Goal: Task Accomplishment & Management: Complete application form

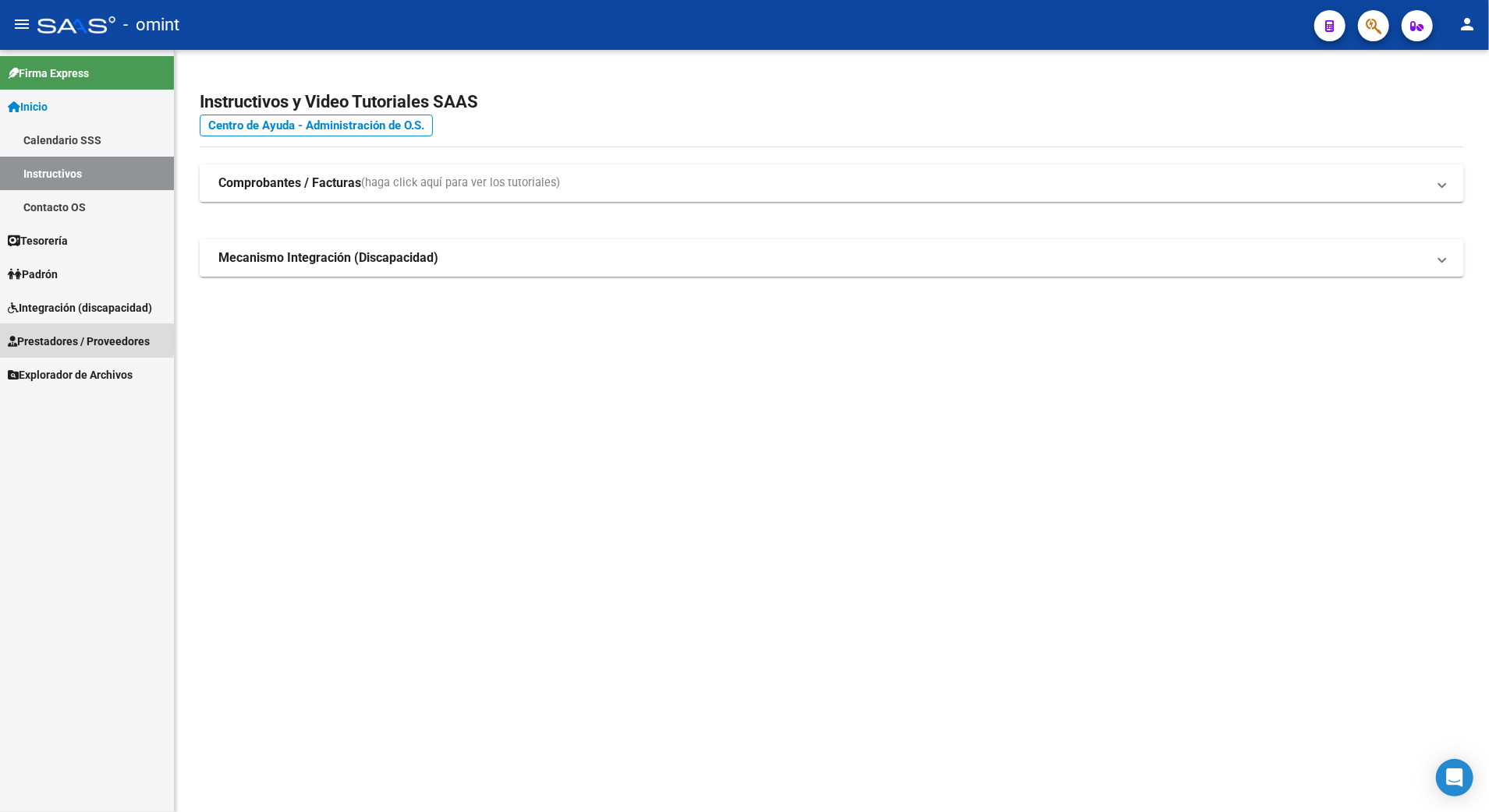
click at [47, 340] on span "Prestadores / Proveedores" at bounding box center [78, 341] width 142 height 18
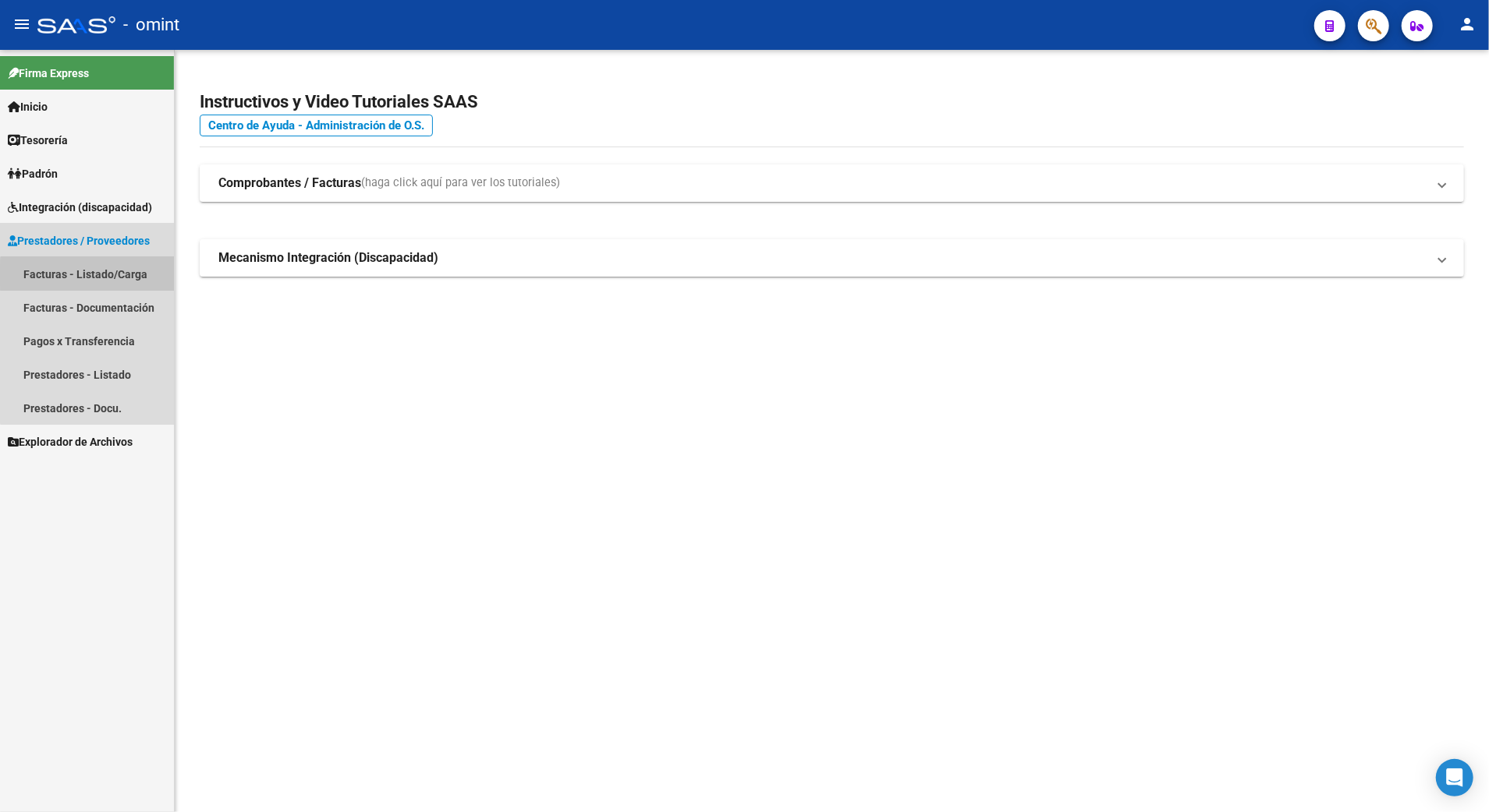
click at [92, 275] on link "Facturas - Listado/Carga" at bounding box center [87, 274] width 174 height 33
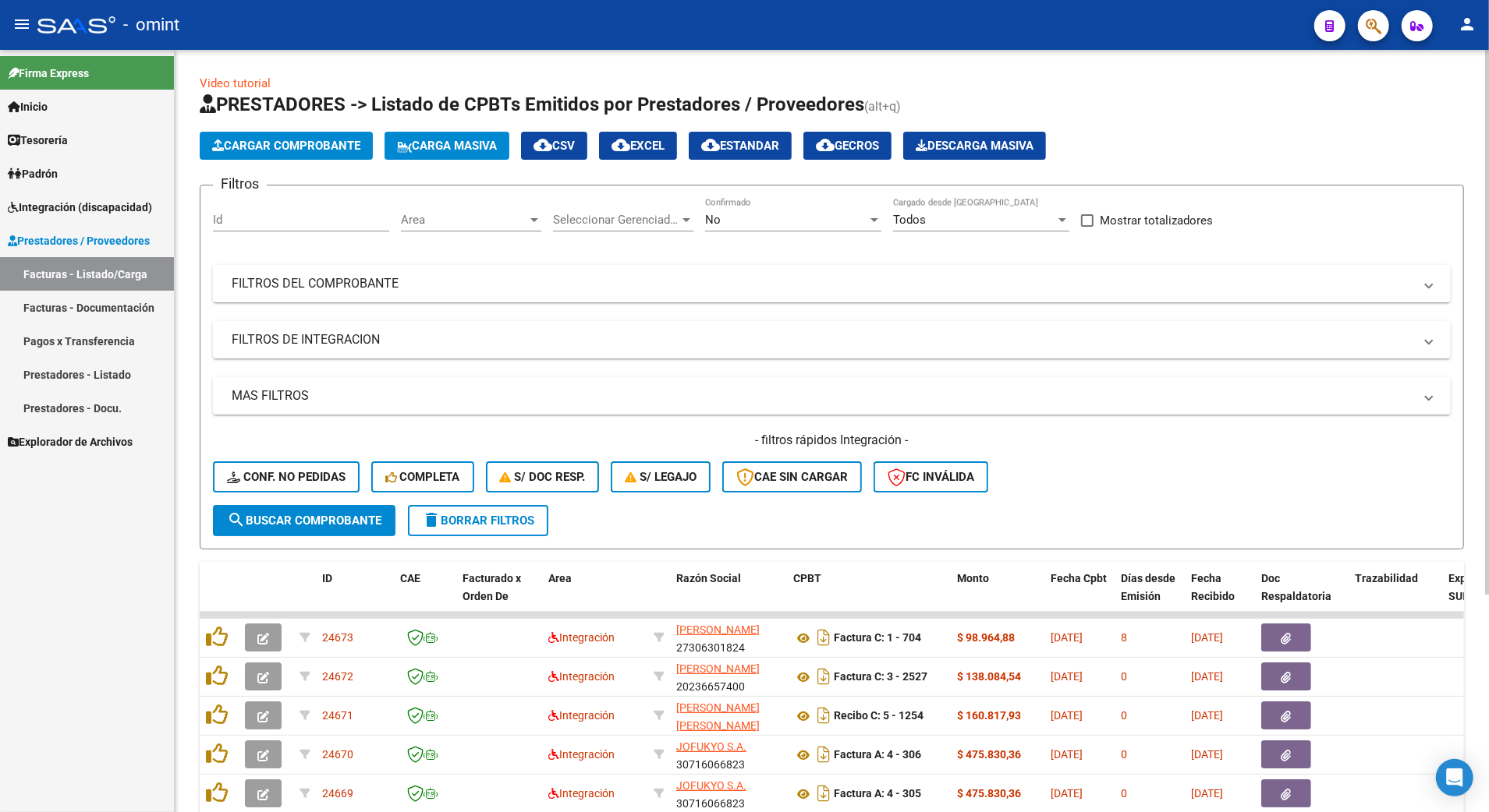
click at [511, 498] on div "- filtros rápidos Integración - Conf. no pedidas Completa S/ Doc Resp. S/ legaj…" at bounding box center [832, 469] width 1238 height 73
click at [509, 511] on button "delete Borrar Filtros" at bounding box center [478, 520] width 140 height 31
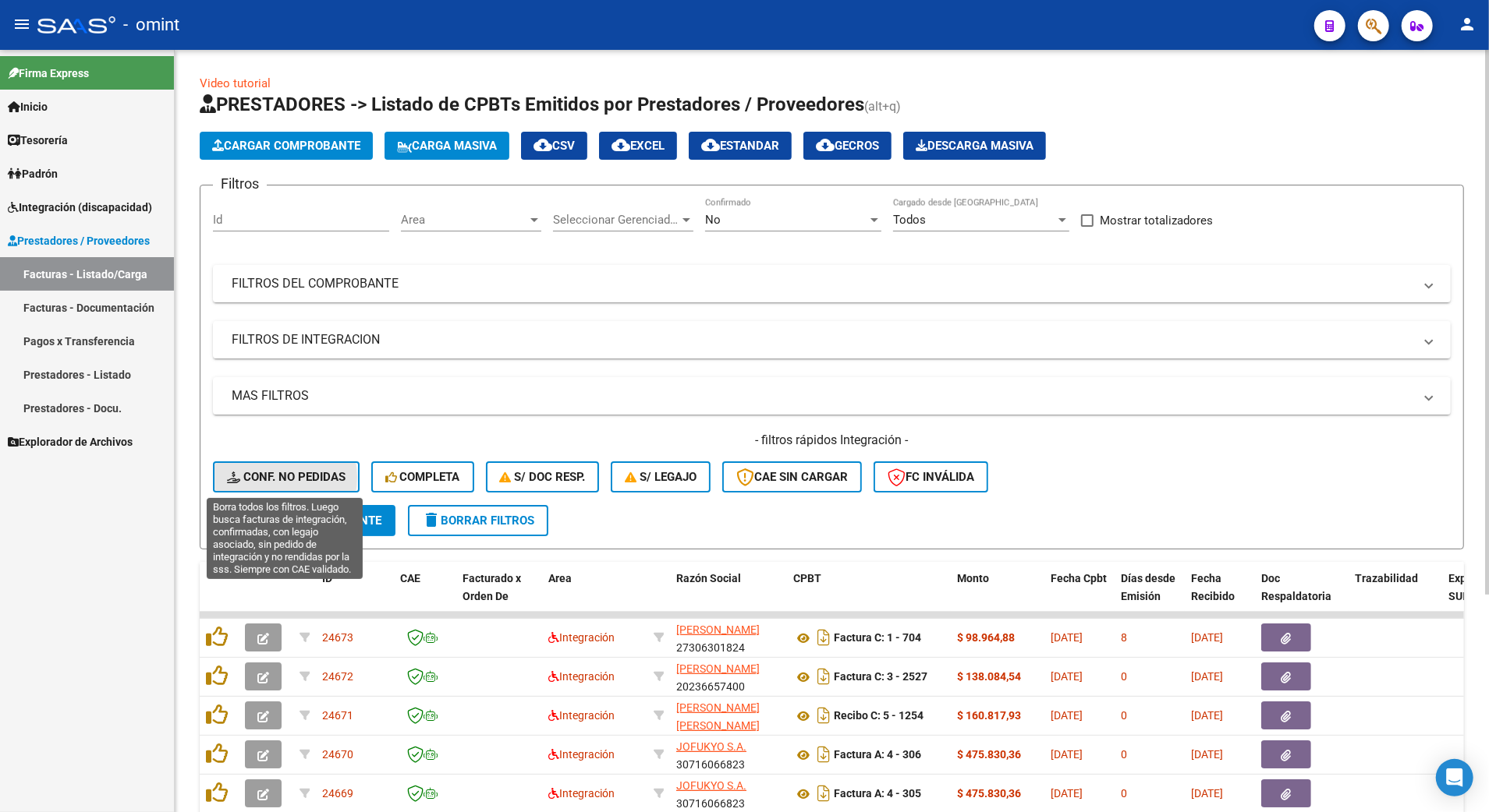
click at [266, 477] on span "Conf. no pedidas" at bounding box center [286, 477] width 118 height 14
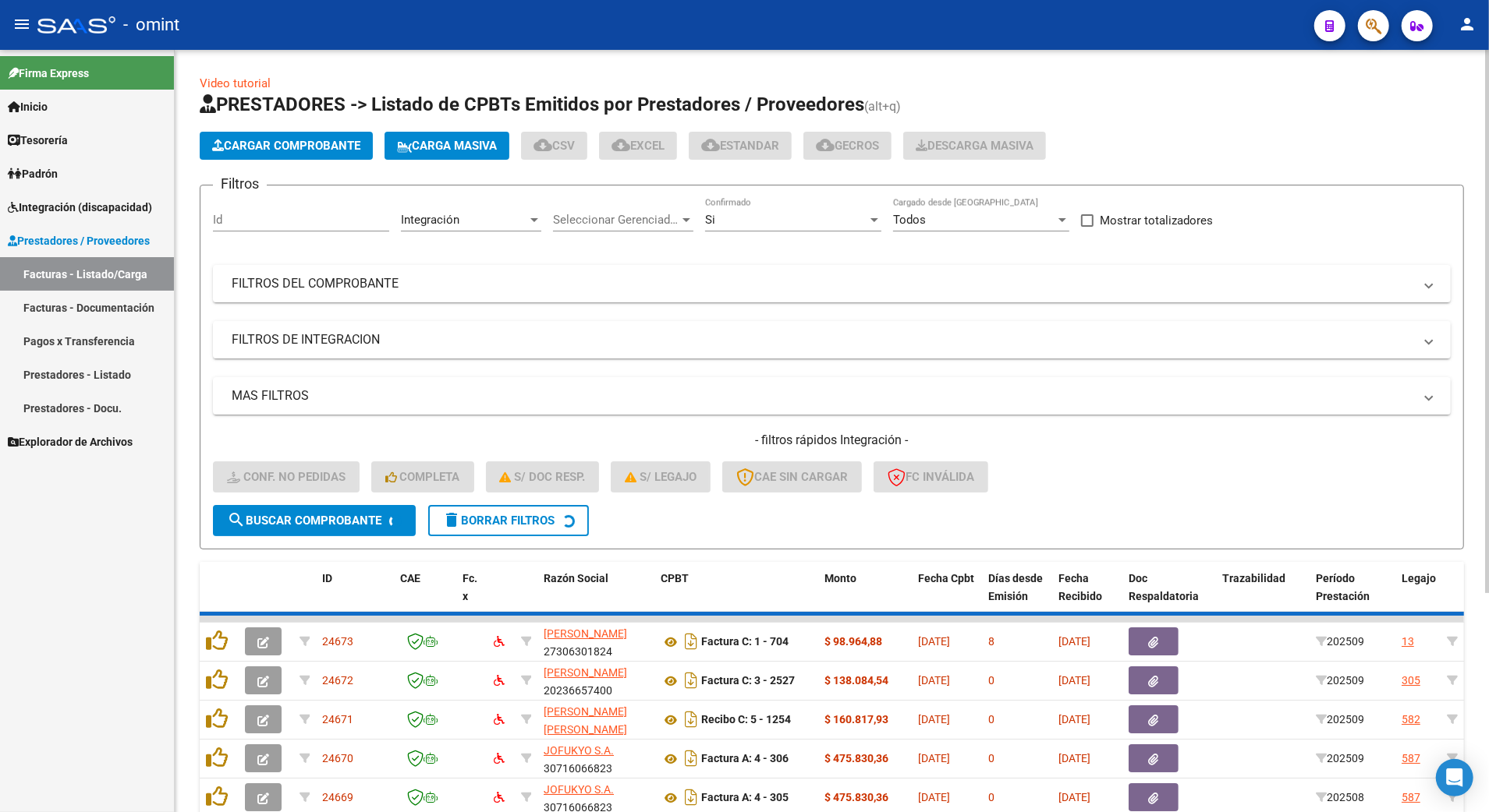
click at [267, 222] on input "Id" at bounding box center [300, 219] width 176 height 14
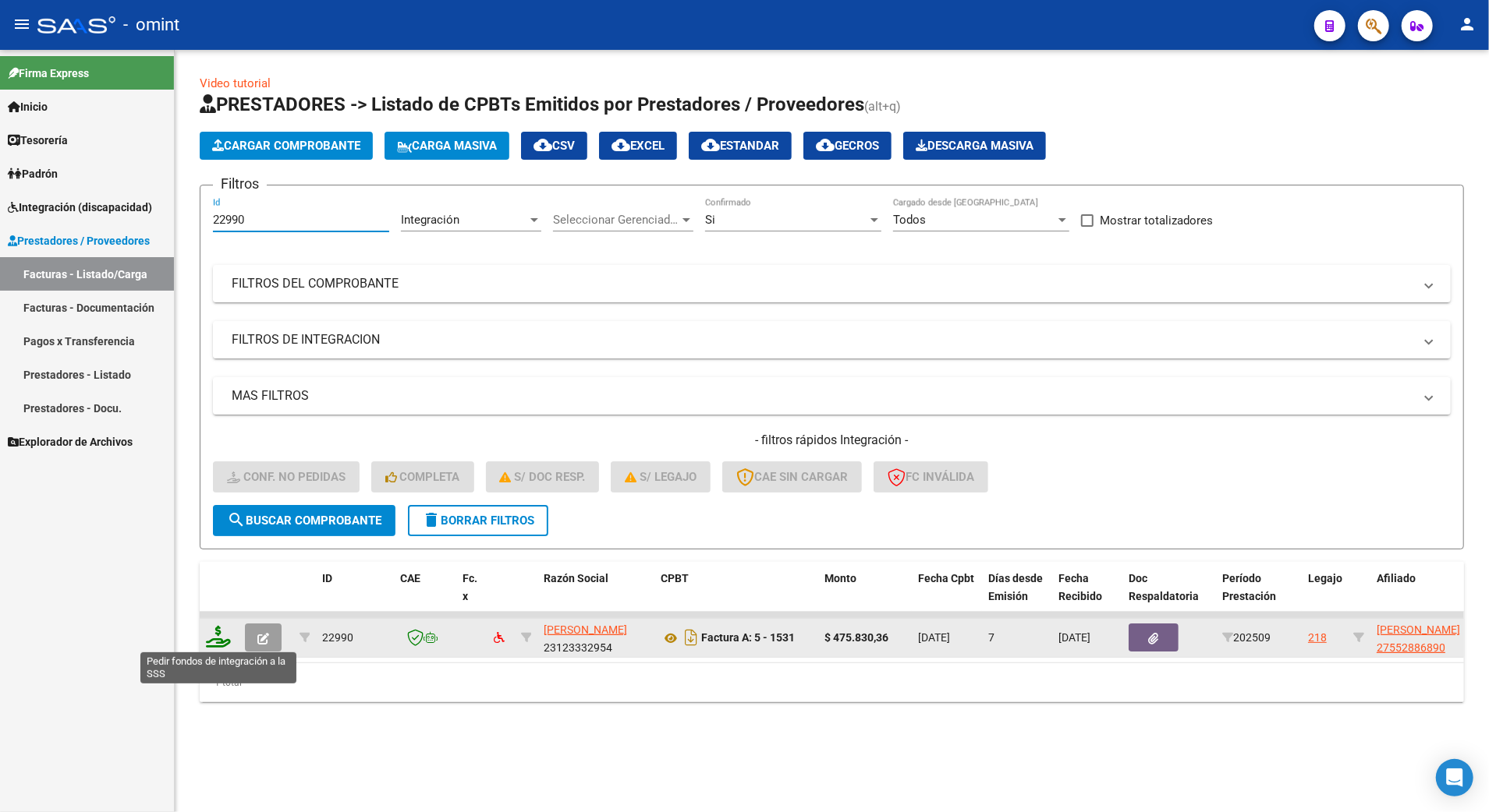
type input "22990"
click at [222, 636] on icon at bounding box center [219, 637] width 25 height 22
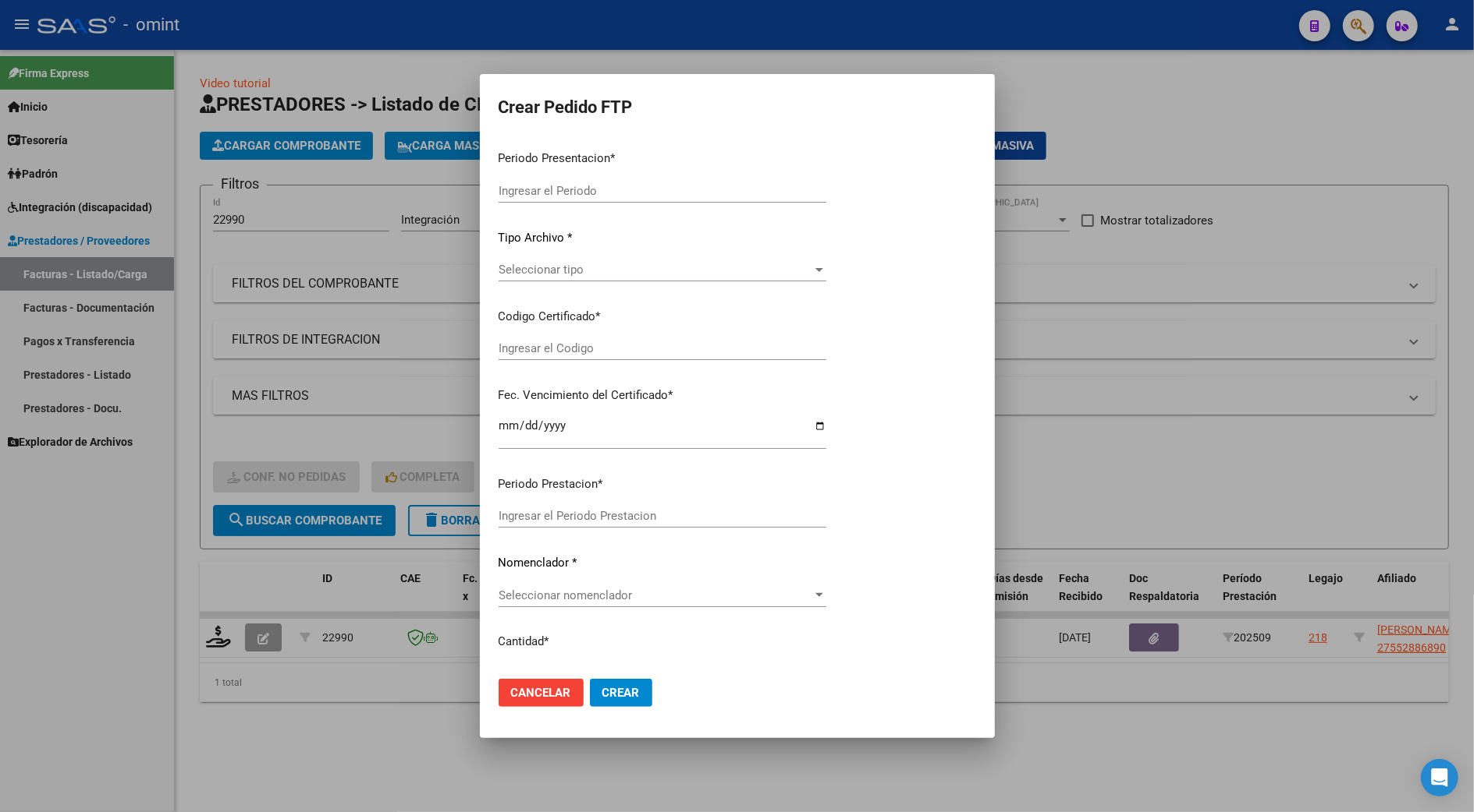
type input "202509"
type input "$ 475.830,36"
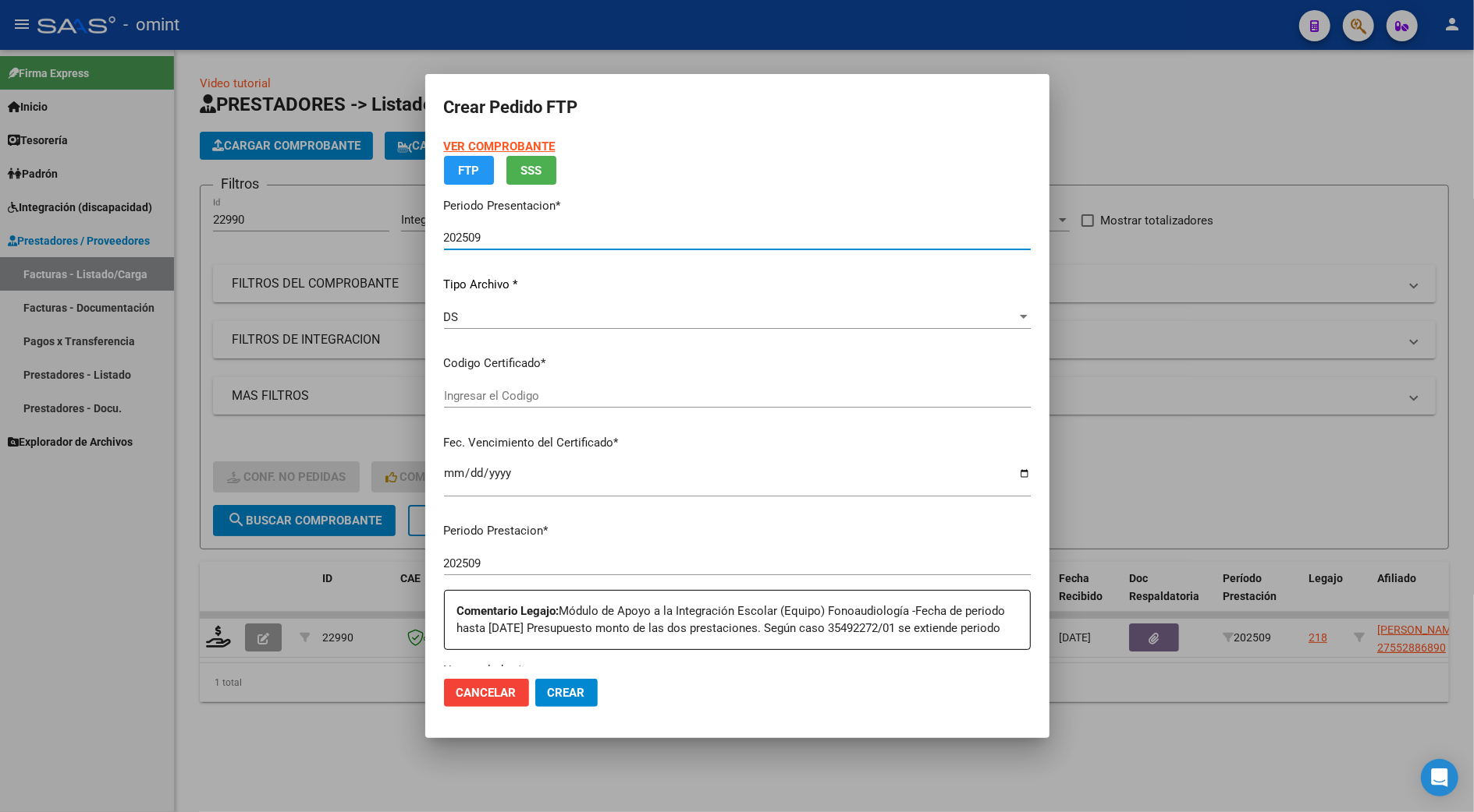
type input "7986250502"
type input "2027-11-29"
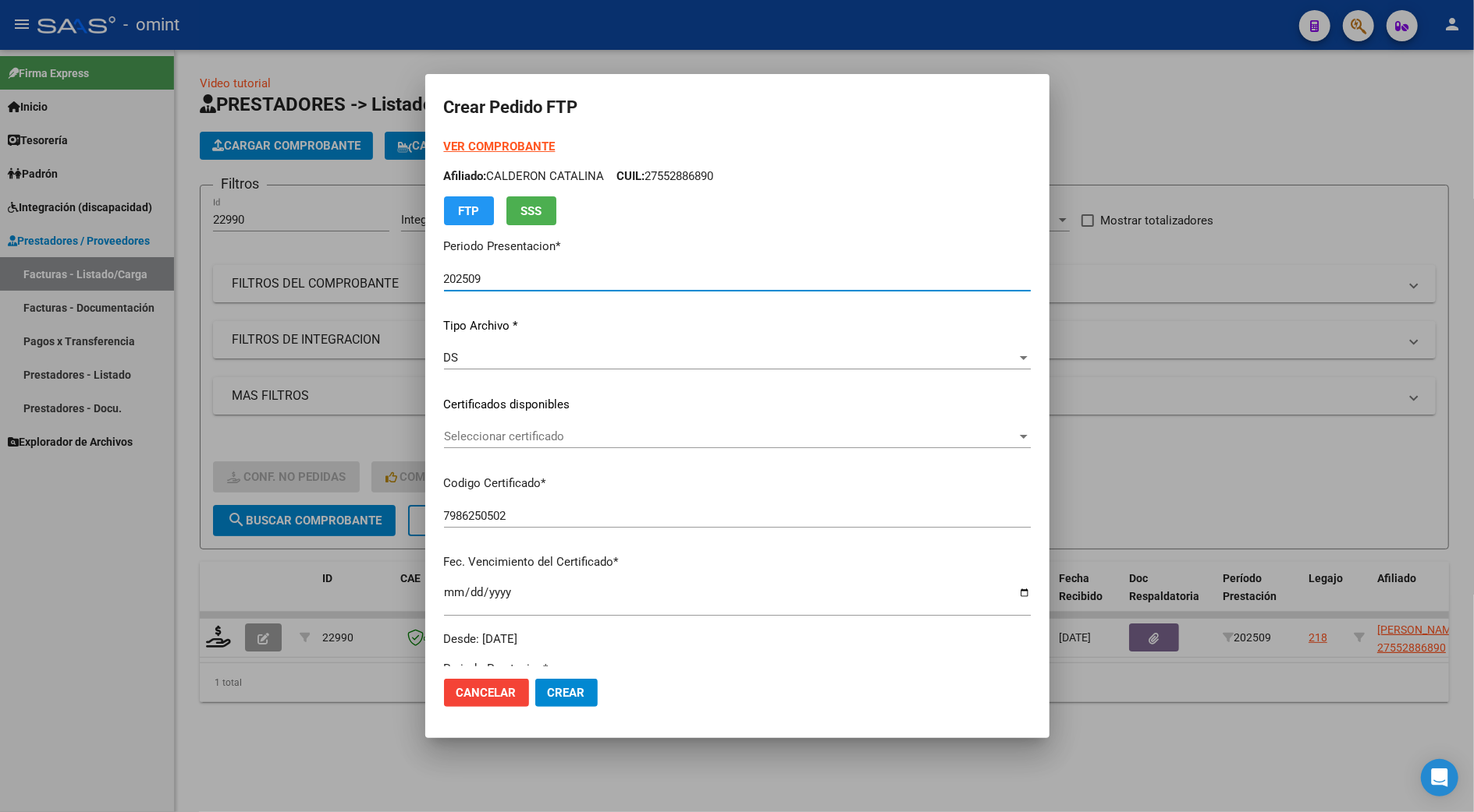
click at [496, 432] on span "Seleccionar certificado" at bounding box center [730, 436] width 572 height 14
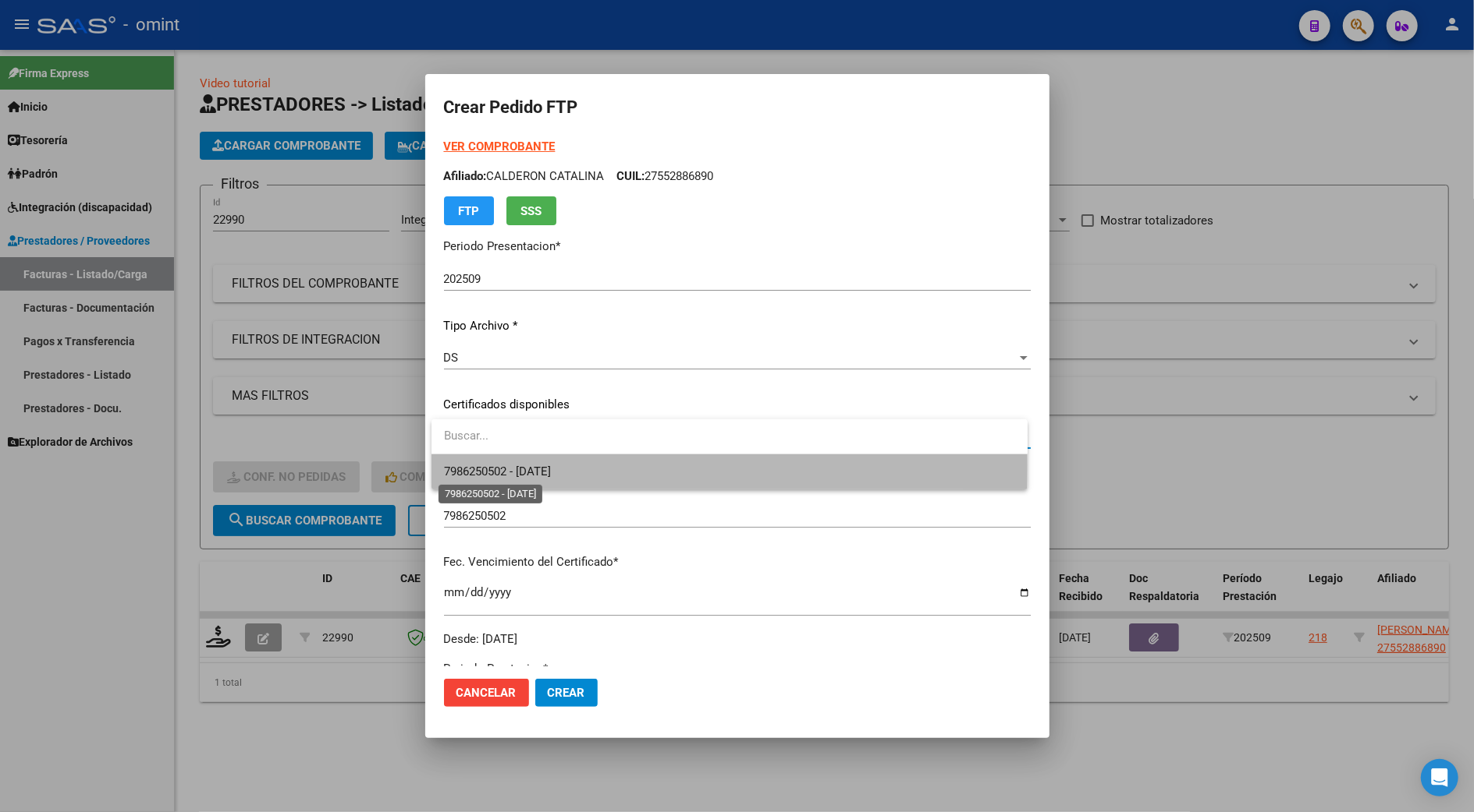
click at [499, 465] on span "7986250502 - 2027-11-29" at bounding box center [497, 471] width 107 height 14
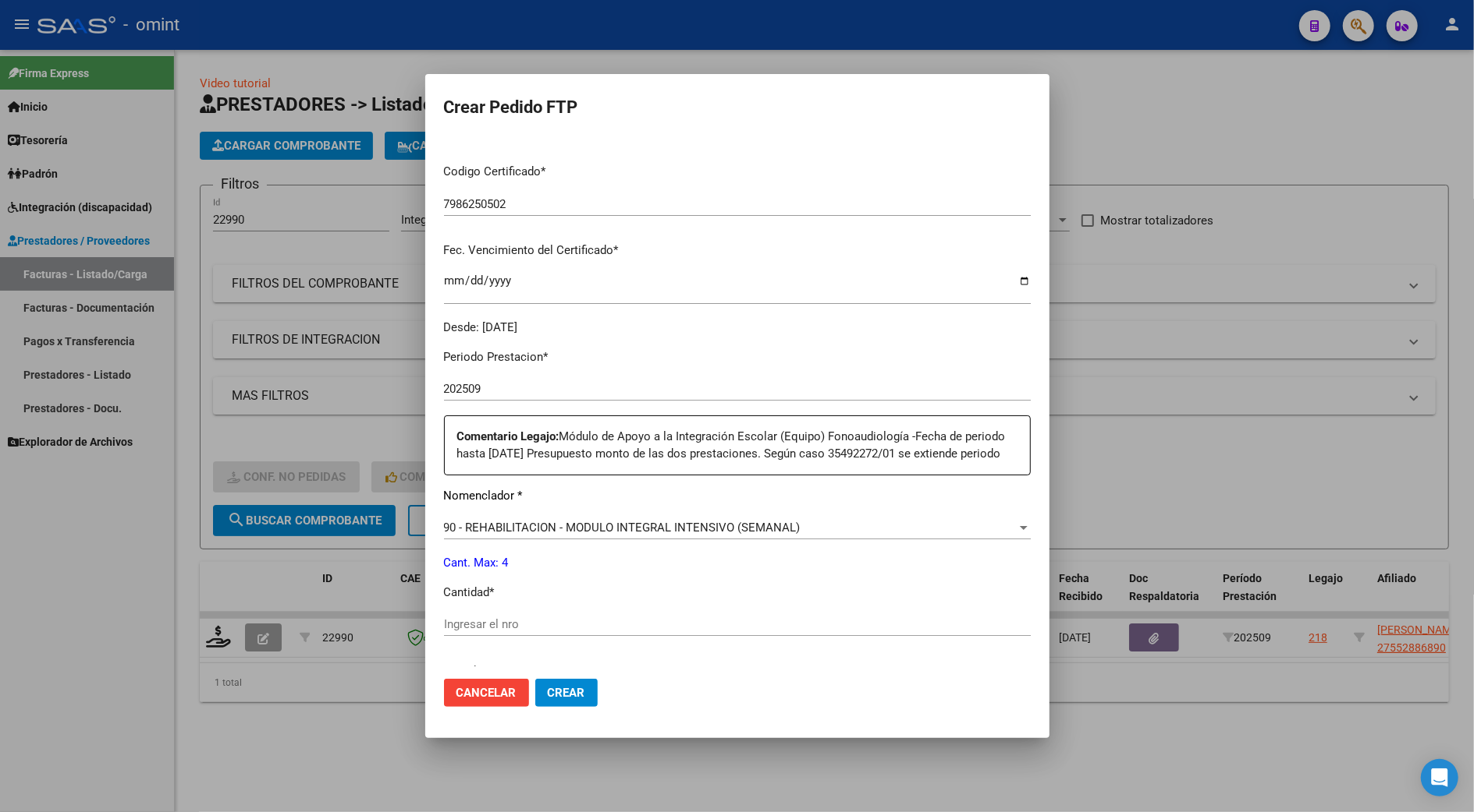
scroll to position [519, 0]
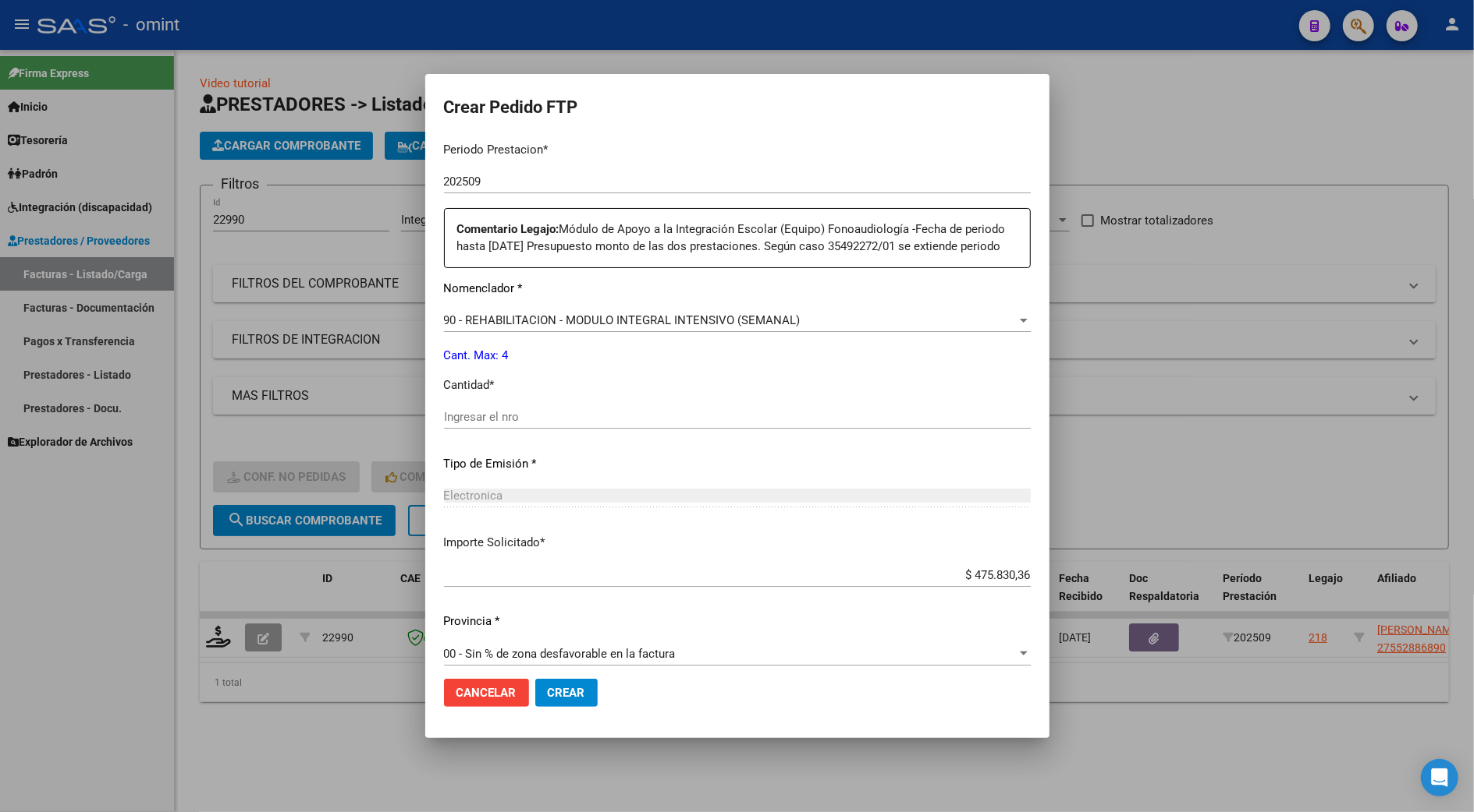
click at [498, 424] on input "Ingresar el nro" at bounding box center [737, 417] width 586 height 14
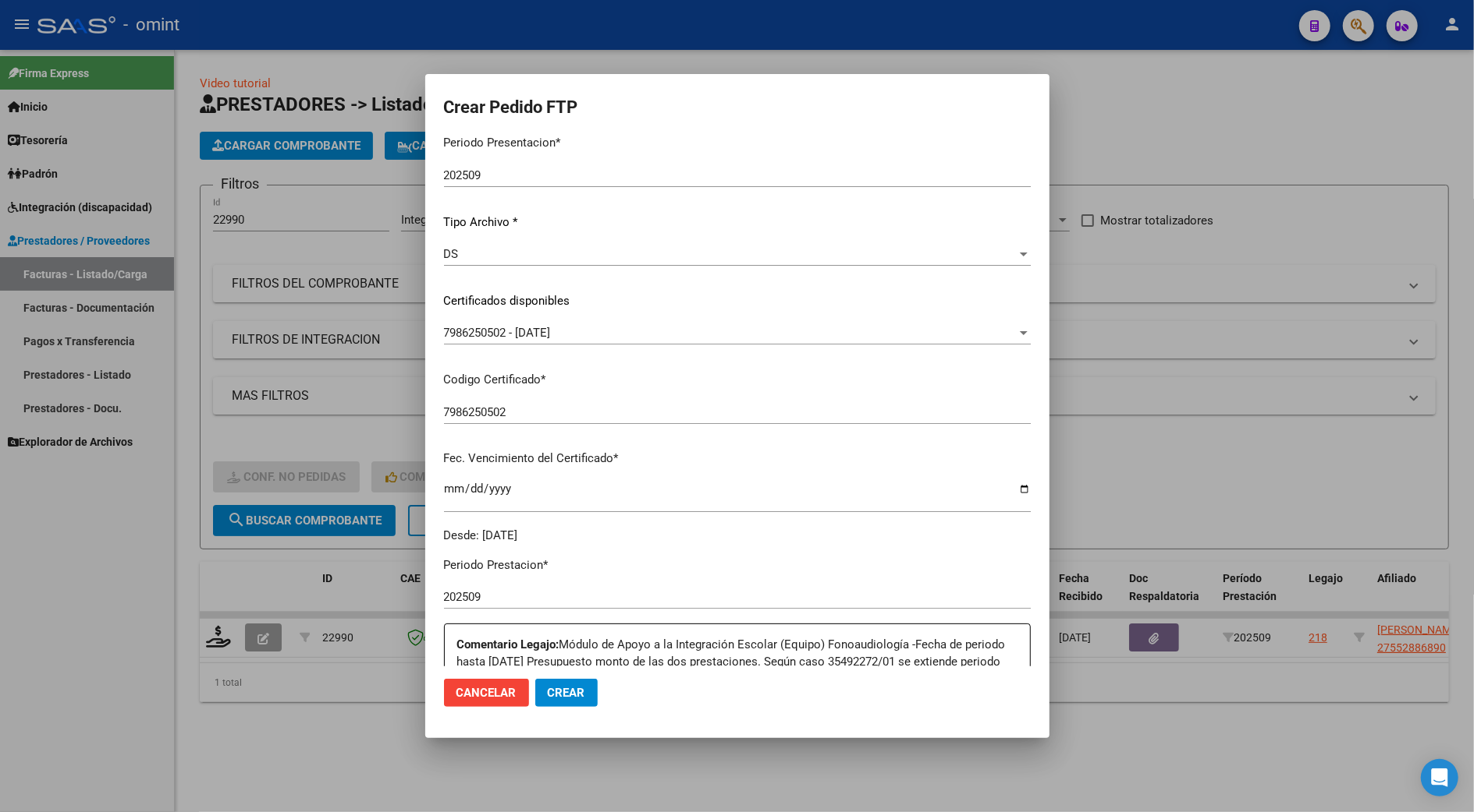
scroll to position [0, 0]
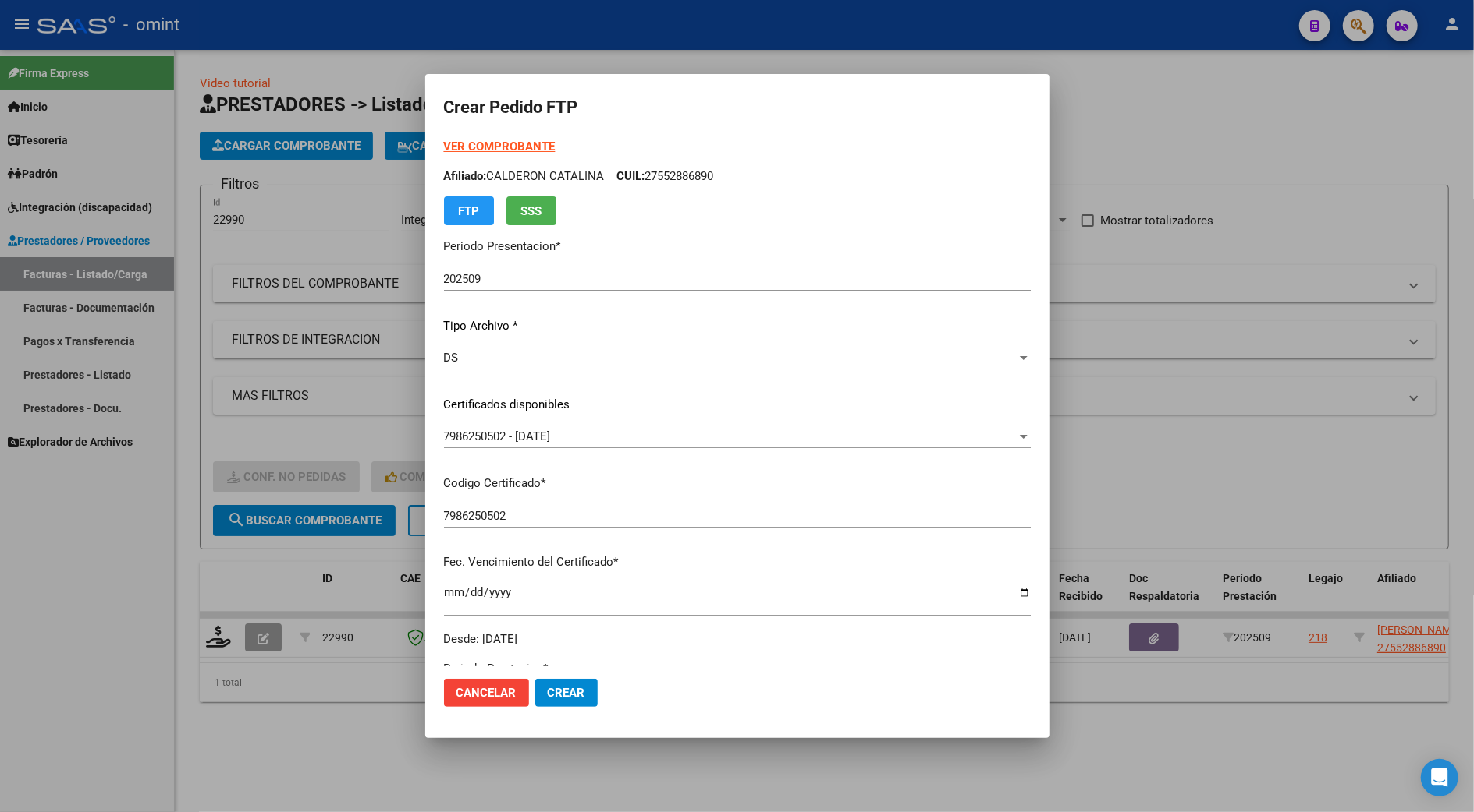
type input "4"
click at [520, 141] on strong "VER COMPROBANTE" at bounding box center [500, 146] width 112 height 14
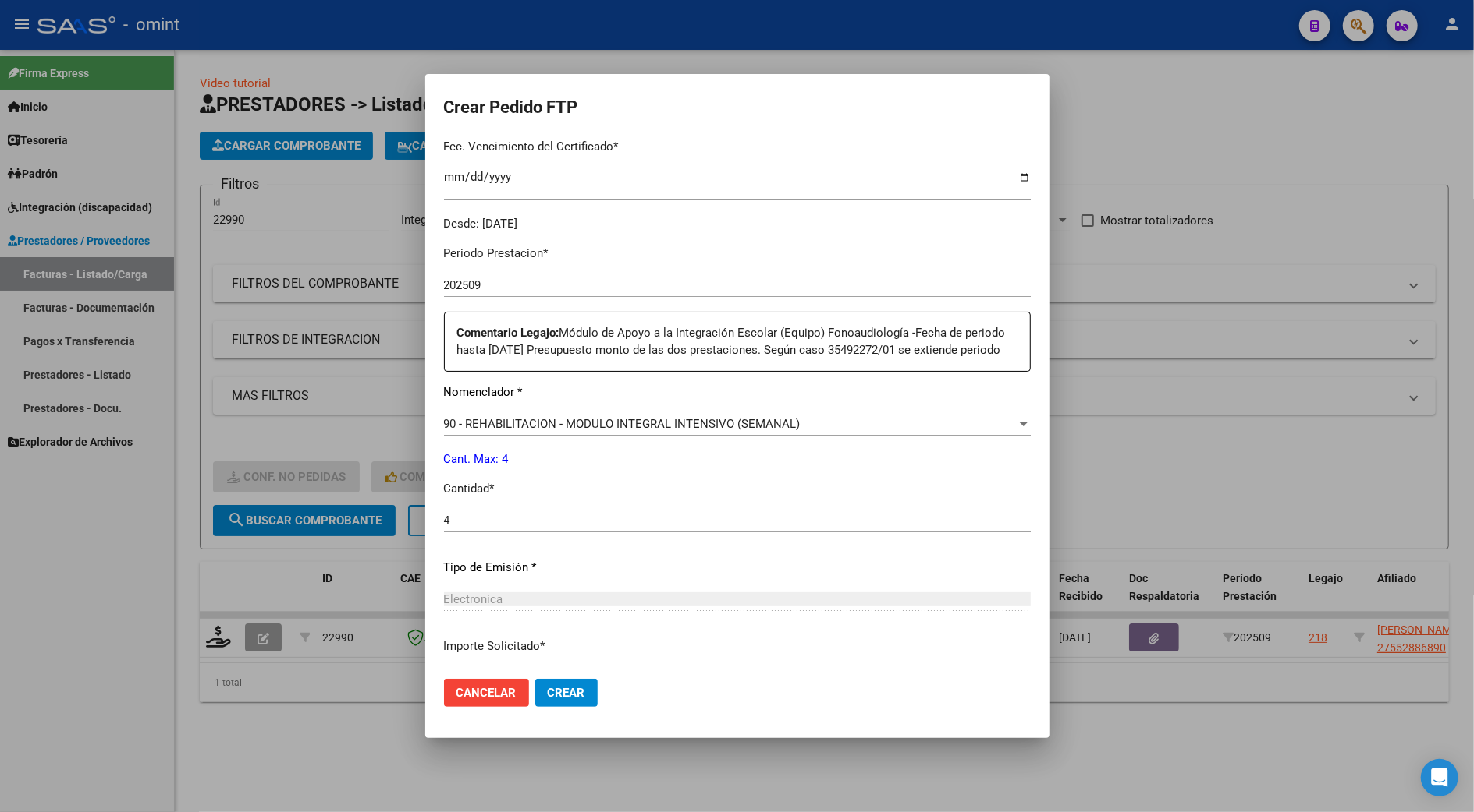
scroll to position [519, 0]
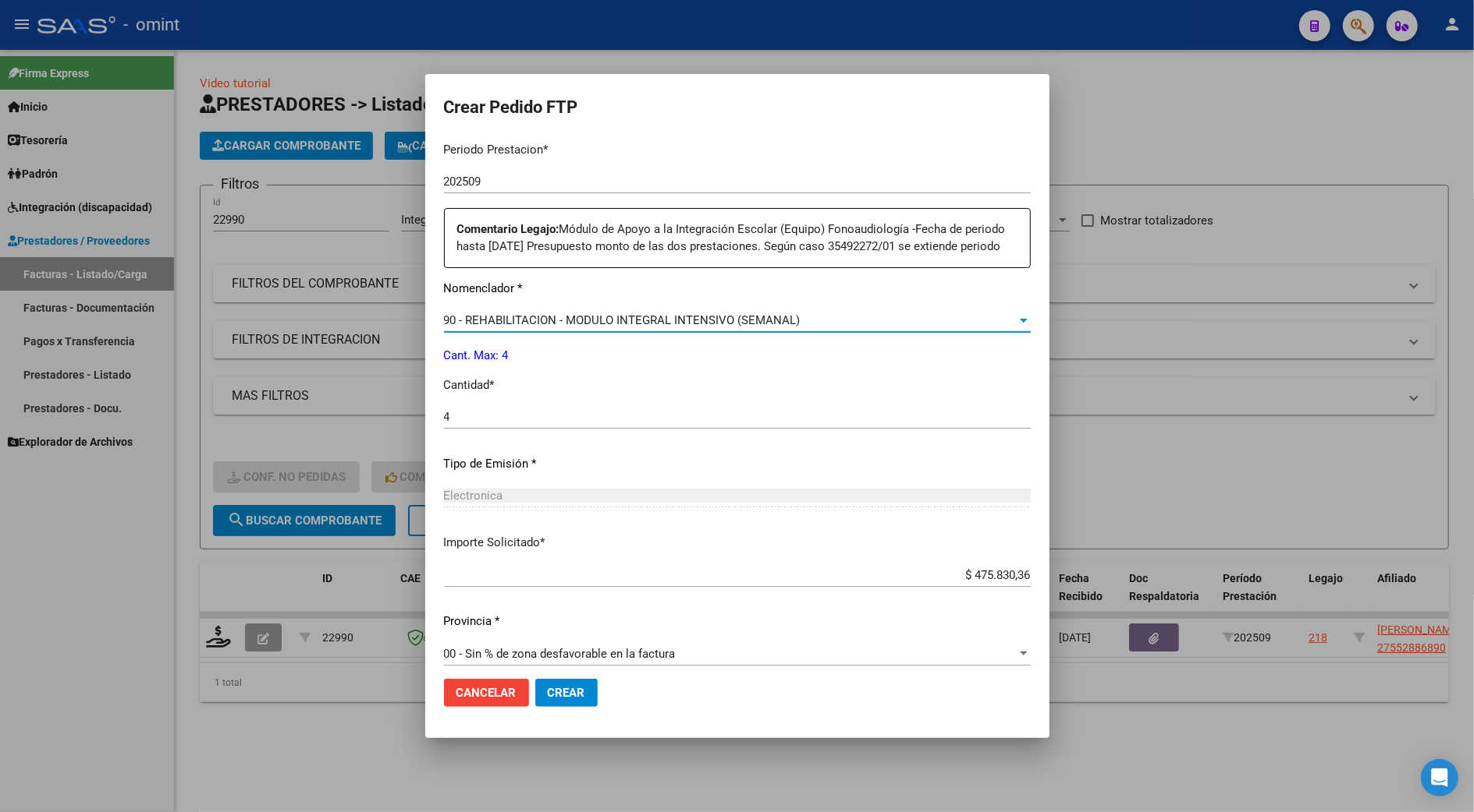
click at [1017, 327] on div at bounding box center [1024, 320] width 14 height 13
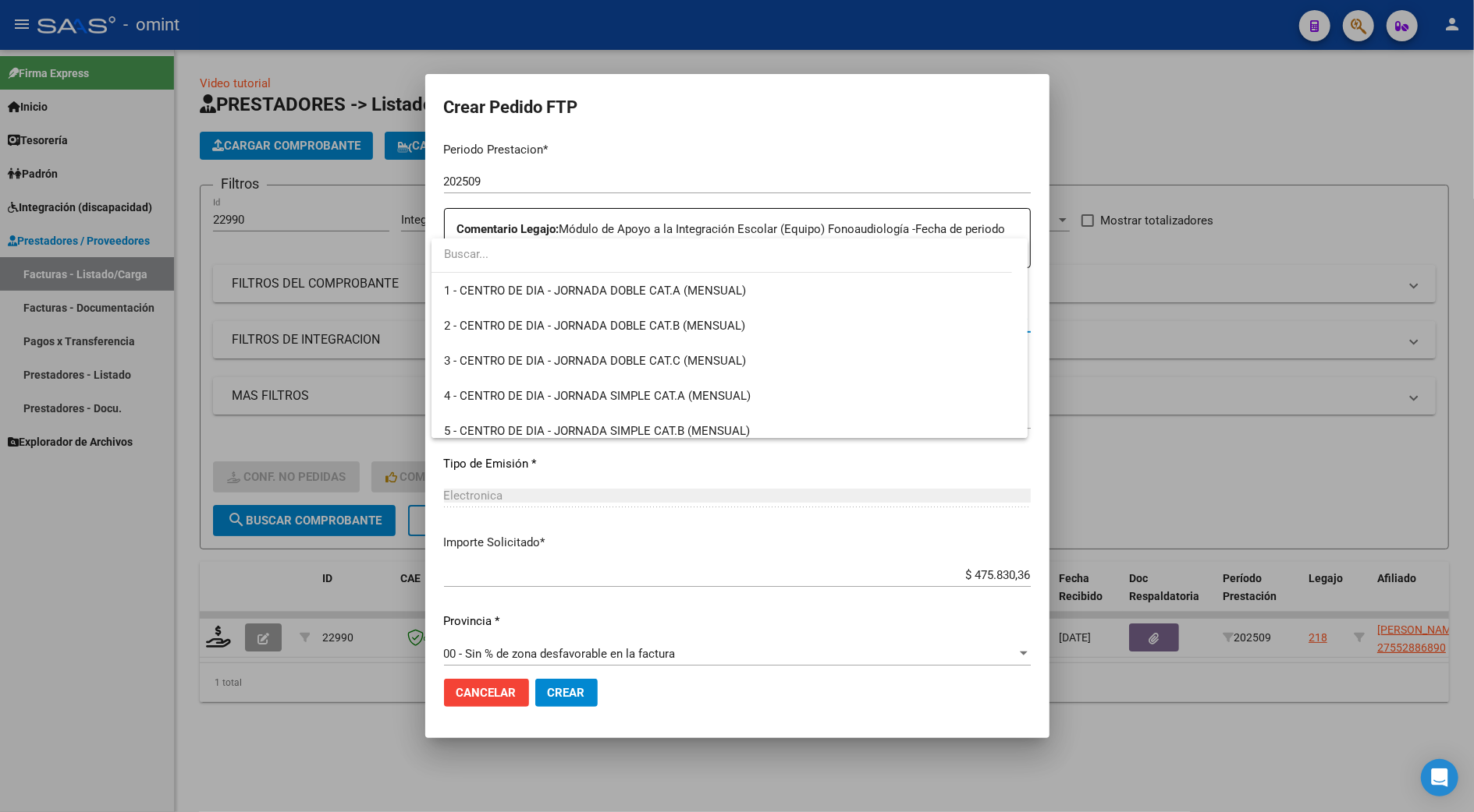
scroll to position [3075, 0]
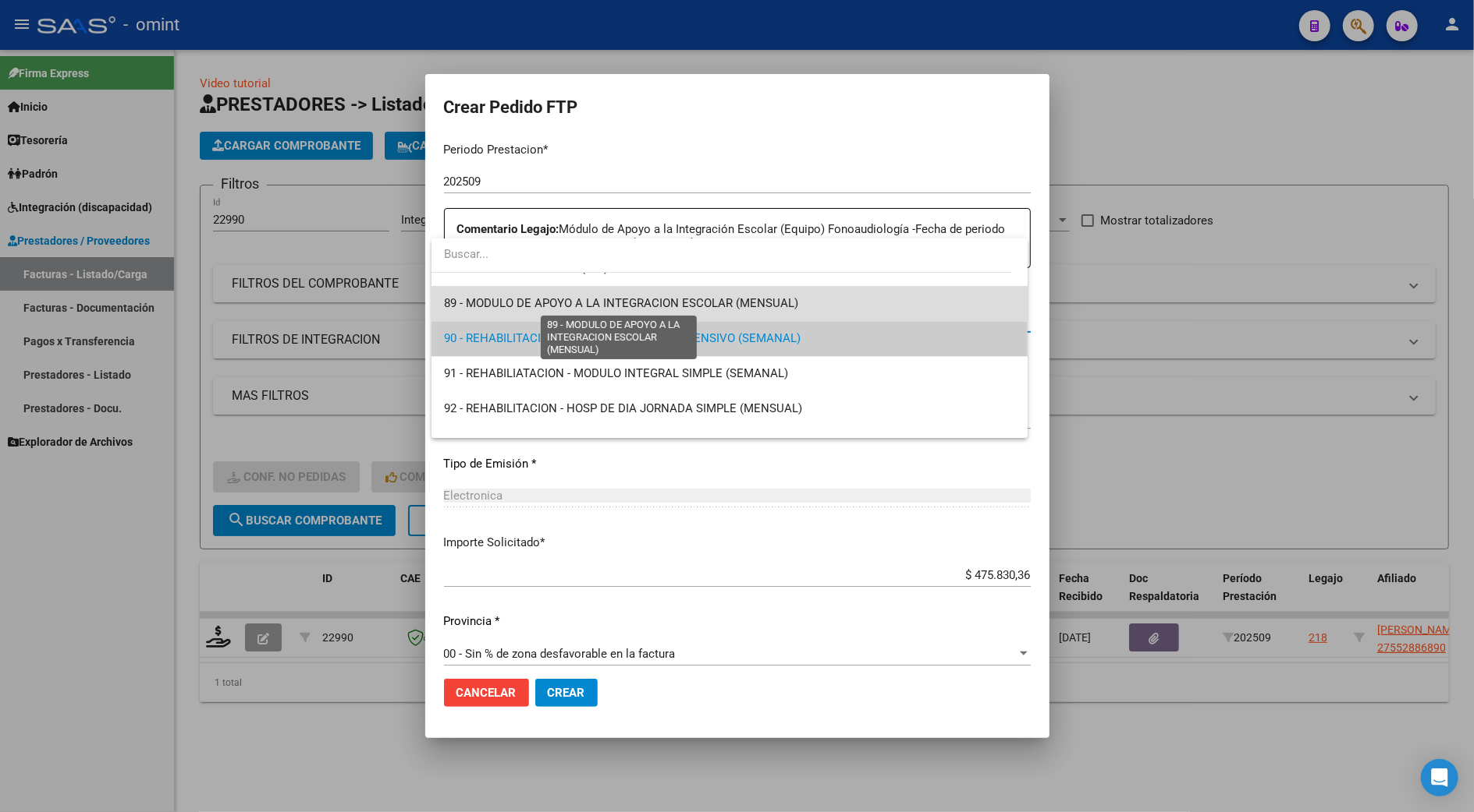
click at [735, 301] on span "89 - MODULO DE APOYO A LA INTEGRACION ESCOLAR (MENSUAL)" at bounding box center [621, 303] width 355 height 14
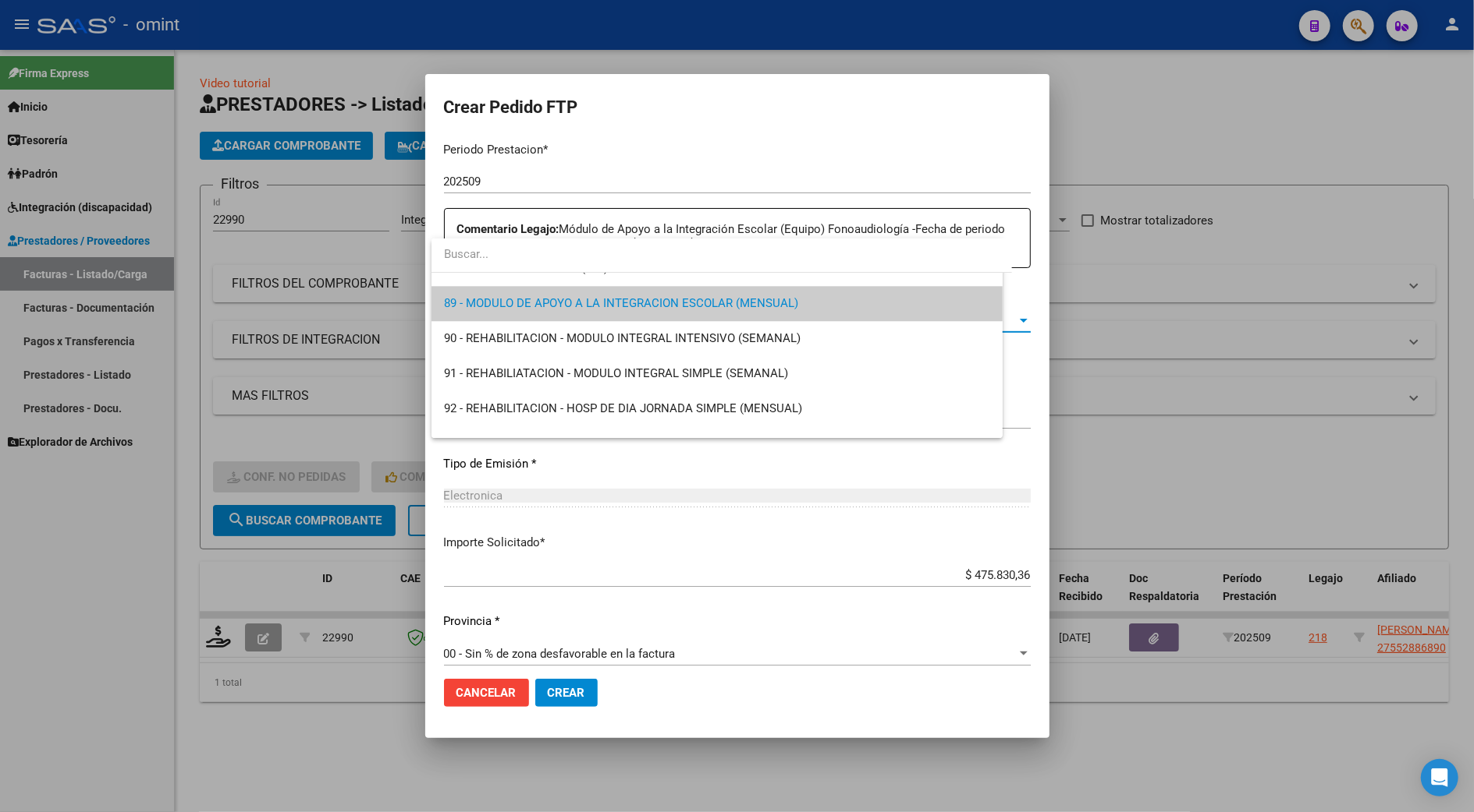
scroll to position [0, 0]
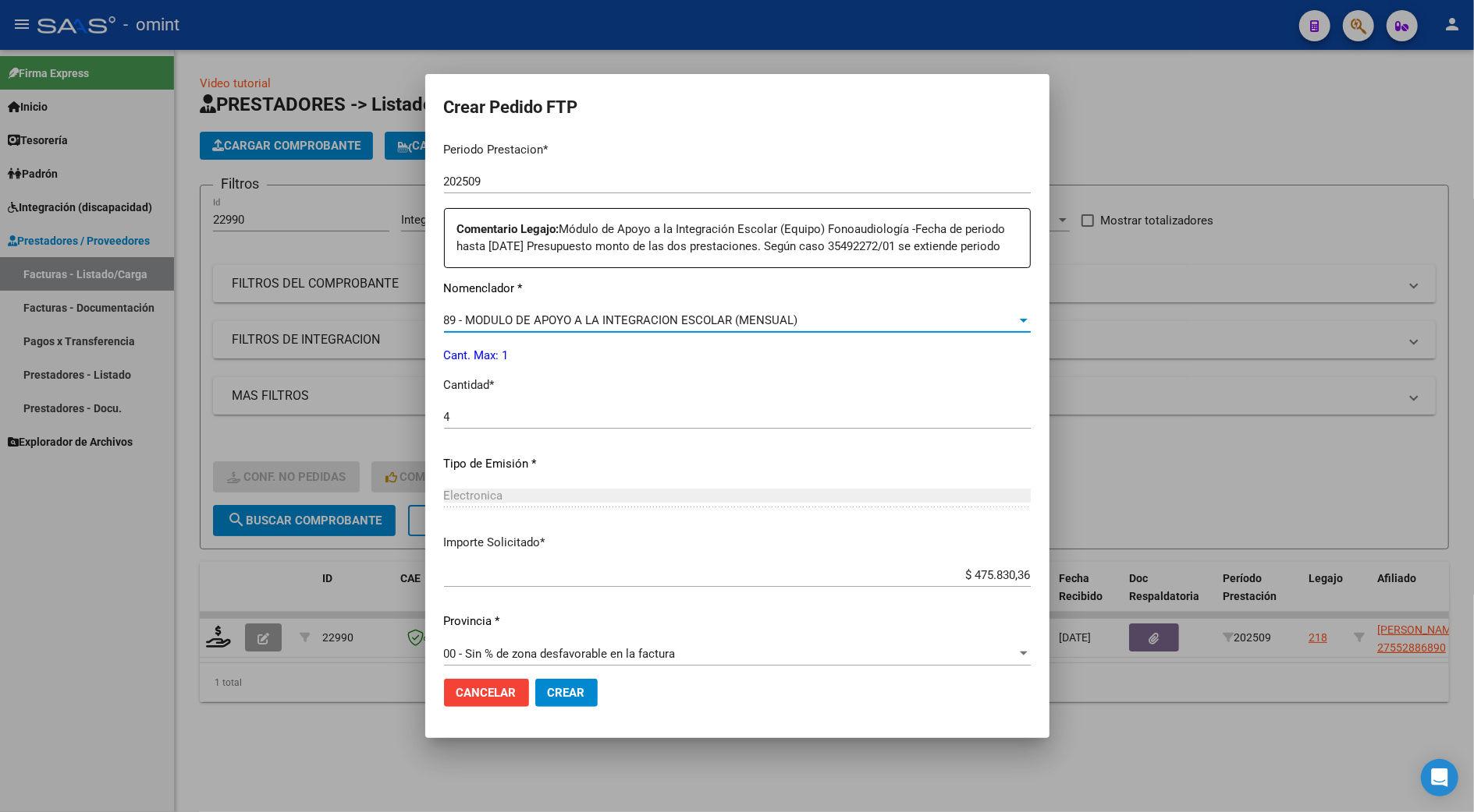
click at [1017, 327] on div at bounding box center [1024, 320] width 14 height 13
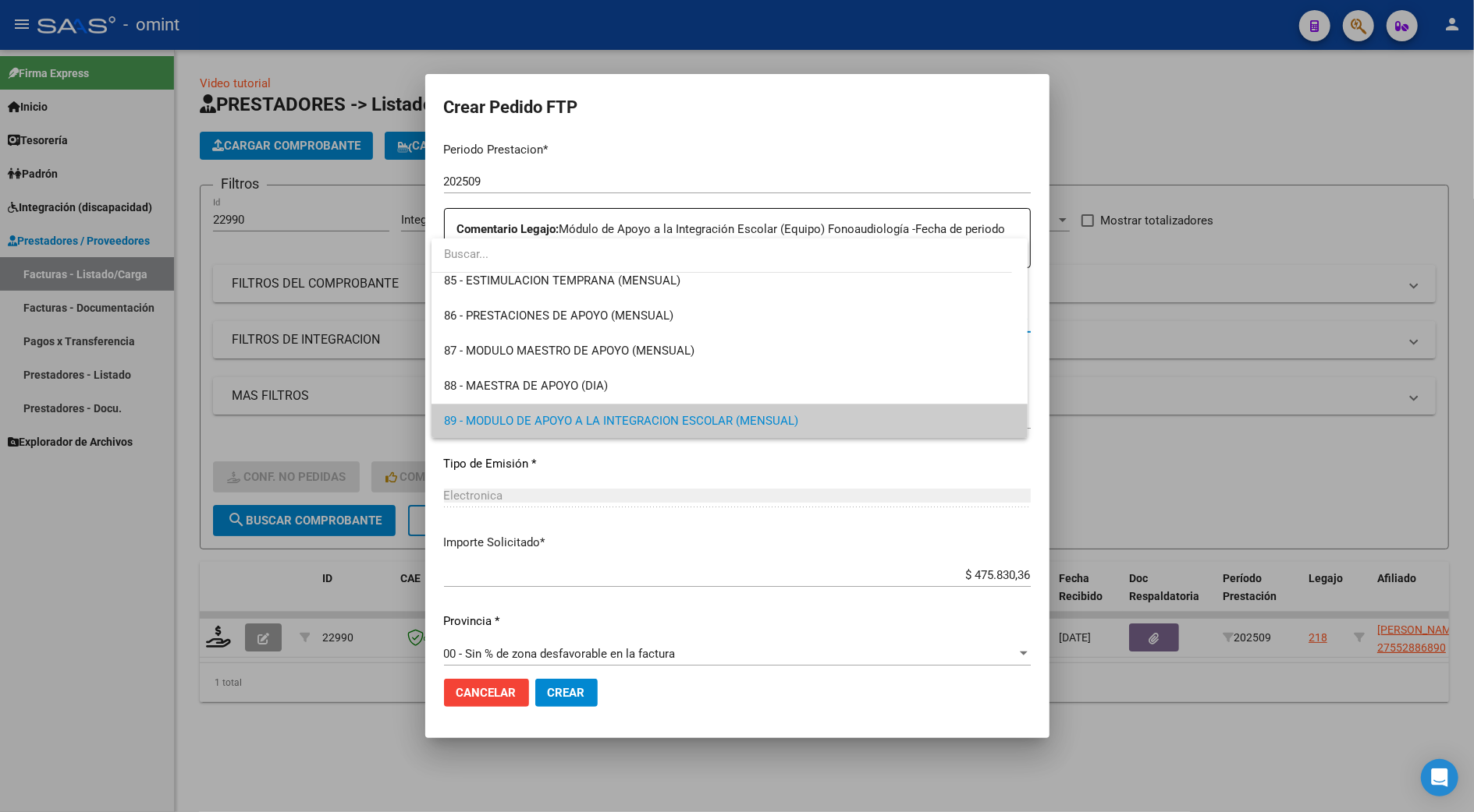
scroll to position [2999, 0]
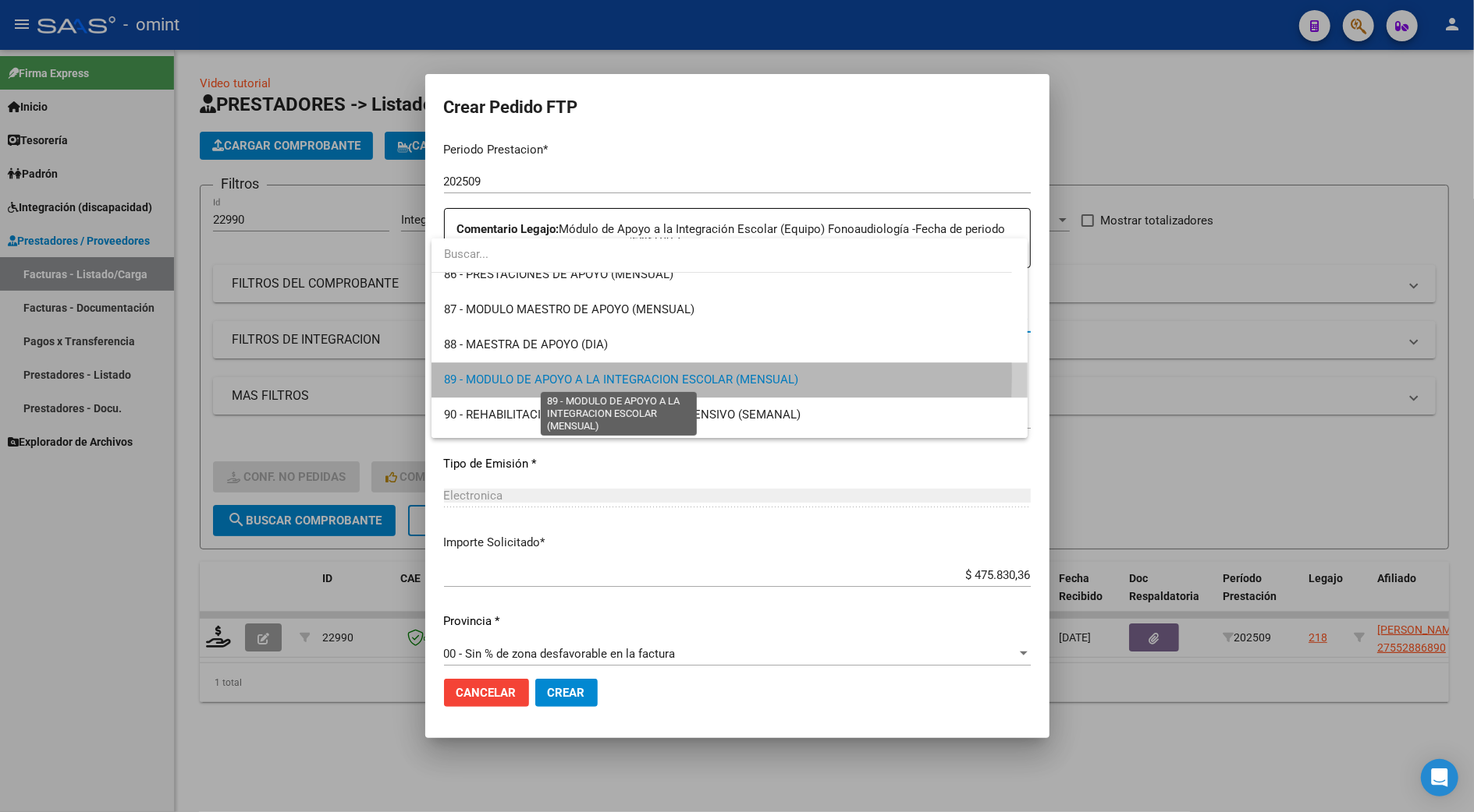
click at [603, 376] on span "89 - MODULO DE APOYO A LA INTEGRACION ESCOLAR (MENSUAL)" at bounding box center [621, 379] width 355 height 14
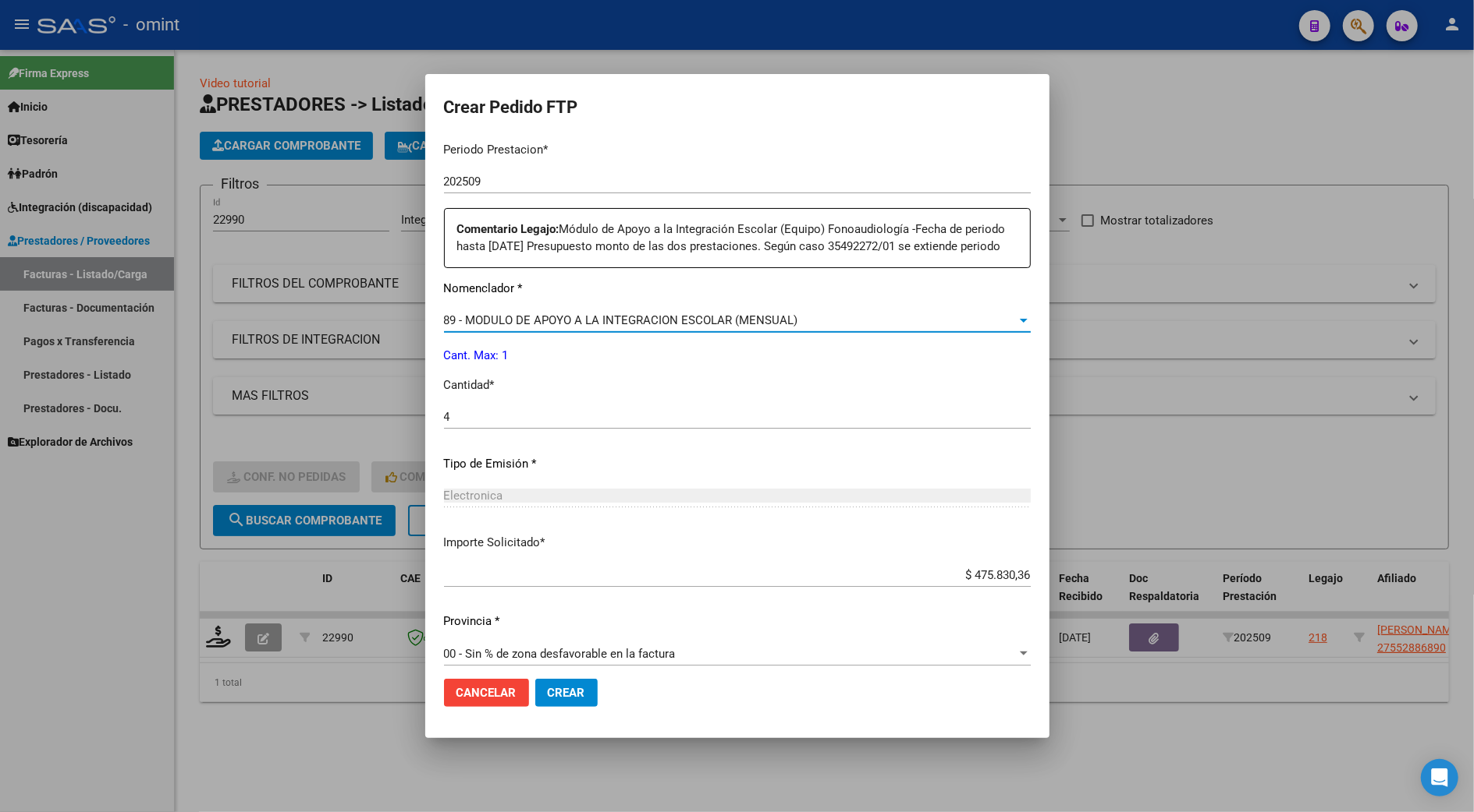
click at [487, 424] on input "4" at bounding box center [737, 417] width 586 height 14
type input "1"
click at [565, 690] on span "Crear" at bounding box center [566, 693] width 38 height 14
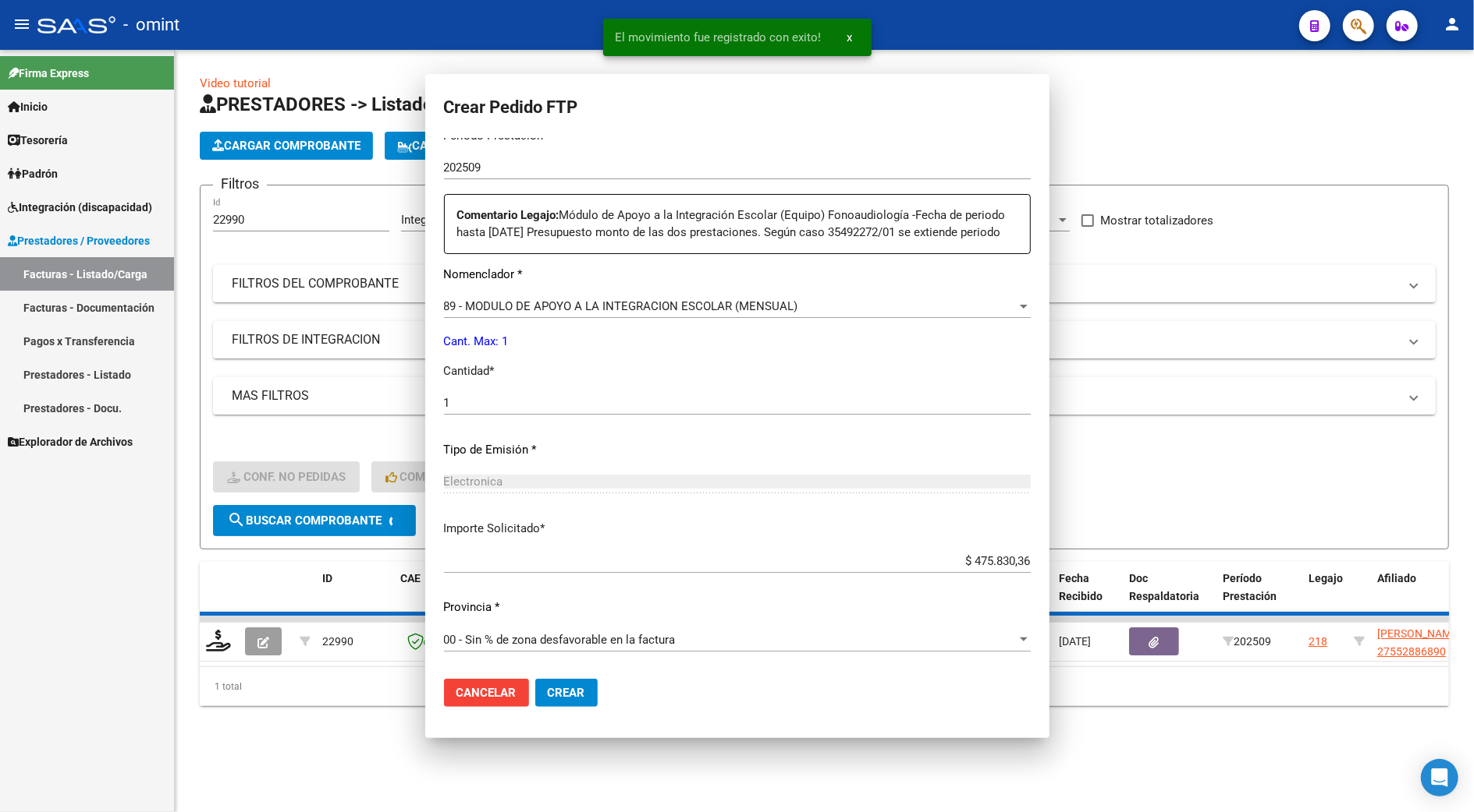
scroll to position [0, 0]
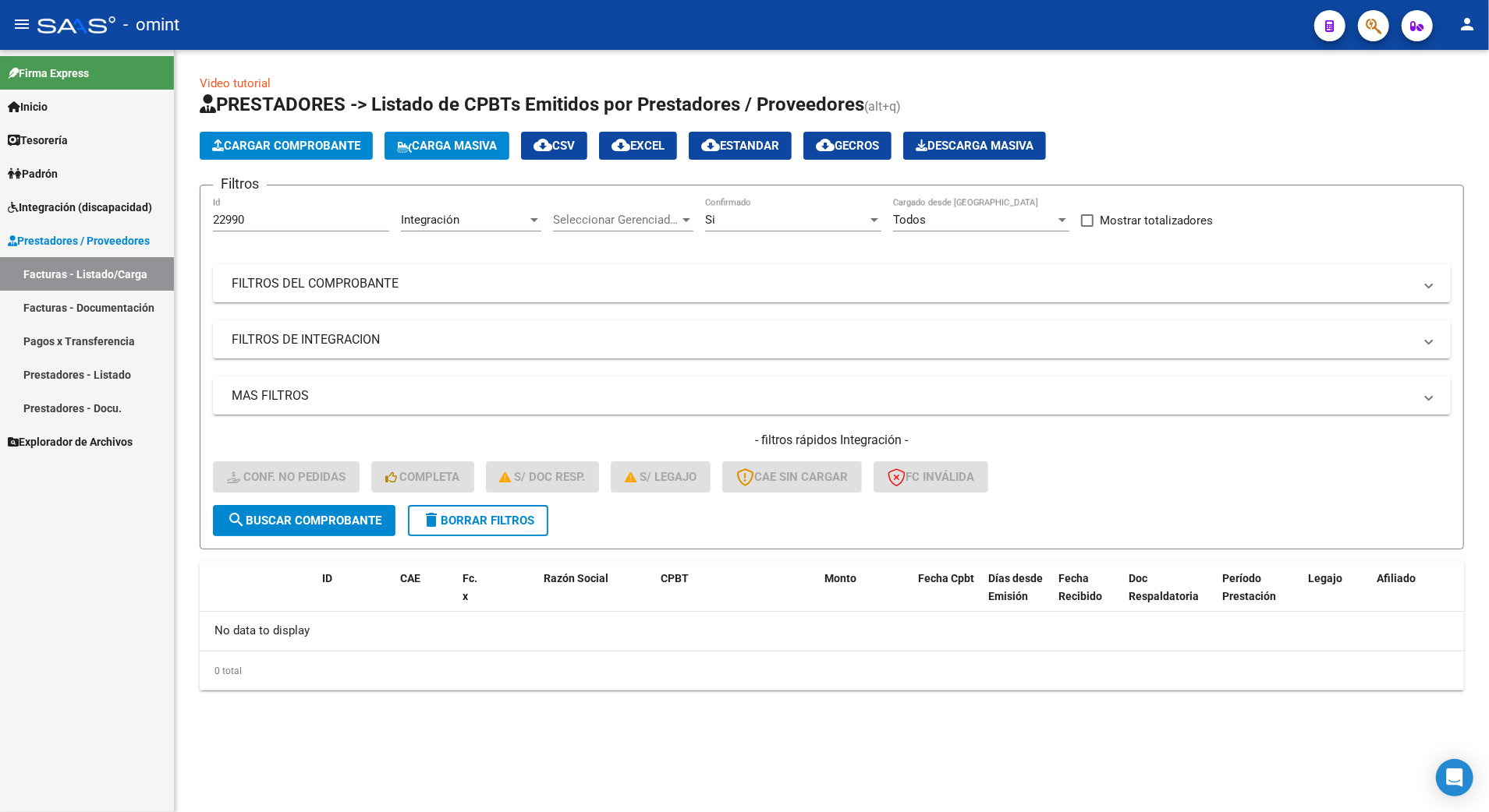
click at [272, 220] on input "22990" at bounding box center [300, 219] width 176 height 14
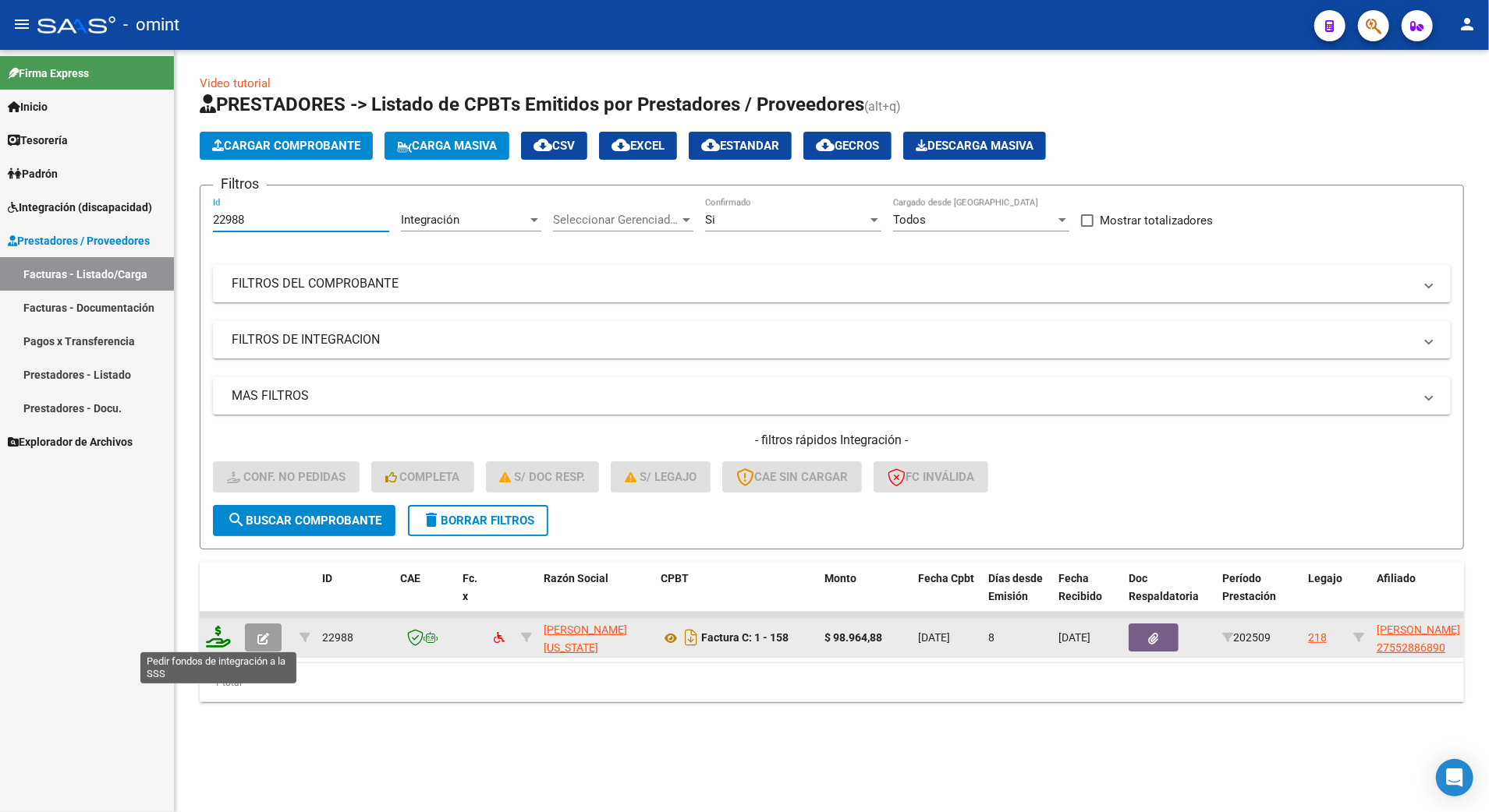
type input "22988"
click at [223, 629] on icon at bounding box center [219, 637] width 25 height 22
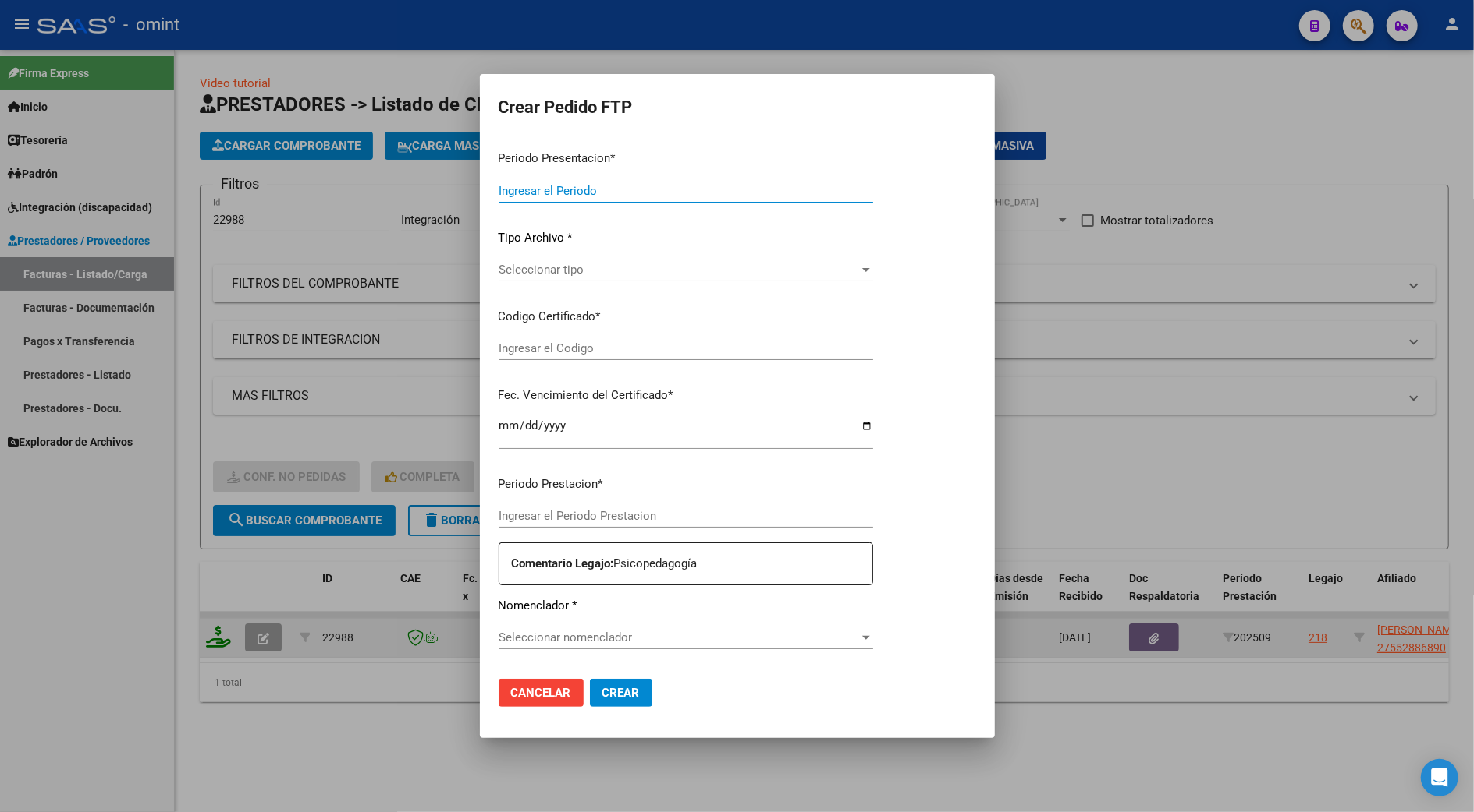
type input "202509"
type input "$ 98.964,88"
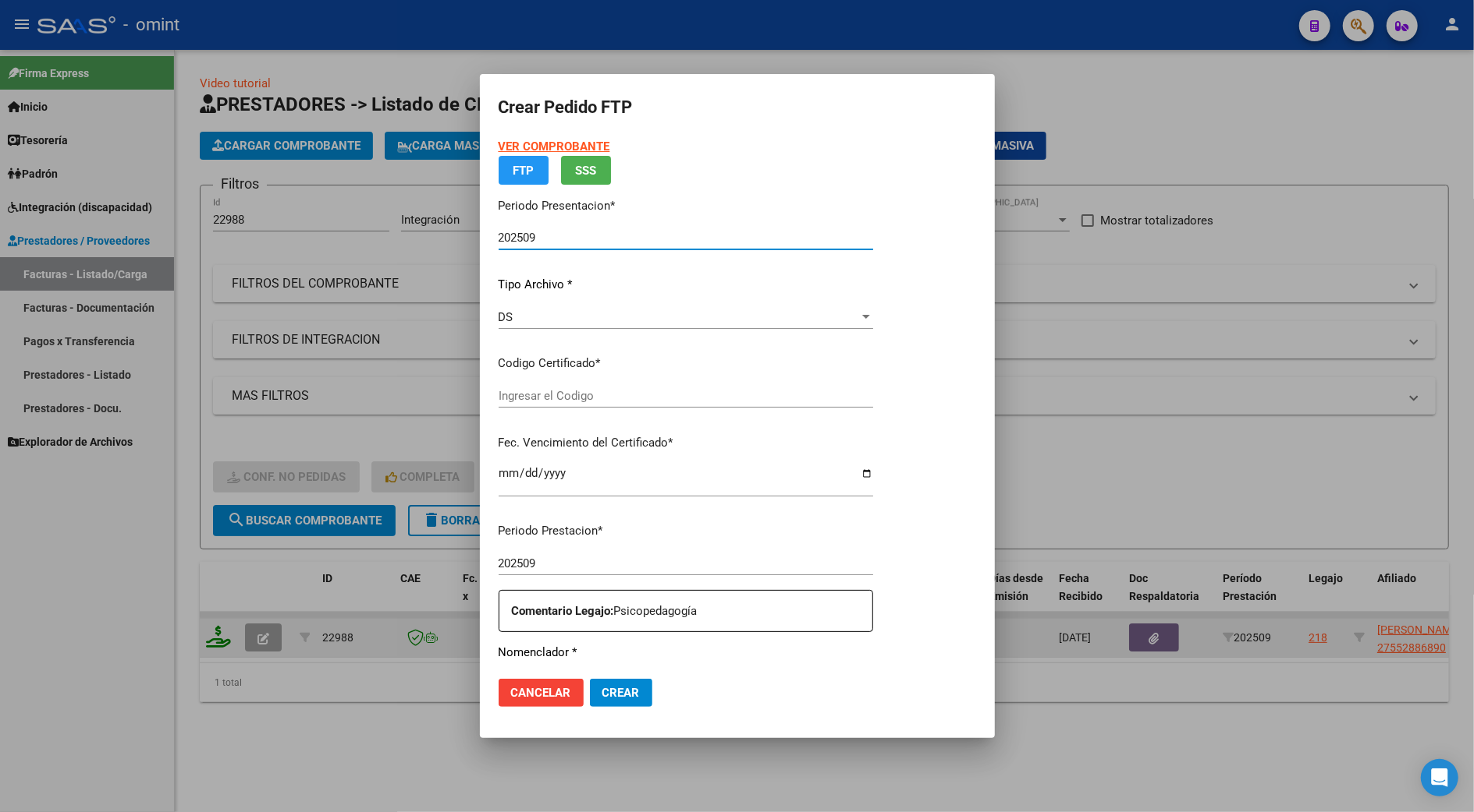
type input "7986250502"
type input "2027-11-29"
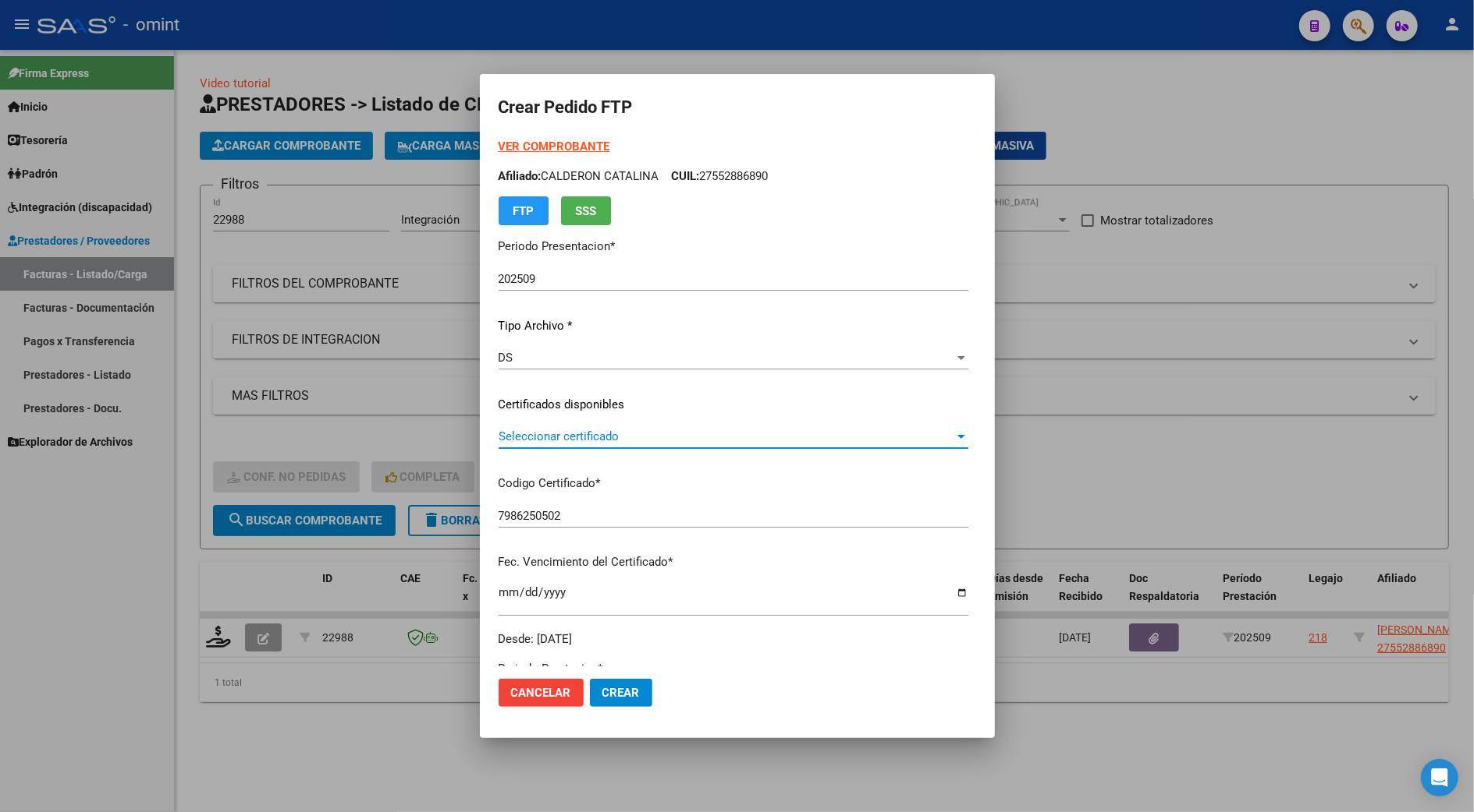
click at [528, 439] on span "Seleccionar certificado" at bounding box center [727, 436] width 455 height 14
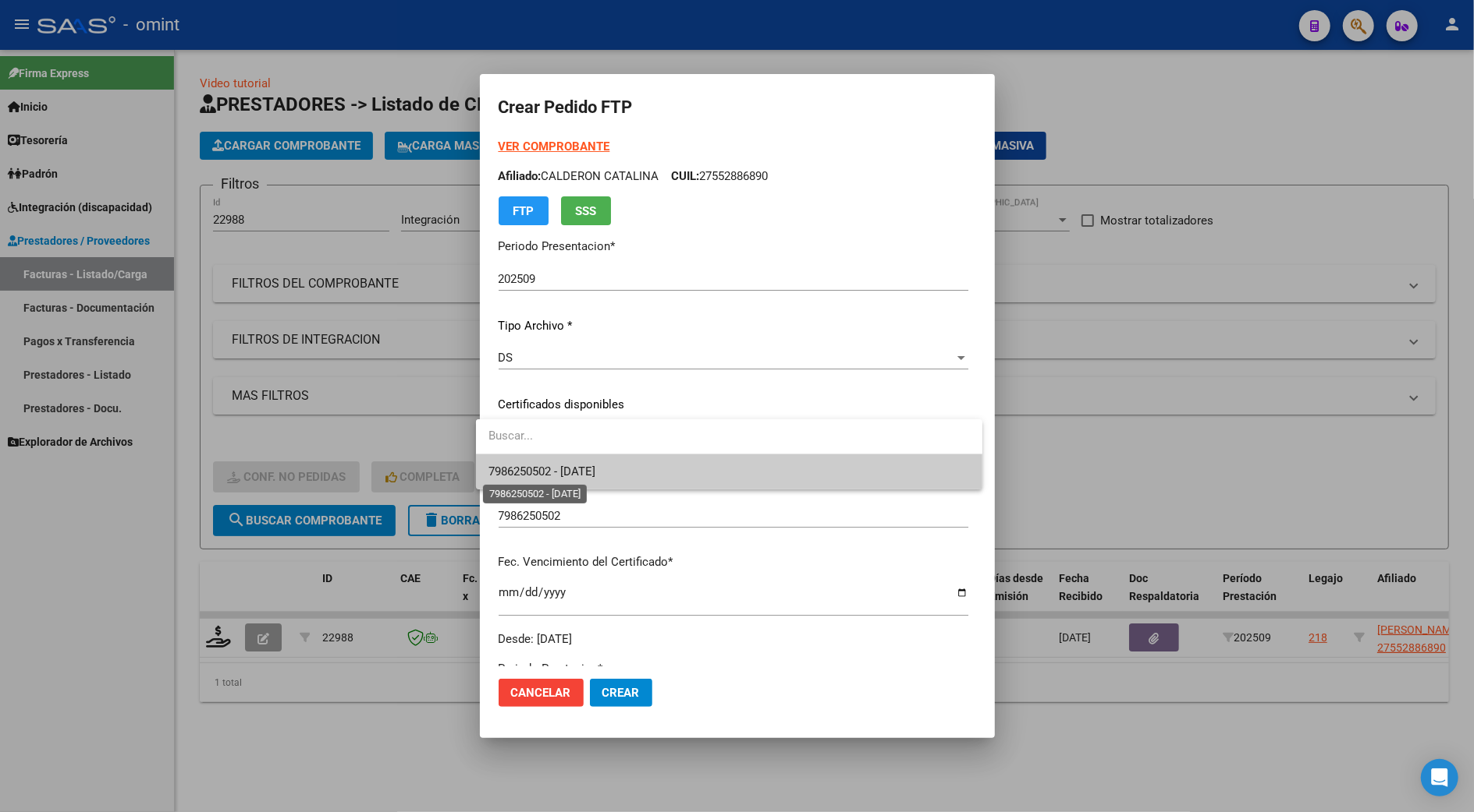
click at [568, 468] on span "7986250502 - 2027-11-29" at bounding box center [541, 471] width 107 height 14
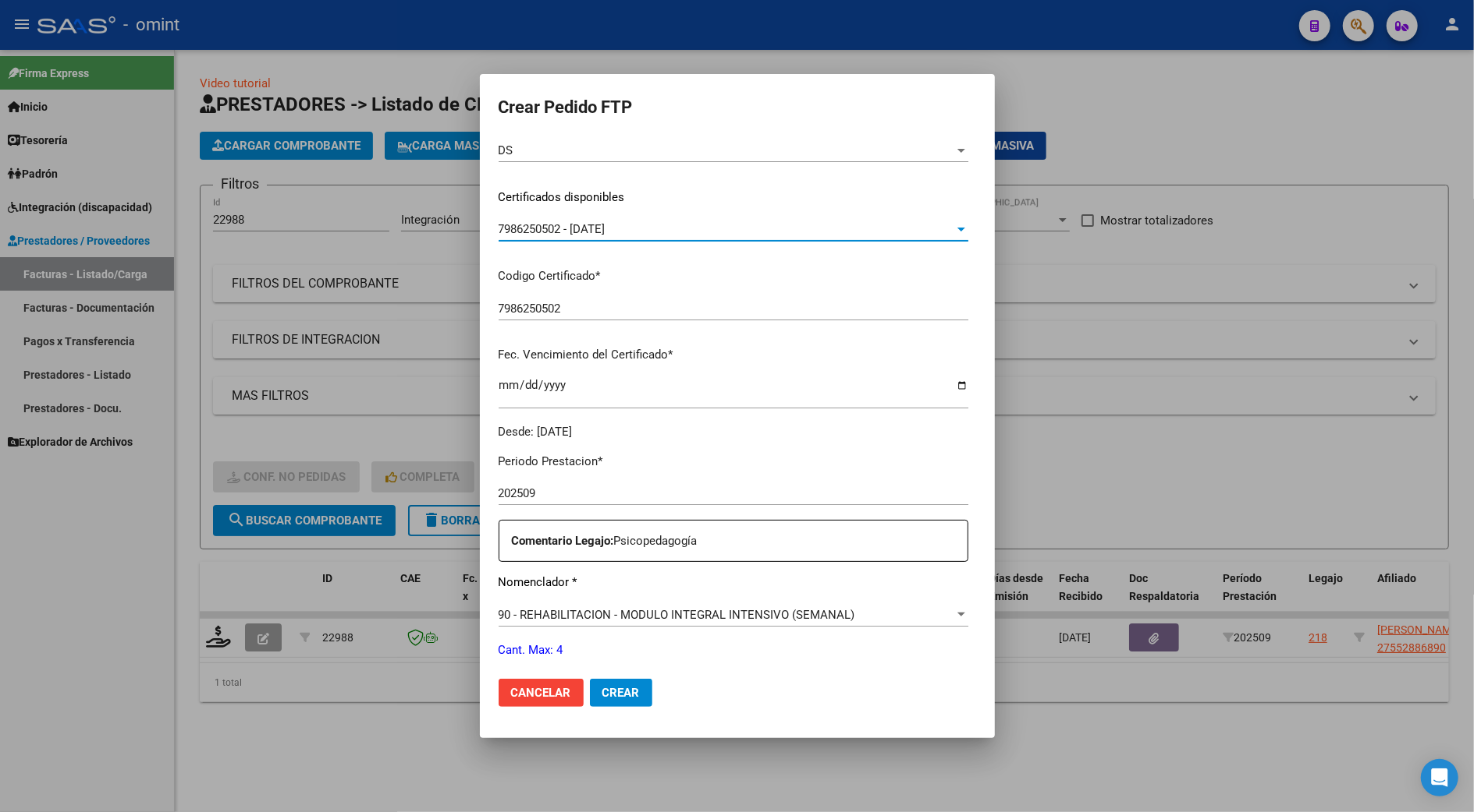
scroll to position [415, 0]
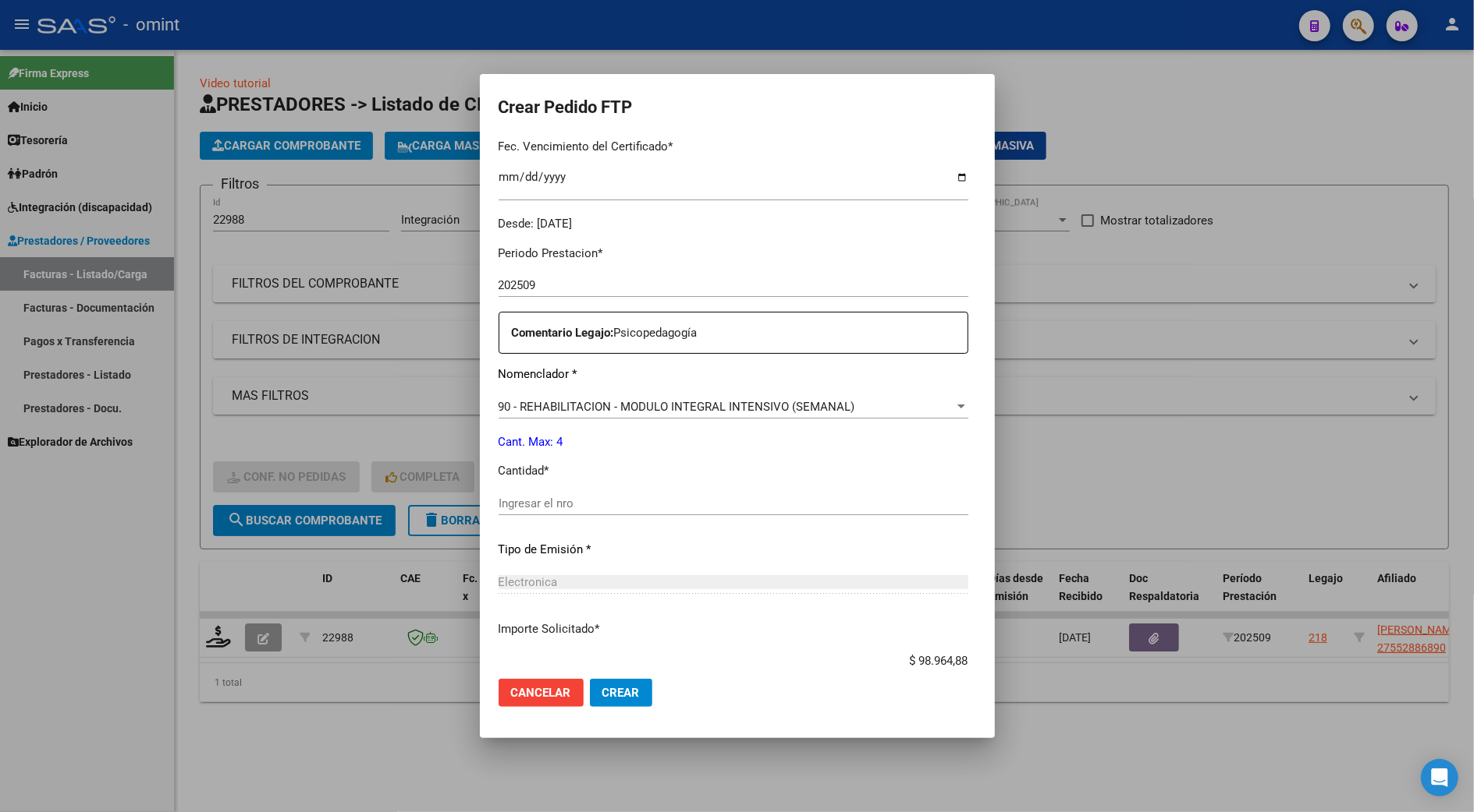
click at [507, 502] on input "Ingresar el nro" at bounding box center [733, 504] width 470 height 14
type input "4"
click at [613, 688] on span "Crear" at bounding box center [621, 693] width 38 height 14
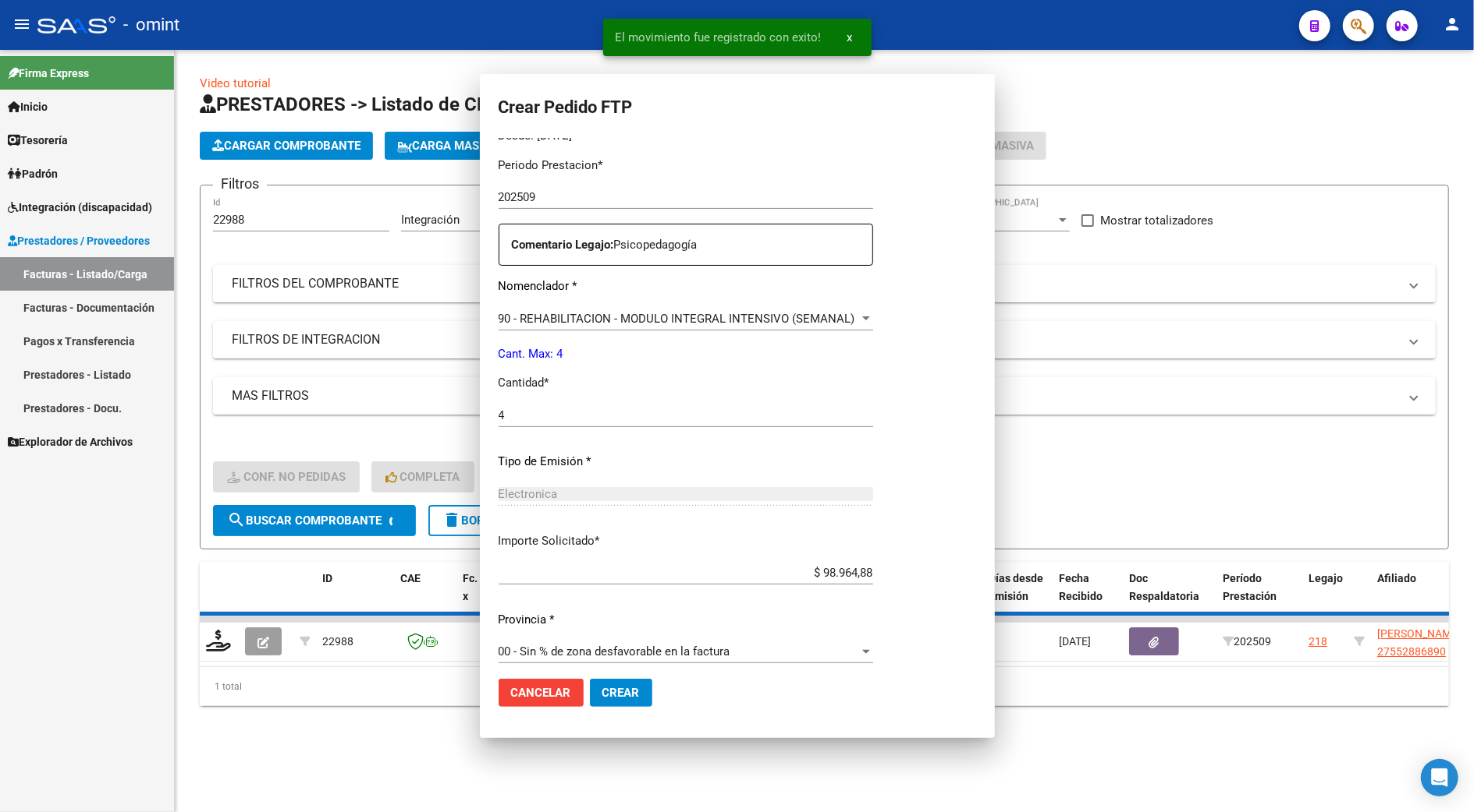
scroll to position [0, 0]
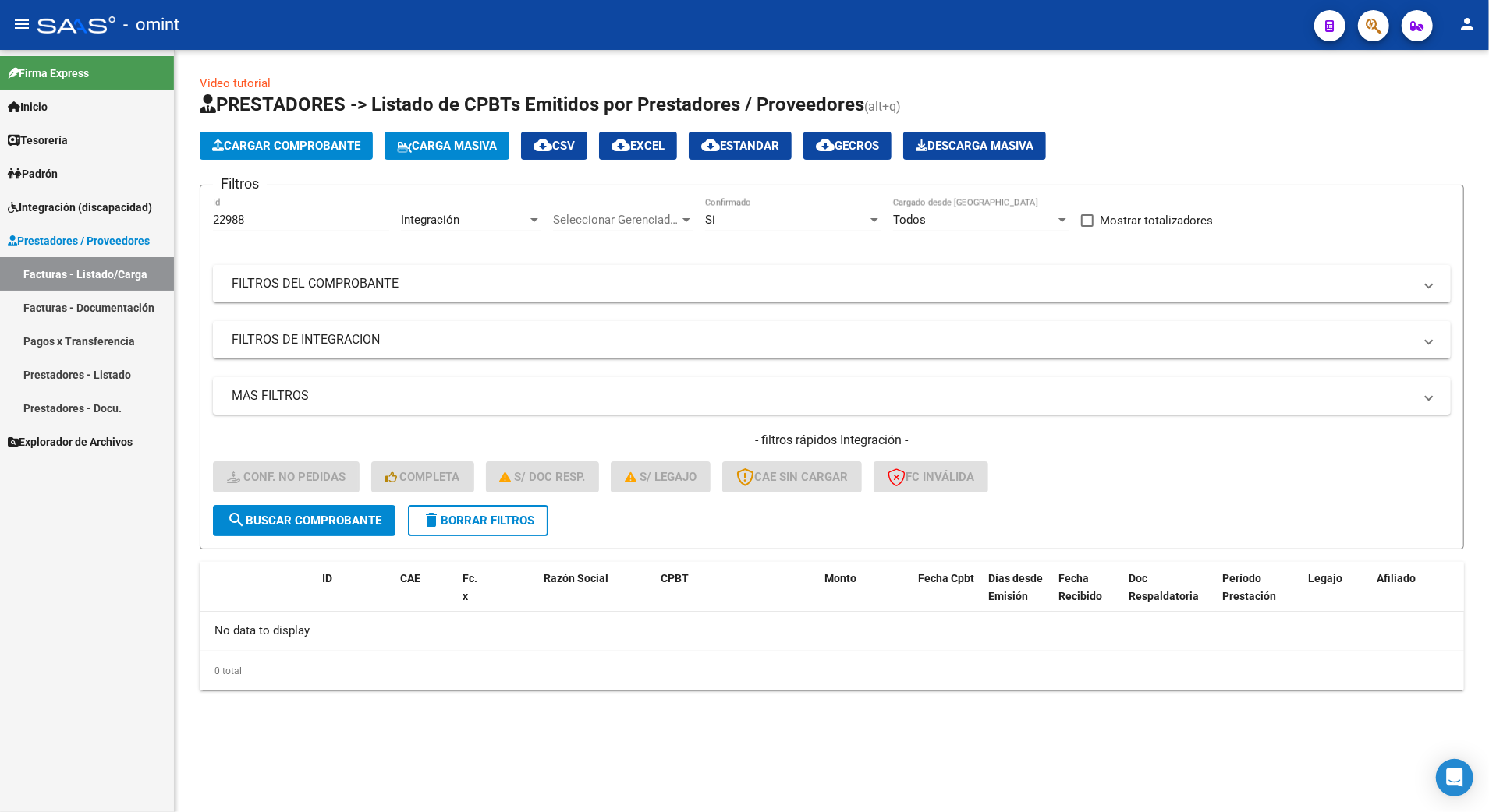
click at [260, 210] on div "22988 Id" at bounding box center [300, 215] width 176 height 33
click at [258, 219] on input "22988" at bounding box center [300, 219] width 176 height 14
type input "22987"
click at [338, 519] on span "search Buscar Comprobante" at bounding box center [304, 520] width 154 height 14
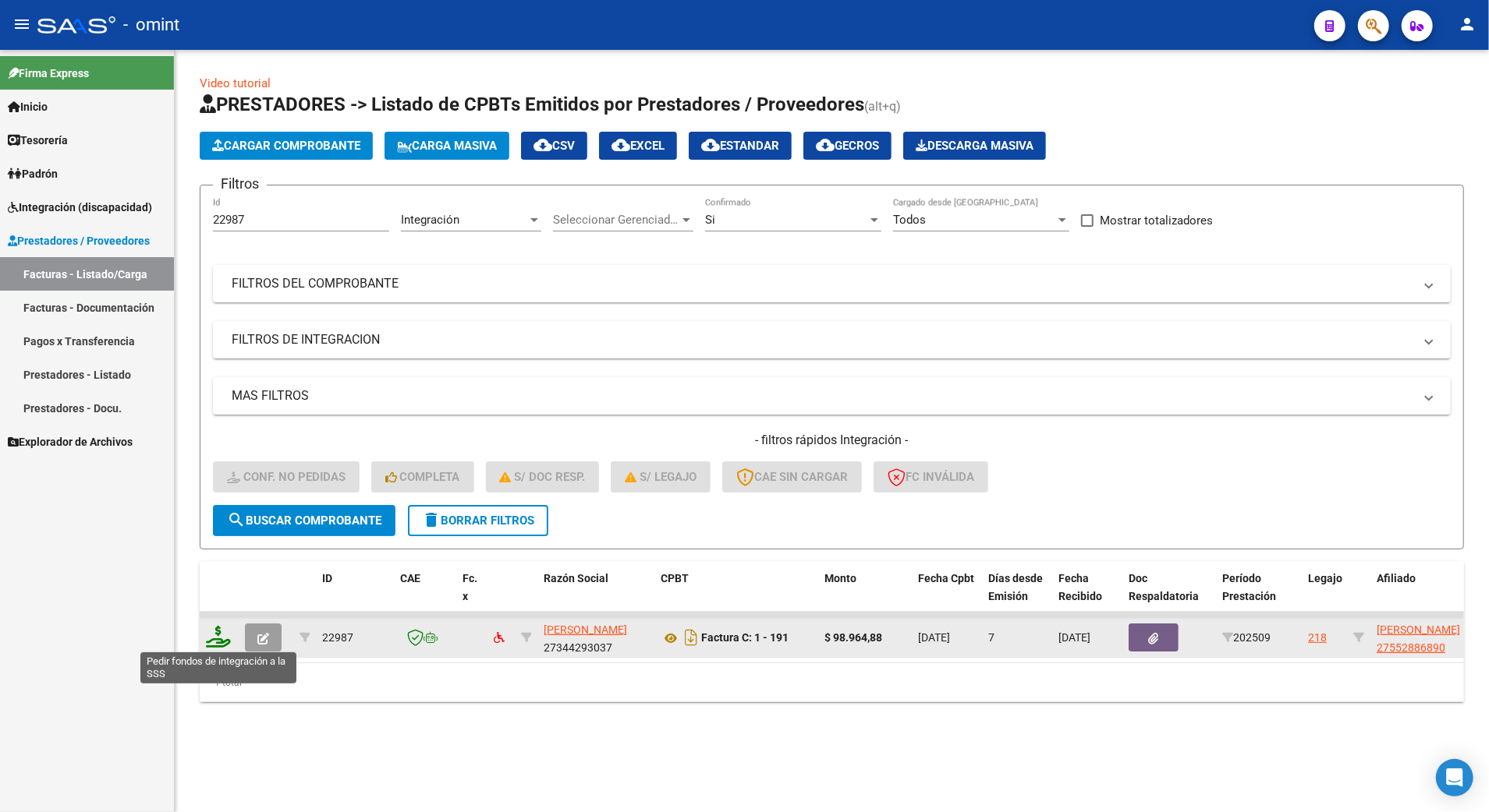
click at [217, 638] on icon at bounding box center [219, 637] width 25 height 22
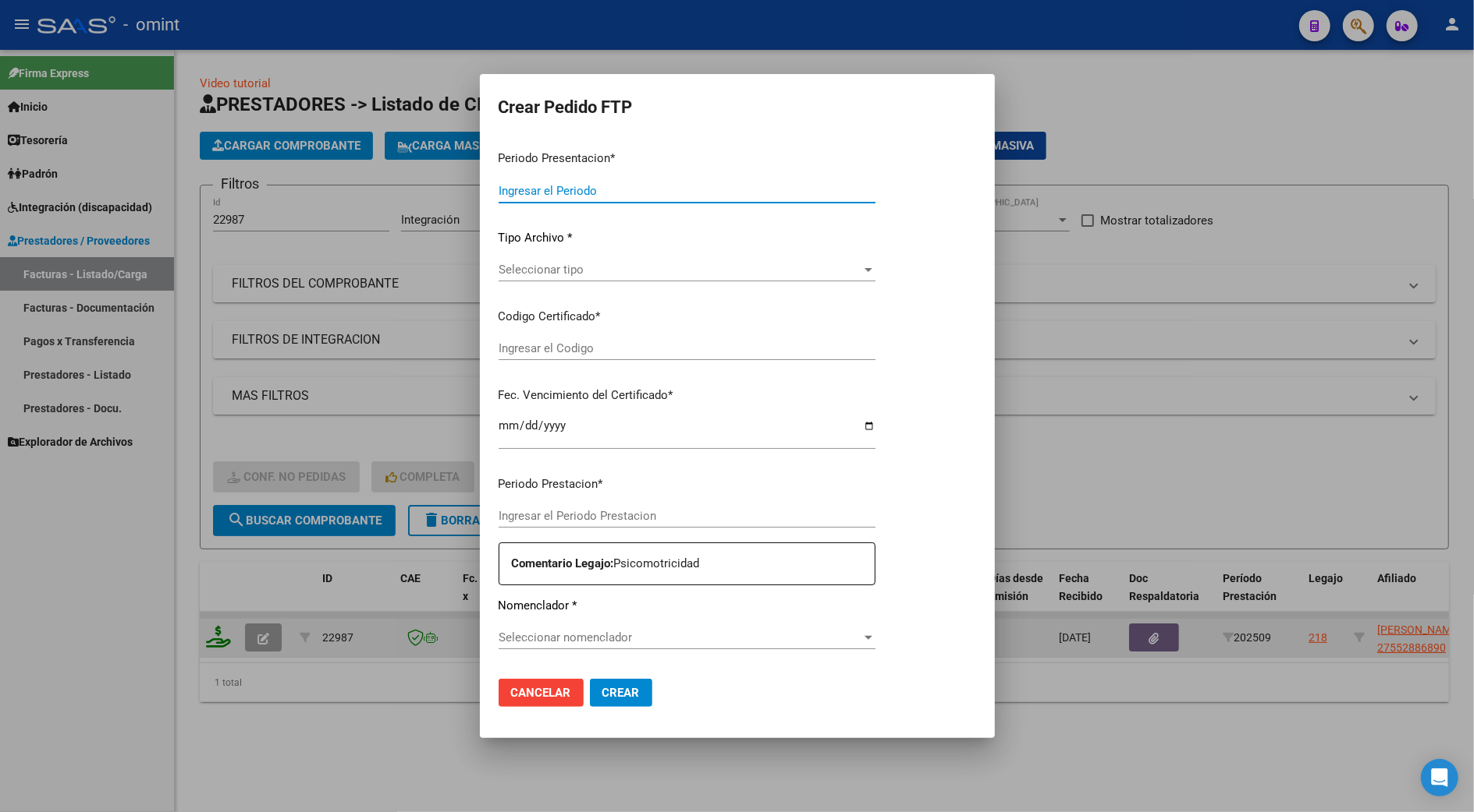
type input "202509"
type input "$ 98.964,88"
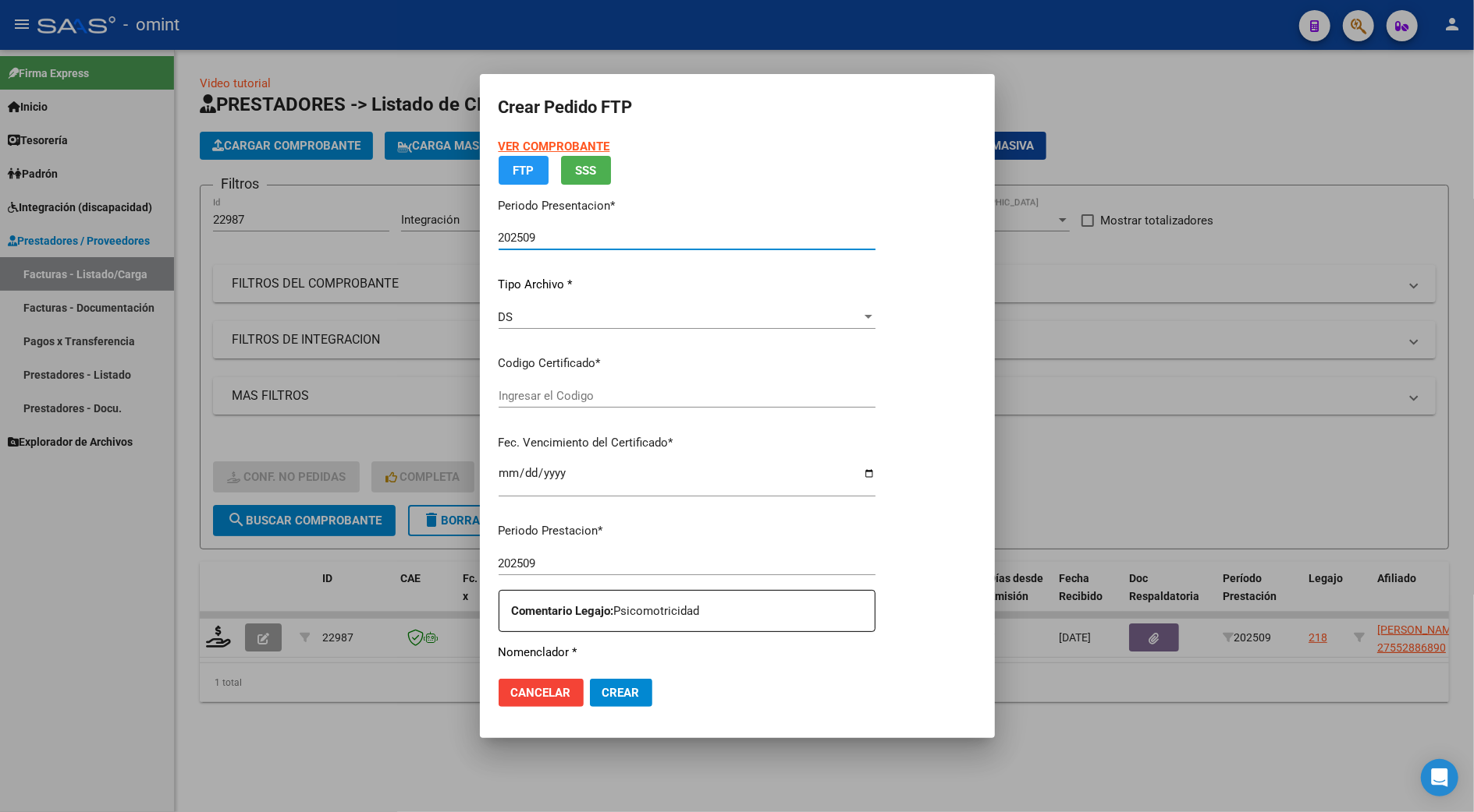
type input "7986250502"
type input "2027-11-29"
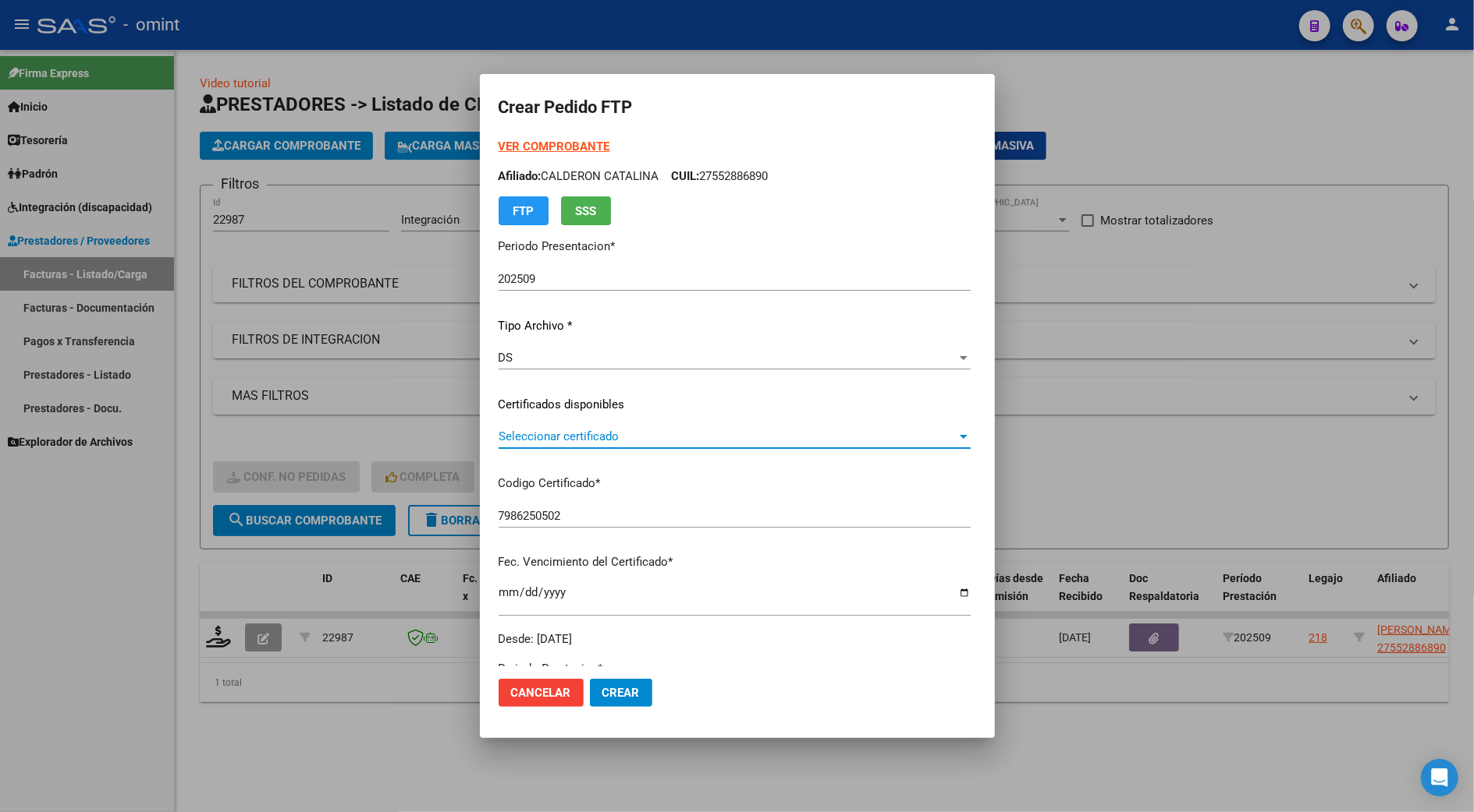
click at [559, 434] on span "Seleccionar certificado" at bounding box center [727, 436] width 458 height 14
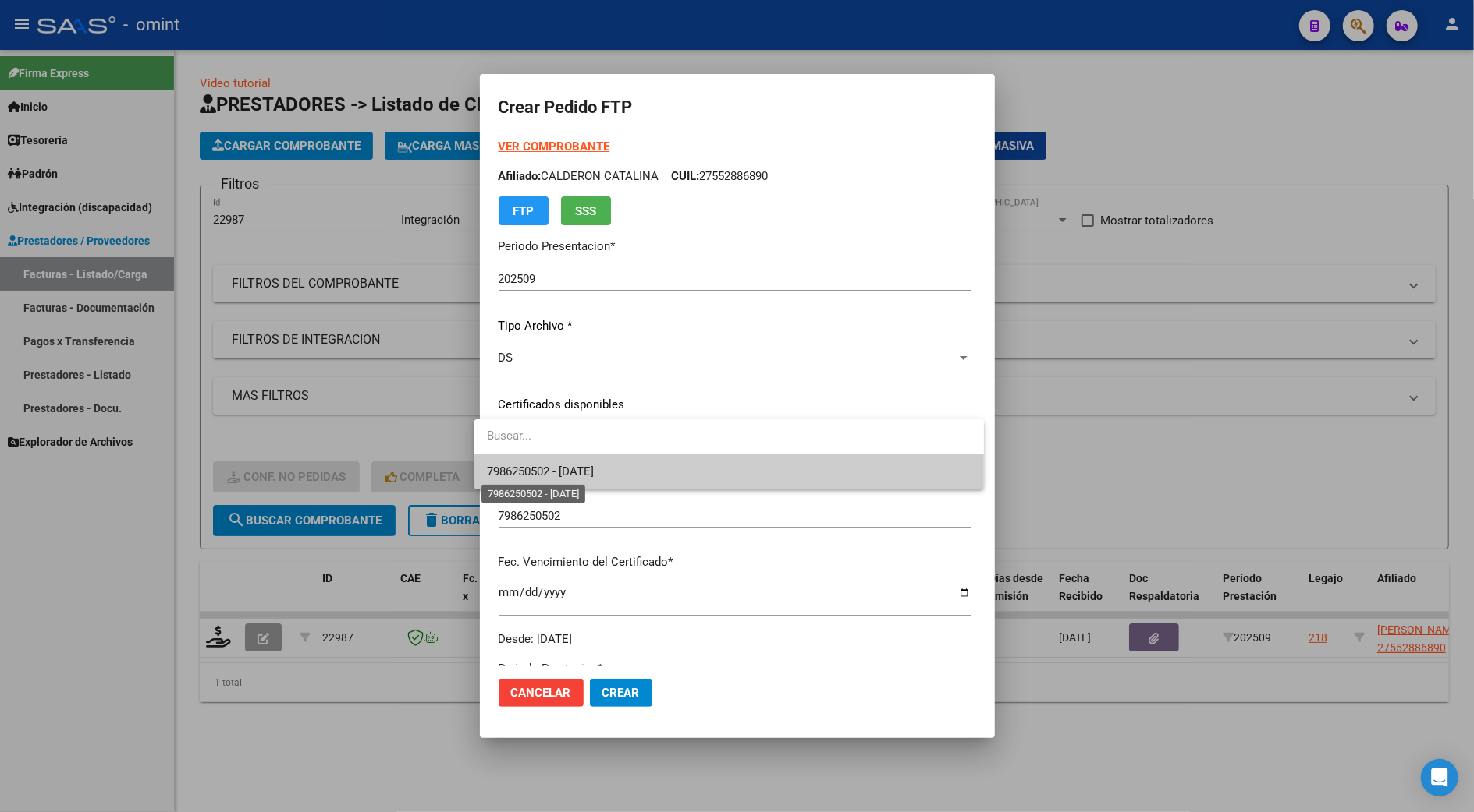
click at [576, 471] on span "7986250502 - 2027-11-29" at bounding box center [541, 471] width 107 height 14
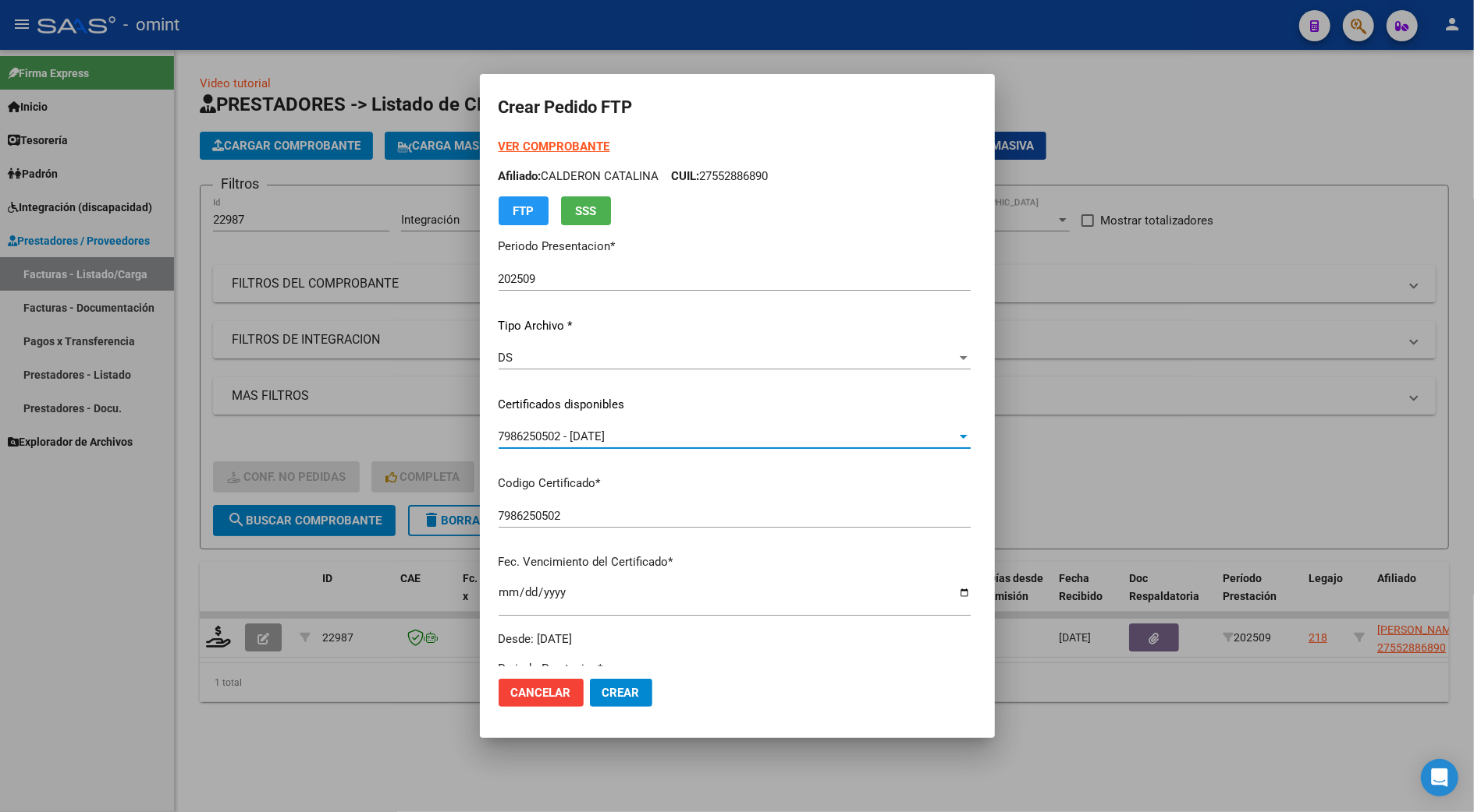
scroll to position [415, 0]
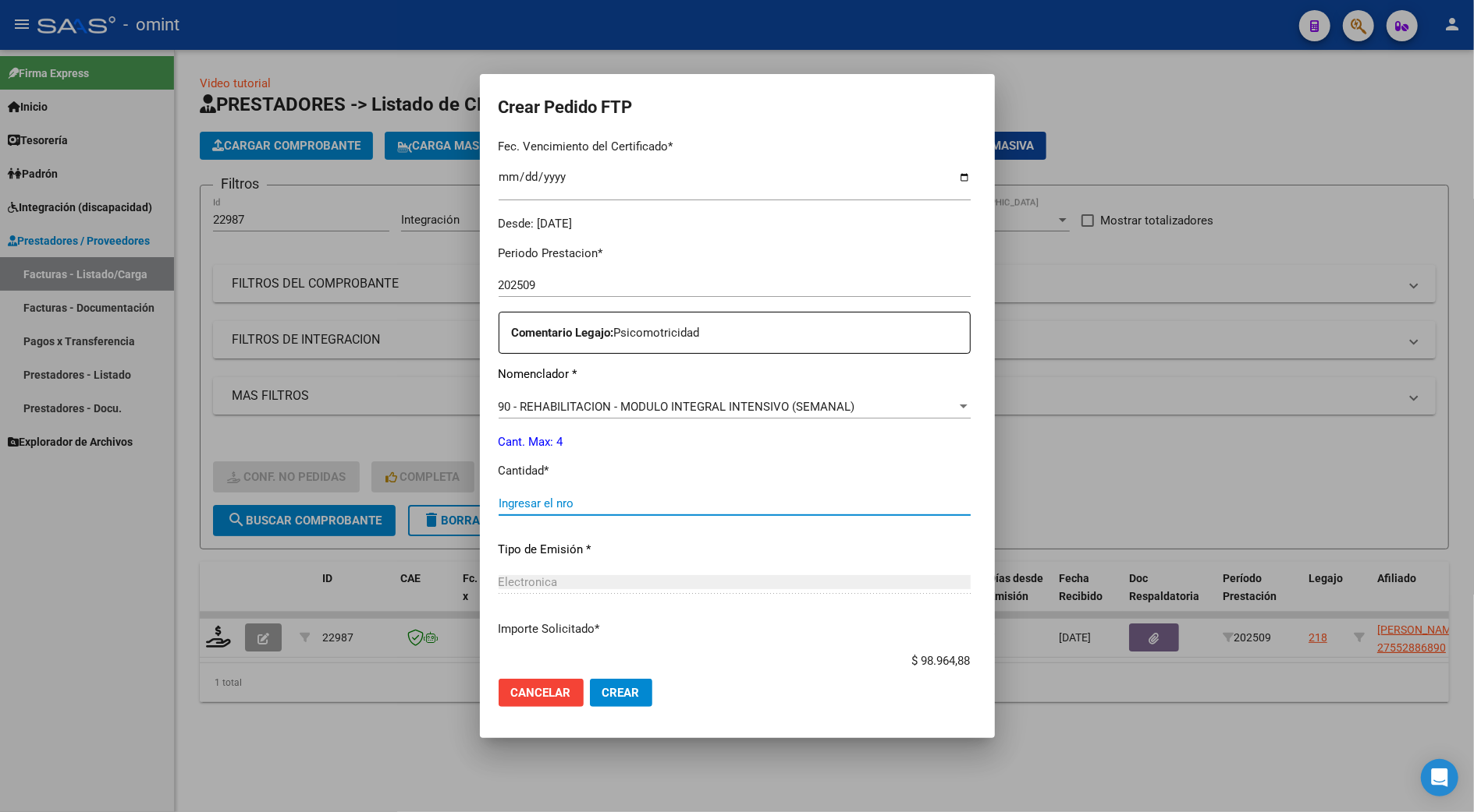
click at [538, 502] on input "Ingresar el nro" at bounding box center [735, 504] width 472 height 14
type input "4"
click at [618, 694] on span "Crear" at bounding box center [621, 693] width 38 height 14
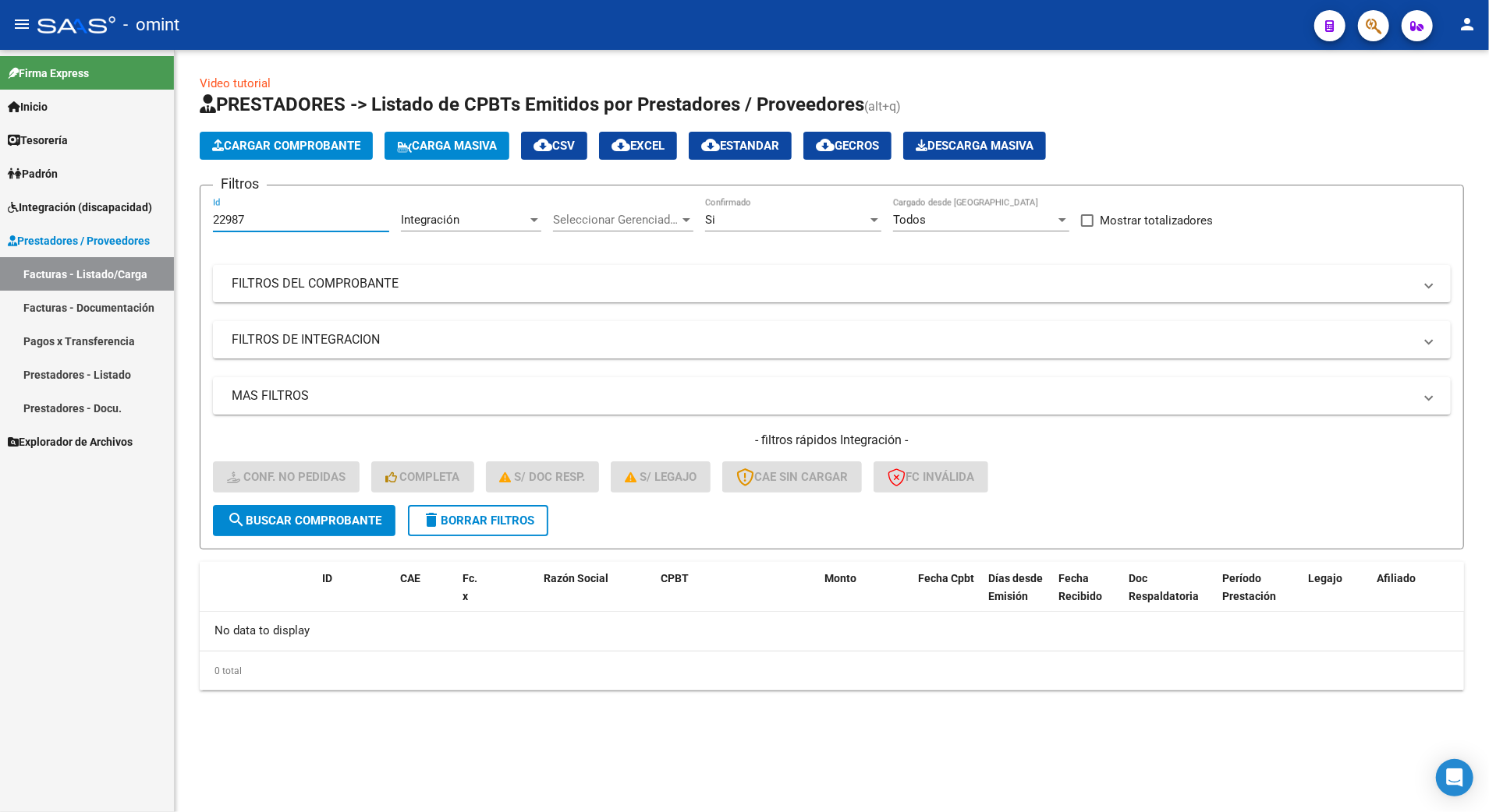
click at [254, 224] on input "22987" at bounding box center [300, 219] width 176 height 14
type input "22986"
click at [347, 514] on span "search Buscar Comprobante" at bounding box center [304, 520] width 154 height 14
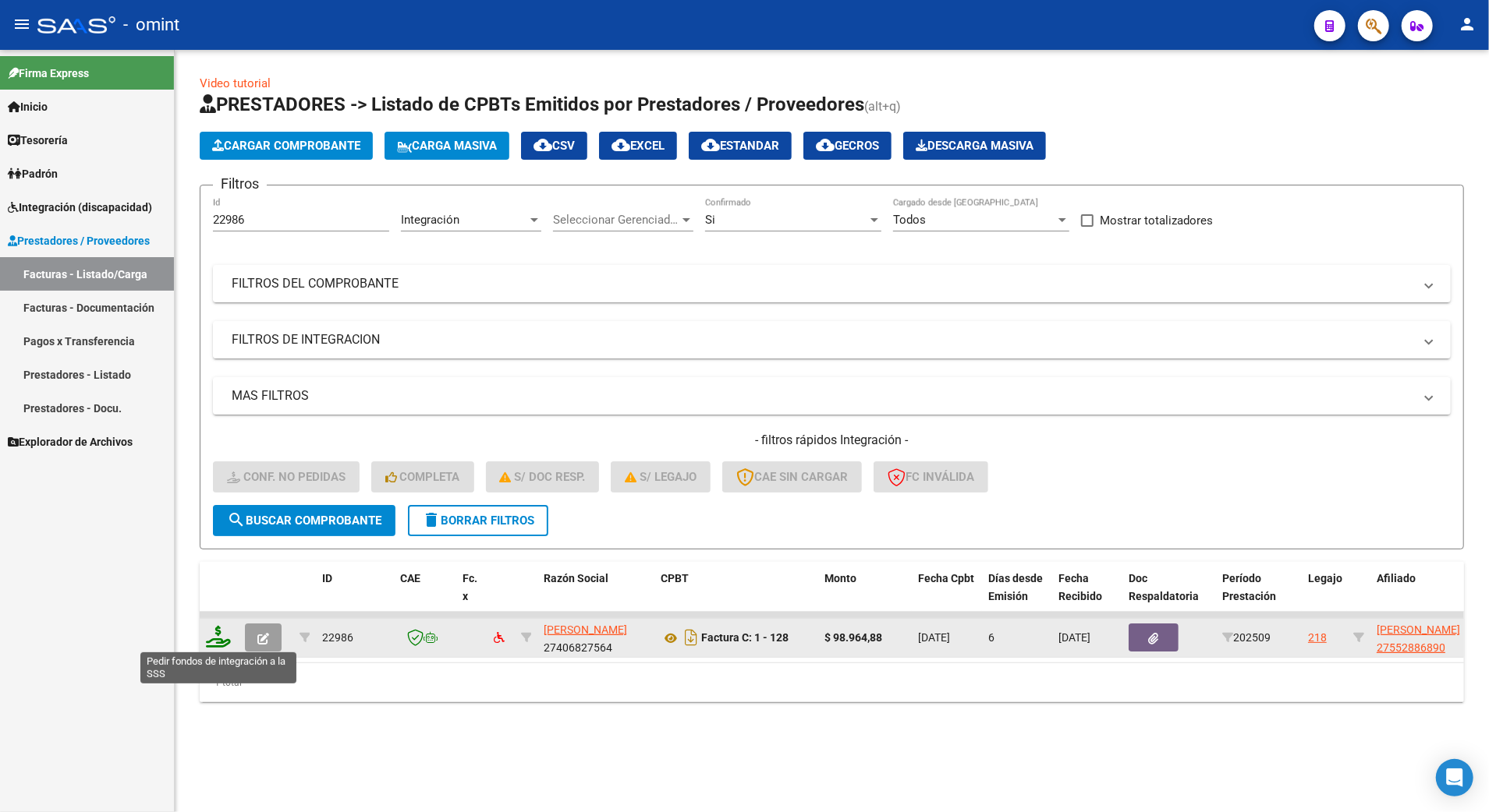
click at [213, 641] on icon at bounding box center [219, 637] width 25 height 22
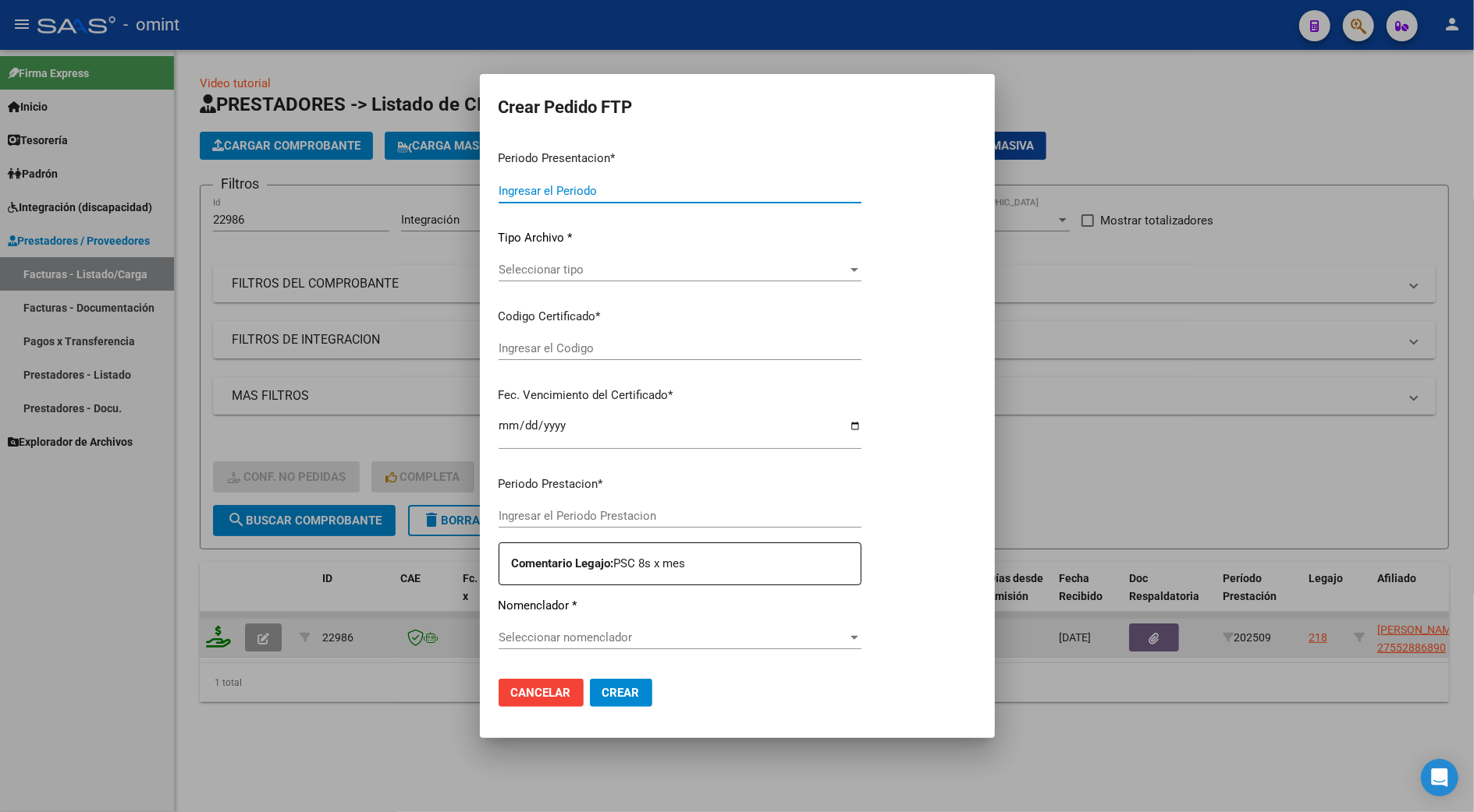
type input "202509"
type input "$ 98.964,88"
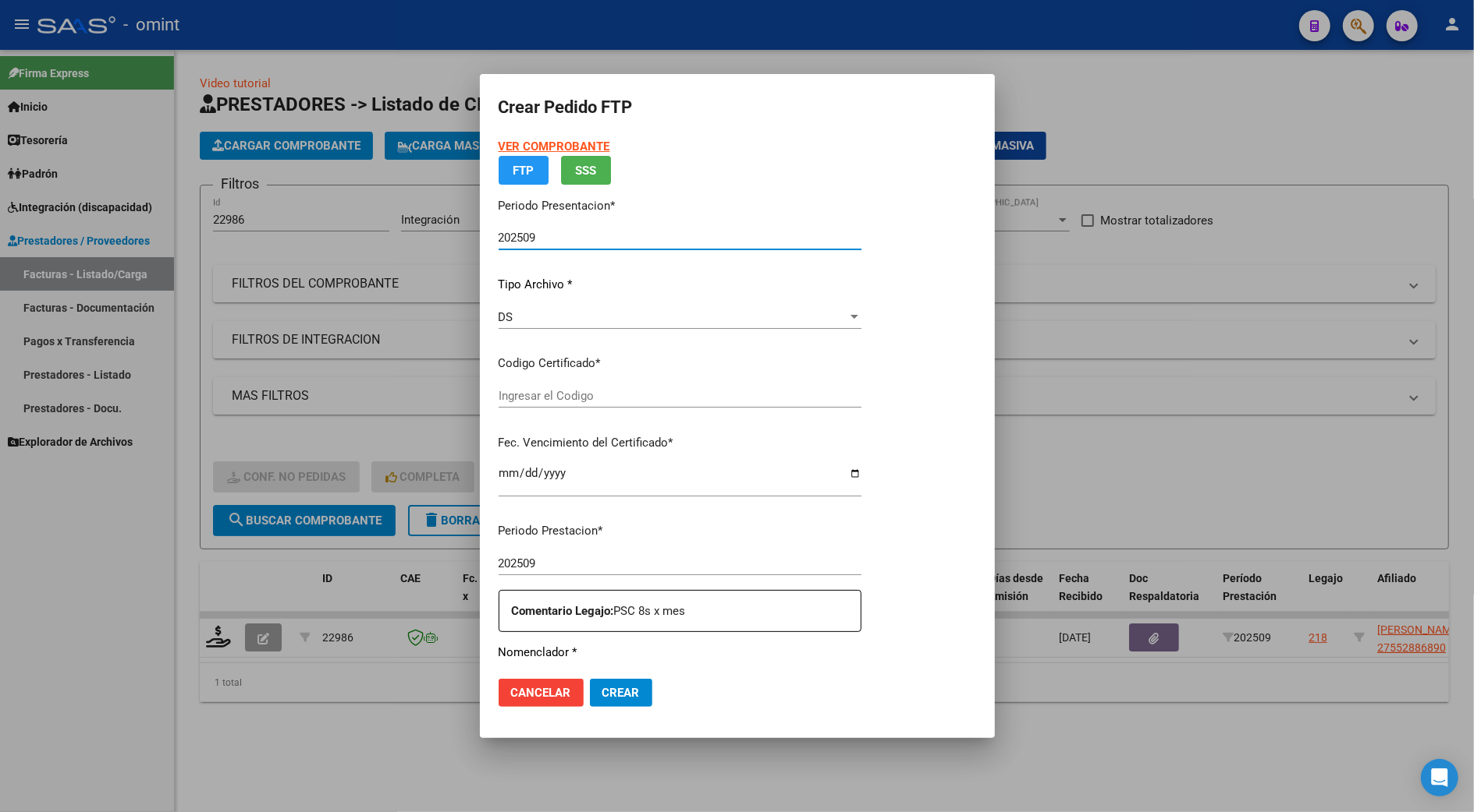
type input "7986250502"
type input "2027-11-29"
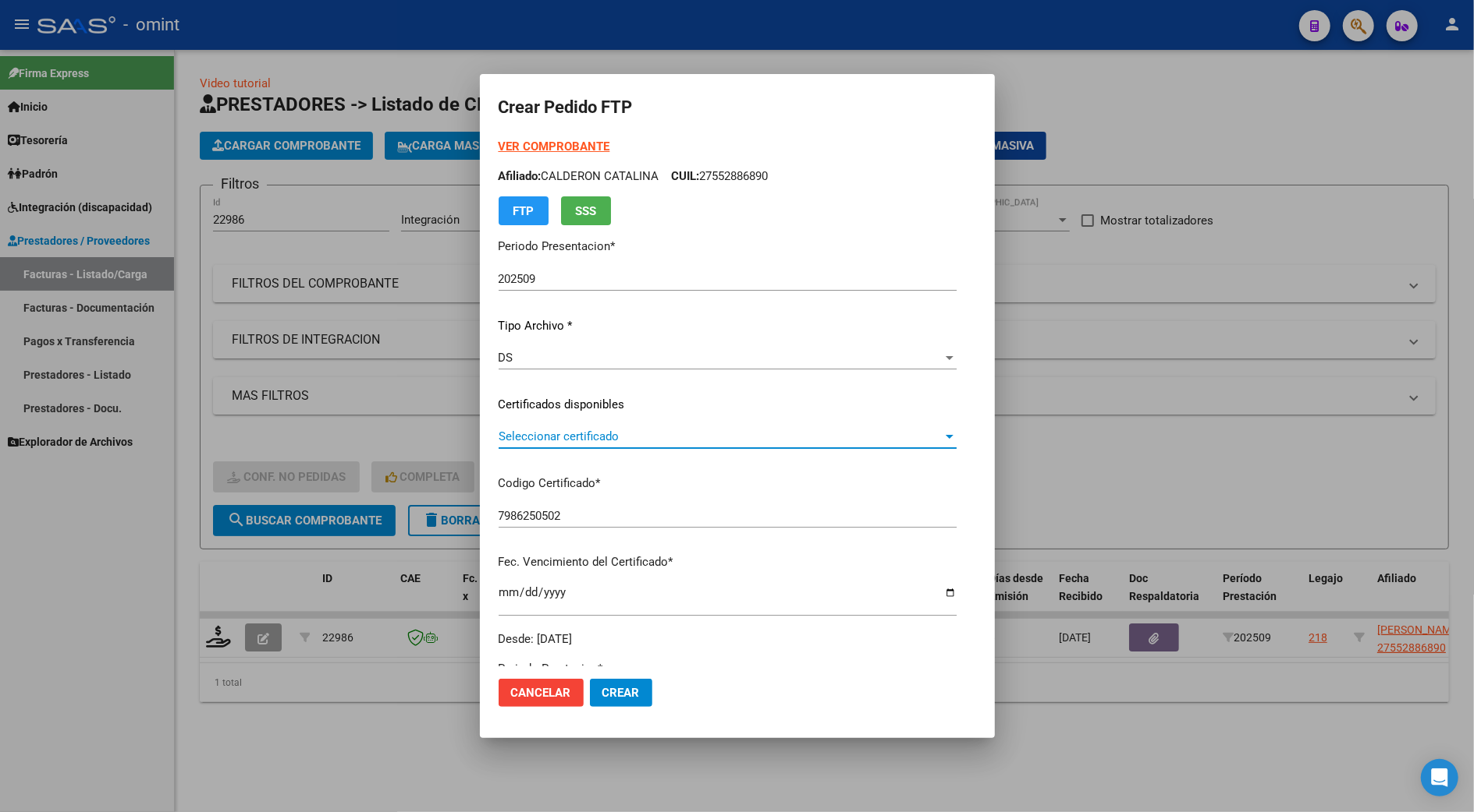
click at [525, 438] on span "Seleccionar certificado" at bounding box center [721, 436] width 444 height 14
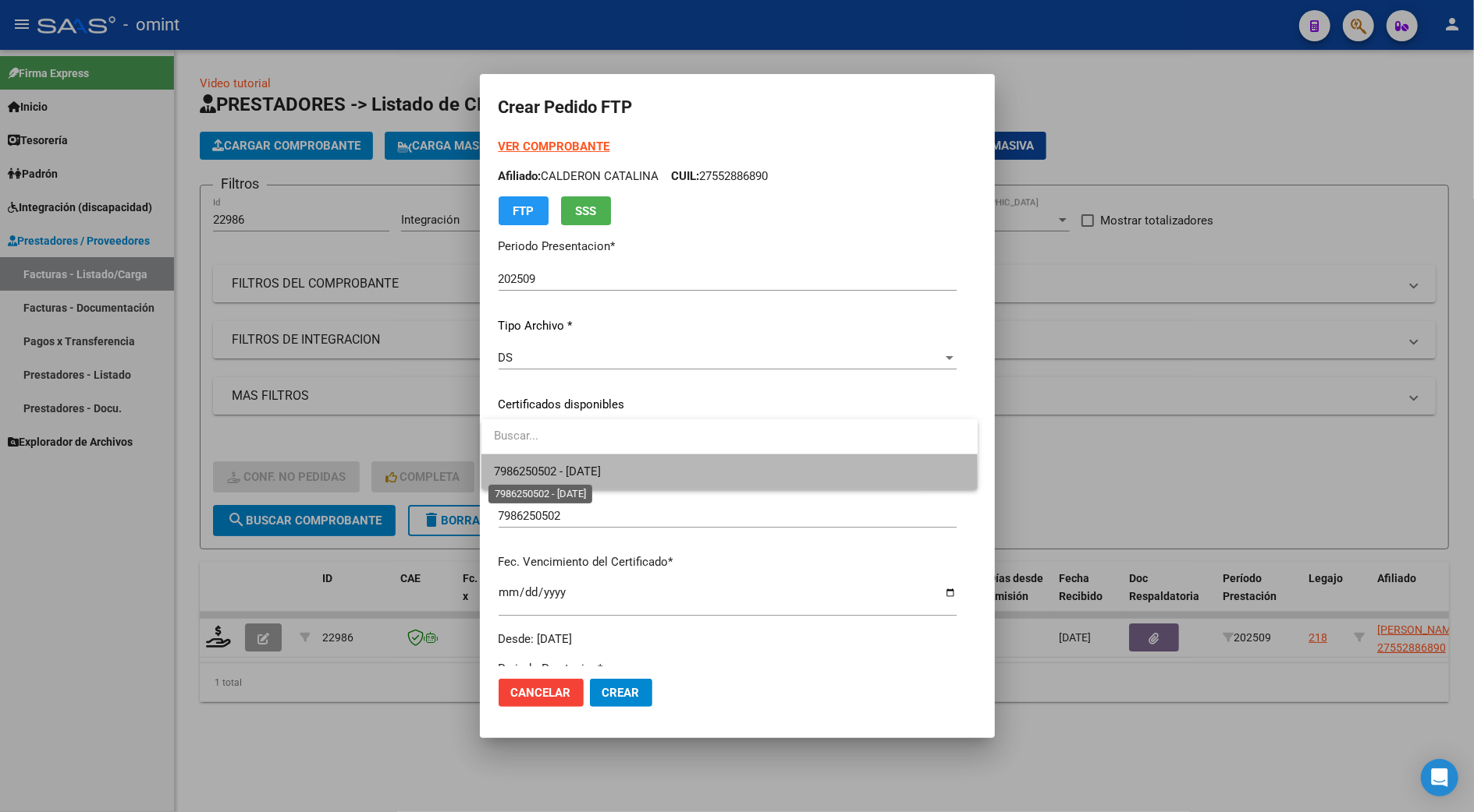
click at [552, 478] on span "7986250502 - 2027-11-29" at bounding box center [547, 471] width 107 height 14
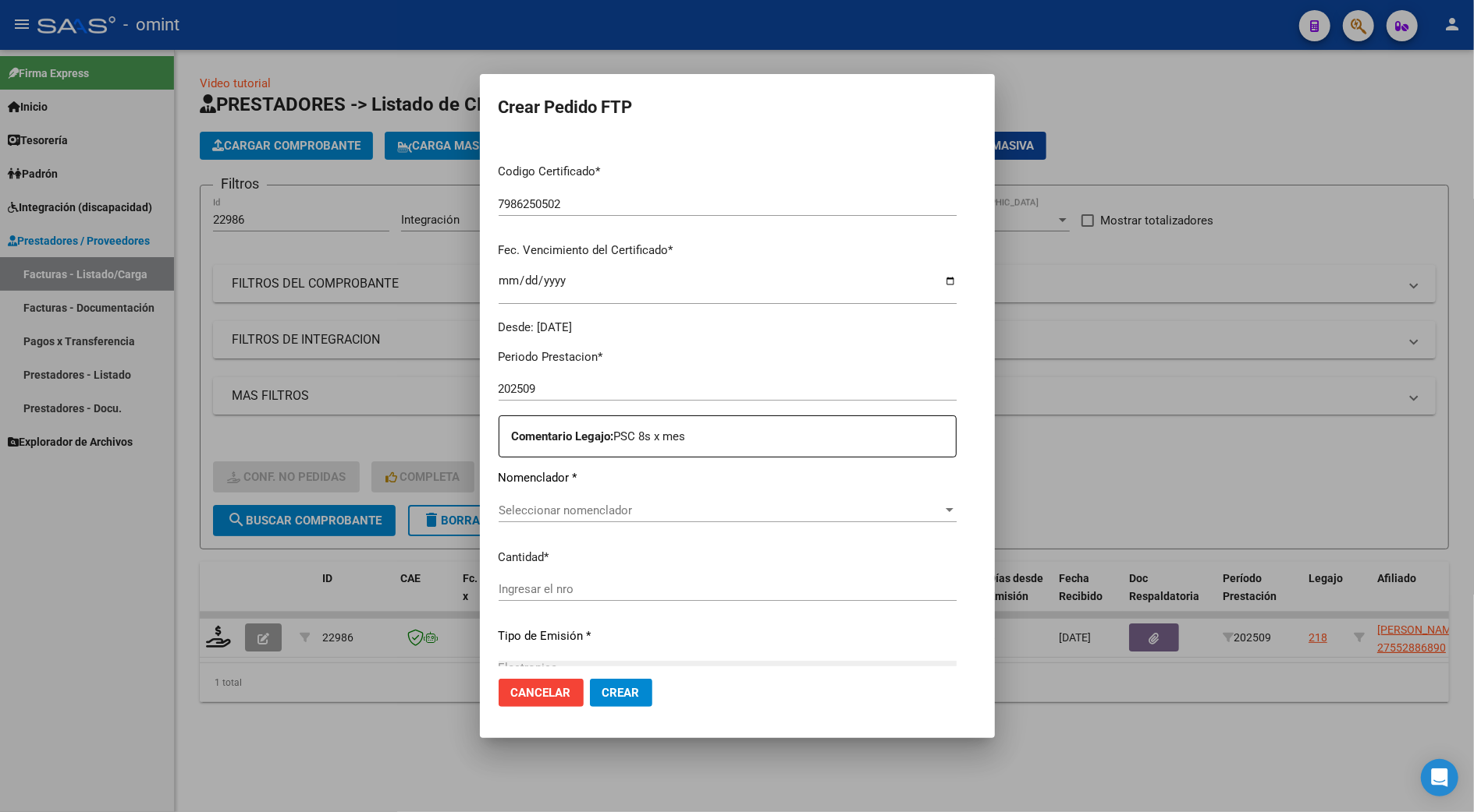
scroll to position [415, 0]
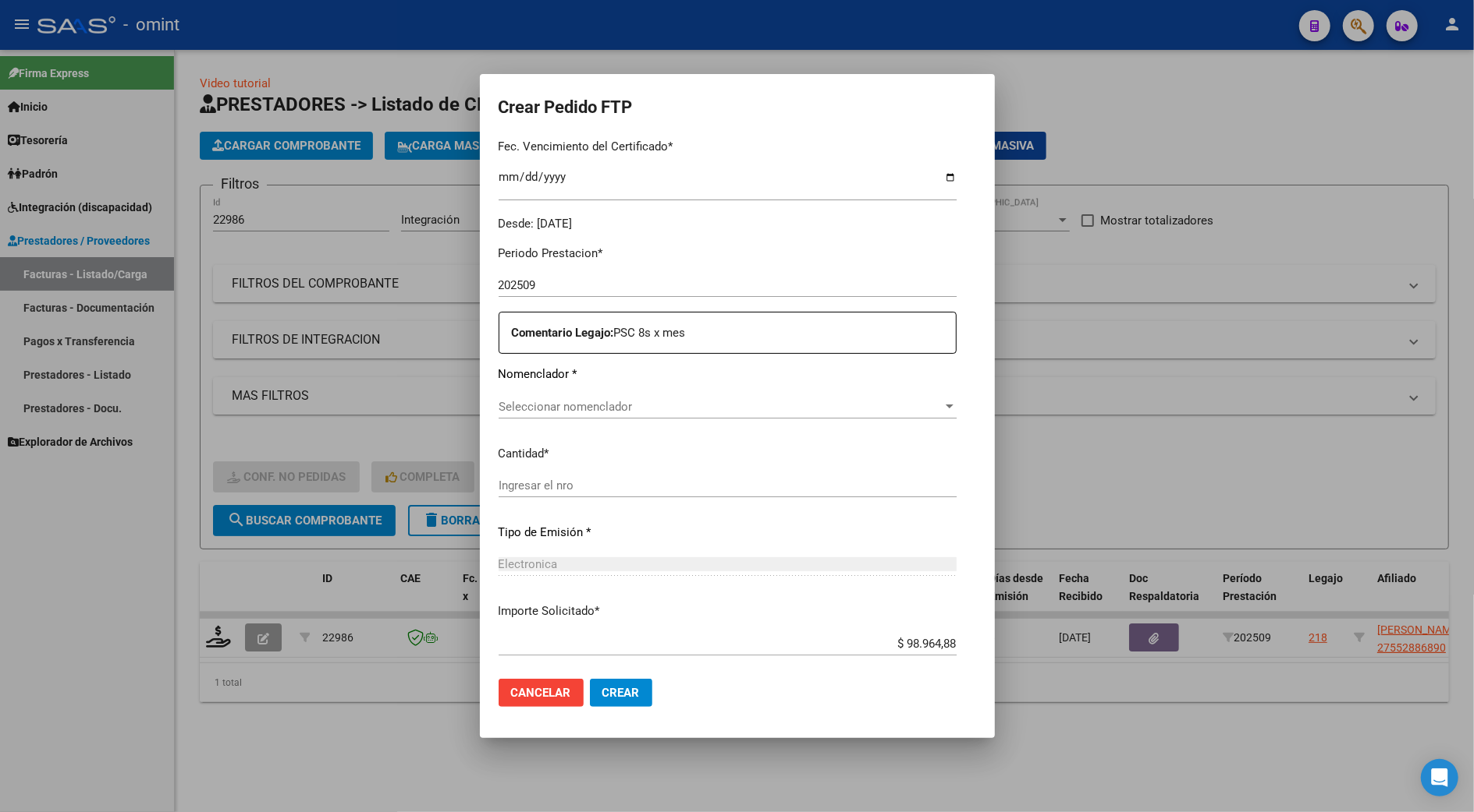
click at [566, 401] on span "Seleccionar nomenclador" at bounding box center [721, 407] width 444 height 14
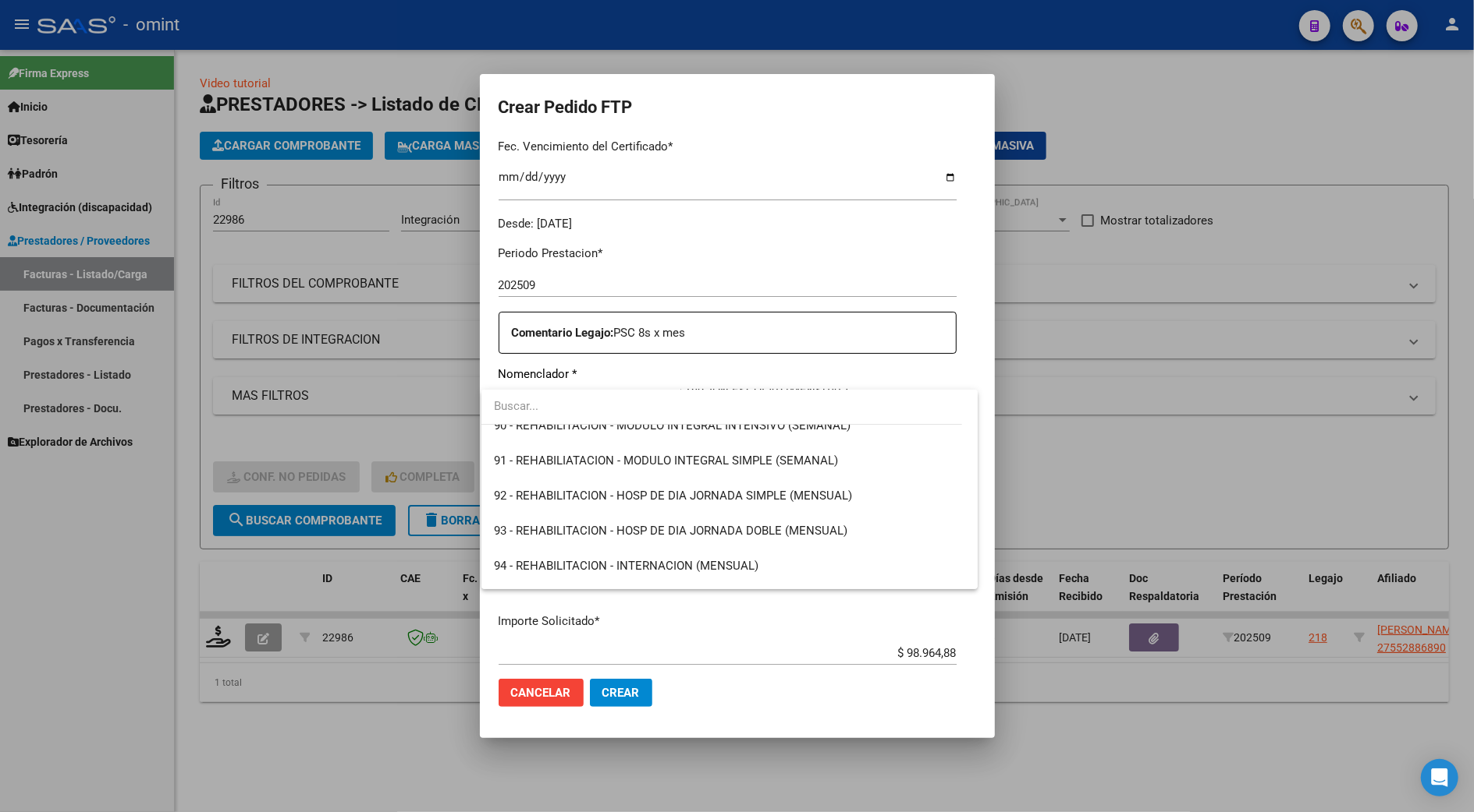
scroll to position [3097, 0]
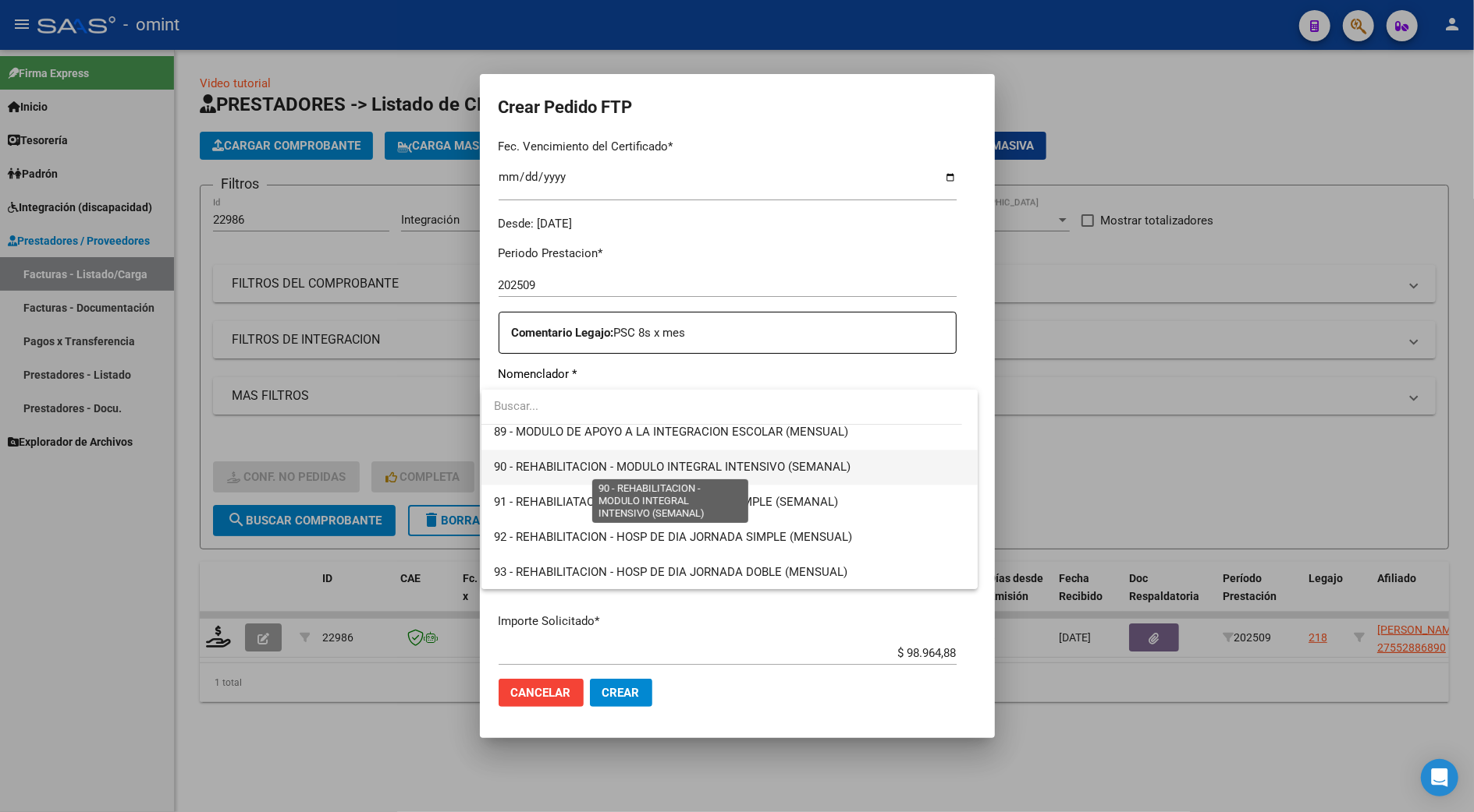
click at [727, 465] on span "90 - REHABILITACION - MODULO INTEGRAL INTENSIVO (SEMANAL)" at bounding box center [672, 467] width 356 height 14
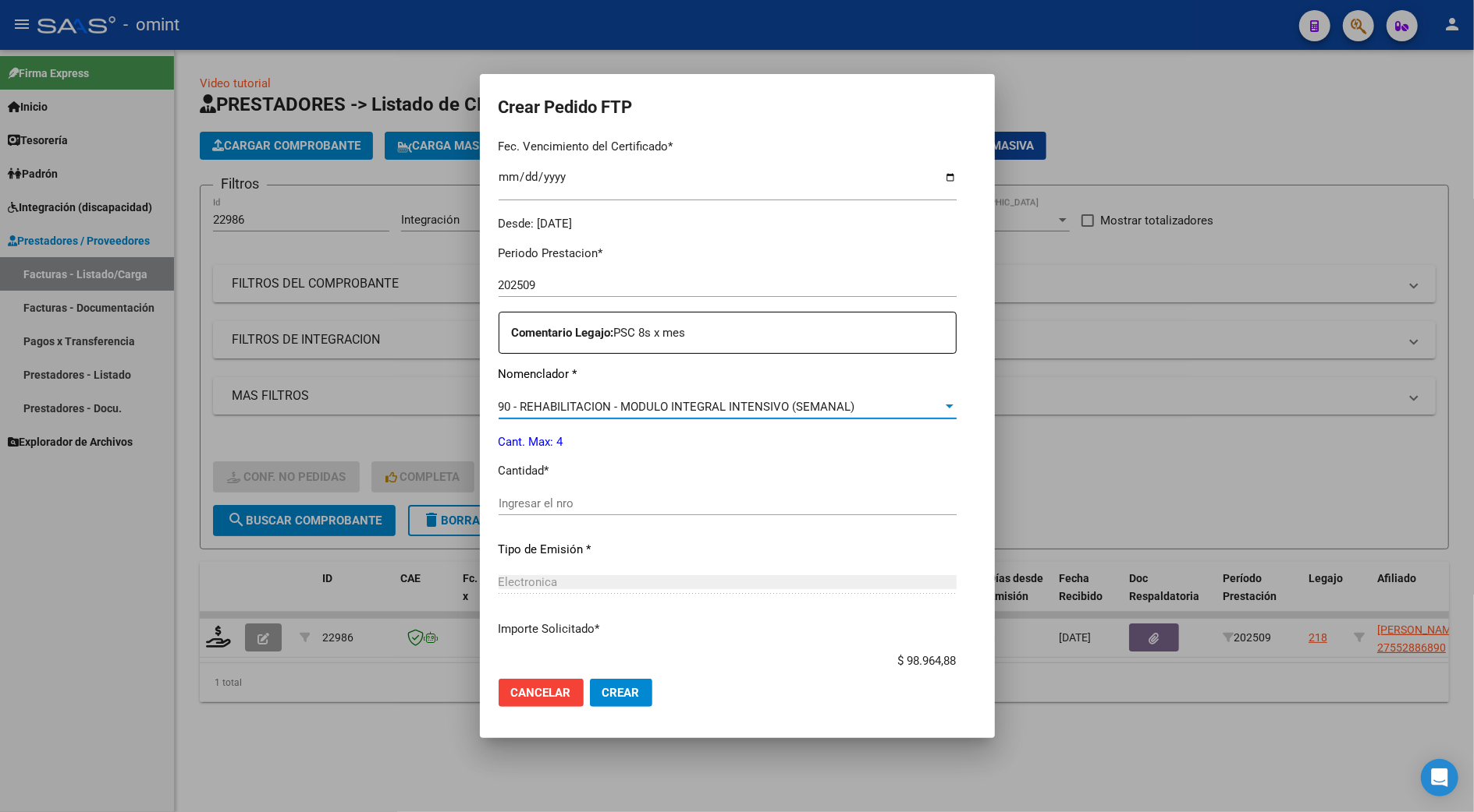
click at [556, 482] on div "Periodo Prestacion * 202509 Ingresar el Periodo Prestacion Comentario Legajo: P…" at bounding box center [727, 500] width 458 height 534
click at [563, 499] on input "Ingresar el nro" at bounding box center [727, 504] width 458 height 14
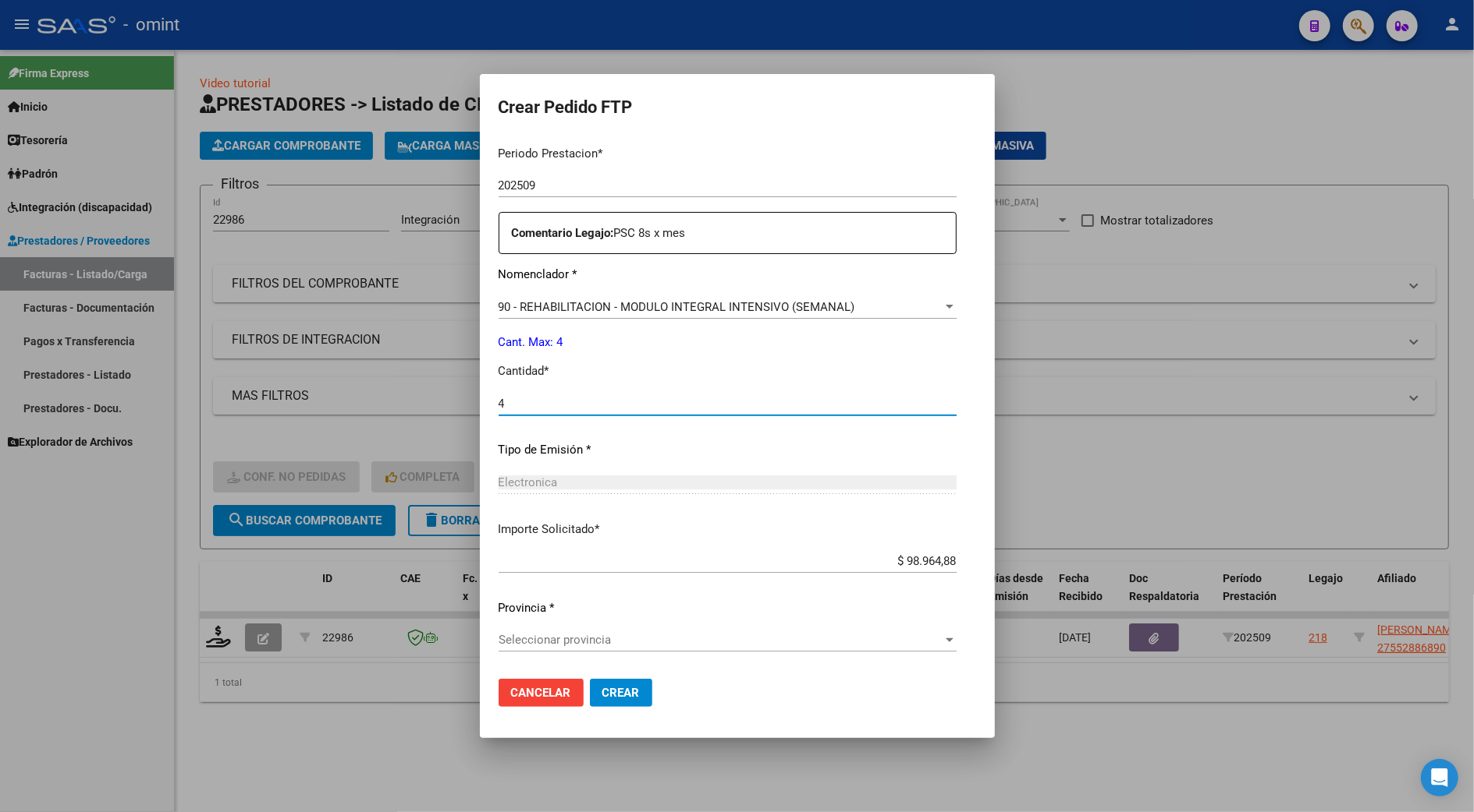
type input "4"
click at [574, 644] on span "Seleccionar provincia" at bounding box center [721, 639] width 444 height 14
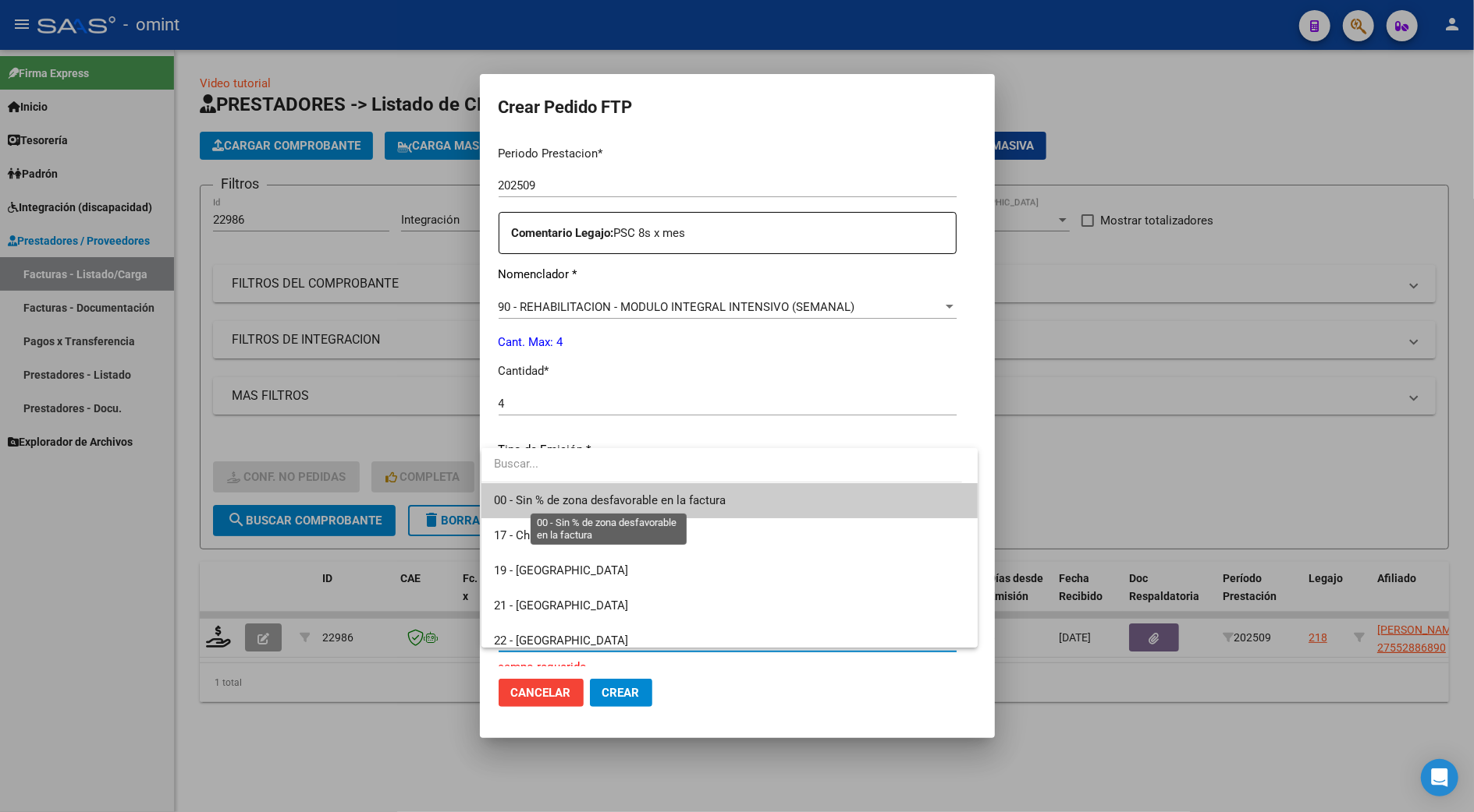
click at [616, 494] on span "00 - Sin % de zona desfavorable en la factura" at bounding box center [610, 500] width 232 height 14
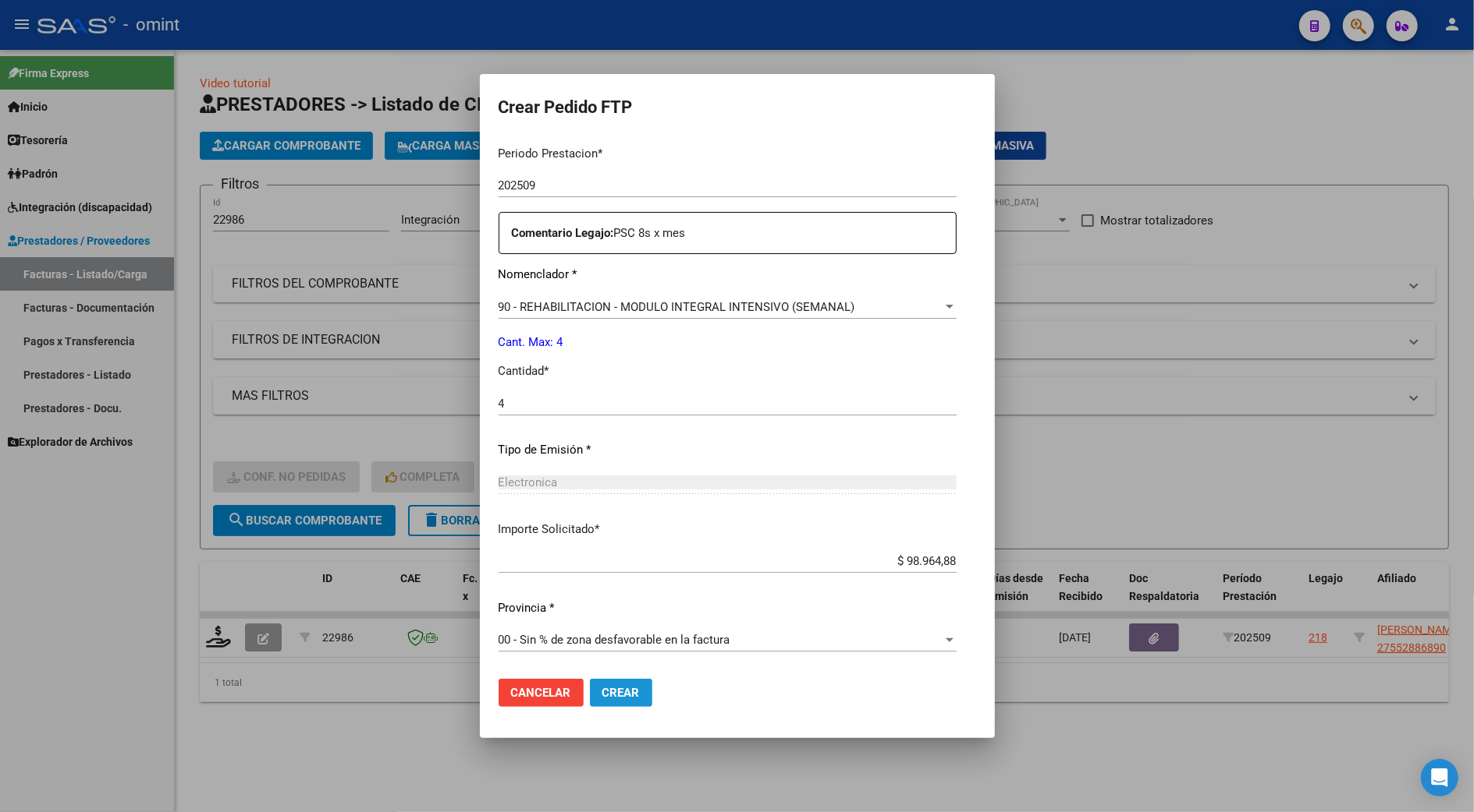
click at [621, 689] on span "Crear" at bounding box center [621, 693] width 38 height 14
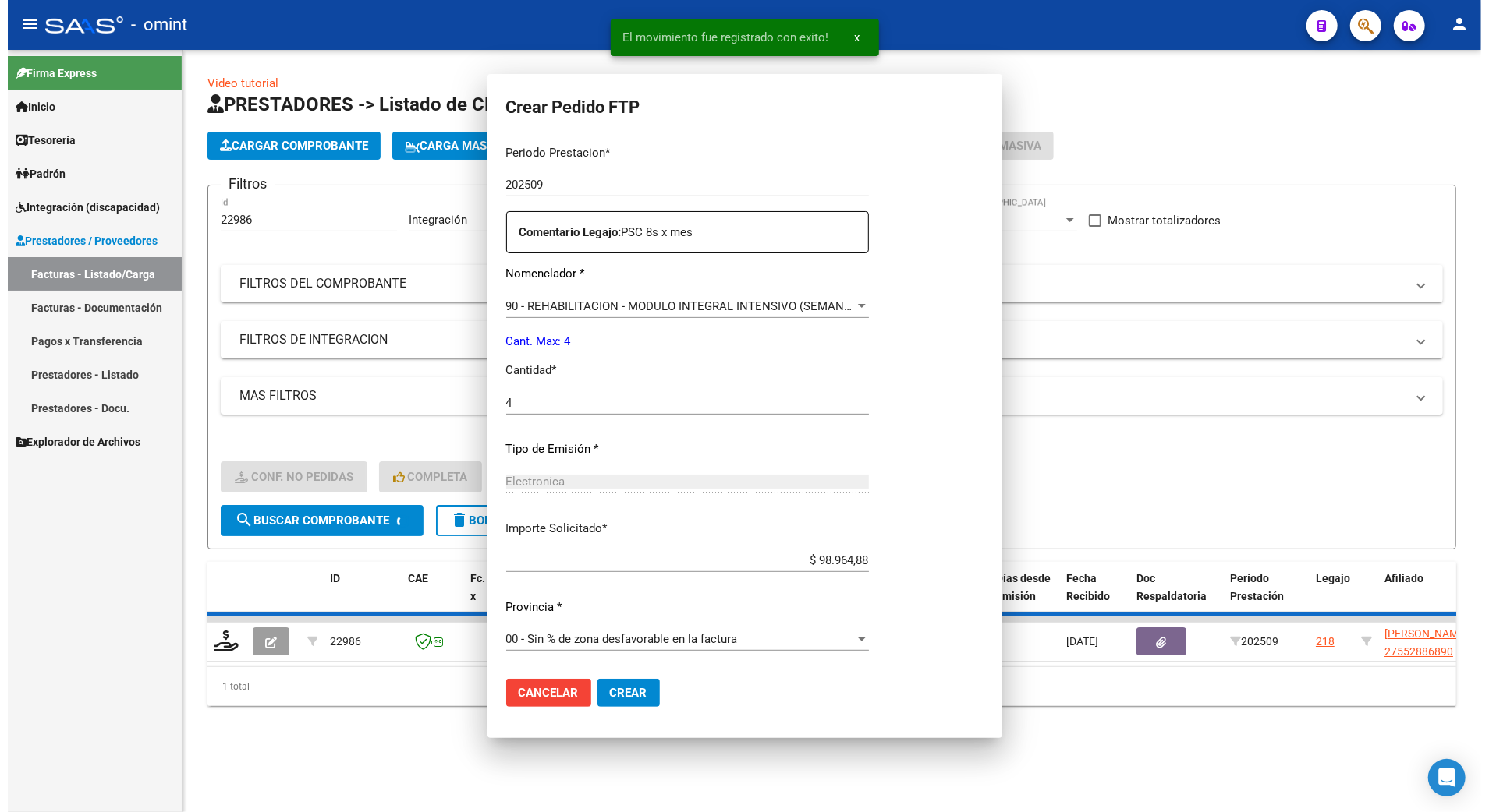
scroll to position [427, 0]
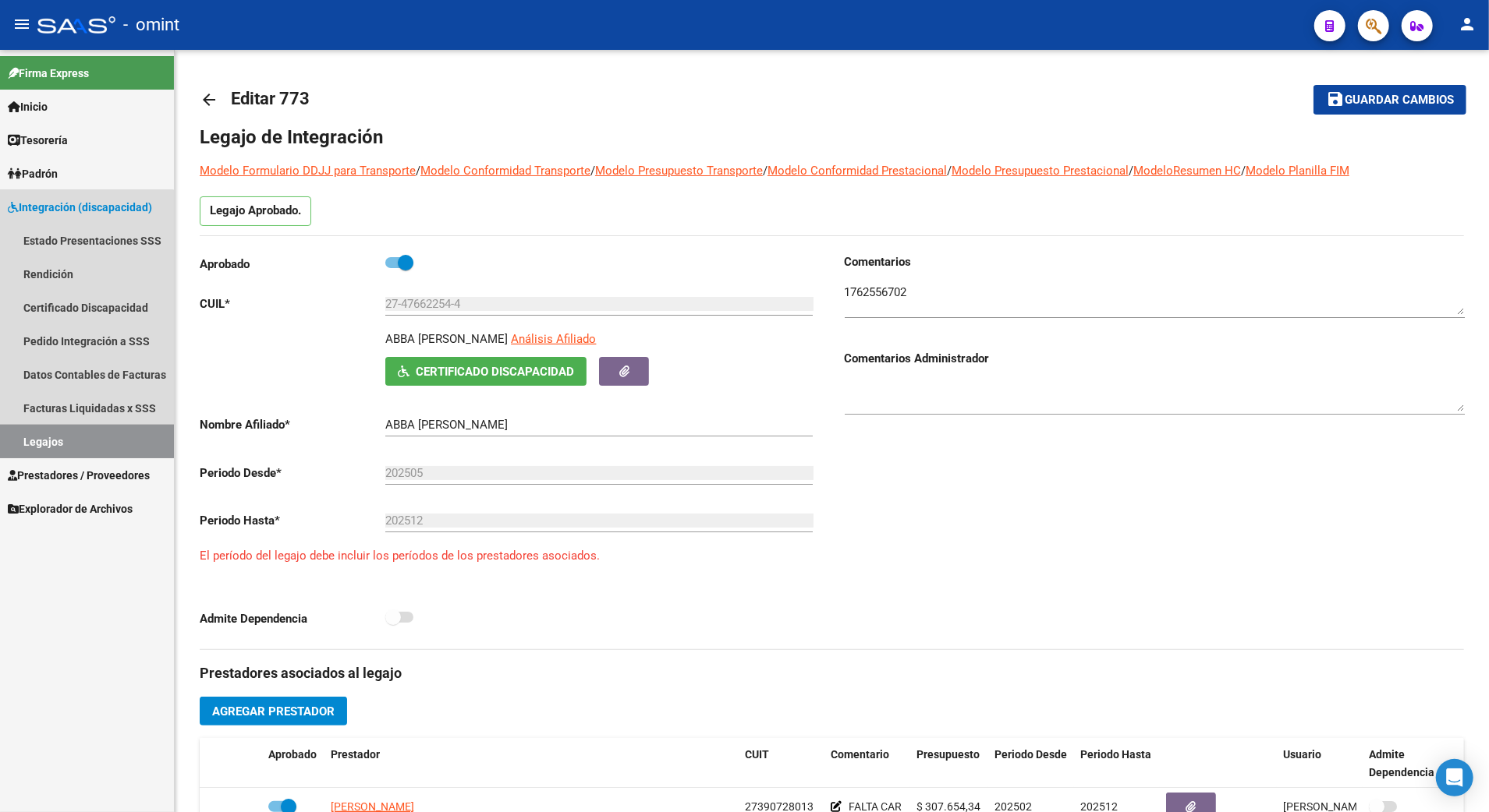
click at [42, 438] on link "Legajos" at bounding box center [87, 442] width 174 height 33
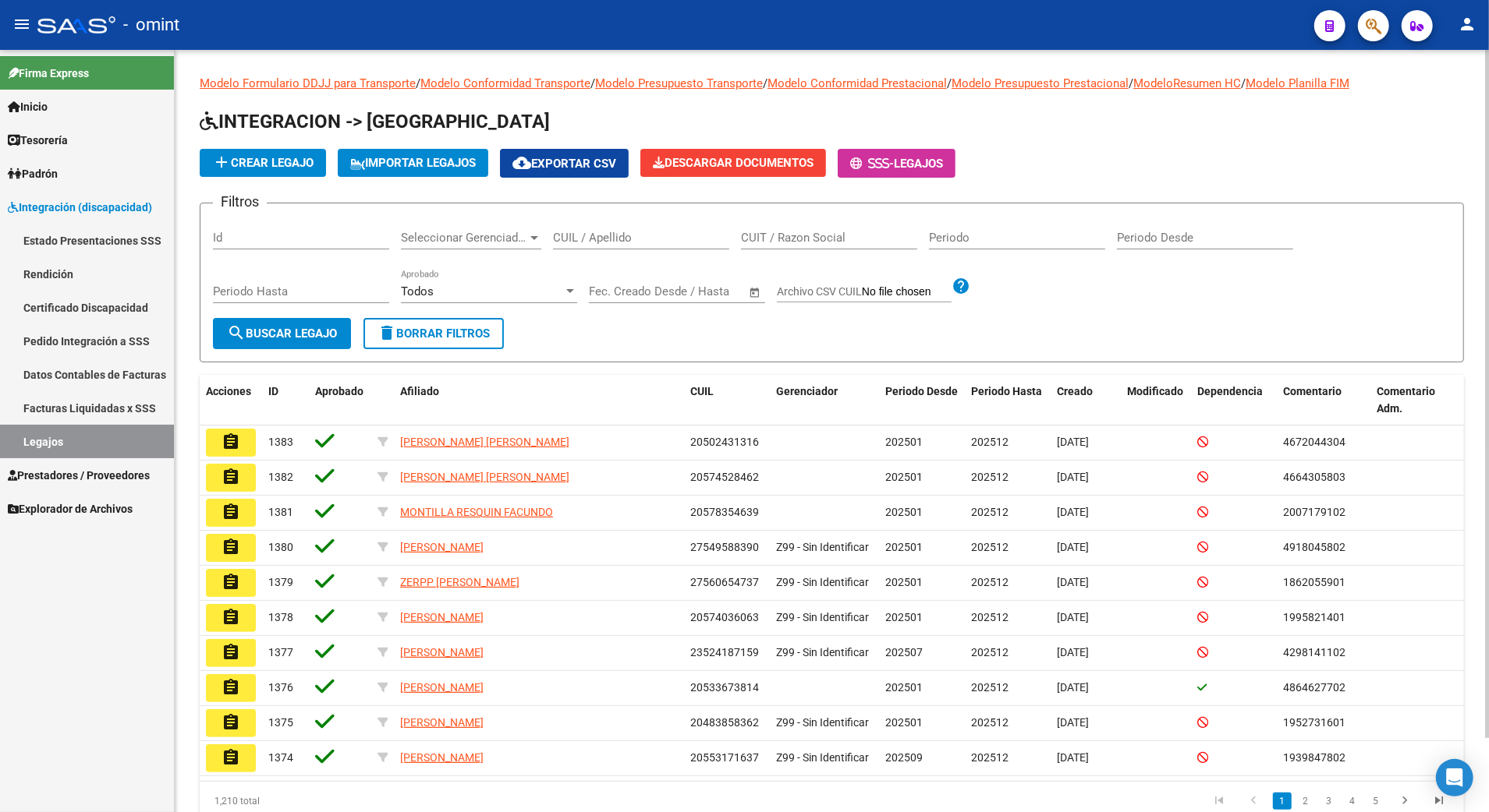
click at [572, 229] on div "CUIL / Apellido" at bounding box center [641, 233] width 176 height 33
click at [575, 238] on input "CUIL / Apellido" at bounding box center [641, 238] width 176 height 14
paste input "27552886890"
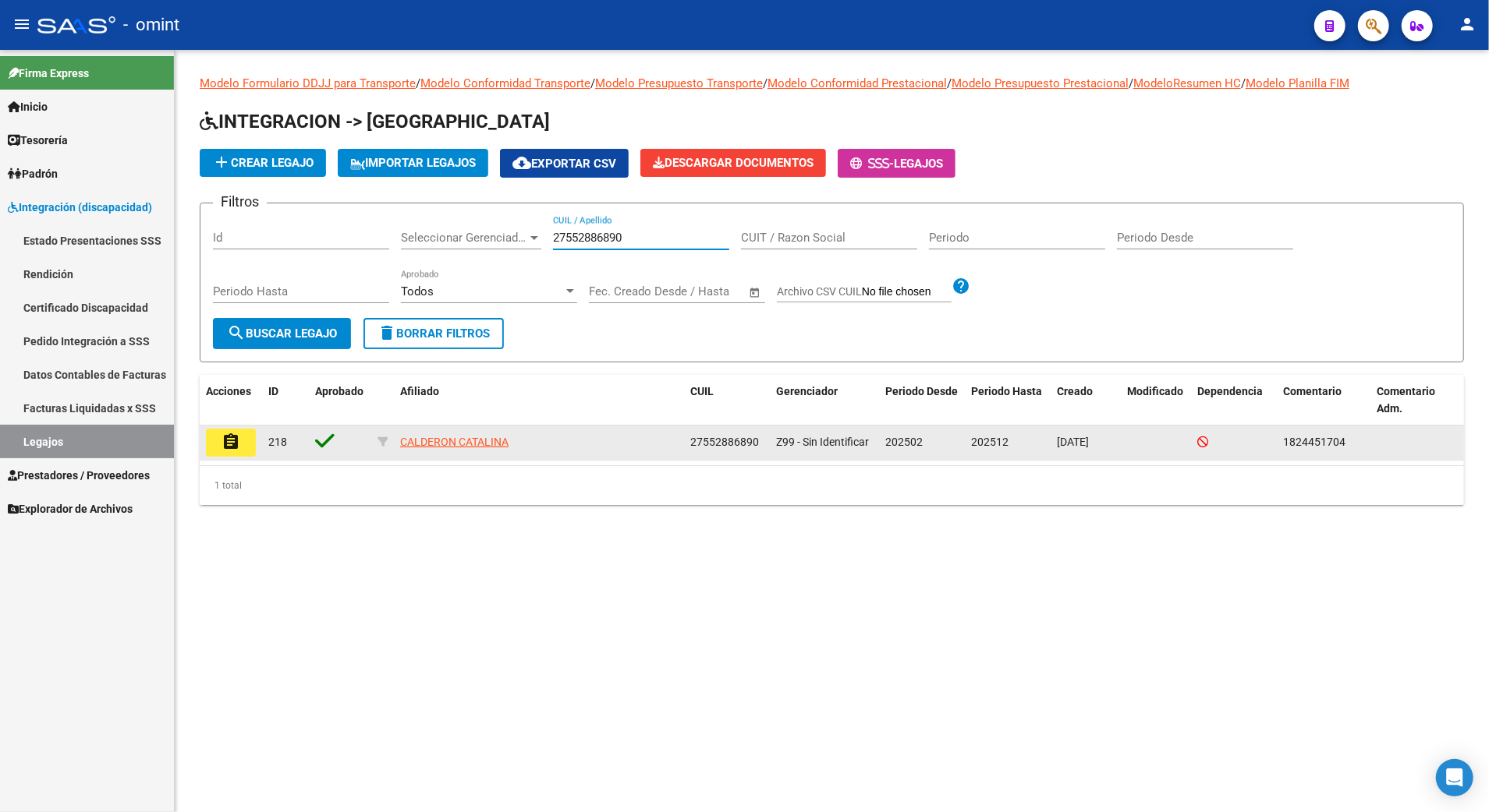
type input "27552886890"
click at [234, 451] on mat-icon "assignment" at bounding box center [231, 442] width 18 height 18
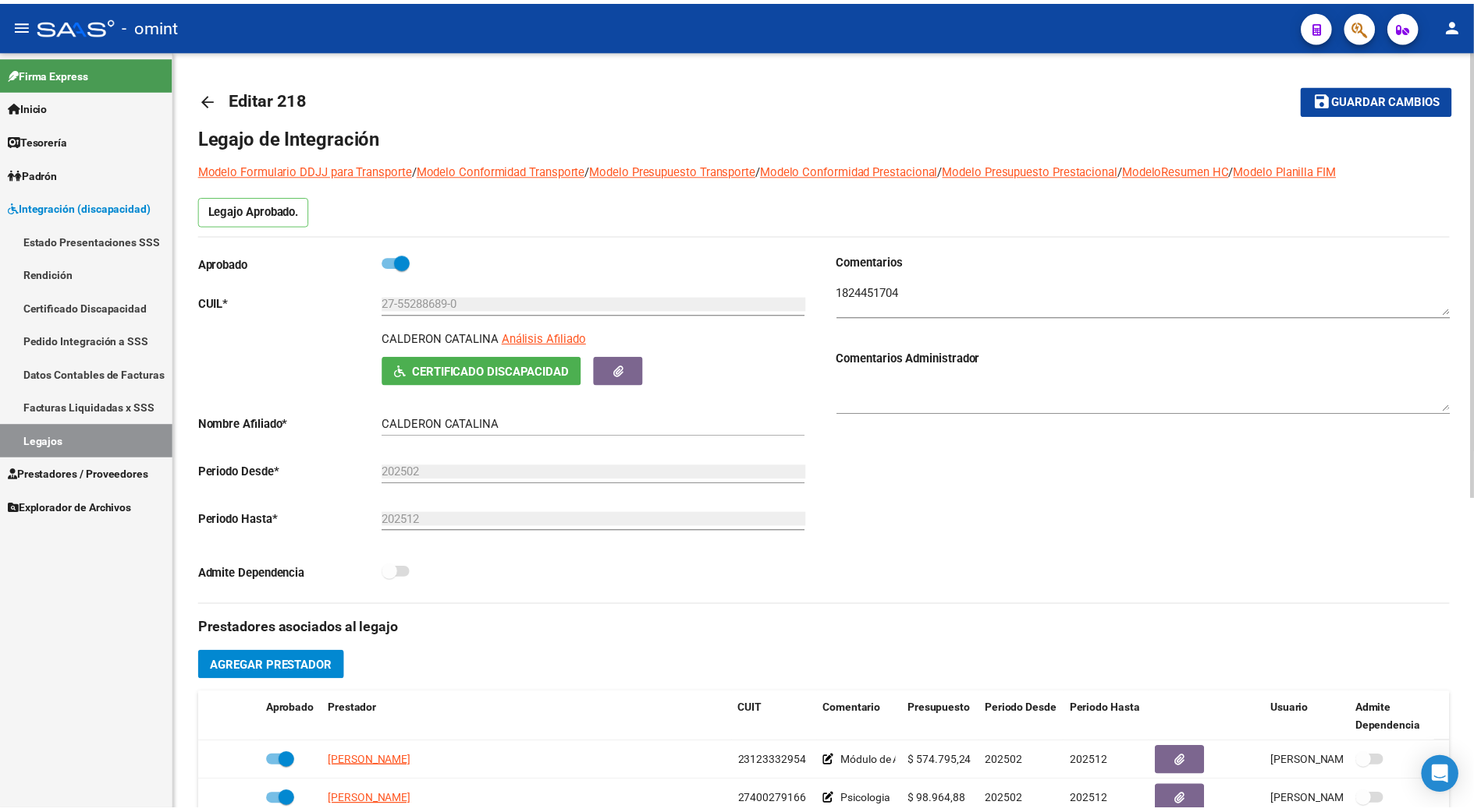
scroll to position [312, 0]
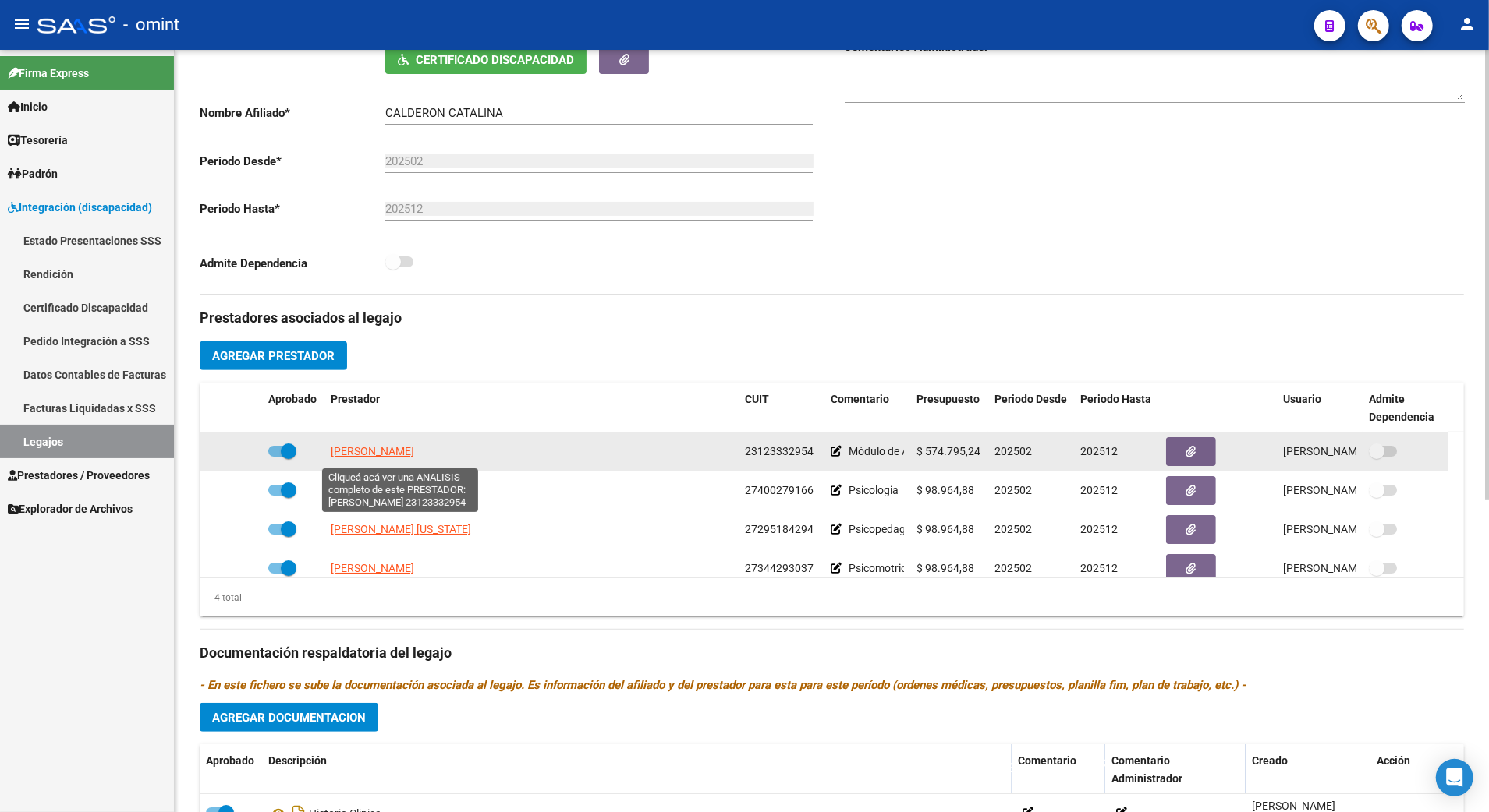
click at [387, 458] on span "[PERSON_NAME]" at bounding box center [373, 451] width 83 height 13
type textarea "23123332954"
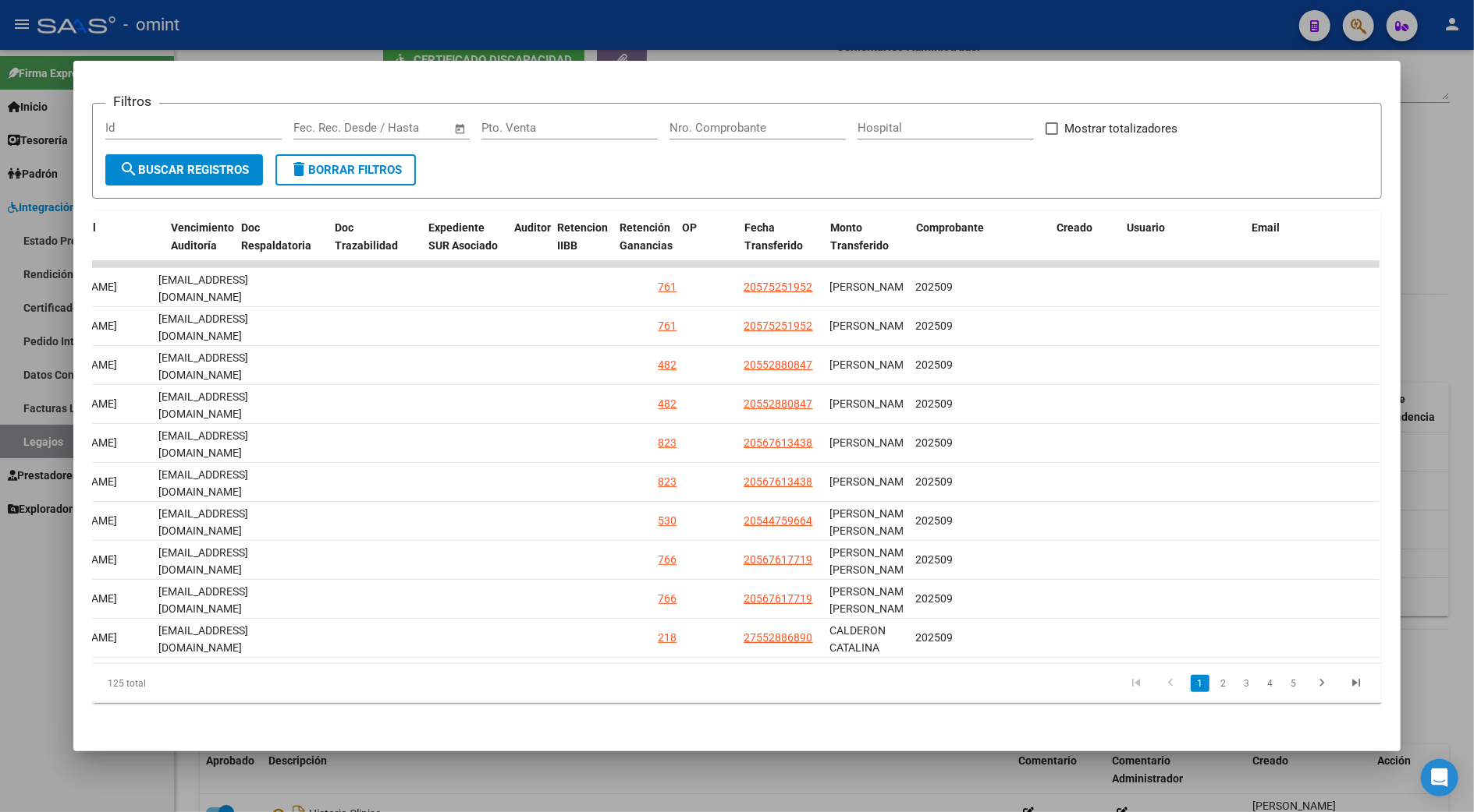
scroll to position [0, 0]
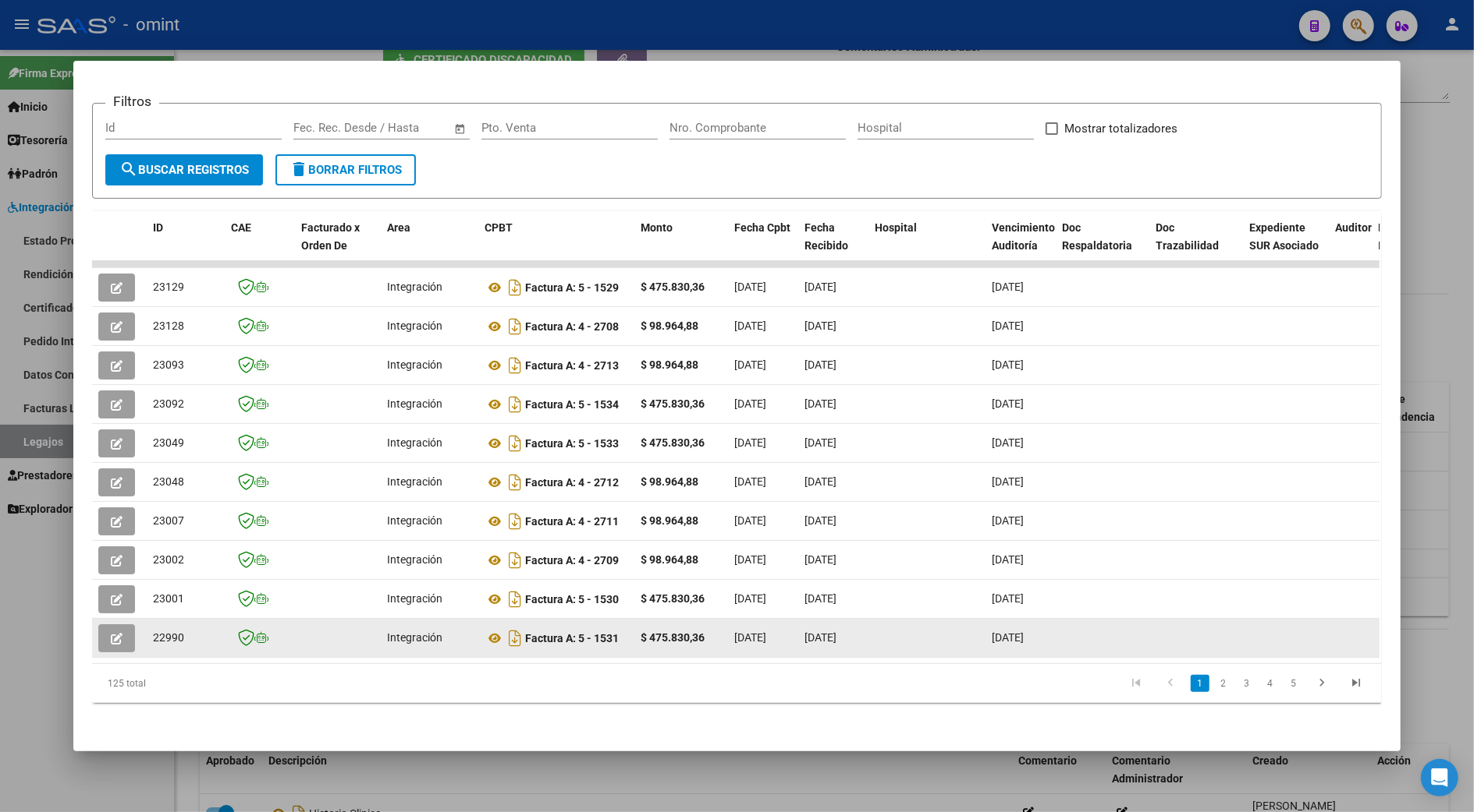
click at [100, 624] on button "button" at bounding box center [117, 639] width 37 height 28
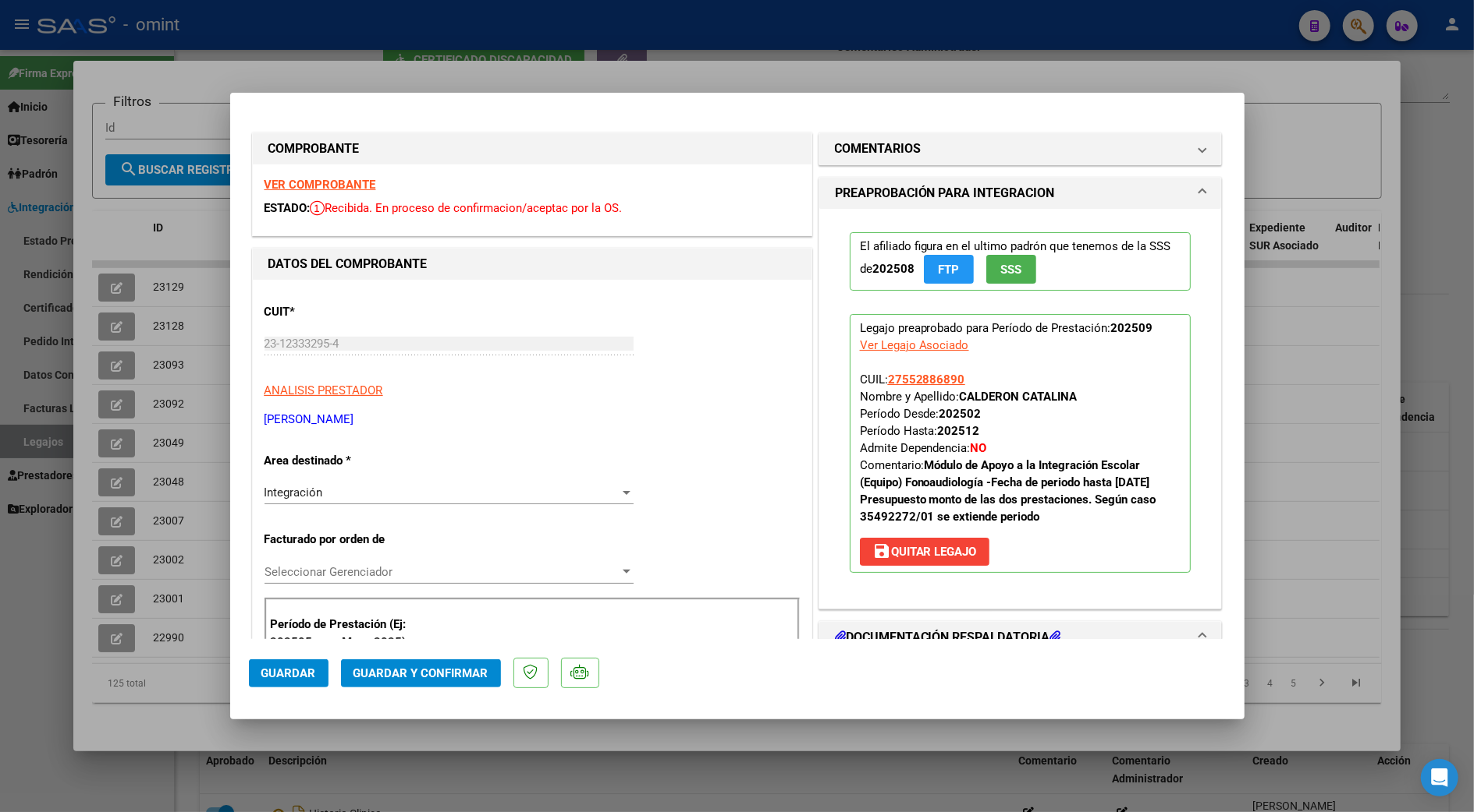
click at [322, 184] on strong "VER COMPROBANTE" at bounding box center [320, 184] width 112 height 14
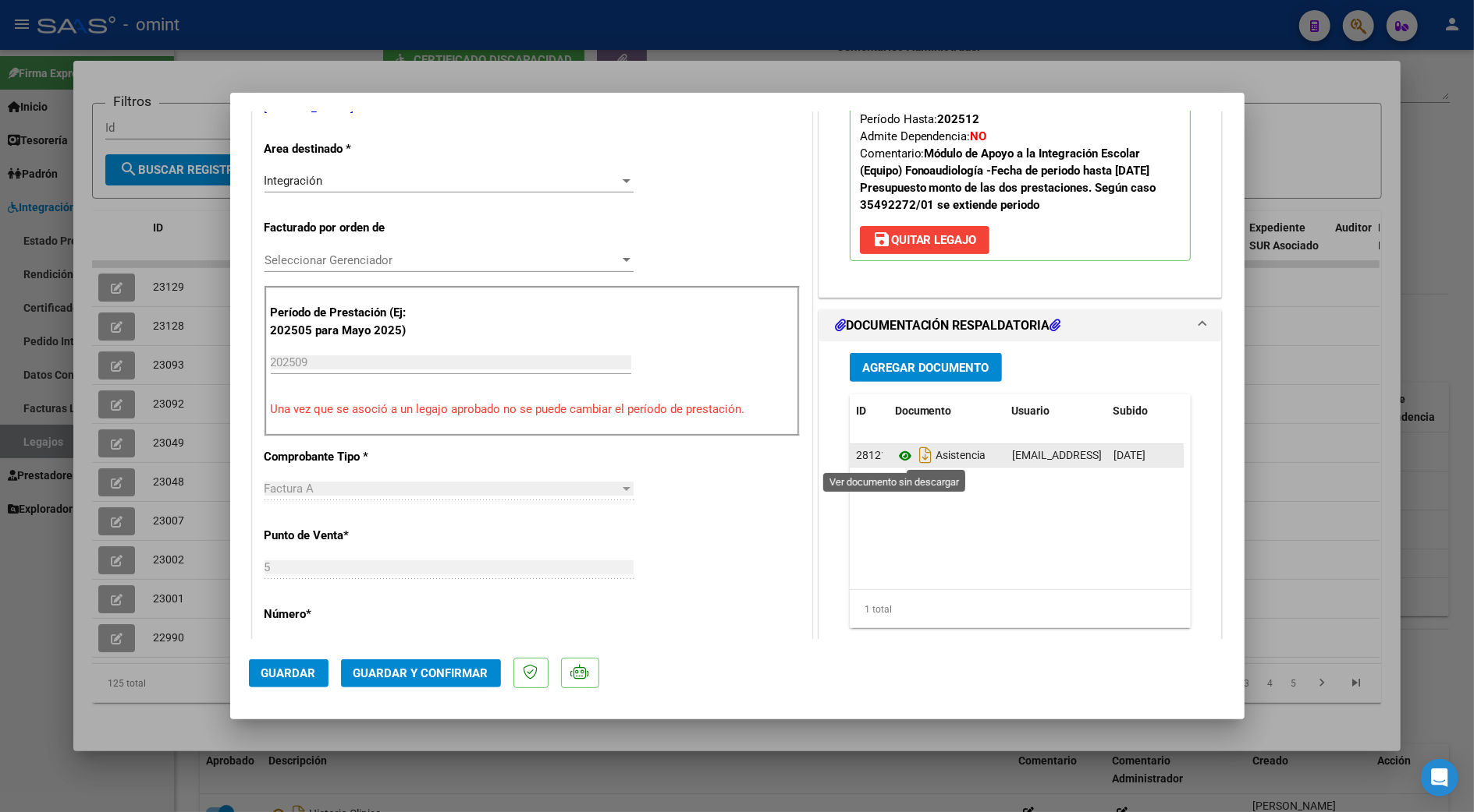
click at [896, 457] on icon at bounding box center [905, 456] width 20 height 18
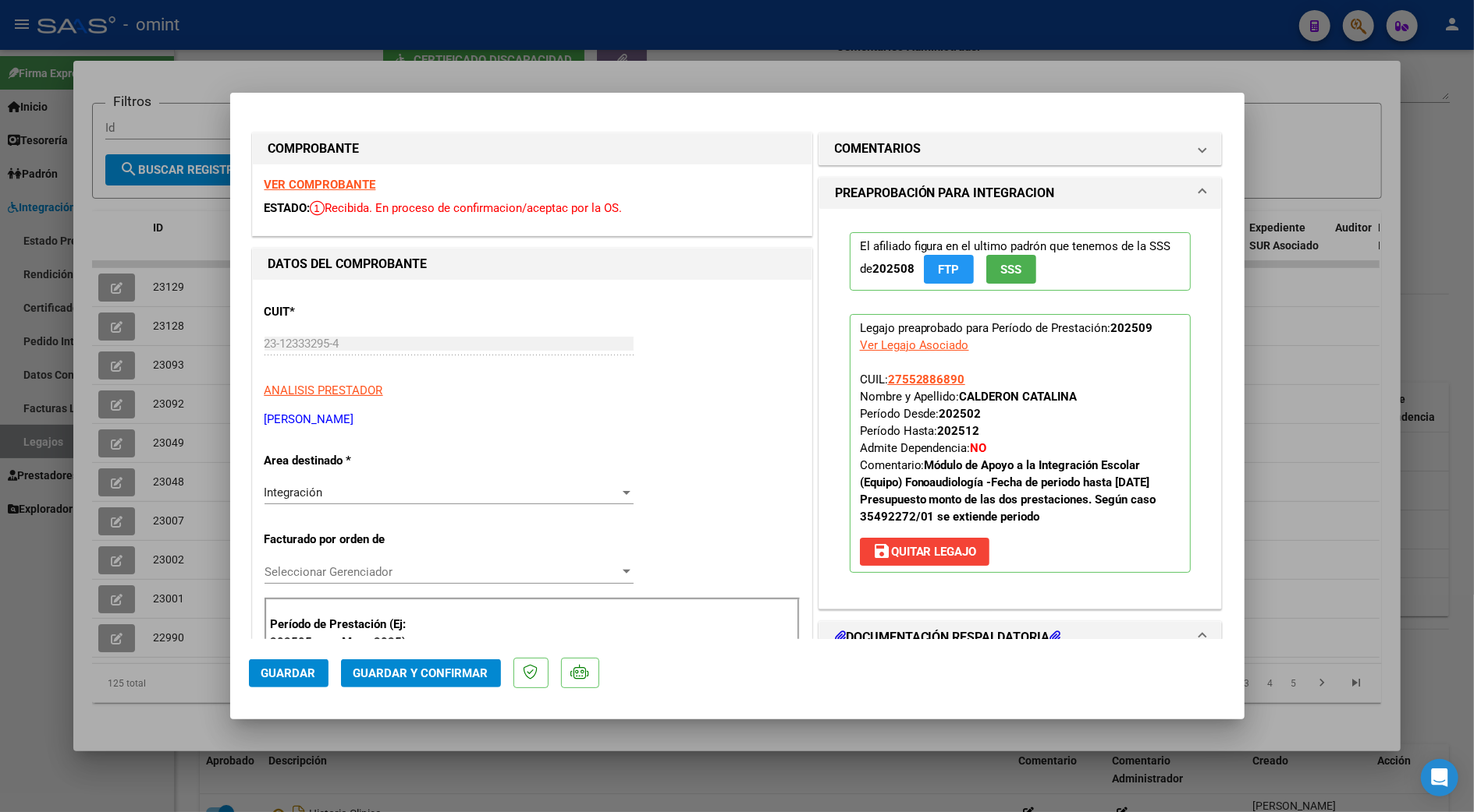
scroll to position [103, 0]
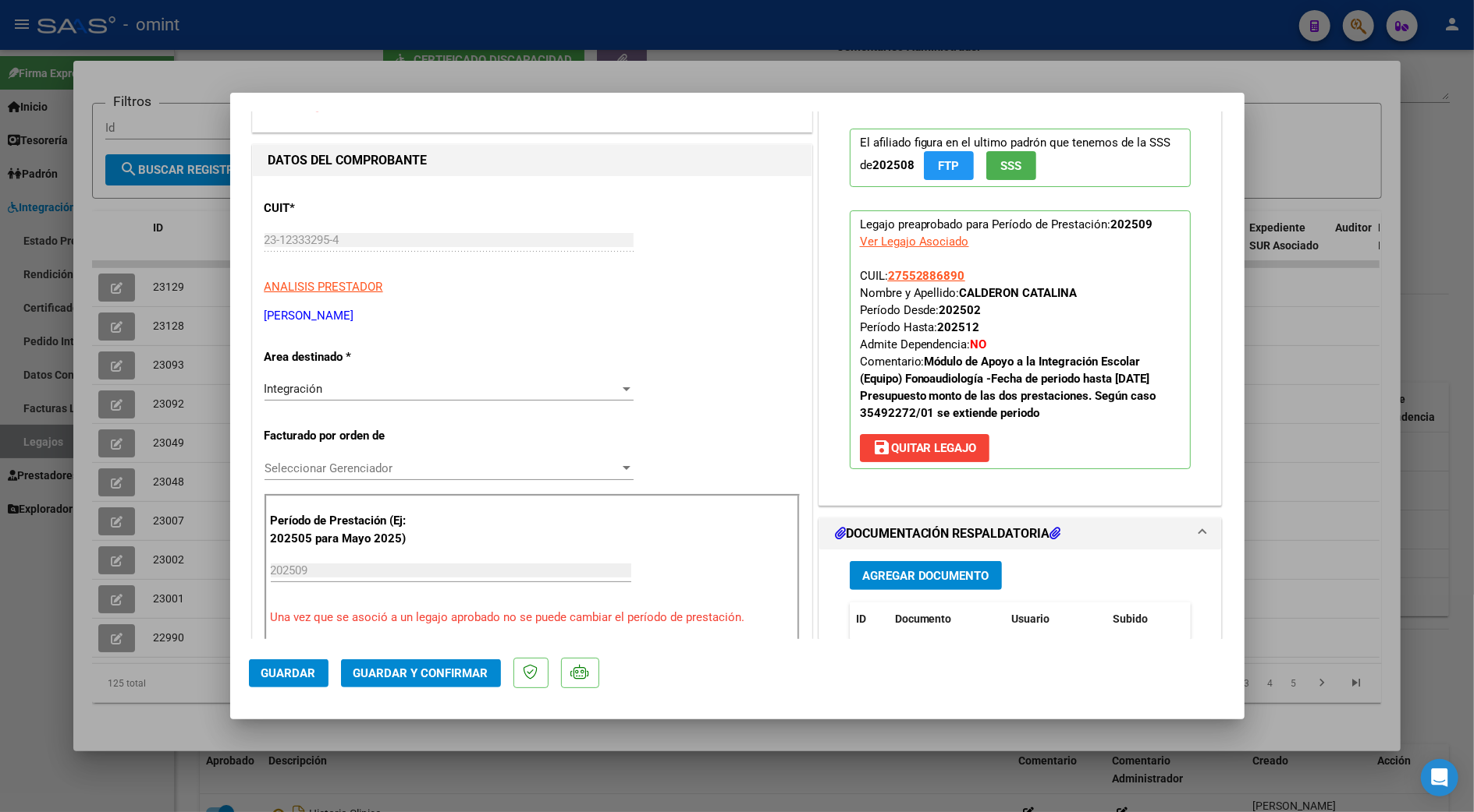
click at [435, 679] on span "Guardar y Confirmar" at bounding box center [421, 674] width 135 height 14
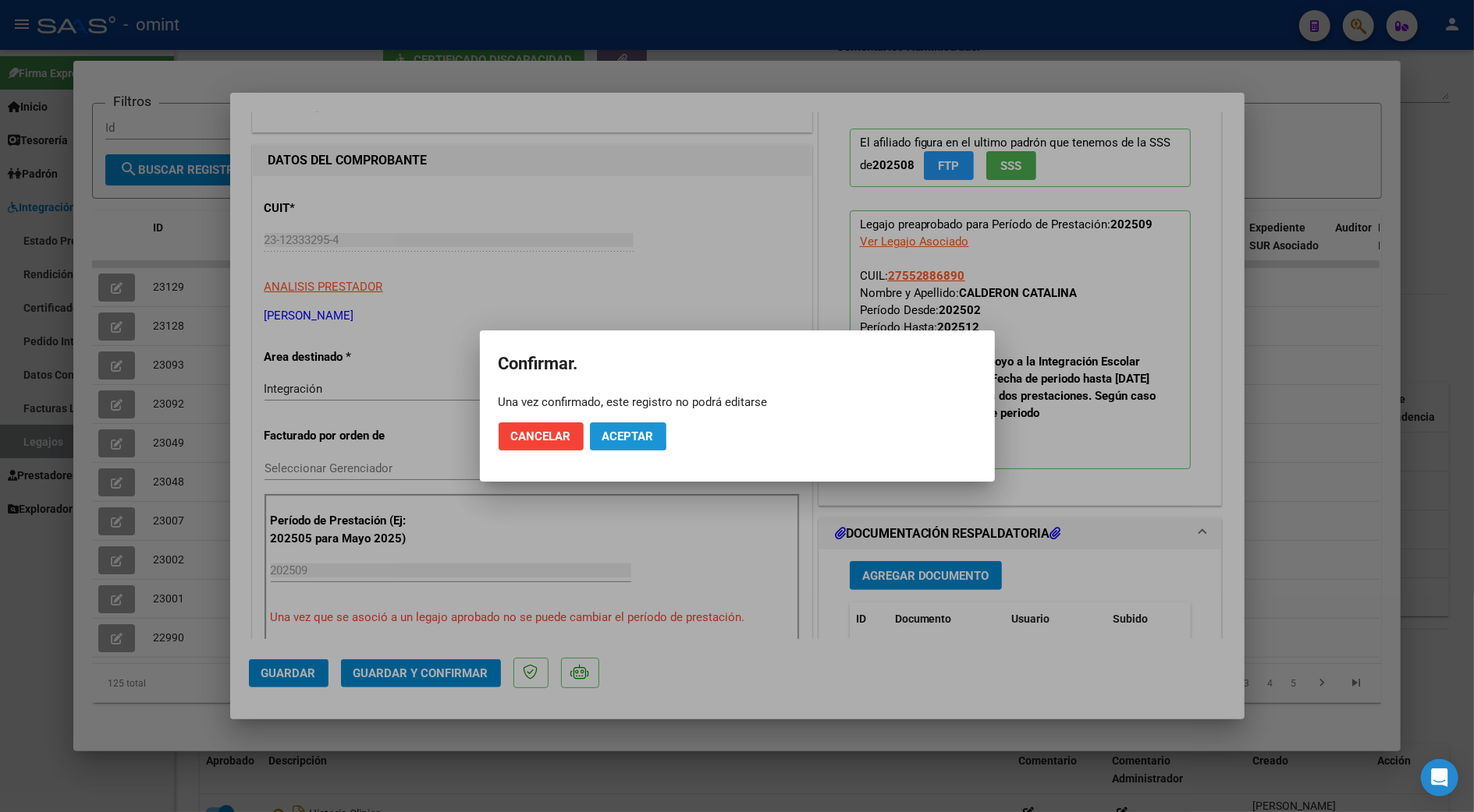
click at [615, 434] on span "Aceptar" at bounding box center [628, 436] width 52 height 14
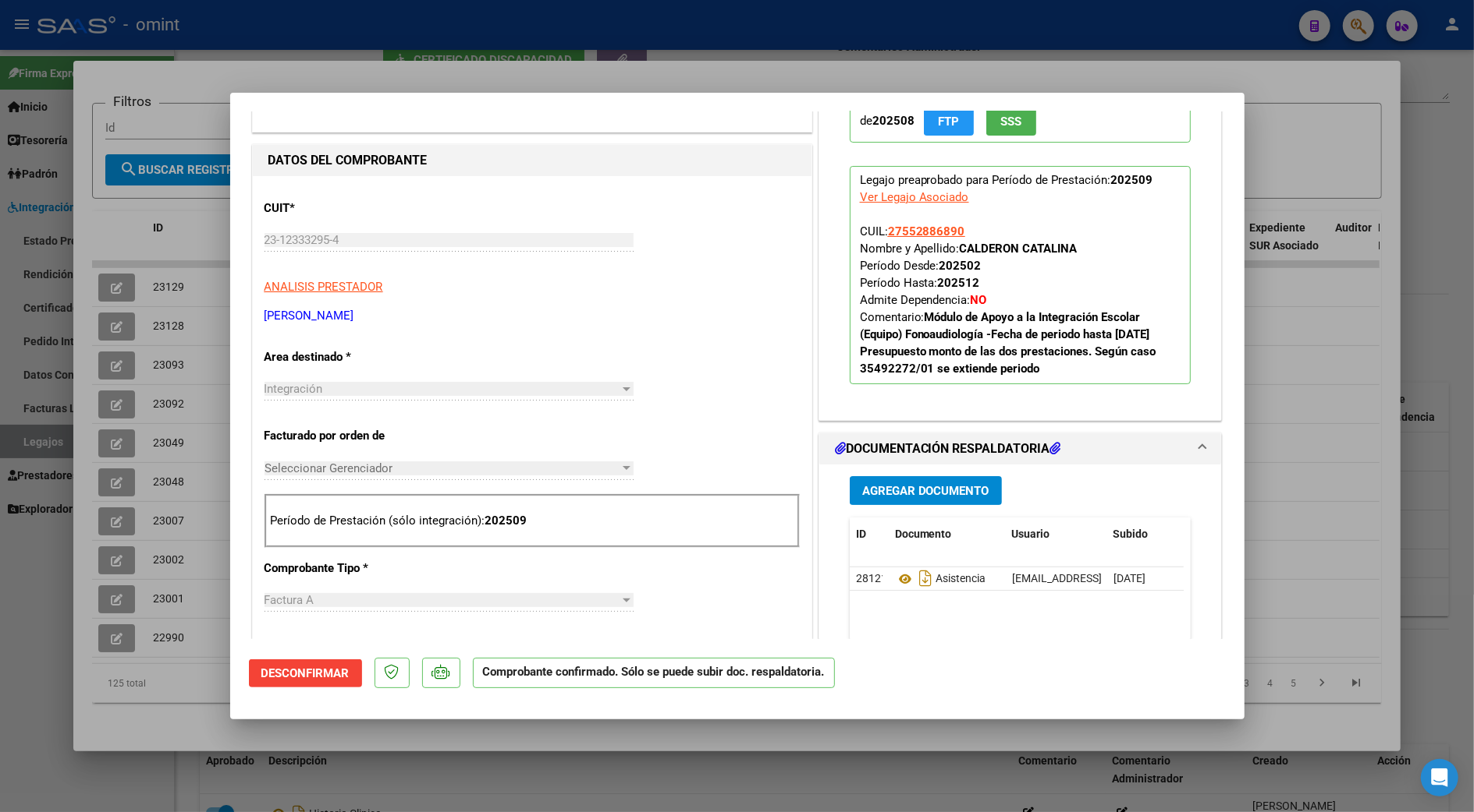
click at [1326, 482] on div at bounding box center [737, 406] width 1474 height 812
type input "$ 0,00"
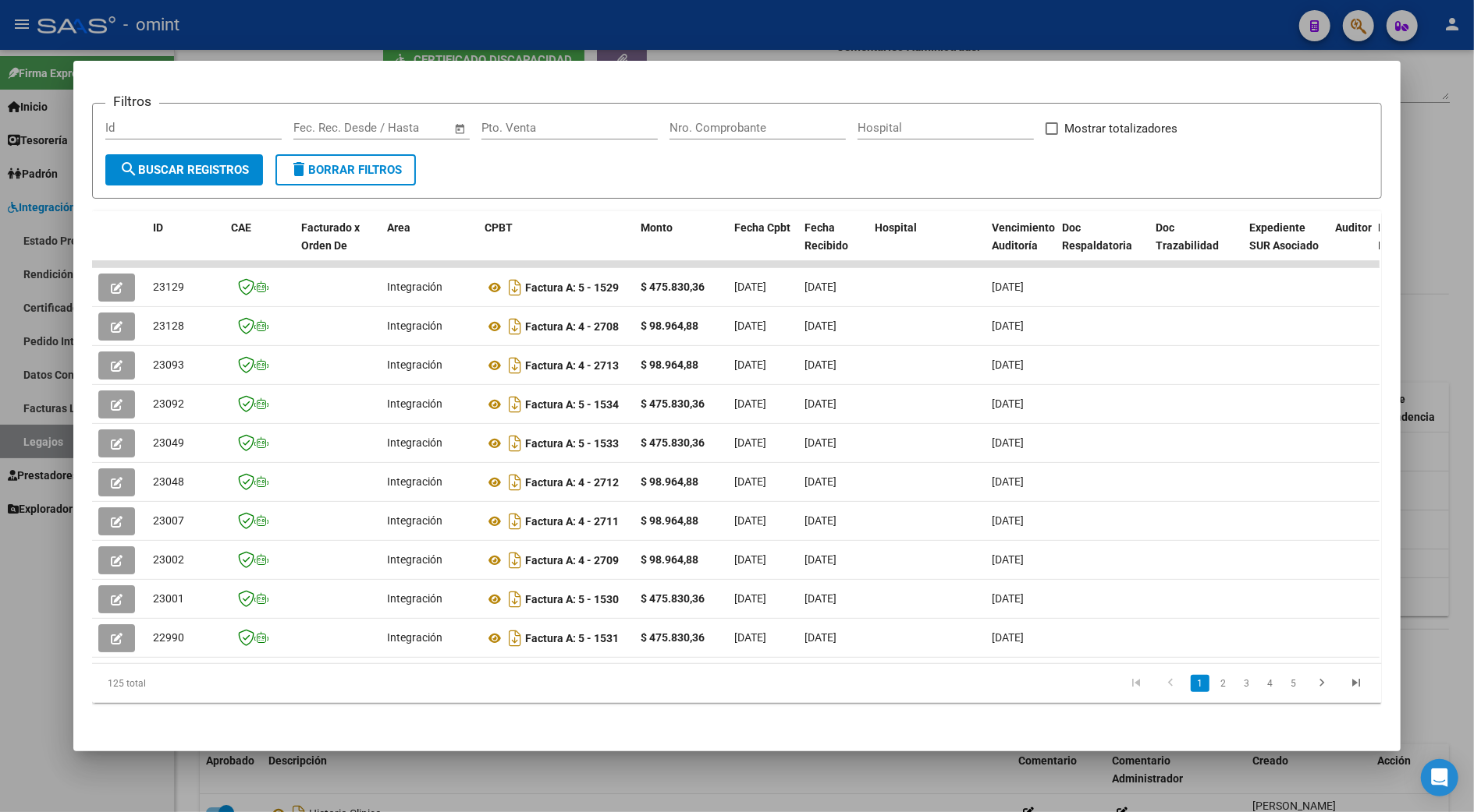
click at [1442, 271] on div at bounding box center [737, 406] width 1474 height 812
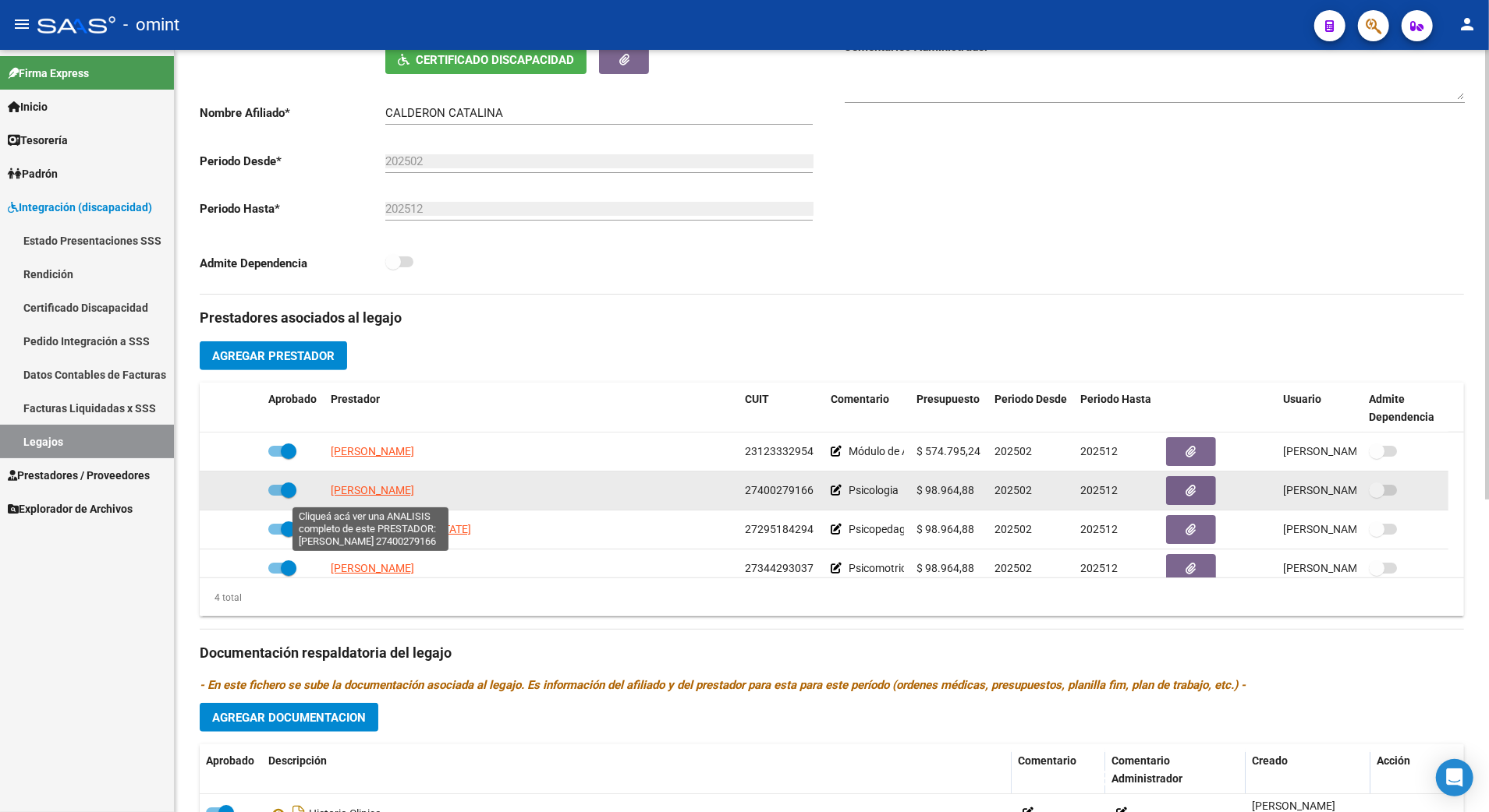
click at [372, 497] on span "[PERSON_NAME]" at bounding box center [373, 490] width 83 height 13
type textarea "27400279166"
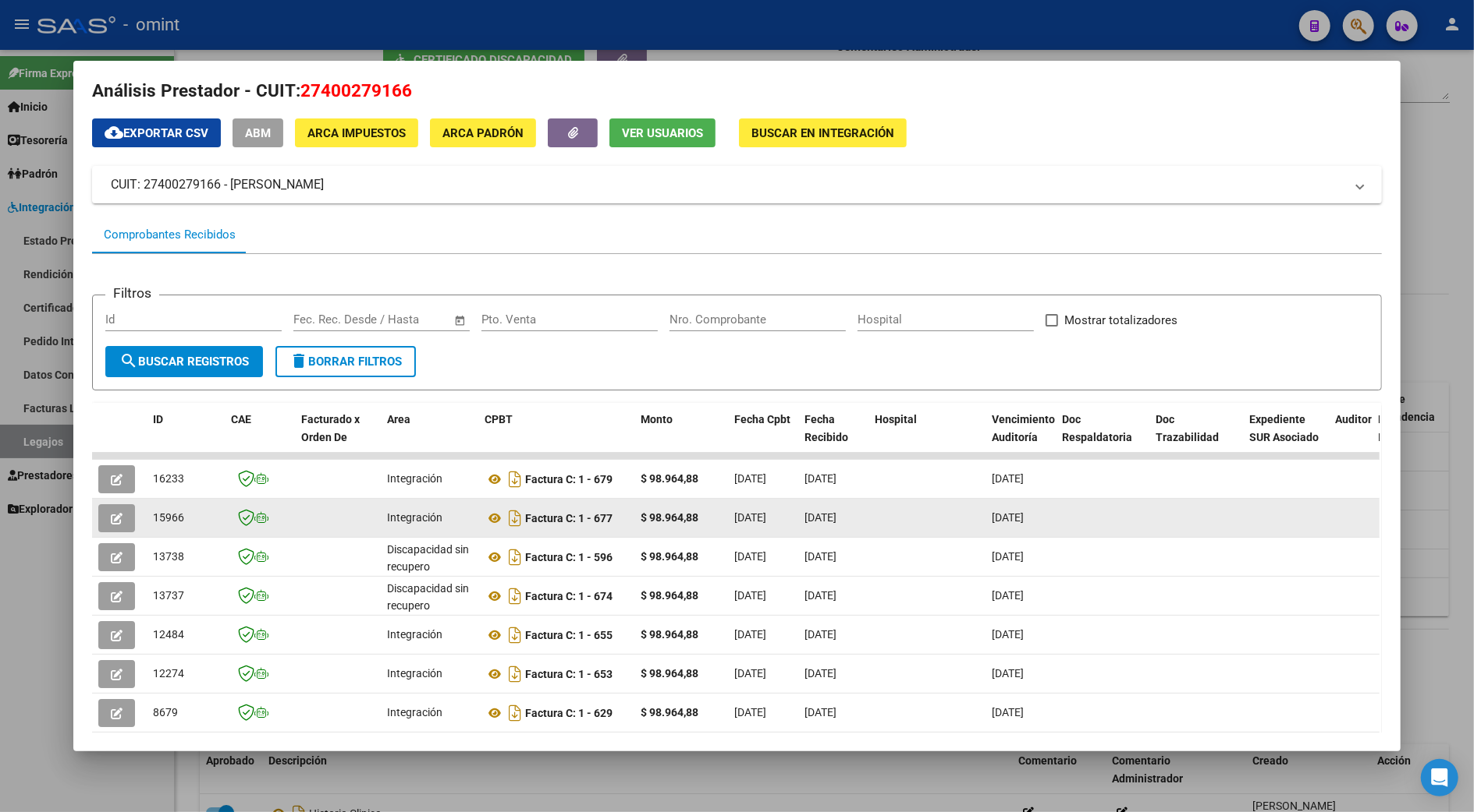
scroll to position [120, 0]
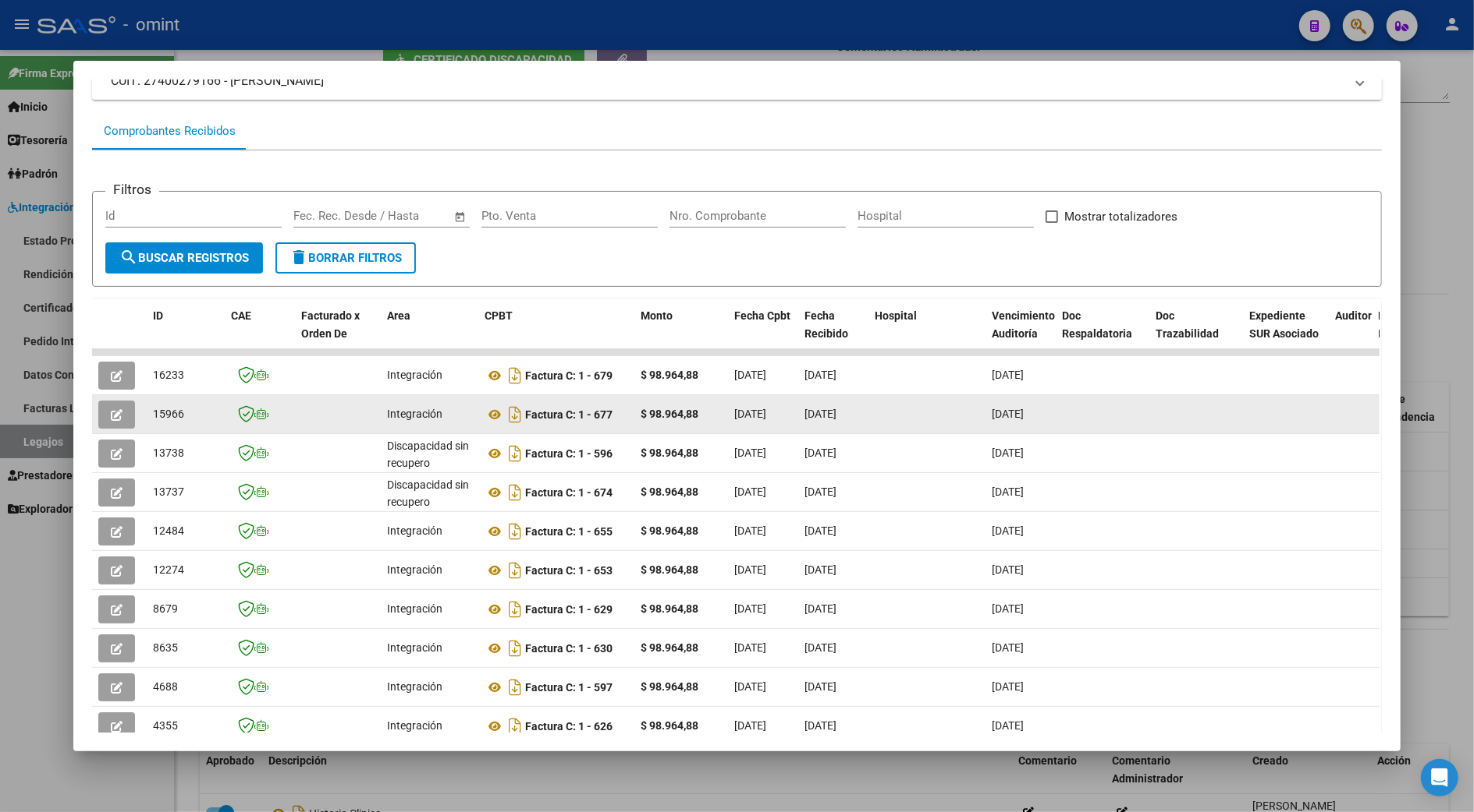
click at [111, 419] on icon "button" at bounding box center [117, 415] width 12 height 12
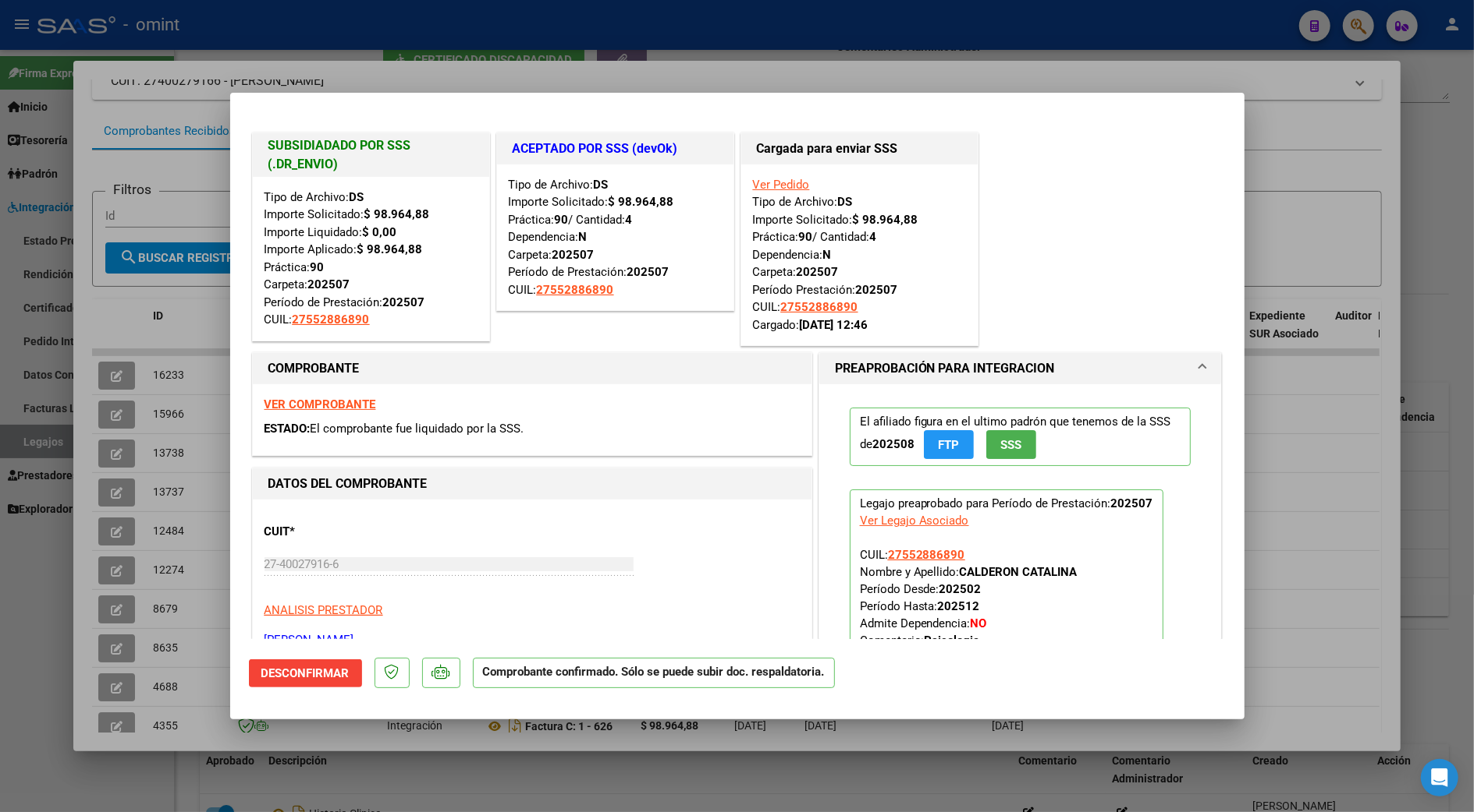
click at [1305, 219] on div at bounding box center [737, 406] width 1474 height 812
type input "$ 0,00"
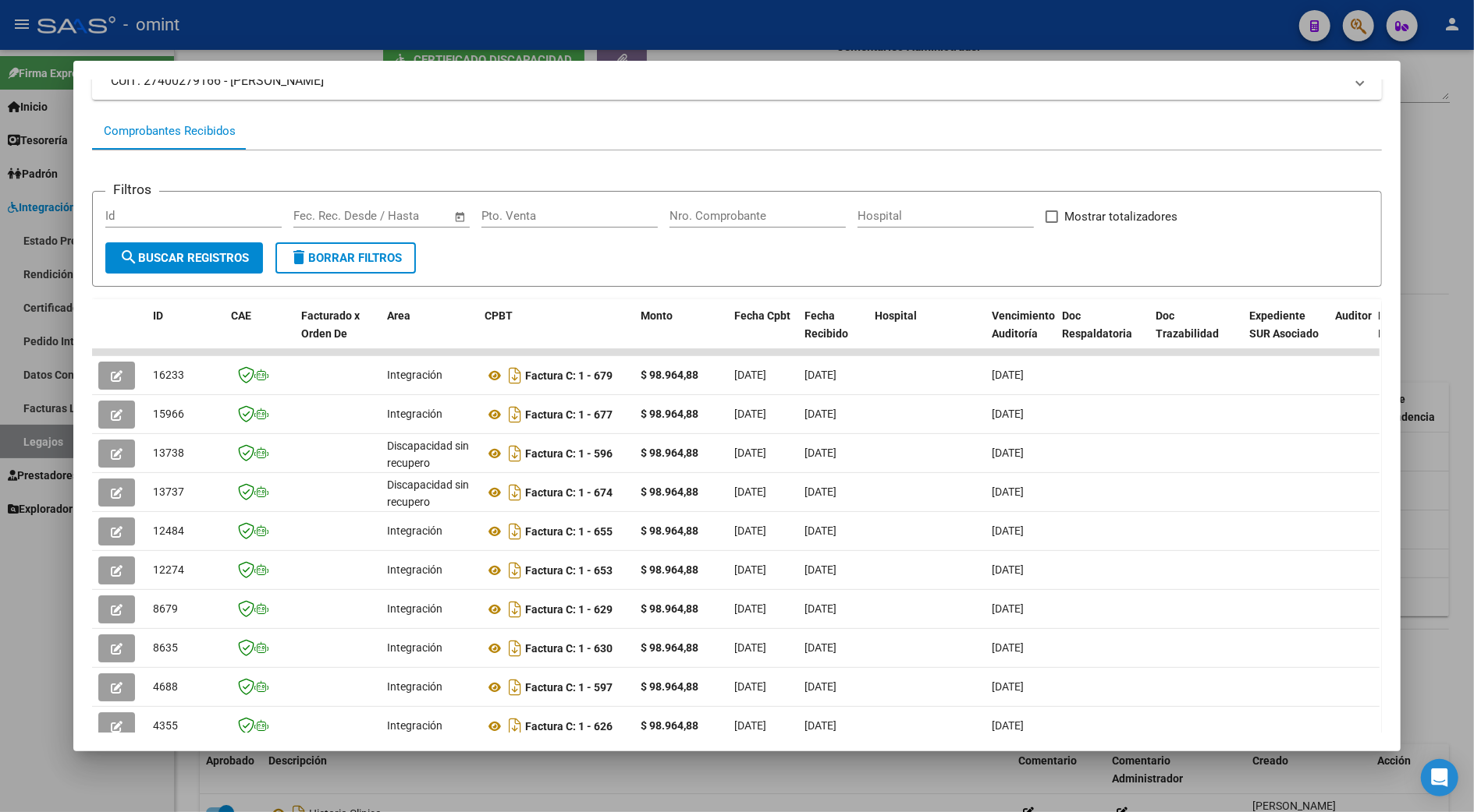
click at [1456, 534] on div at bounding box center [737, 406] width 1474 height 812
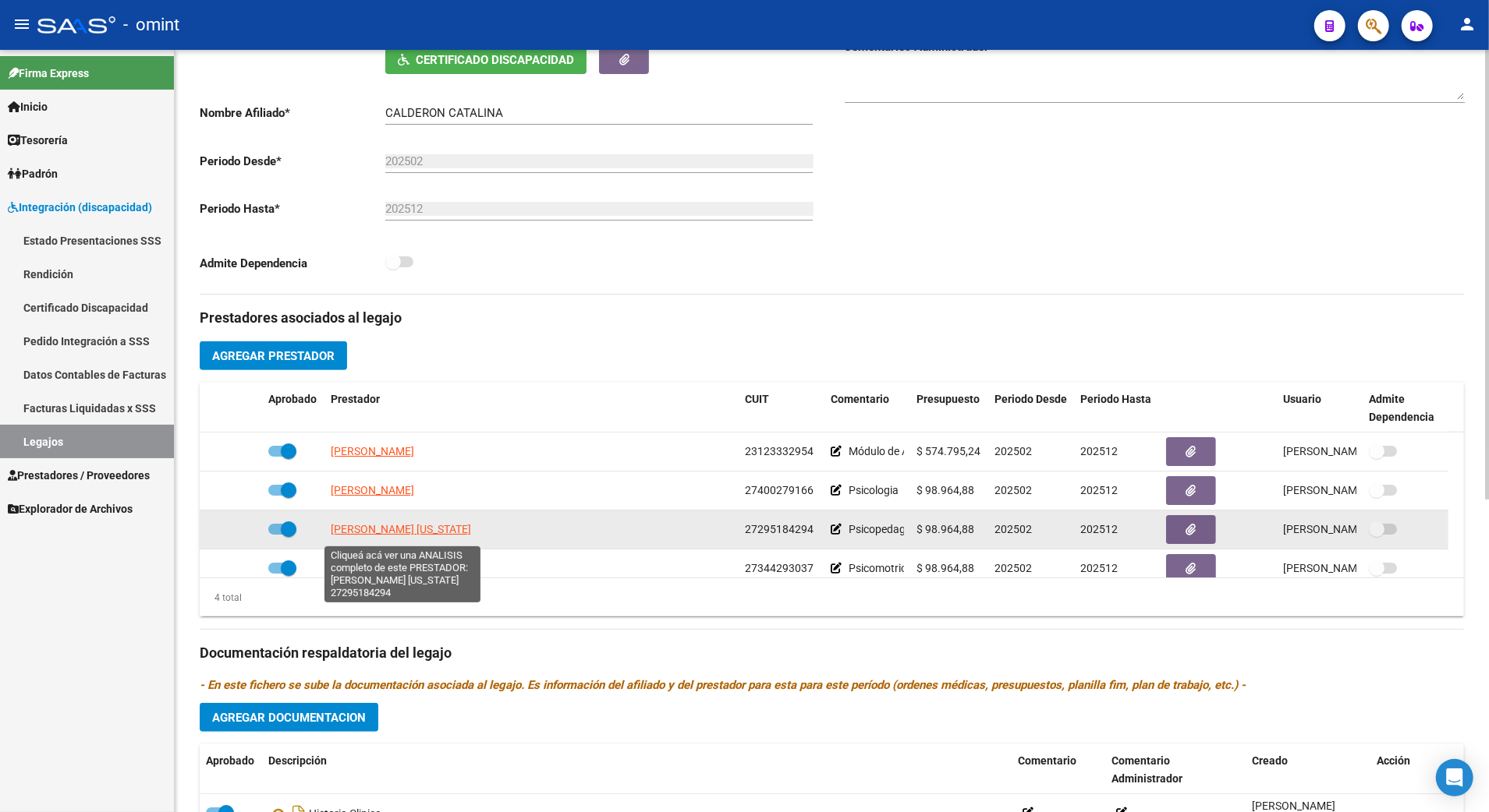
click at [391, 535] on span "[PERSON_NAME] [US_STATE]" at bounding box center [401, 529] width 140 height 13
type textarea "27295184294"
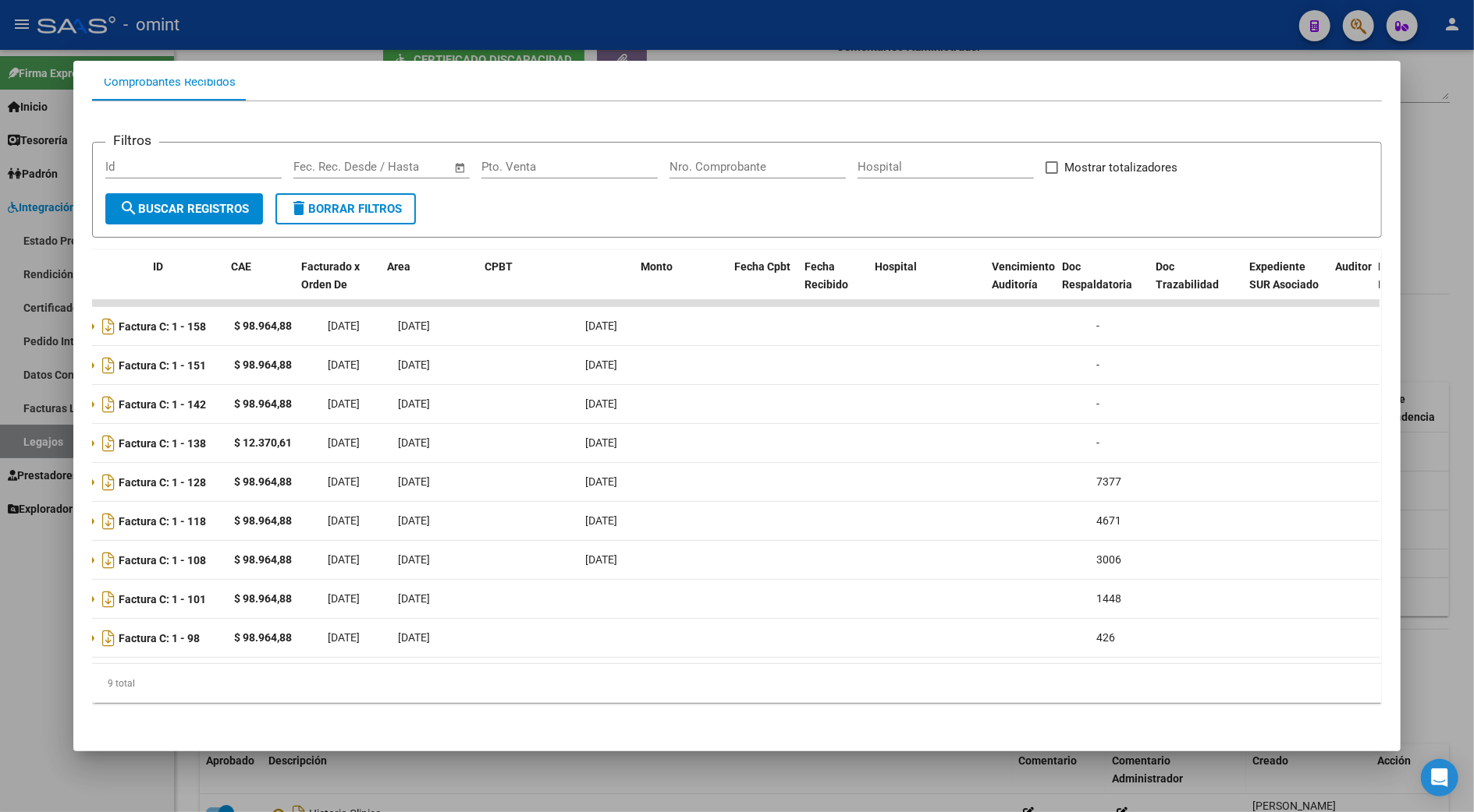
scroll to position [0, 0]
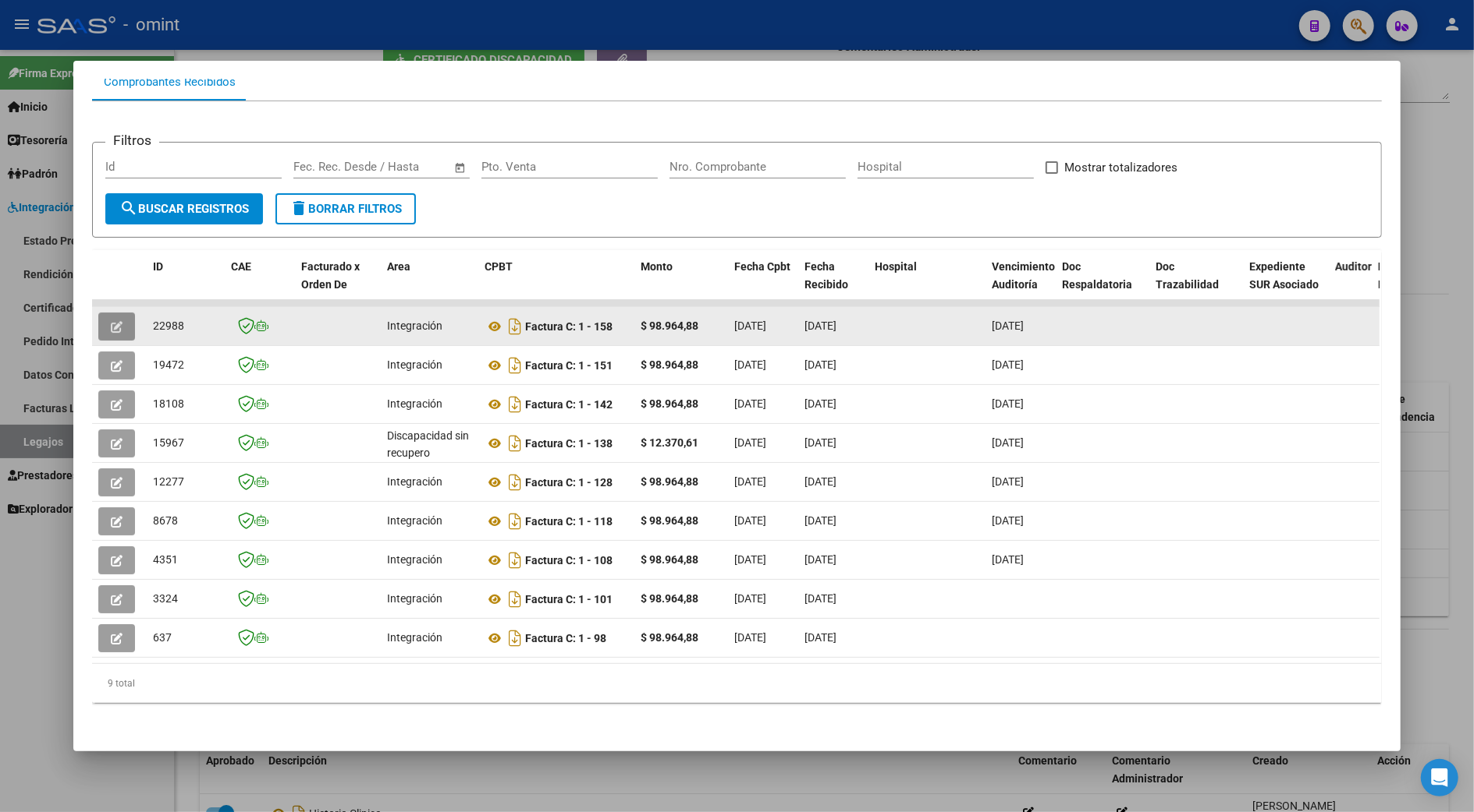
click at [111, 321] on icon "button" at bounding box center [117, 327] width 12 height 12
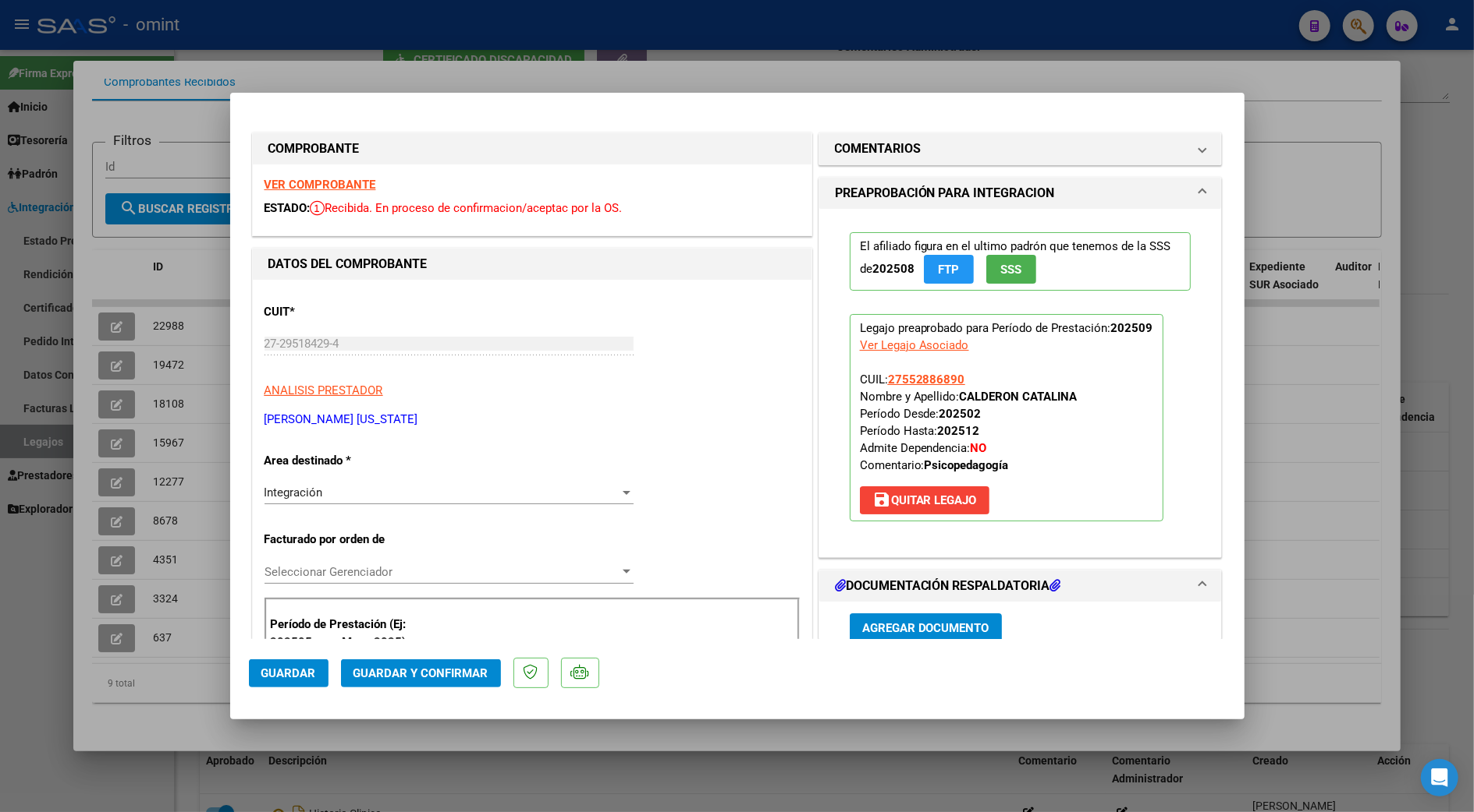
click at [329, 179] on strong "VER COMPROBANTE" at bounding box center [320, 184] width 112 height 14
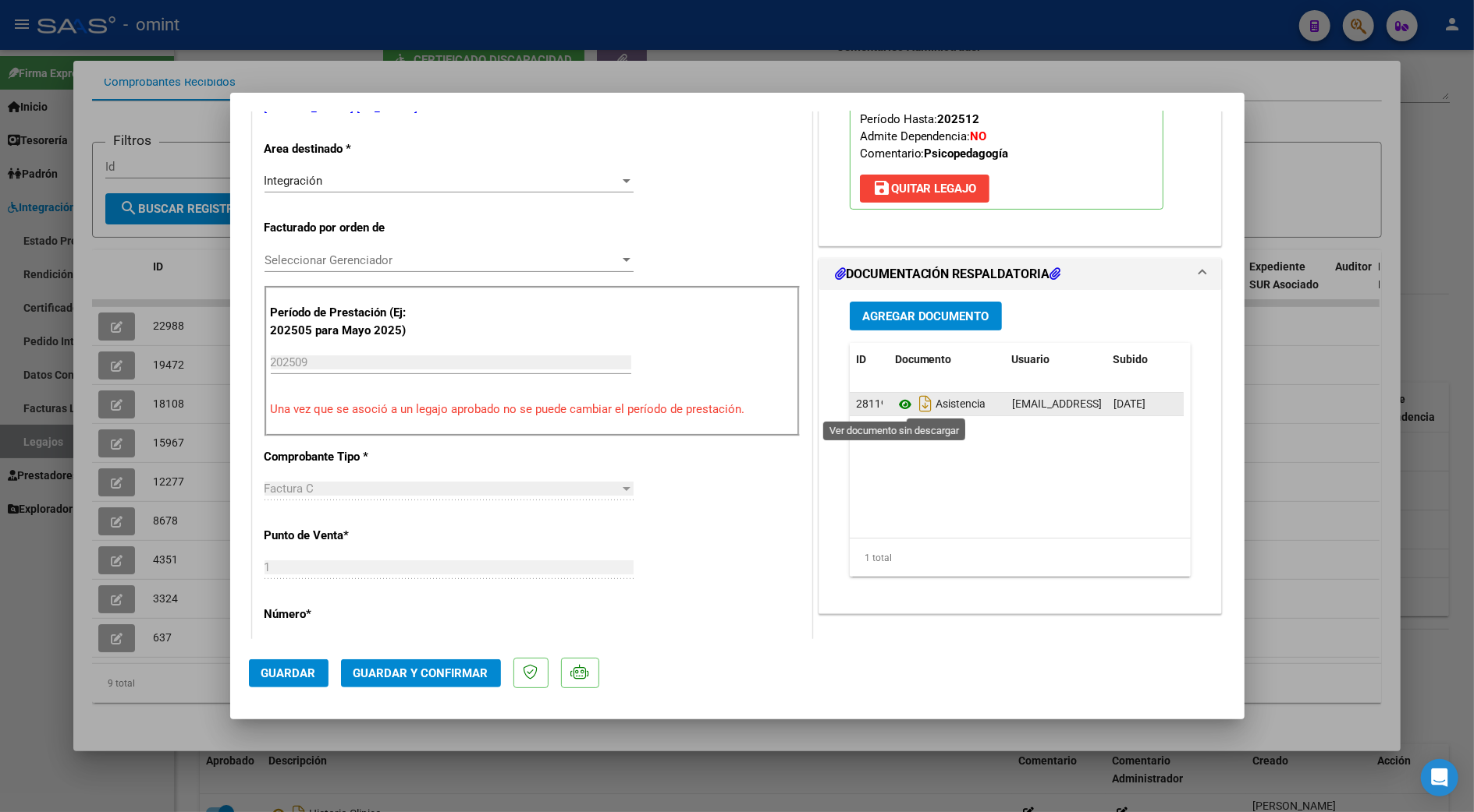
click at [897, 403] on icon at bounding box center [905, 404] width 20 height 18
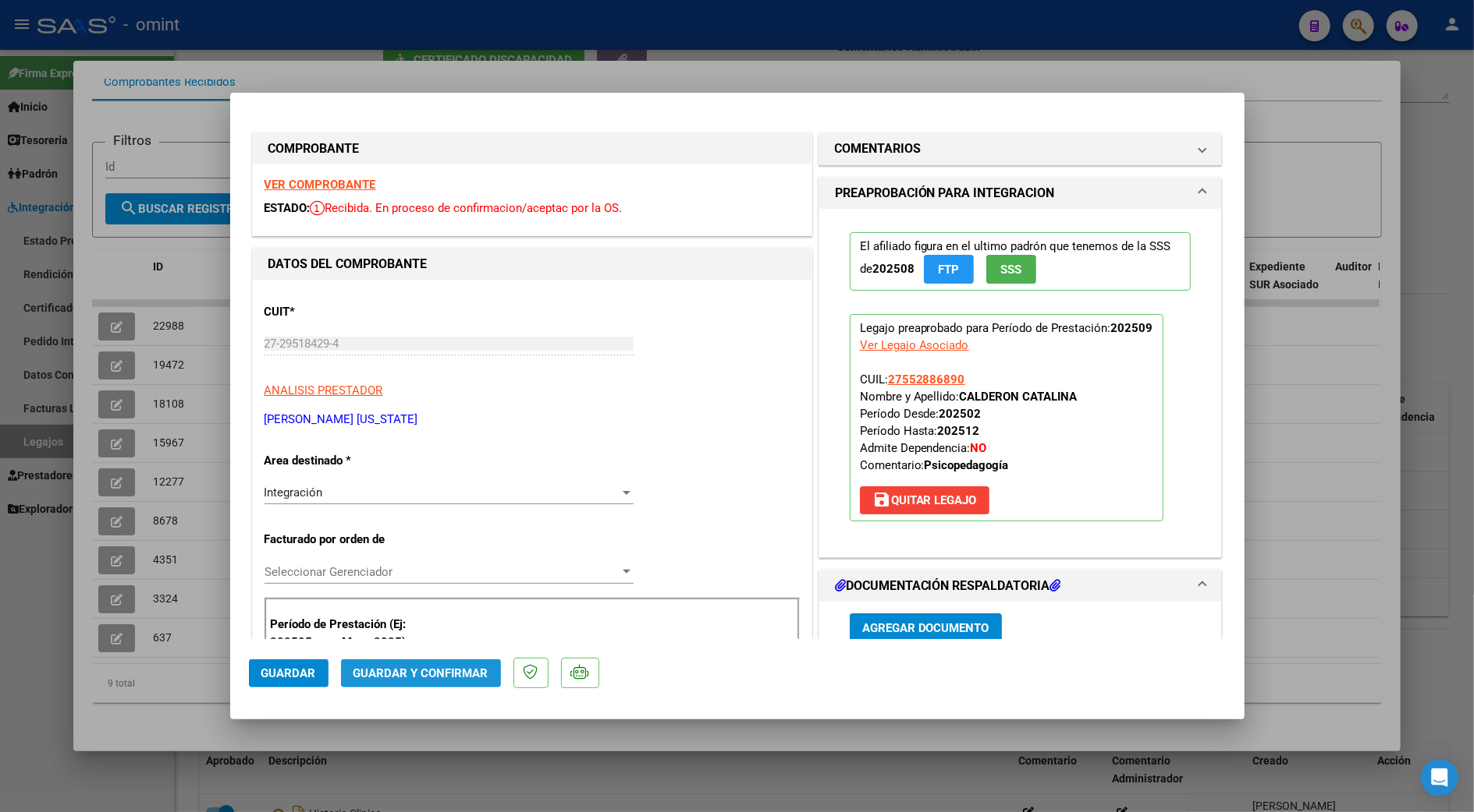
click at [444, 680] on button "Guardar y Confirmar" at bounding box center [421, 674] width 160 height 28
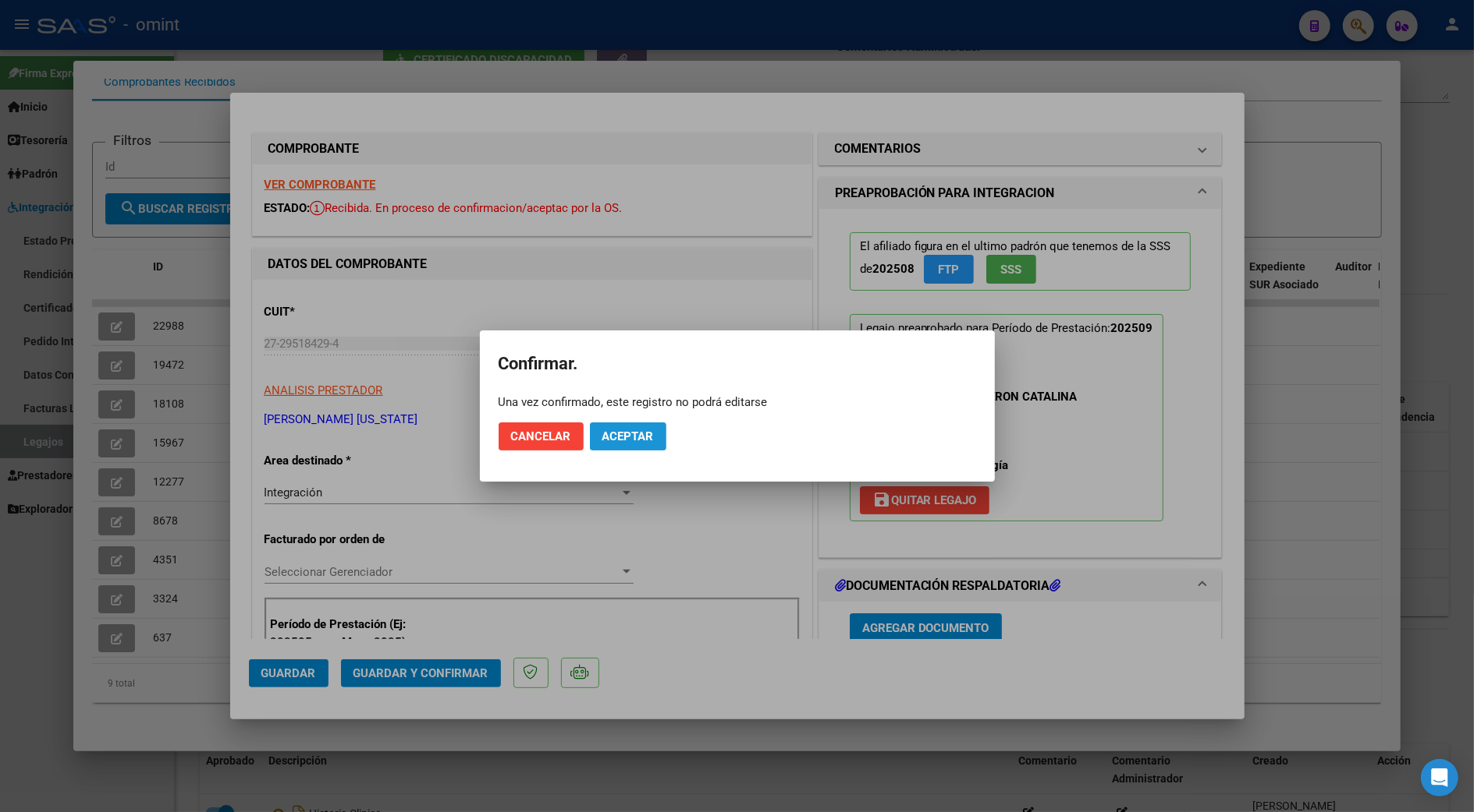
click at [631, 434] on span "Aceptar" at bounding box center [628, 436] width 52 height 14
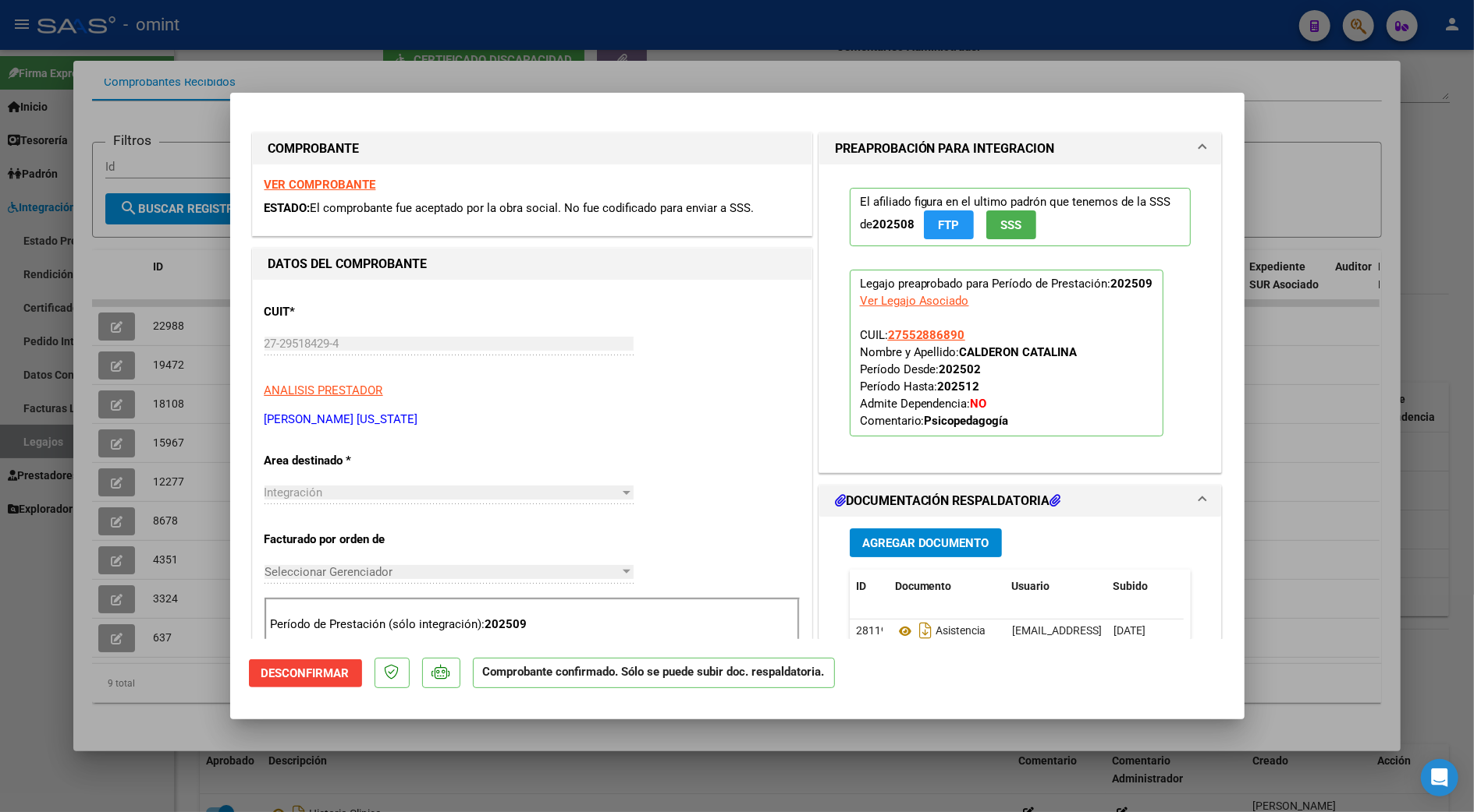
click at [1321, 447] on div at bounding box center [737, 406] width 1474 height 812
type input "$ 0,00"
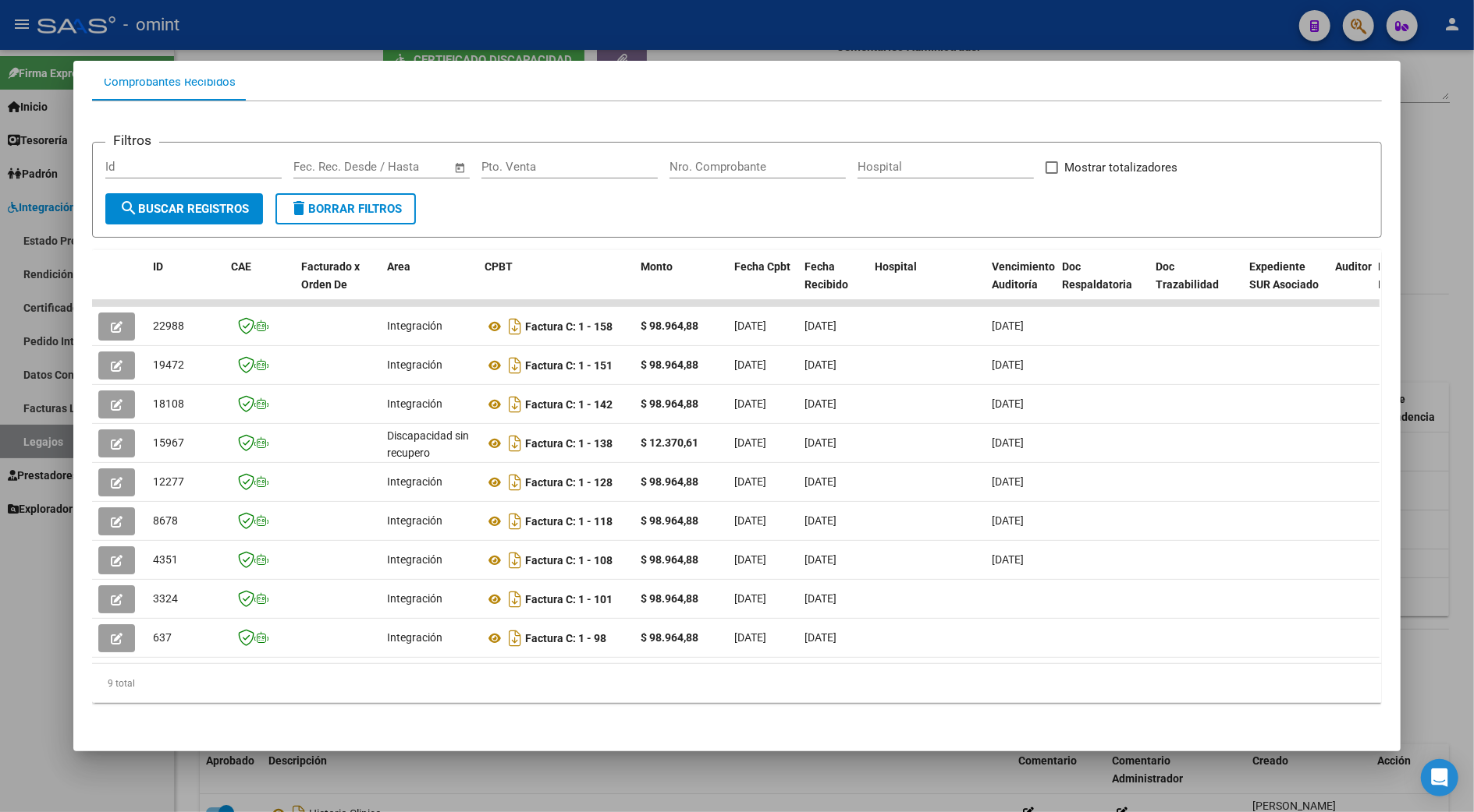
click at [1441, 537] on div at bounding box center [737, 406] width 1474 height 812
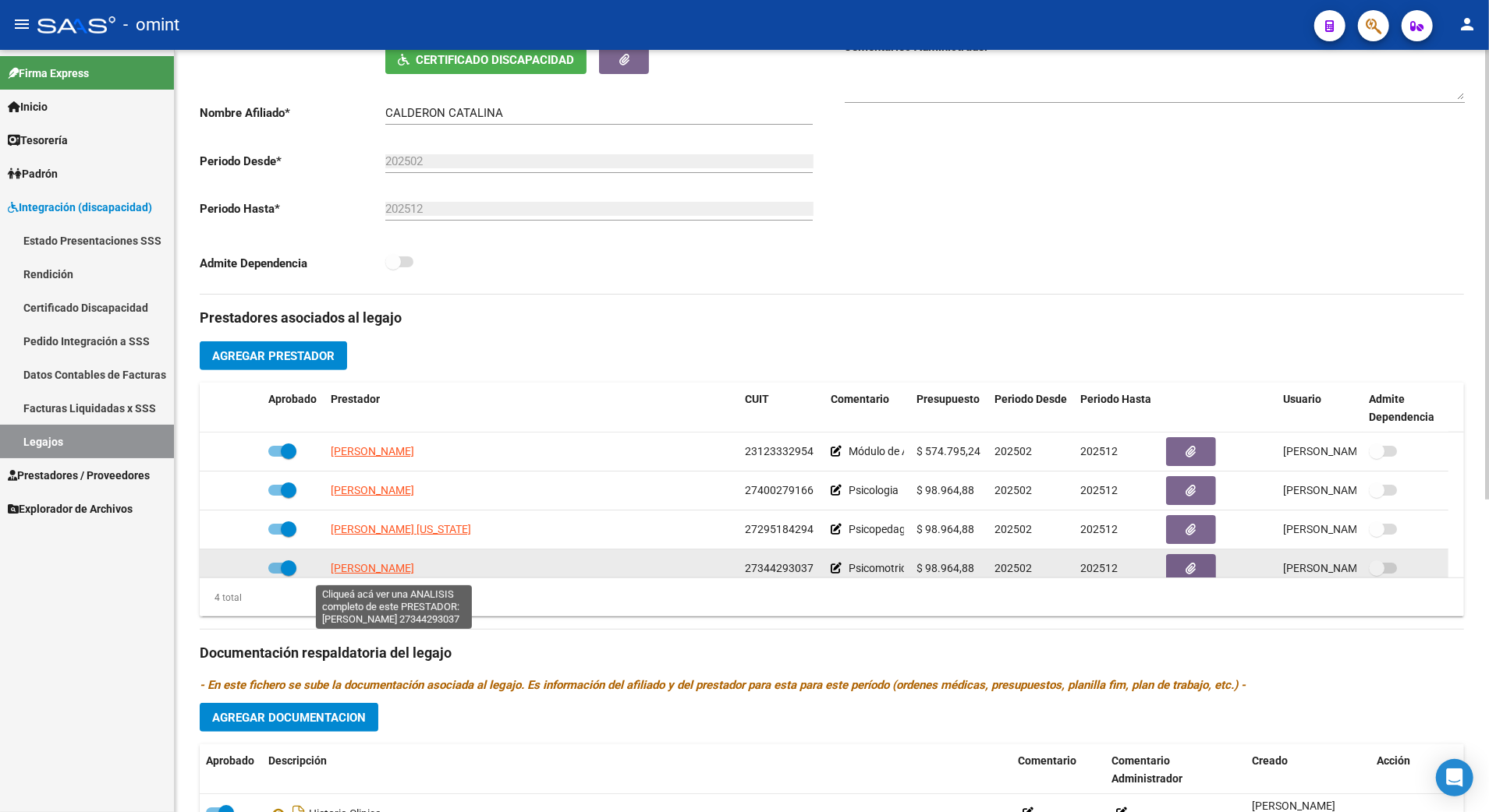
click at [360, 569] on span "[PERSON_NAME]" at bounding box center [373, 568] width 83 height 13
type textarea "27344293037"
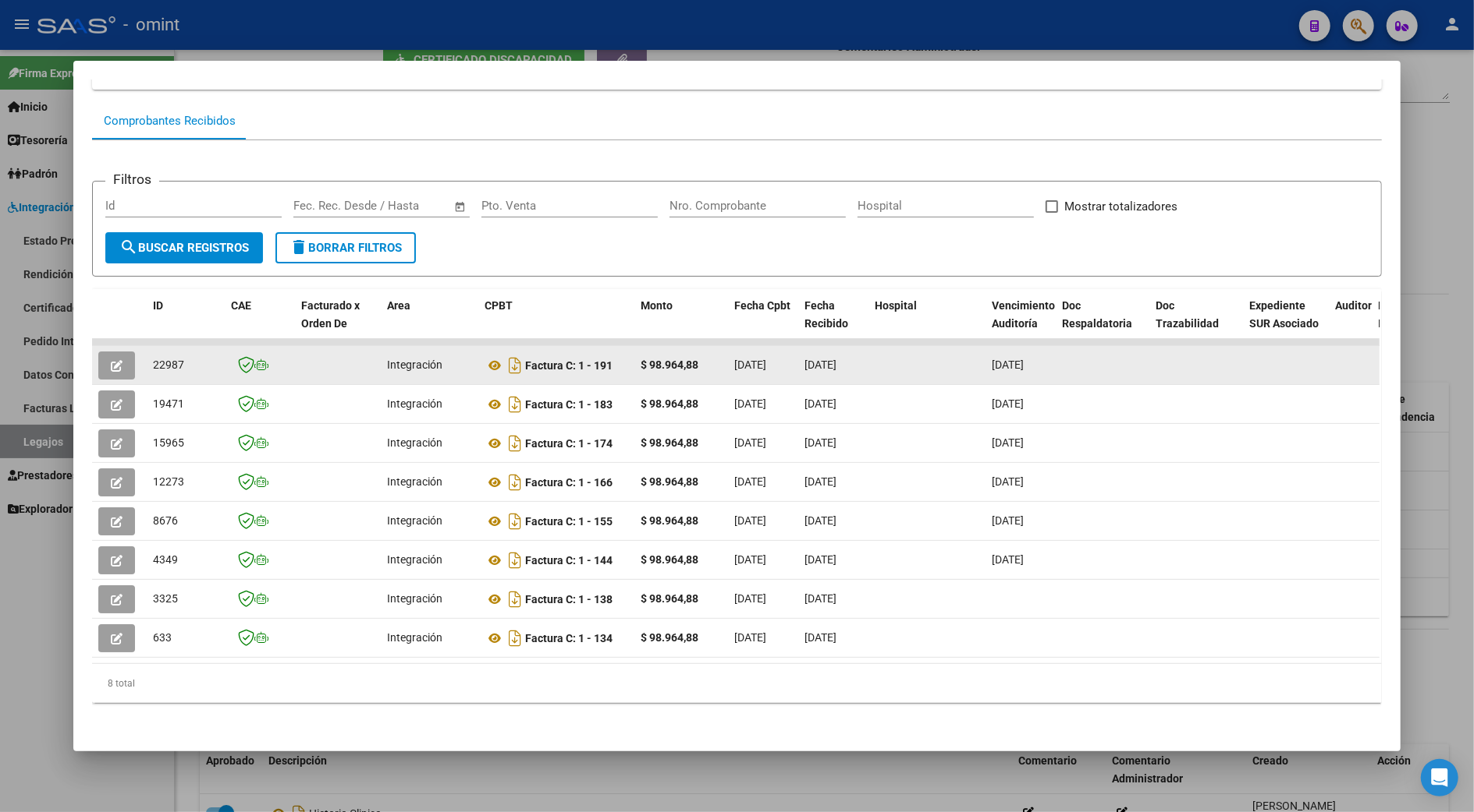
click at [113, 360] on icon "button" at bounding box center [117, 366] width 12 height 12
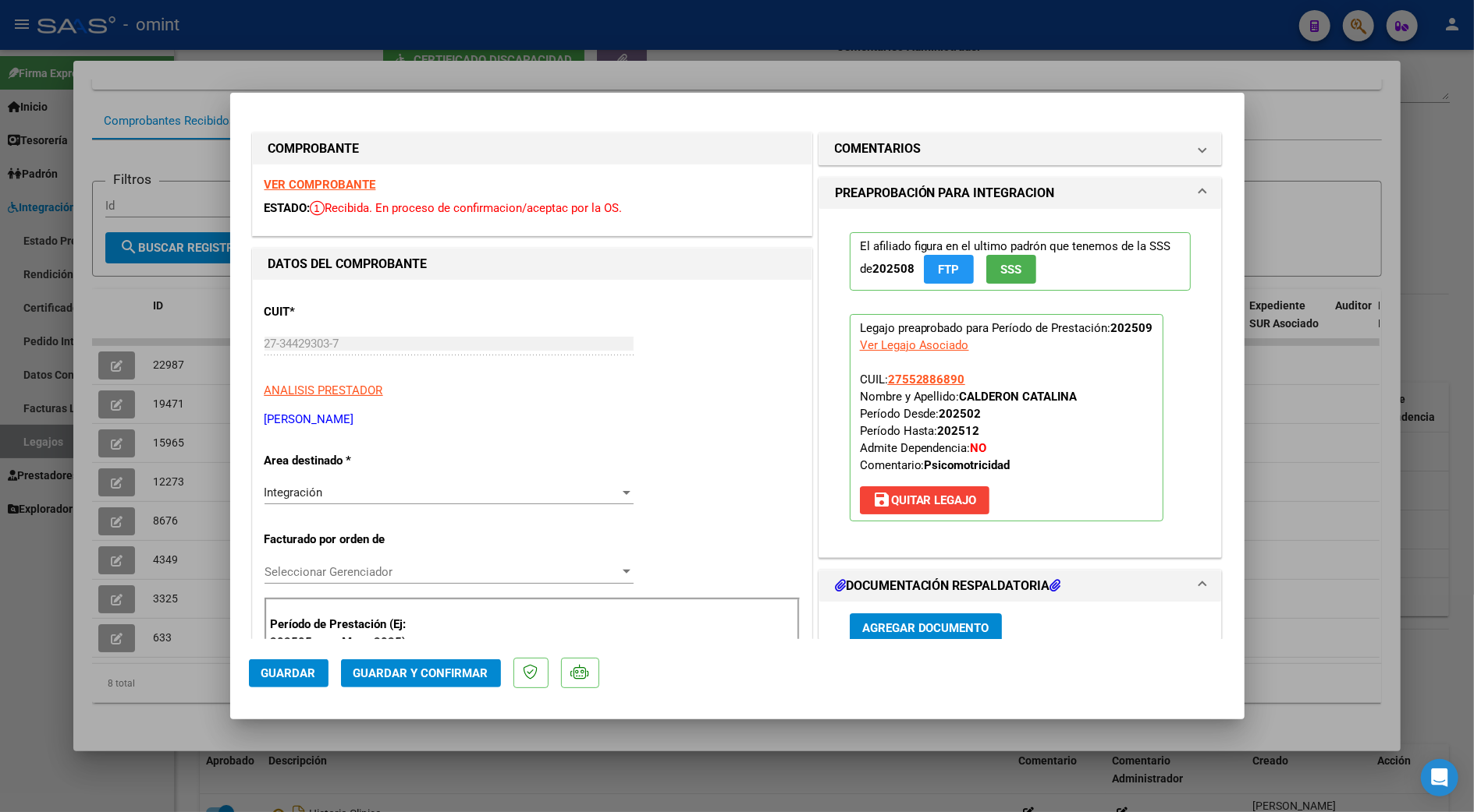
click at [319, 184] on strong "VER COMPROBANTE" at bounding box center [320, 184] width 112 height 14
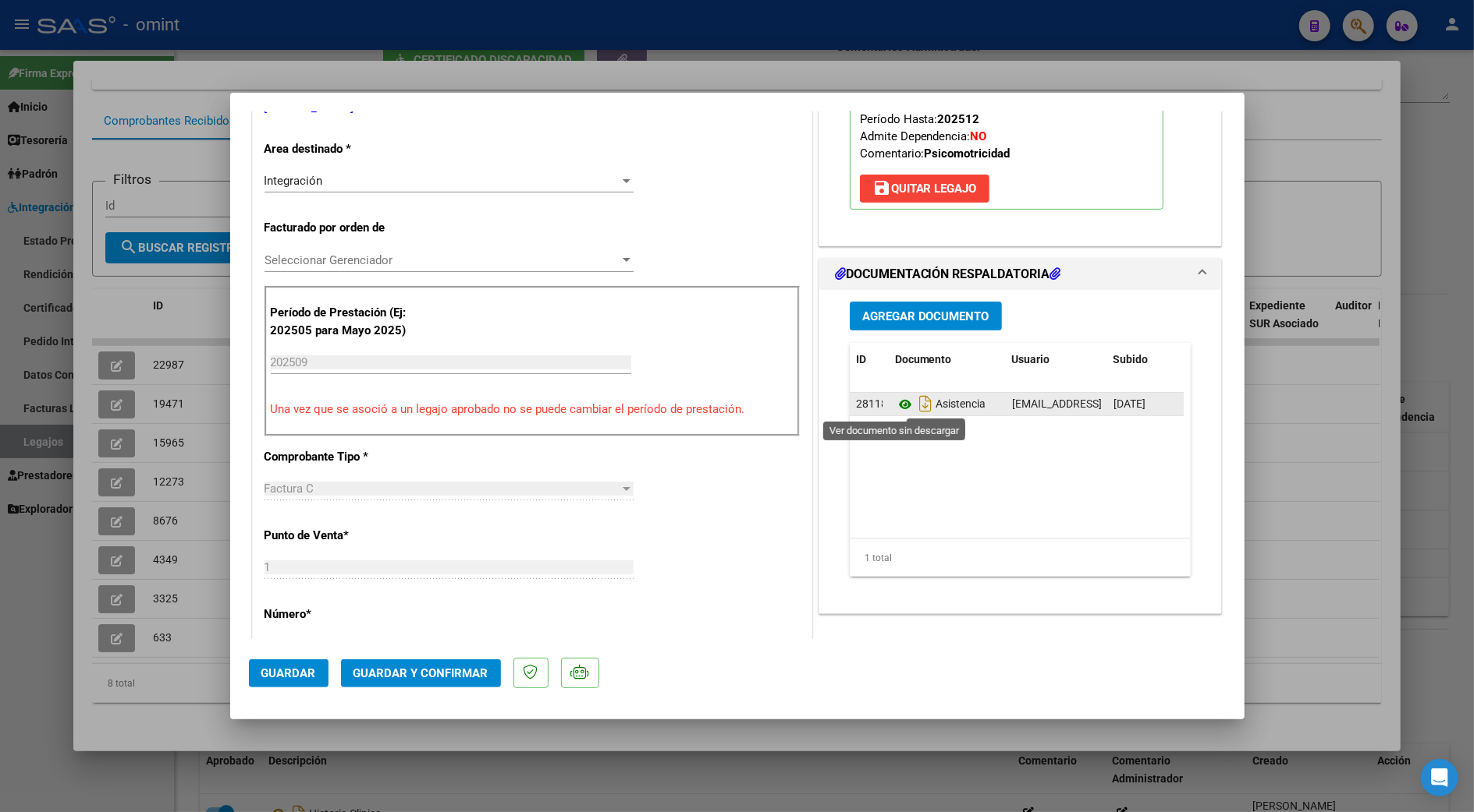
click at [896, 405] on icon at bounding box center [905, 404] width 20 height 18
click at [409, 670] on span "Guardar y Confirmar" at bounding box center [421, 674] width 135 height 14
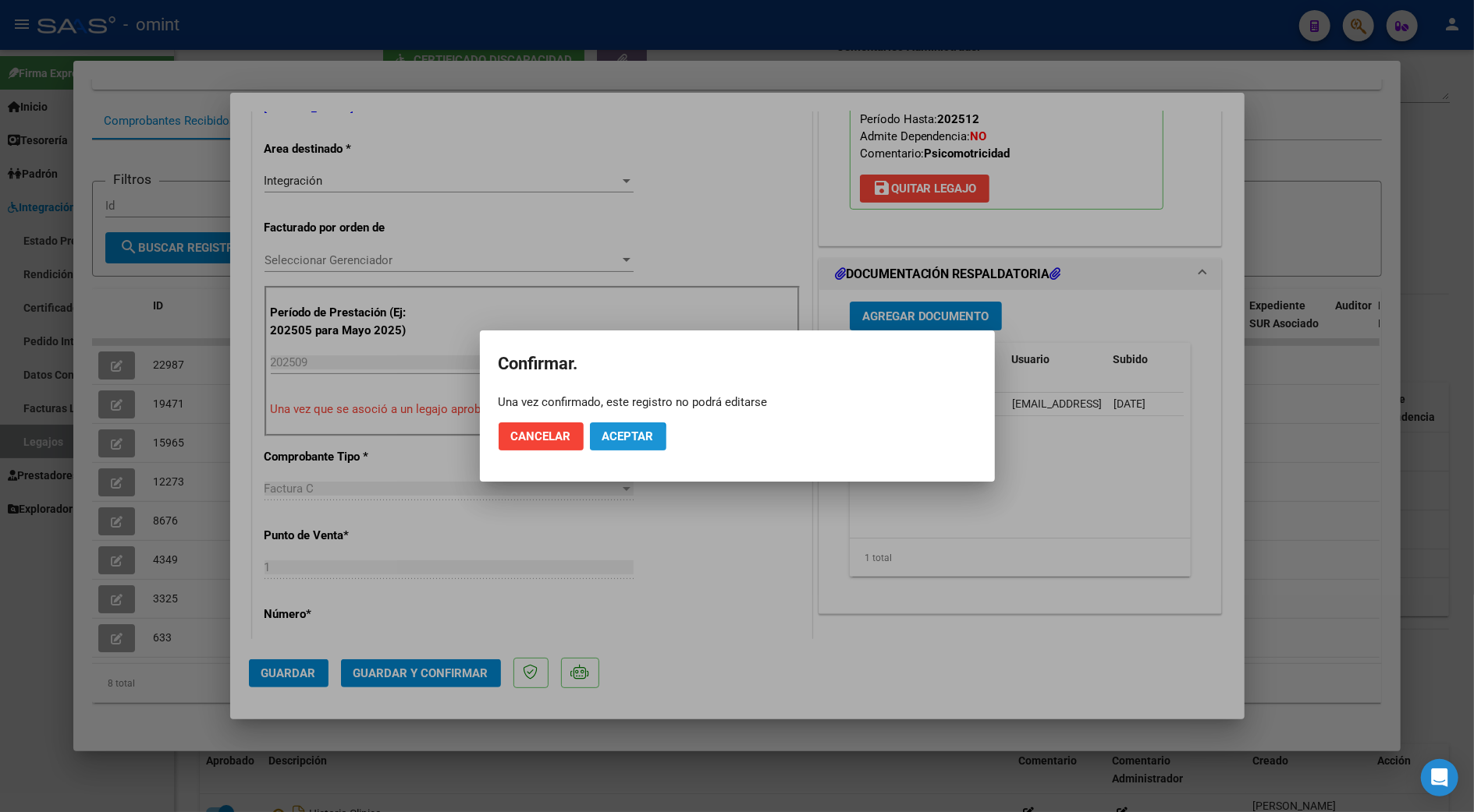
click at [613, 440] on span "Aceptar" at bounding box center [628, 436] width 52 height 14
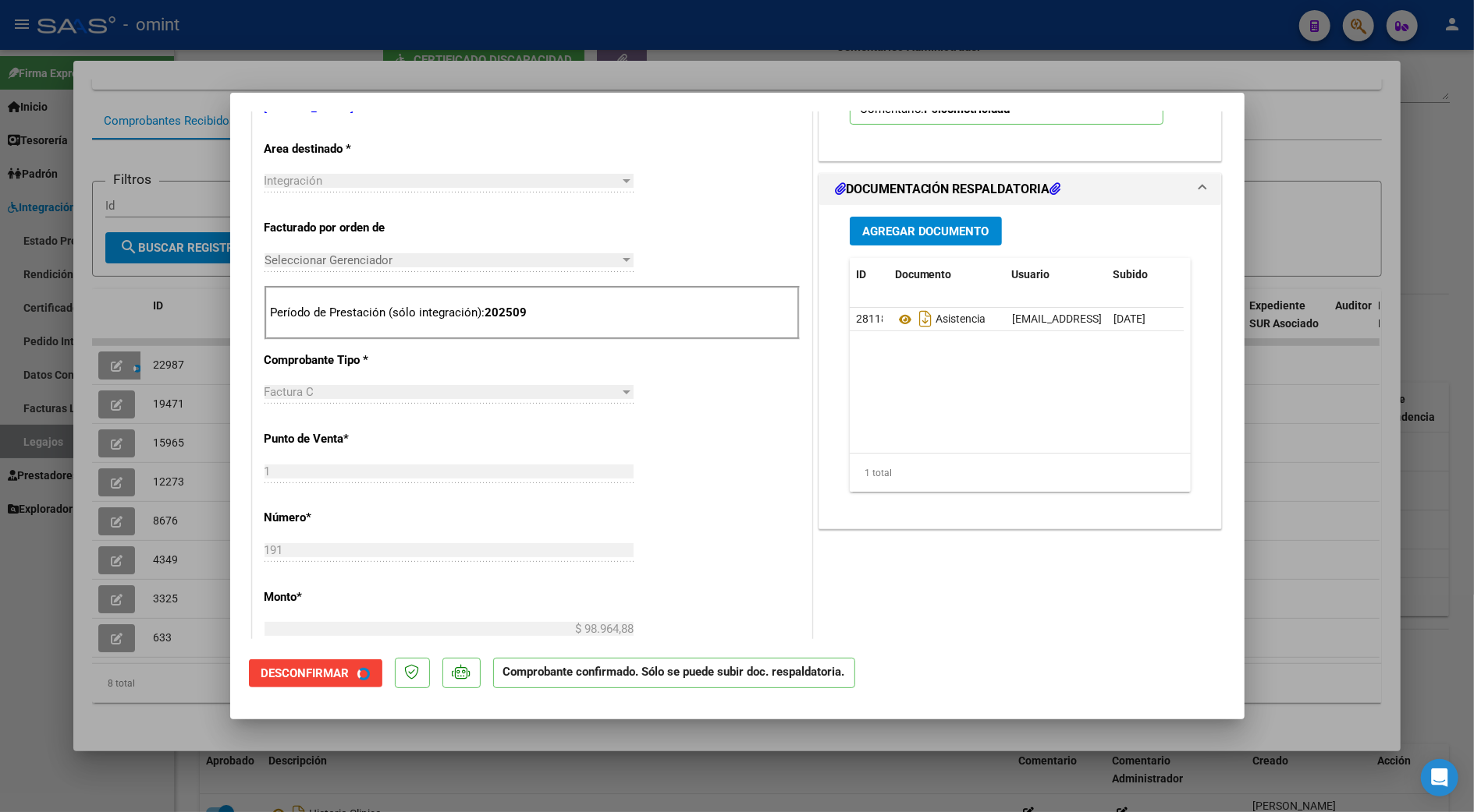
scroll to position [310, 0]
click at [1315, 494] on div at bounding box center [737, 406] width 1474 height 812
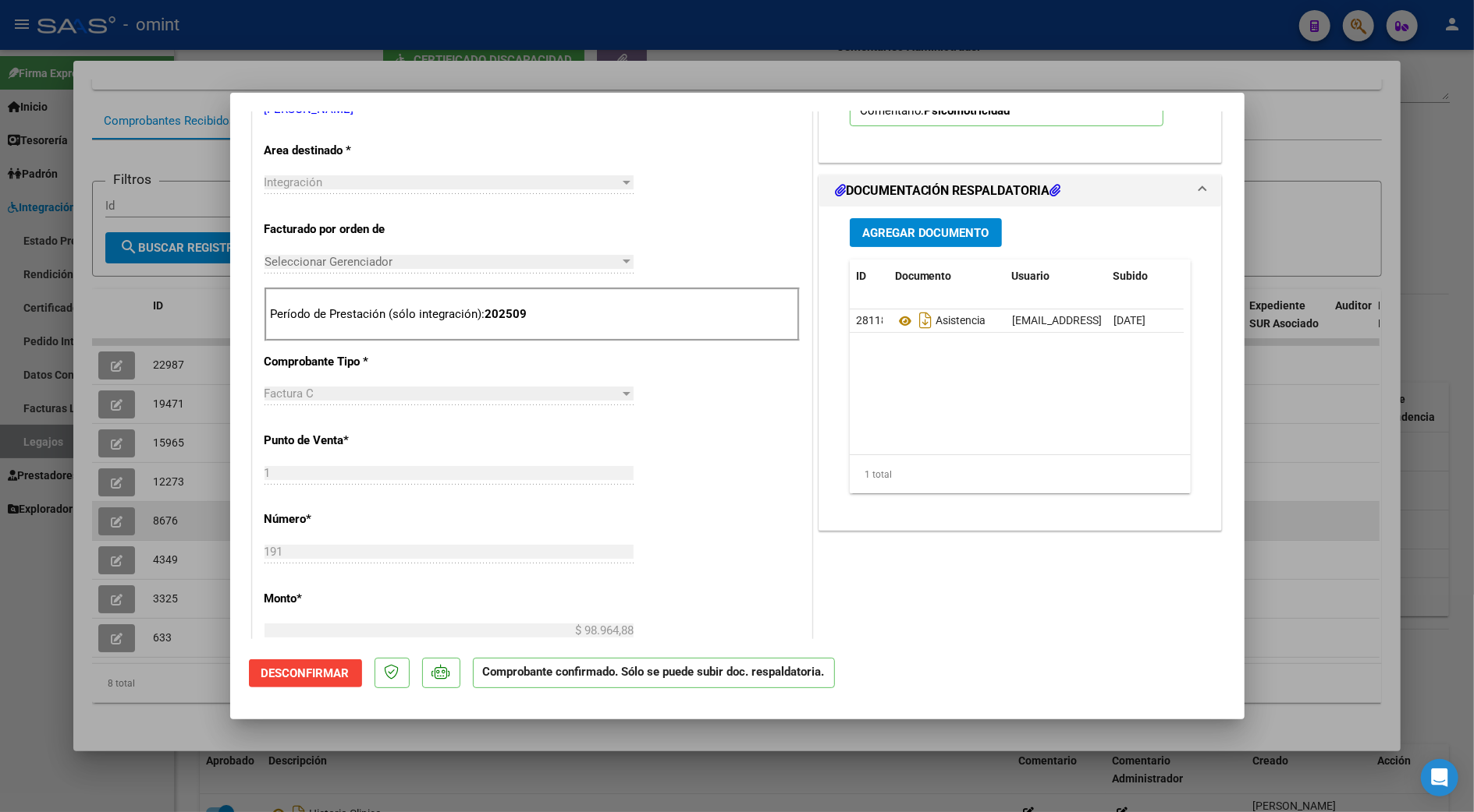
type input "$ 0,00"
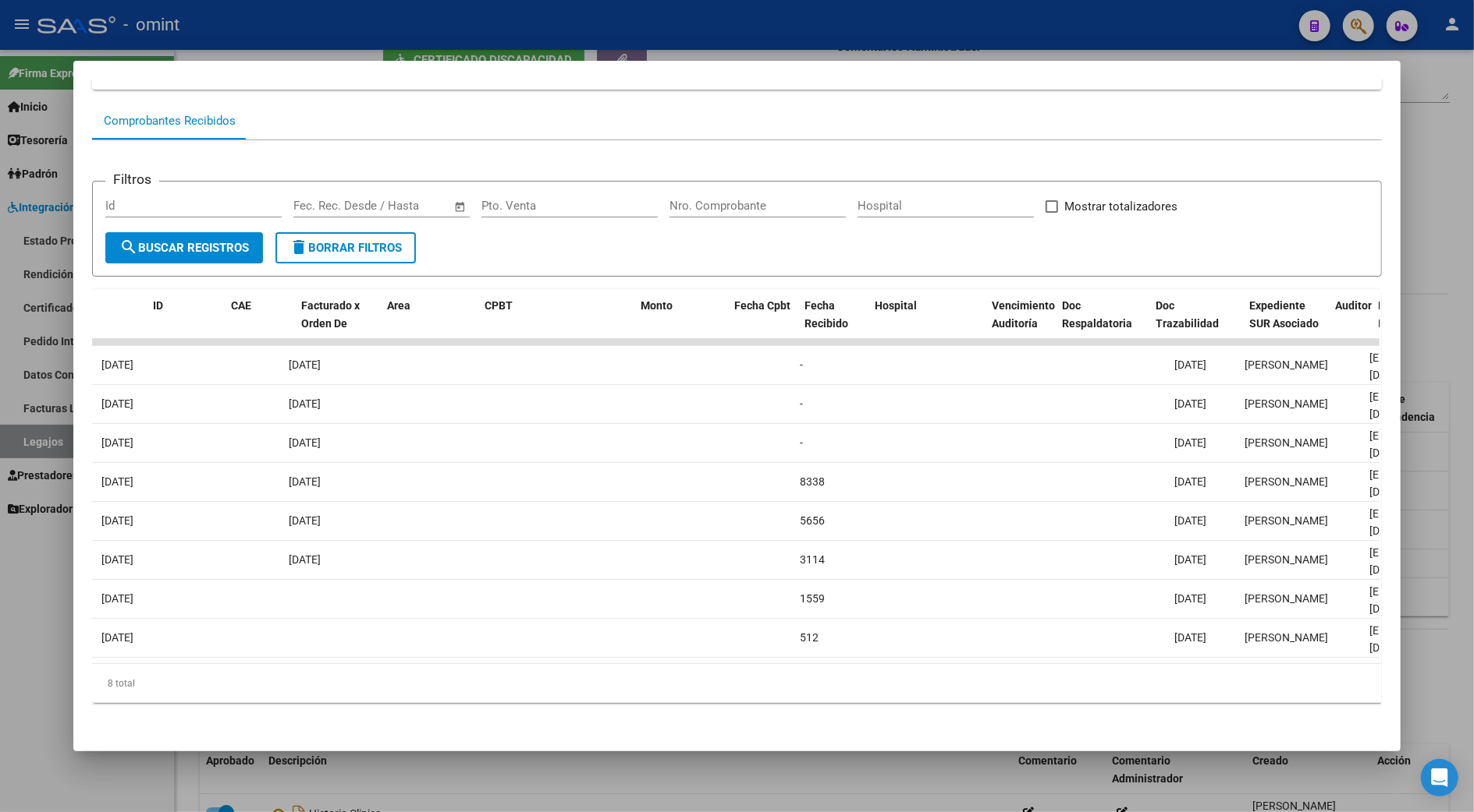
scroll to position [0, 0]
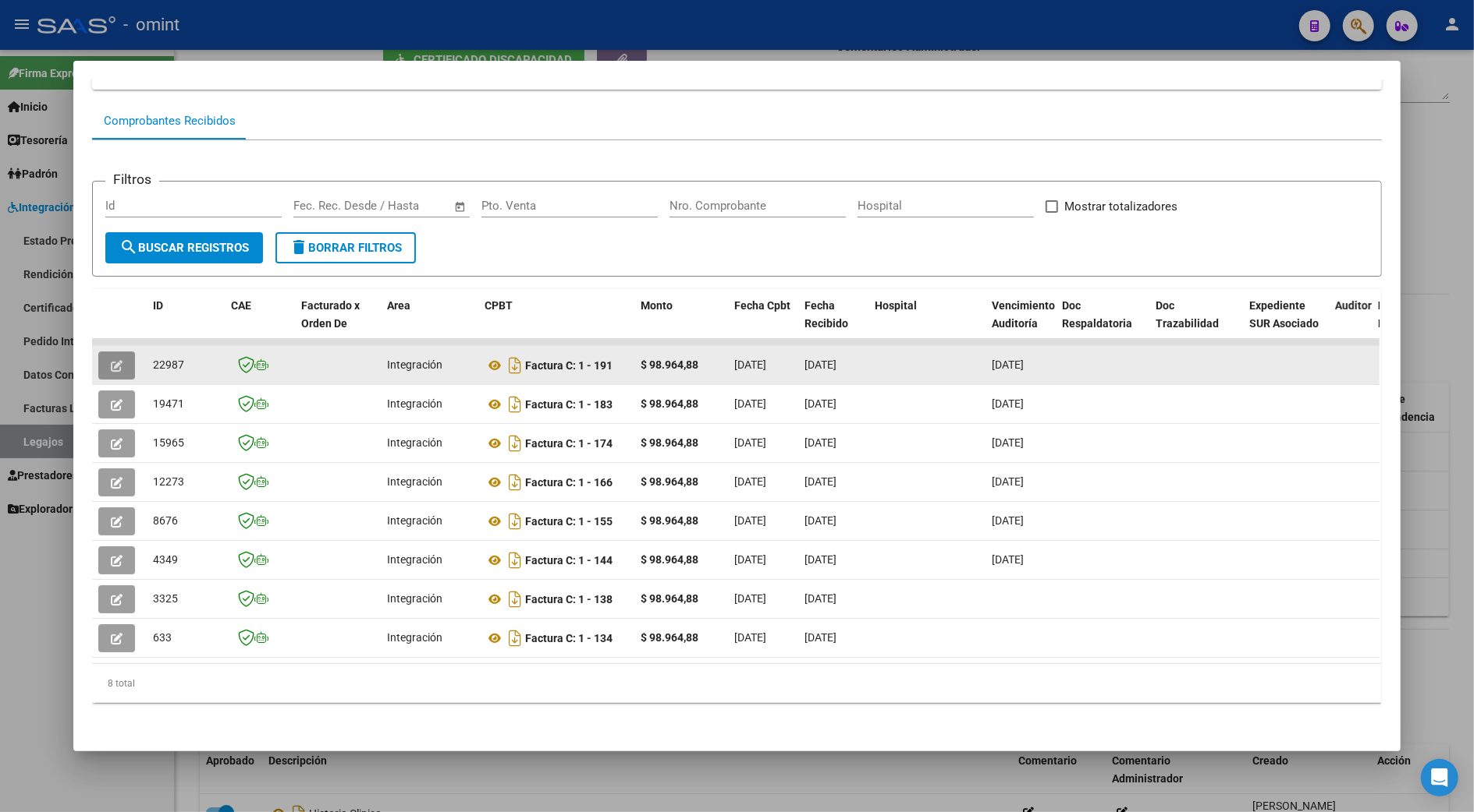
click at [113, 360] on icon "button" at bounding box center [117, 366] width 12 height 12
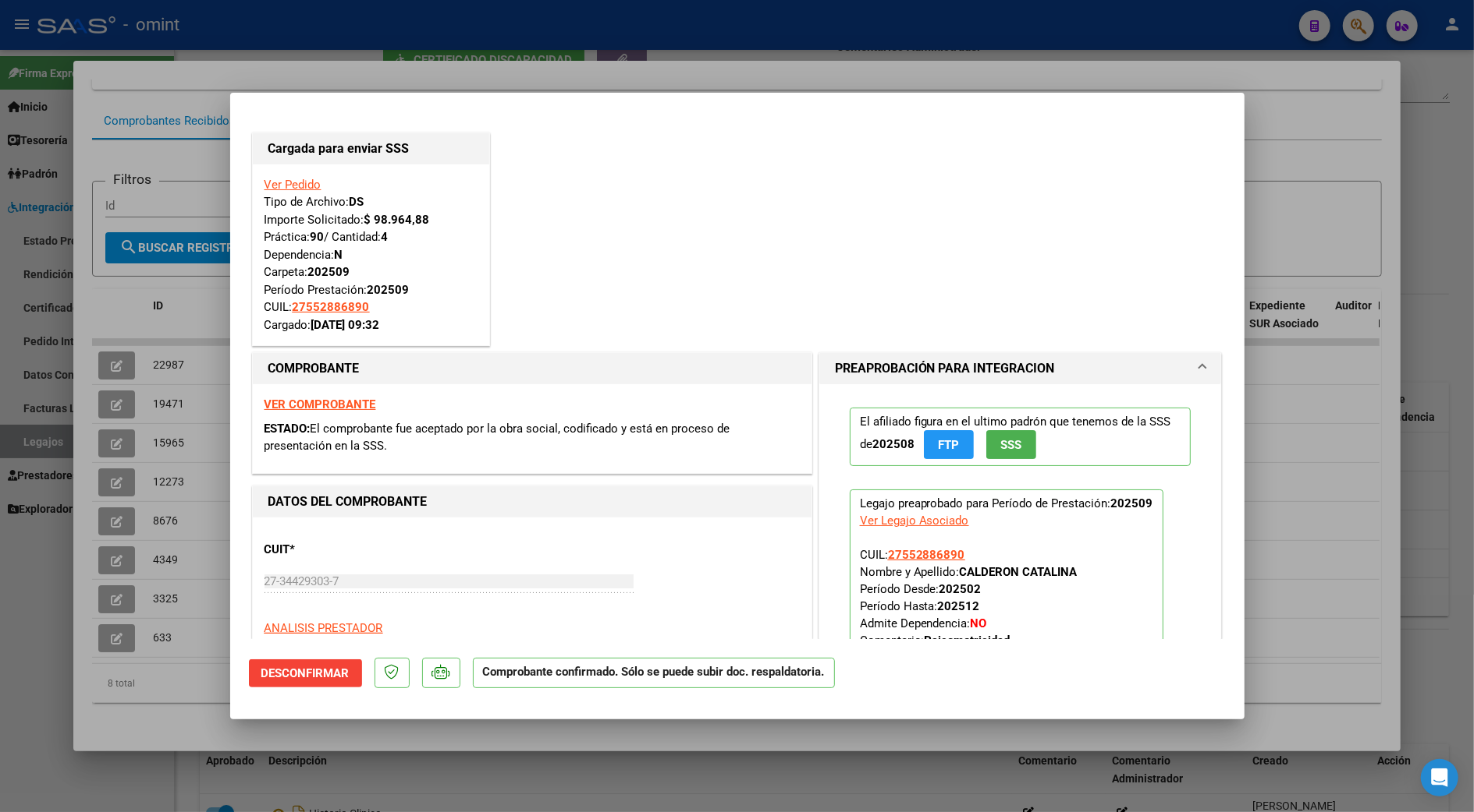
click at [1274, 451] on div at bounding box center [737, 406] width 1474 height 812
type input "$ 0,00"
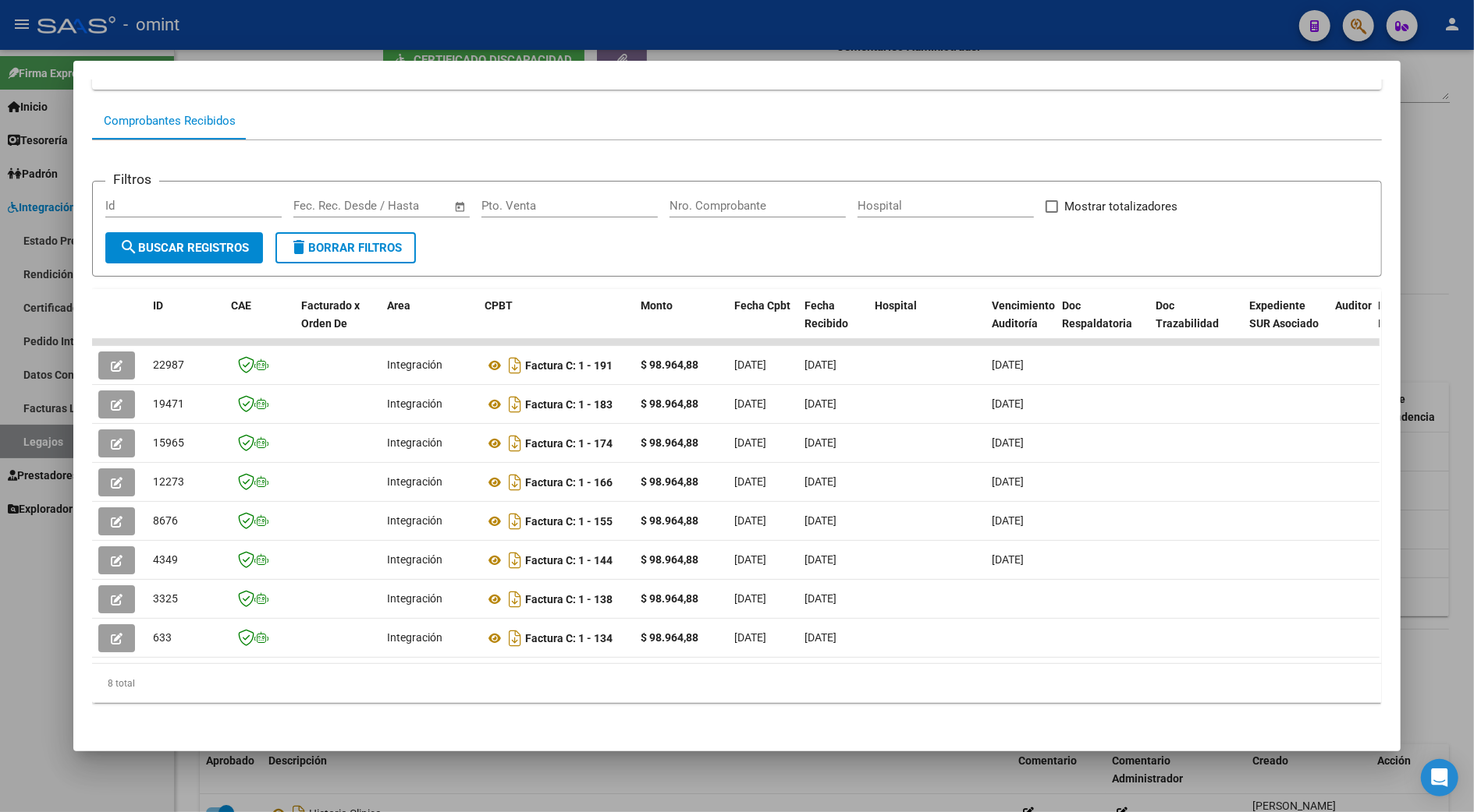
click at [1436, 479] on div at bounding box center [737, 406] width 1474 height 812
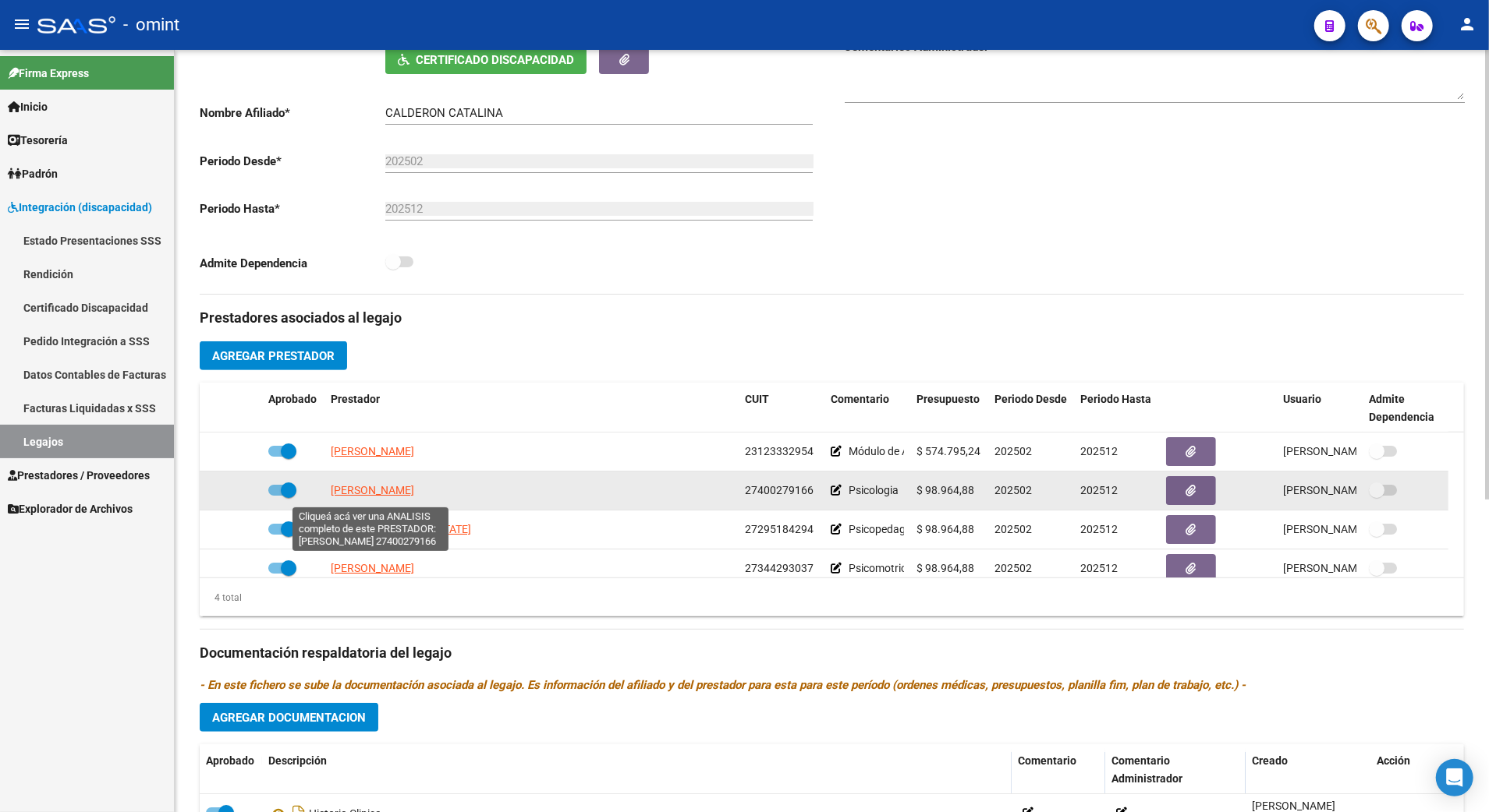
click at [355, 497] on span "[PERSON_NAME]" at bounding box center [373, 490] width 83 height 13
type textarea "27400279166"
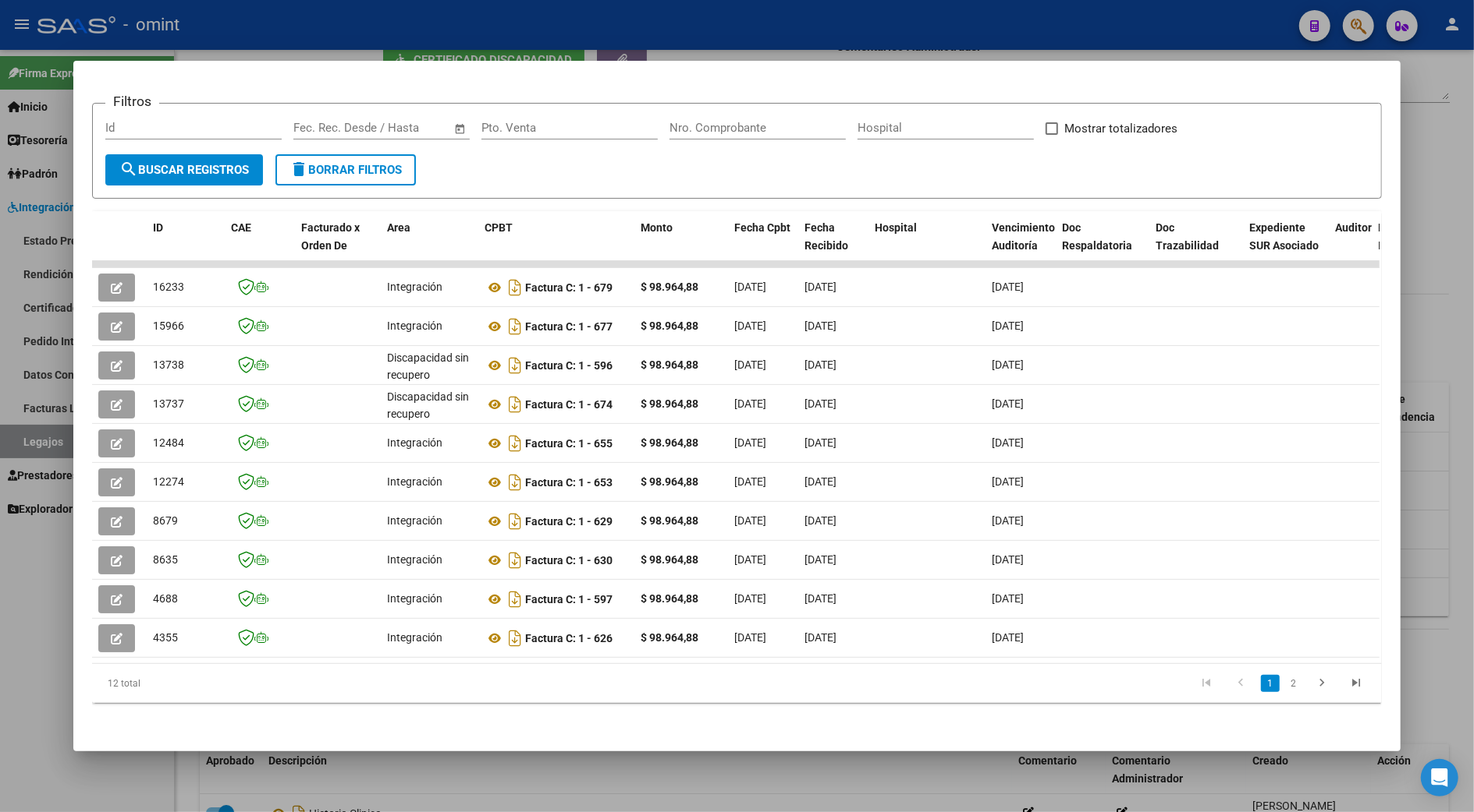
click at [1426, 332] on div at bounding box center [737, 406] width 1474 height 812
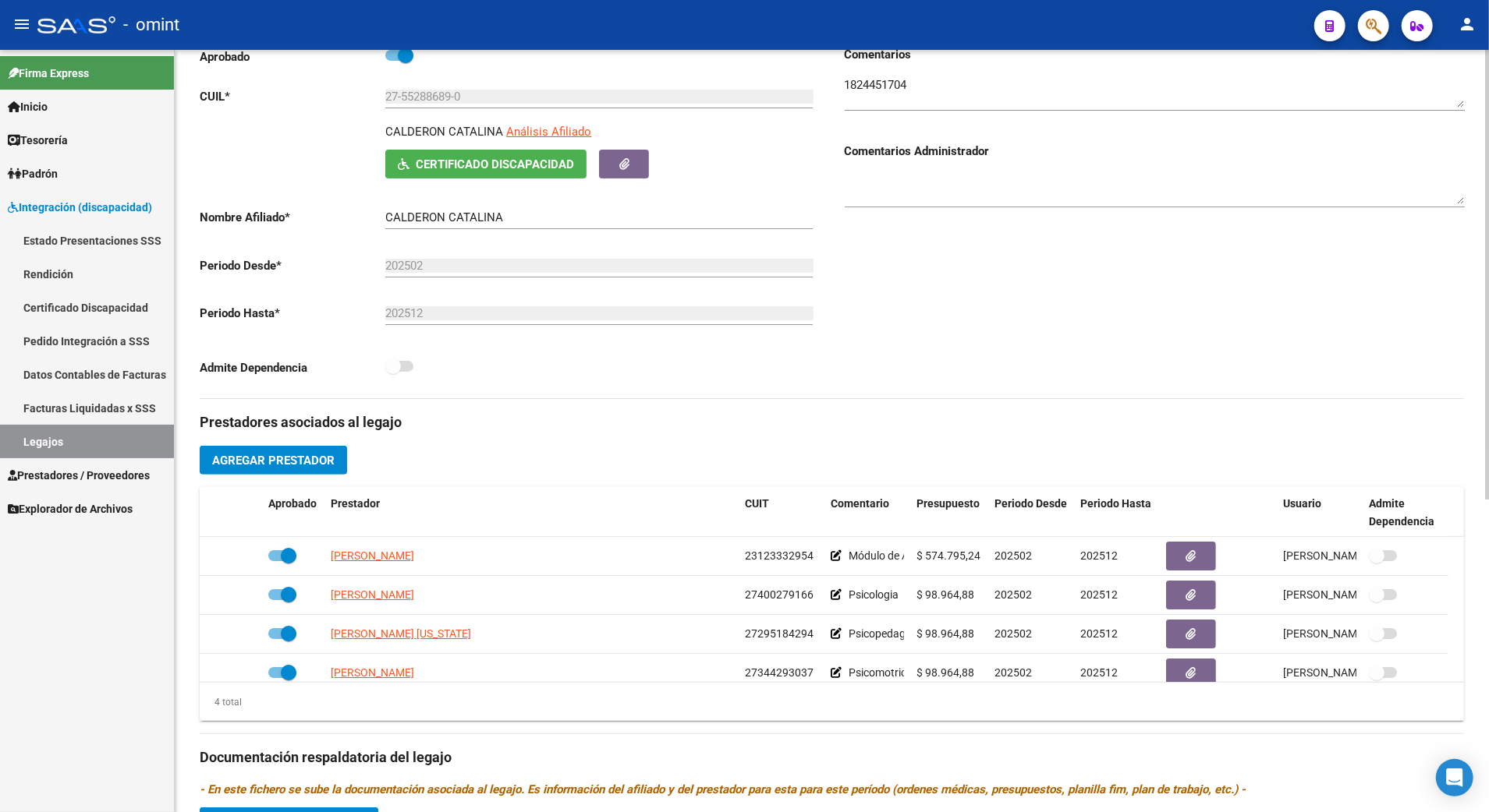
scroll to position [17, 0]
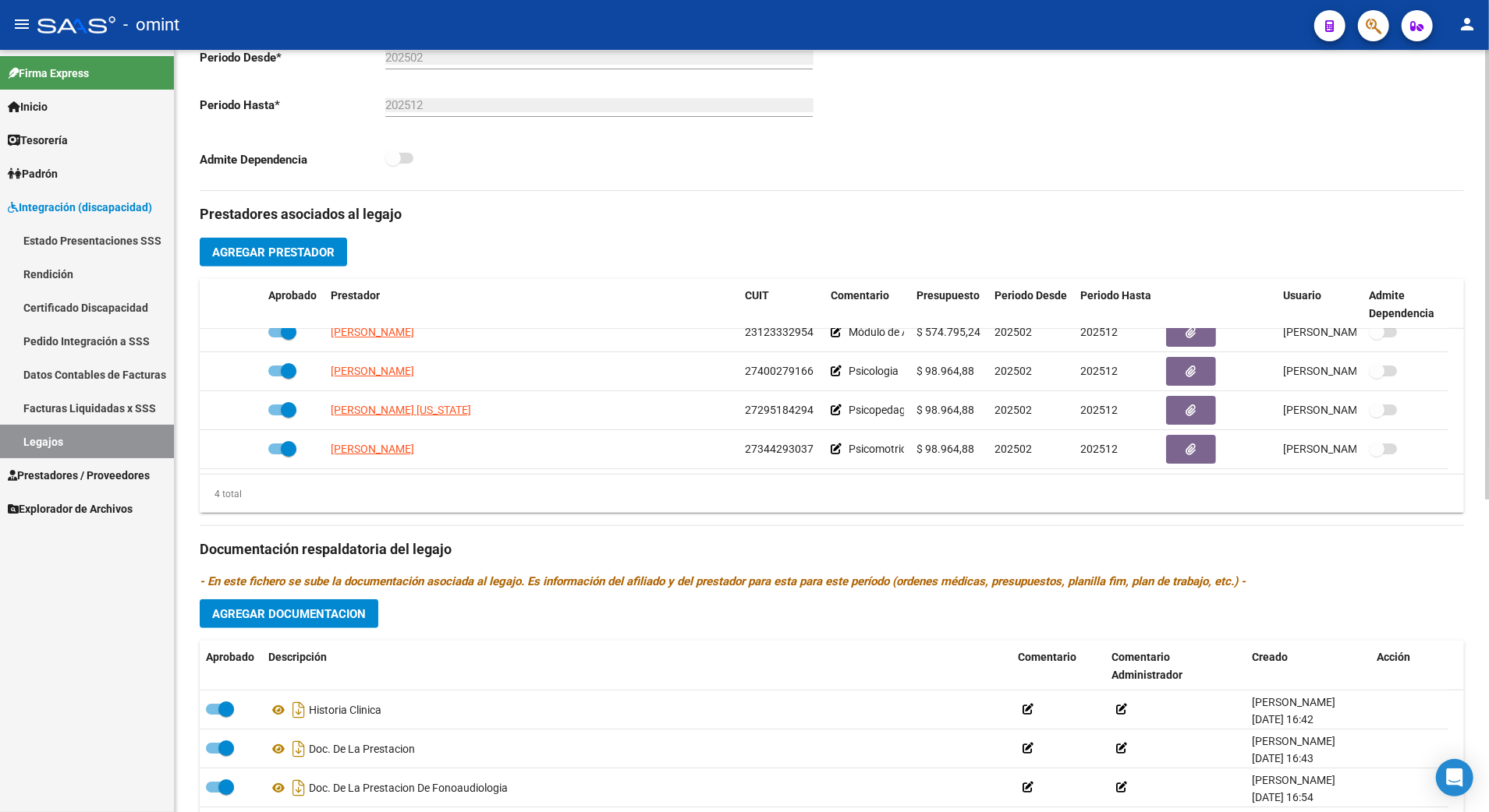
click at [278, 258] on span "Agregar Prestador" at bounding box center [273, 253] width 123 height 14
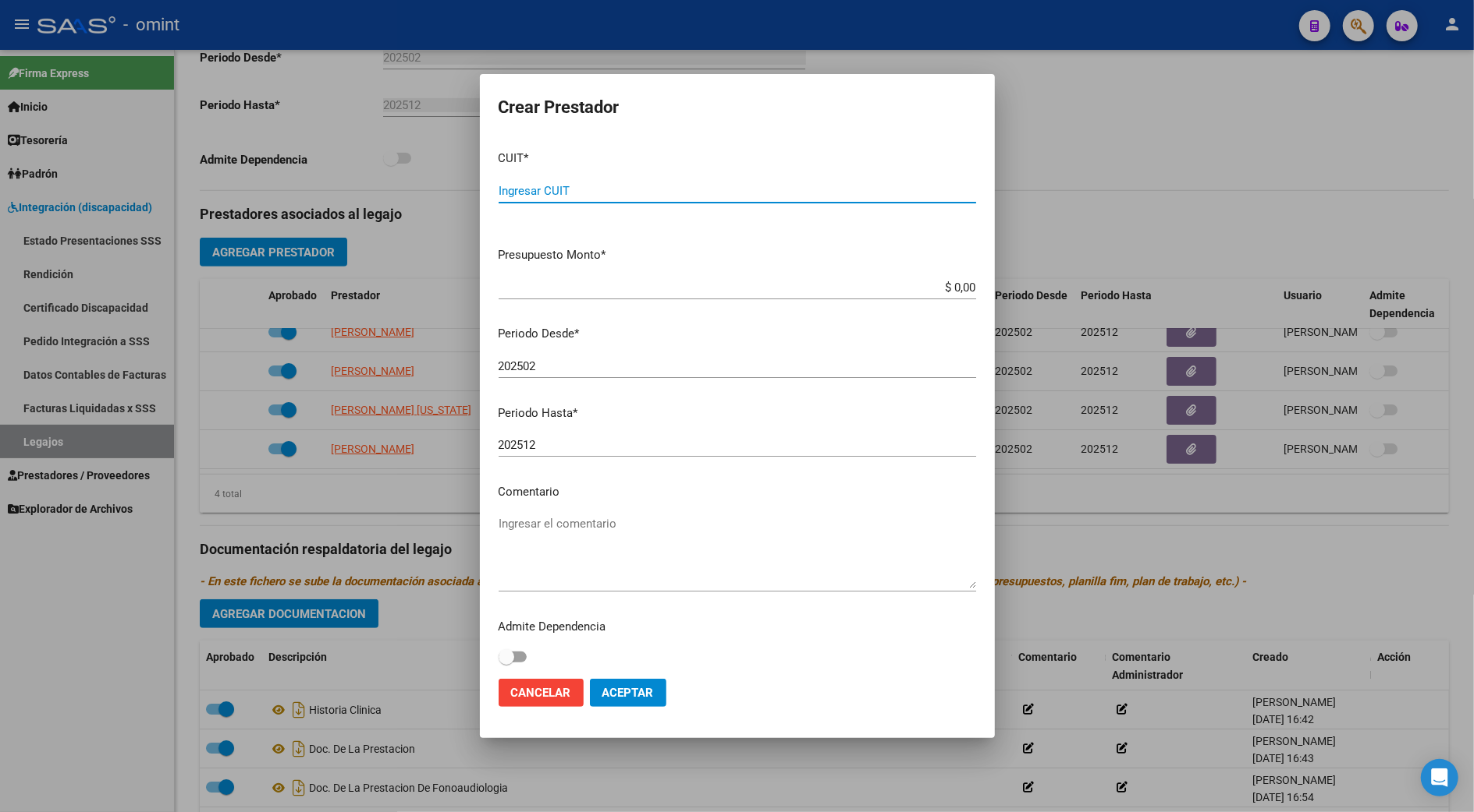
click at [607, 190] on input "Ingresar CUIT" at bounding box center [737, 191] width 477 height 14
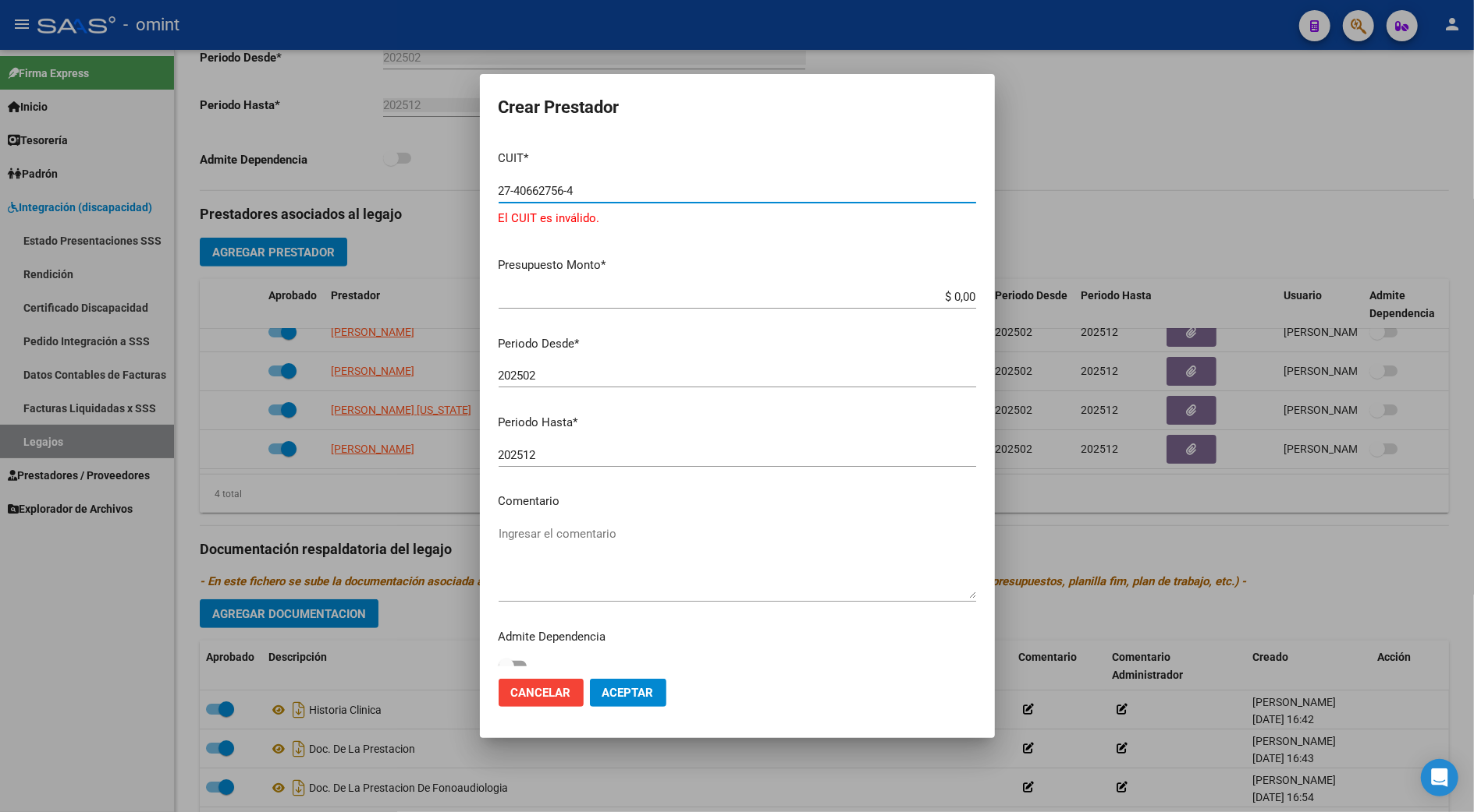
type input "27-40662756-4"
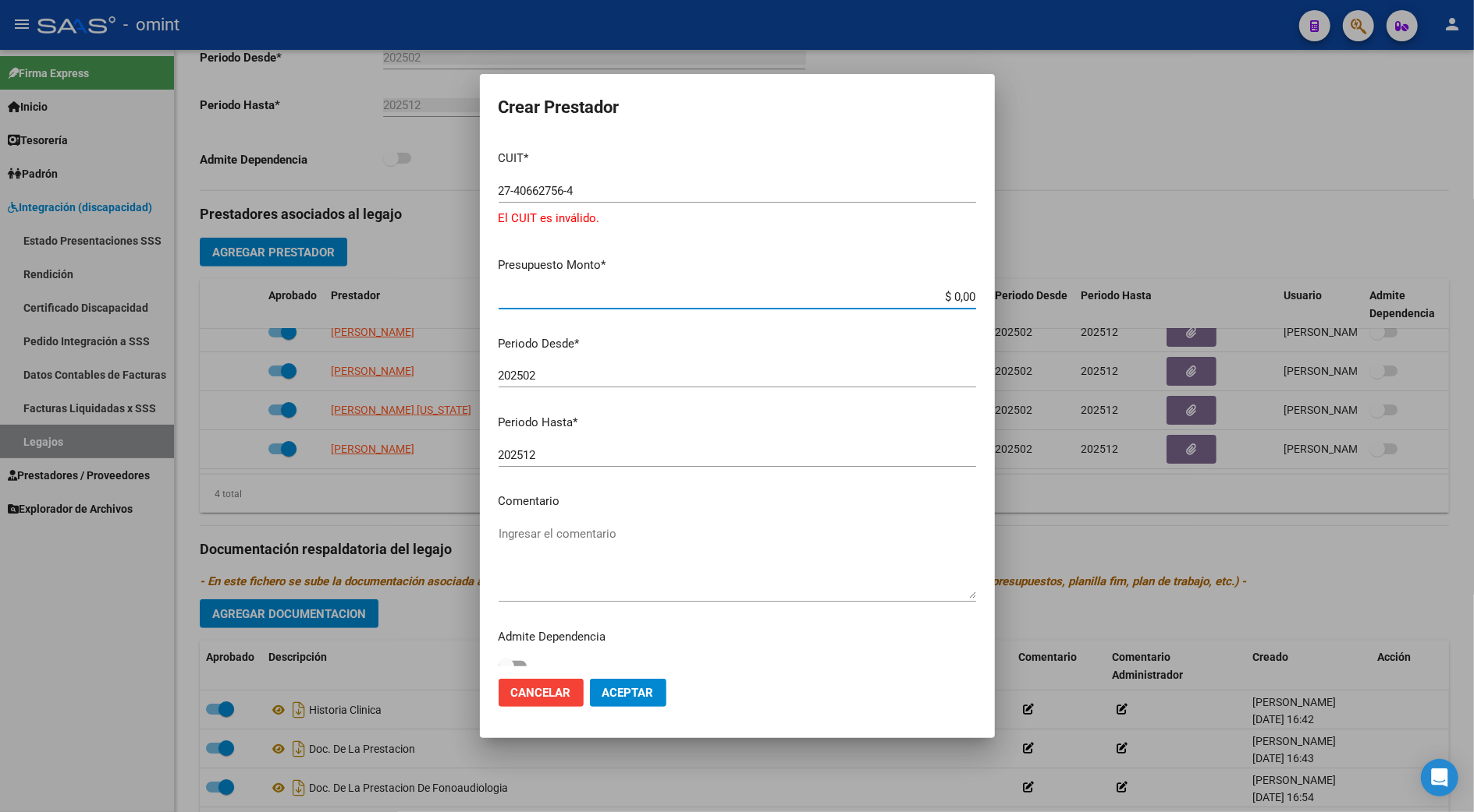
click at [563, 303] on input "$ 0,00" at bounding box center [737, 297] width 477 height 14
type input "$ 98.964,88"
click at [550, 378] on input "202502" at bounding box center [737, 375] width 477 height 14
type input "202509"
click at [538, 593] on textarea "Ingresar el comentario" at bounding box center [737, 562] width 477 height 73
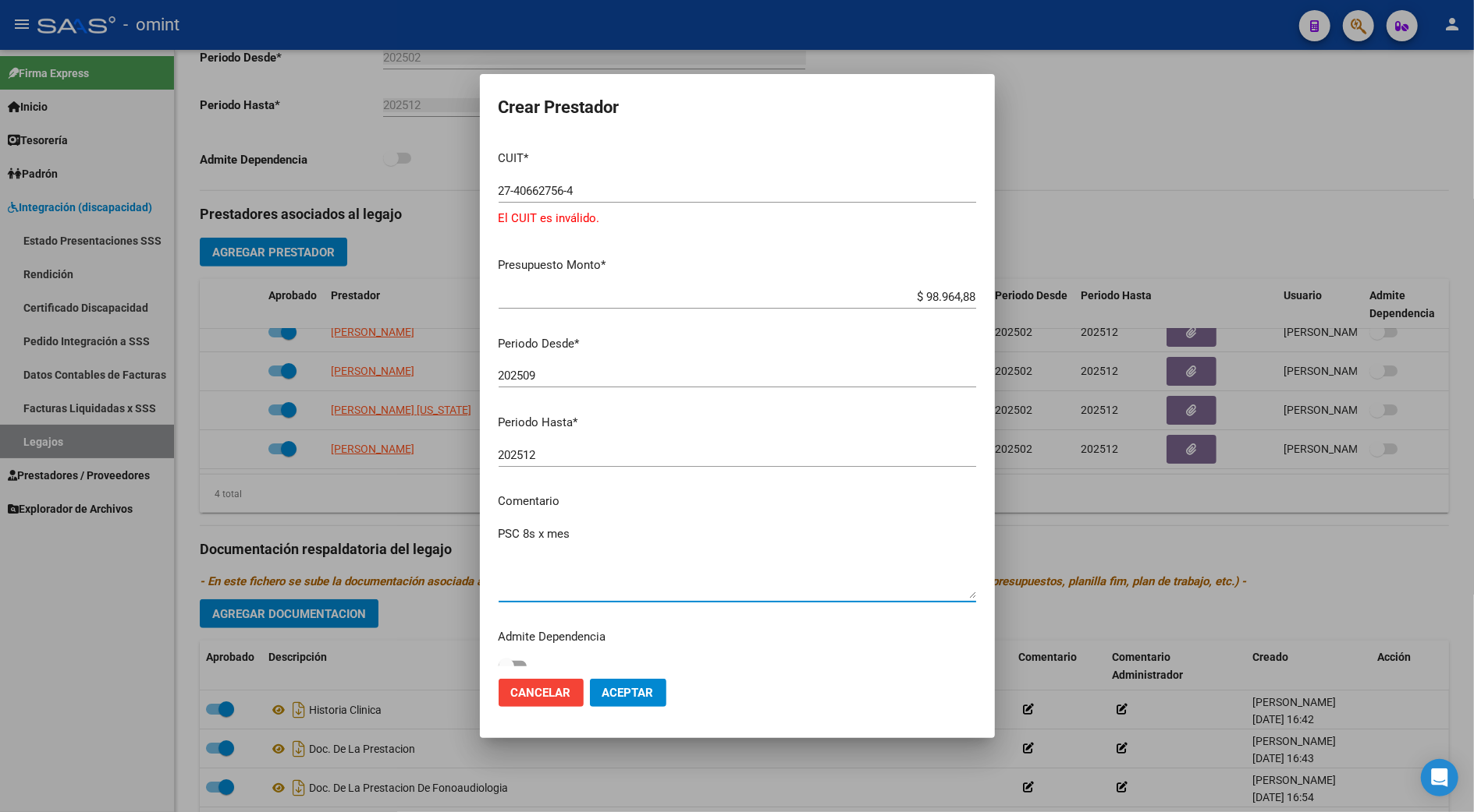
type textarea "PSC 8s x mes"
click at [635, 694] on span "Aceptar" at bounding box center [628, 693] width 52 height 14
click at [618, 692] on span "Aceptar" at bounding box center [628, 693] width 52 height 14
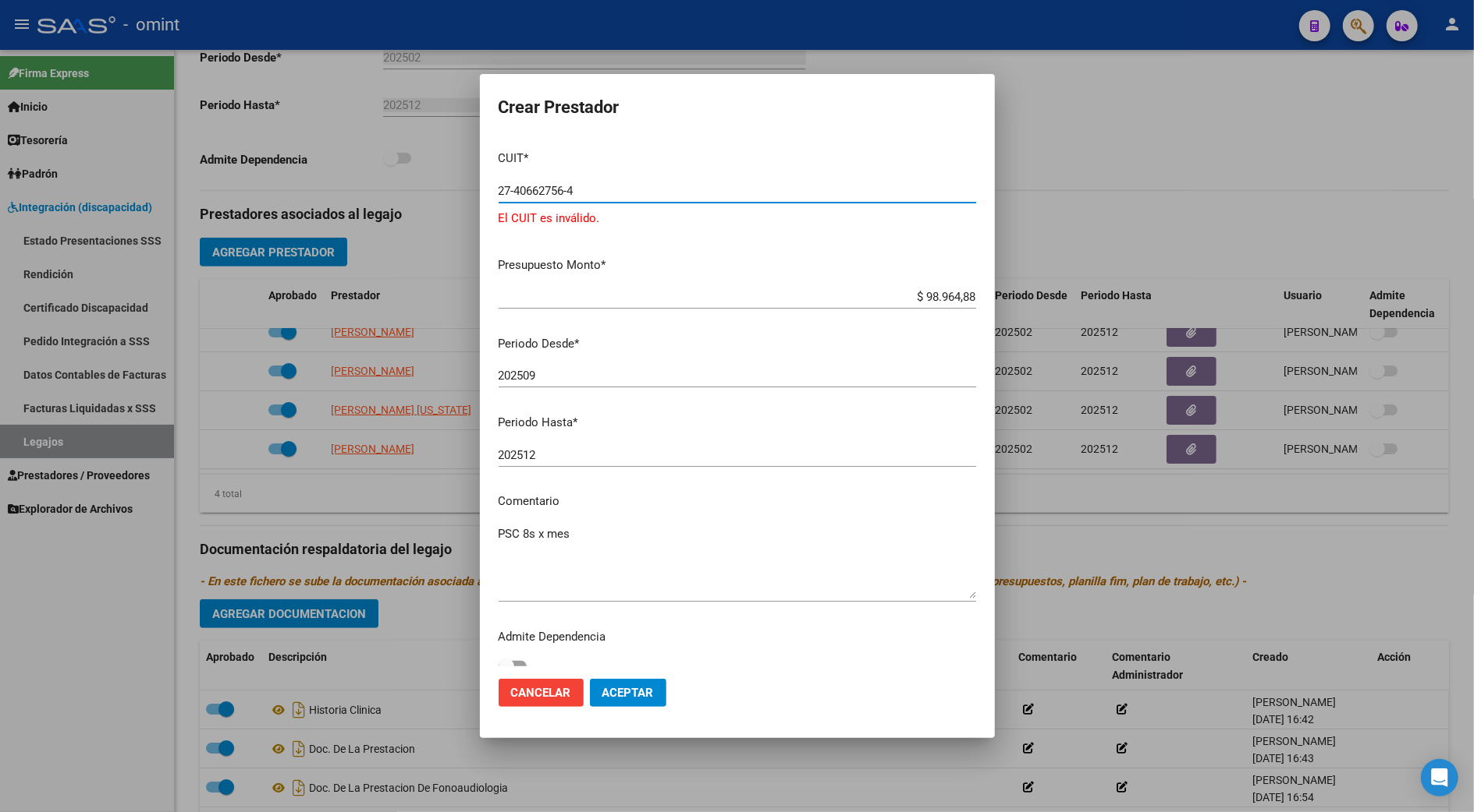
drag, startPoint x: 538, startPoint y: 188, endPoint x: 553, endPoint y: 186, distance: 15.1
click at [540, 190] on input "27-40662756-4" at bounding box center [737, 191] width 477 height 14
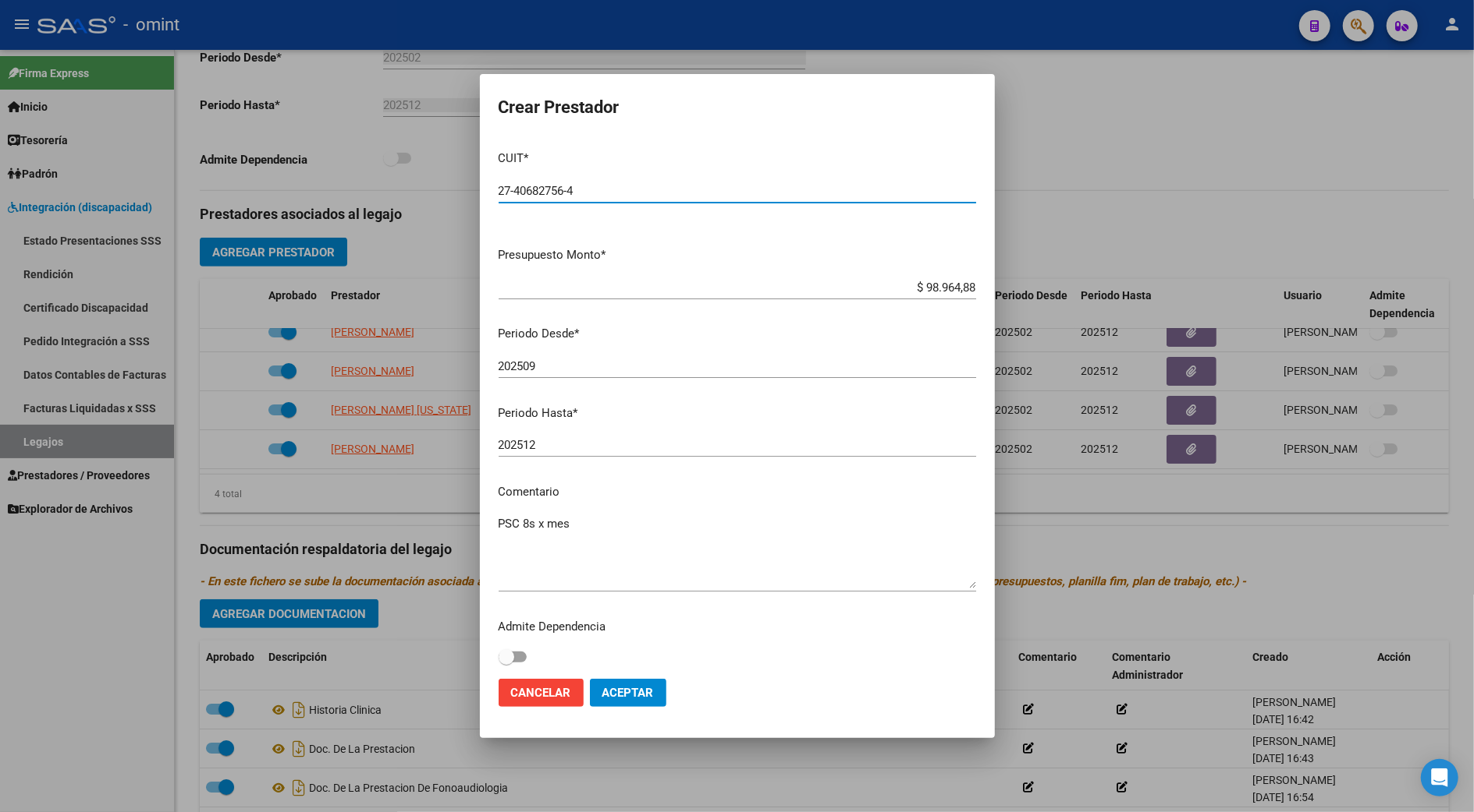
type input "27-40682756-4"
click at [631, 686] on span "Aceptar" at bounding box center [628, 693] width 52 height 14
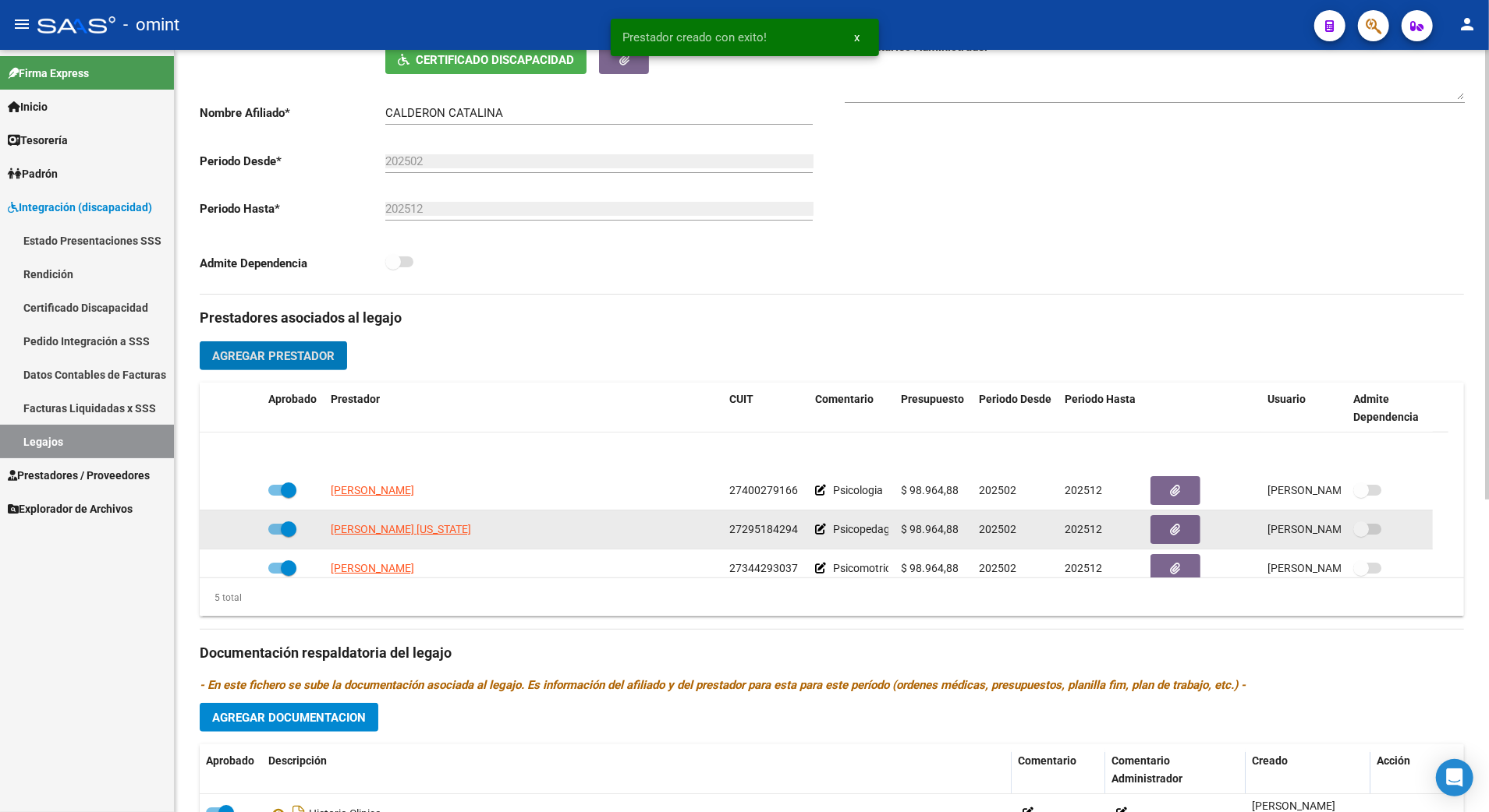
scroll to position [54, 0]
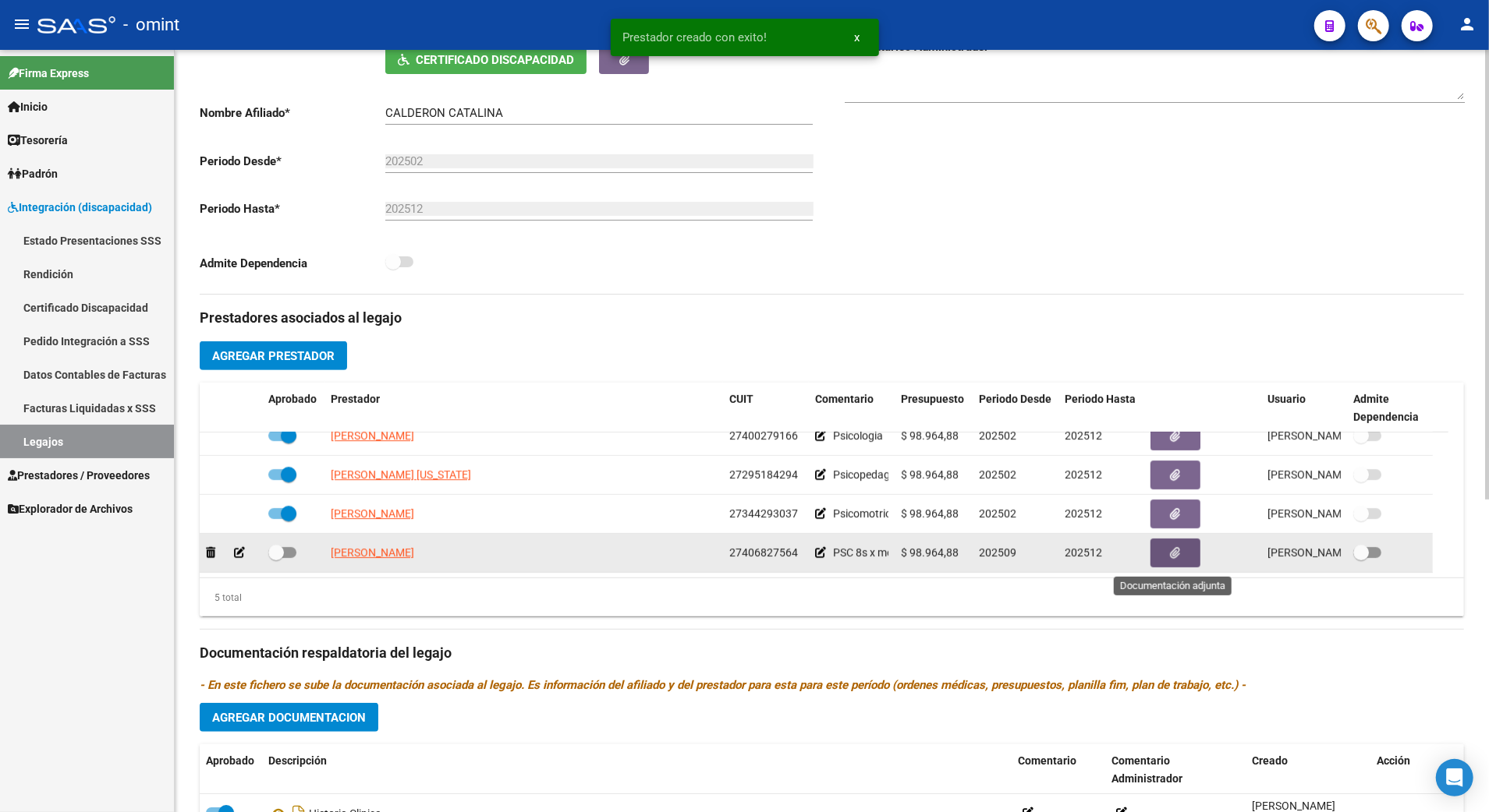
click at [1171, 554] on icon "button" at bounding box center [1176, 553] width 10 height 12
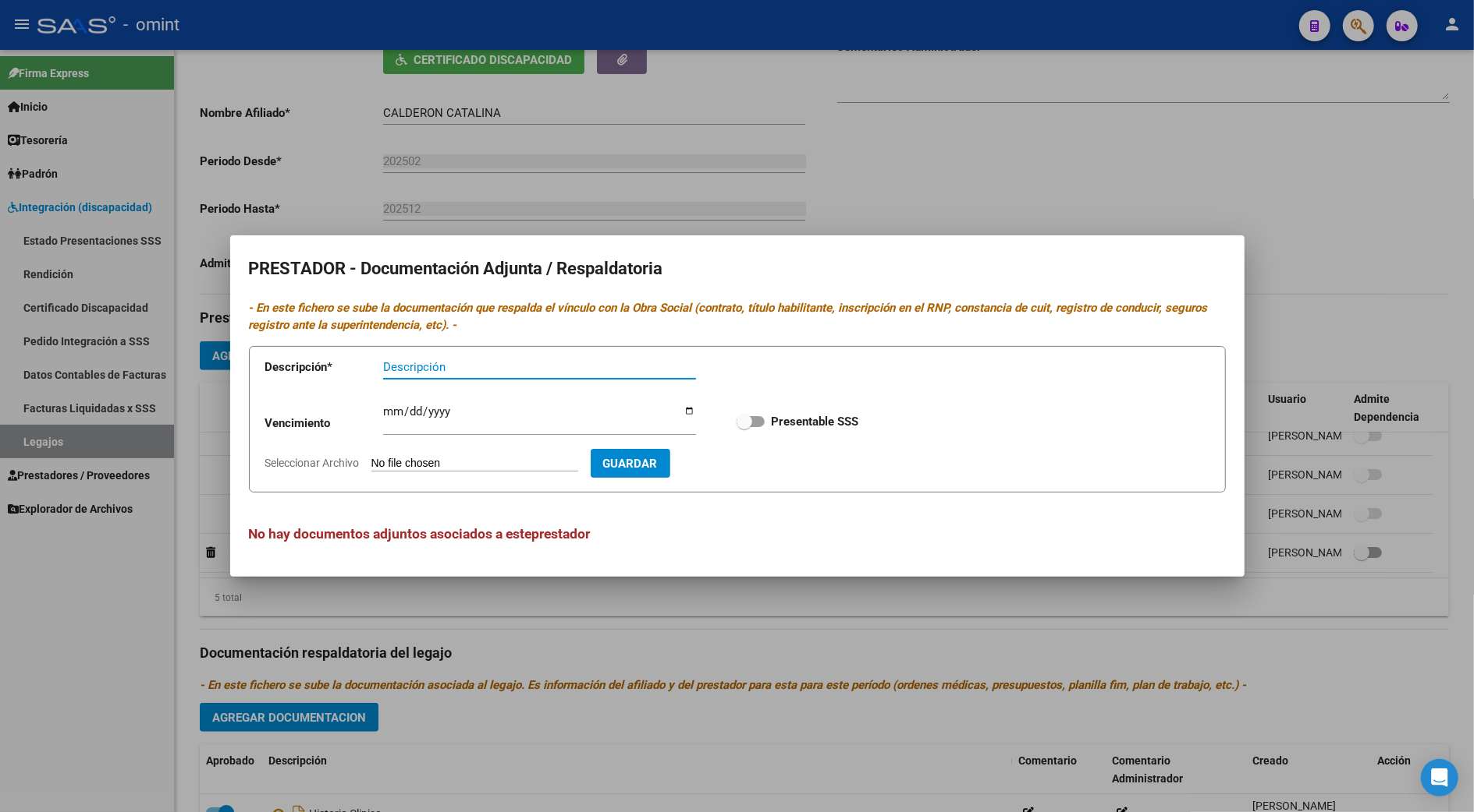
click at [463, 357] on div "Descripción" at bounding box center [539, 367] width 313 height 23
type input "titulo / rnp / cbu / arca"
click at [390, 409] on input "Ingresar vencimiento" at bounding box center [539, 418] width 313 height 25
type input "[DATE]"
click at [469, 464] on input "Seleccionar Archivo" at bounding box center [475, 464] width 207 height 15
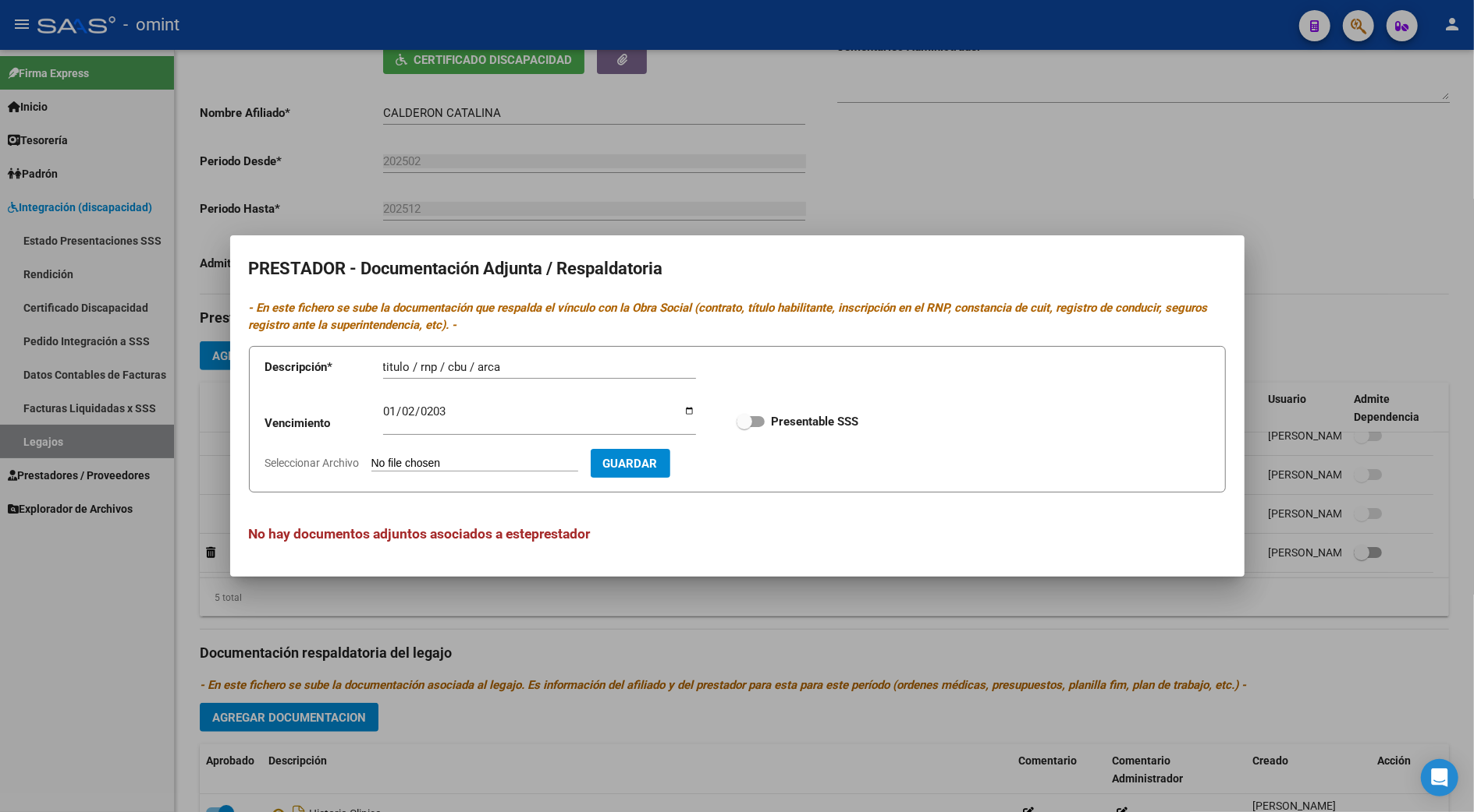
type input "C:\fakepath\NUEVA PSC.pdf"
click at [748, 456] on span "Guardar" at bounding box center [720, 463] width 54 height 14
checkbox input "true"
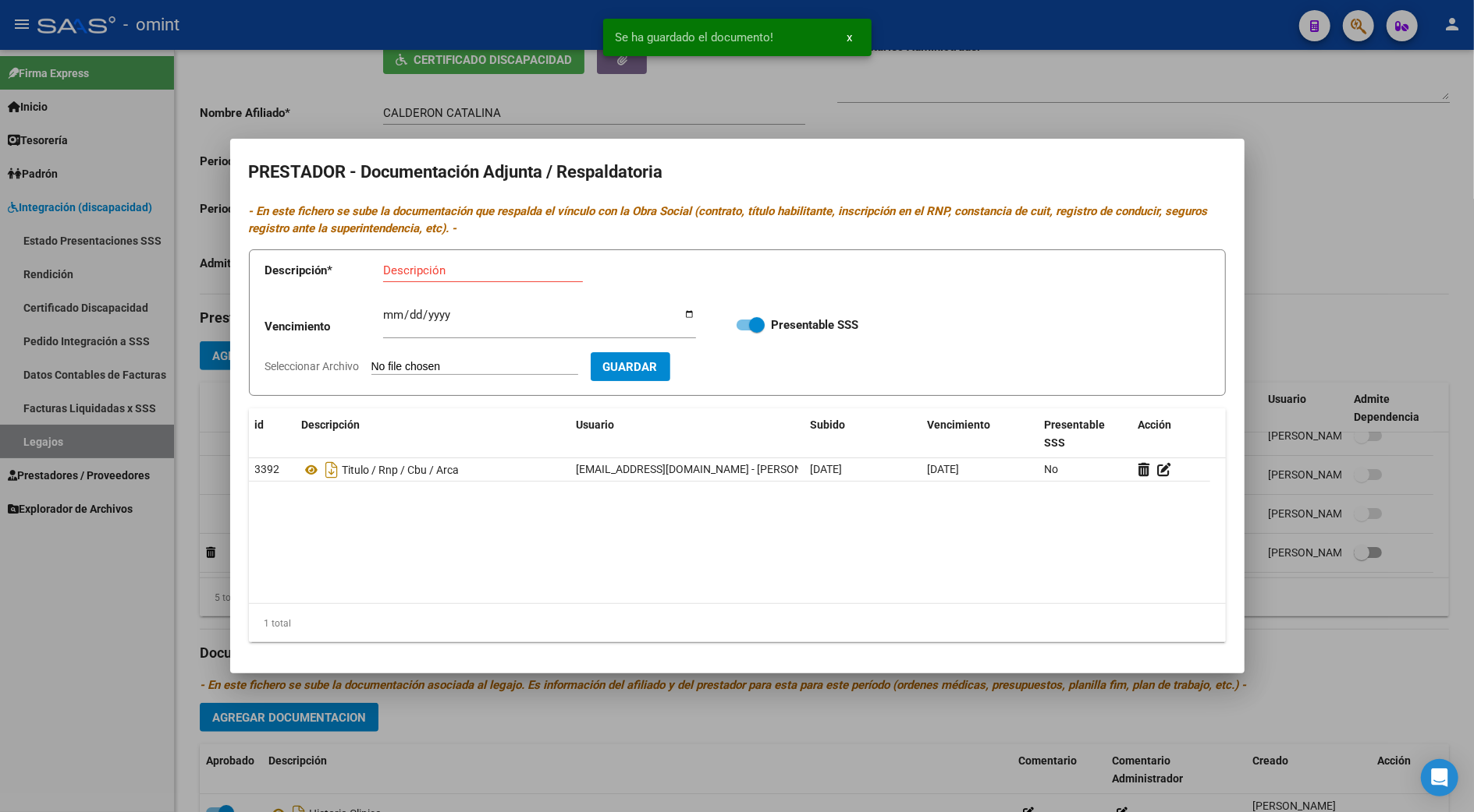
click at [1352, 600] on div at bounding box center [737, 406] width 1474 height 812
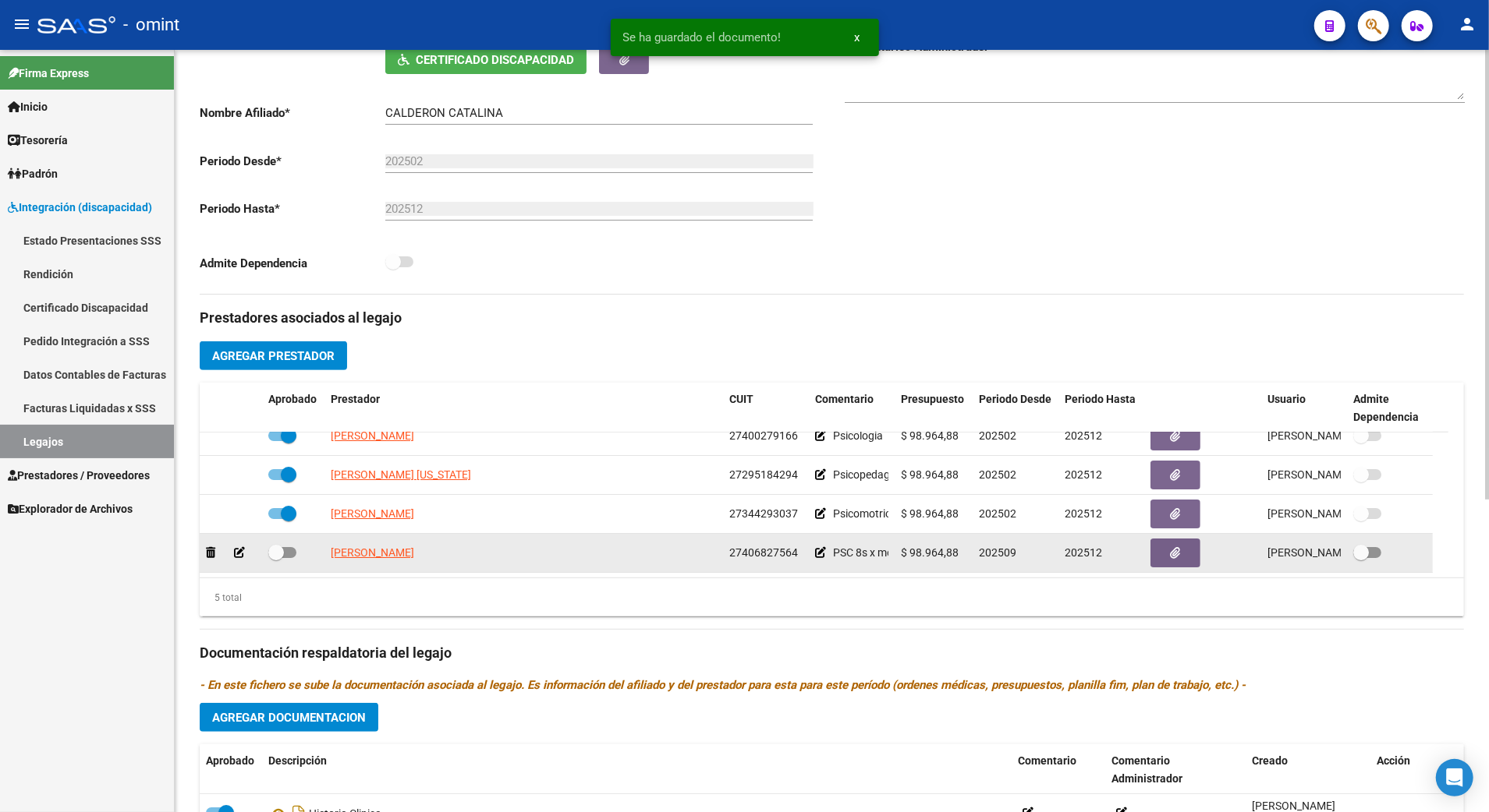
click at [290, 553] on span at bounding box center [283, 552] width 28 height 11
click at [276, 559] on input "checkbox" at bounding box center [275, 559] width 1 height 1
checkbox input "true"
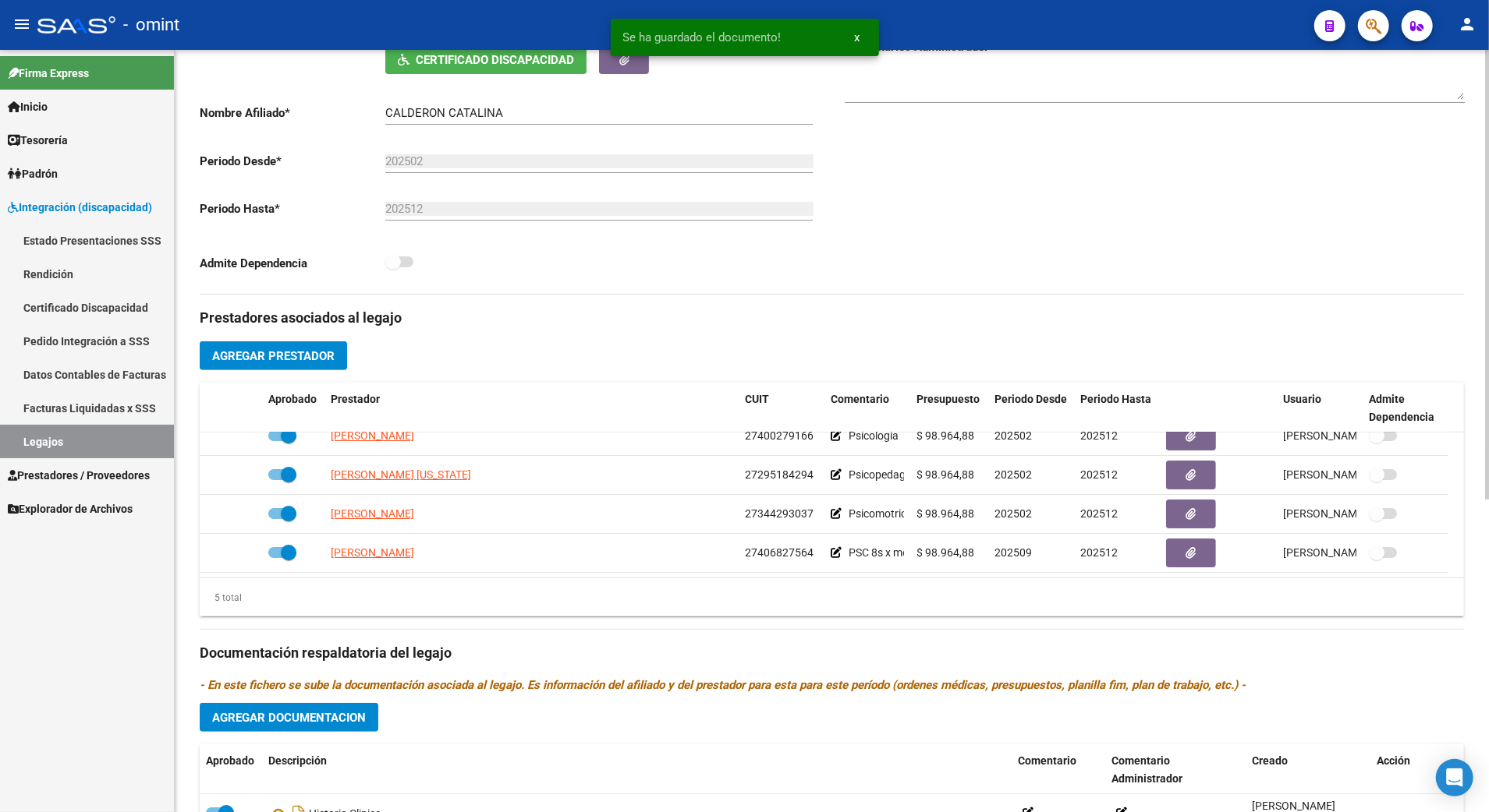
scroll to position [0, 0]
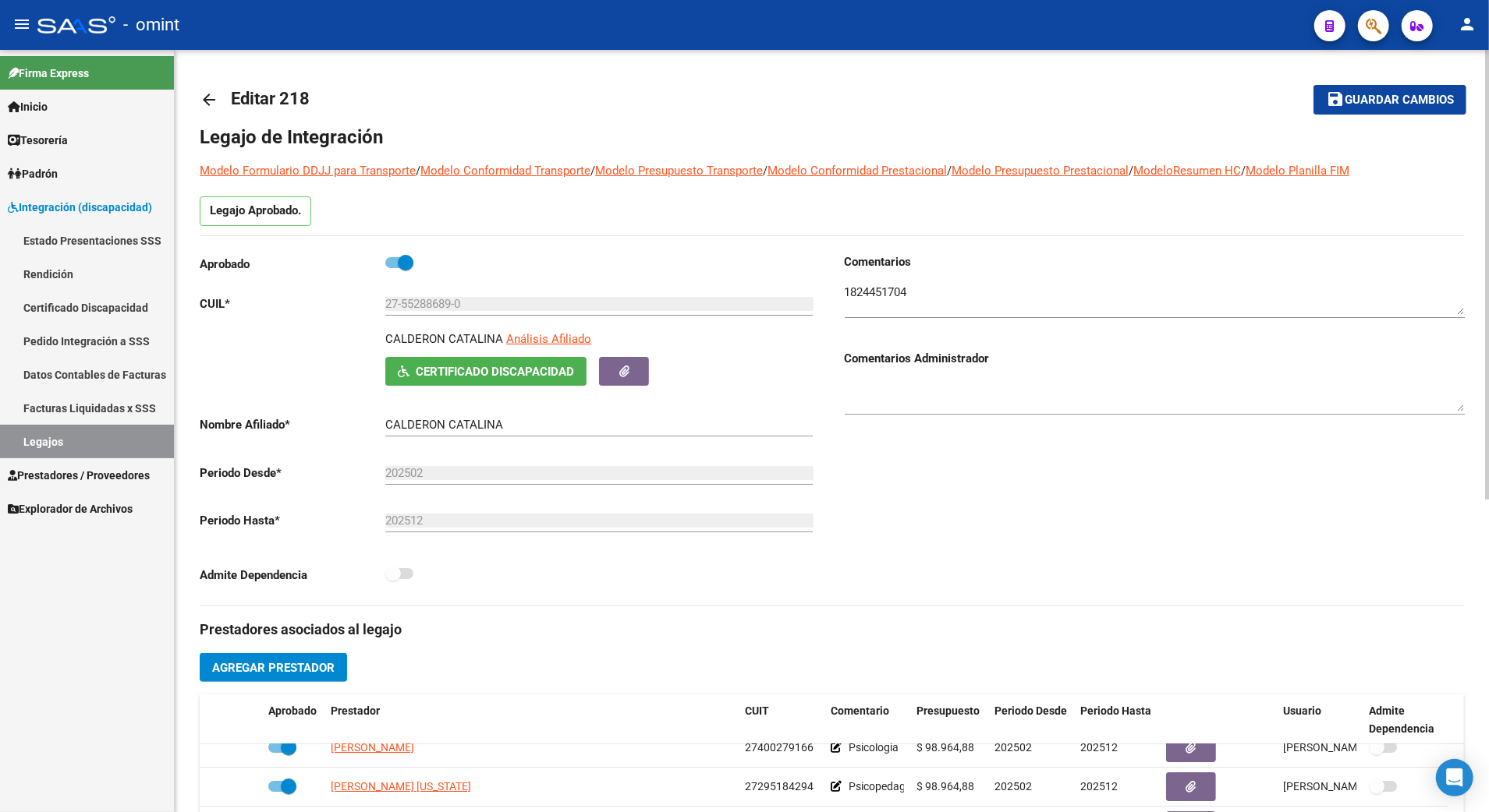
click at [1390, 95] on span "Guardar cambios" at bounding box center [1399, 100] width 109 height 14
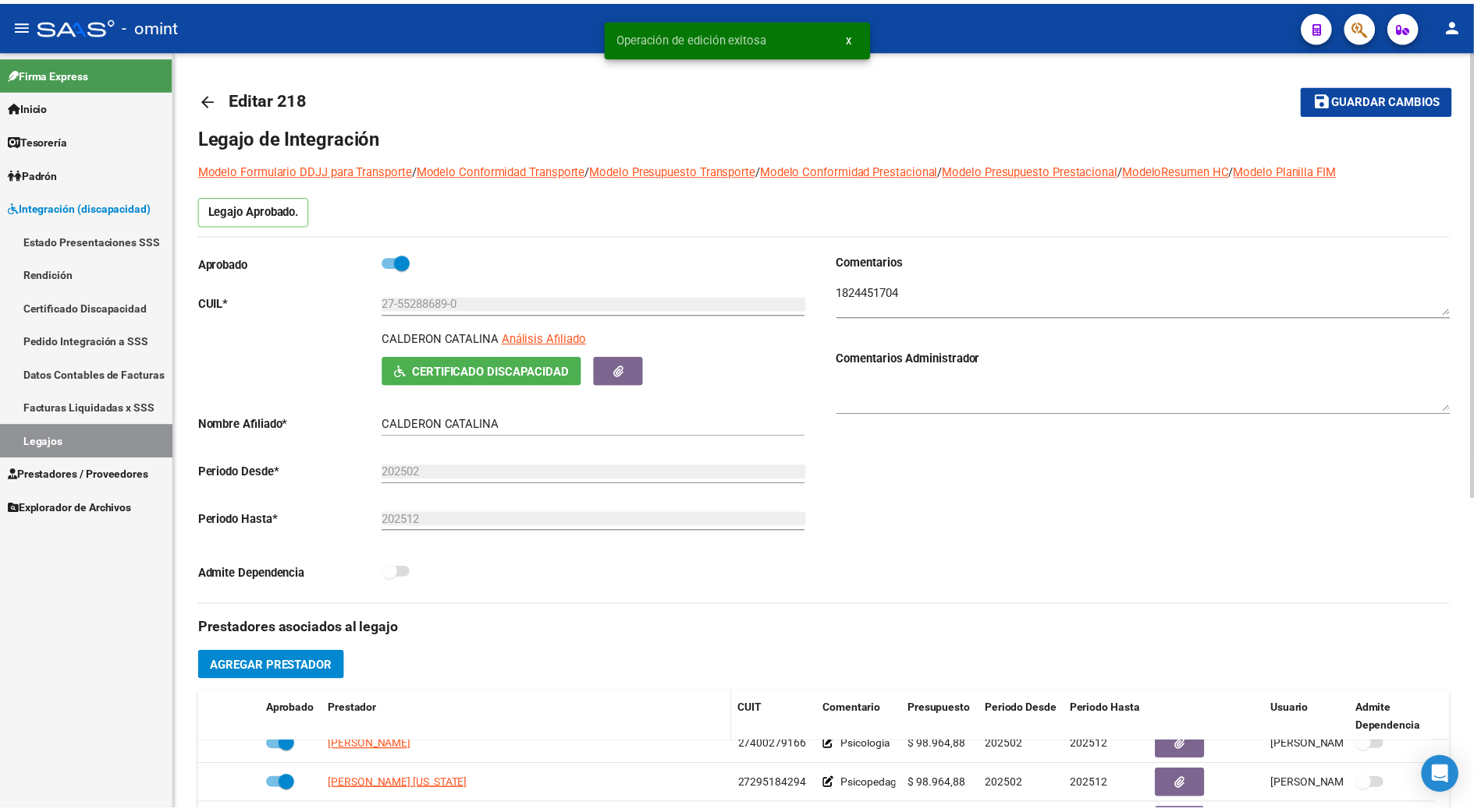
scroll to position [312, 0]
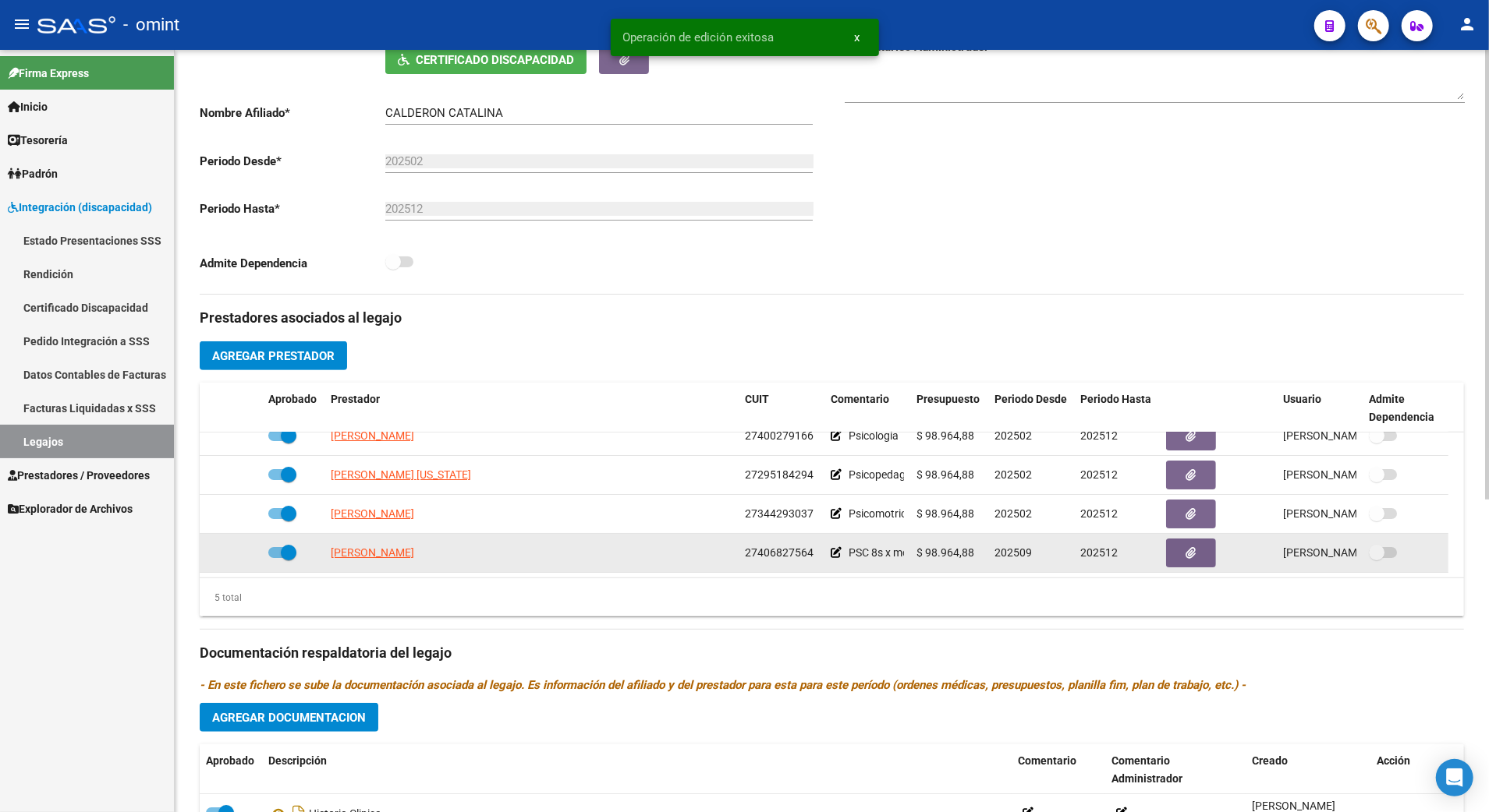
click at [393, 562] on app-link-go-to "[PERSON_NAME]" at bounding box center [373, 554] width 83 height 18
click at [393, 555] on span "[PERSON_NAME]" at bounding box center [373, 553] width 83 height 13
type textarea "27406827564"
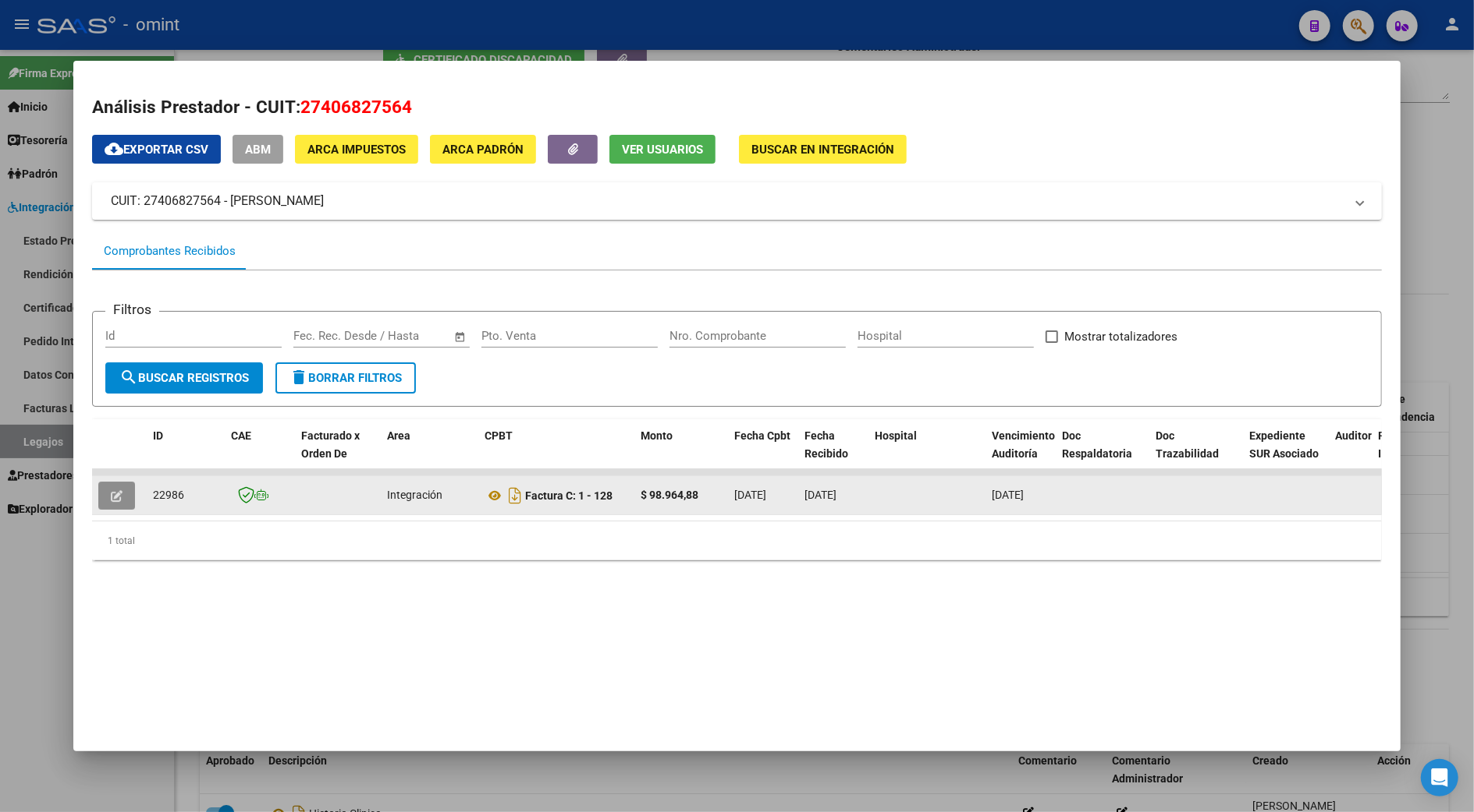
click at [111, 491] on icon "button" at bounding box center [117, 496] width 12 height 12
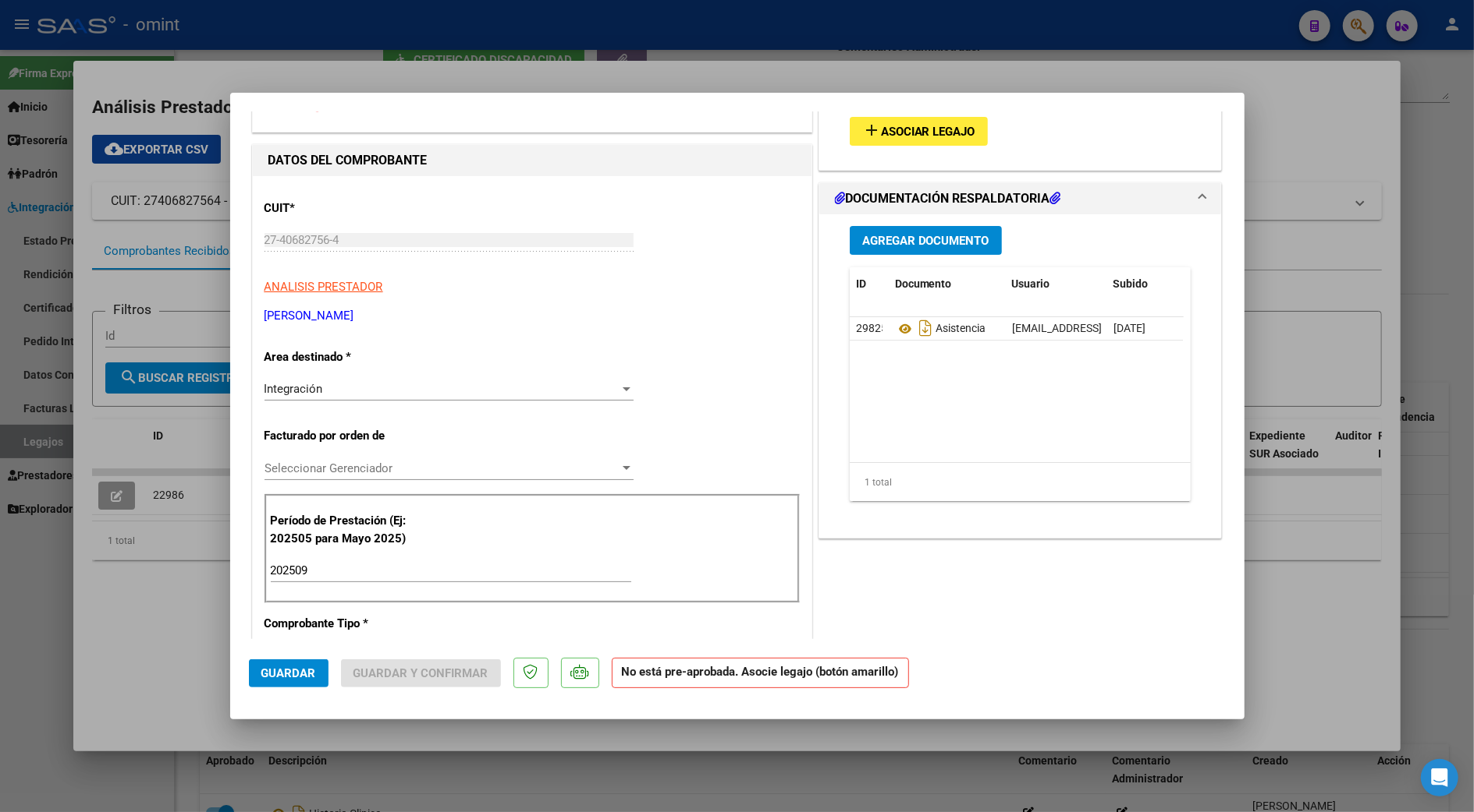
scroll to position [0, 0]
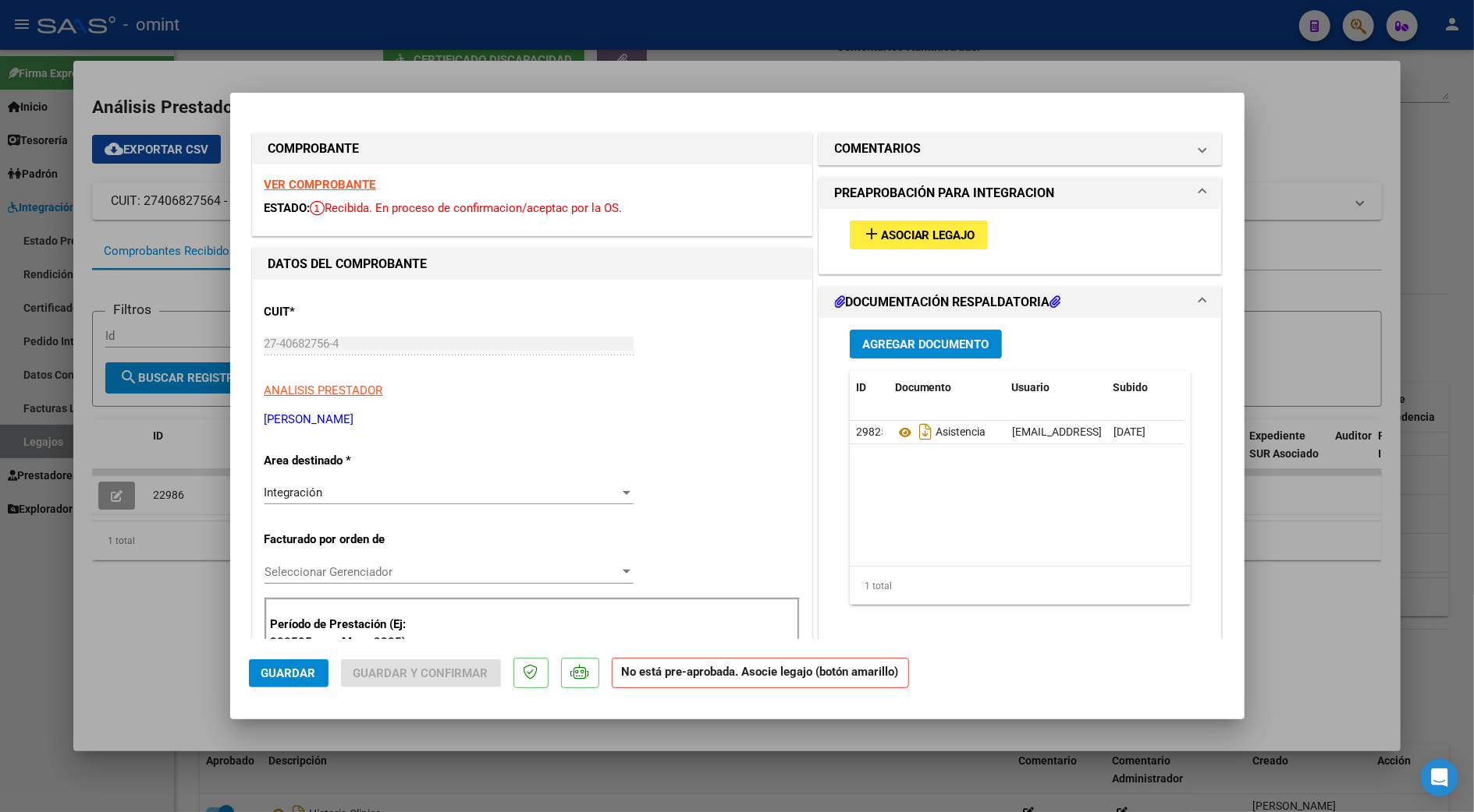
click at [331, 179] on strong "VER COMPROBANTE" at bounding box center [320, 184] width 112 height 14
click at [915, 232] on span "Asociar Legajo" at bounding box center [928, 235] width 94 height 14
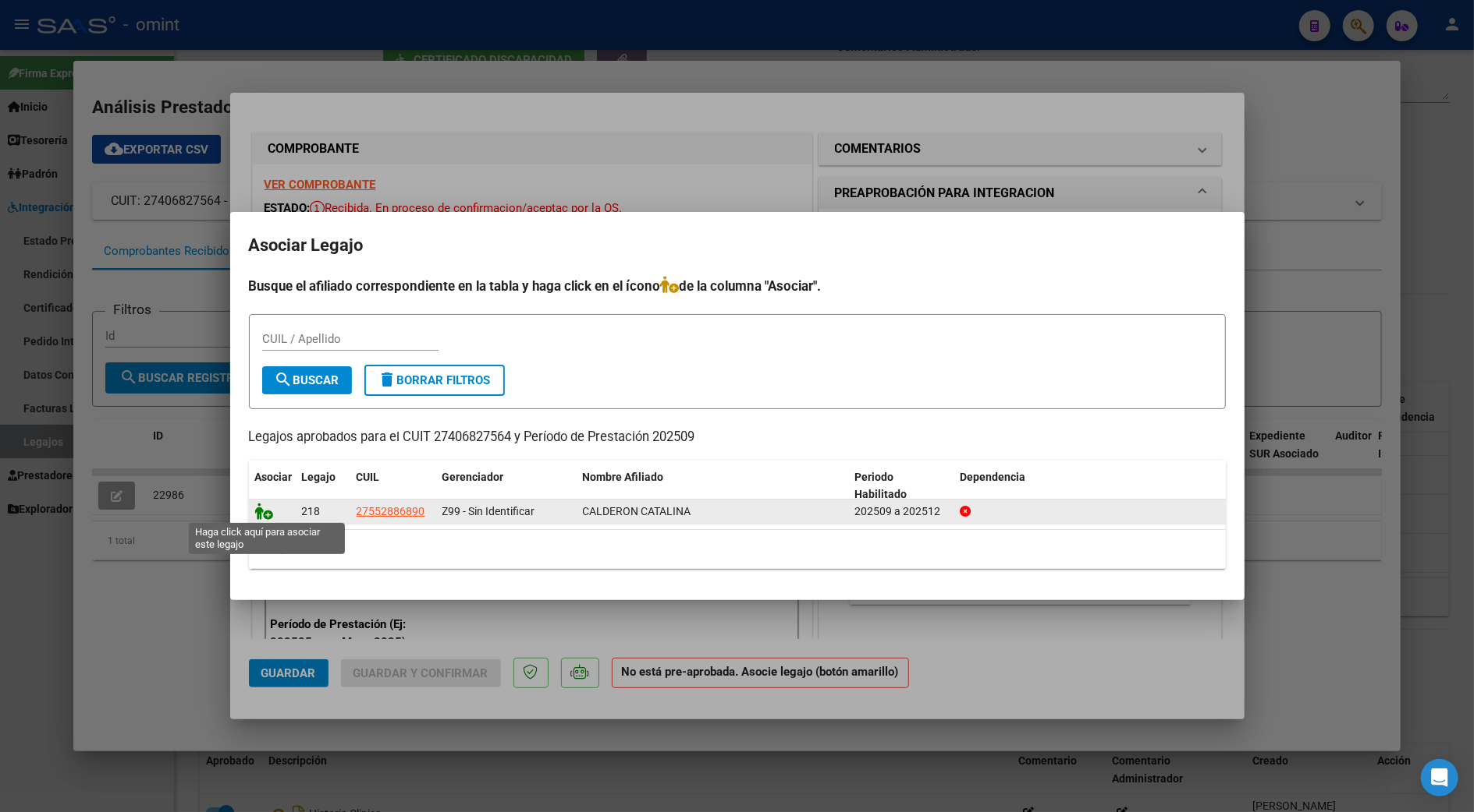
click at [262, 512] on icon at bounding box center [264, 511] width 18 height 18
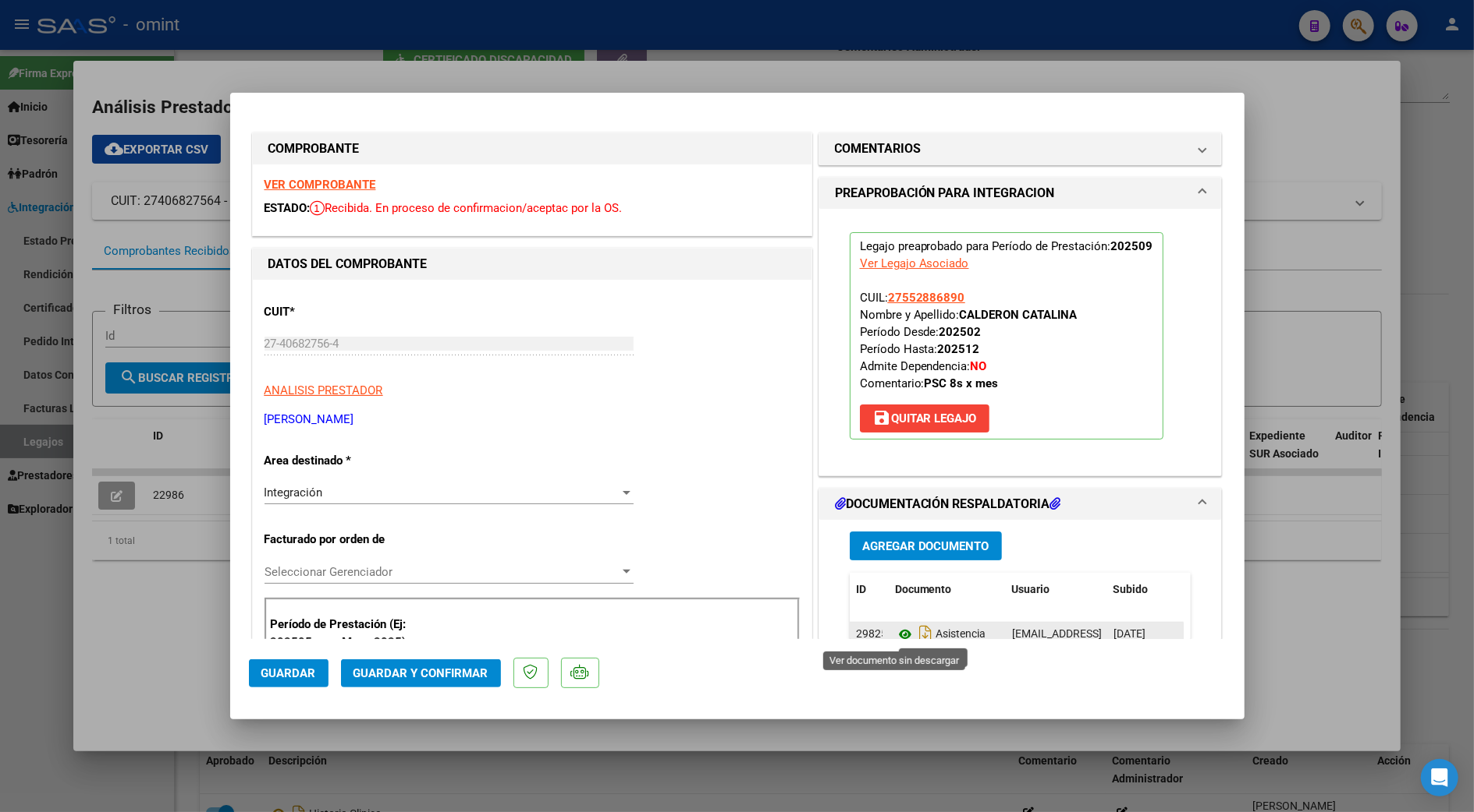
click at [897, 633] on icon at bounding box center [905, 634] width 20 height 18
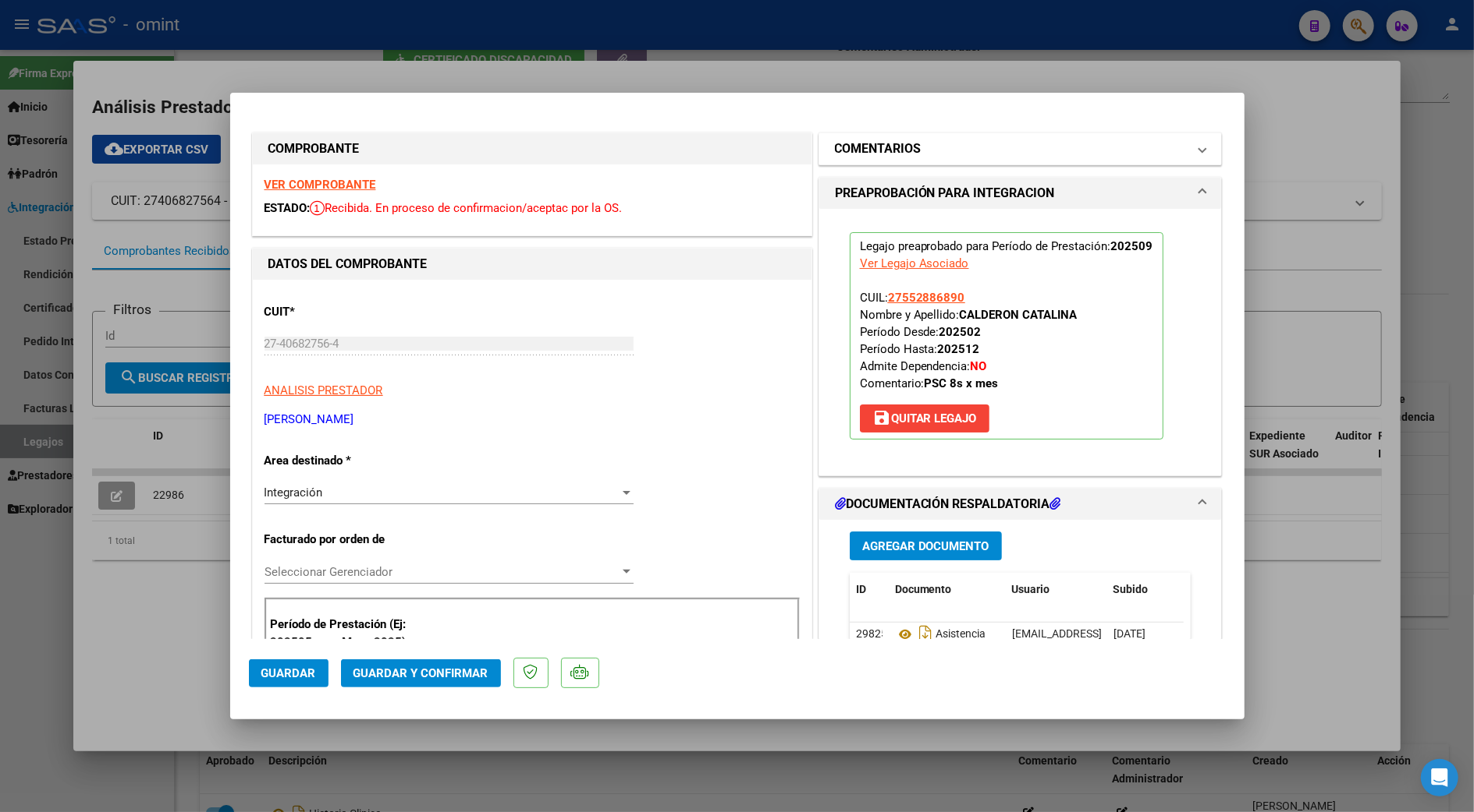
click at [945, 160] on mat-expansion-panel-header "COMENTARIOS" at bounding box center [1020, 148] width 403 height 31
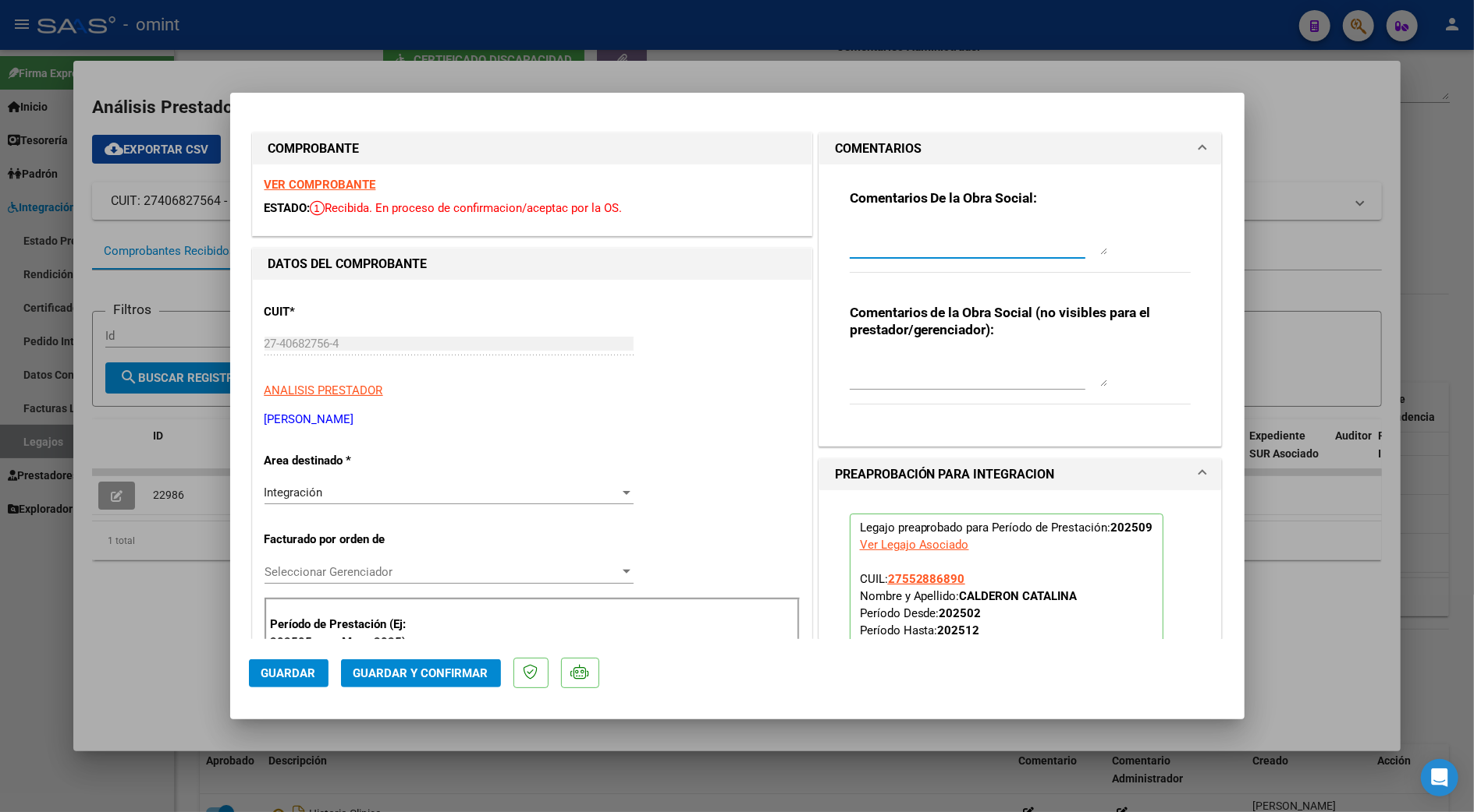
click at [894, 244] on textarea at bounding box center [978, 238] width 258 height 31
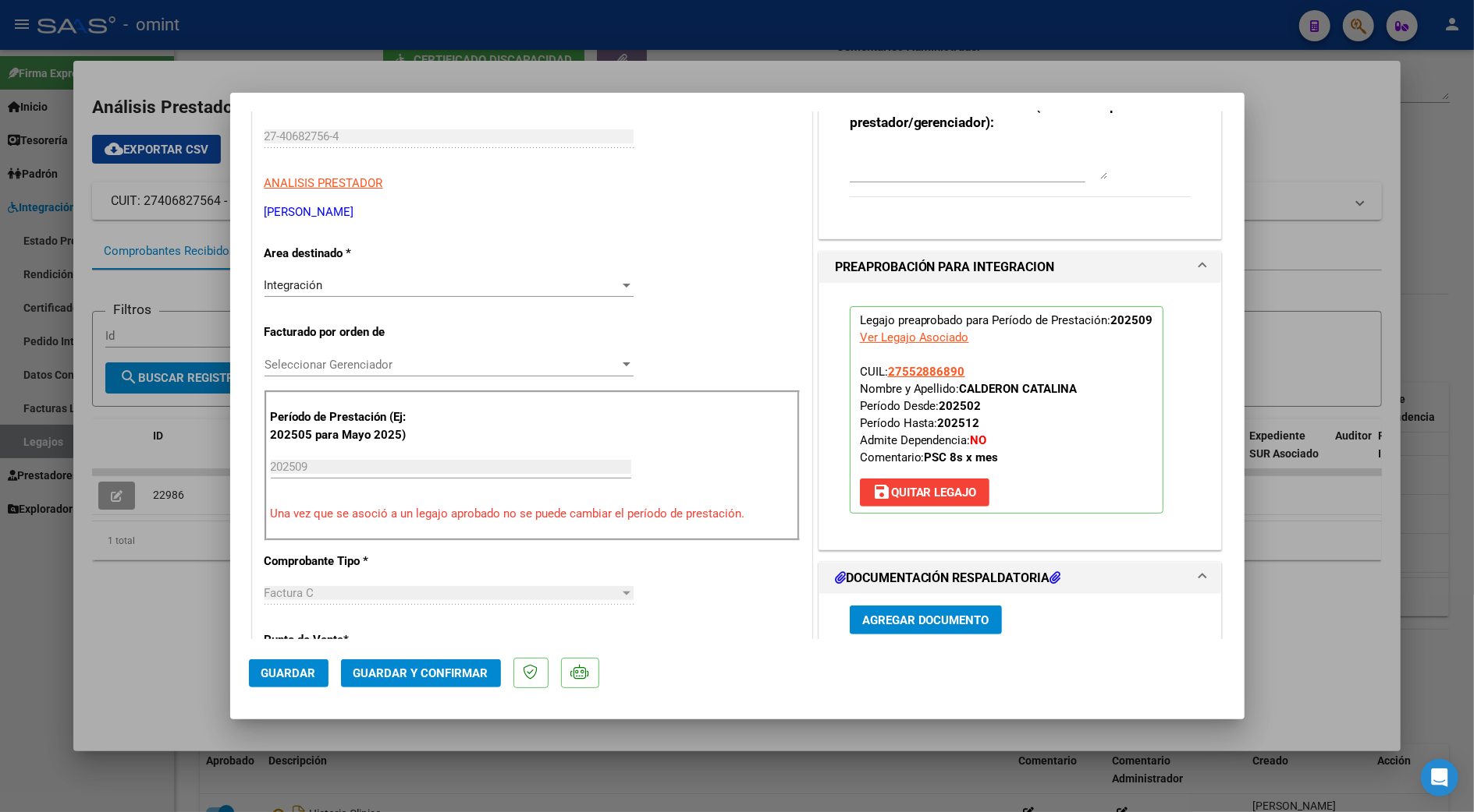
scroll to position [624, 0]
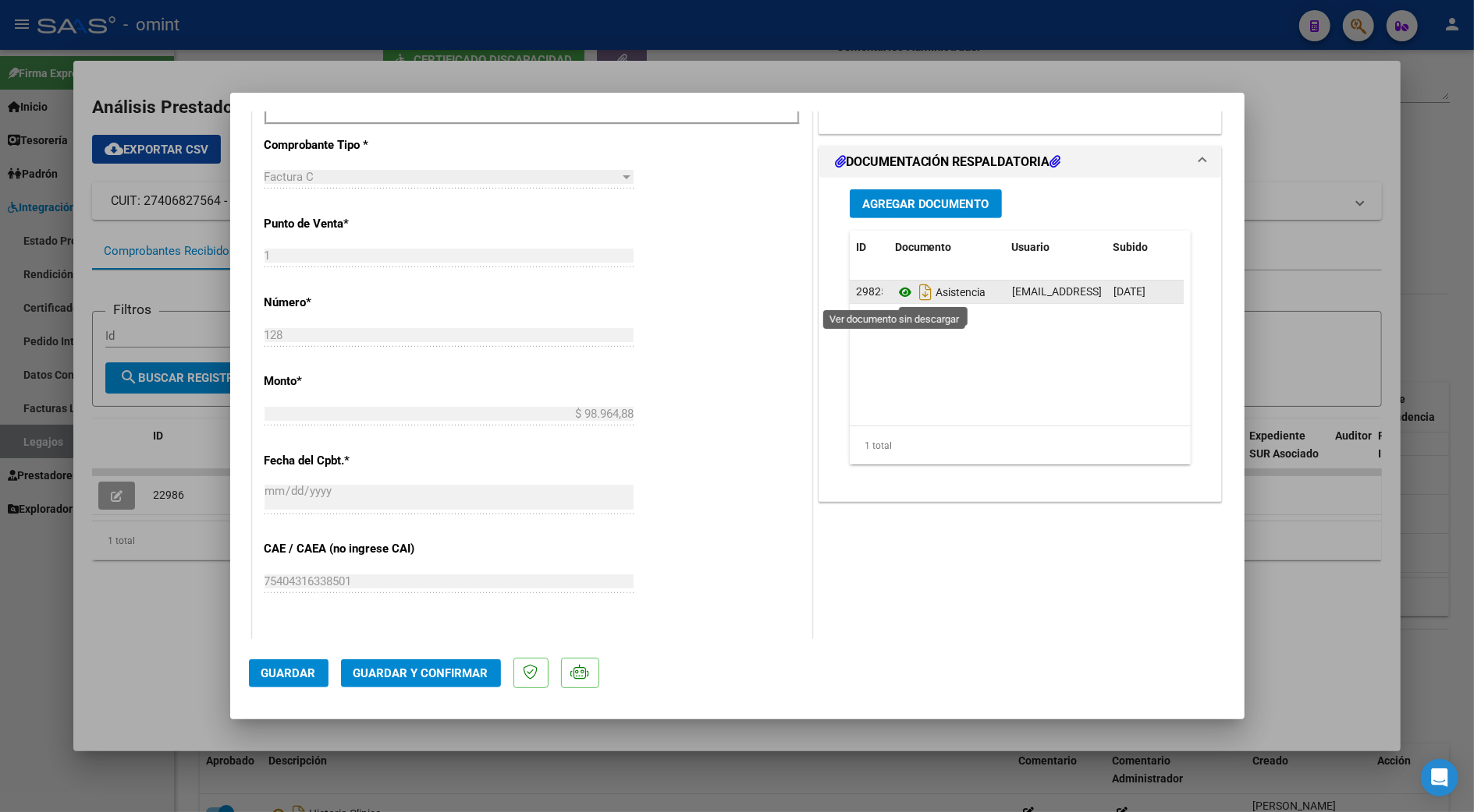
click at [895, 293] on icon at bounding box center [905, 292] width 20 height 18
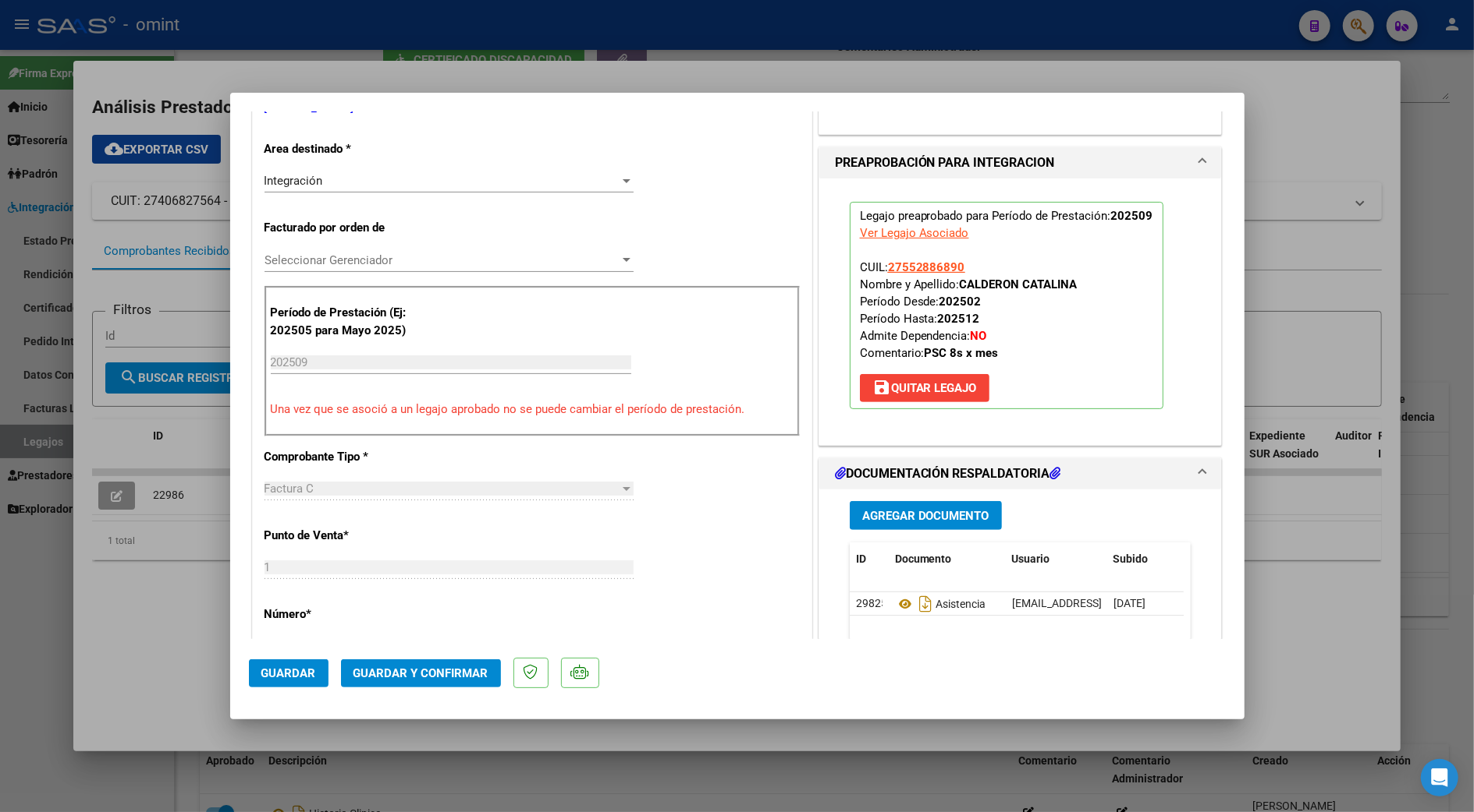
scroll to position [0, 0]
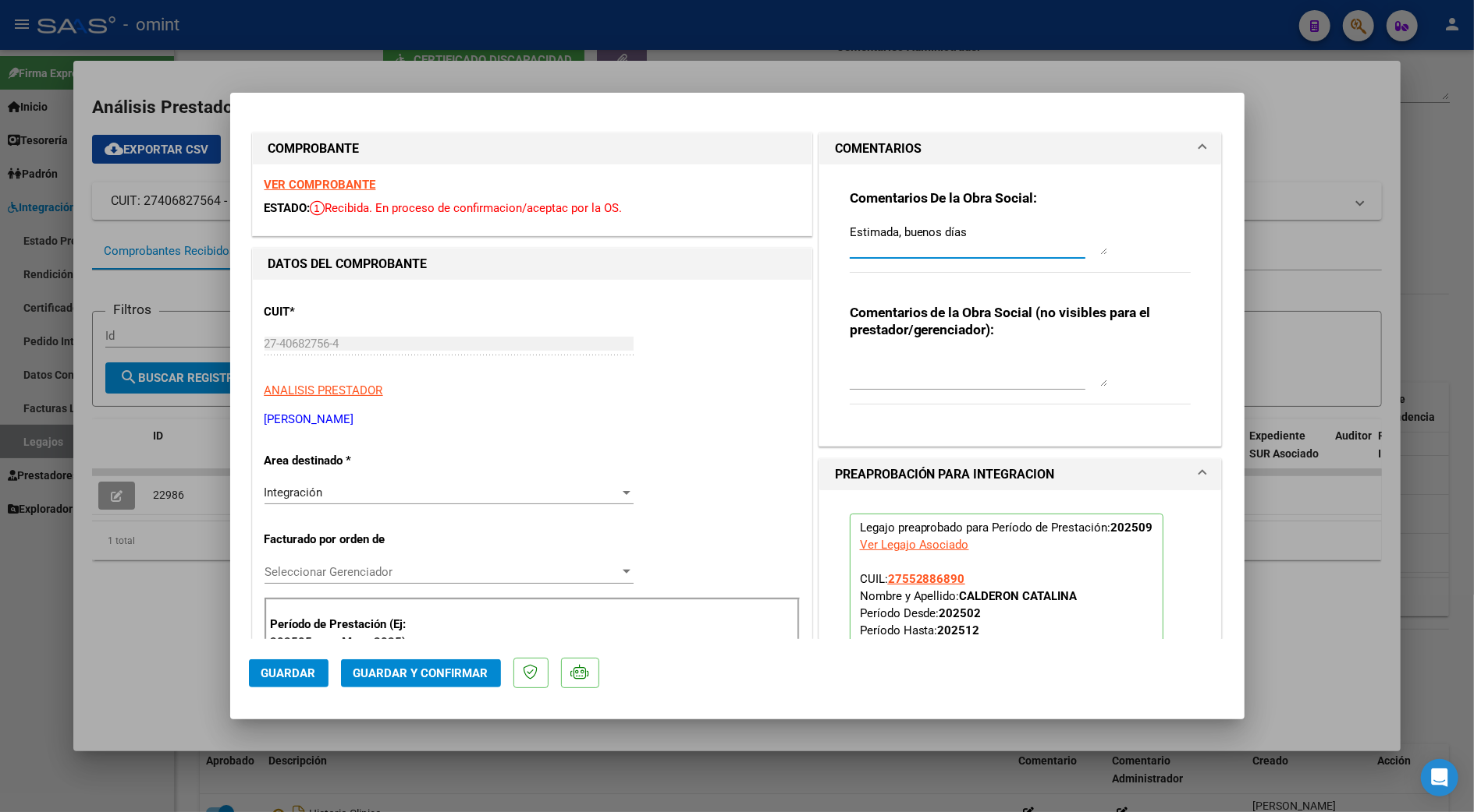
click at [975, 233] on textarea "Estimada, buenos días" at bounding box center [978, 238] width 258 height 31
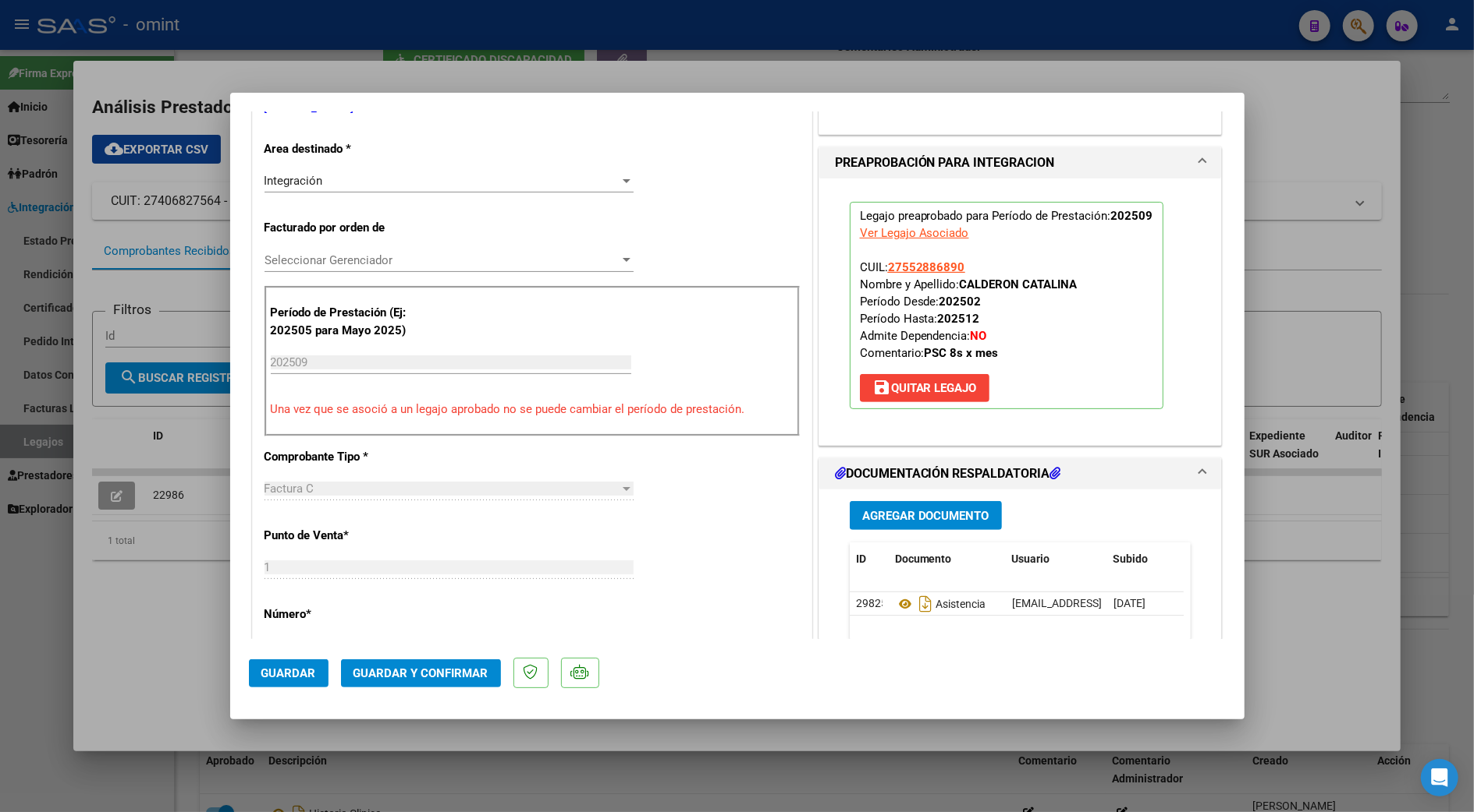
scroll to position [624, 0]
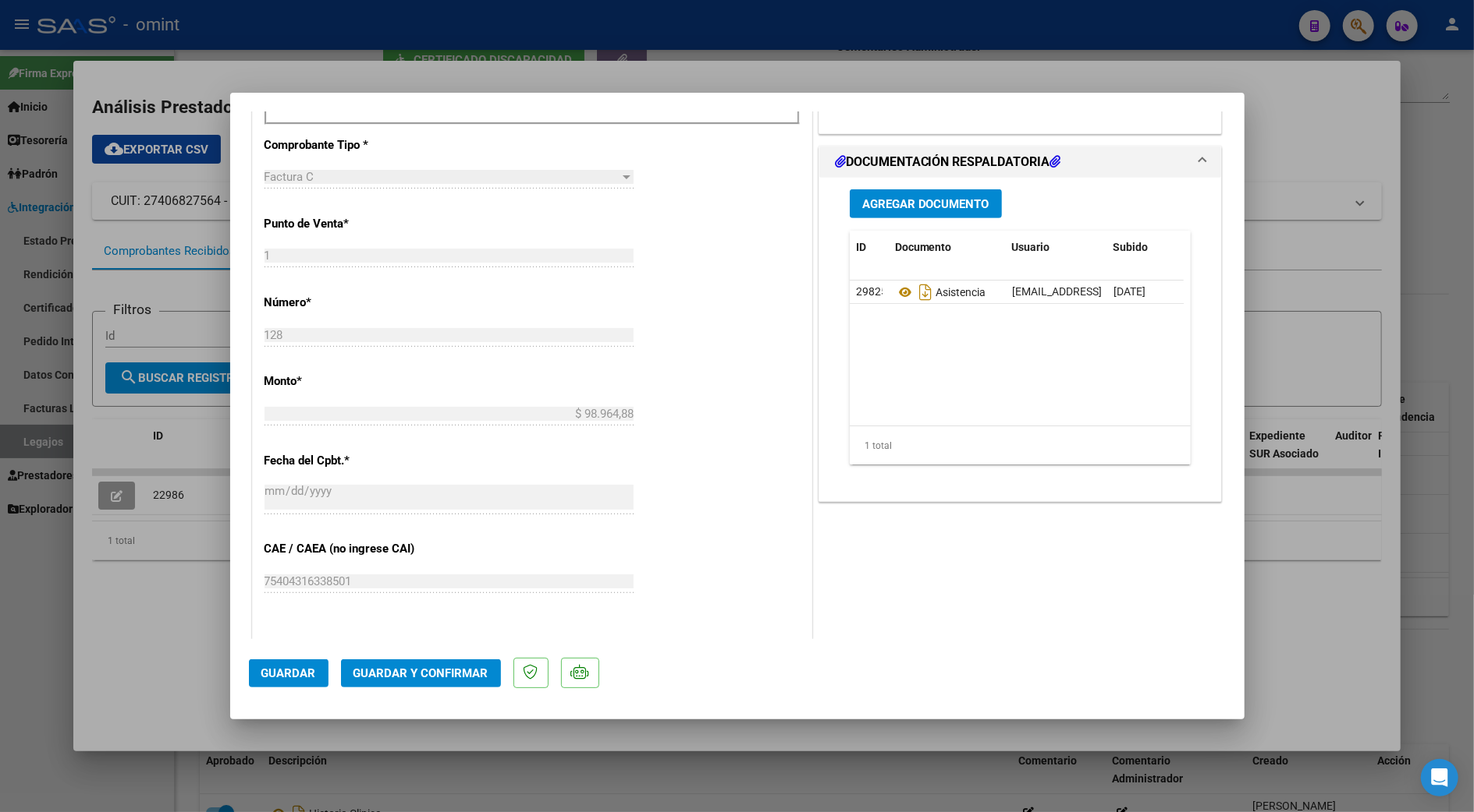
type textarea "Estimada, buenos días por favor a partir de la prox factura tener en cuenta com…"
click at [403, 668] on span "Guardar y Confirmar" at bounding box center [421, 674] width 135 height 14
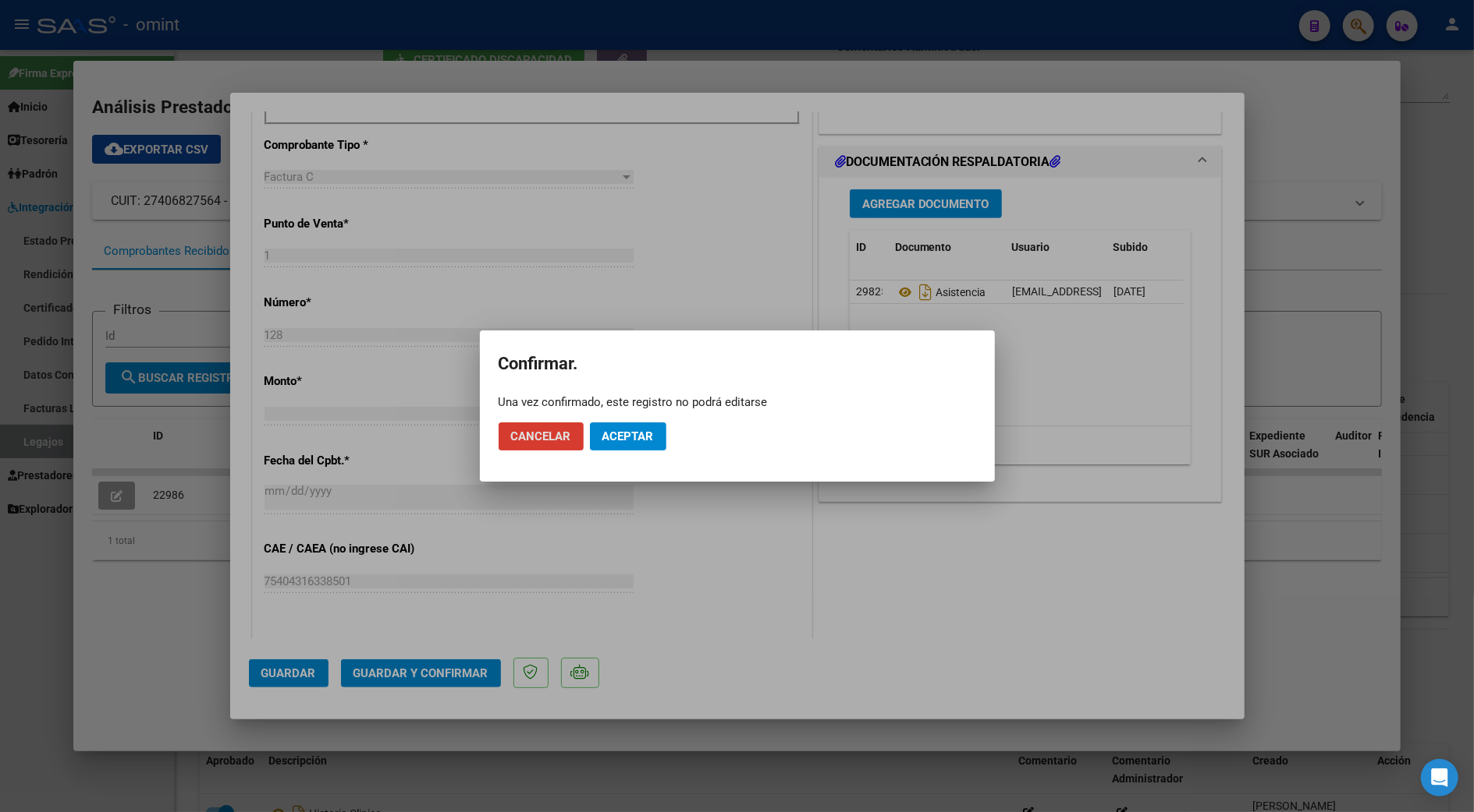
click at [618, 437] on span "Aceptar" at bounding box center [628, 436] width 52 height 14
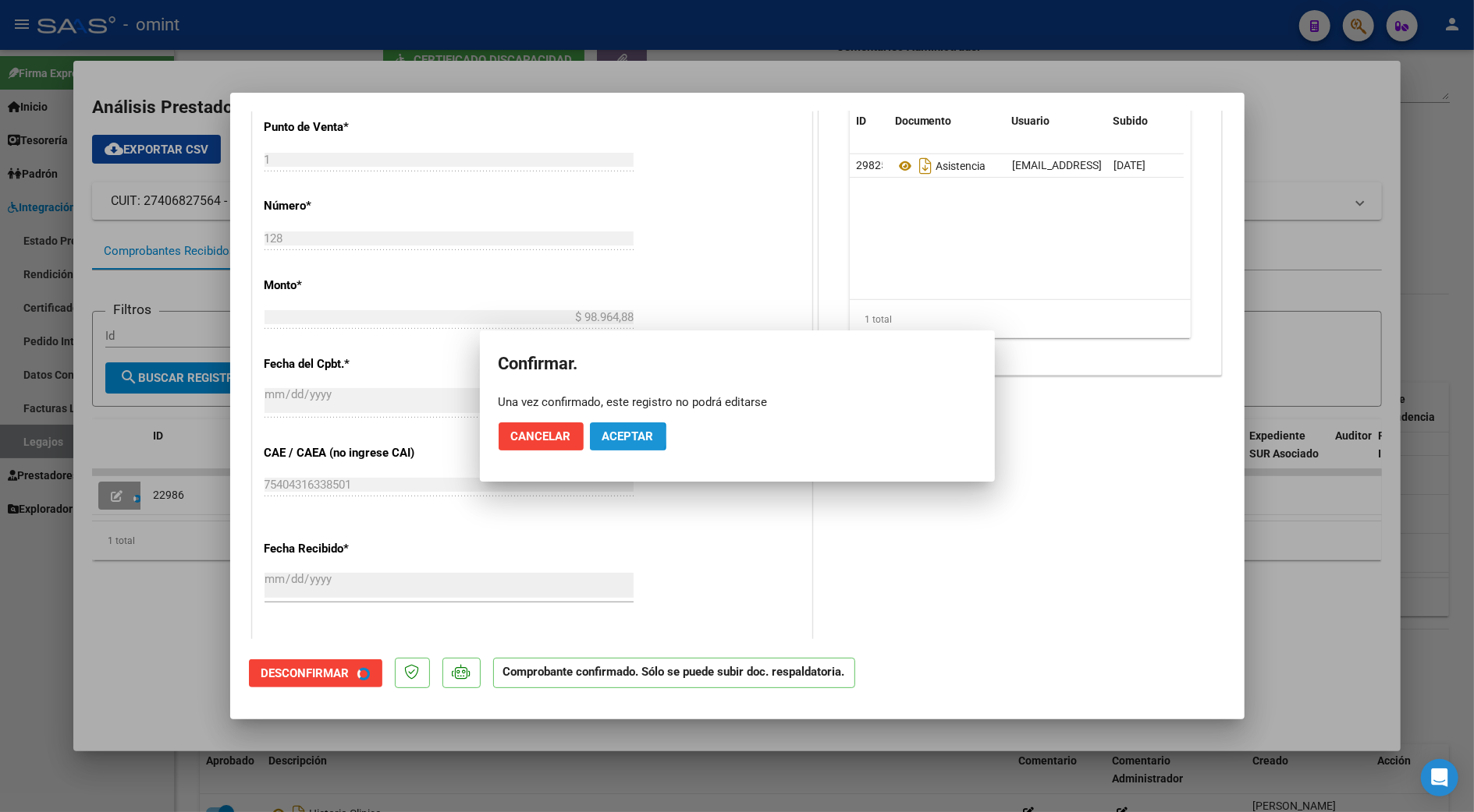
scroll to position [527, 0]
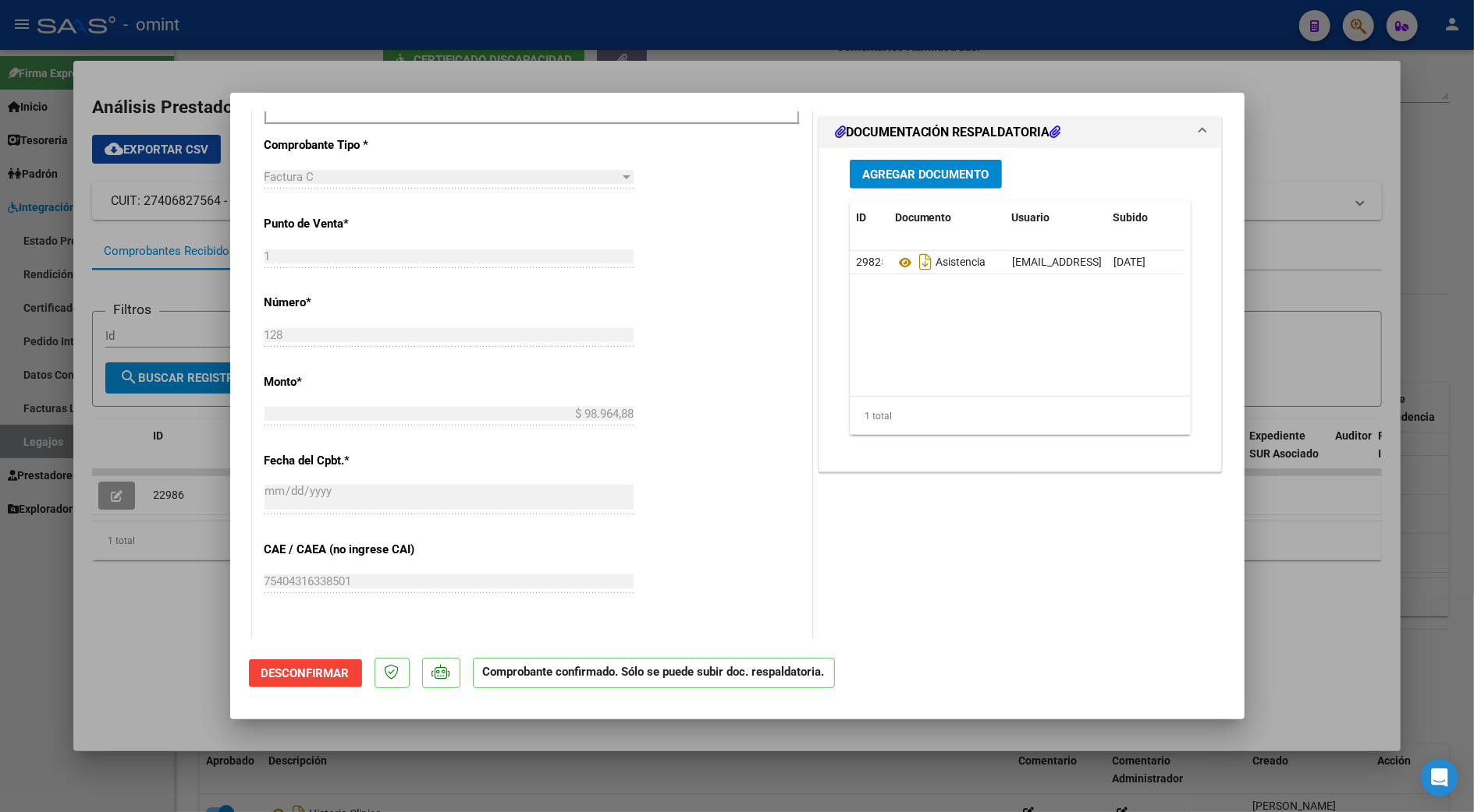
click at [1256, 566] on div at bounding box center [737, 406] width 1474 height 812
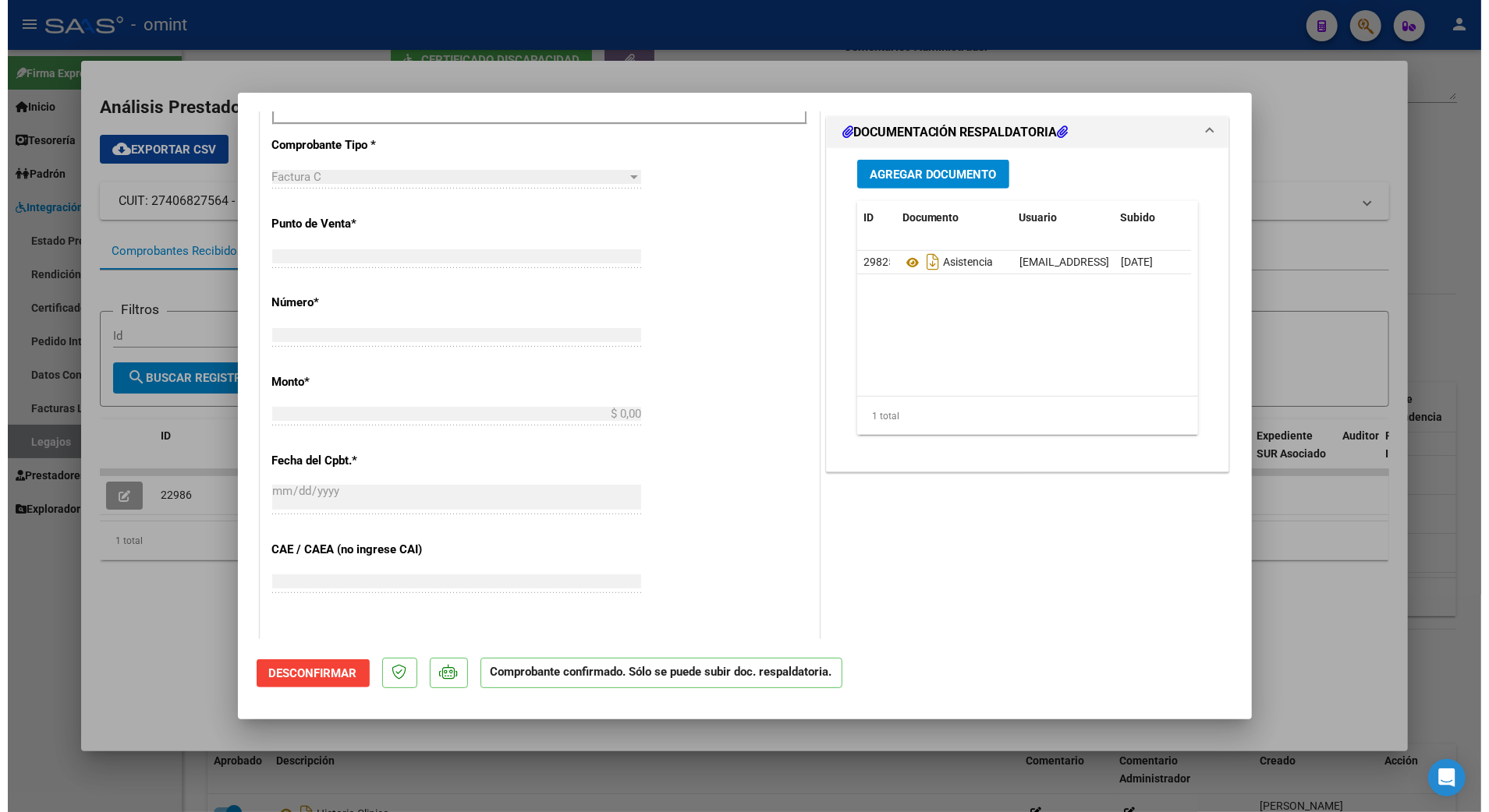
scroll to position [0, 0]
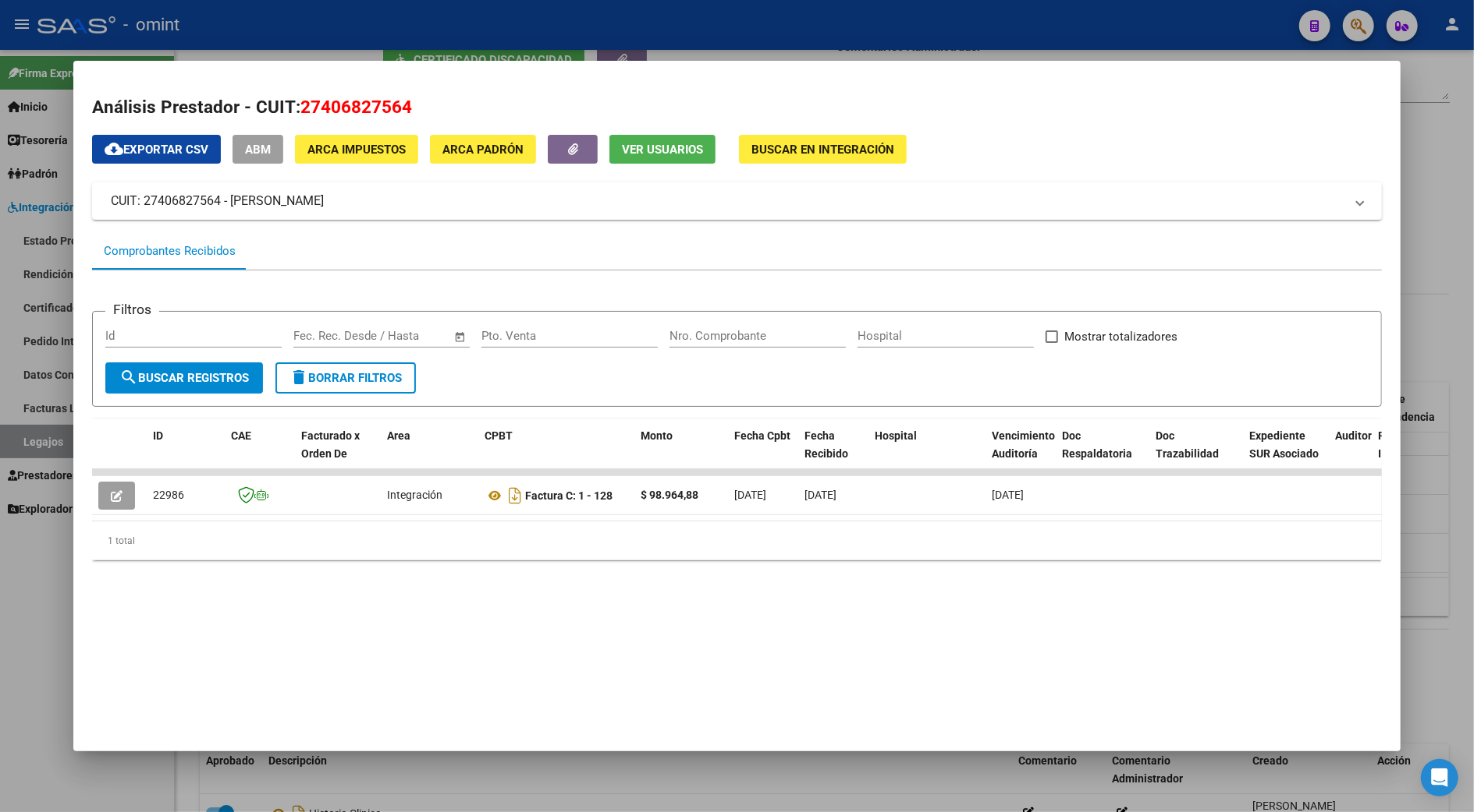
click at [1276, 560] on div "1 total" at bounding box center [736, 541] width 1289 height 39
click at [1442, 523] on div at bounding box center [737, 406] width 1474 height 812
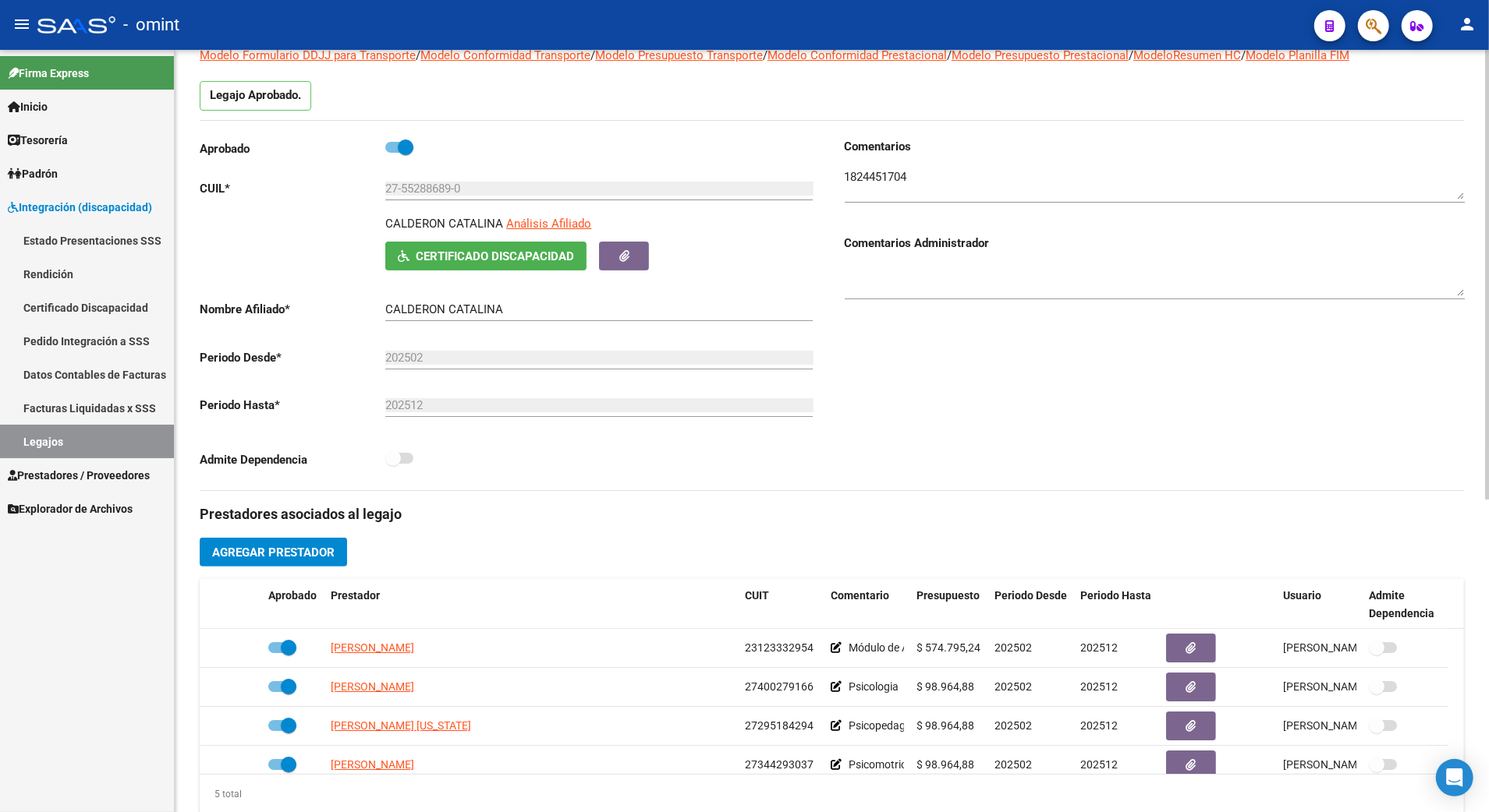
scroll to position [11, 0]
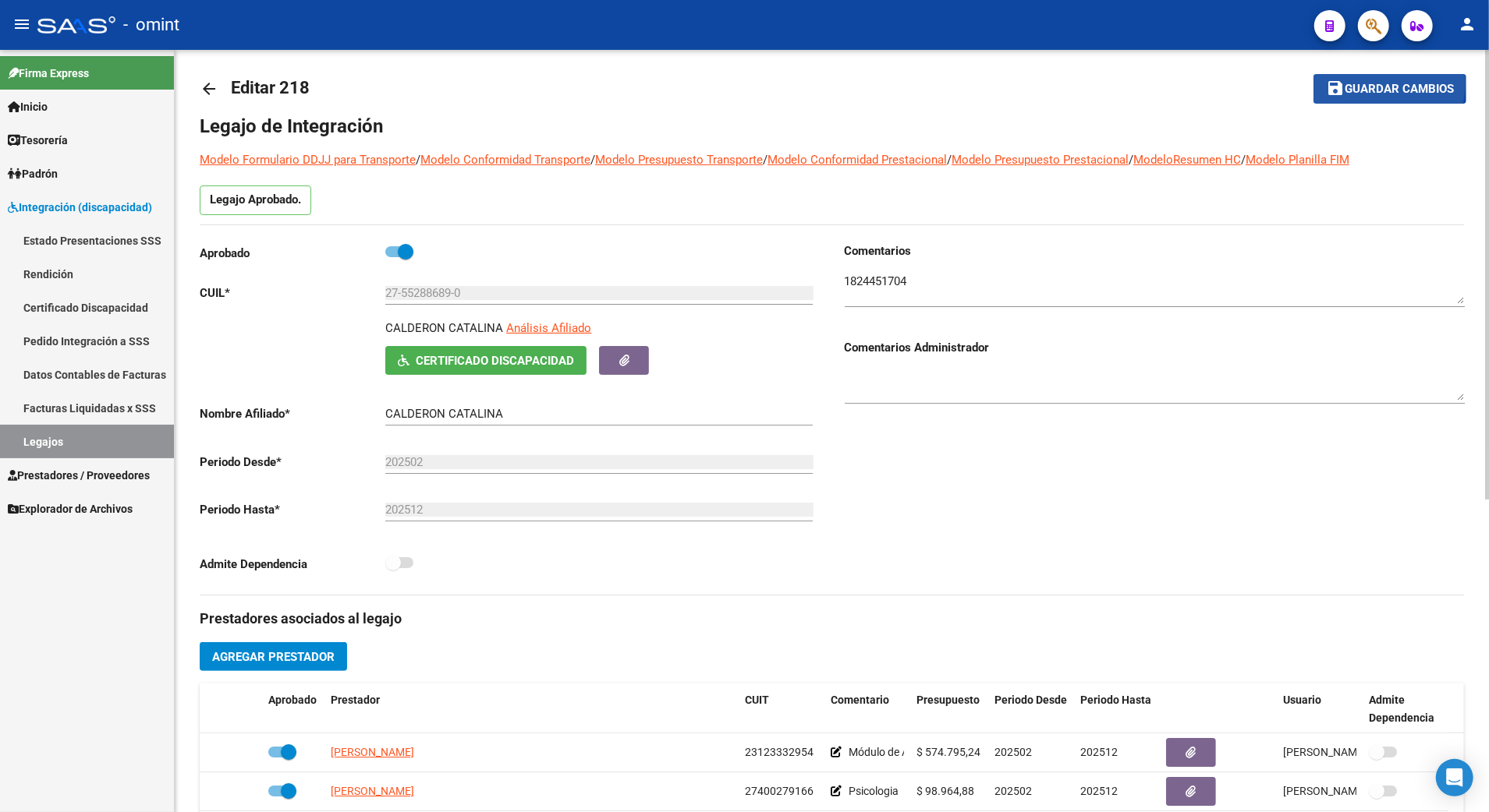
click at [1377, 83] on span "Guardar cambios" at bounding box center [1399, 89] width 109 height 14
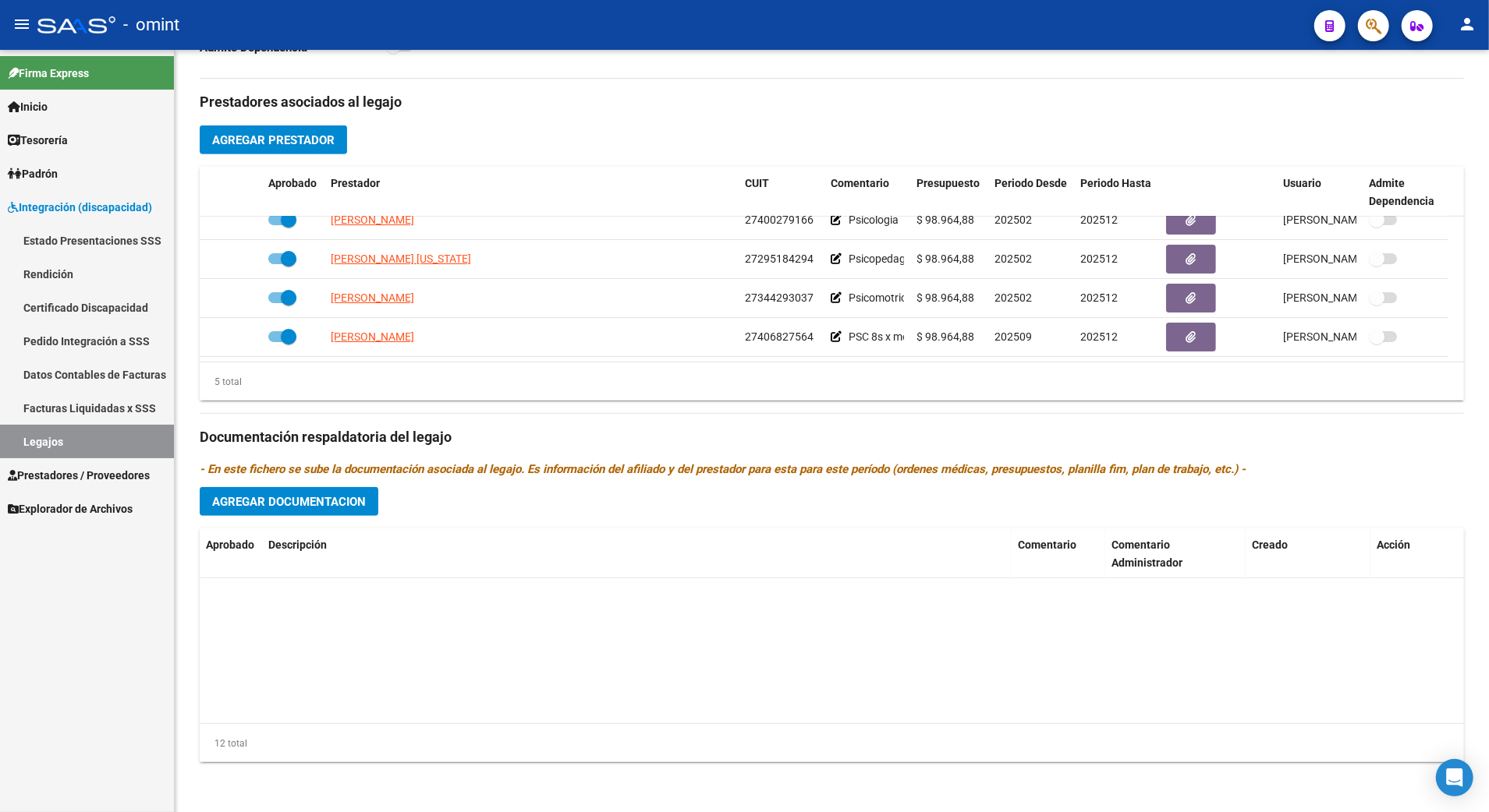
scroll to position [328, 0]
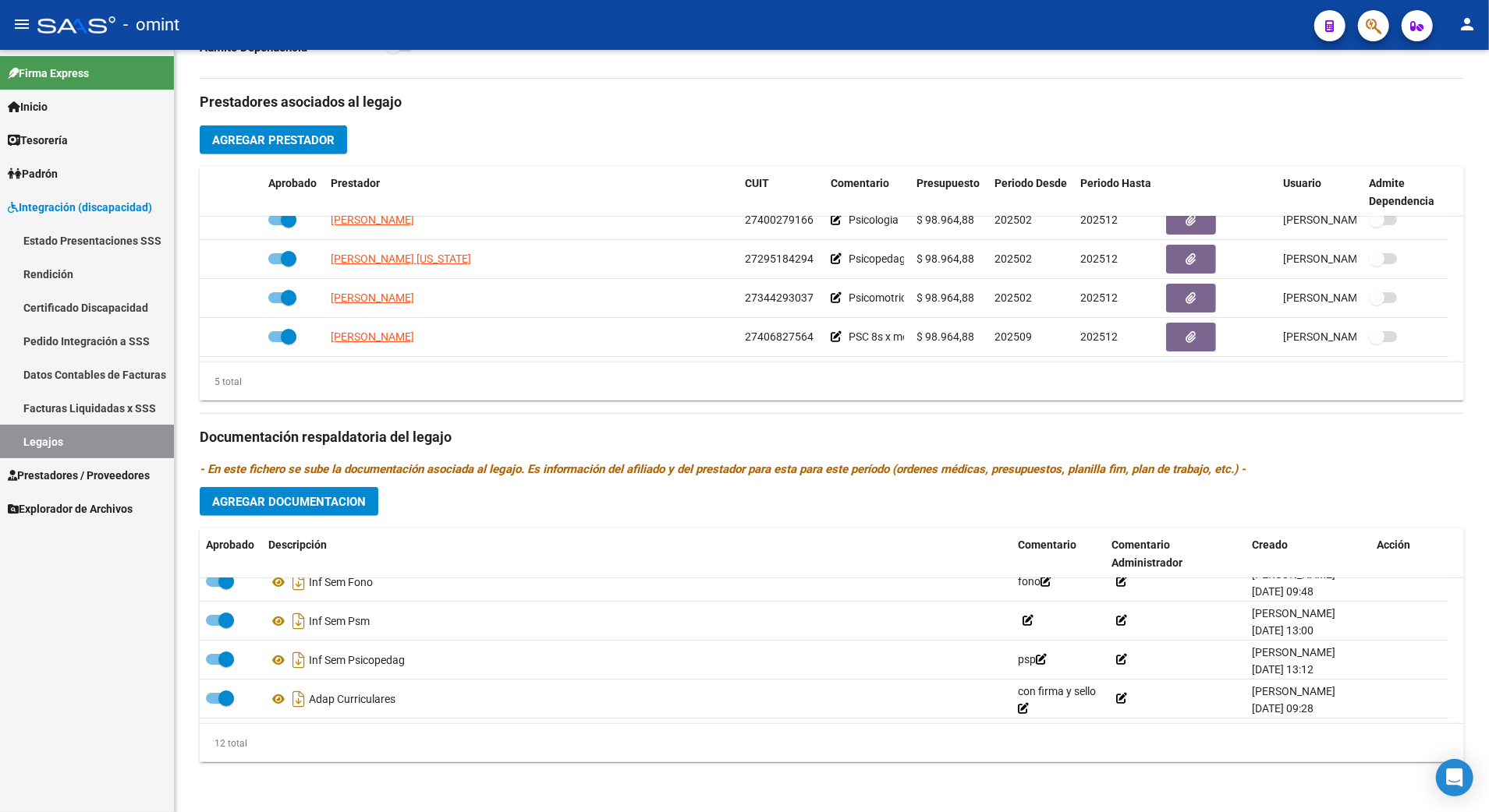
click at [296, 503] on span "Agregar Documentacion" at bounding box center [289, 502] width 153 height 14
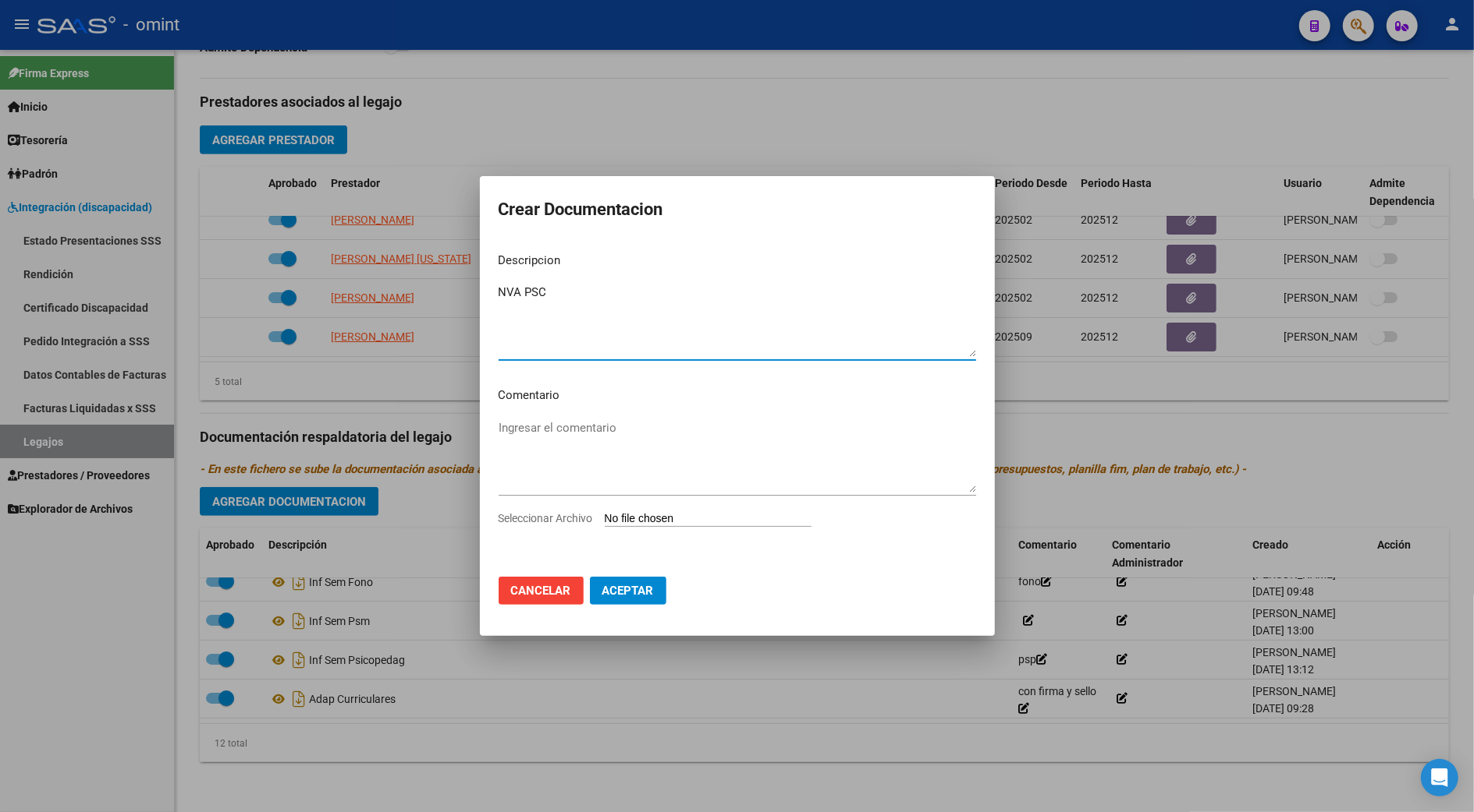
type textarea "NVA PSC"
click at [621, 434] on textarea "Ingresar el comentario" at bounding box center [737, 456] width 477 height 73
type textarea "8 S X MES DESDE 01/09"
click at [693, 515] on input "Seleccionar Archivo" at bounding box center [708, 519] width 207 height 15
type input "C:\fakepath\nva PSC.pdf"
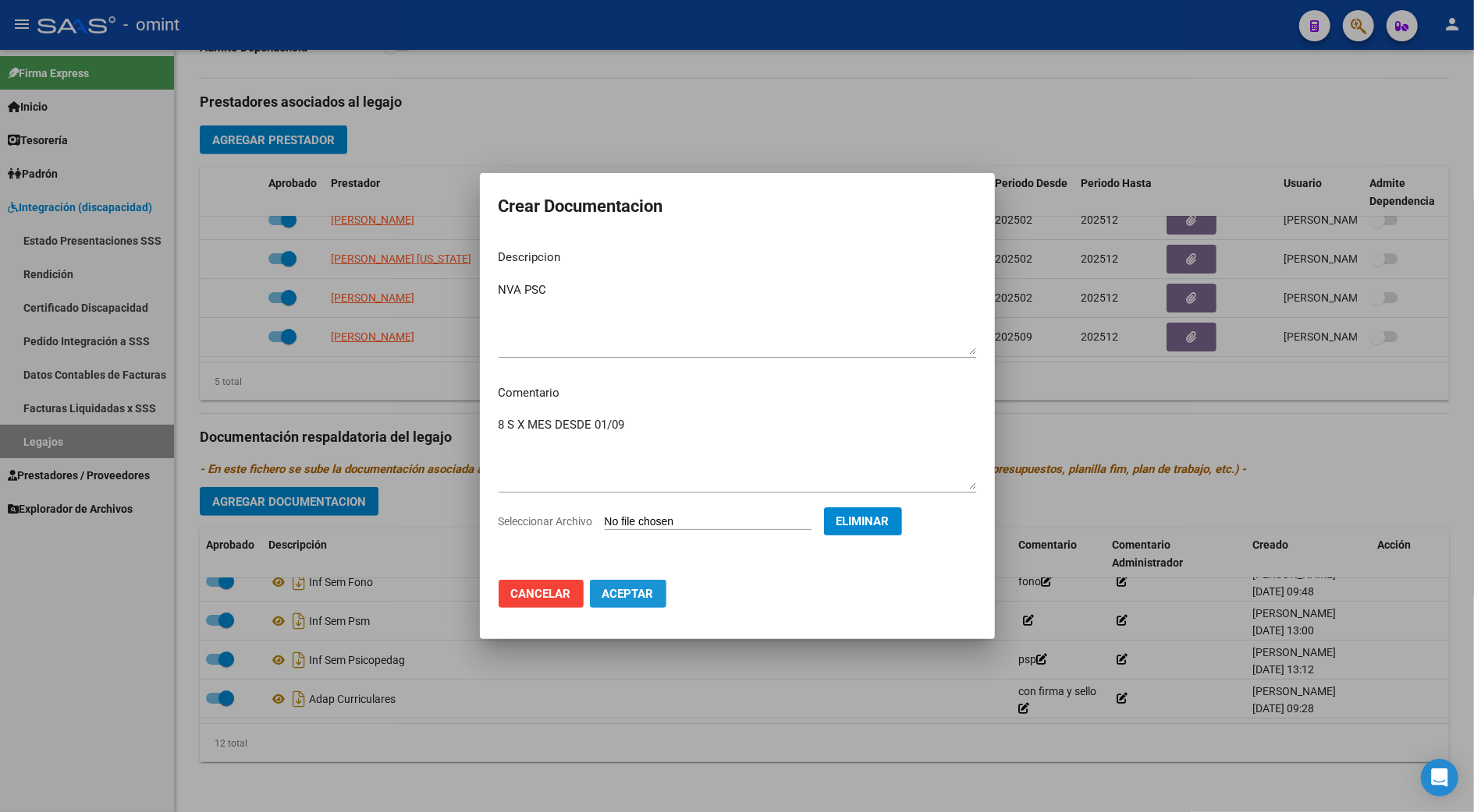
click at [625, 587] on span "Aceptar" at bounding box center [628, 594] width 52 height 14
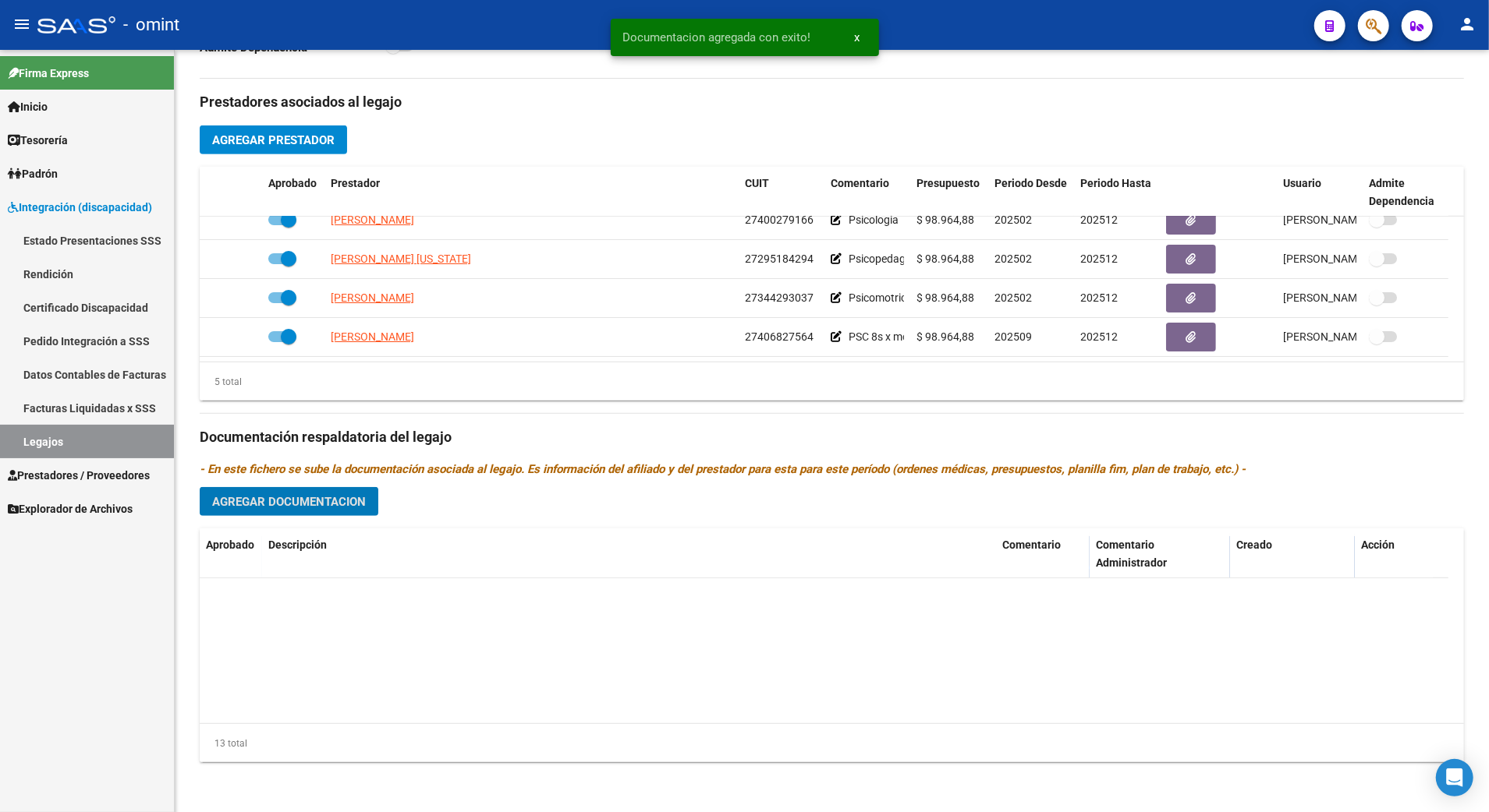
scroll to position [0, 0]
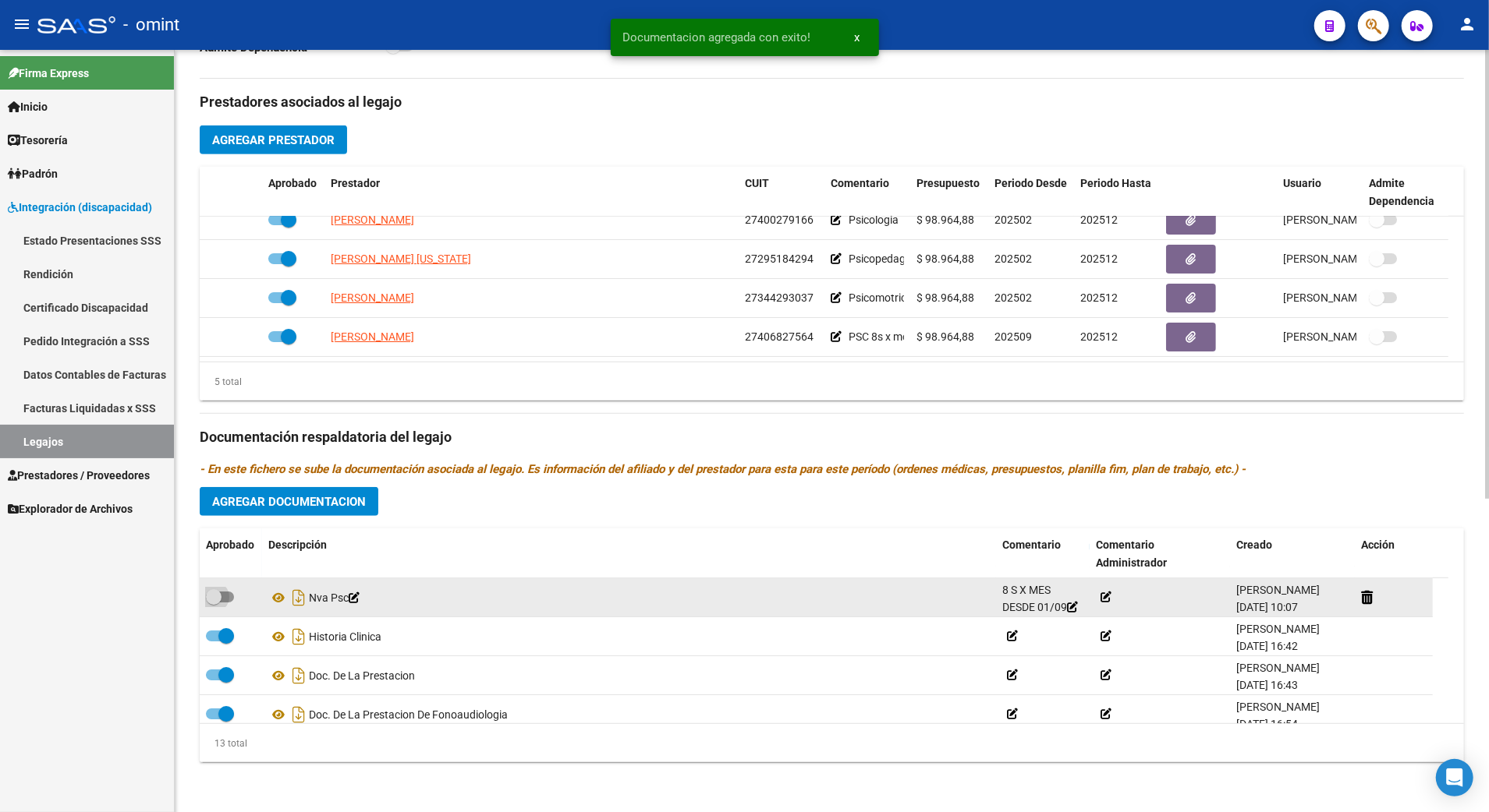
click at [229, 595] on span at bounding box center [220, 597] width 28 height 11
click at [214, 603] on input "checkbox" at bounding box center [213, 603] width 1 height 1
checkbox input "true"
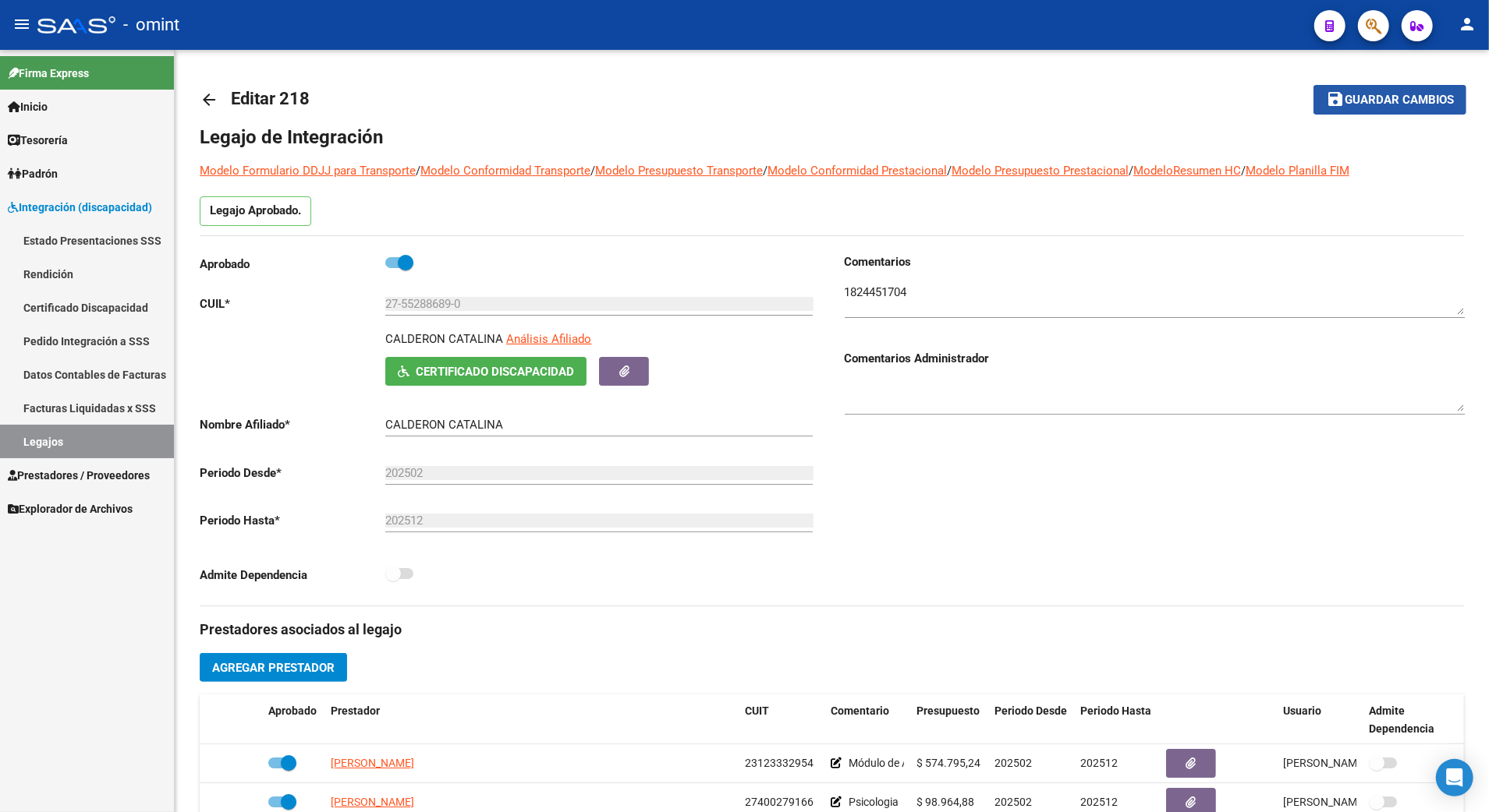
click at [1396, 93] on span "Guardar cambios" at bounding box center [1399, 100] width 109 height 14
drag, startPoint x: 450, startPoint y: 307, endPoint x: 401, endPoint y: 301, distance: 49.4
click at [401, 301] on input "27-55288689-0" at bounding box center [599, 303] width 427 height 14
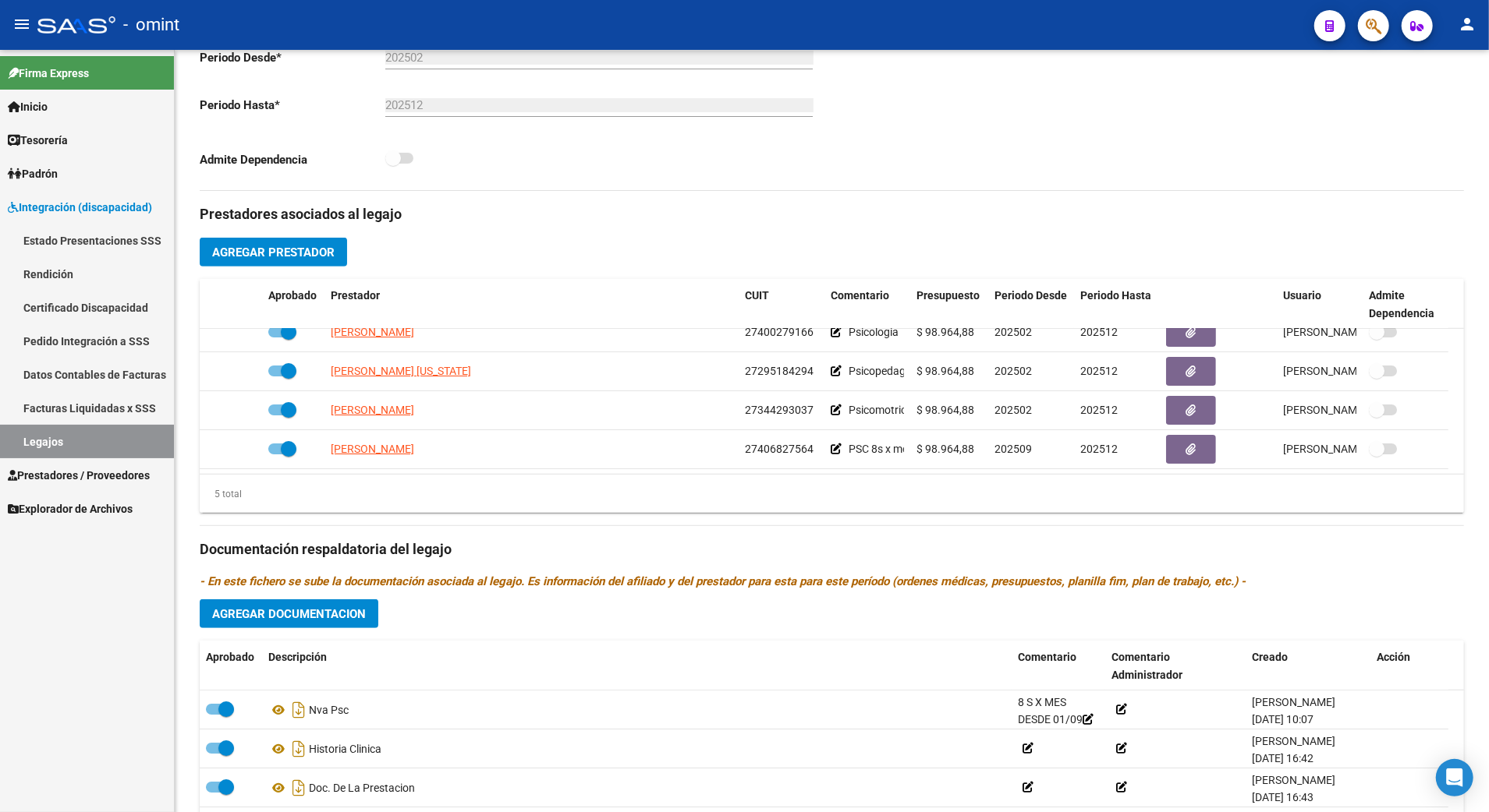
scroll to position [531, 0]
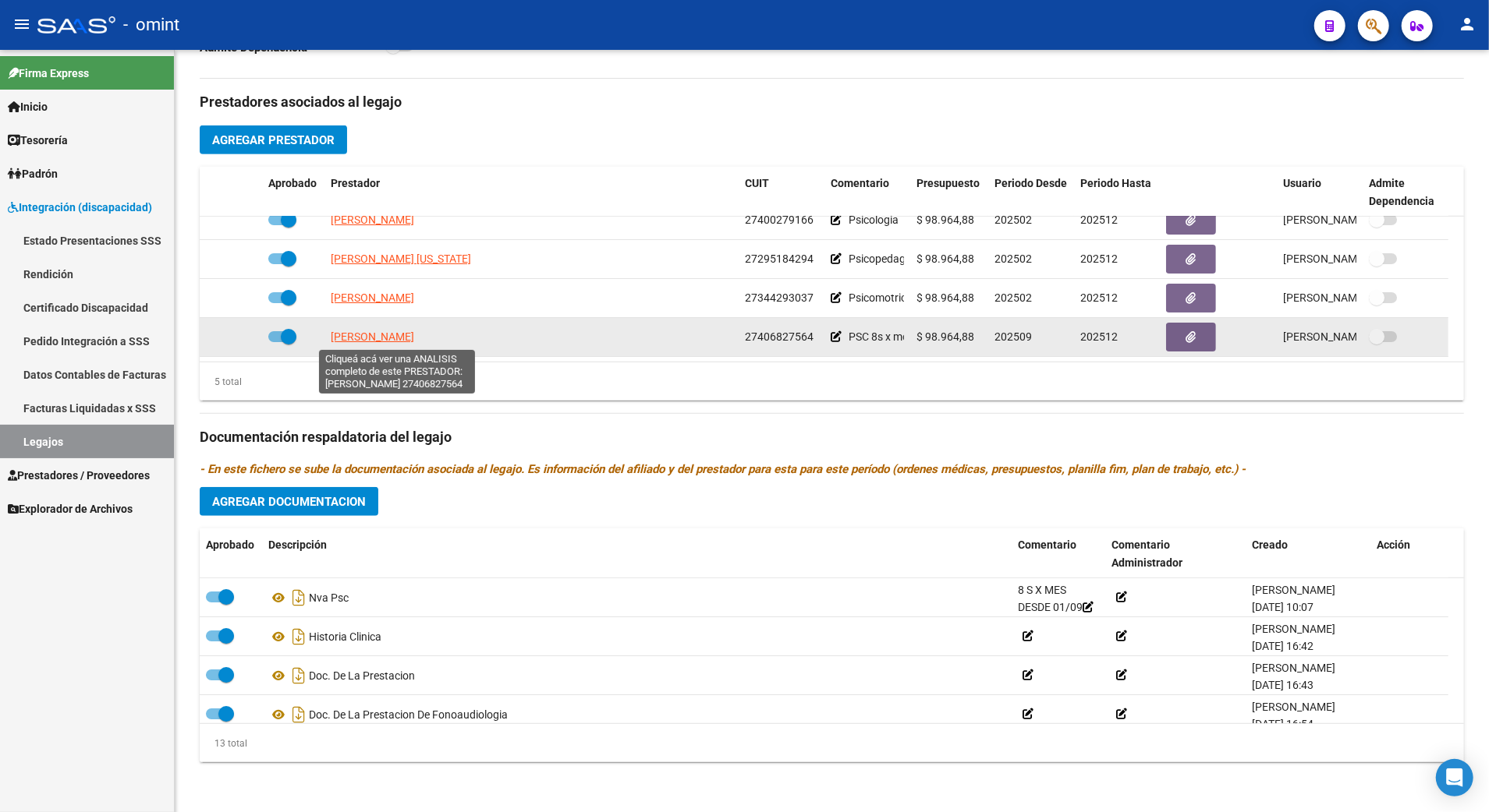
click at [397, 334] on span "[PERSON_NAME]" at bounding box center [373, 337] width 83 height 13
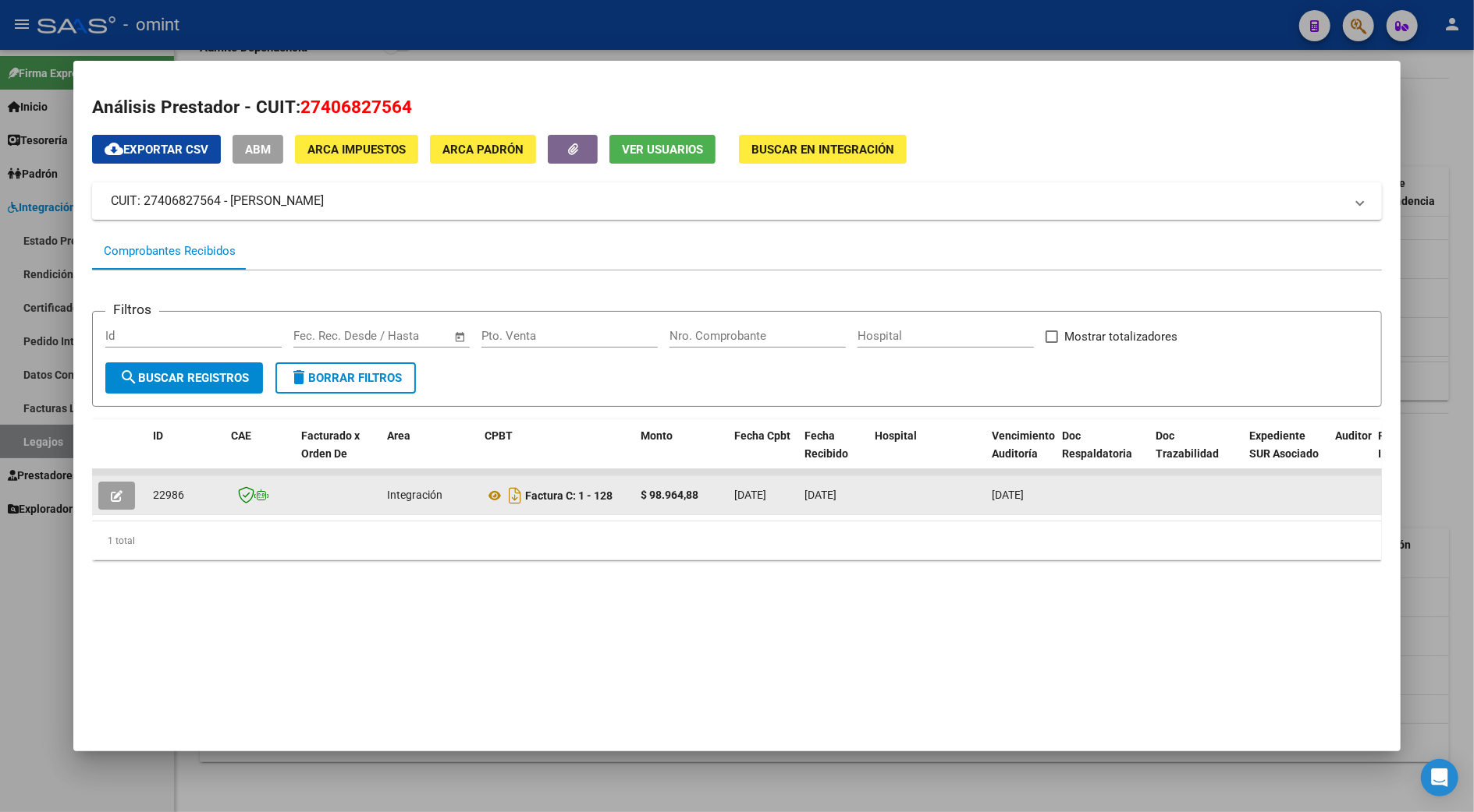
click at [111, 494] on icon "button" at bounding box center [117, 496] width 12 height 12
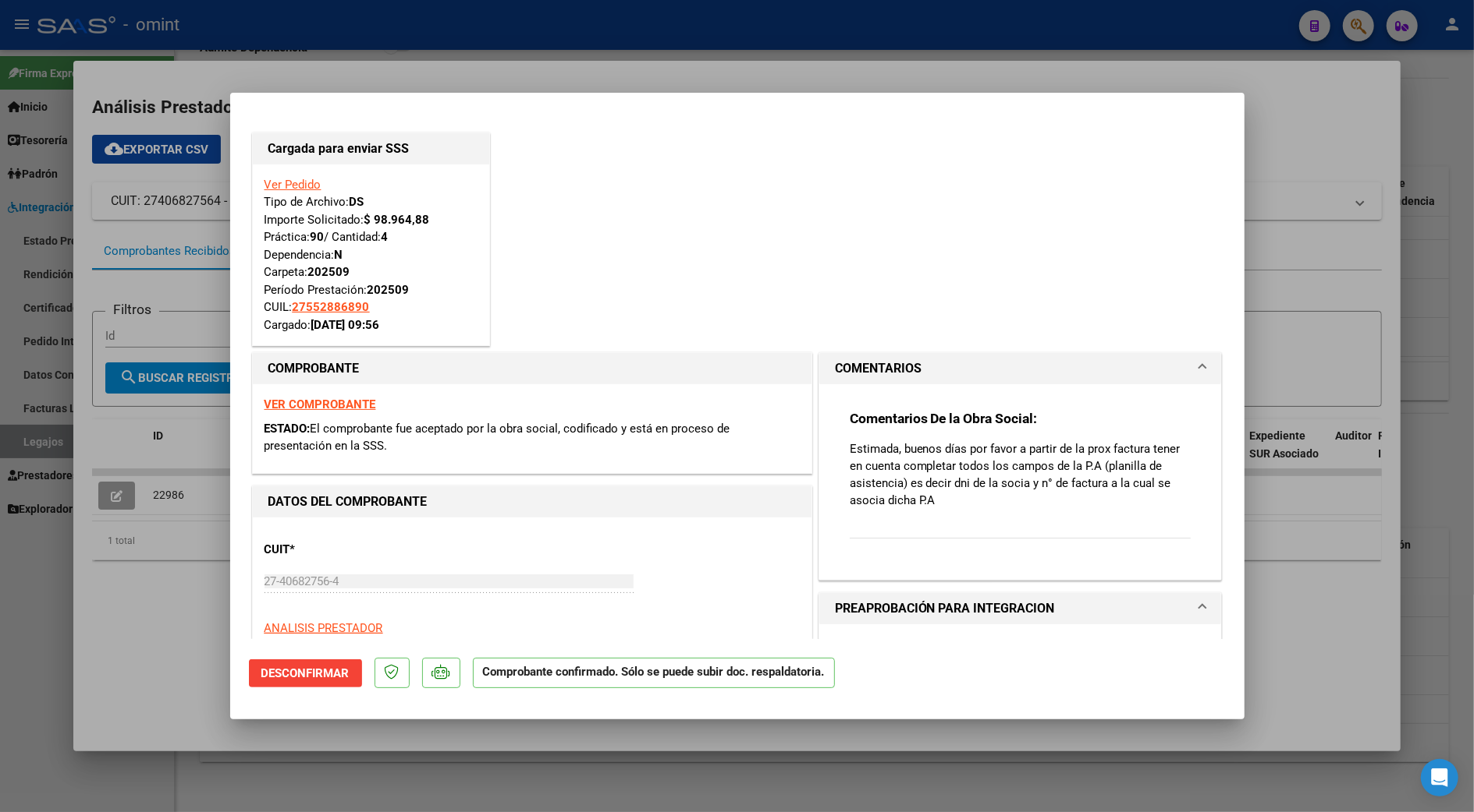
drag, startPoint x: 941, startPoint y: 504, endPoint x: 835, endPoint y: 444, distance: 121.8
click at [838, 444] on div "Comentarios De la Obra Social: Estimada, buenos días por favor a partir de la p…" at bounding box center [1020, 476] width 365 height 183
copy p "Estimada, buenos días por favor a partir de la prox factura tener en cuenta com…"
click at [1305, 340] on div at bounding box center [737, 406] width 1474 height 812
type input "$ 0,00"
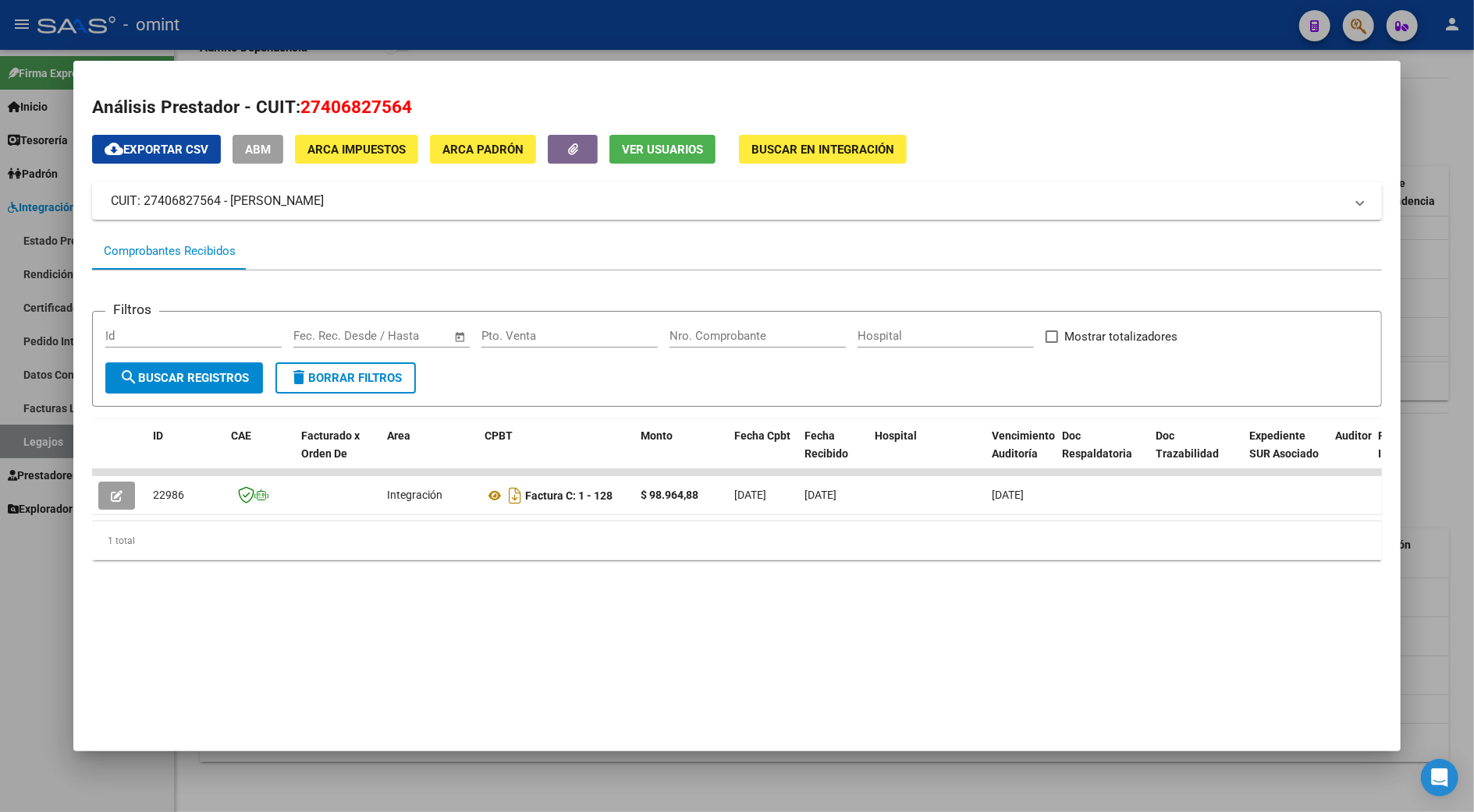
click at [1436, 572] on div at bounding box center [737, 406] width 1474 height 812
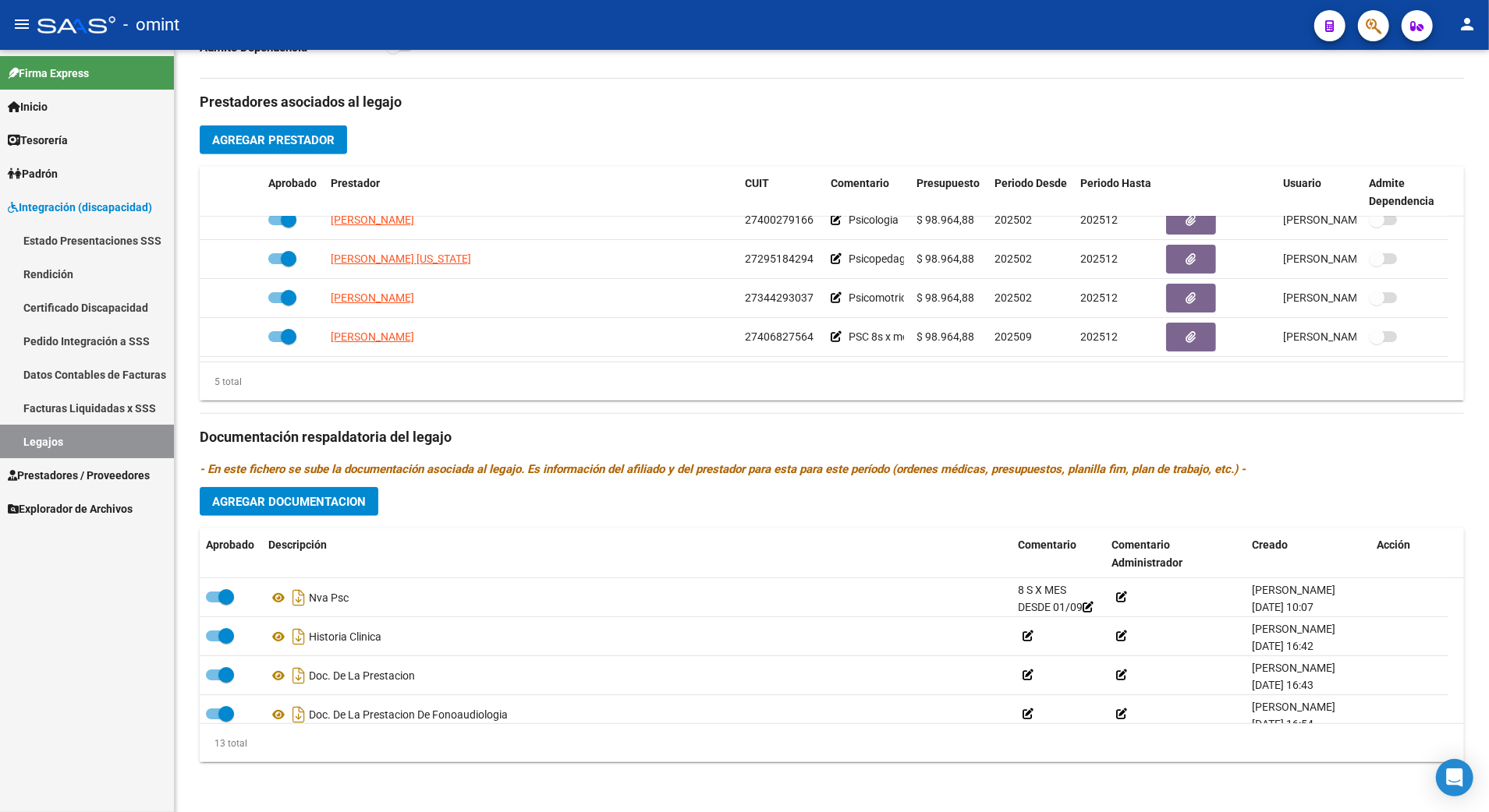
click at [67, 441] on link "Legajos" at bounding box center [87, 442] width 174 height 33
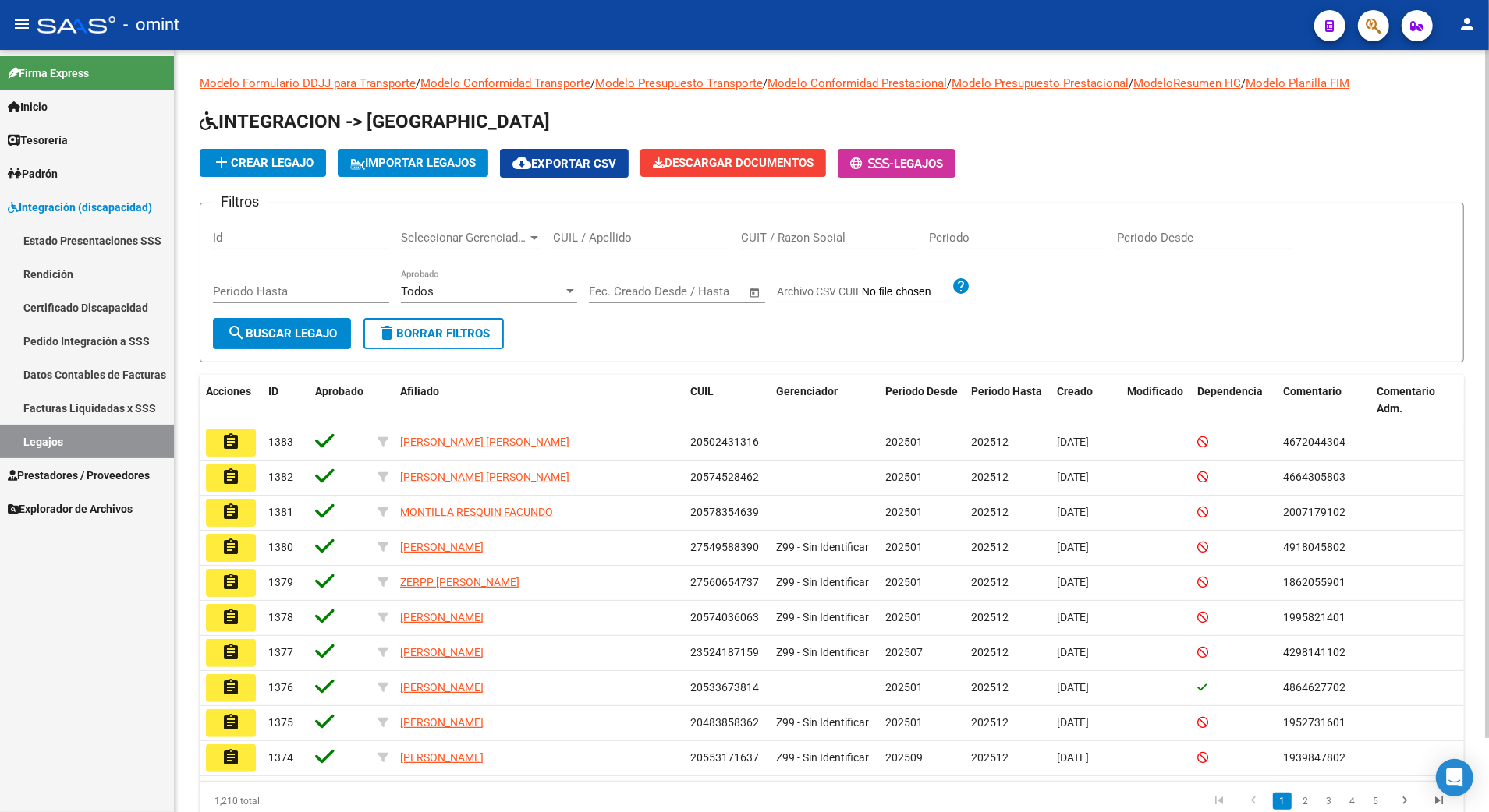
click at [578, 238] on input "CUIL / Apellido" at bounding box center [641, 238] width 176 height 14
paste input "20495568041"
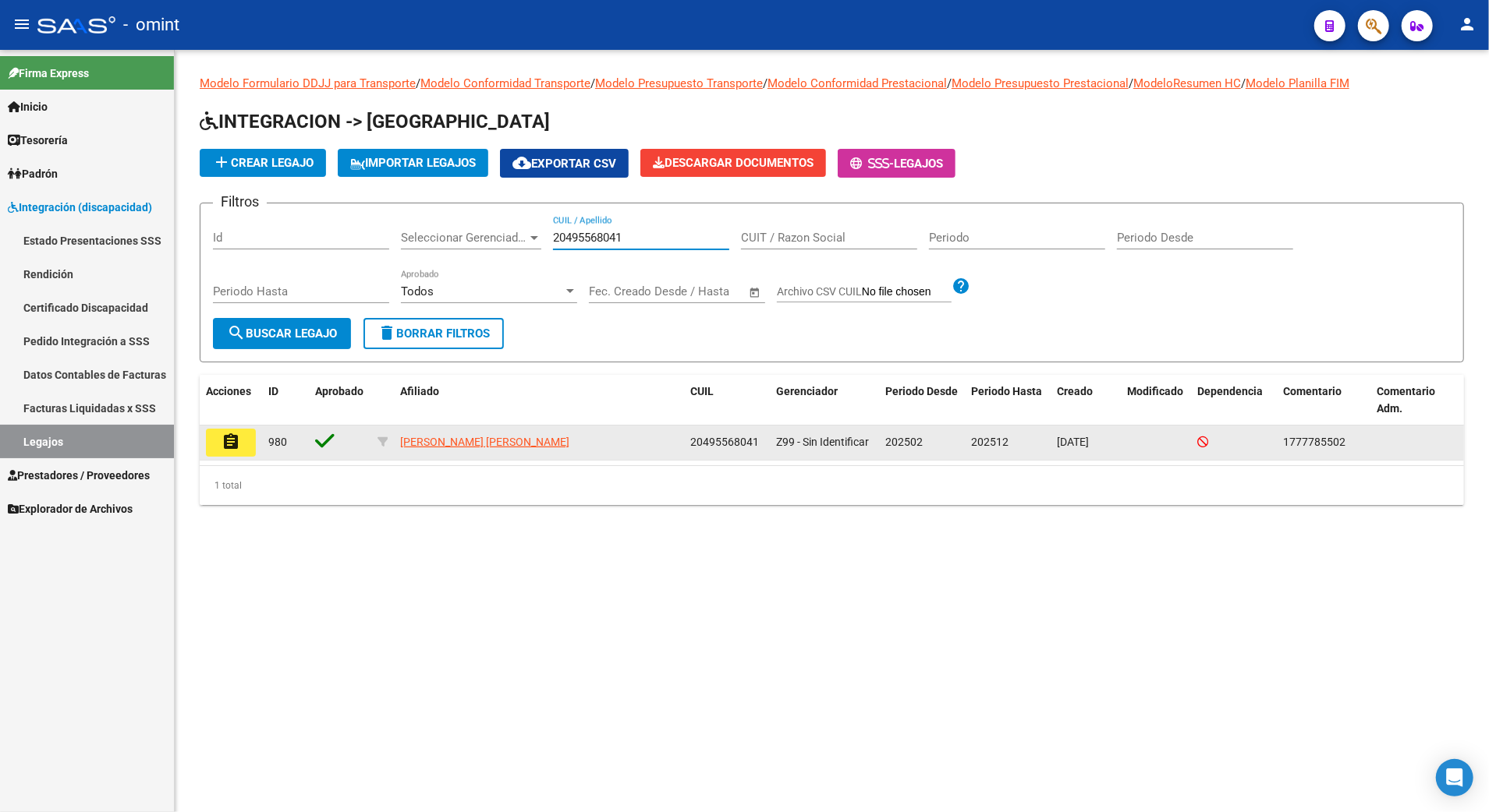
type input "20495568041"
click at [225, 444] on mat-icon "assignment" at bounding box center [231, 442] width 18 height 18
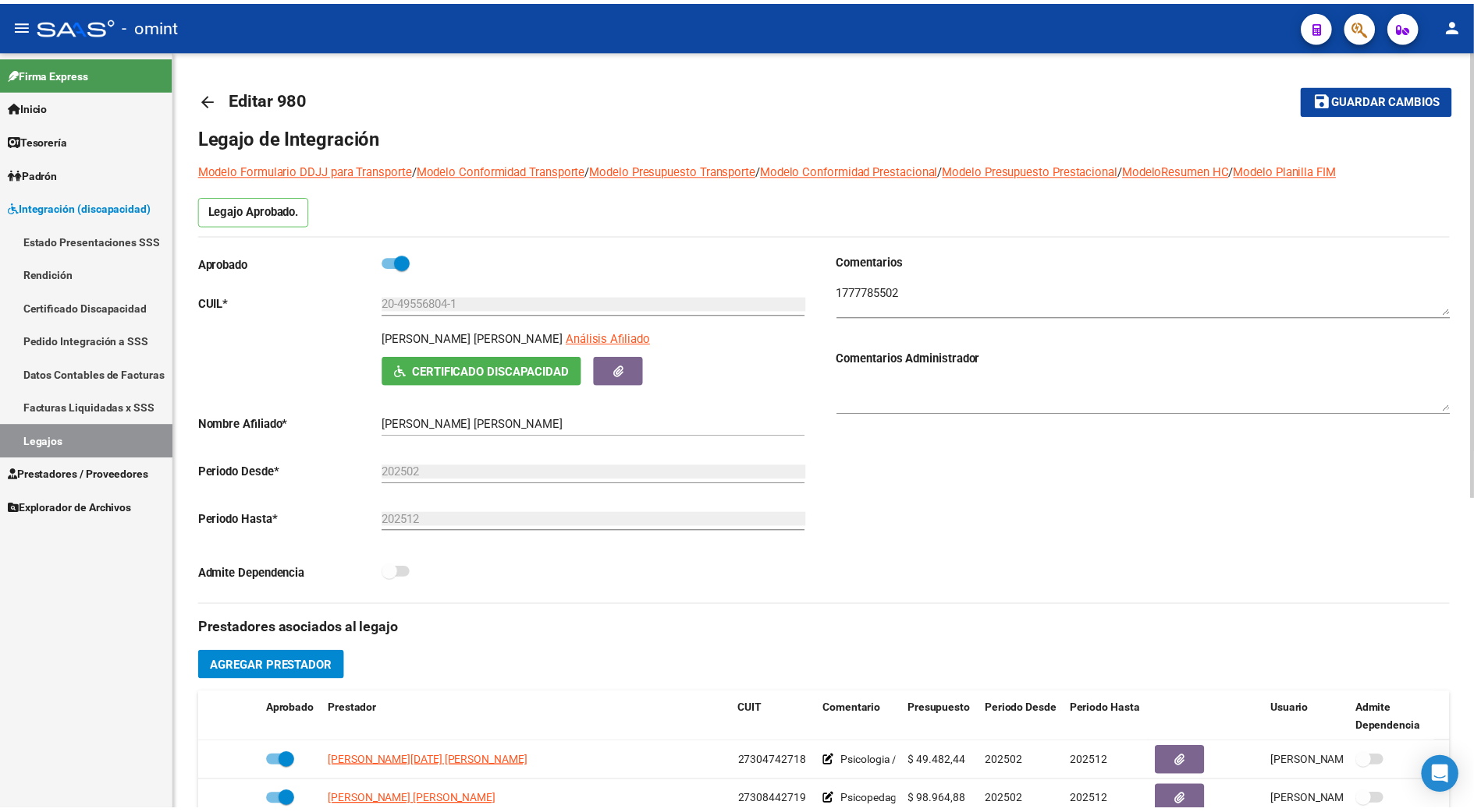
scroll to position [208, 0]
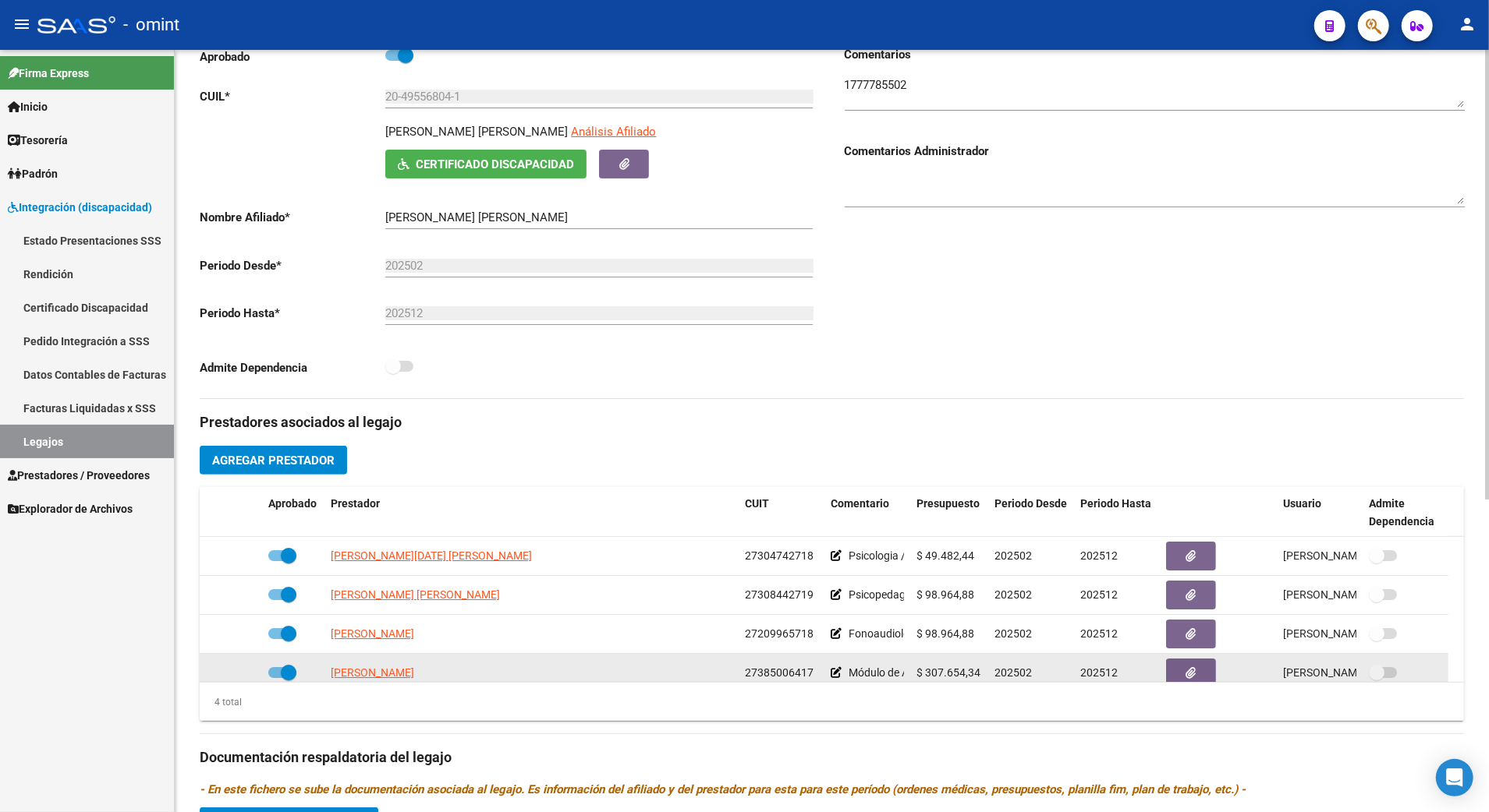
click at [388, 678] on span "[PERSON_NAME]" at bounding box center [373, 673] width 83 height 13
type textarea "27385006417"
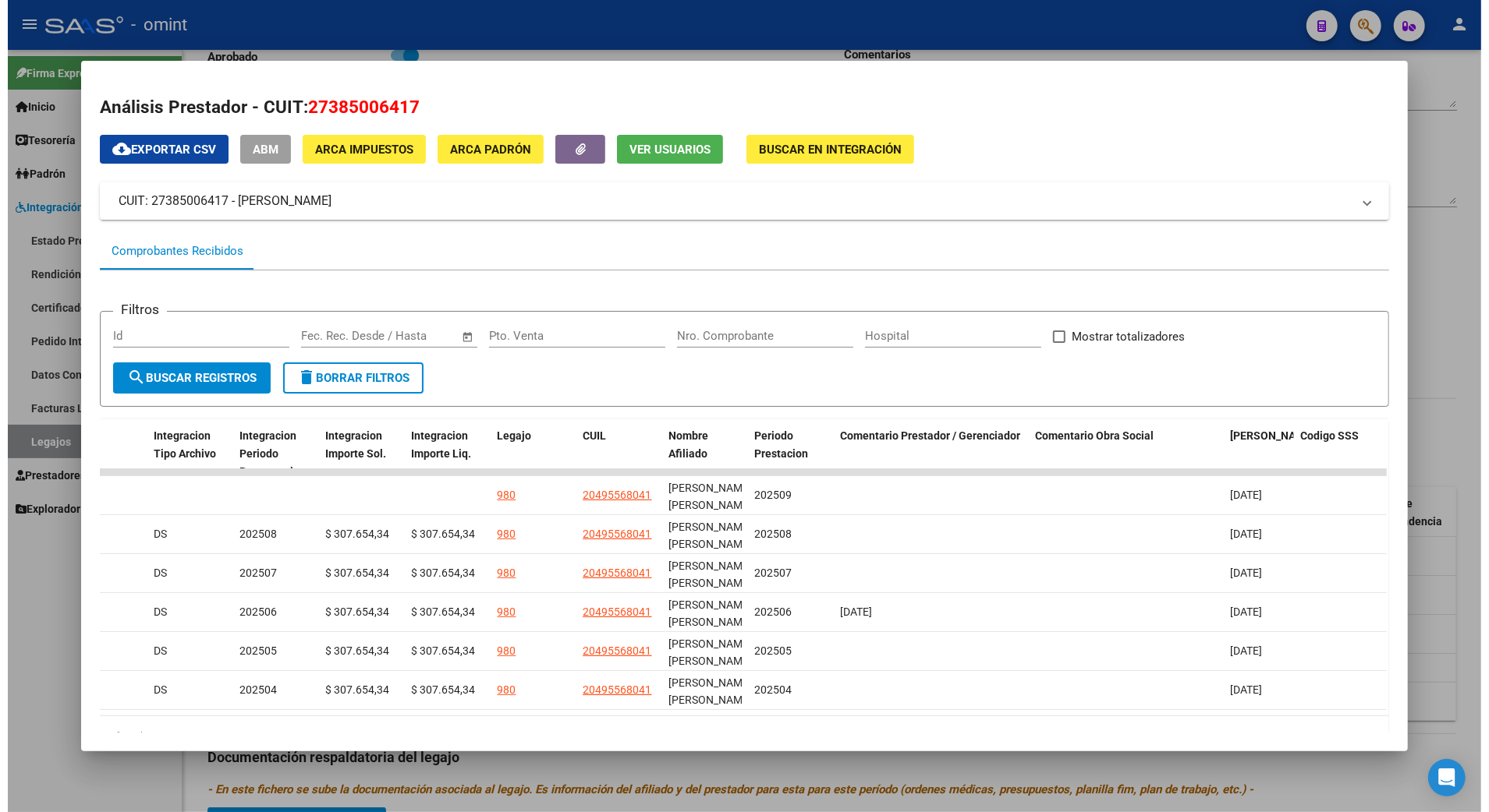
scroll to position [0, 0]
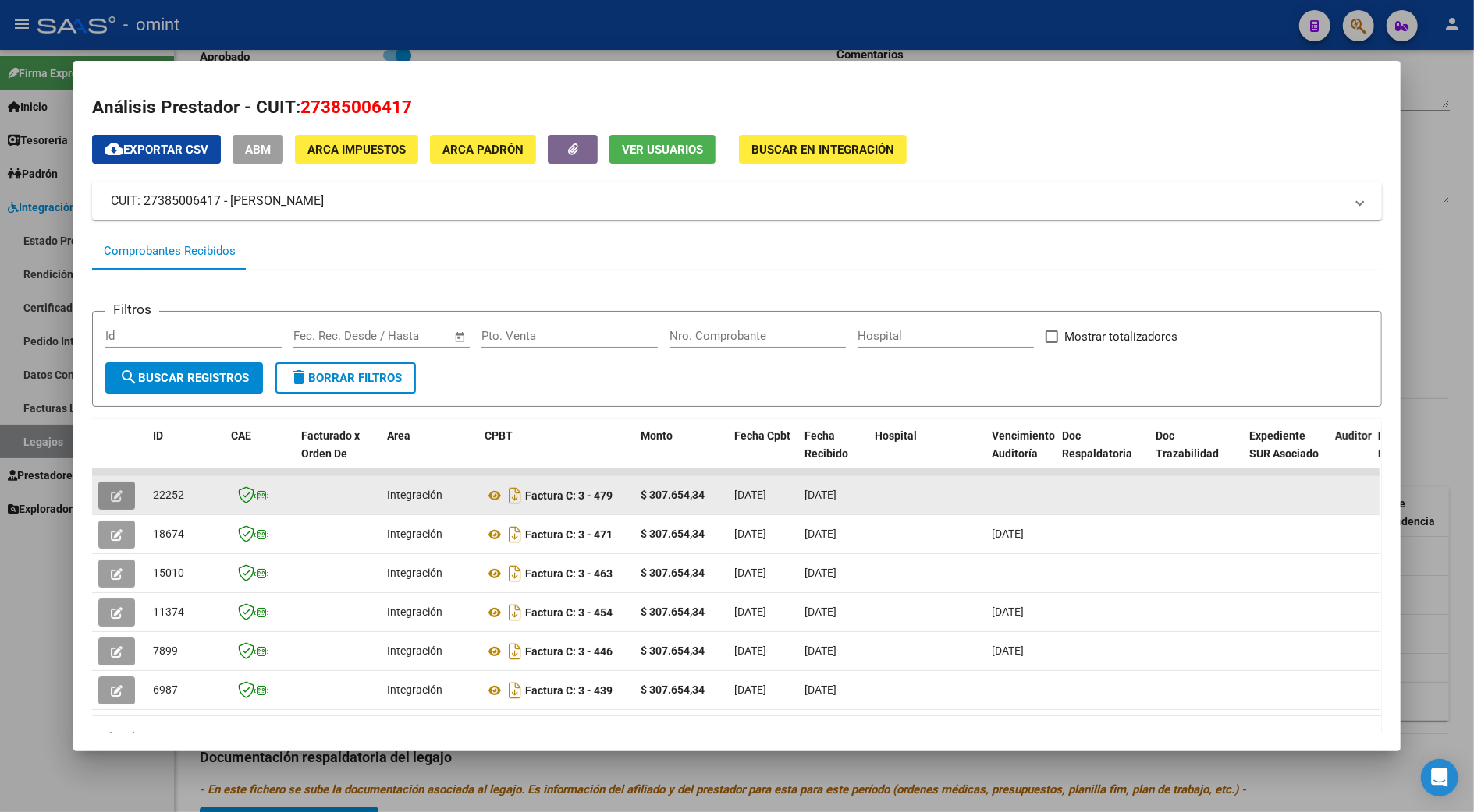
click at [114, 490] on icon "button" at bounding box center [117, 496] width 12 height 12
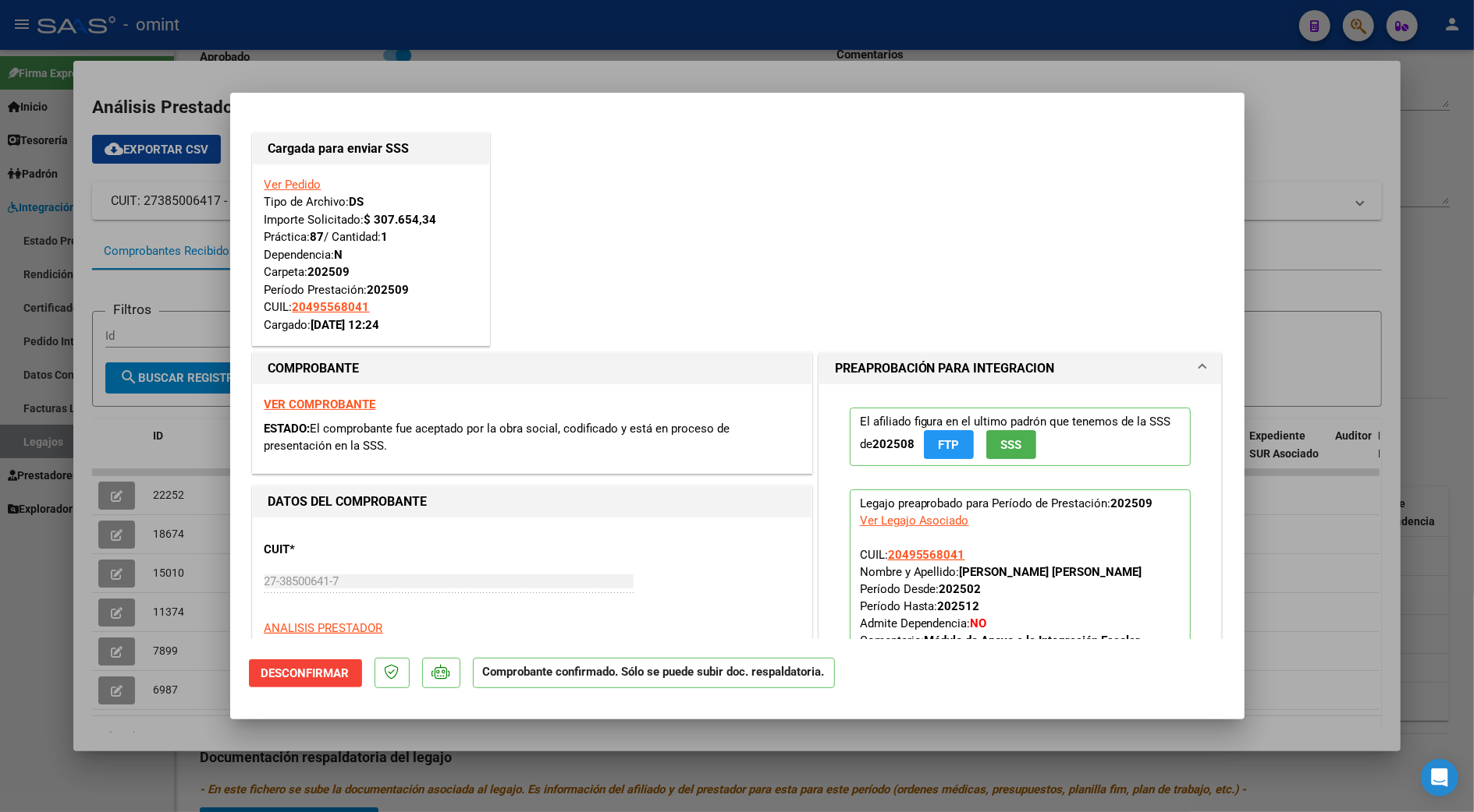
click at [1458, 439] on div at bounding box center [737, 406] width 1474 height 812
type input "$ 0,00"
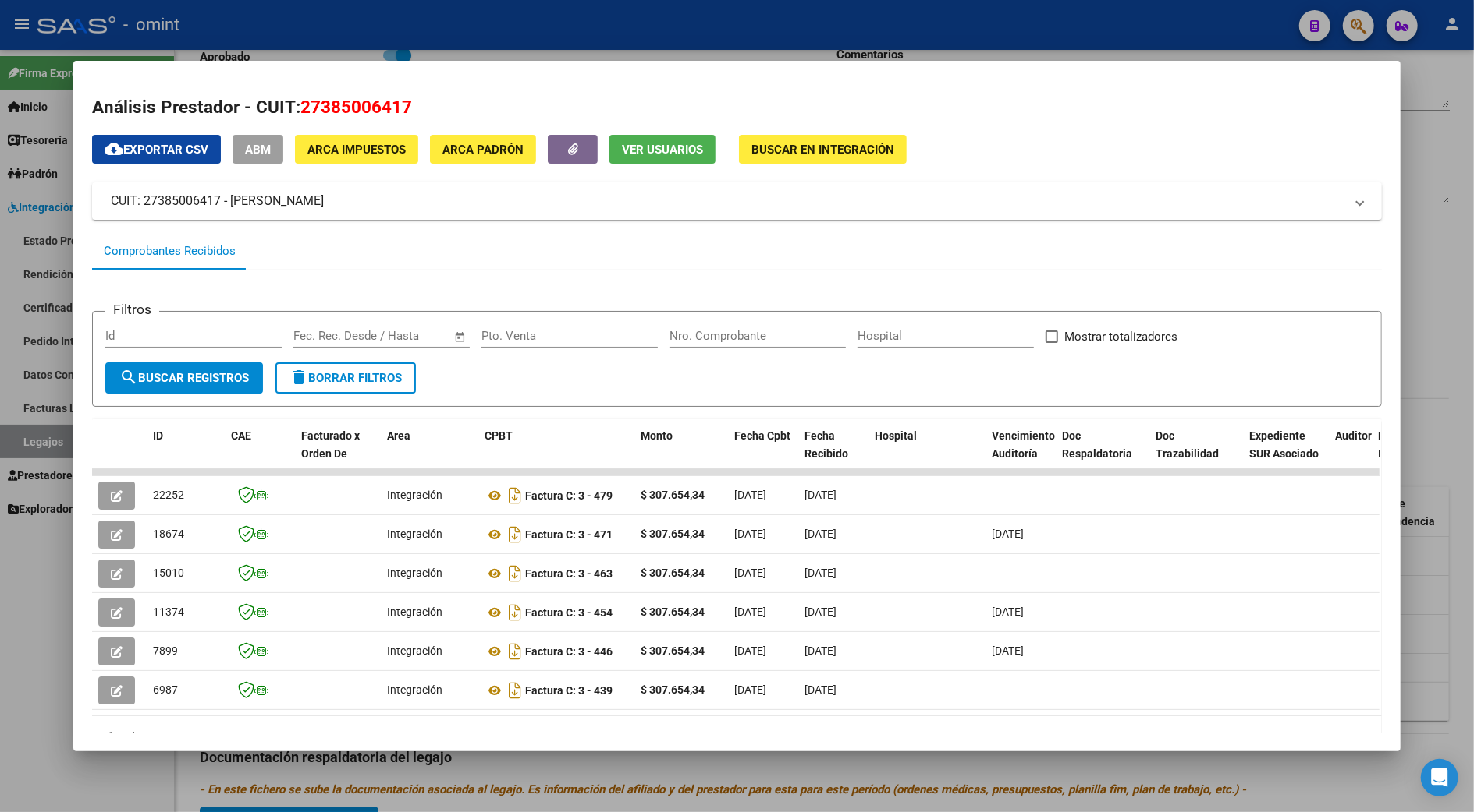
click at [1441, 606] on div at bounding box center [737, 406] width 1474 height 812
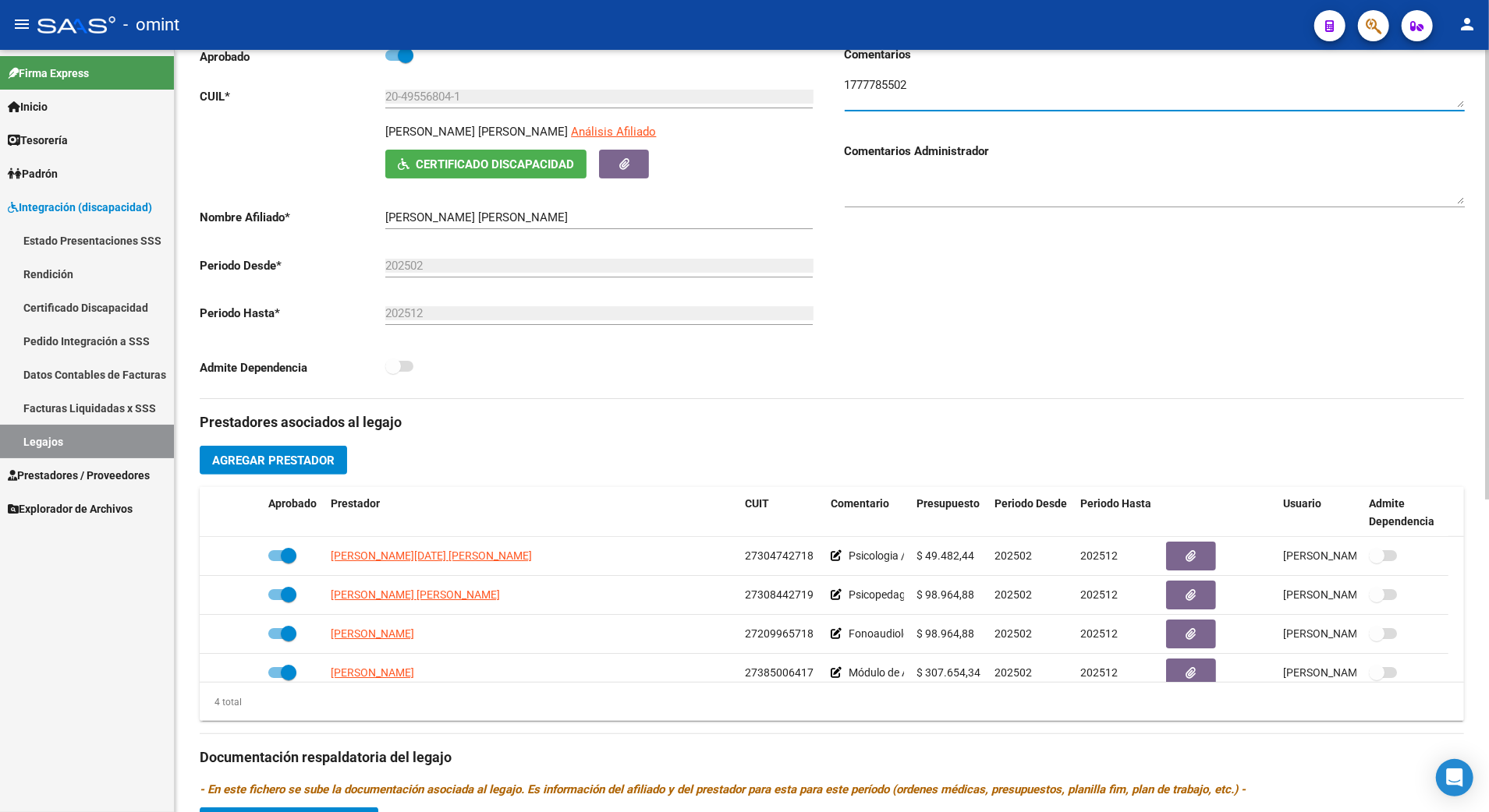
drag, startPoint x: 928, startPoint y: 86, endPoint x: 824, endPoint y: 88, distance: 104.0
click at [824, 88] on div "Aprobado CUIL * 20-49556804-1 Ingresar CUIL [PERSON_NAME] [PERSON_NAME] Análisi…" at bounding box center [832, 222] width 1265 height 353
click at [1194, 283] on div "Comentarios Comentarios Administrador" at bounding box center [1149, 222] width 632 height 353
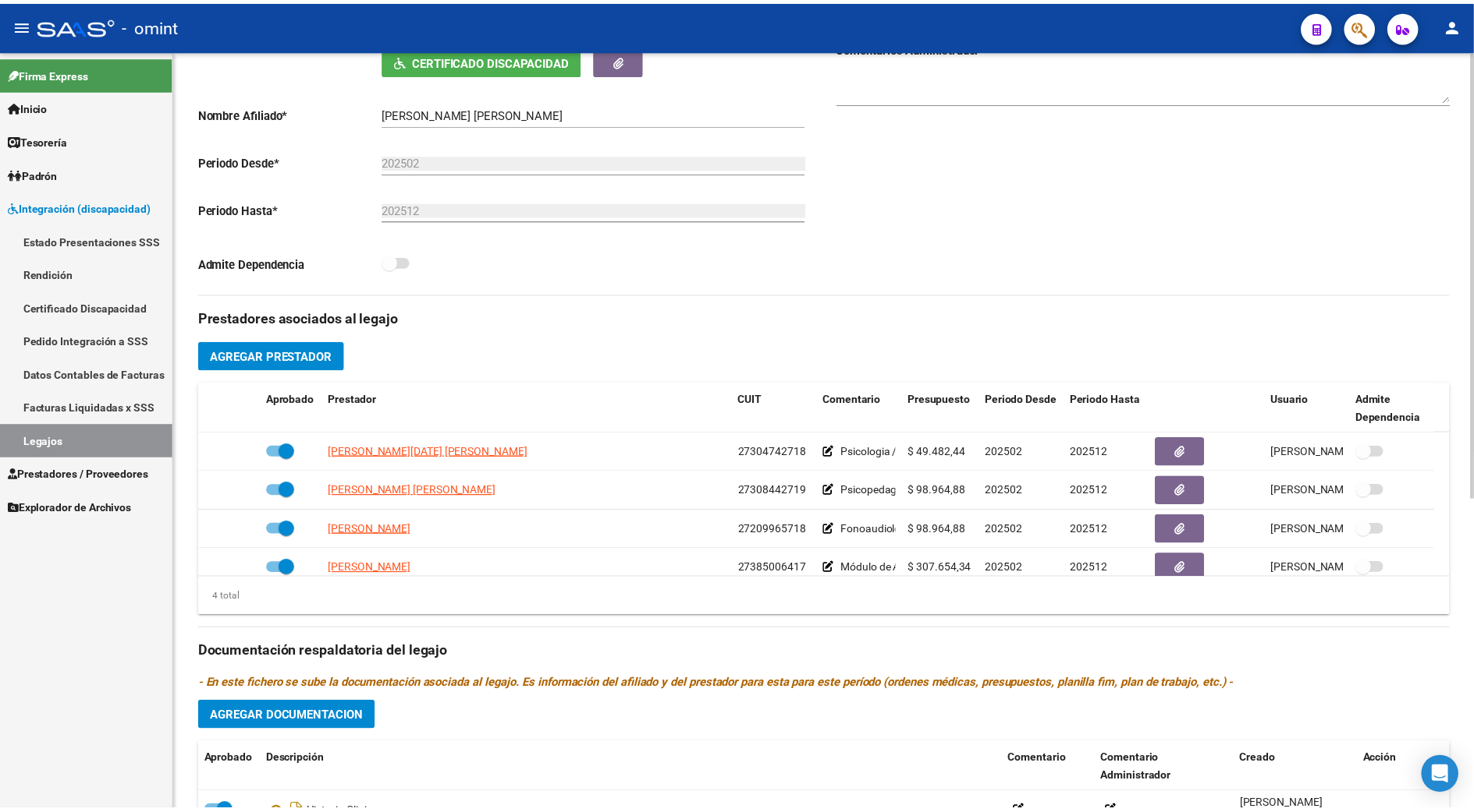
scroll to position [415, 0]
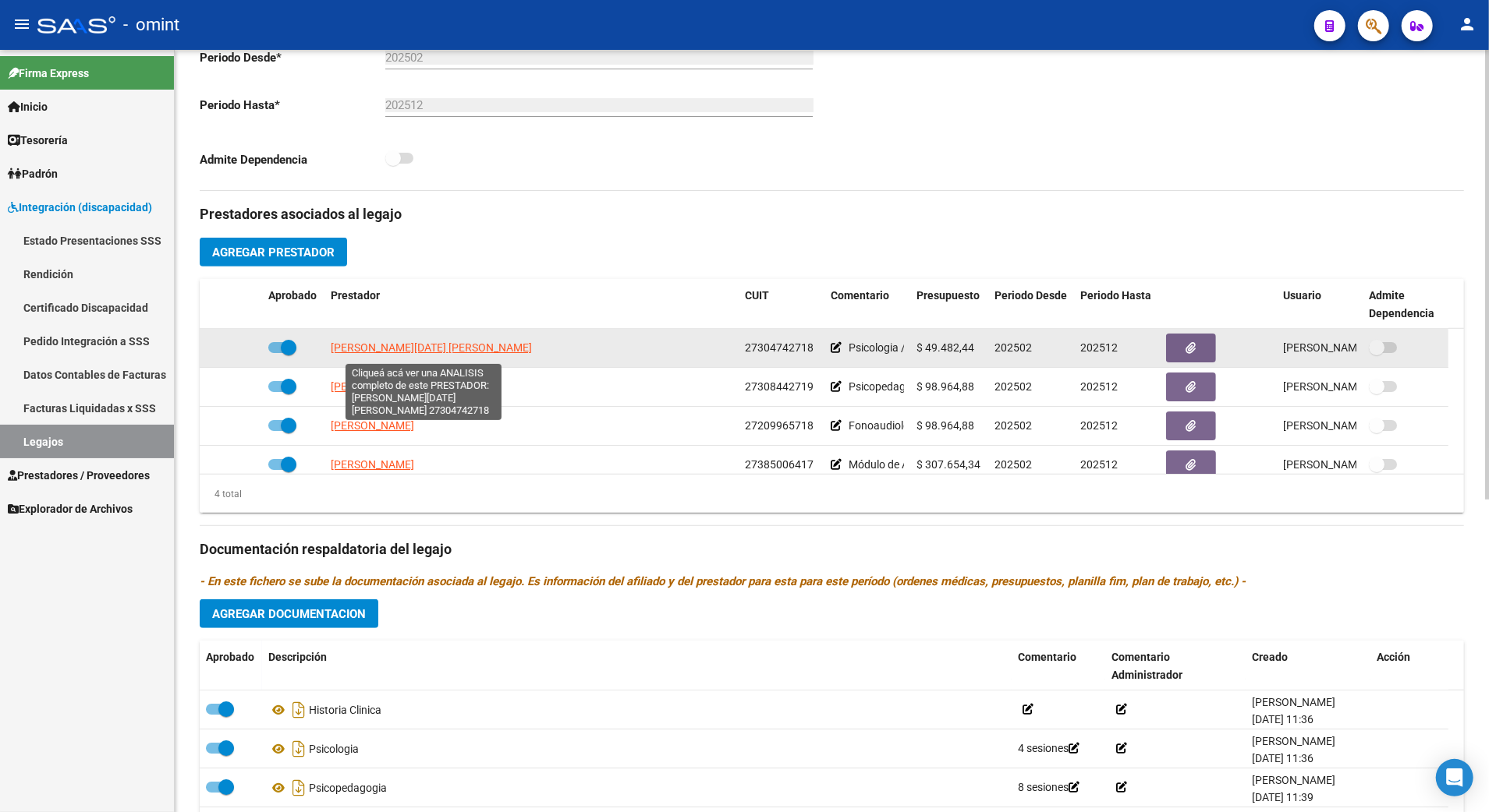
click at [440, 346] on span "[PERSON_NAME][DATE] [PERSON_NAME]" at bounding box center [431, 348] width 201 height 13
type textarea "27304742718"
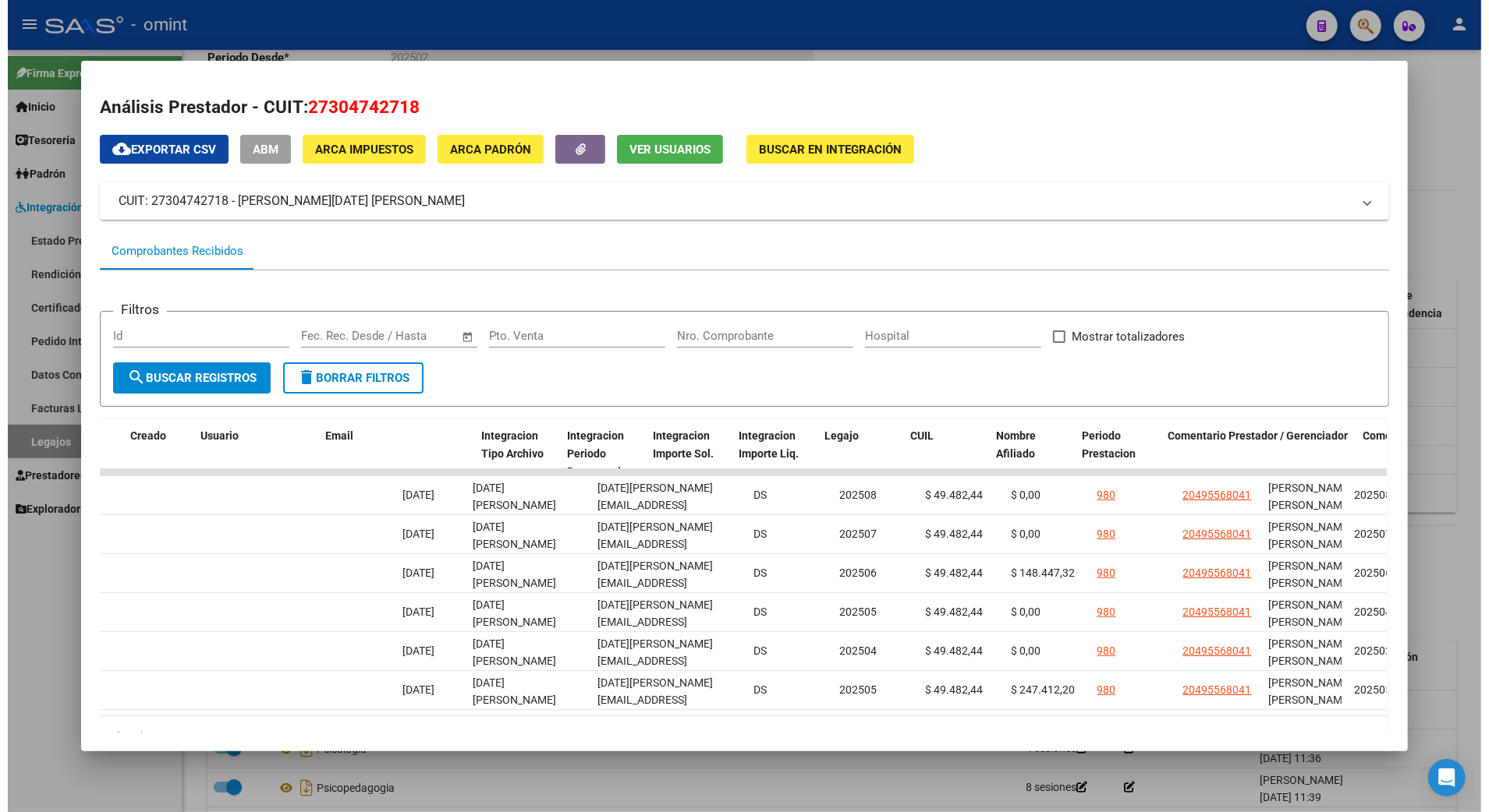
scroll to position [0, 0]
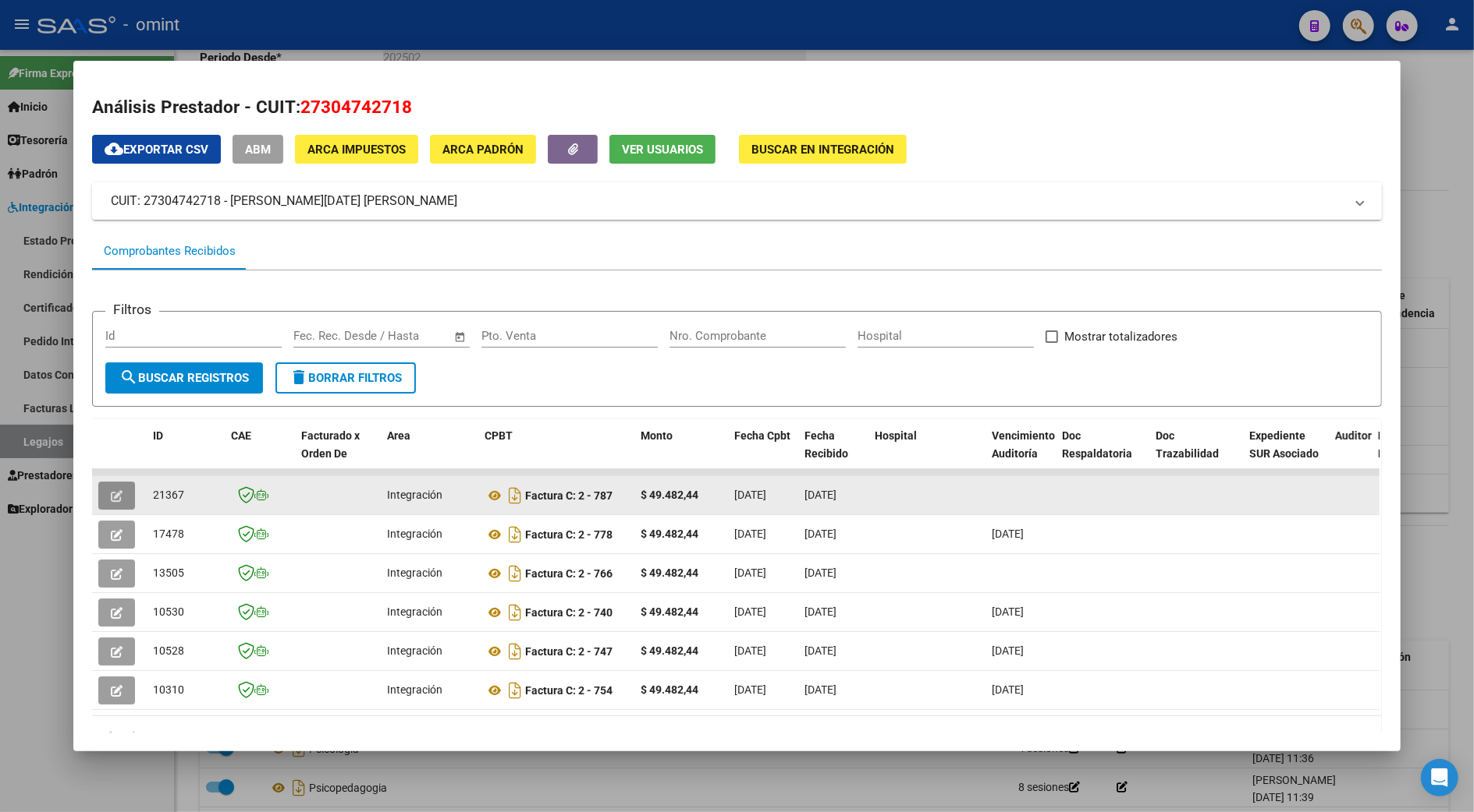
click at [108, 482] on button "button" at bounding box center [117, 496] width 37 height 28
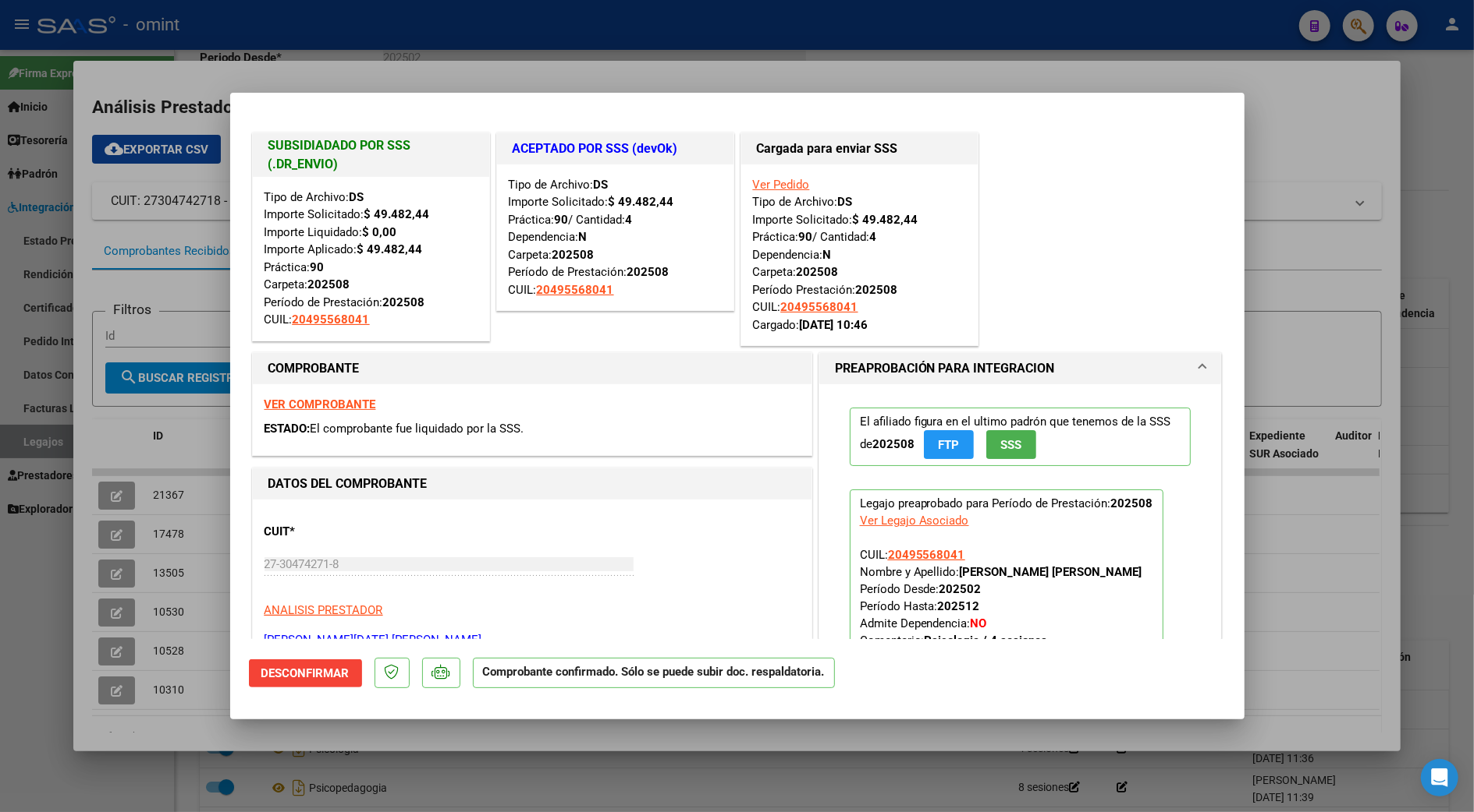
click at [1433, 554] on div at bounding box center [737, 406] width 1474 height 812
type input "$ 0,00"
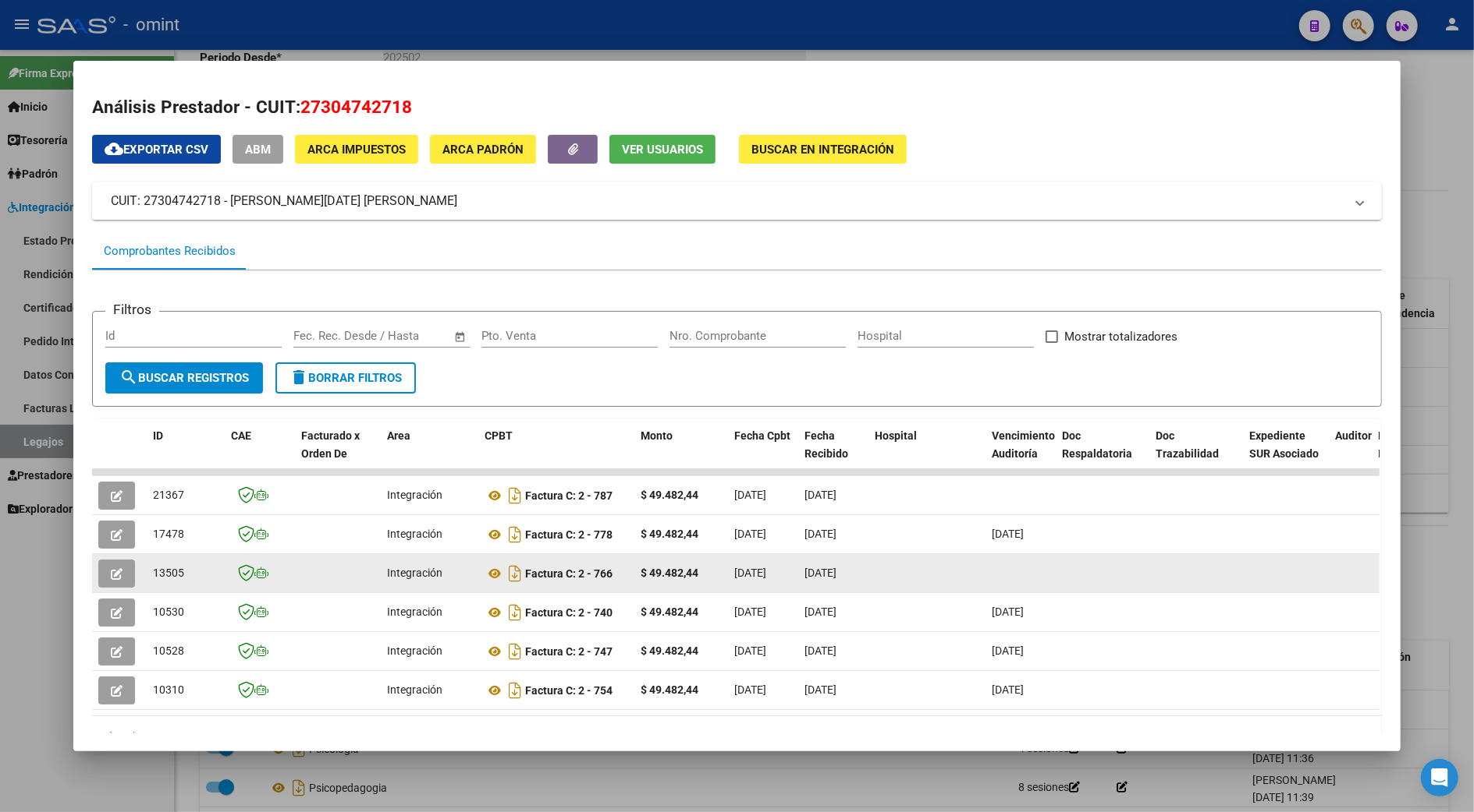
click at [1353, 565] on datatable-body-cell at bounding box center [1350, 574] width 43 height 38
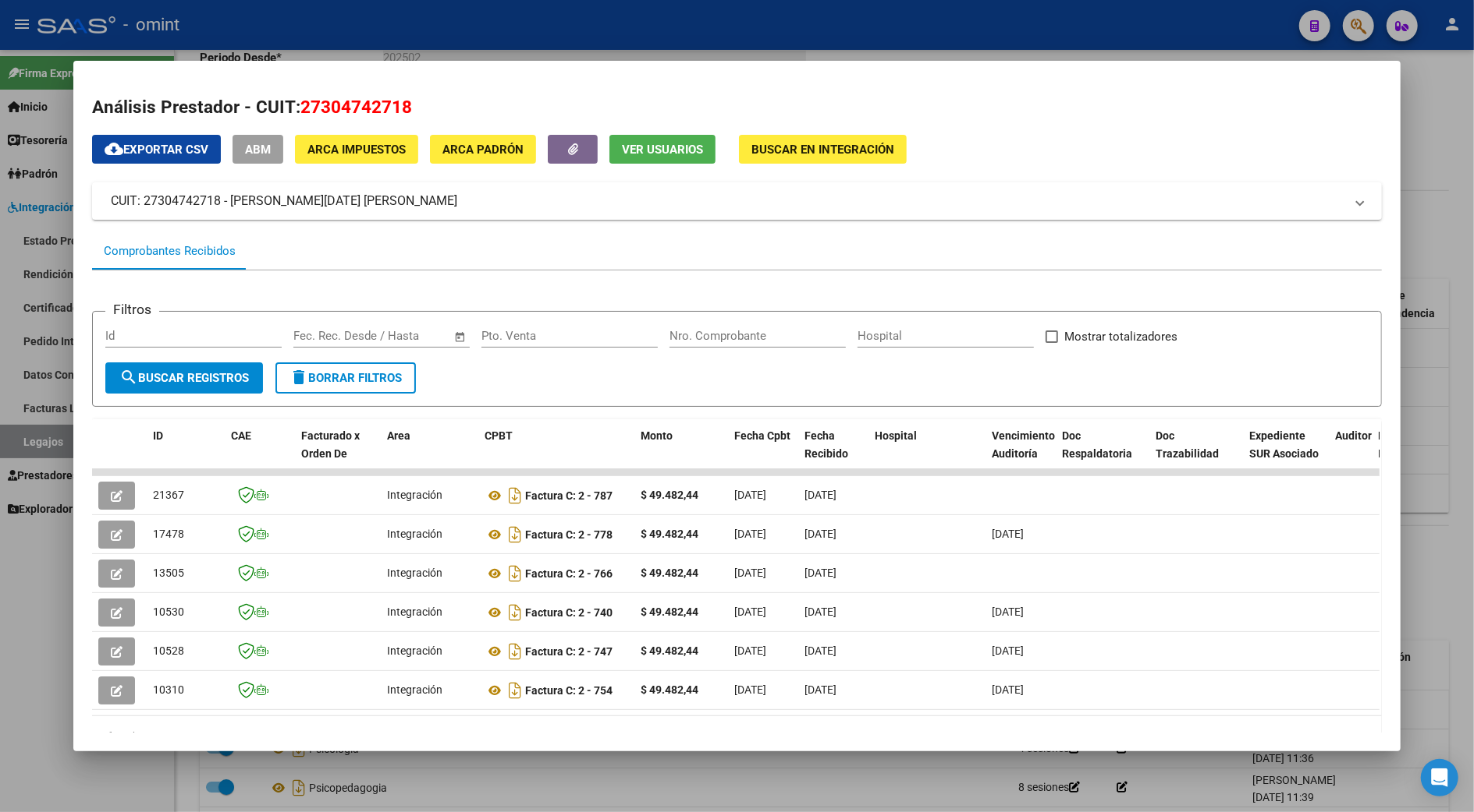
click at [1431, 559] on div at bounding box center [737, 406] width 1474 height 812
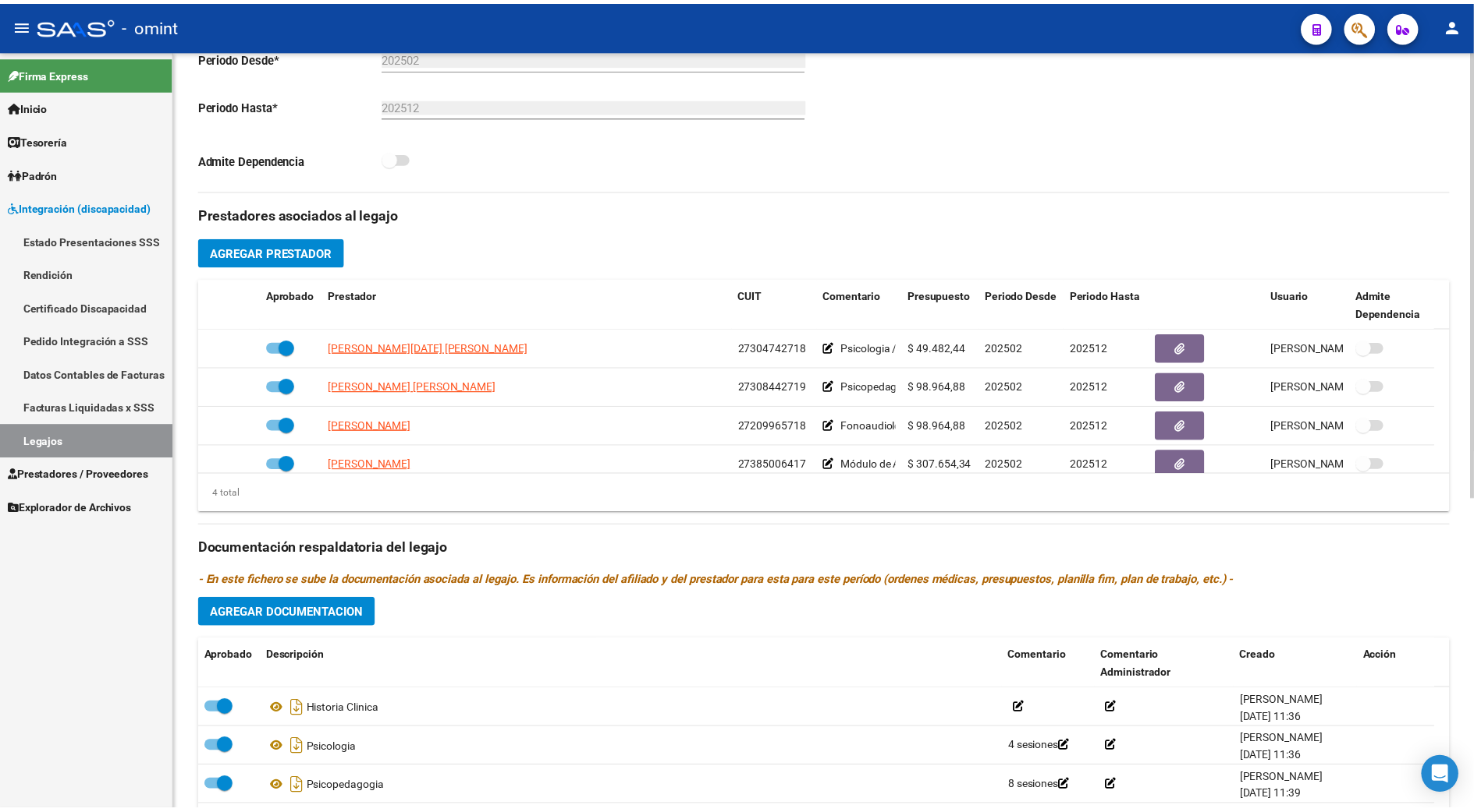
scroll to position [312, 0]
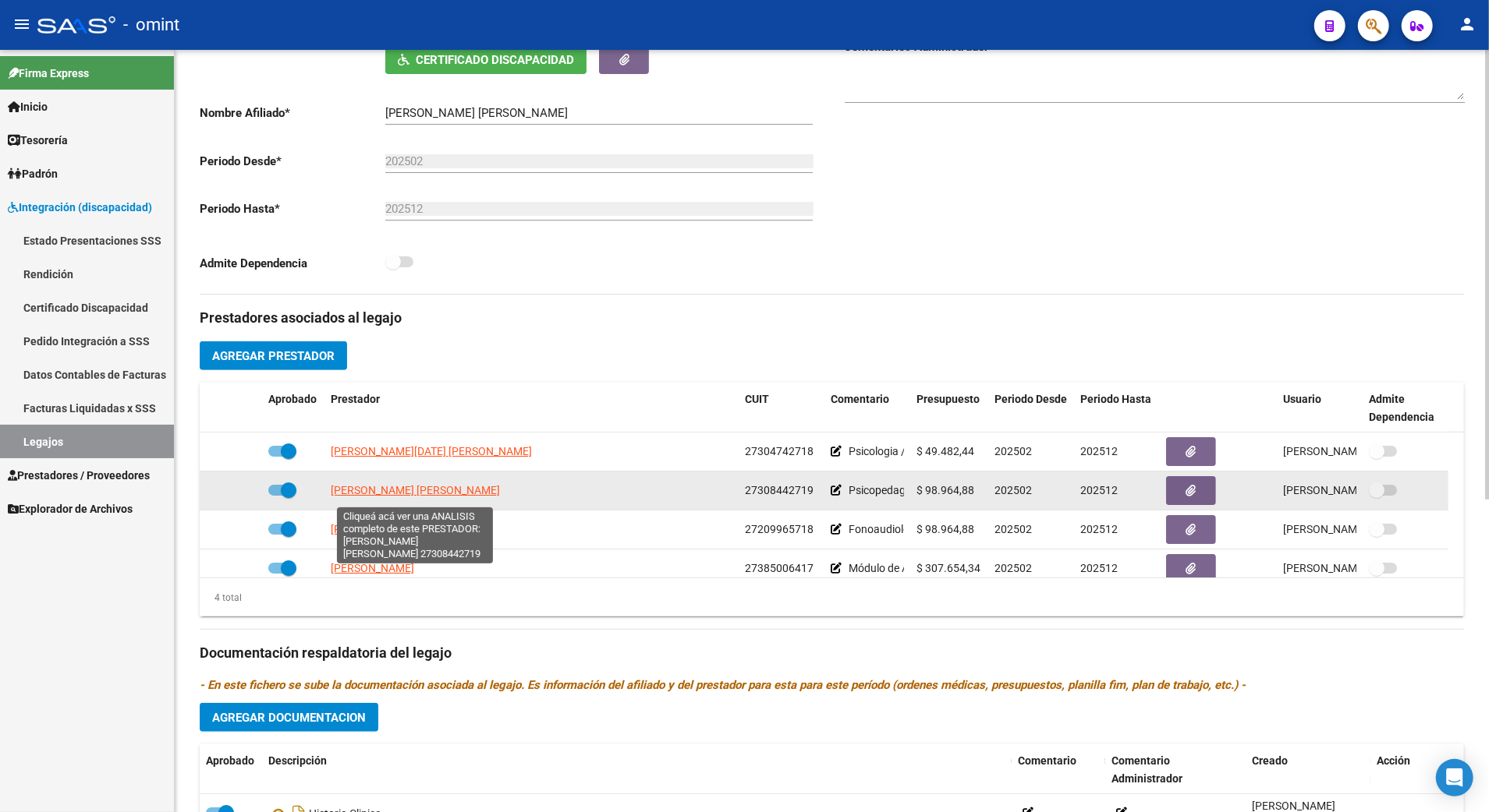
click at [360, 494] on span "[PERSON_NAME] [PERSON_NAME]" at bounding box center [415, 490] width 169 height 13
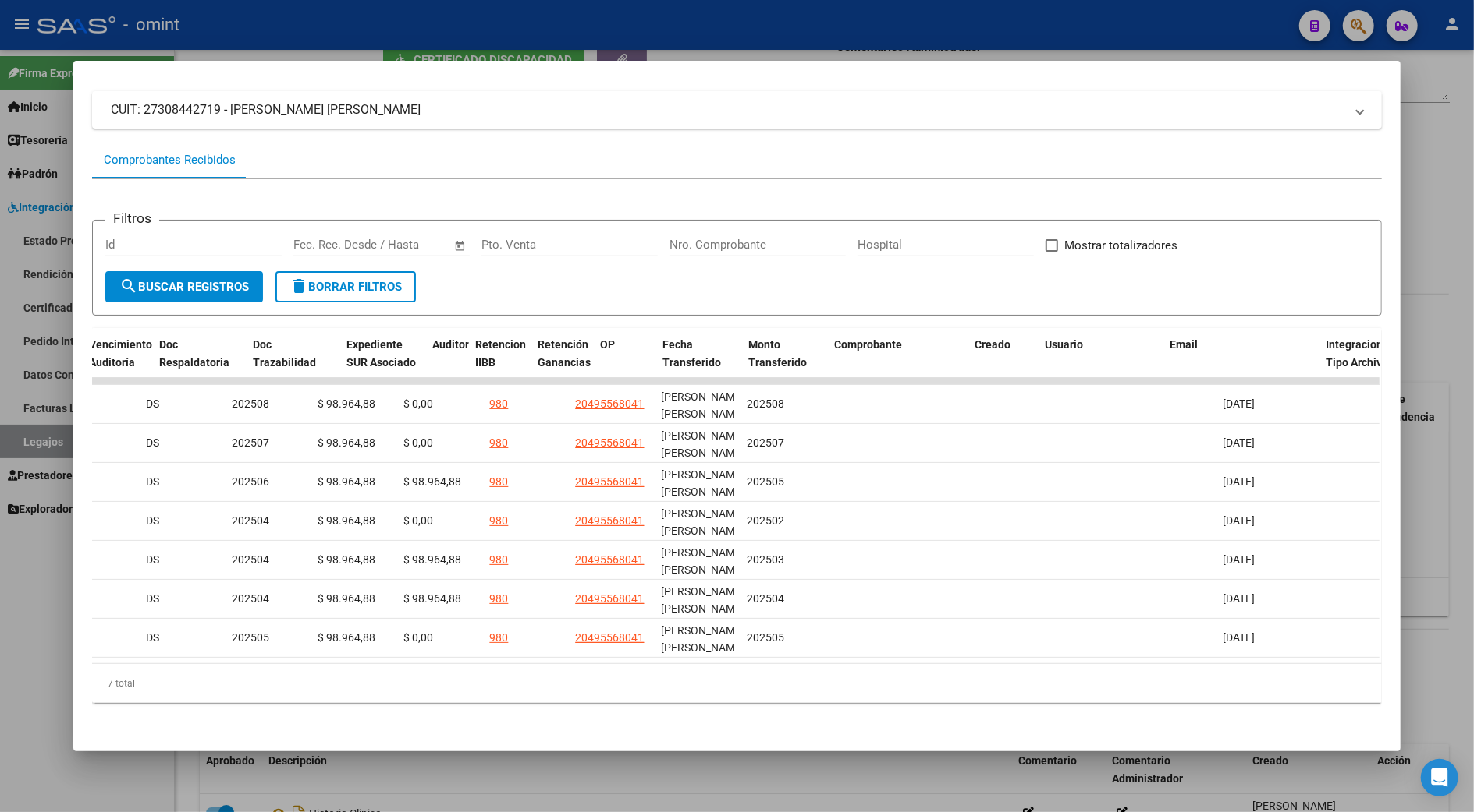
scroll to position [0, 0]
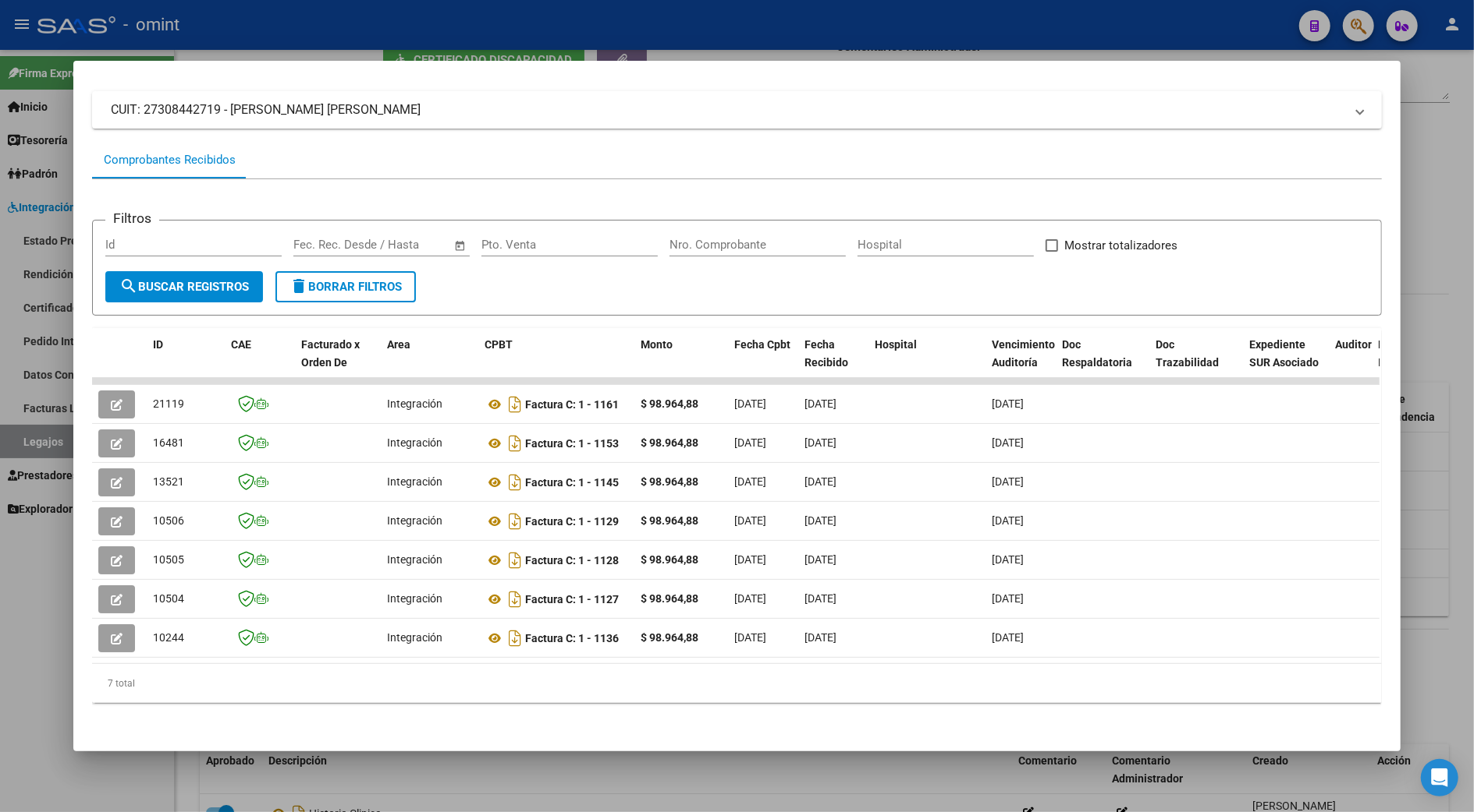
click at [1423, 525] on div at bounding box center [737, 406] width 1474 height 812
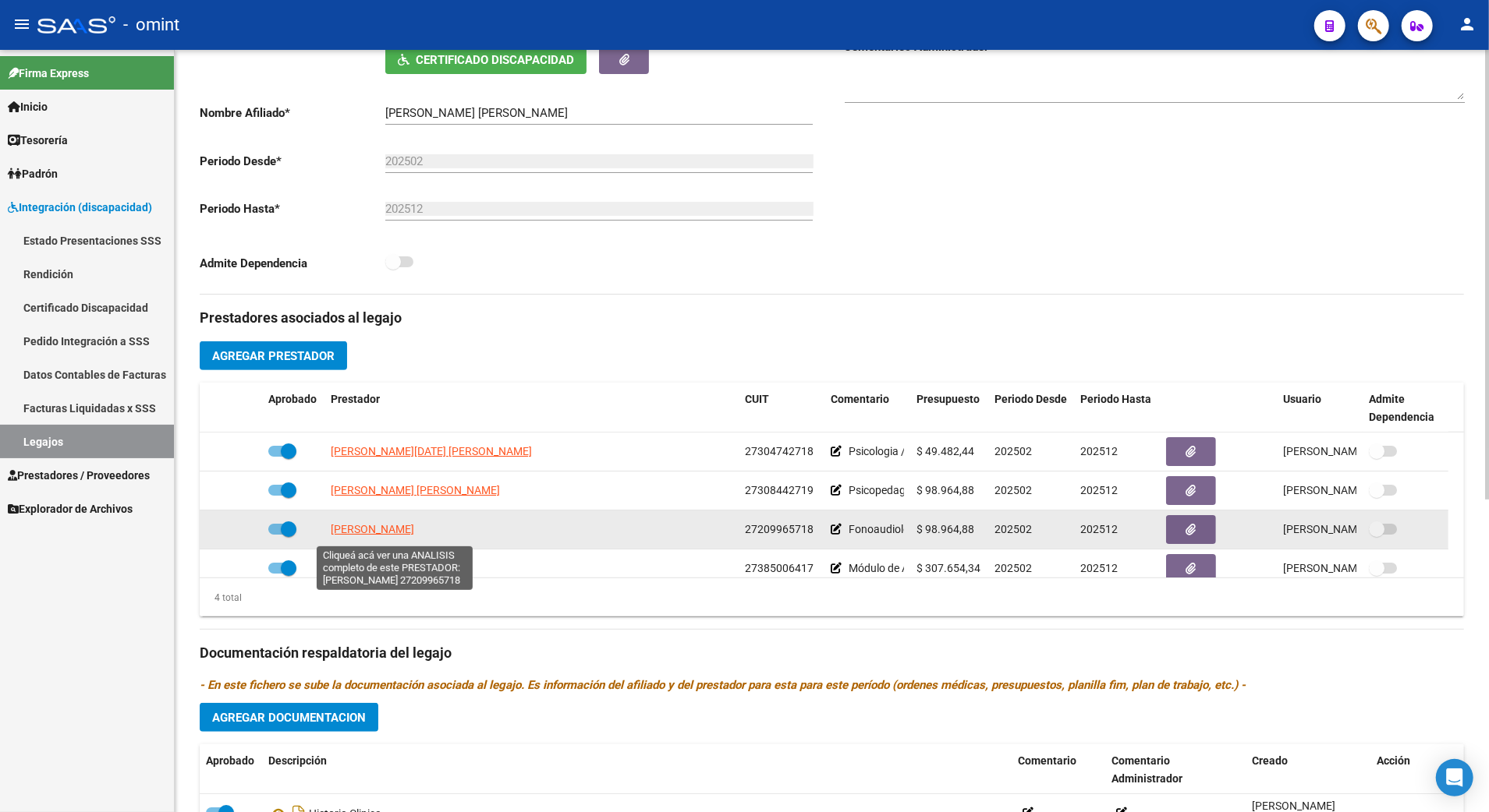
click at [375, 535] on span "[PERSON_NAME]" at bounding box center [373, 529] width 83 height 13
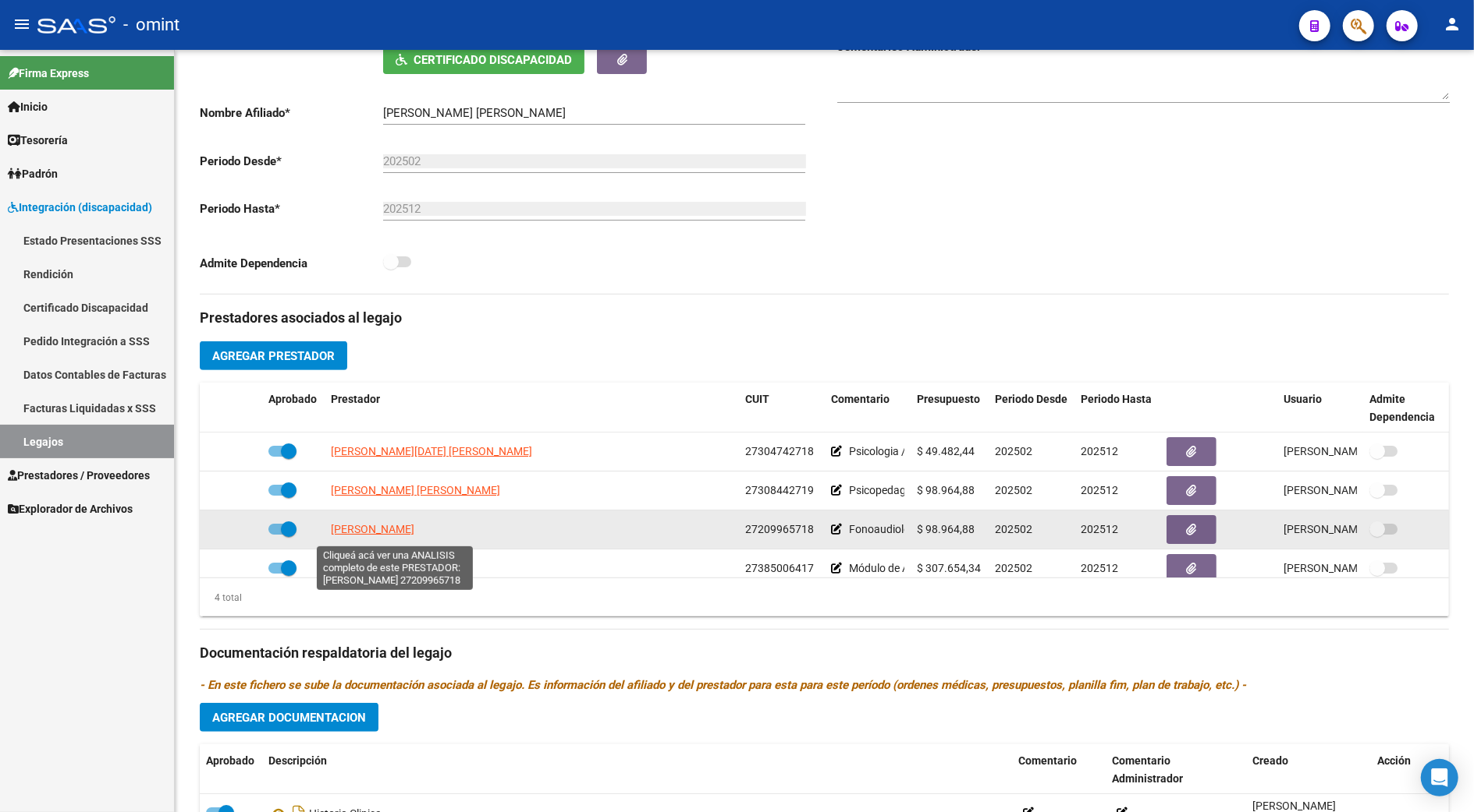
type textarea "27209965718"
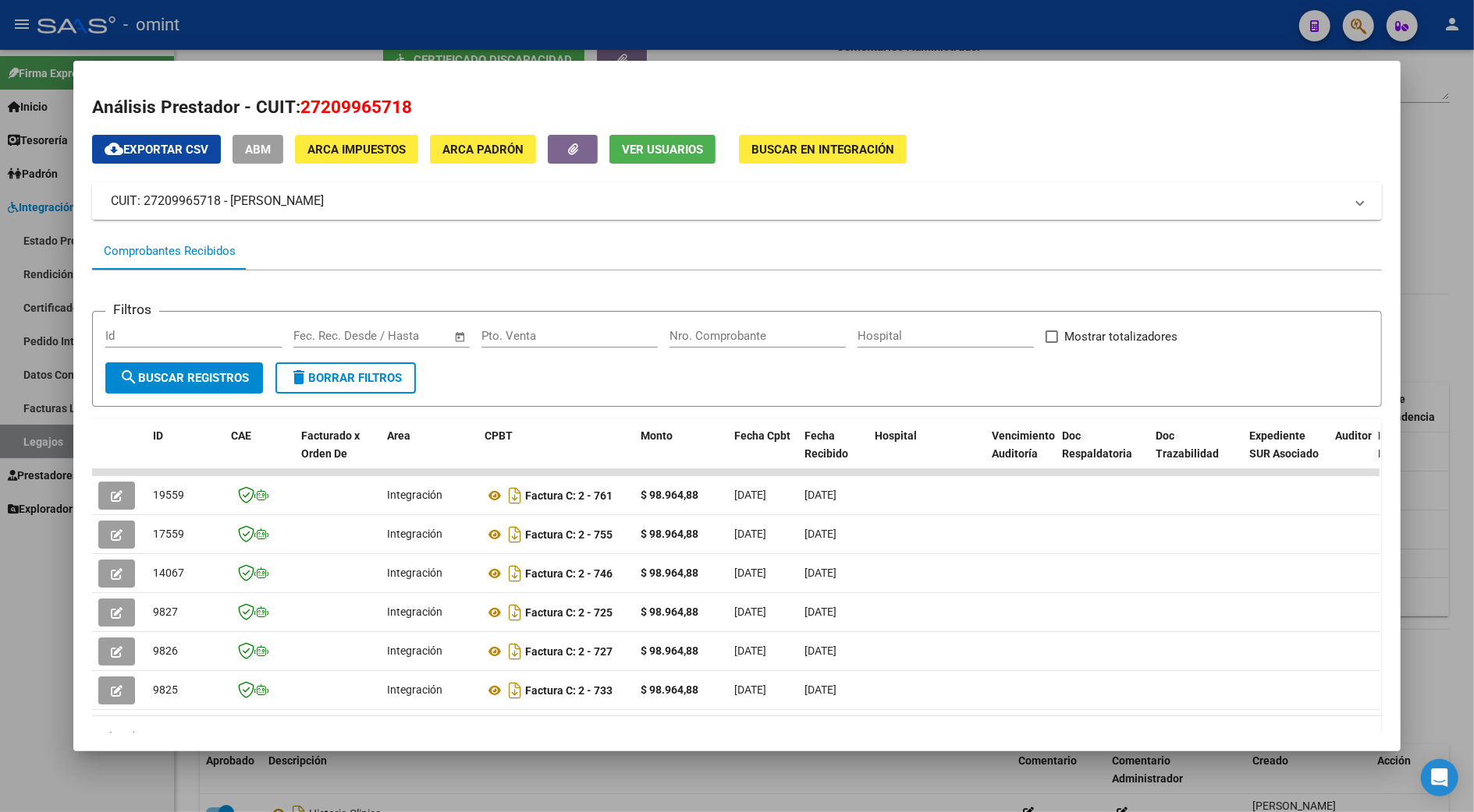
click at [1425, 509] on div at bounding box center [737, 406] width 1474 height 812
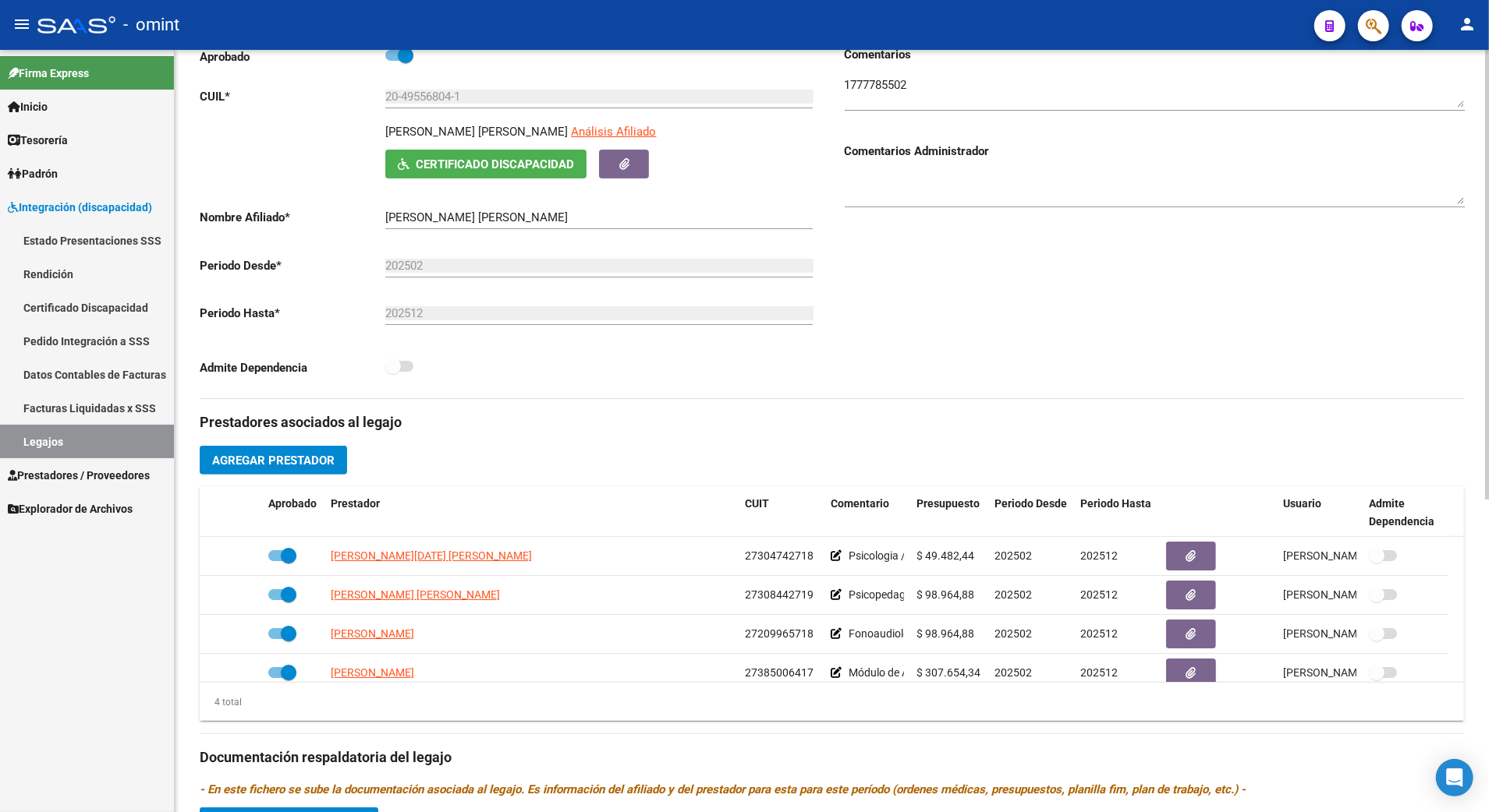
scroll to position [103, 0]
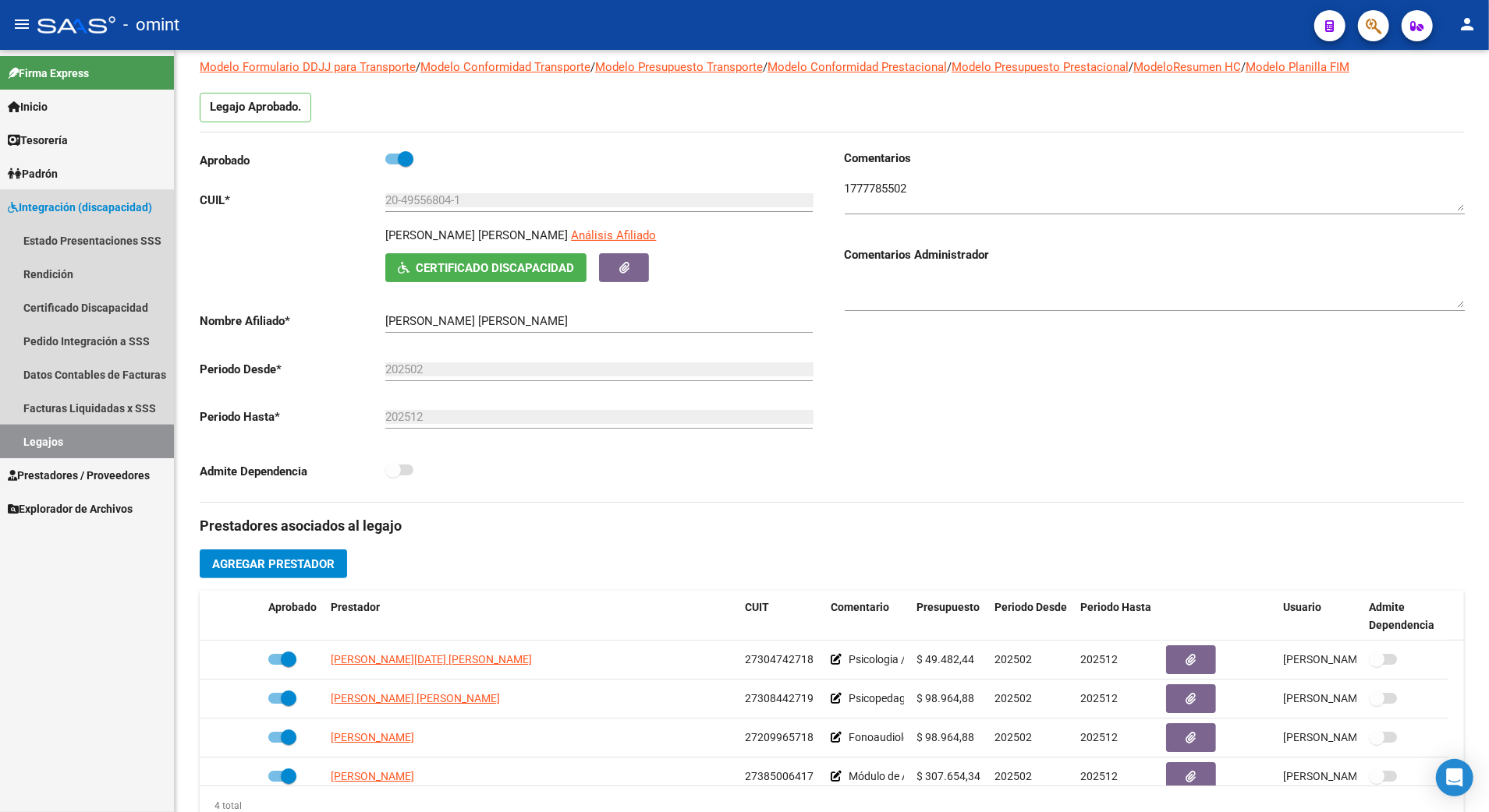
click at [29, 440] on link "Legajos" at bounding box center [87, 442] width 174 height 33
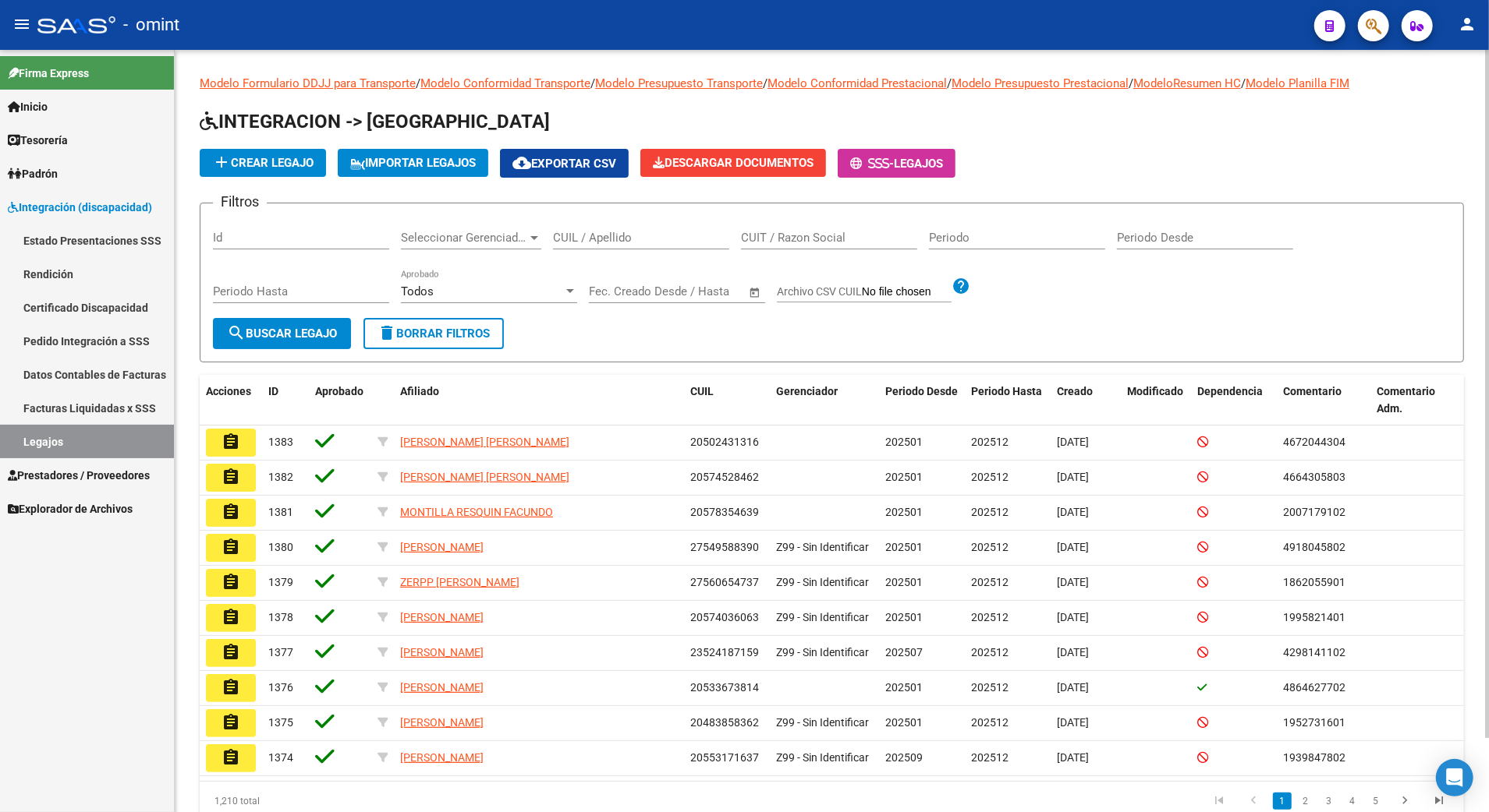
click at [603, 237] on input "CUIL / Apellido" at bounding box center [641, 238] width 176 height 14
paste input "20582391174"
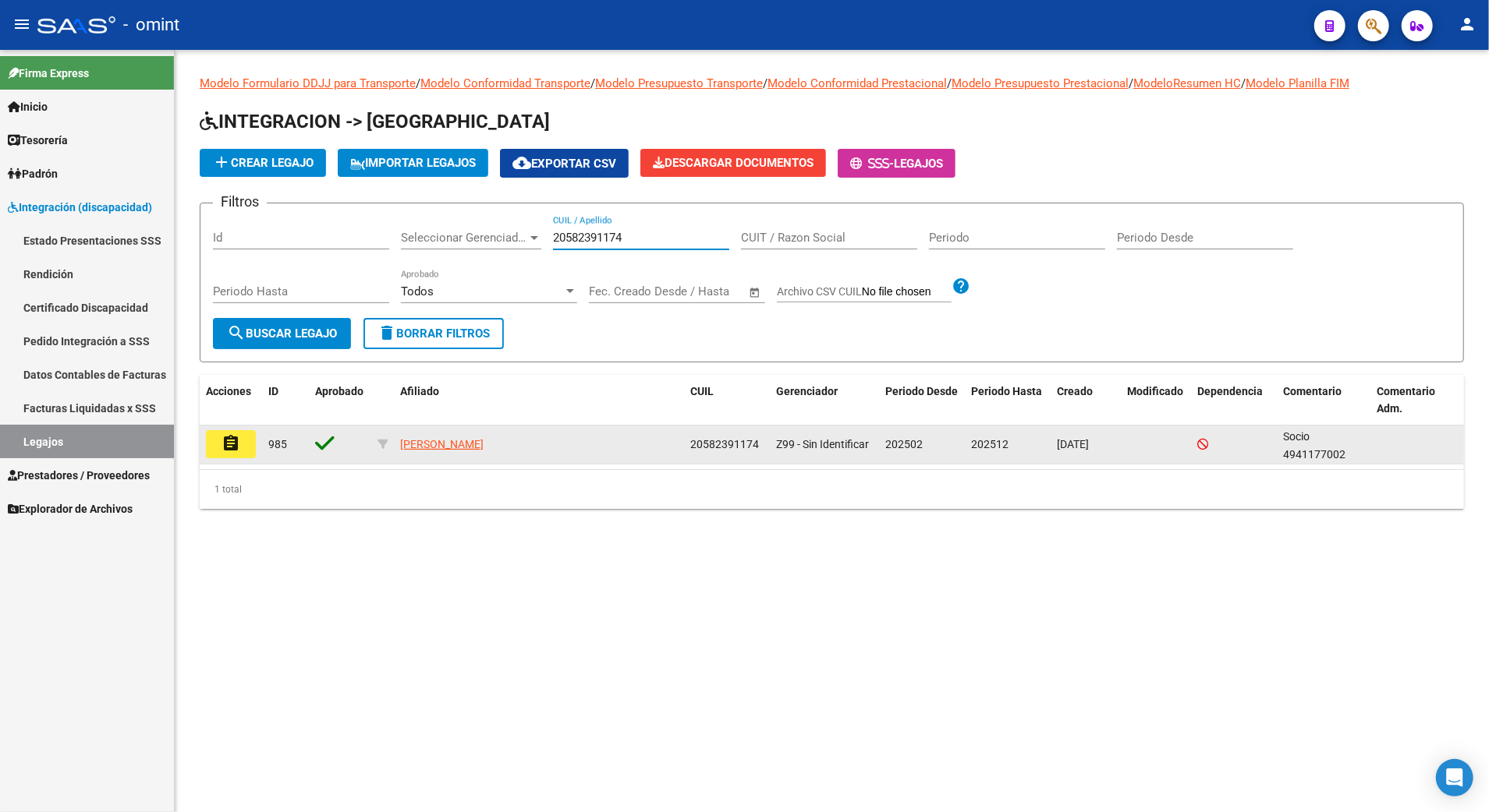
type input "20582391174"
click at [235, 430] on button "assignment" at bounding box center [231, 444] width 50 height 28
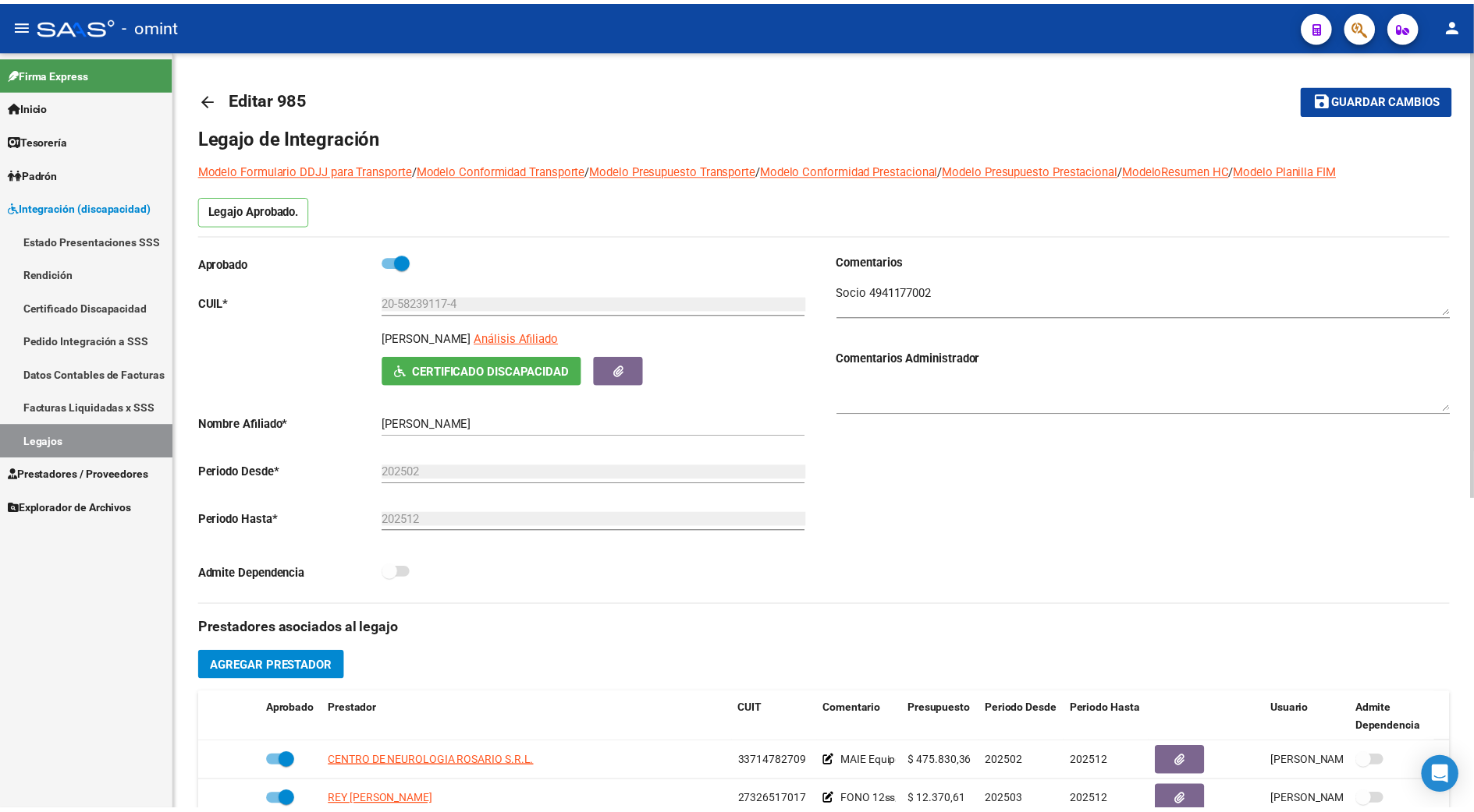
scroll to position [312, 0]
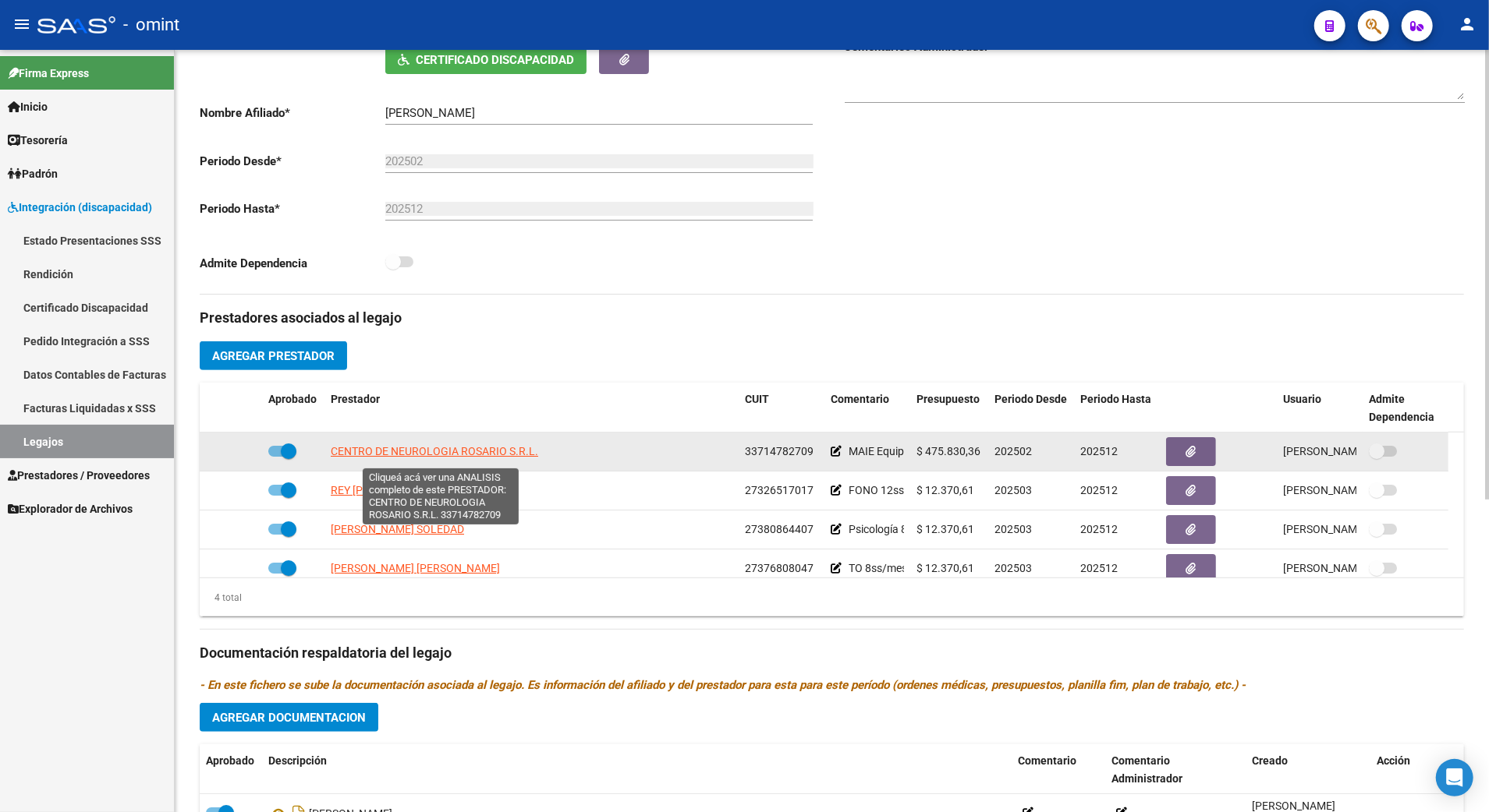
click at [455, 456] on span "CENTRO DE NEUROLOGIA ROSARIO S.R.L." at bounding box center [435, 451] width 208 height 13
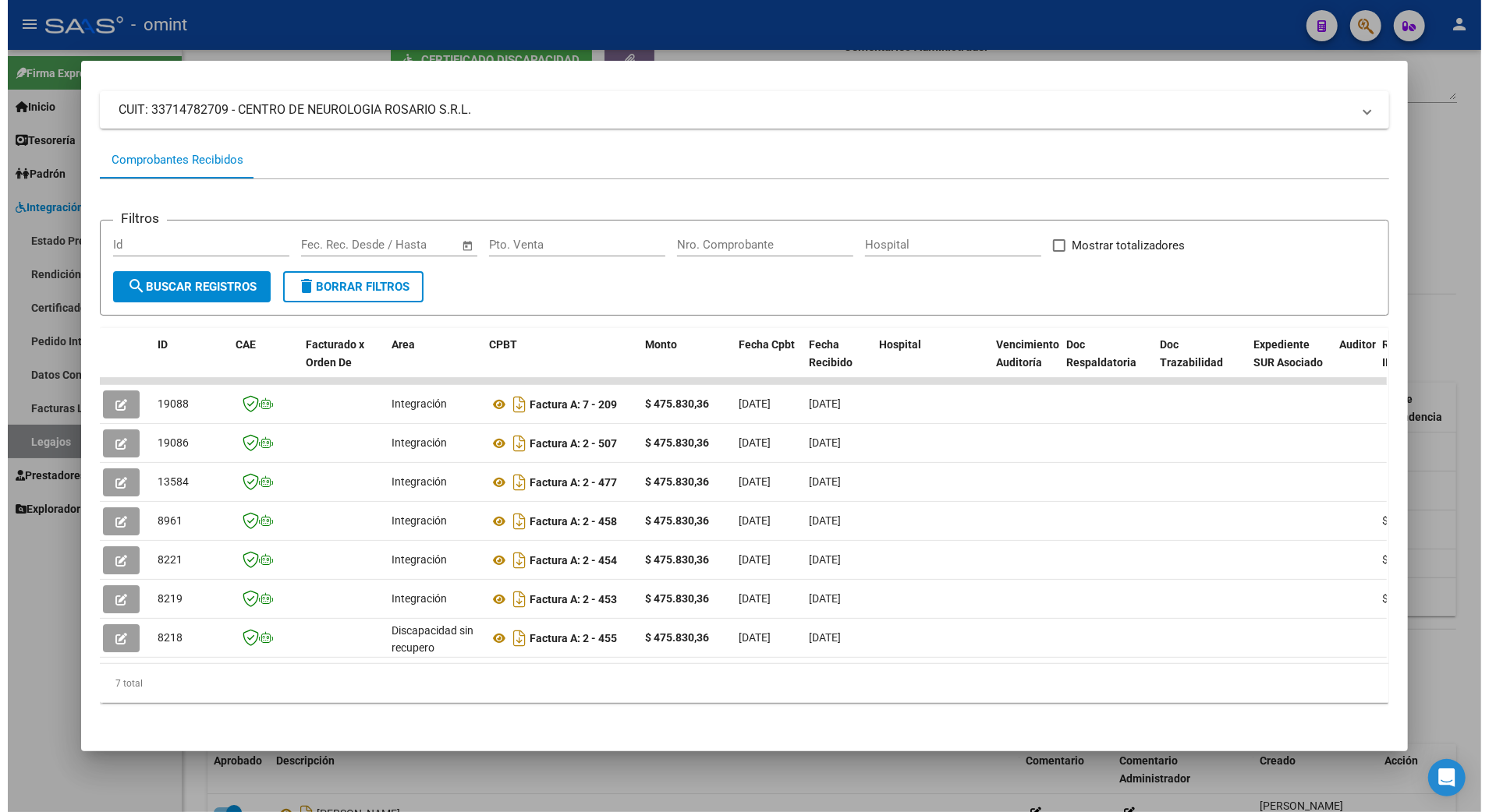
scroll to position [0, 0]
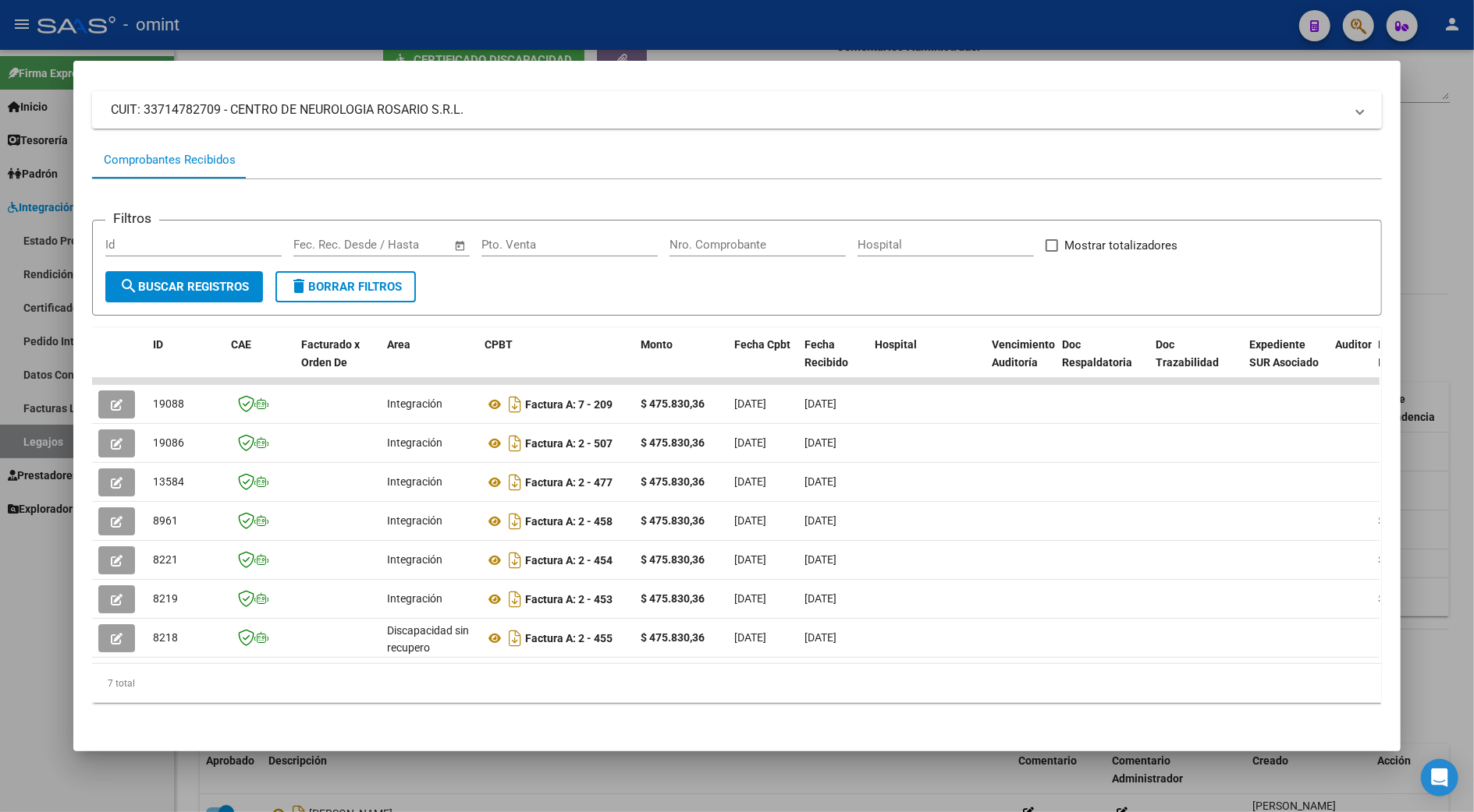
click at [1430, 493] on div at bounding box center [737, 406] width 1474 height 812
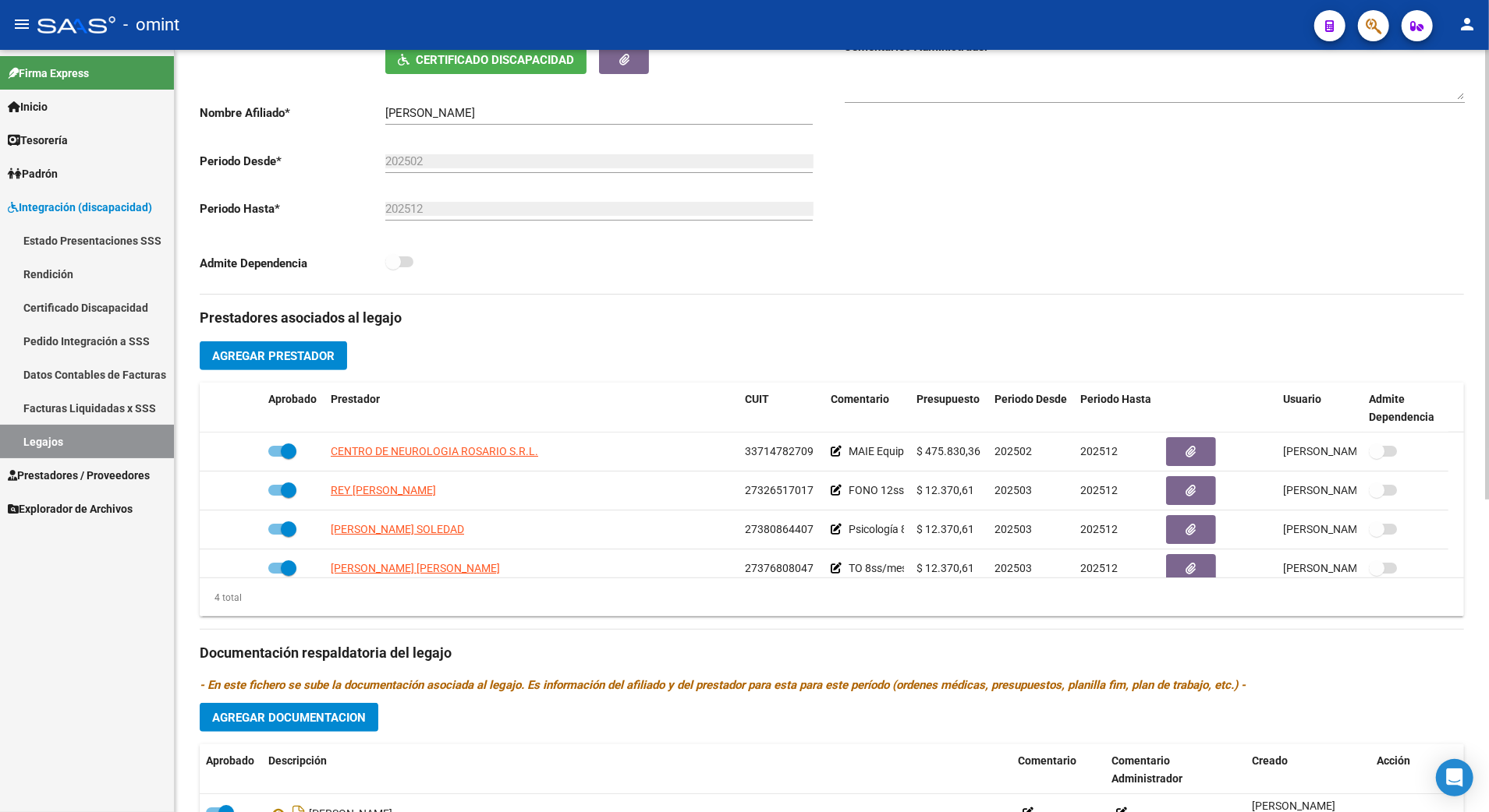
scroll to position [519, 0]
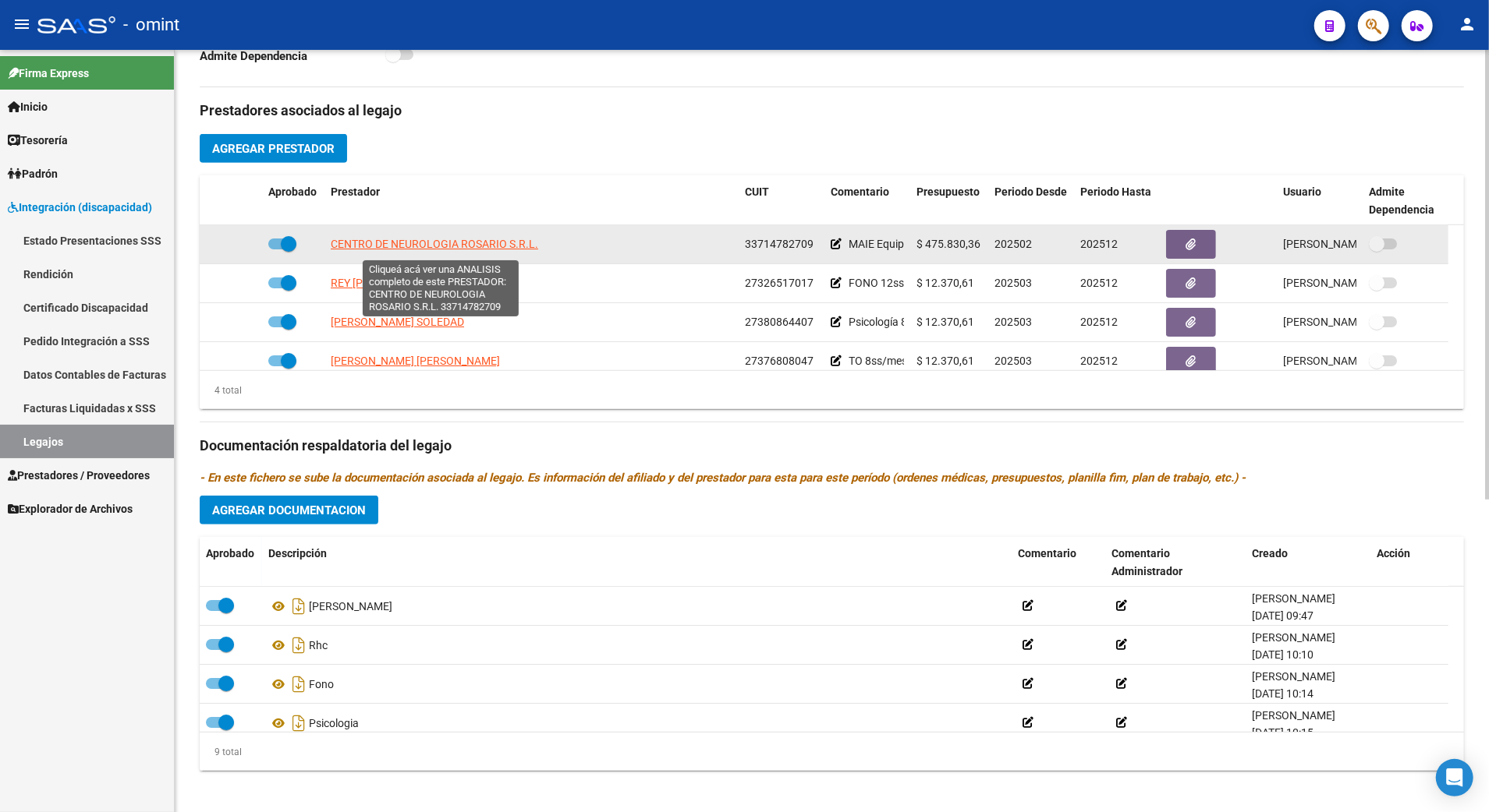
click at [463, 250] on span "CENTRO DE NEUROLOGIA ROSARIO S.R.L." at bounding box center [435, 243] width 208 height 13
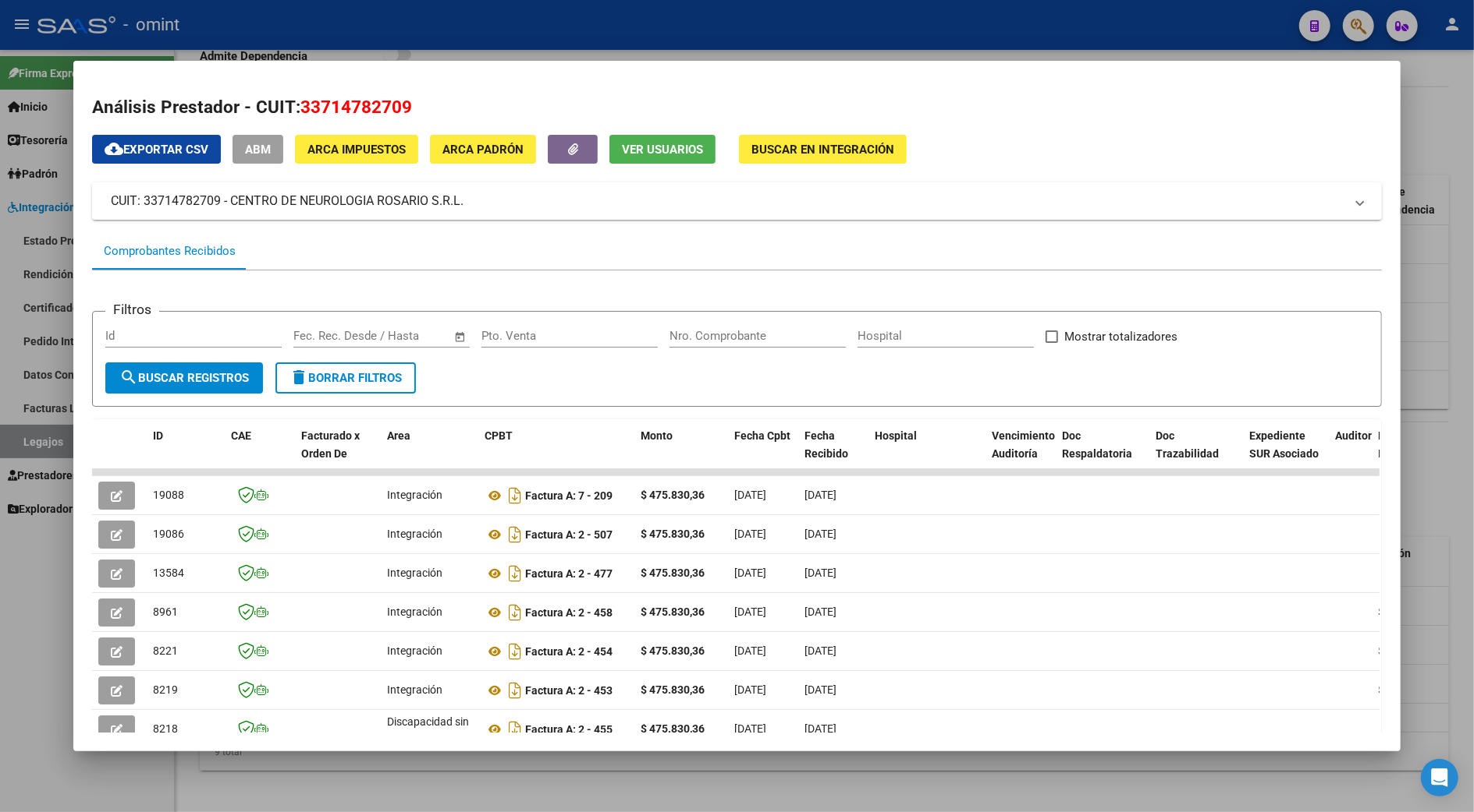
click at [1451, 163] on div at bounding box center [737, 406] width 1474 height 812
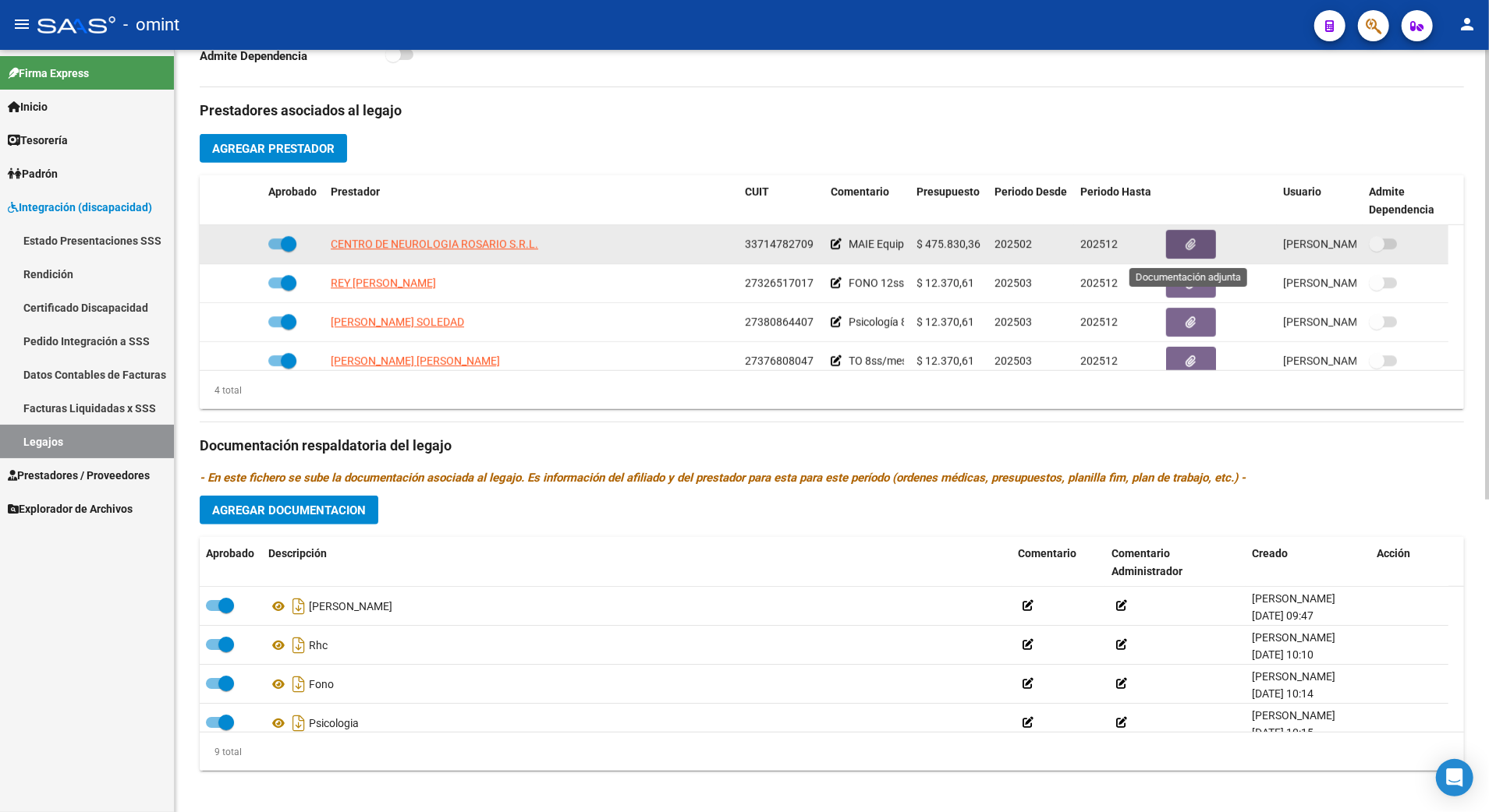
click at [1192, 243] on icon "button" at bounding box center [1191, 244] width 10 height 12
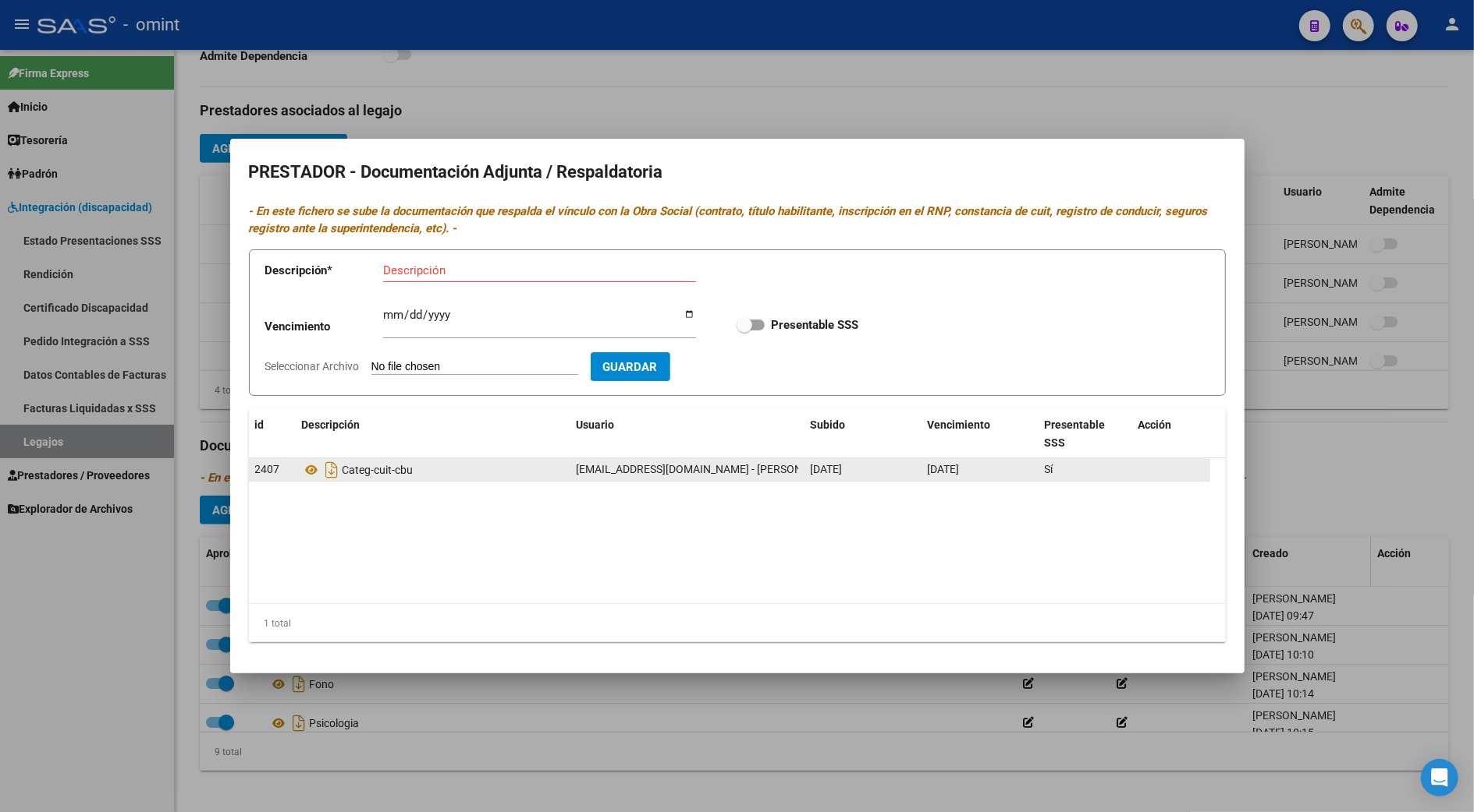
click at [370, 478] on div "Categ-cuit-cbu" at bounding box center [433, 470] width 262 height 25
drag, startPoint x: 370, startPoint y: 478, endPoint x: 310, endPoint y: 465, distance: 61.4
click at [310, 465] on icon at bounding box center [312, 470] width 20 height 18
click at [1366, 480] on div at bounding box center [737, 406] width 1474 height 812
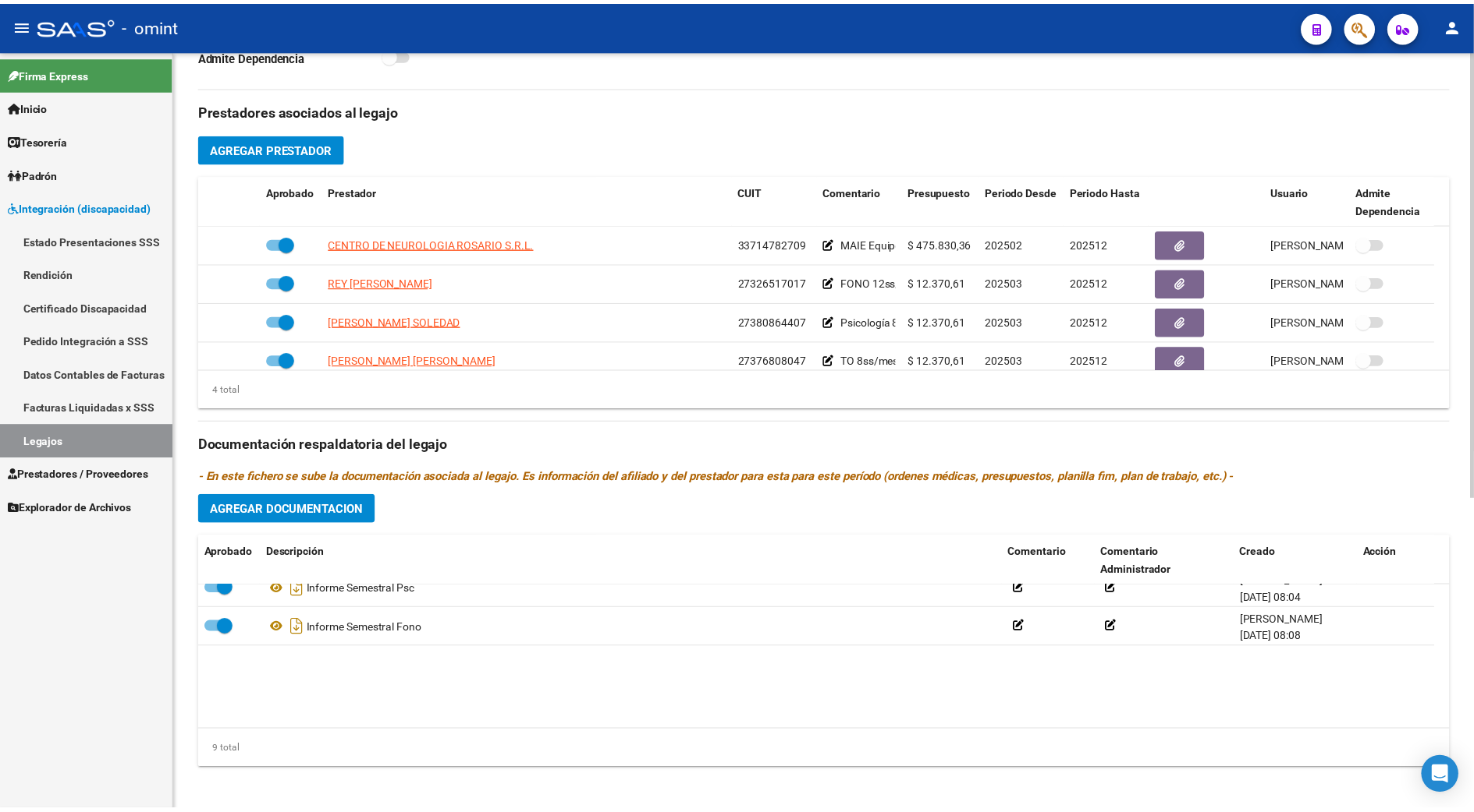
scroll to position [3, 0]
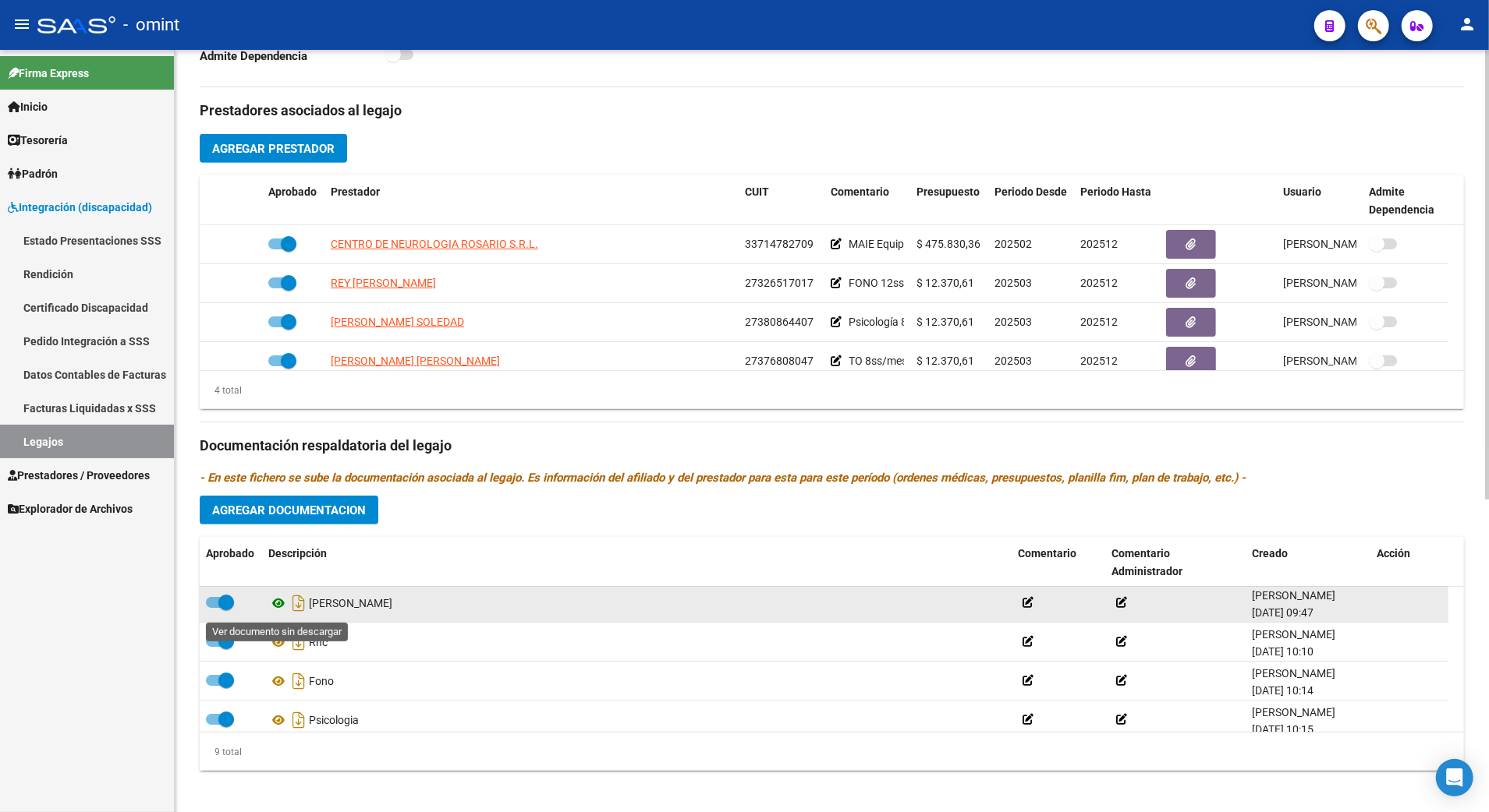
click at [279, 605] on icon at bounding box center [279, 604] width 20 height 18
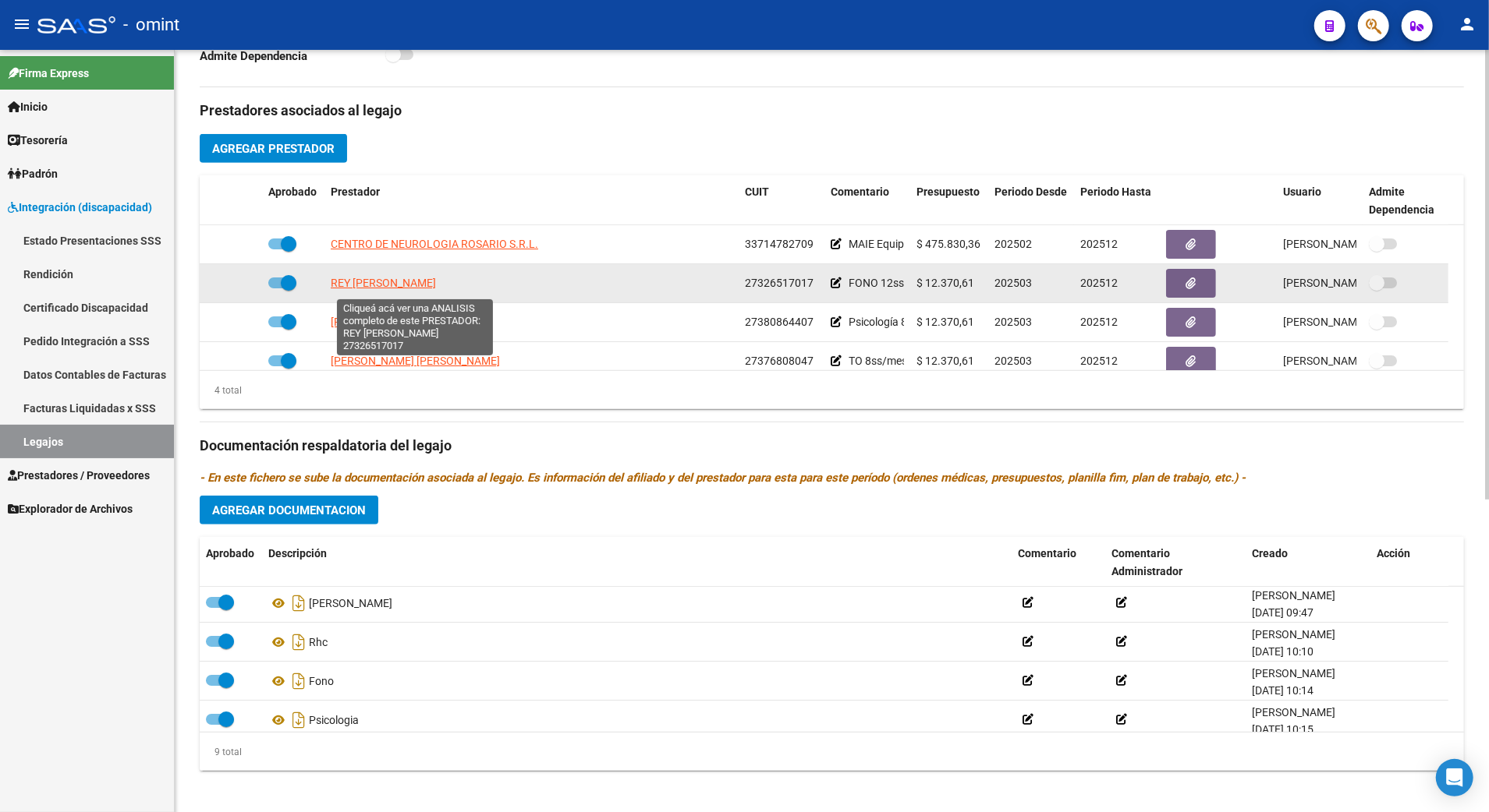
click at [393, 284] on span "REY [PERSON_NAME]" at bounding box center [384, 283] width 105 height 13
type textarea "27326517017"
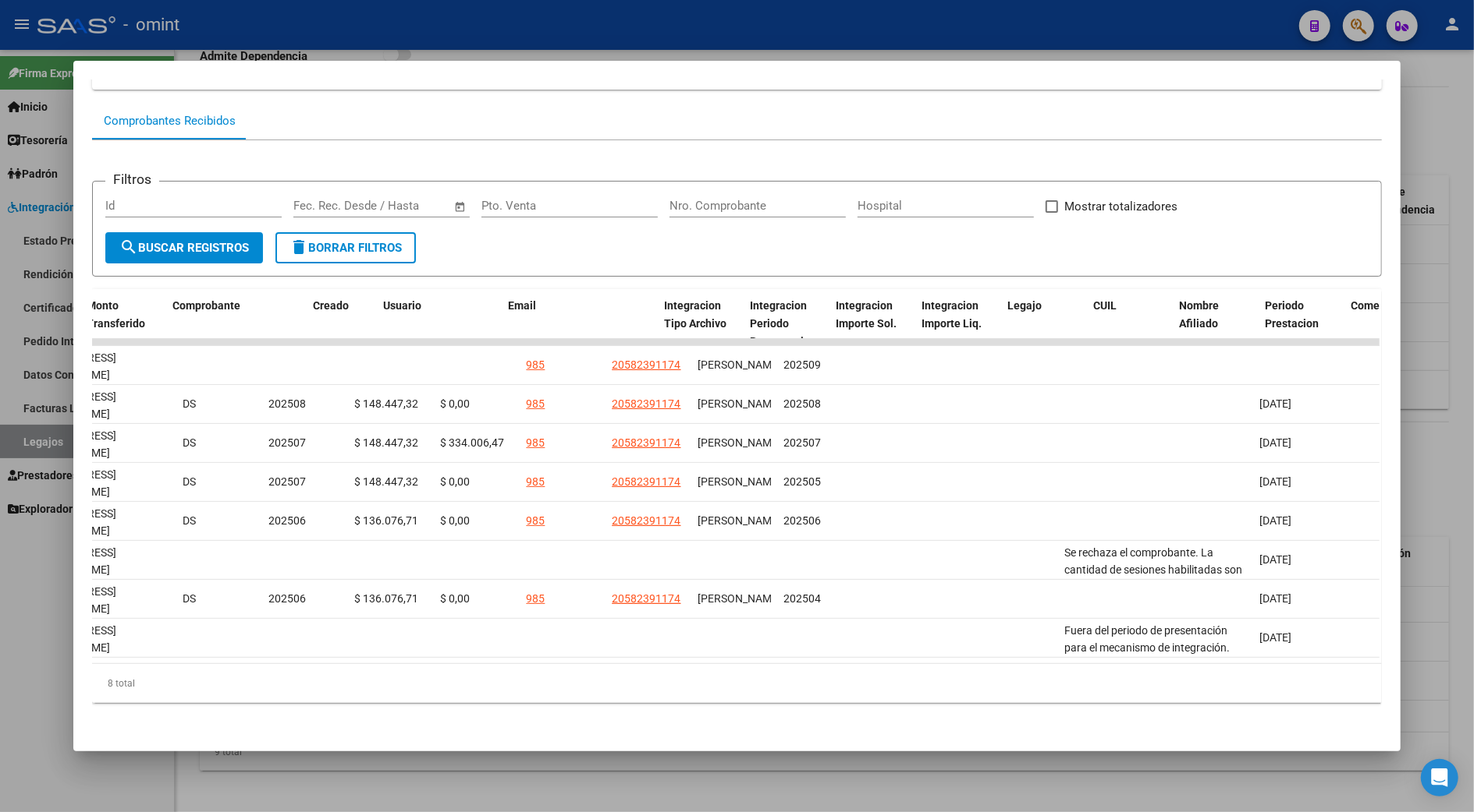
scroll to position [0, 0]
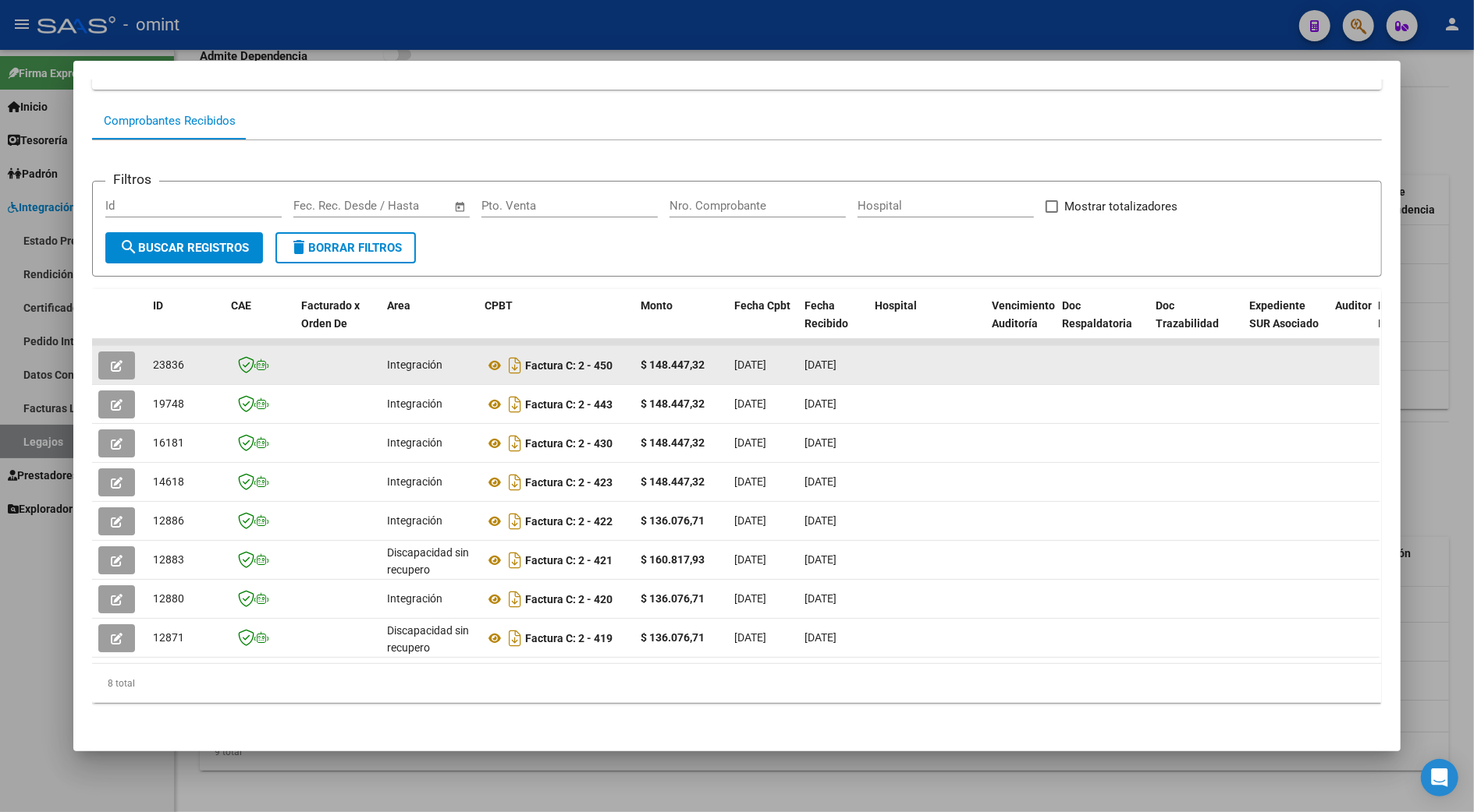
click at [98, 352] on button "button" at bounding box center [117, 366] width 37 height 28
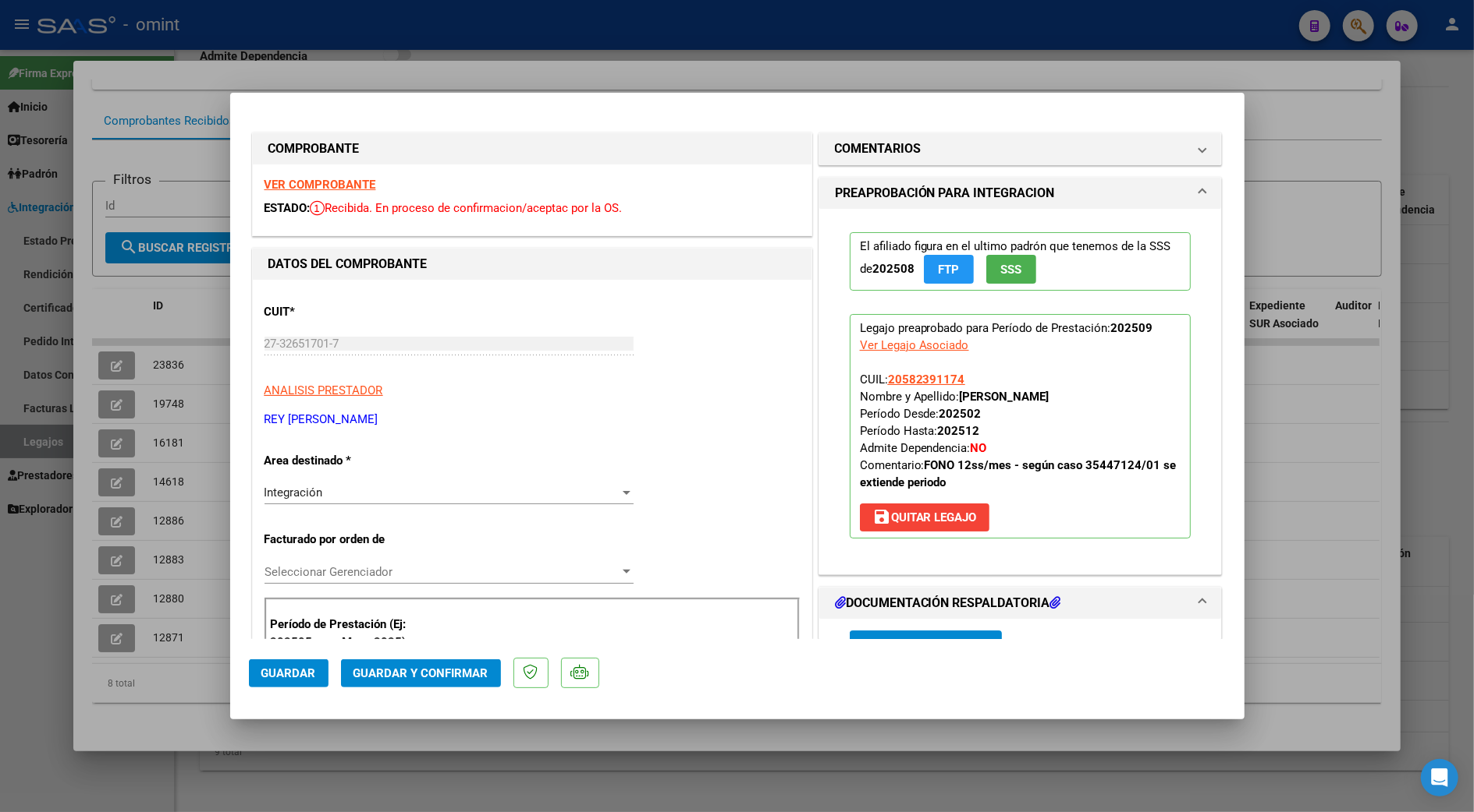
click at [317, 181] on strong "VER COMPROBANTE" at bounding box center [320, 184] width 112 height 14
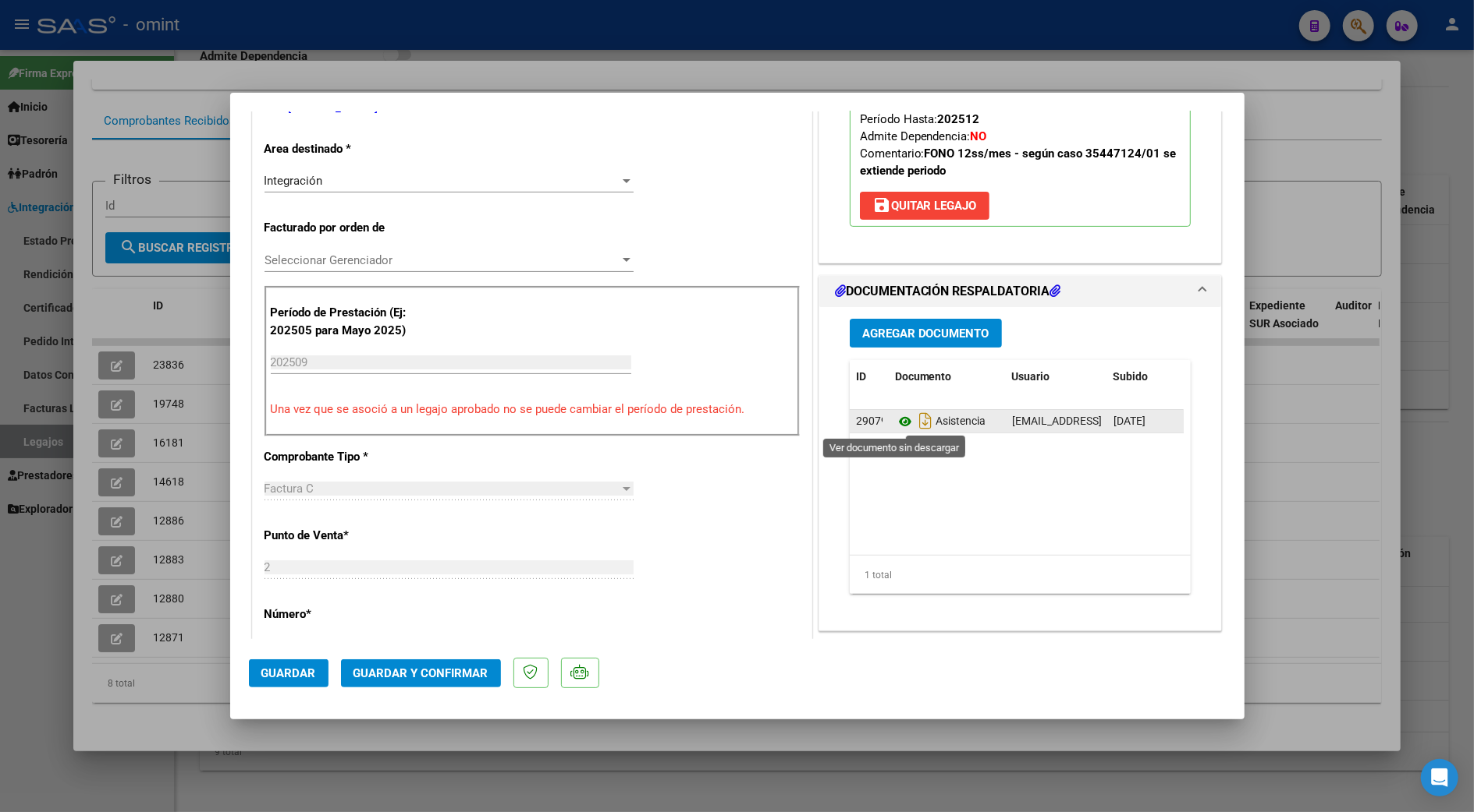
click at [898, 419] on icon at bounding box center [905, 422] width 20 height 18
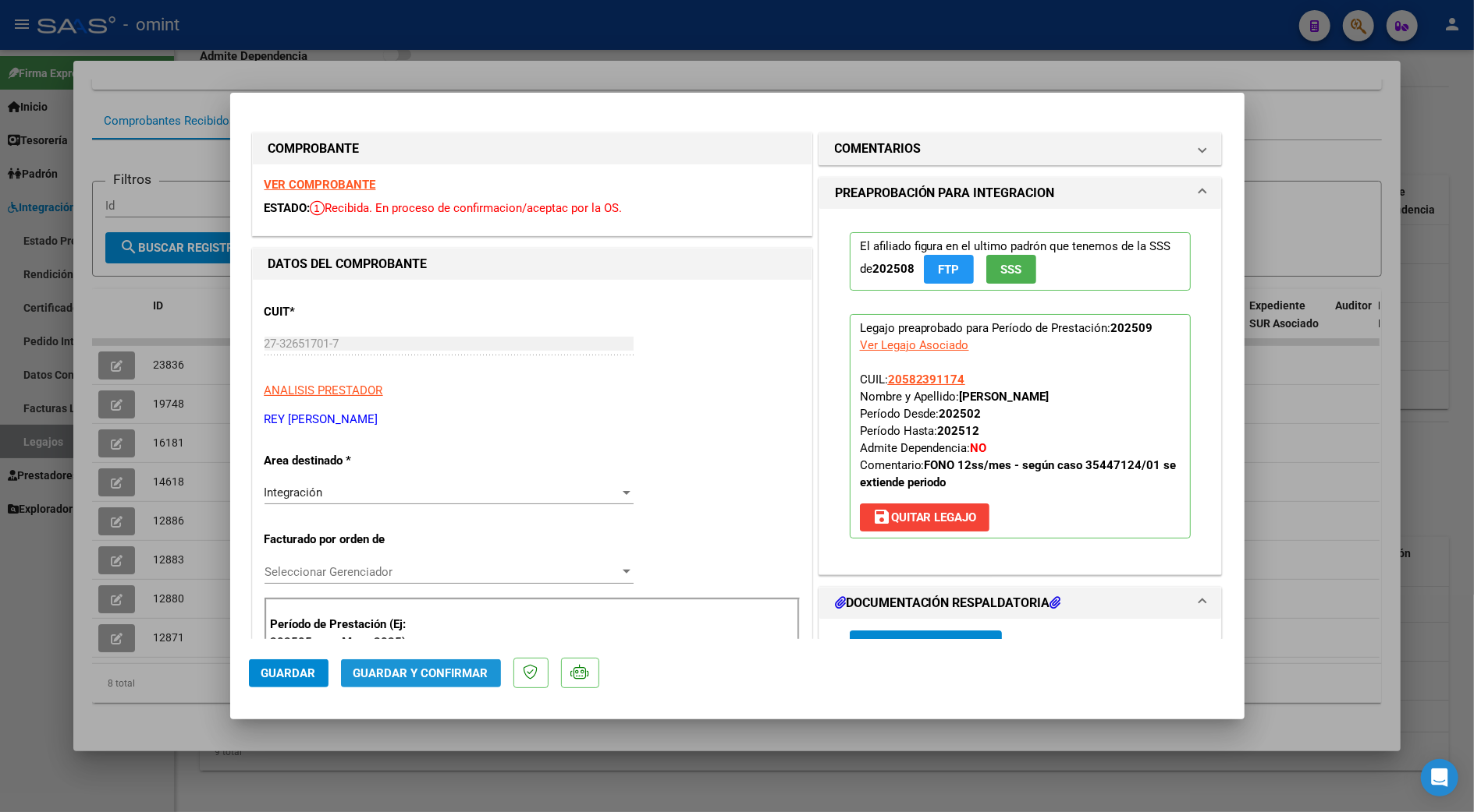
click at [429, 679] on span "Guardar y Confirmar" at bounding box center [421, 674] width 135 height 14
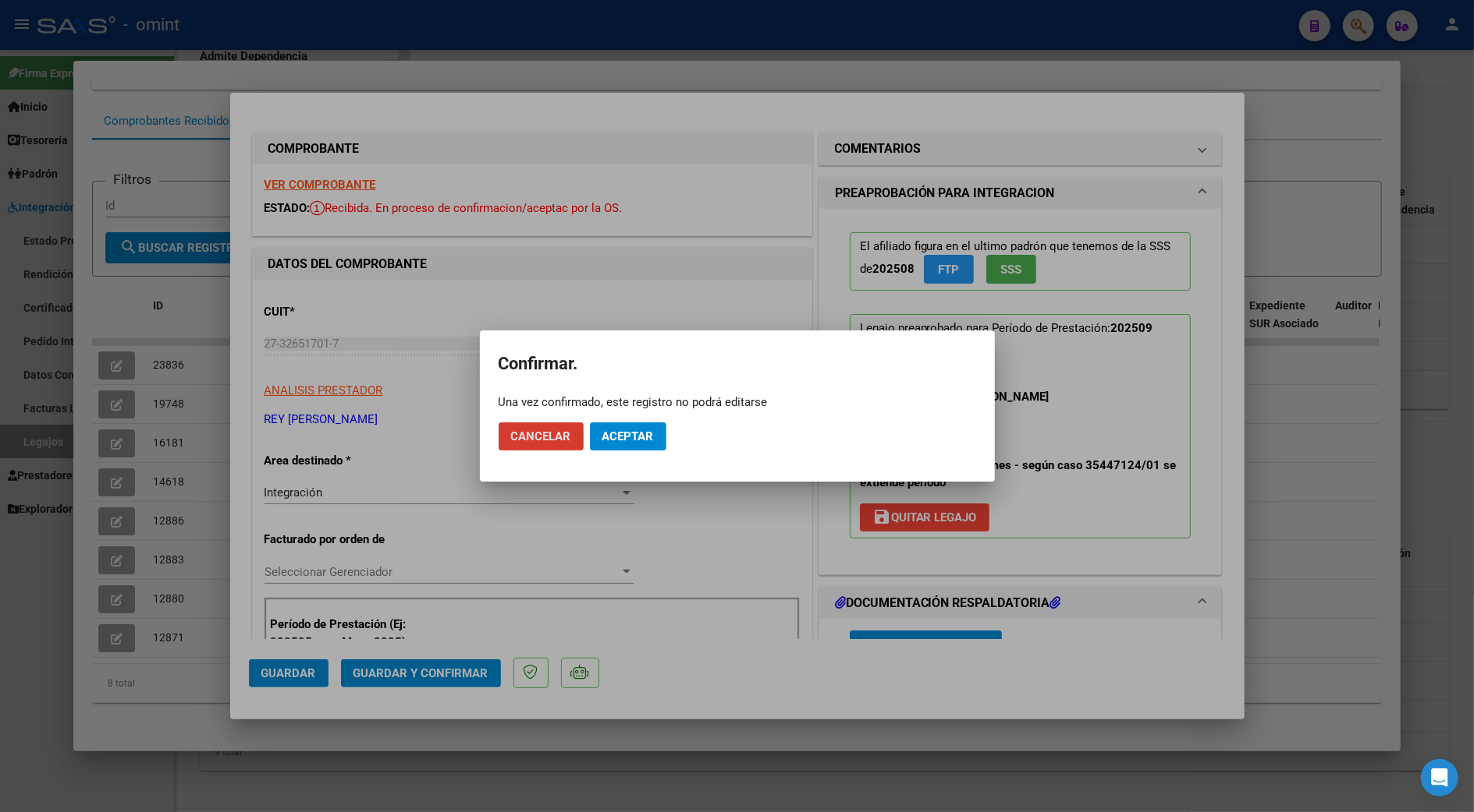
click at [637, 439] on span "Aceptar" at bounding box center [628, 436] width 52 height 14
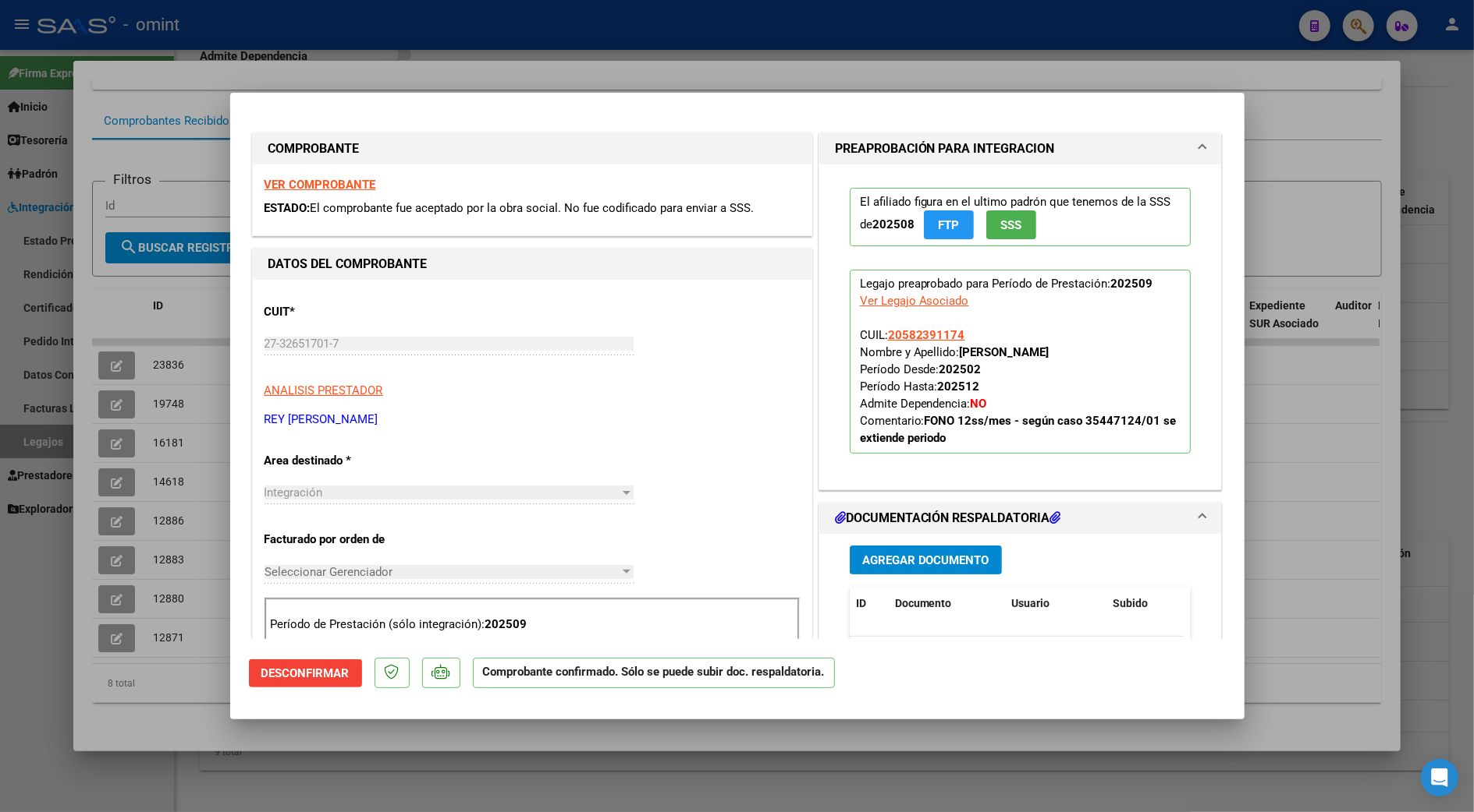
click at [1343, 479] on div at bounding box center [737, 406] width 1474 height 812
type input "$ 0,00"
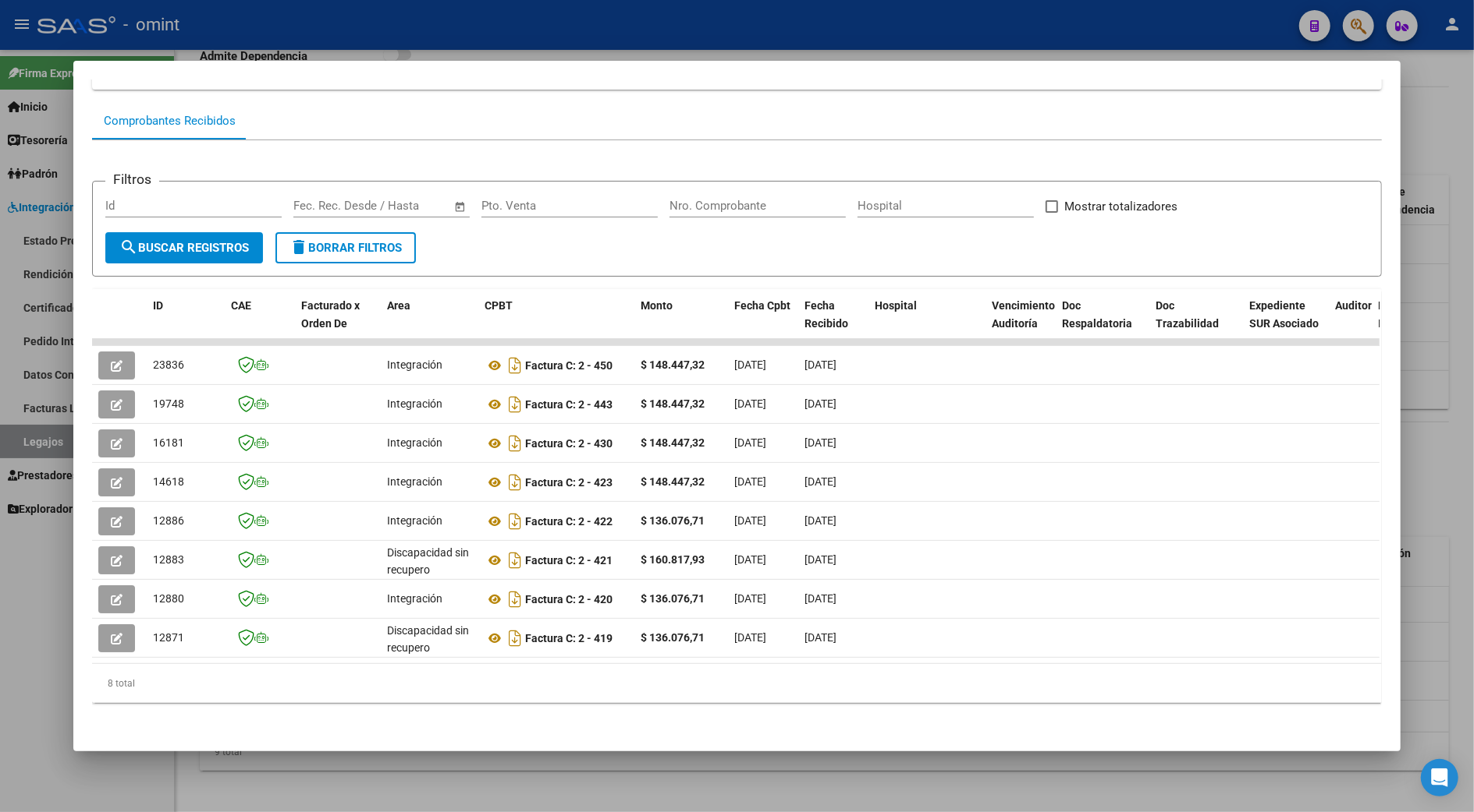
click at [1427, 490] on div at bounding box center [737, 406] width 1474 height 812
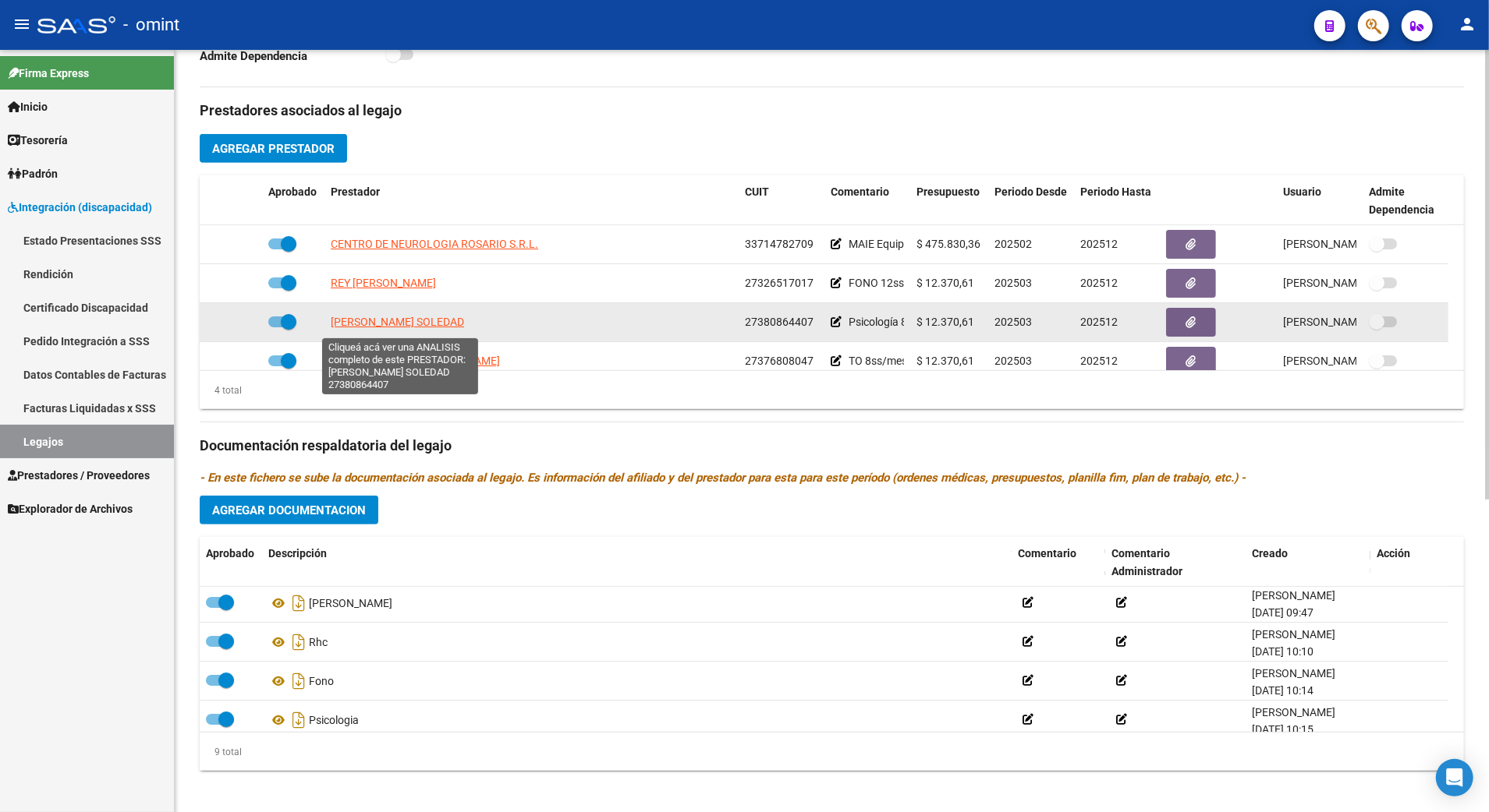
click at [406, 323] on span "[PERSON_NAME] SOLEDAD" at bounding box center [398, 322] width 133 height 13
type textarea "27380864407"
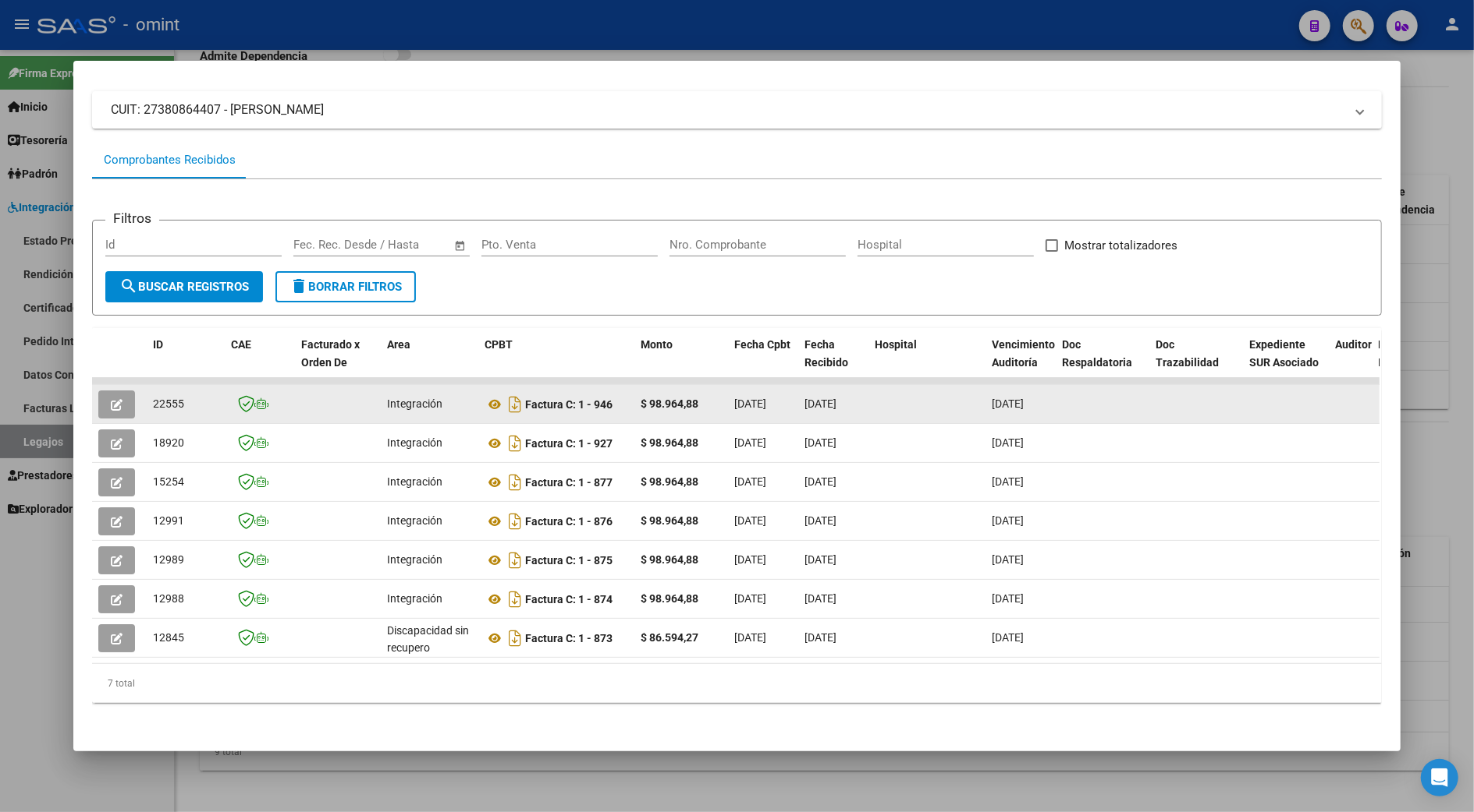
click at [111, 399] on icon "button" at bounding box center [117, 405] width 12 height 12
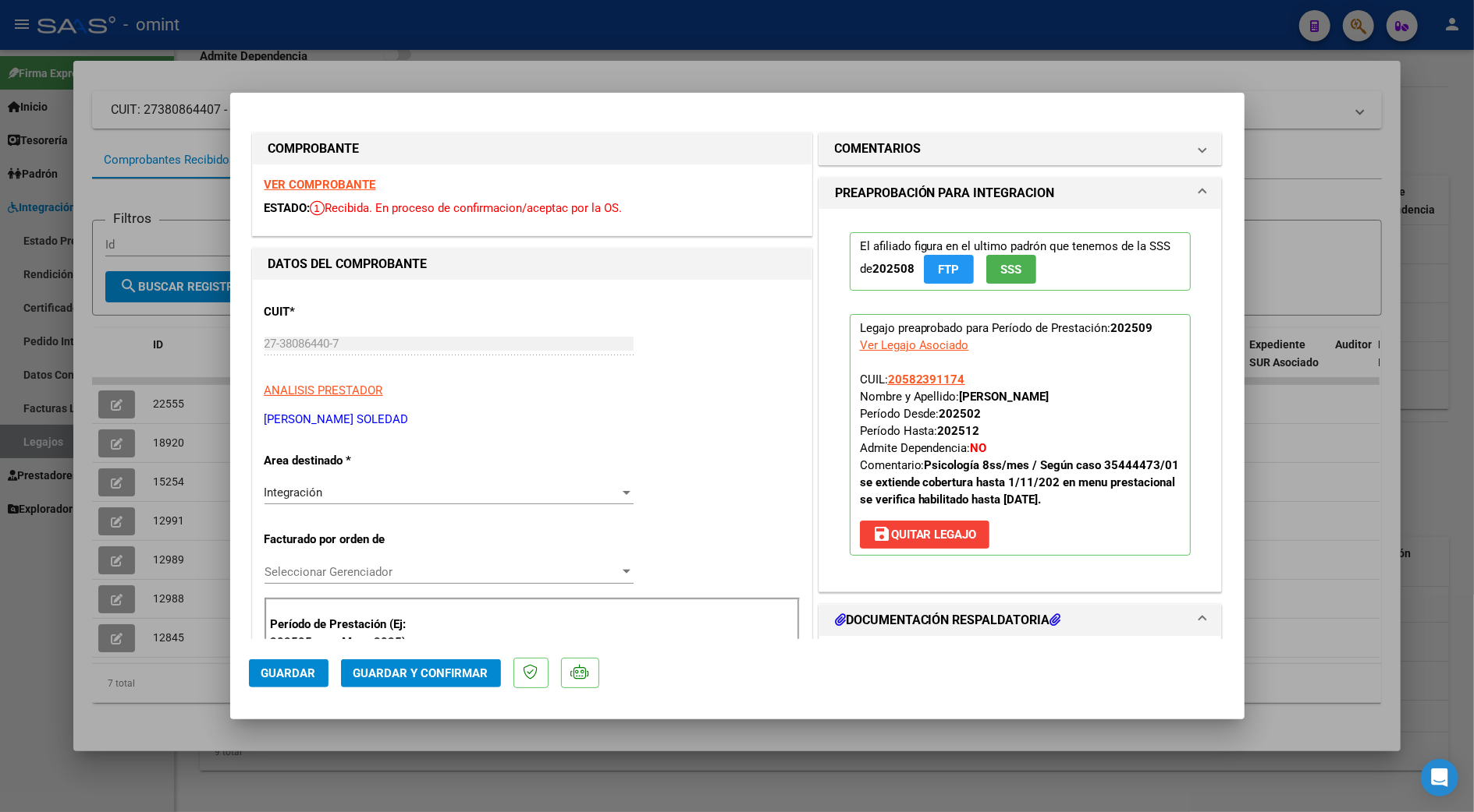
click at [309, 178] on strong "VER COMPROBANTE" at bounding box center [320, 184] width 112 height 14
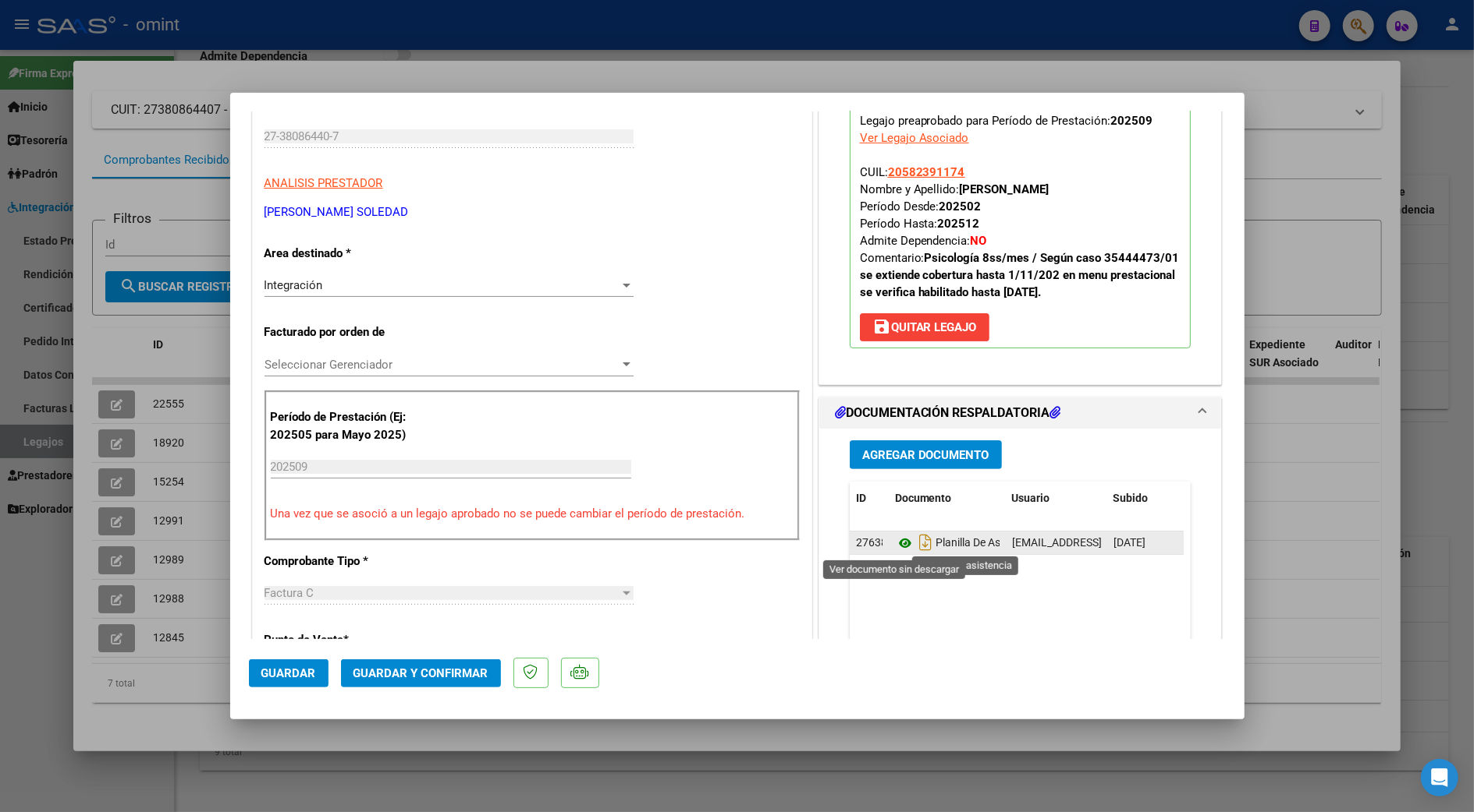
click at [895, 543] on icon at bounding box center [905, 544] width 20 height 18
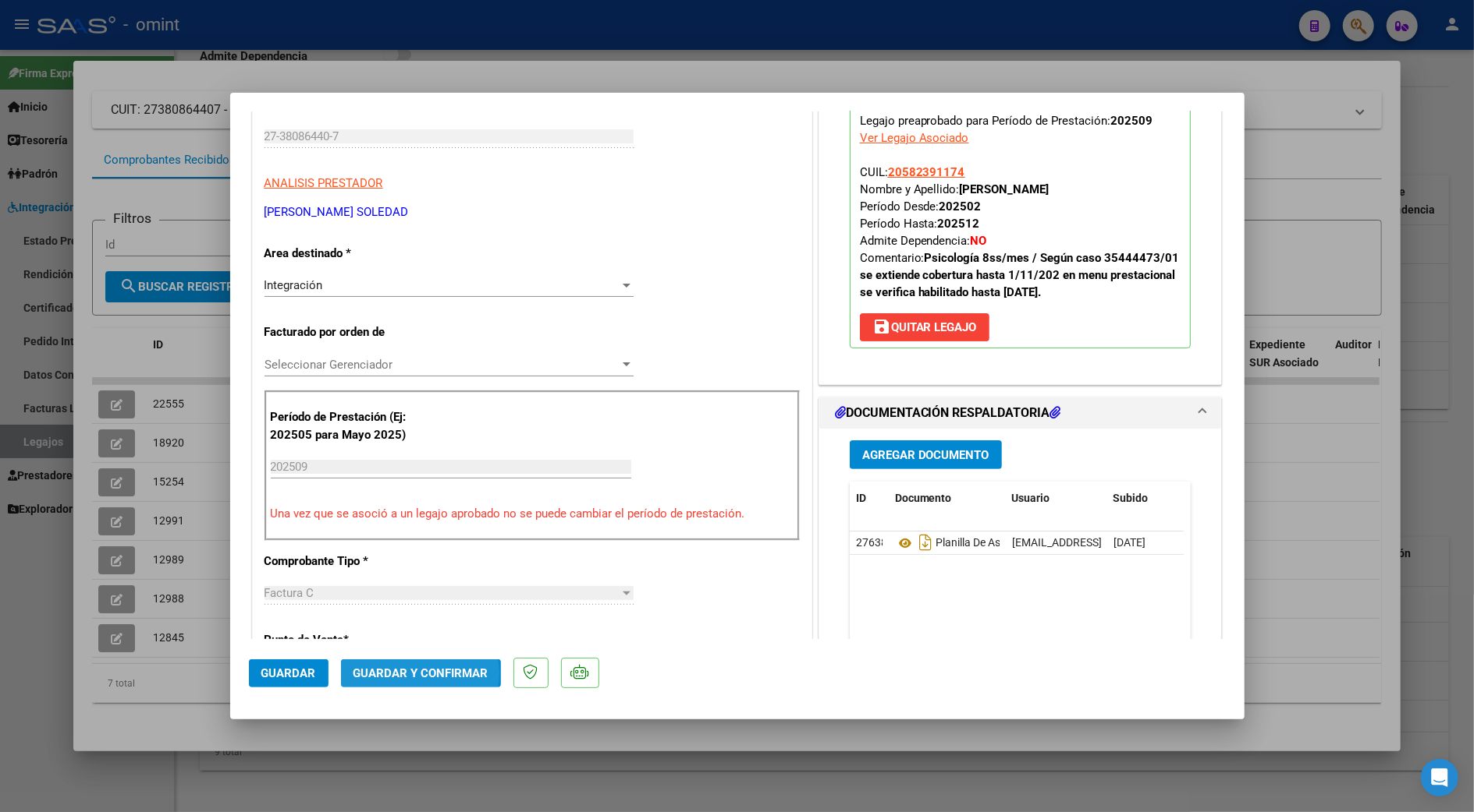
click at [416, 674] on span "Guardar y Confirmar" at bounding box center [421, 674] width 135 height 14
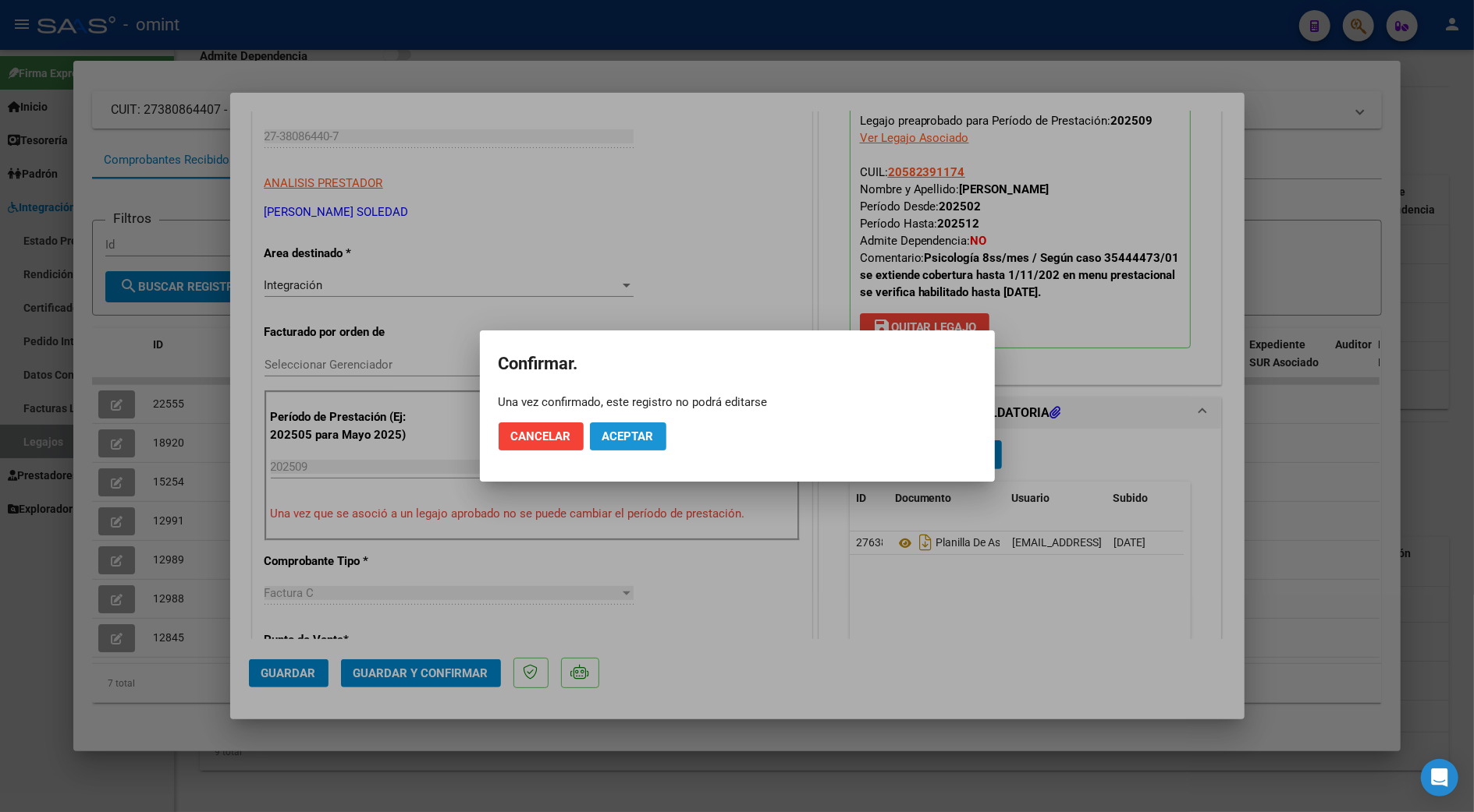
click at [644, 437] on span "Aceptar" at bounding box center [628, 436] width 52 height 14
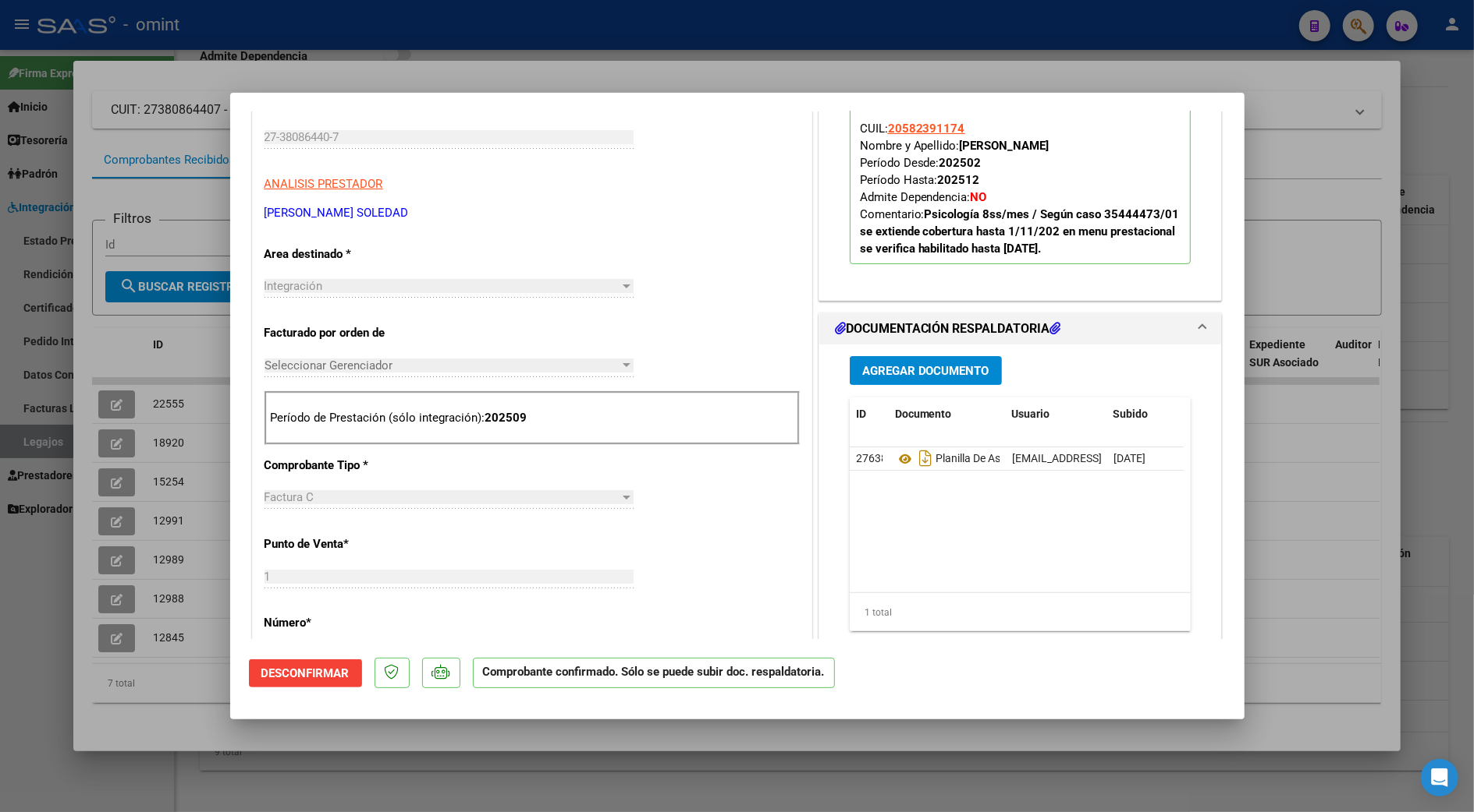
click at [1300, 514] on div at bounding box center [737, 406] width 1474 height 812
type input "$ 0,00"
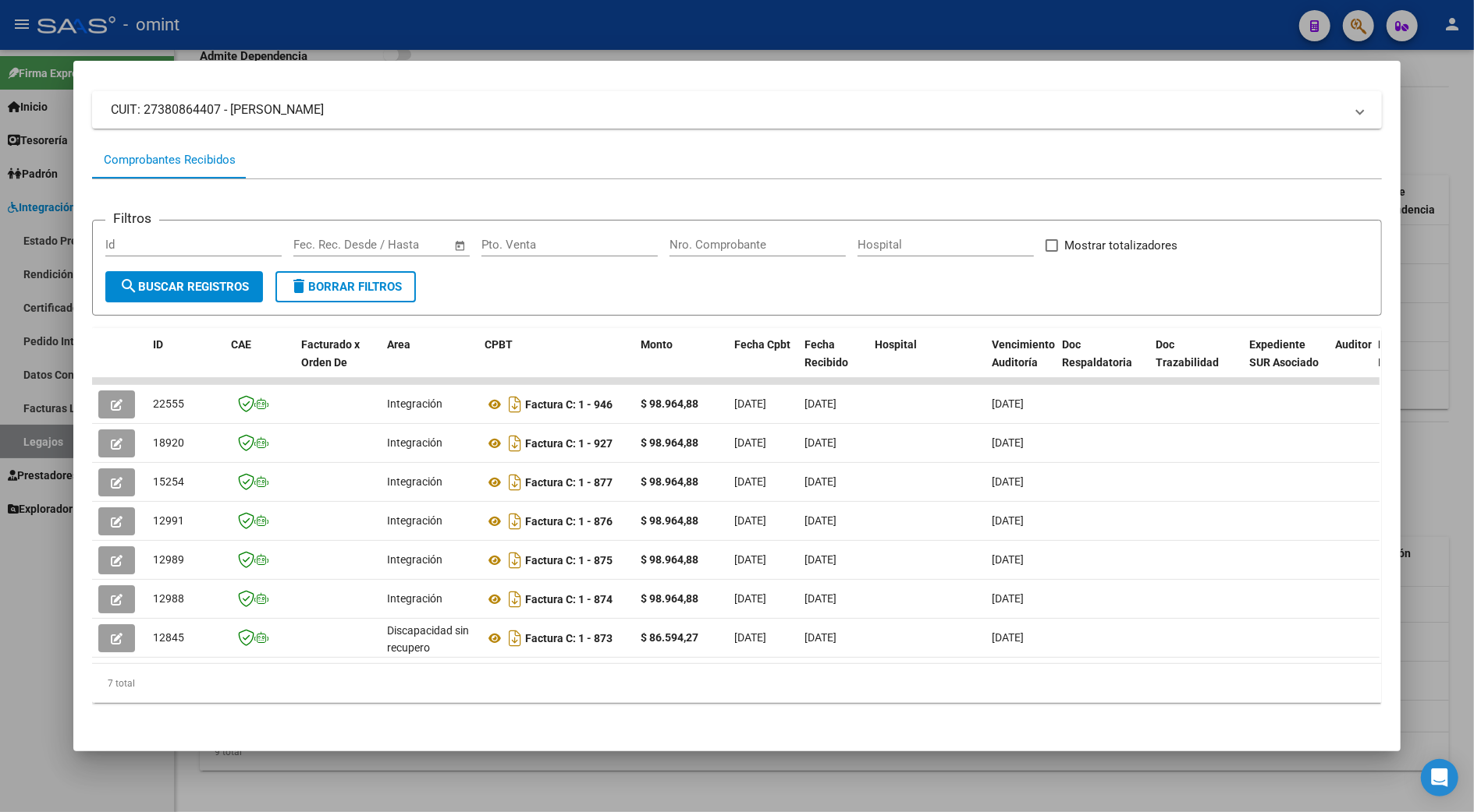
click at [1438, 497] on div at bounding box center [737, 406] width 1474 height 812
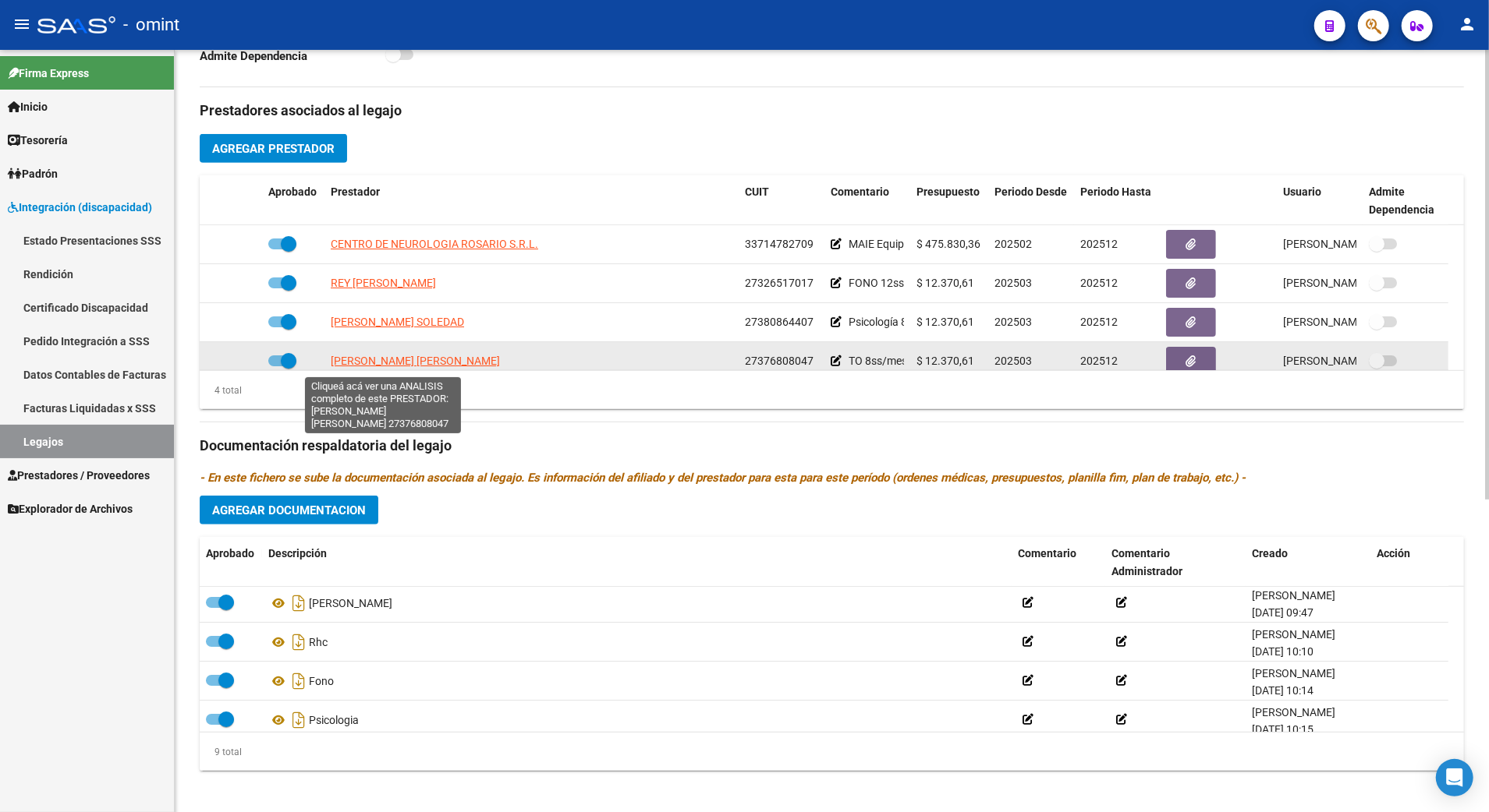
click at [400, 367] on span "[PERSON_NAME] [PERSON_NAME]" at bounding box center [415, 360] width 169 height 13
type textarea "27376808047"
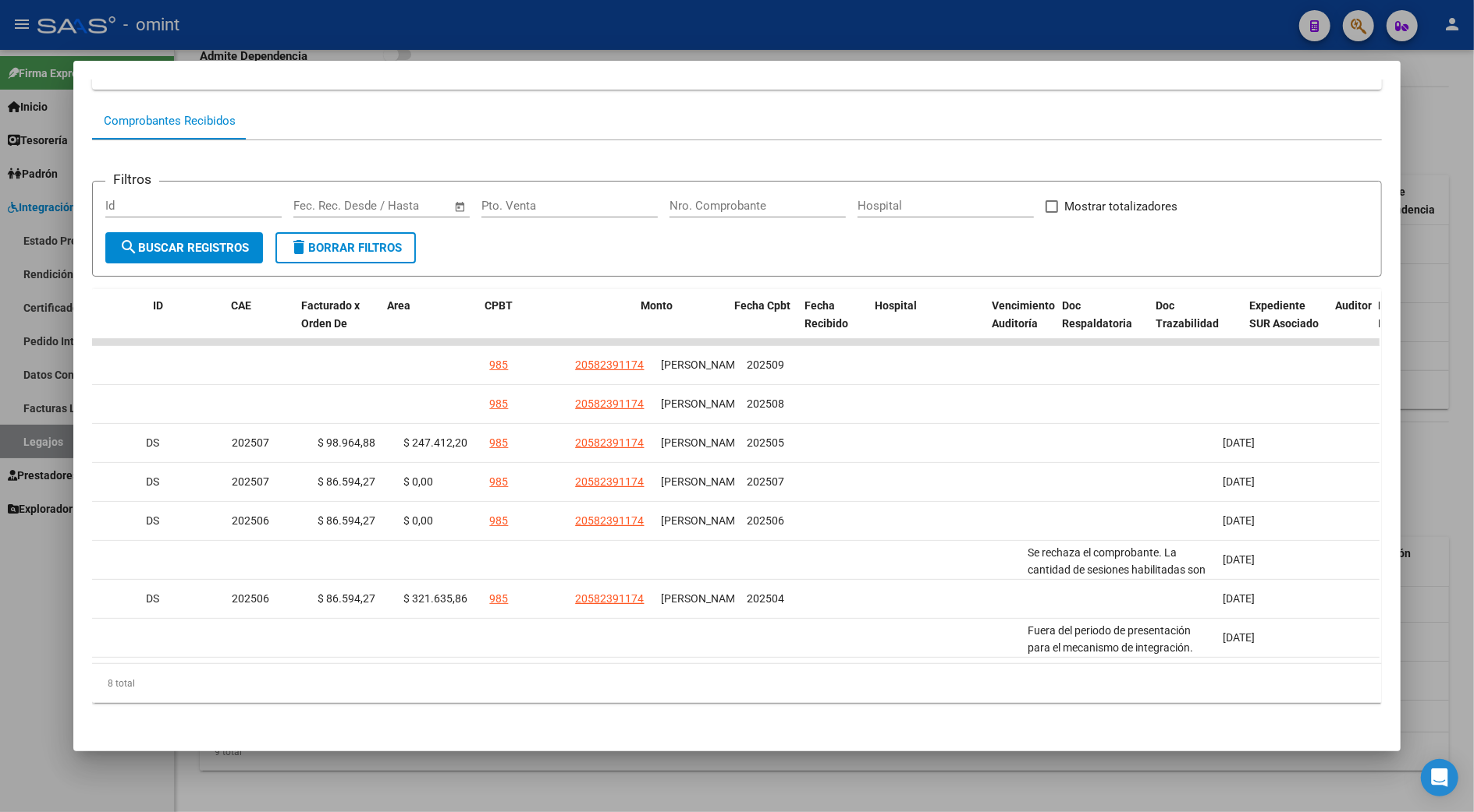
scroll to position [0, 0]
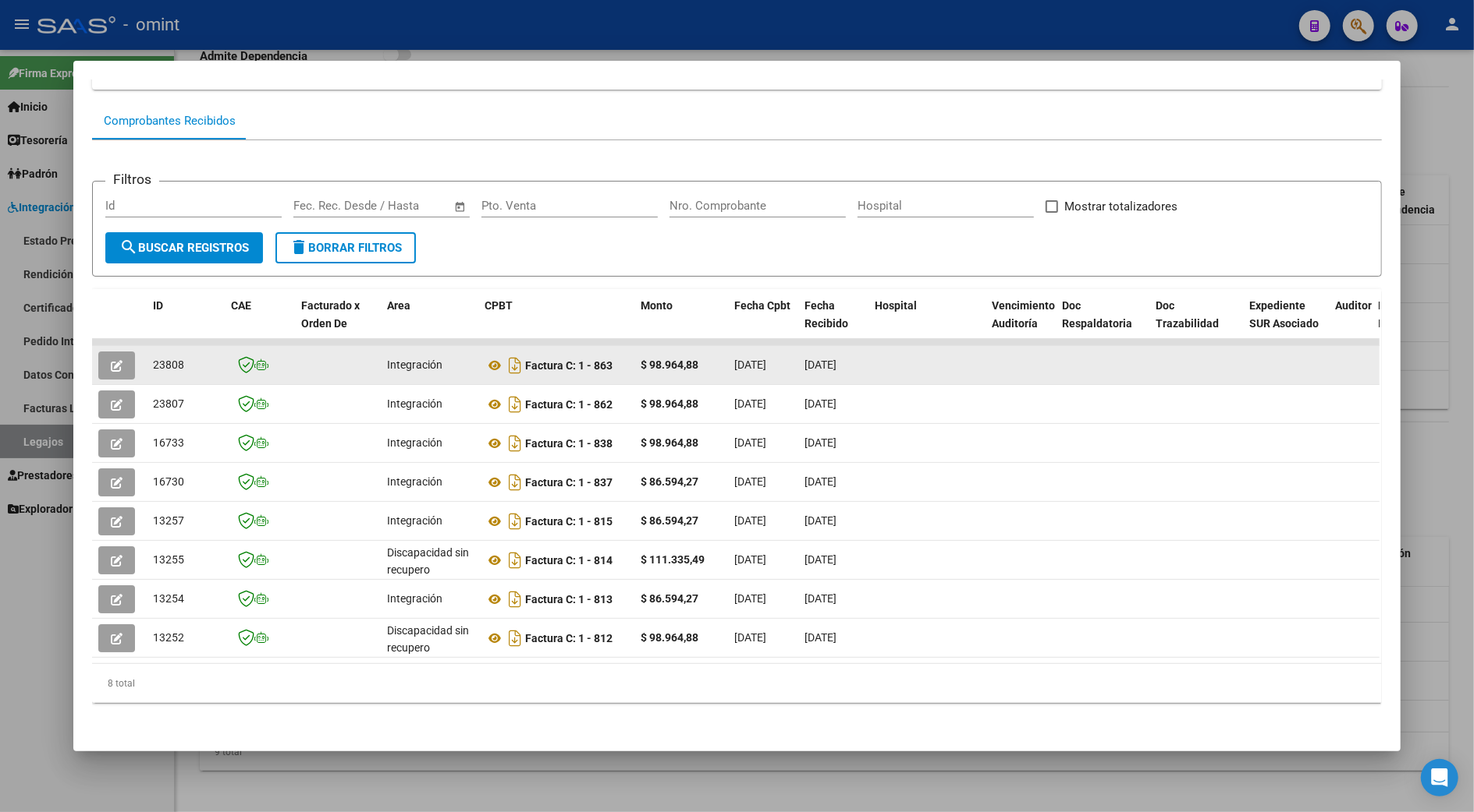
click at [114, 360] on icon "button" at bounding box center [117, 366] width 12 height 12
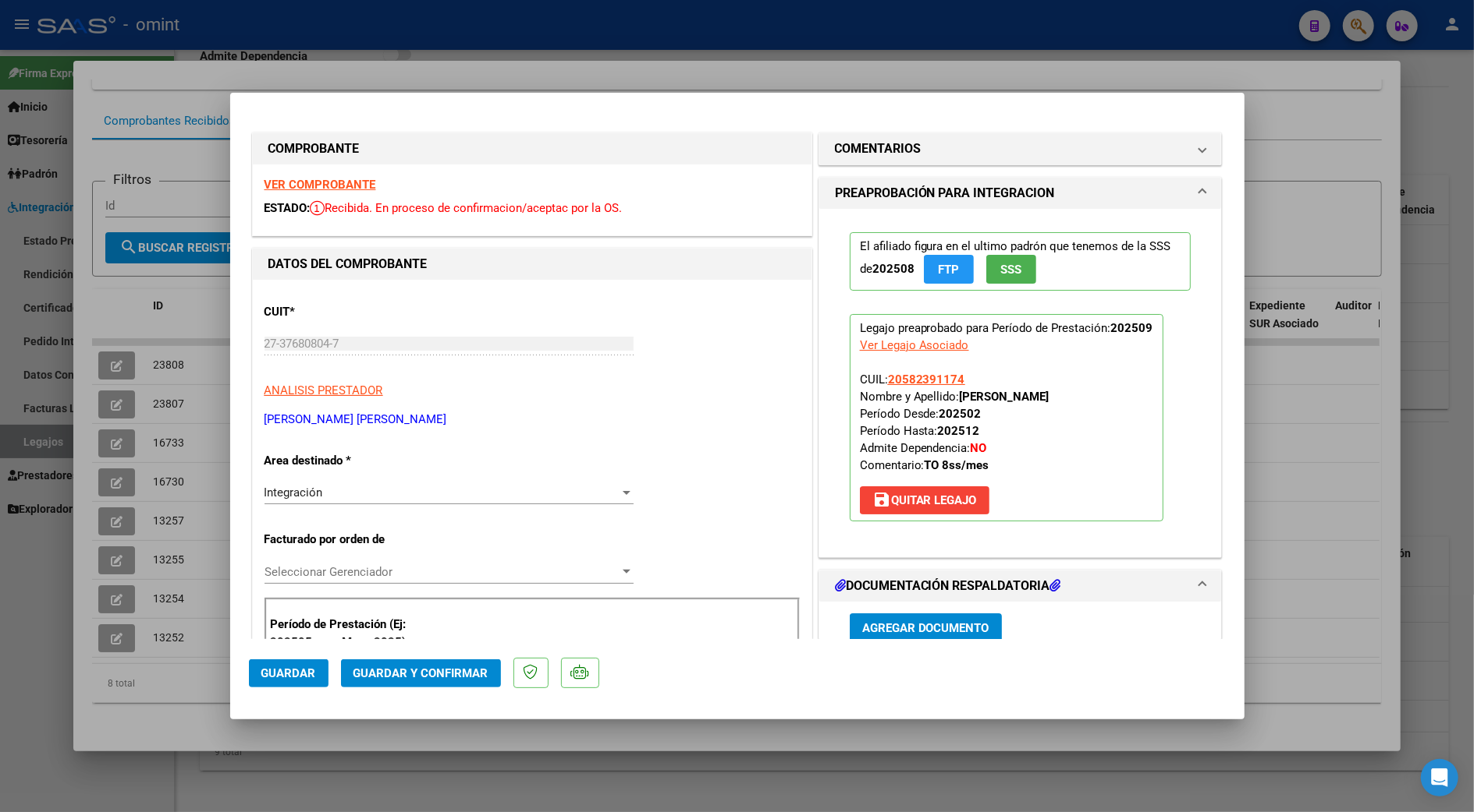
click at [332, 183] on strong "VER COMPROBANTE" at bounding box center [320, 184] width 112 height 14
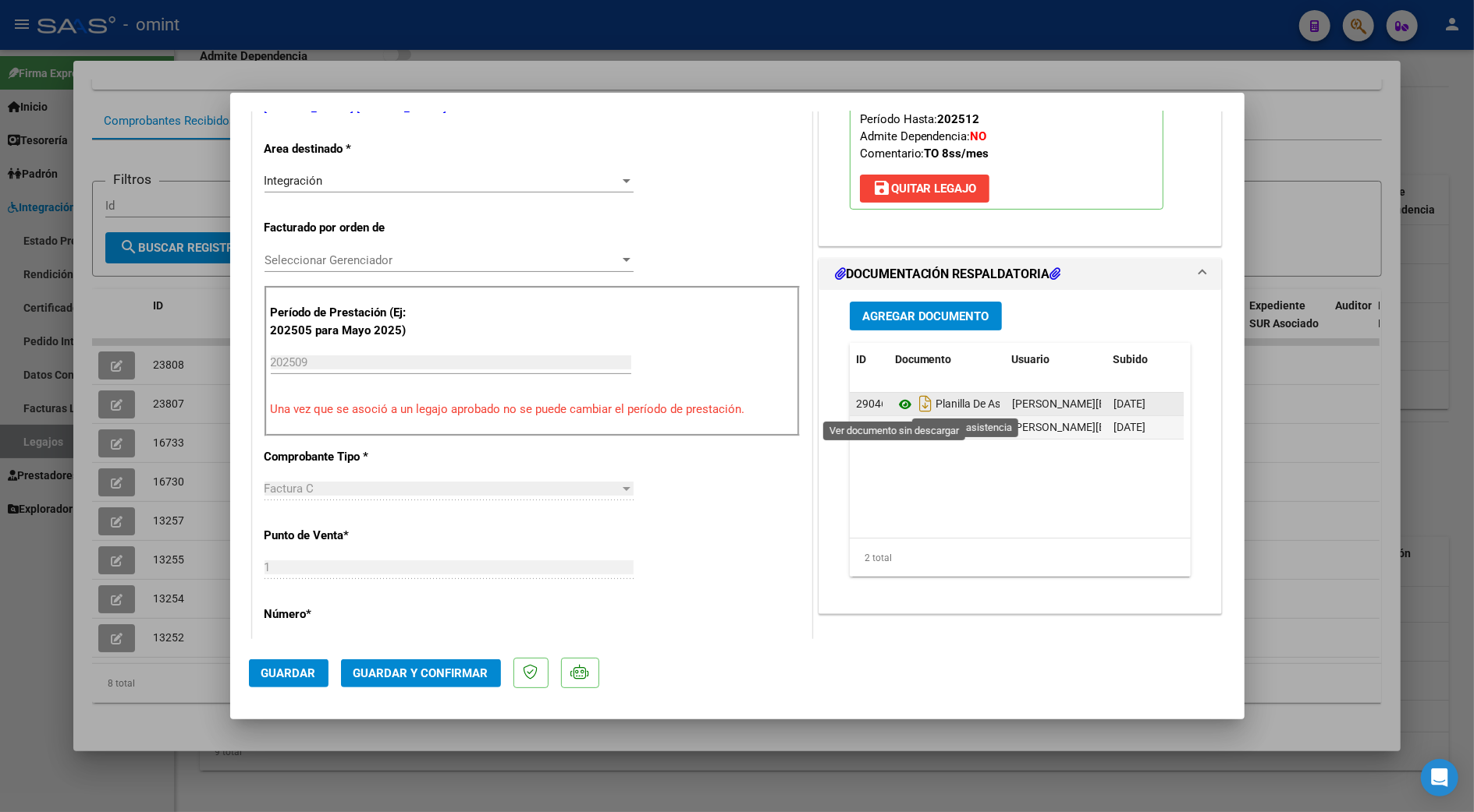
click at [895, 403] on icon at bounding box center [905, 404] width 20 height 18
click at [896, 407] on icon at bounding box center [905, 404] width 20 height 18
drag, startPoint x: 1337, startPoint y: 276, endPoint x: 1249, endPoint y: 294, distance: 89.8
click at [1336, 276] on div at bounding box center [737, 406] width 1474 height 812
type input "$ 0,00"
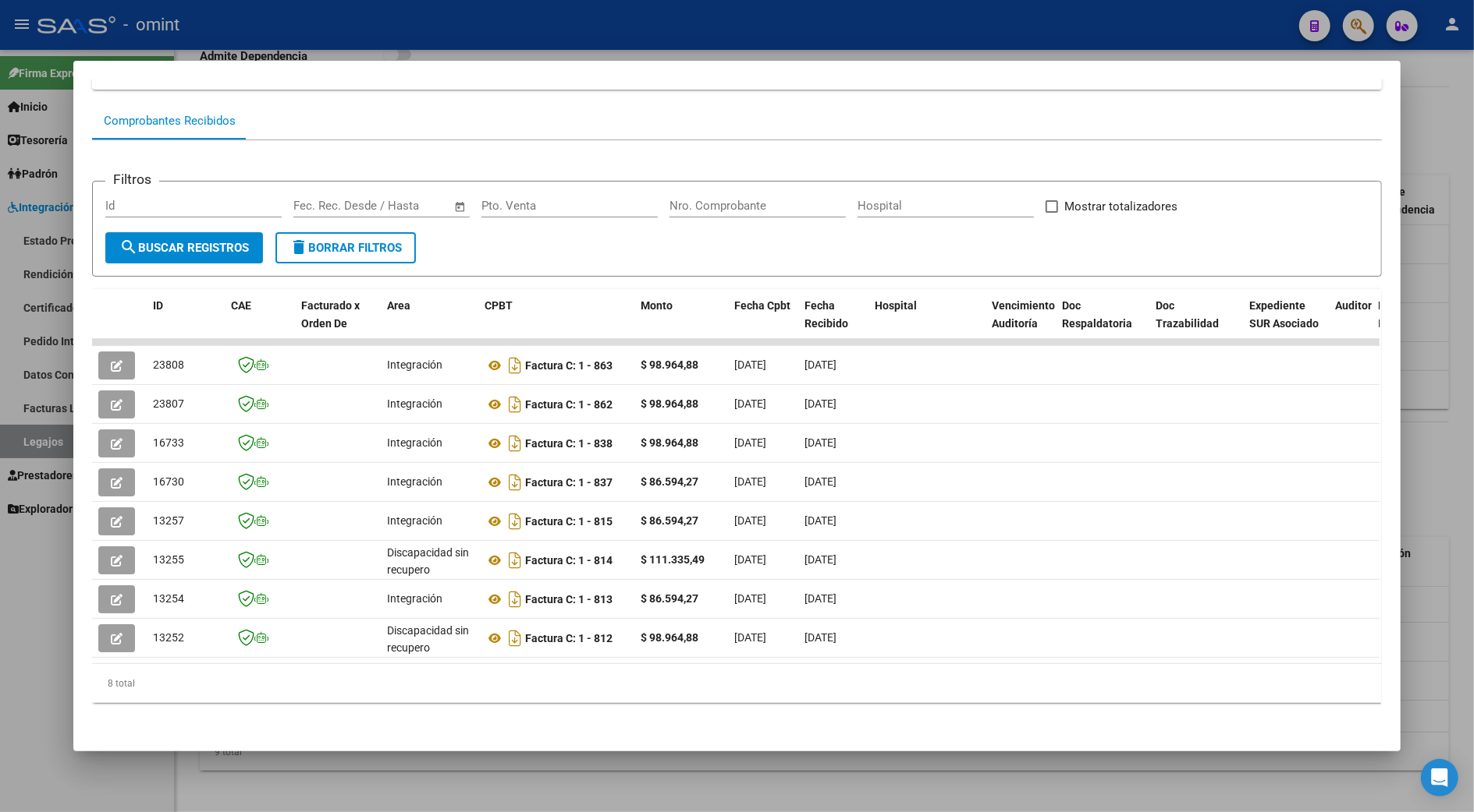
scroll to position [42, 0]
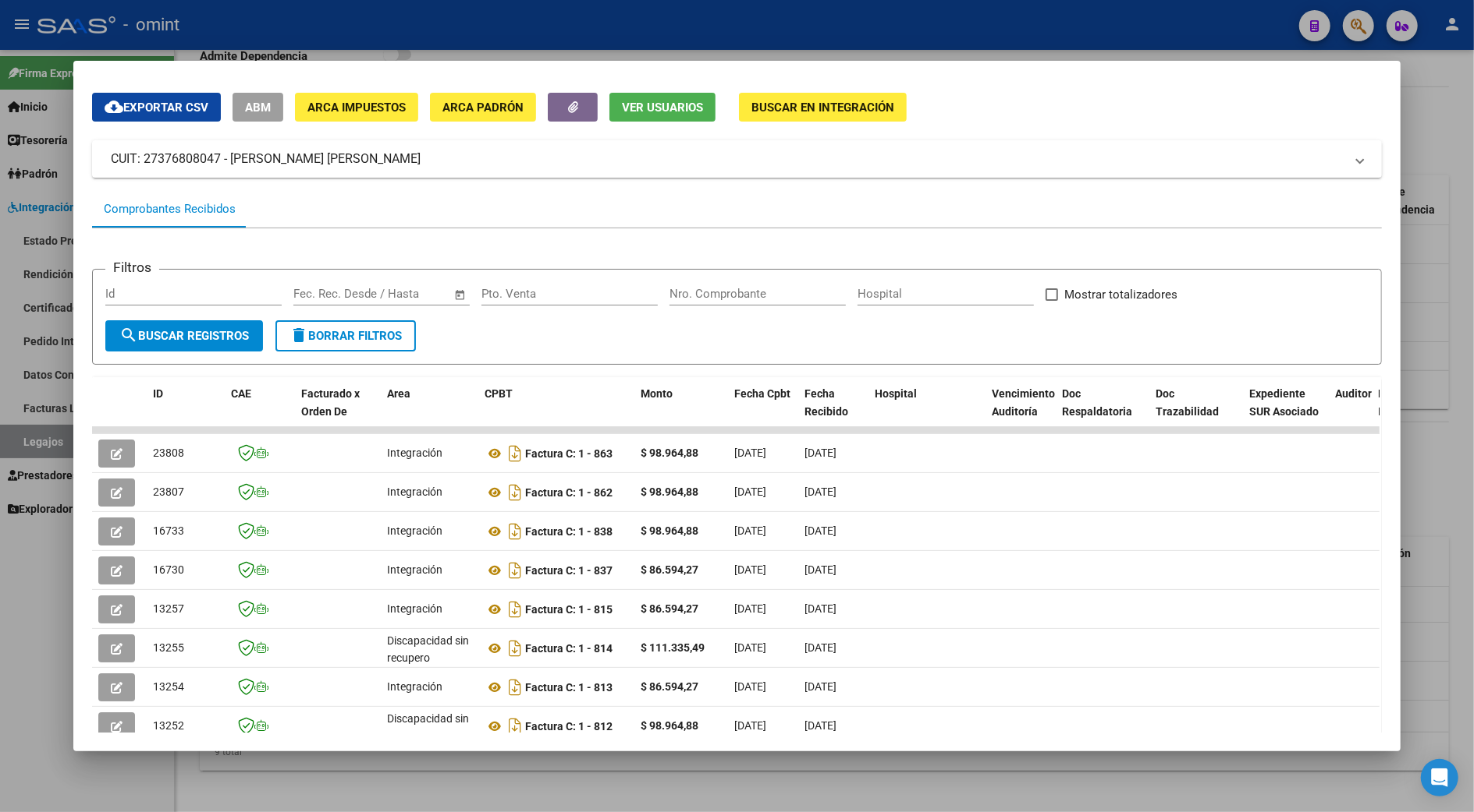
click at [1289, 291] on div "Filtros Id Fecha inicio – Fecha fin Fec. Rec. Desde / Hasta Pto. Venta Nro. Com…" at bounding box center [736, 302] width 1262 height 38
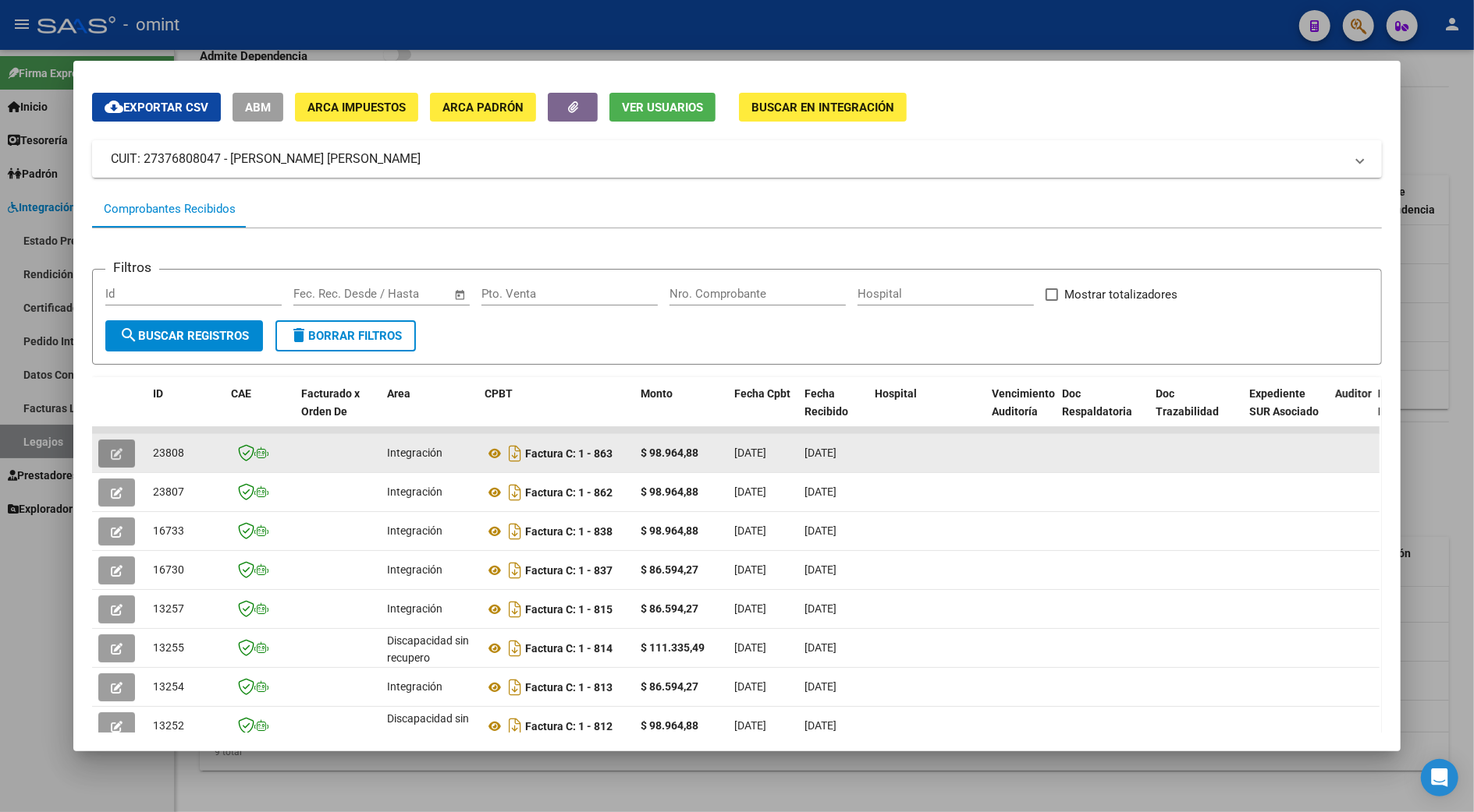
click at [113, 447] on span "button" at bounding box center [117, 454] width 12 height 14
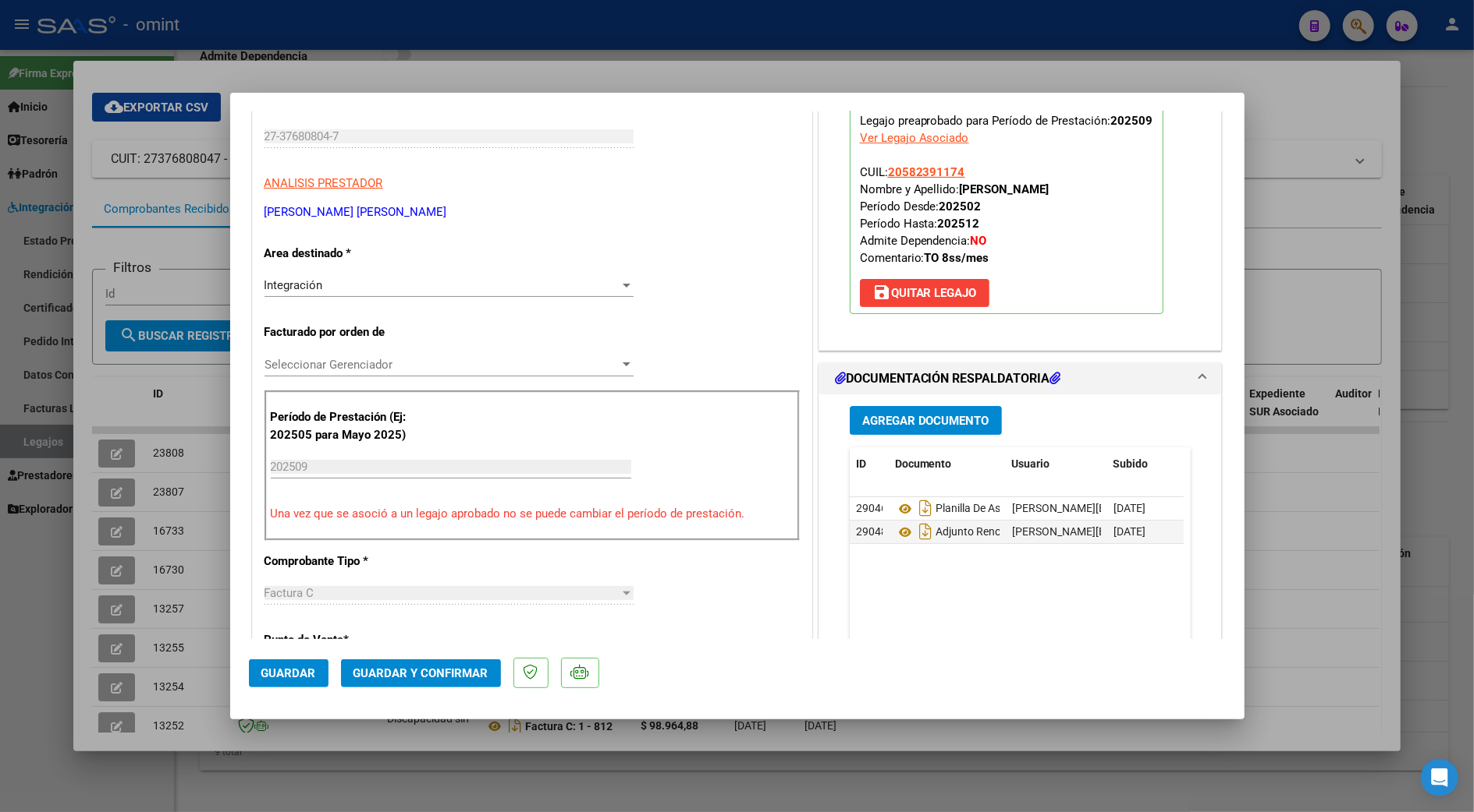
scroll to position [0, 0]
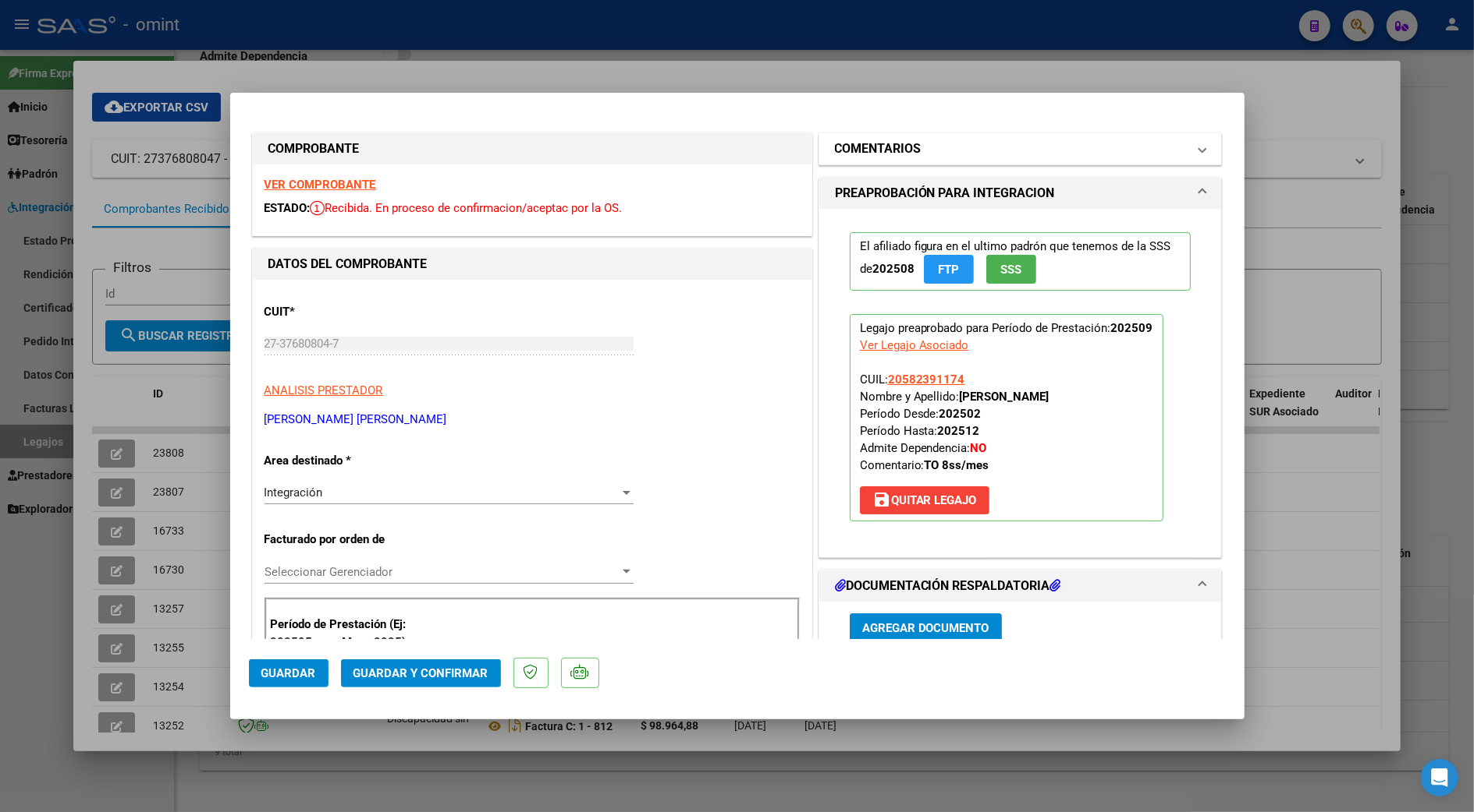
click at [903, 157] on h1 "COMENTARIOS" at bounding box center [878, 148] width 87 height 18
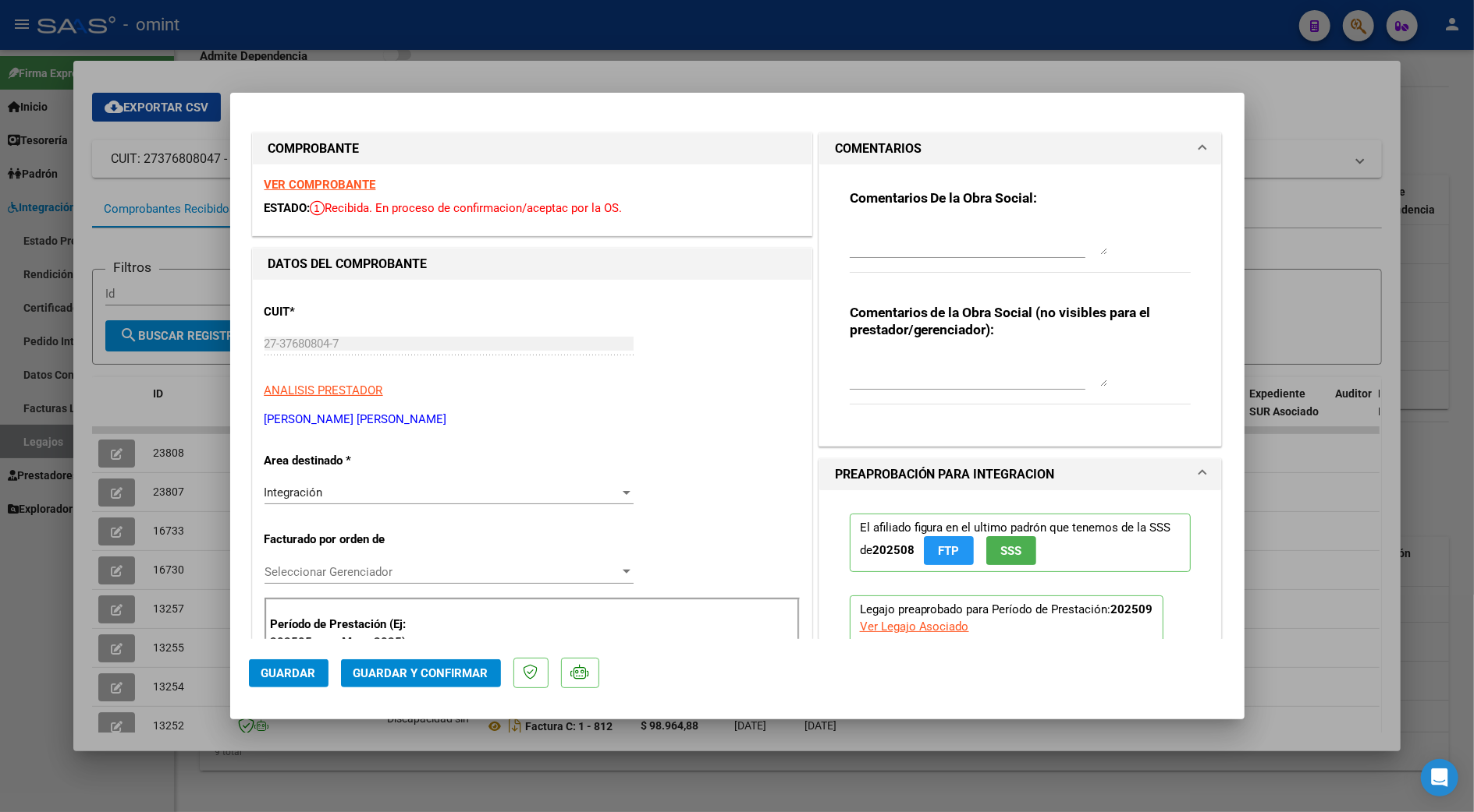
click at [905, 249] on textarea at bounding box center [978, 238] width 258 height 31
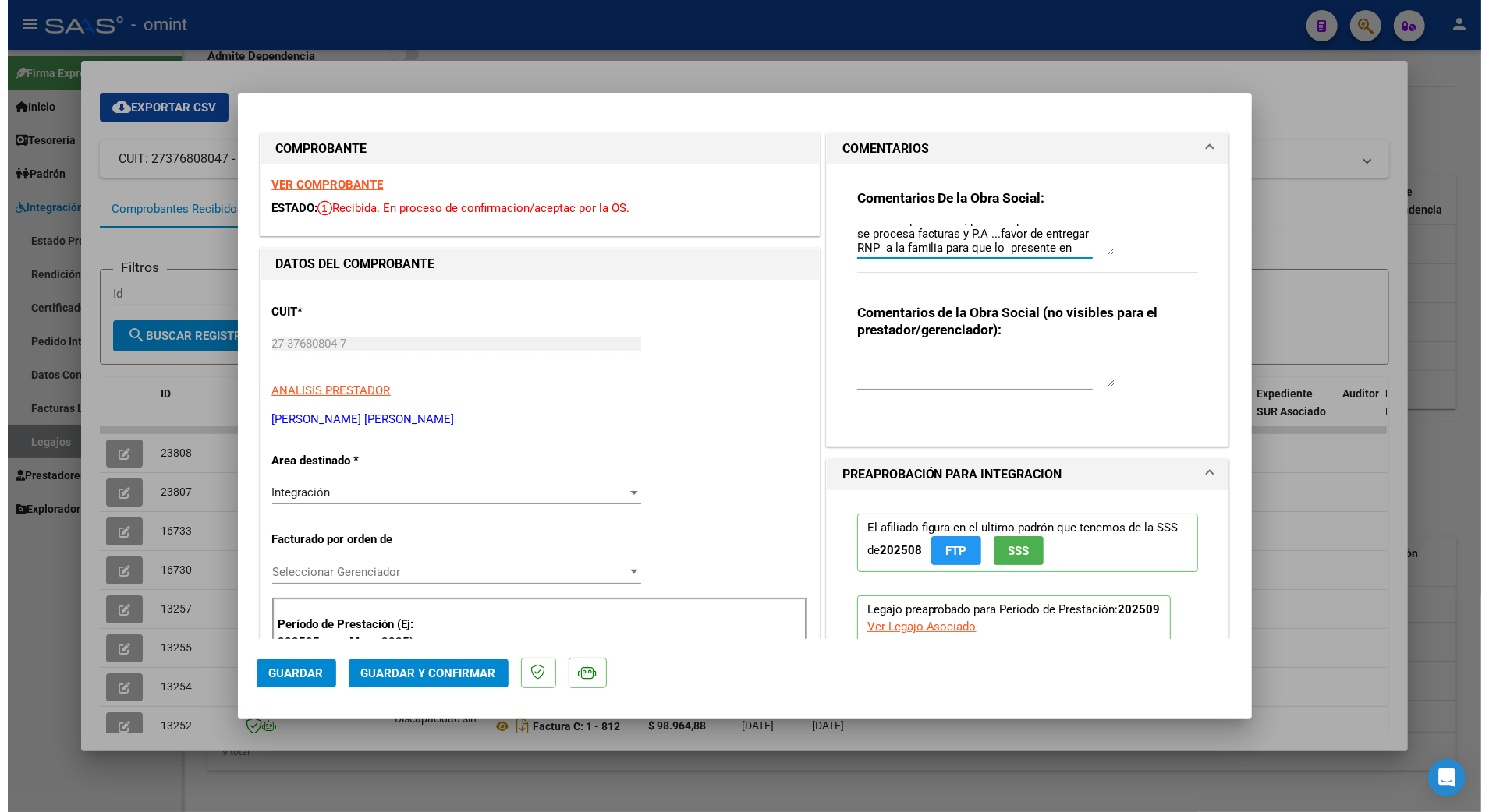
scroll to position [26, 0]
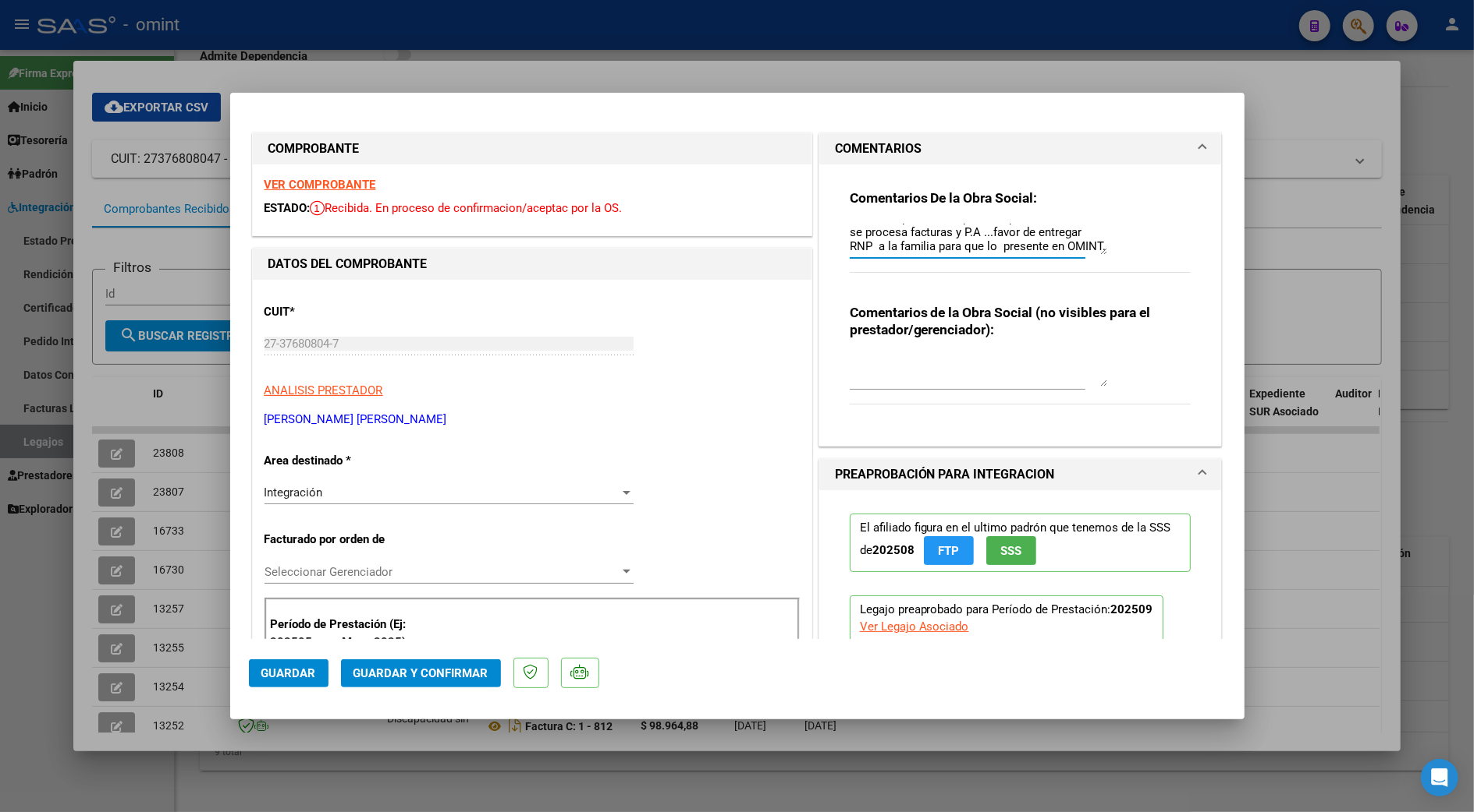
type textarea "Estimada prestadora, por esta plataforma solo se procesa facturas y P.A ...favo…"
click at [395, 668] on span "Guardar y Confirmar" at bounding box center [421, 674] width 135 height 14
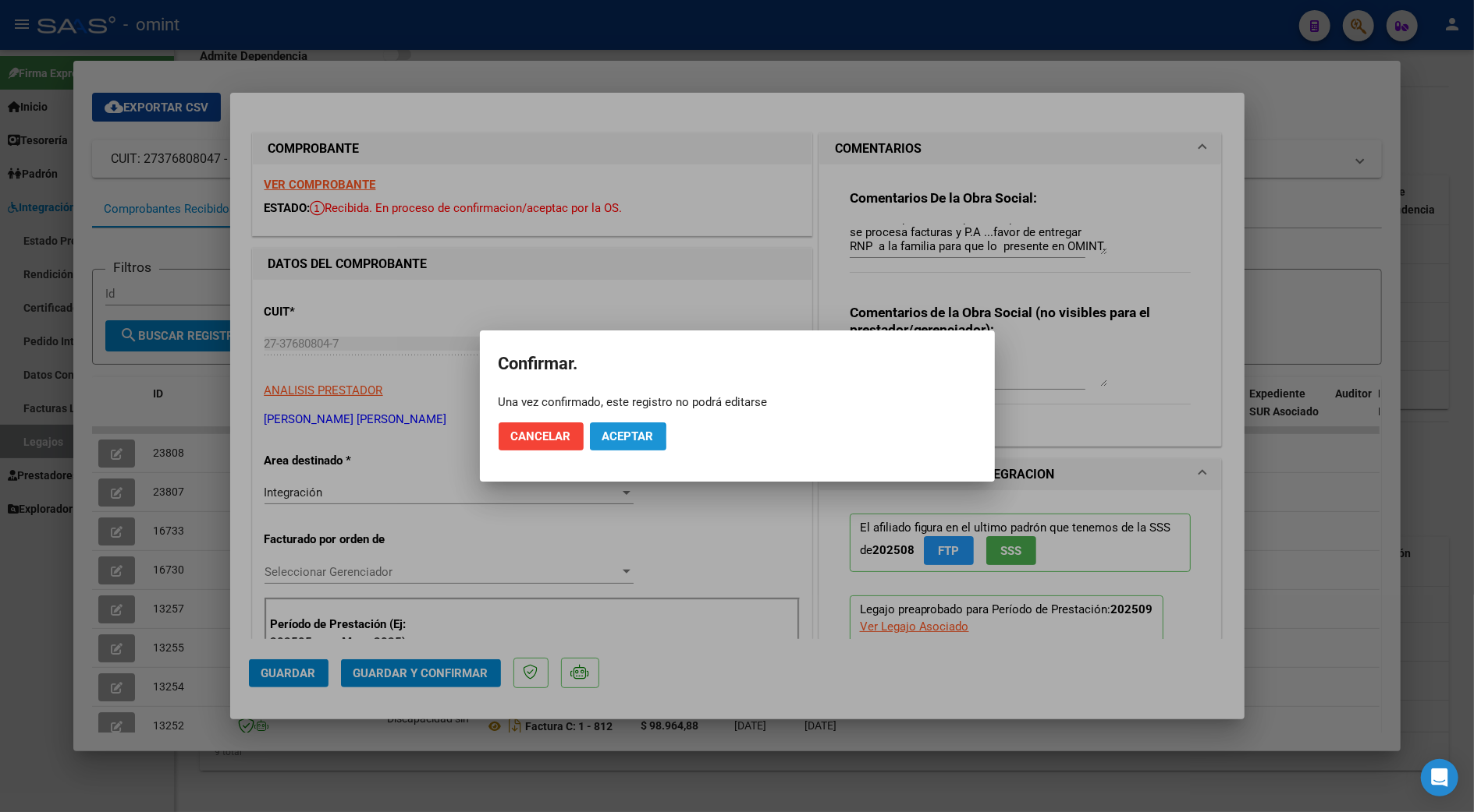
click at [611, 439] on span "Aceptar" at bounding box center [628, 436] width 52 height 14
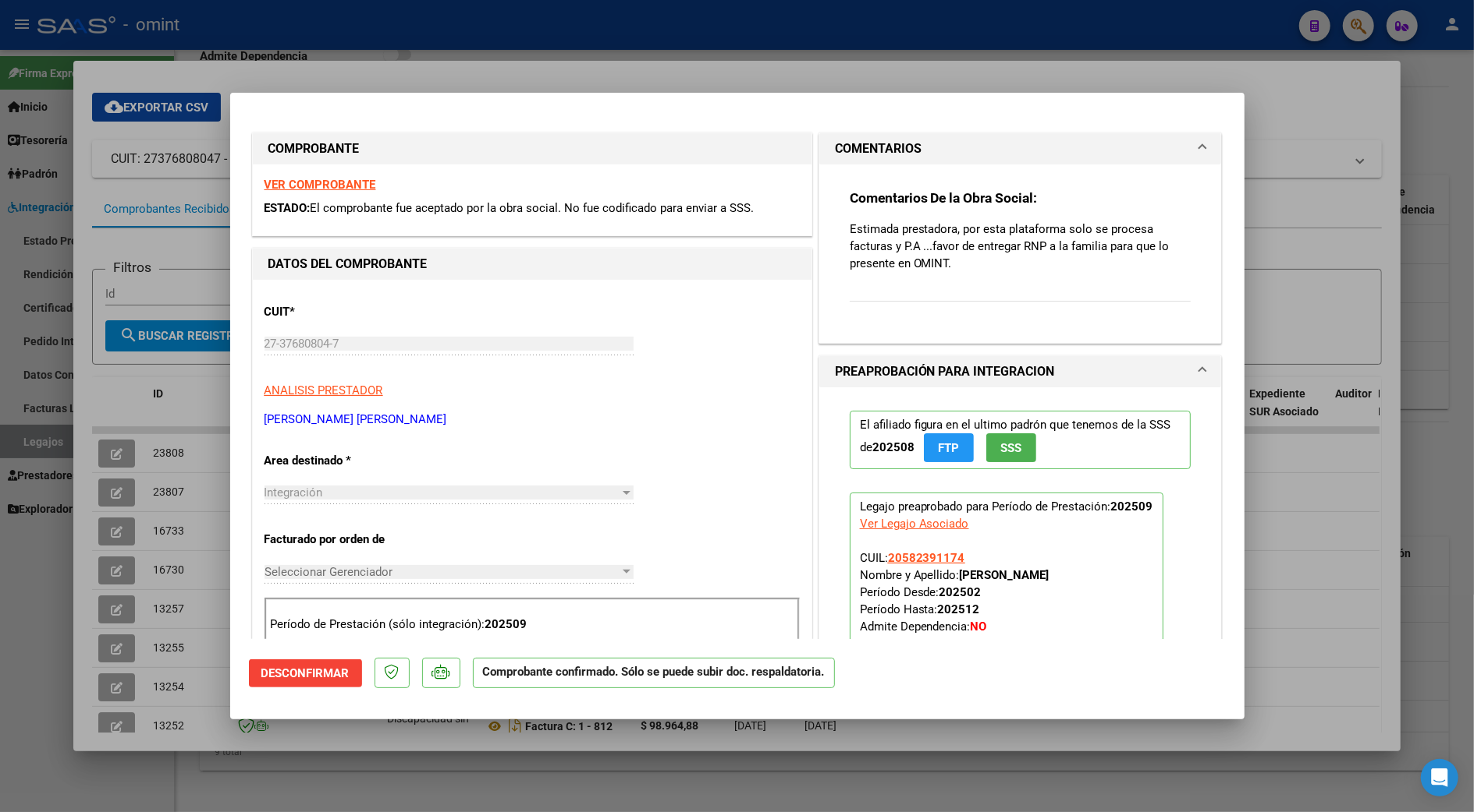
click at [1305, 509] on div at bounding box center [737, 406] width 1474 height 812
type input "$ 0,00"
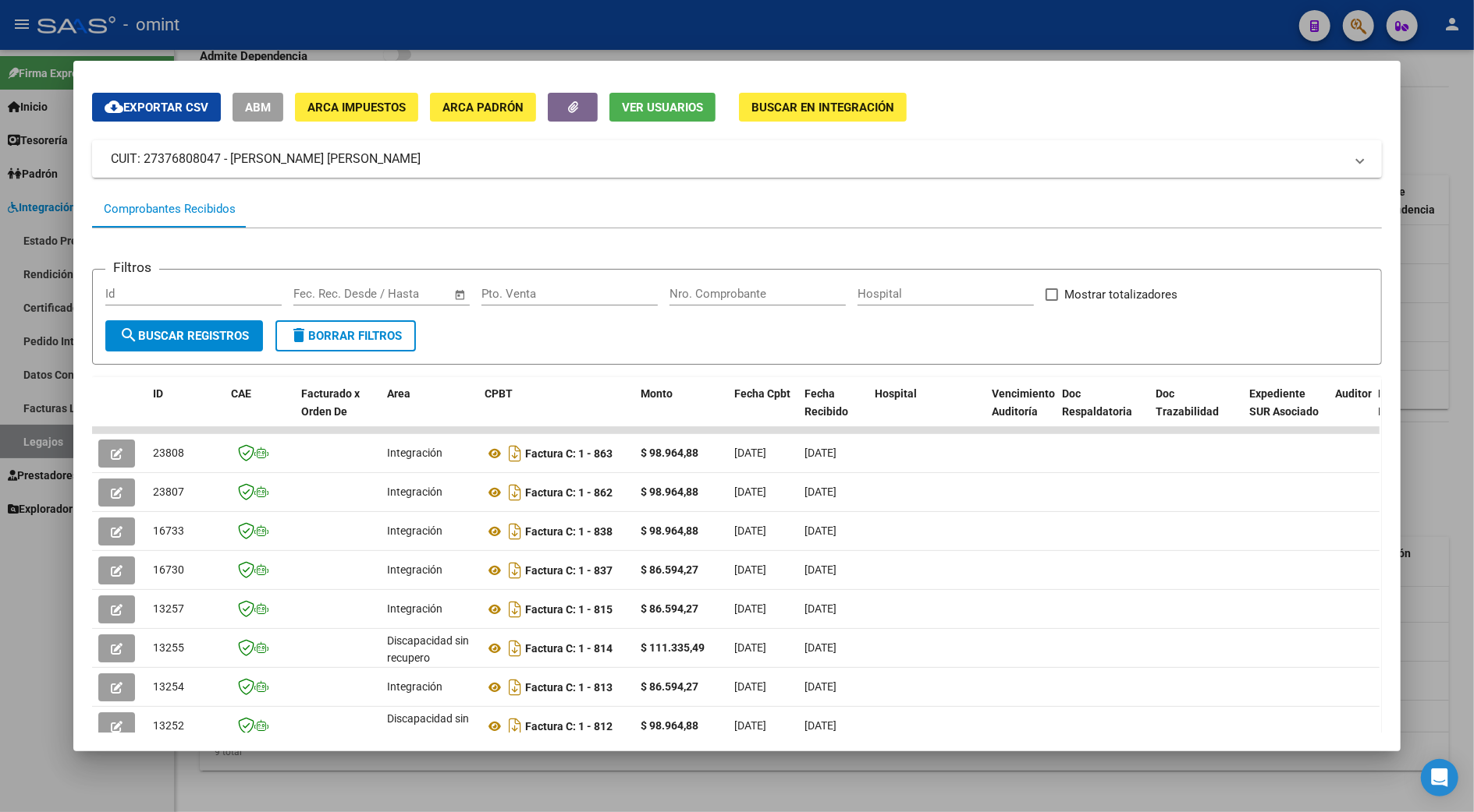
click at [1426, 521] on div at bounding box center [737, 406] width 1474 height 812
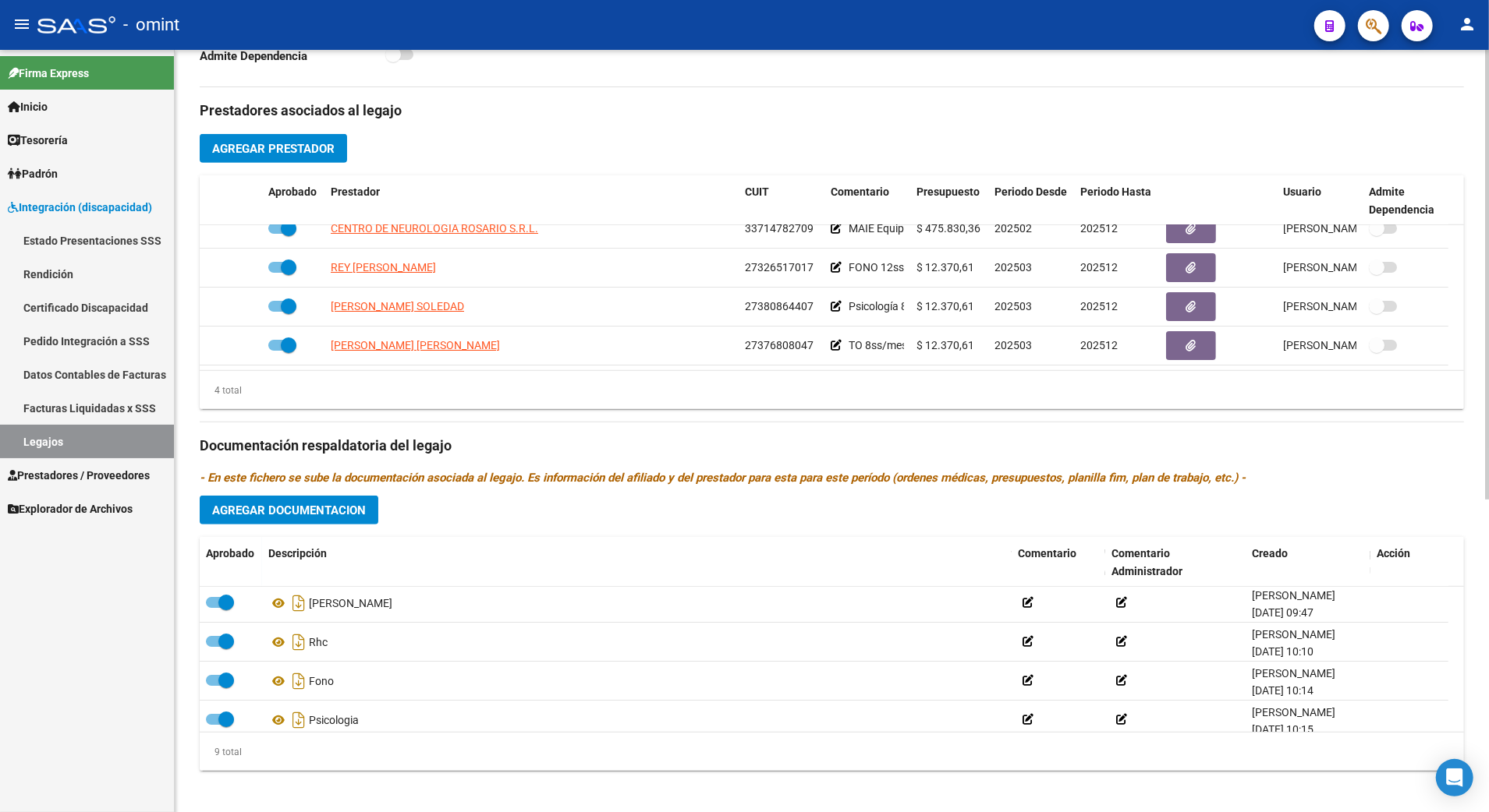
scroll to position [0, 0]
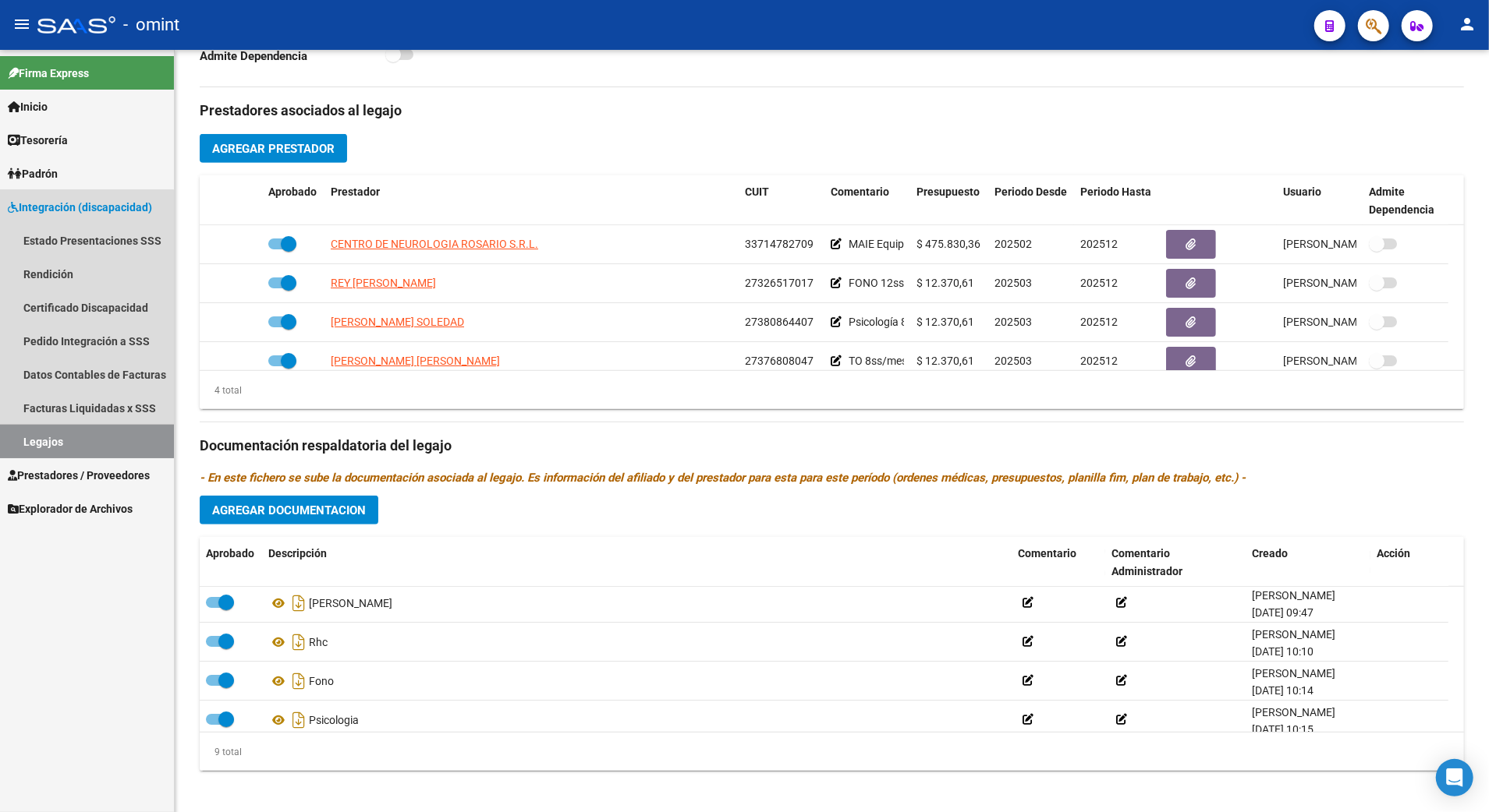
click at [27, 434] on link "Legajos" at bounding box center [87, 442] width 174 height 33
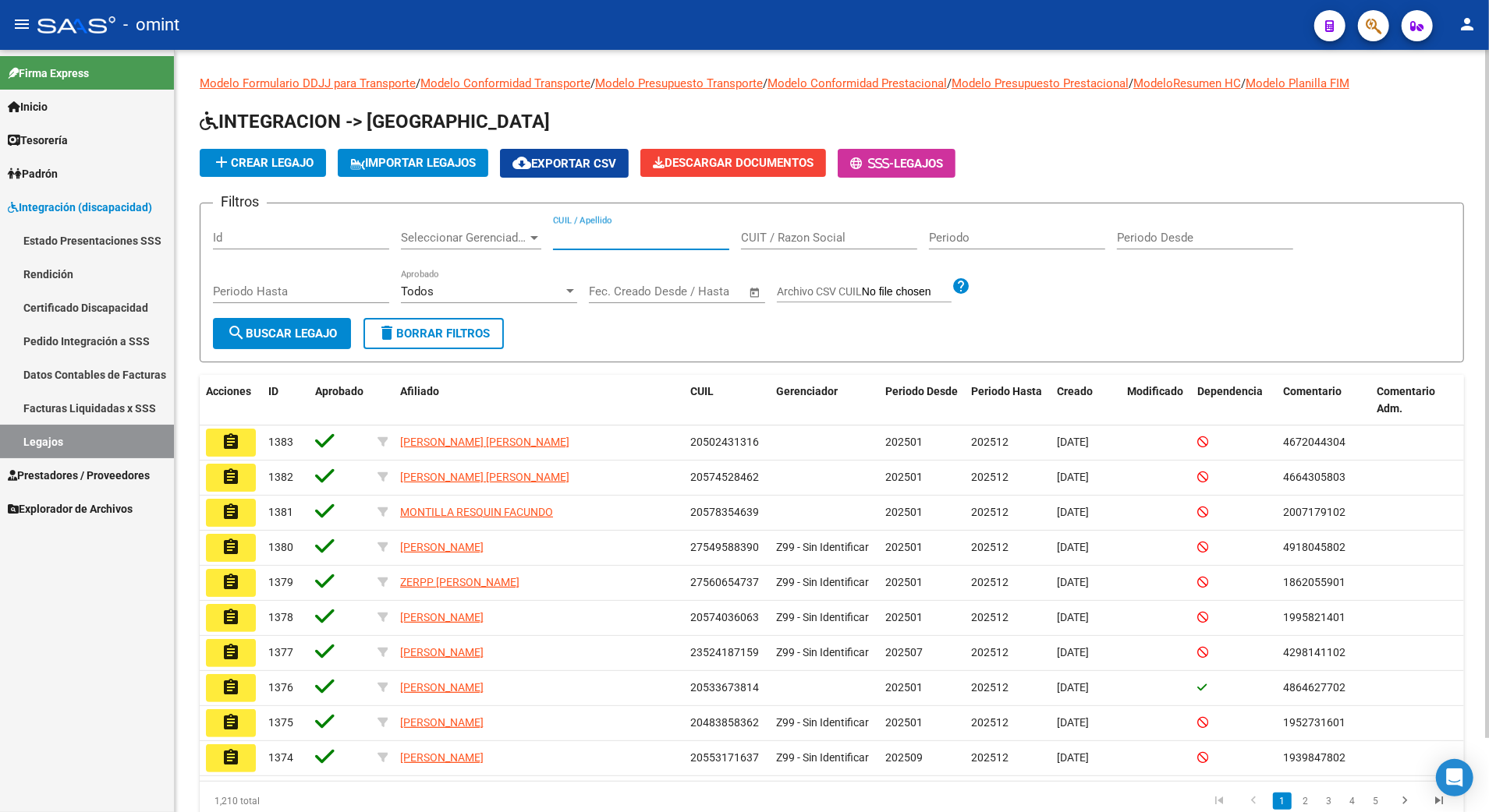
click at [593, 232] on input "CUIL / Apellido" at bounding box center [641, 238] width 176 height 14
paste input "23569267609"
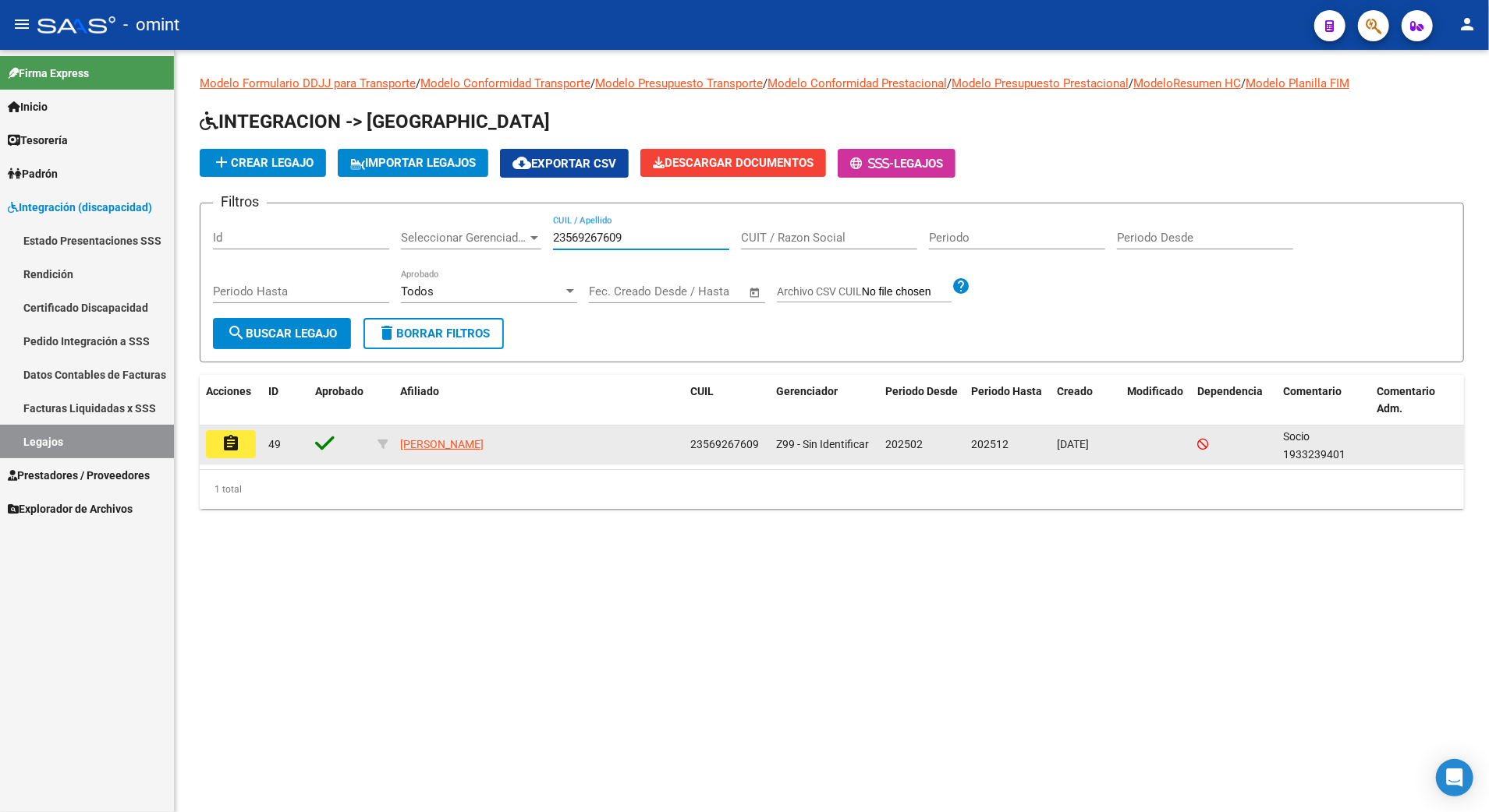
type input "23569267609"
click at [223, 449] on mat-icon "assignment" at bounding box center [231, 444] width 18 height 18
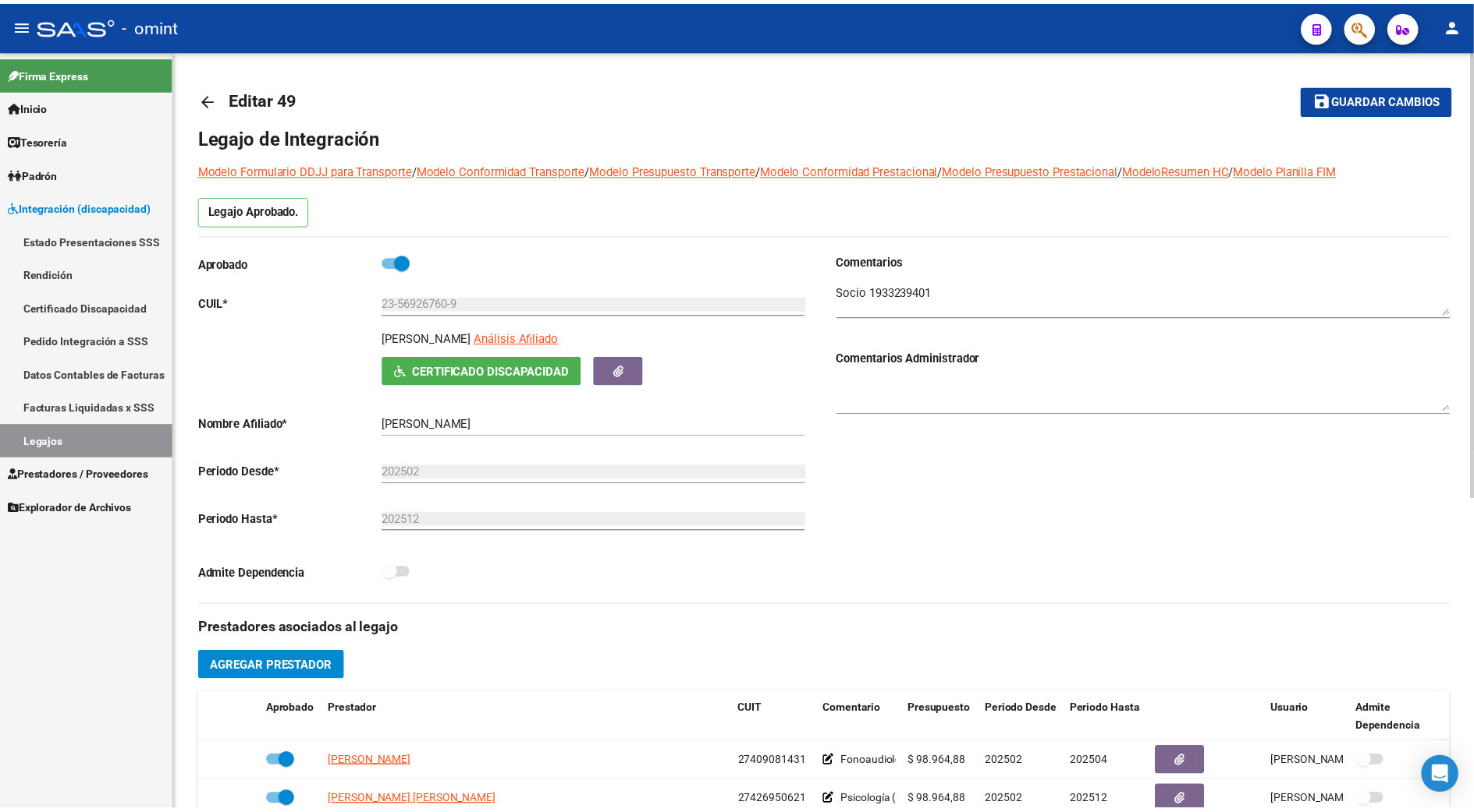
scroll to position [312, 0]
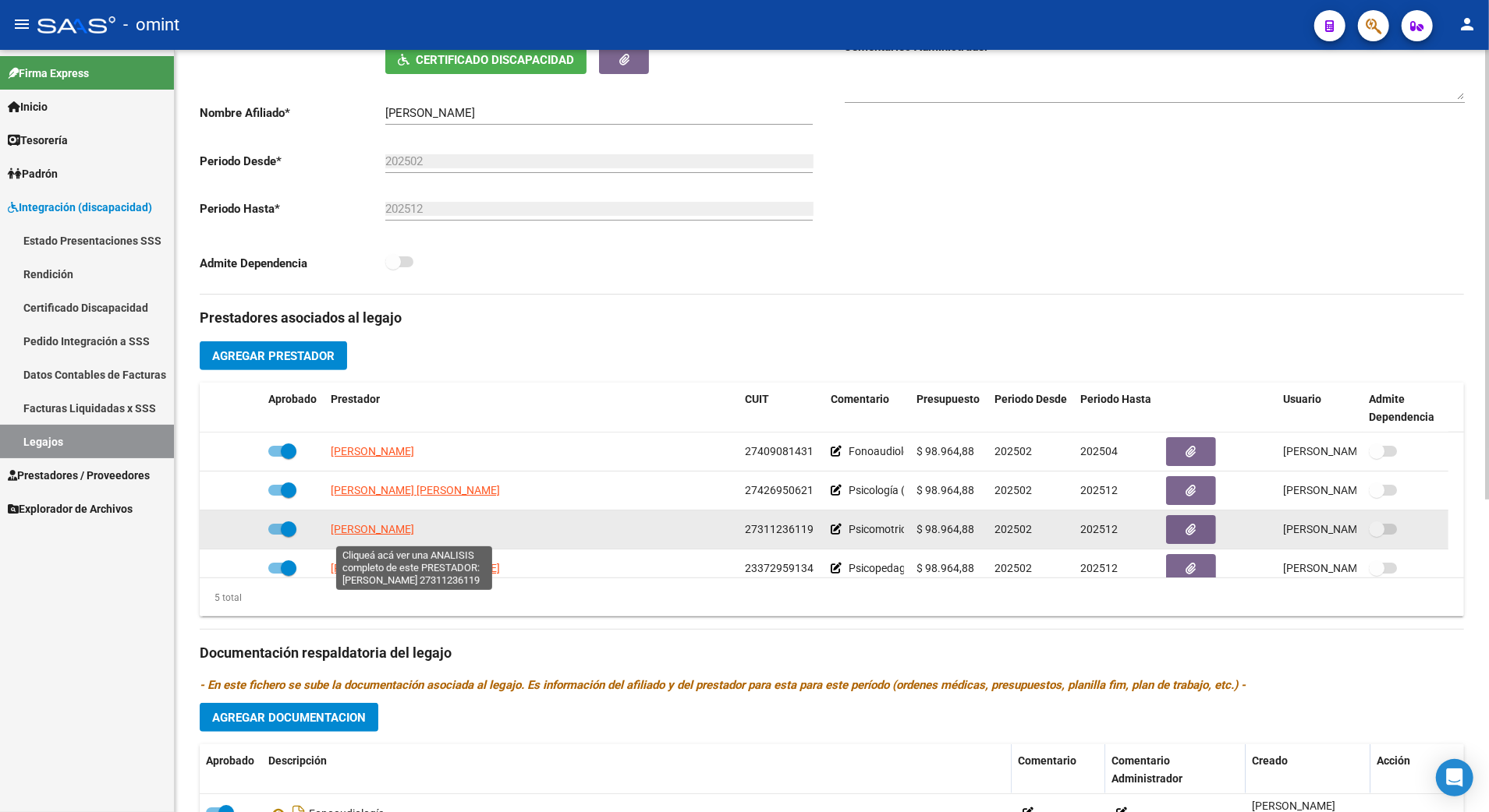
click at [406, 529] on span "[PERSON_NAME]" at bounding box center [373, 529] width 83 height 13
type textarea "27311236119"
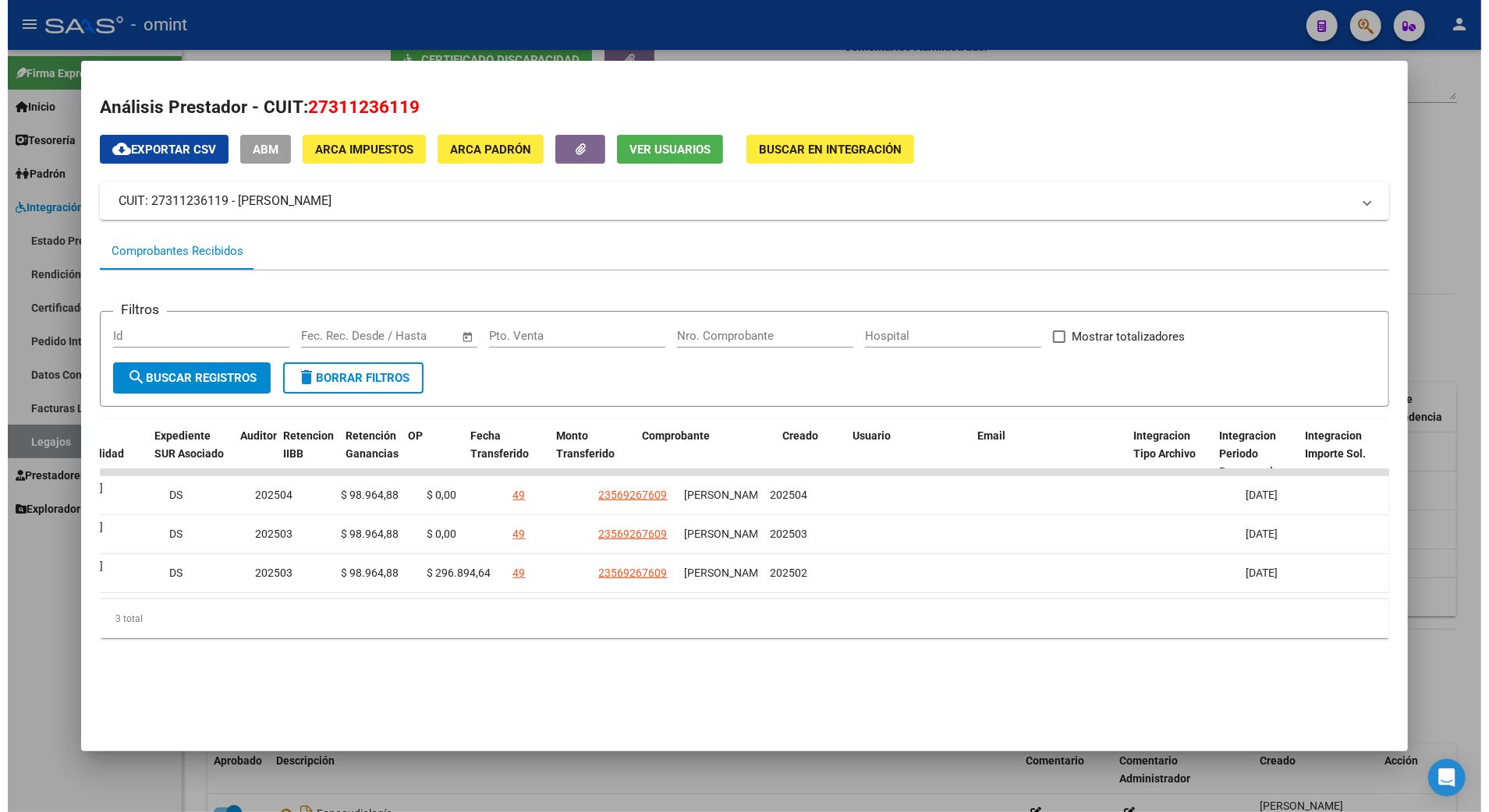
scroll to position [0, 0]
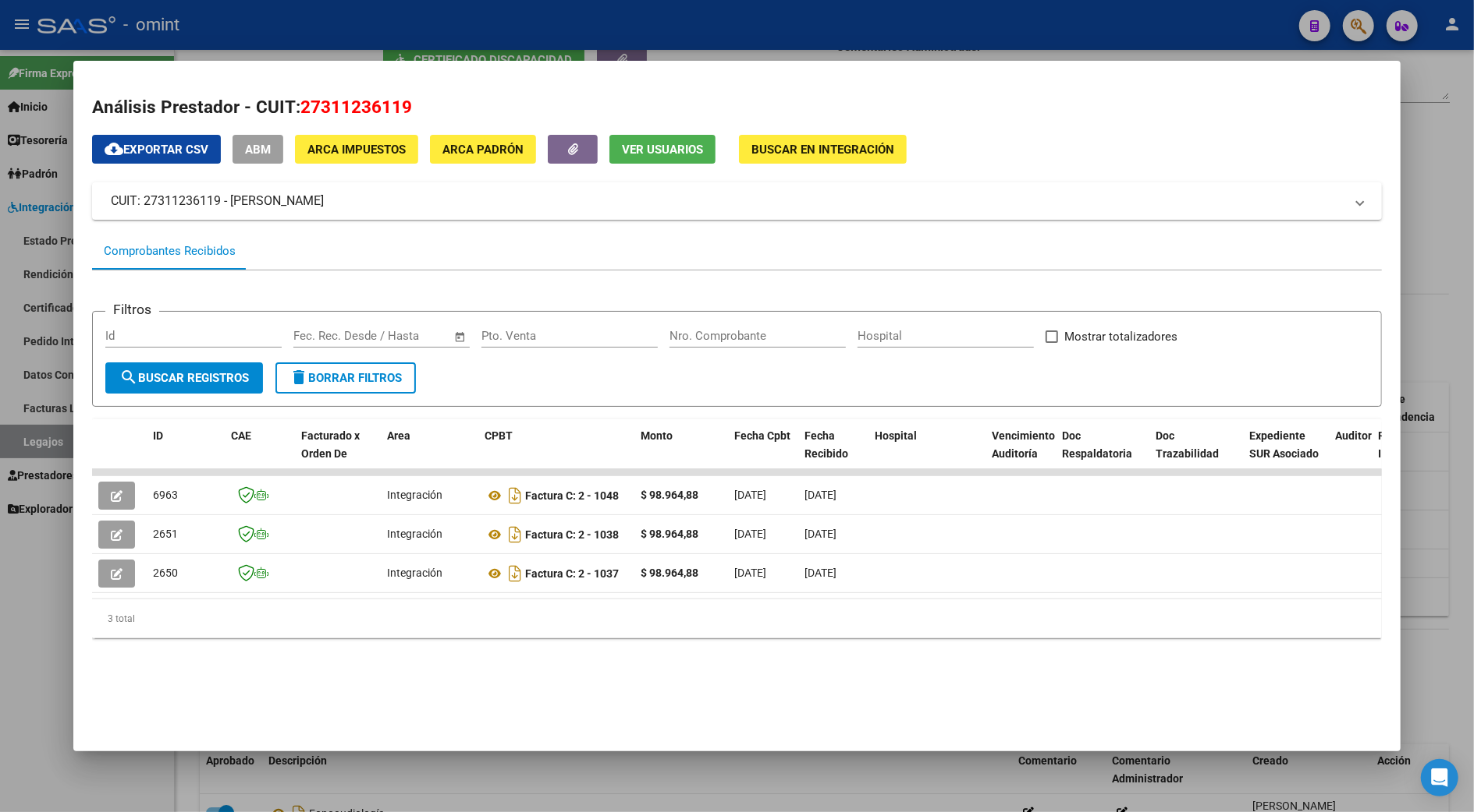
click at [1448, 599] on div at bounding box center [737, 406] width 1474 height 812
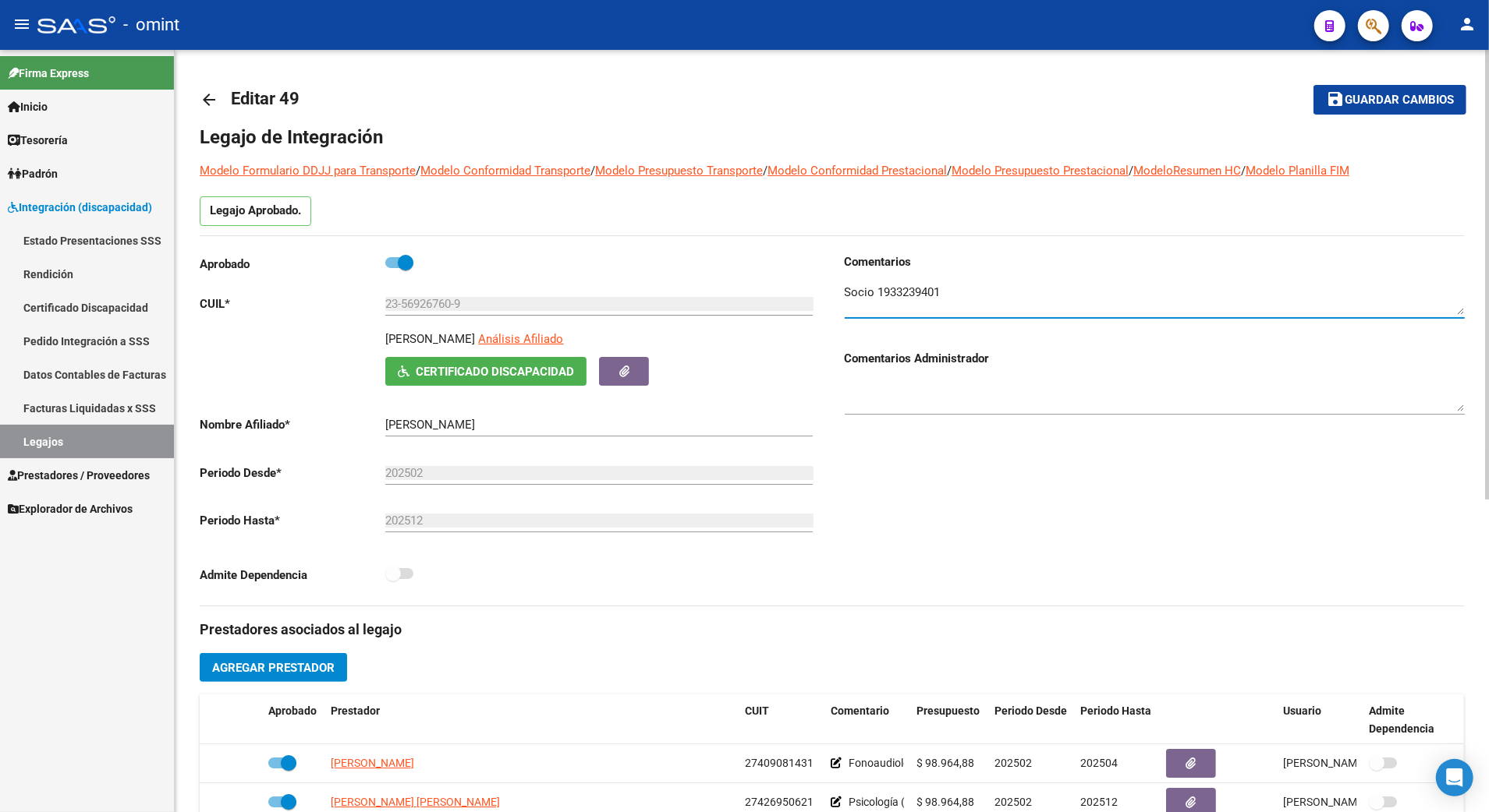
drag, startPoint x: 945, startPoint y: 292, endPoint x: 878, endPoint y: 291, distance: 67.0
click at [878, 291] on textarea at bounding box center [1154, 298] width 620 height 31
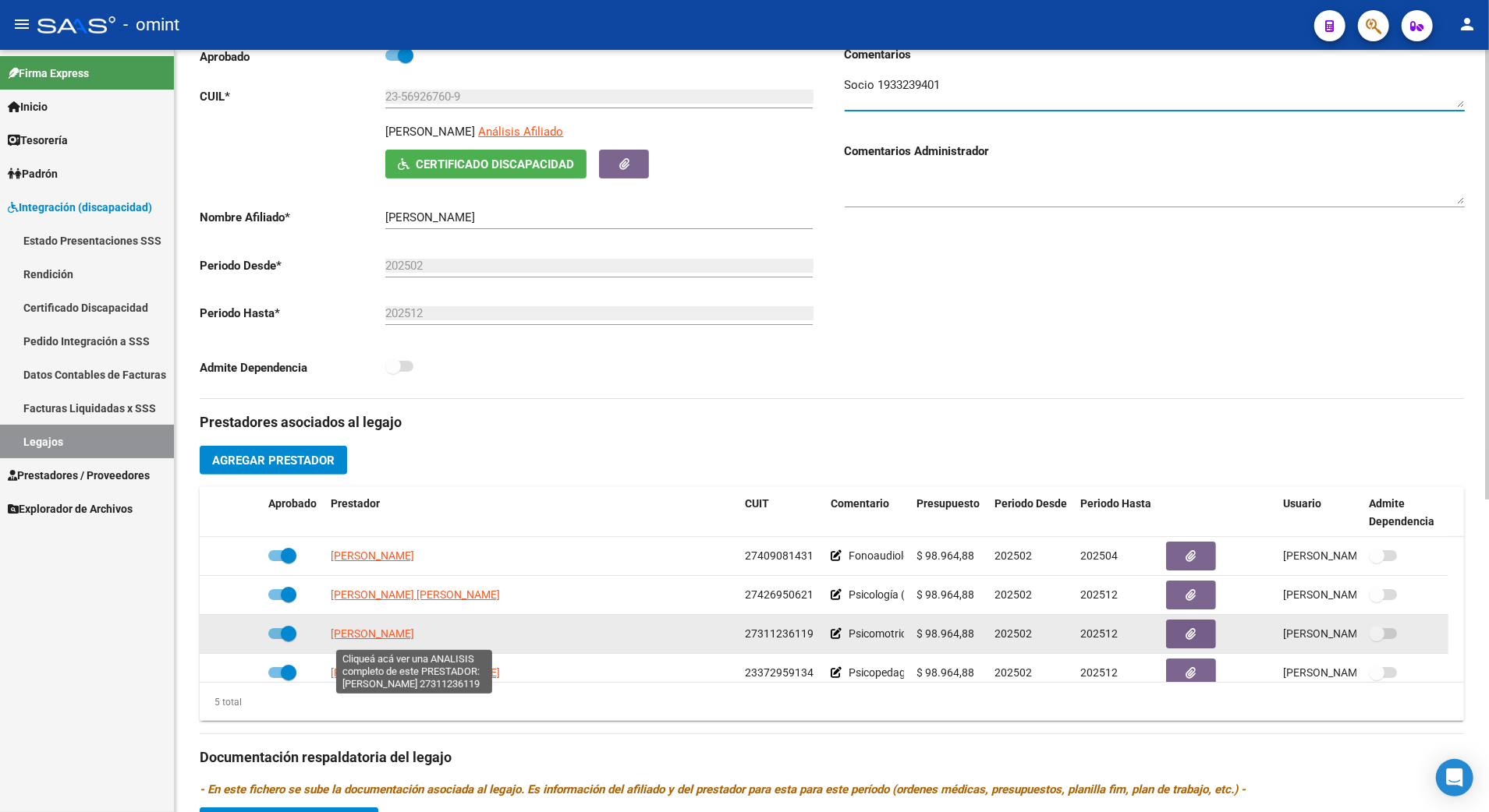
click at [415, 634] on span "[PERSON_NAME]" at bounding box center [373, 634] width 83 height 13
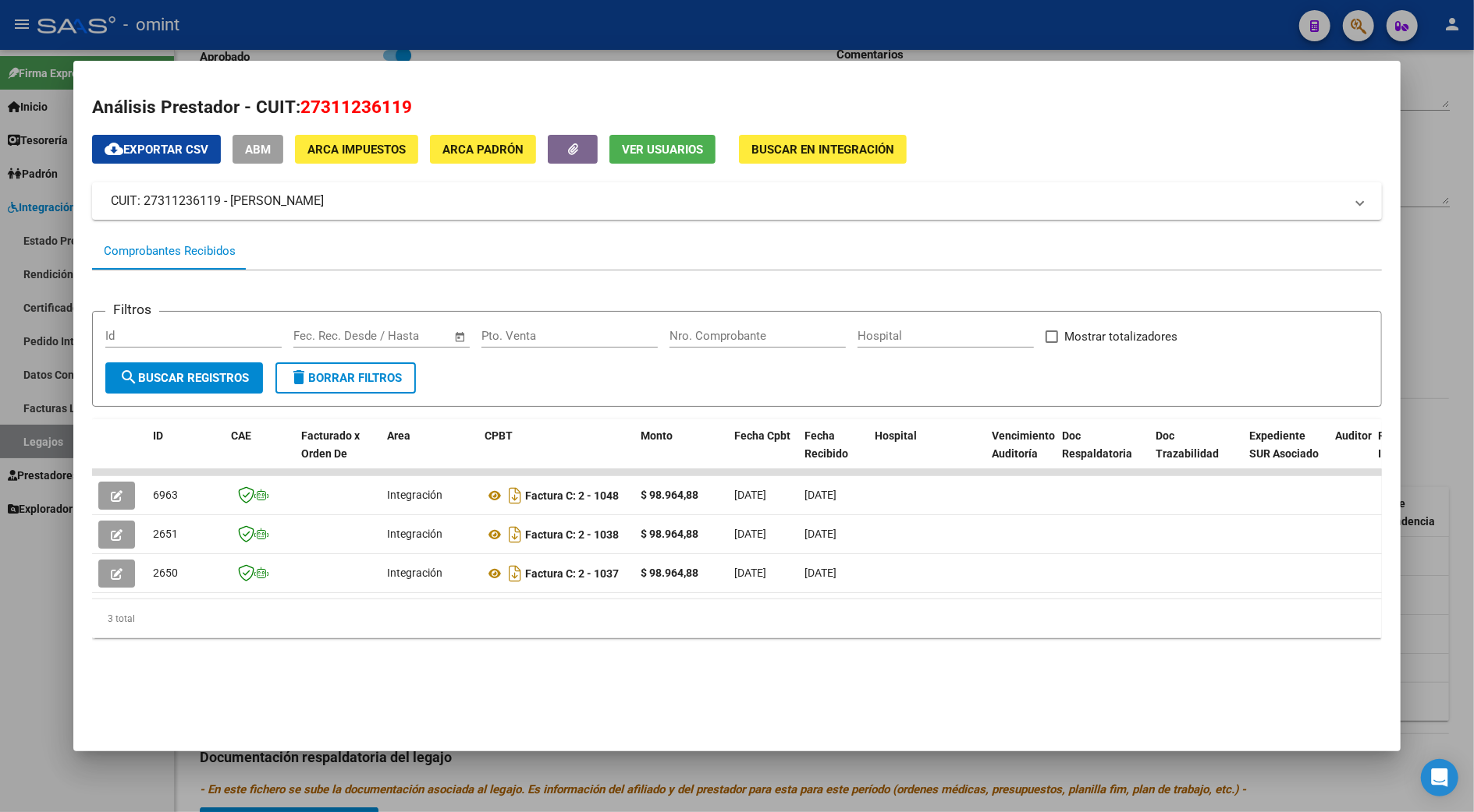
click at [1400, 430] on mat-dialog-content "Análisis Prestador - CUIT: 27311236119 cloud_download Exportar CSV ABM ARCA Imp…" at bounding box center [737, 373] width 1326 height 589
click at [1441, 430] on div at bounding box center [737, 406] width 1474 height 812
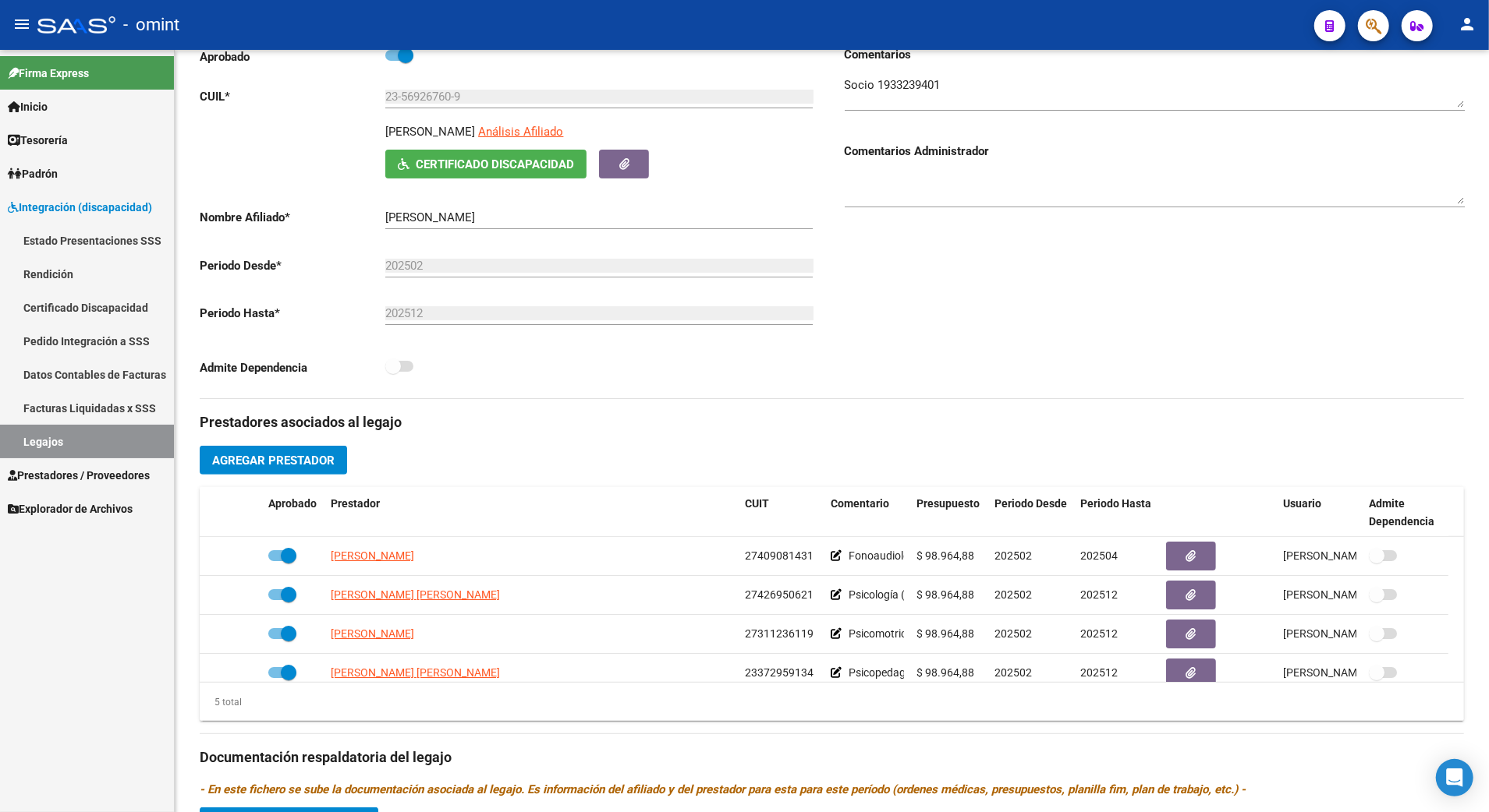
click at [1441, 430] on h3 "Prestadores asociados al legajo" at bounding box center [832, 423] width 1265 height 22
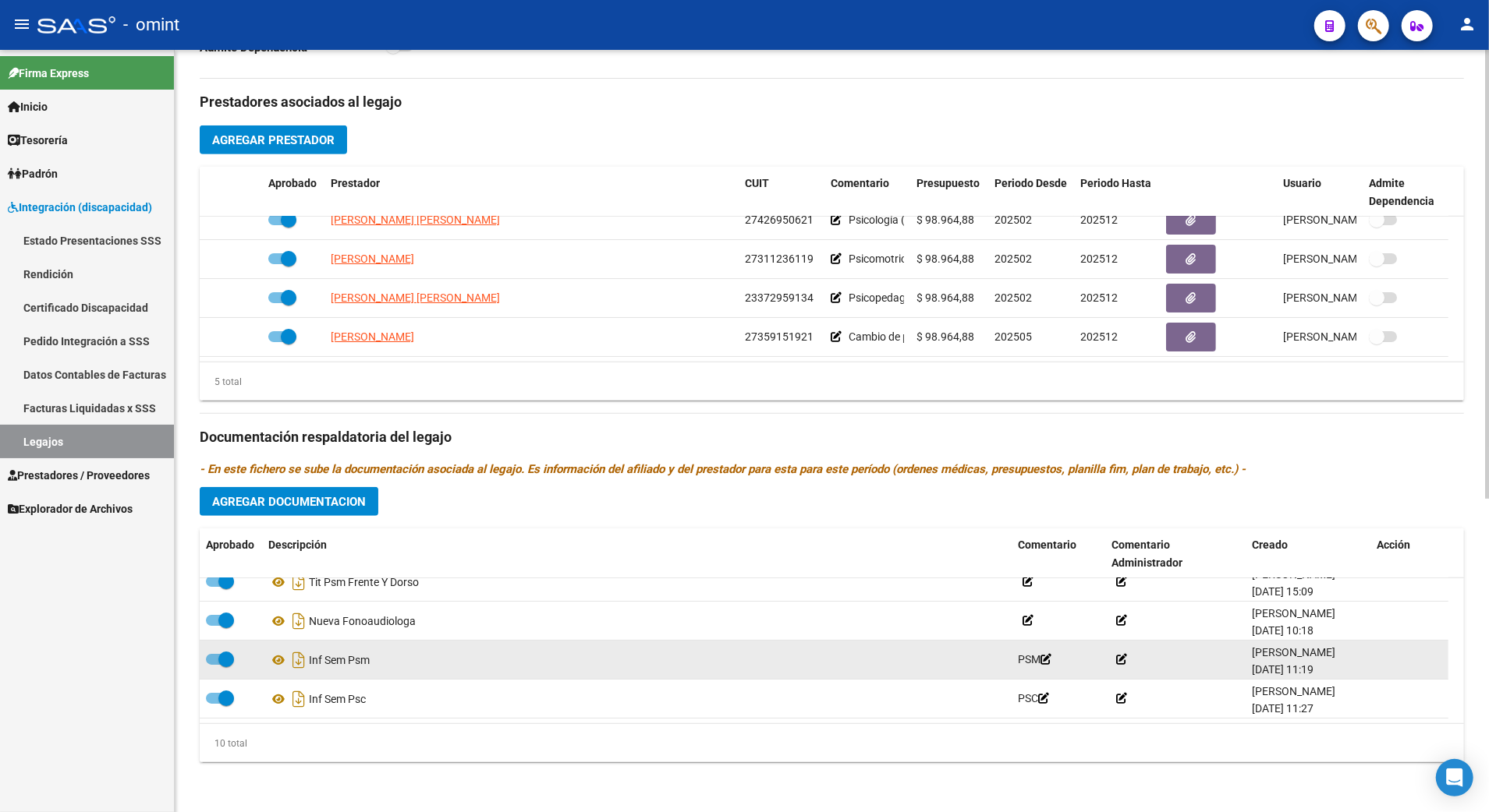
scroll to position [42, 0]
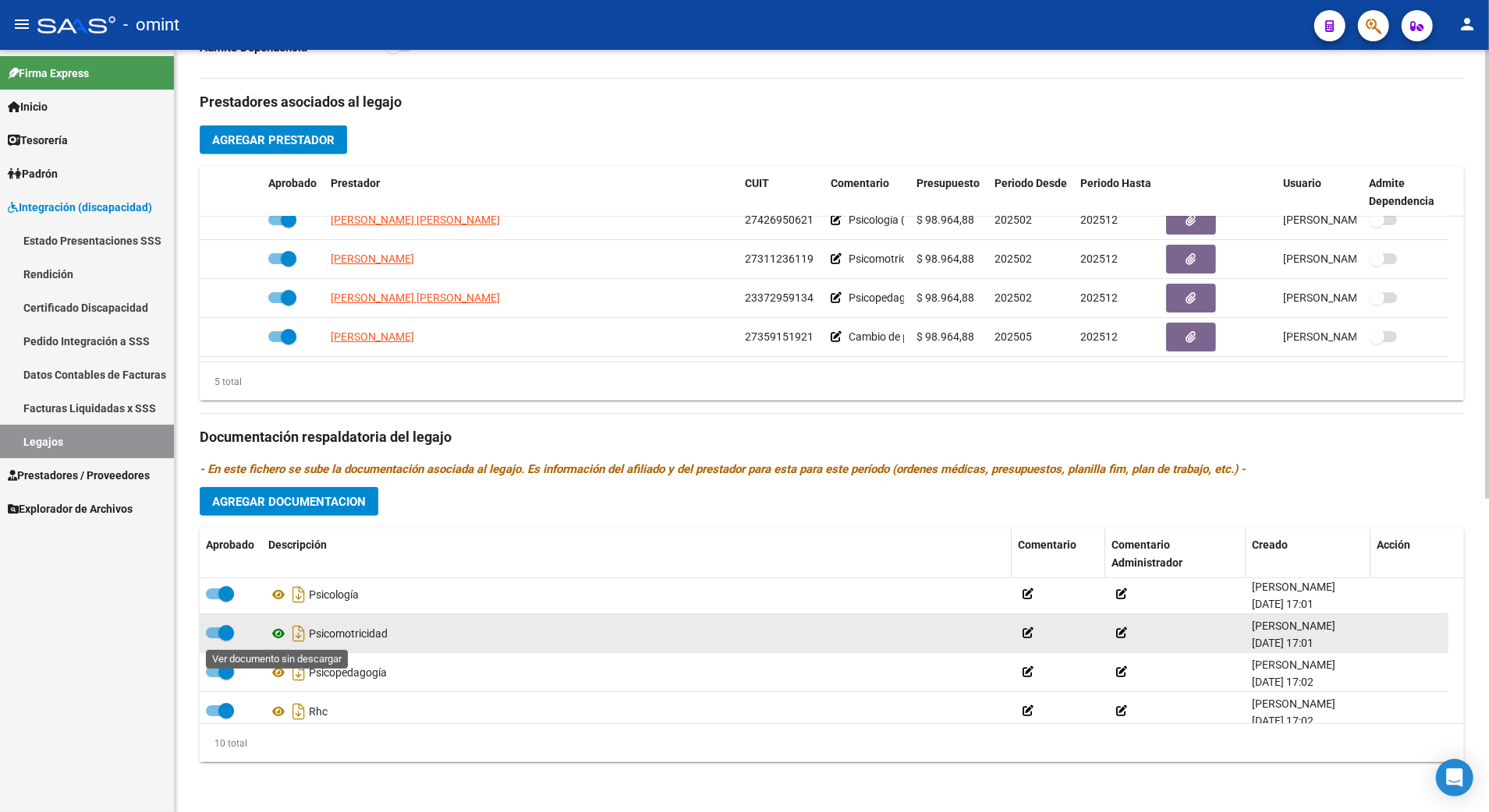
click at [281, 630] on icon at bounding box center [279, 634] width 20 height 18
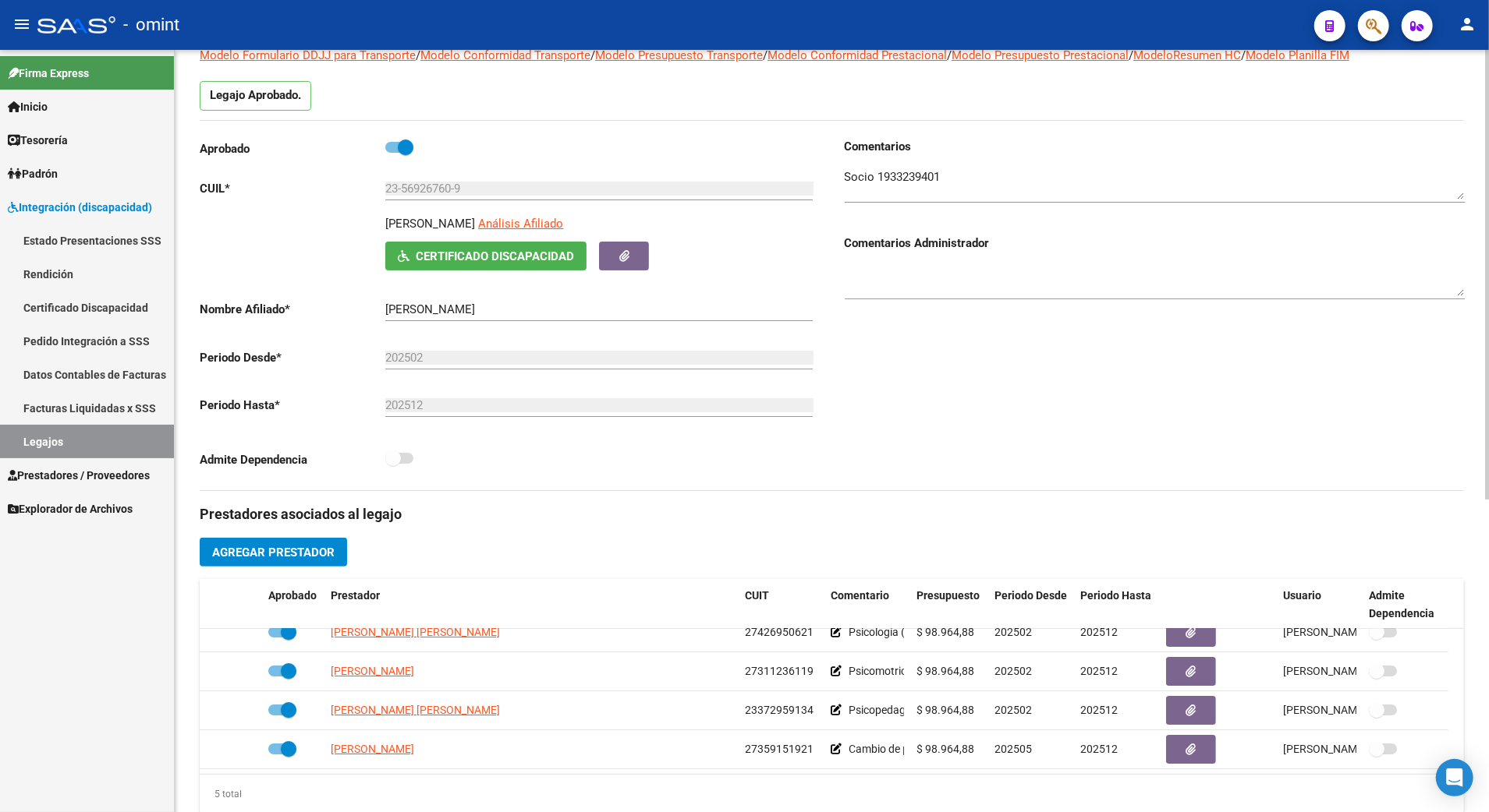
scroll to position [0, 0]
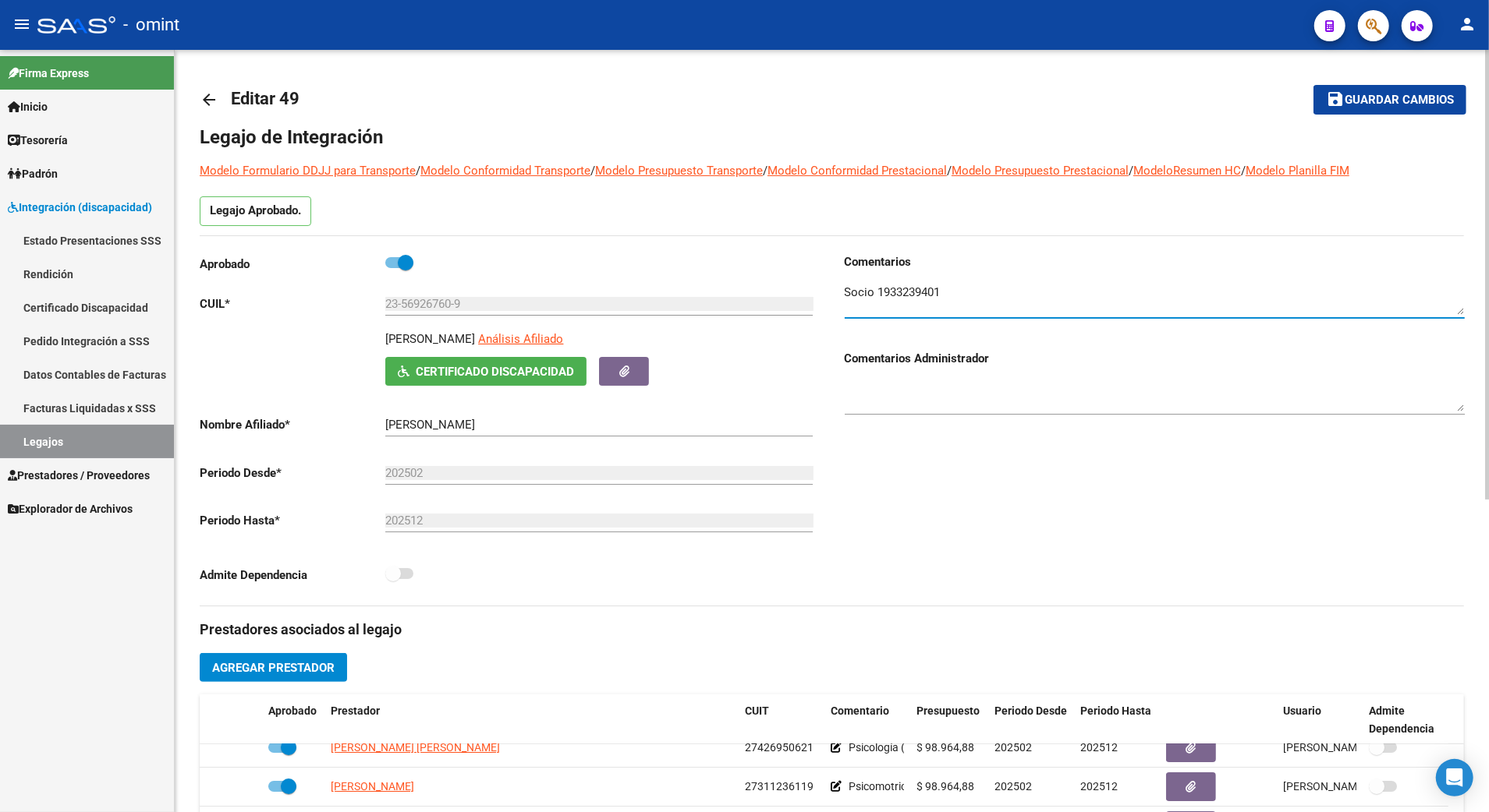
drag, startPoint x: 947, startPoint y: 304, endPoint x: 875, endPoint y: 290, distance: 73.3
click at [875, 290] on textarea at bounding box center [1154, 298] width 620 height 31
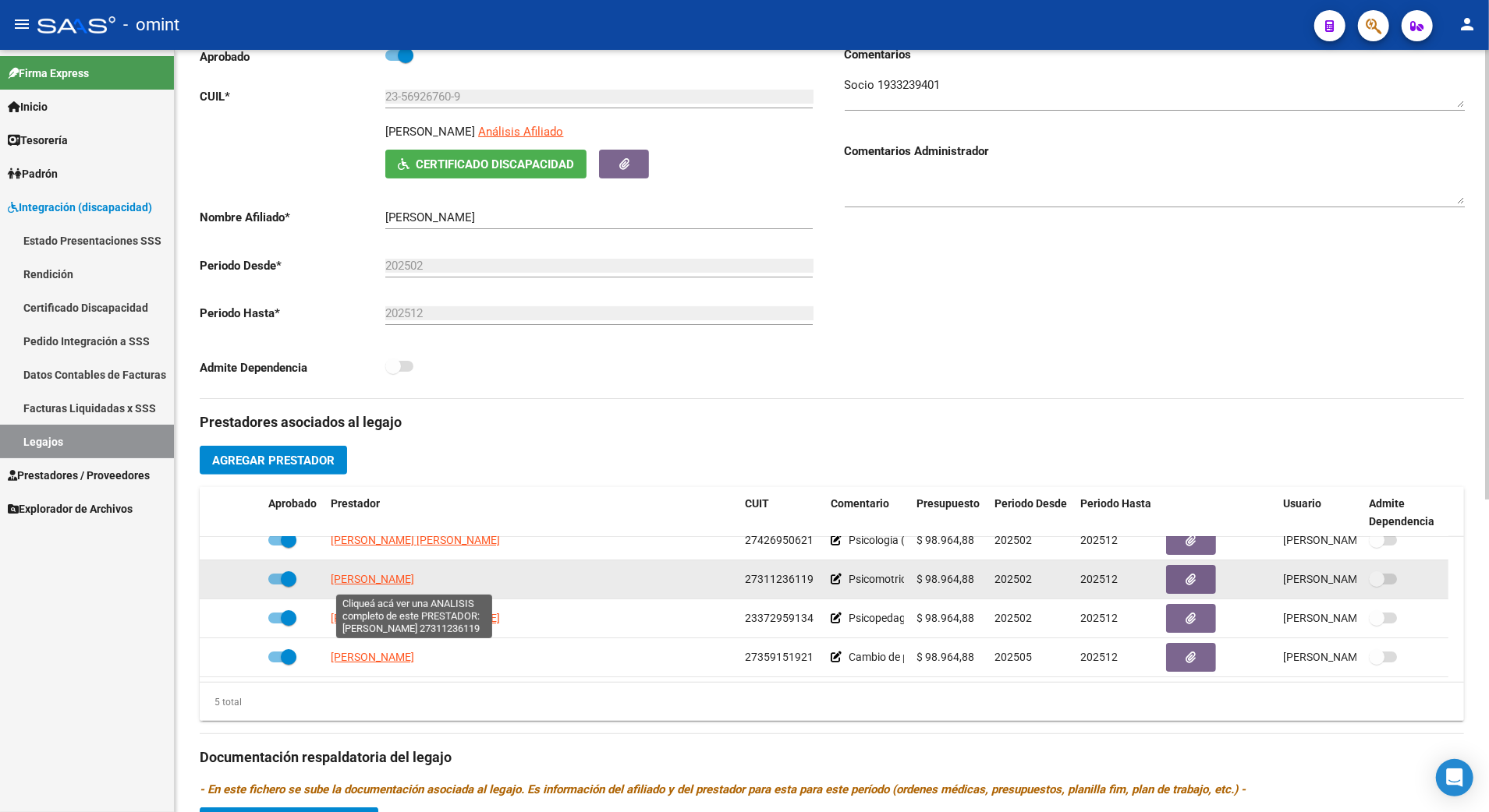
click at [404, 584] on span "[PERSON_NAME]" at bounding box center [373, 579] width 83 height 13
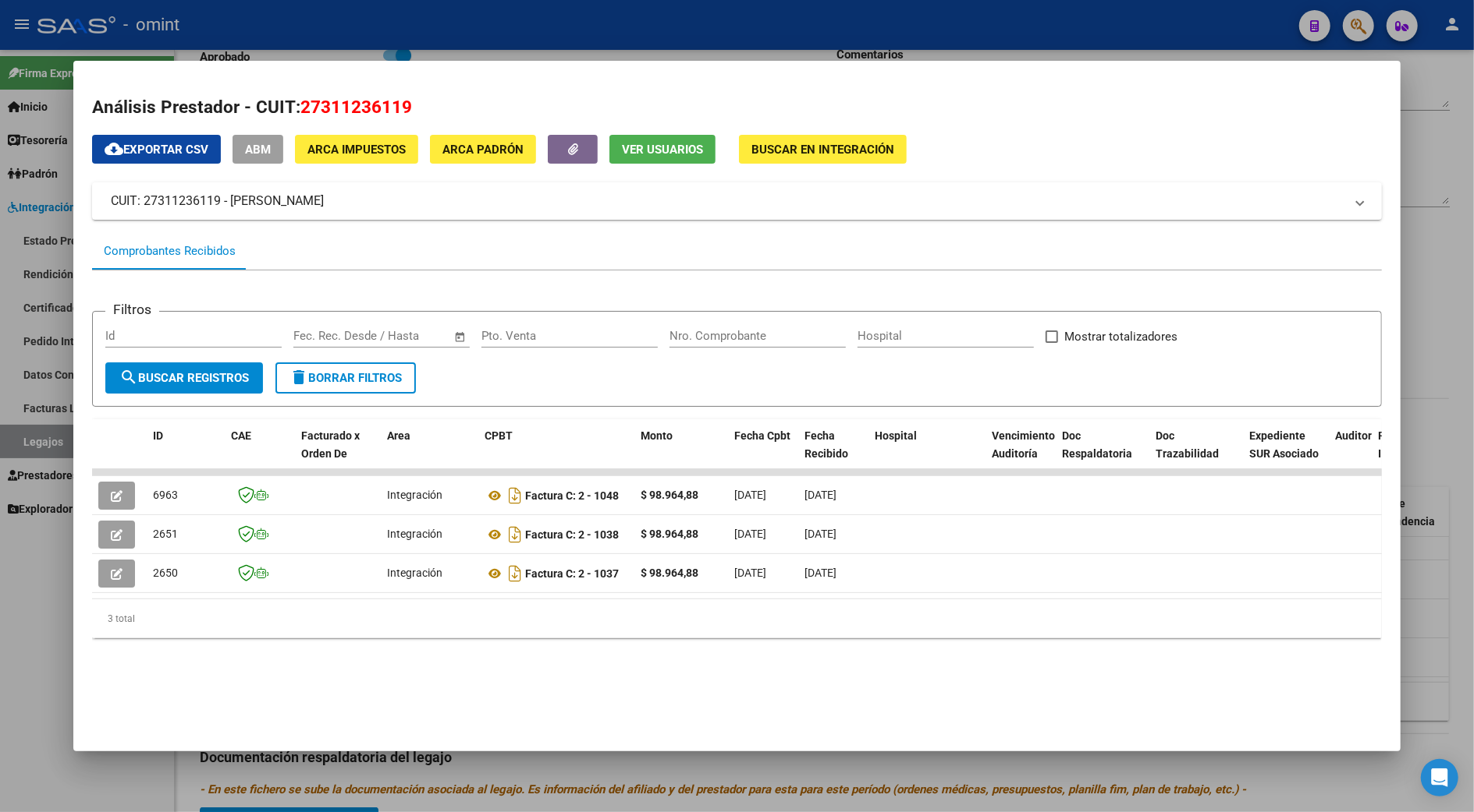
click at [1433, 599] on div at bounding box center [737, 406] width 1474 height 812
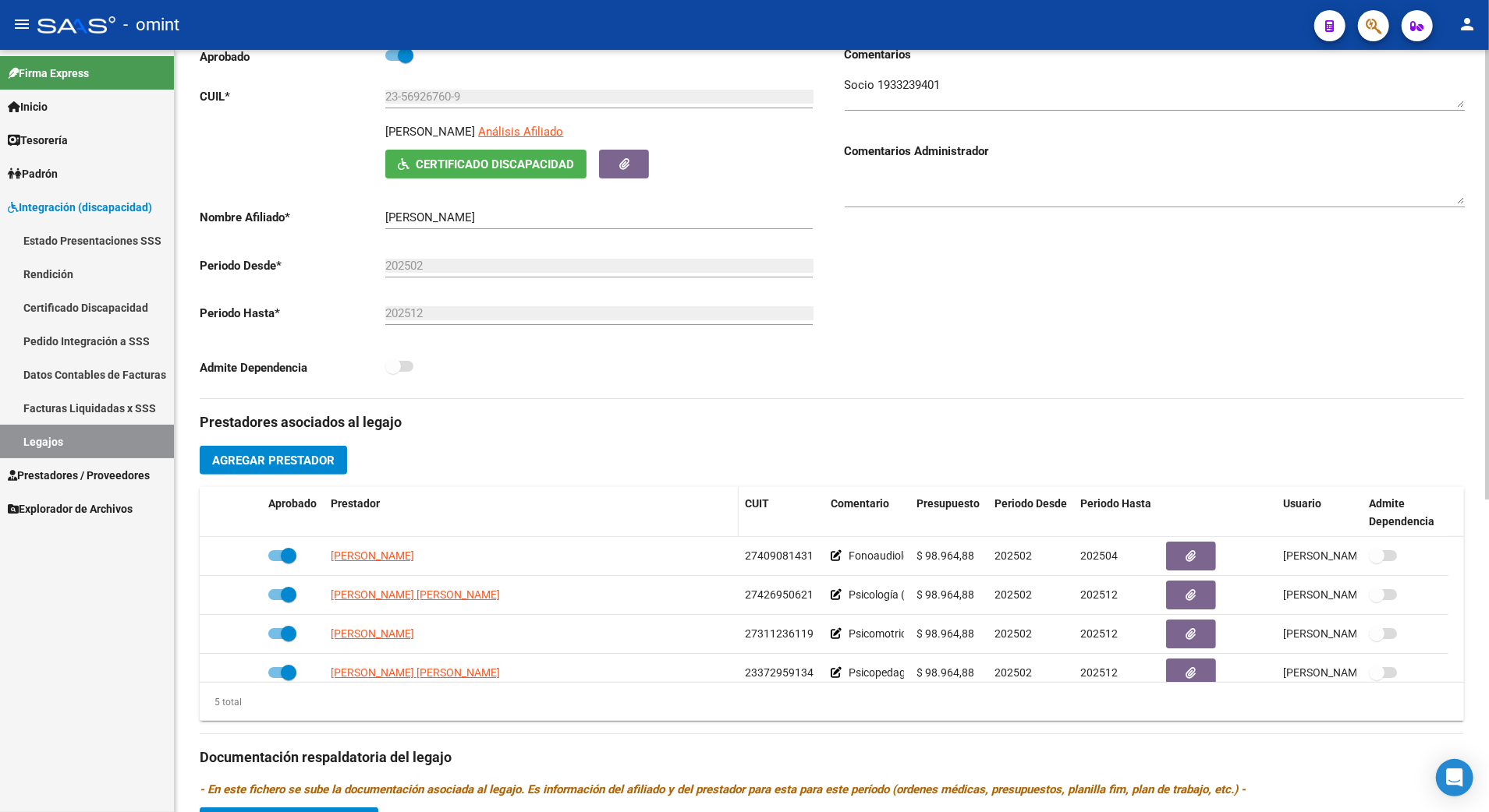
scroll to position [531, 0]
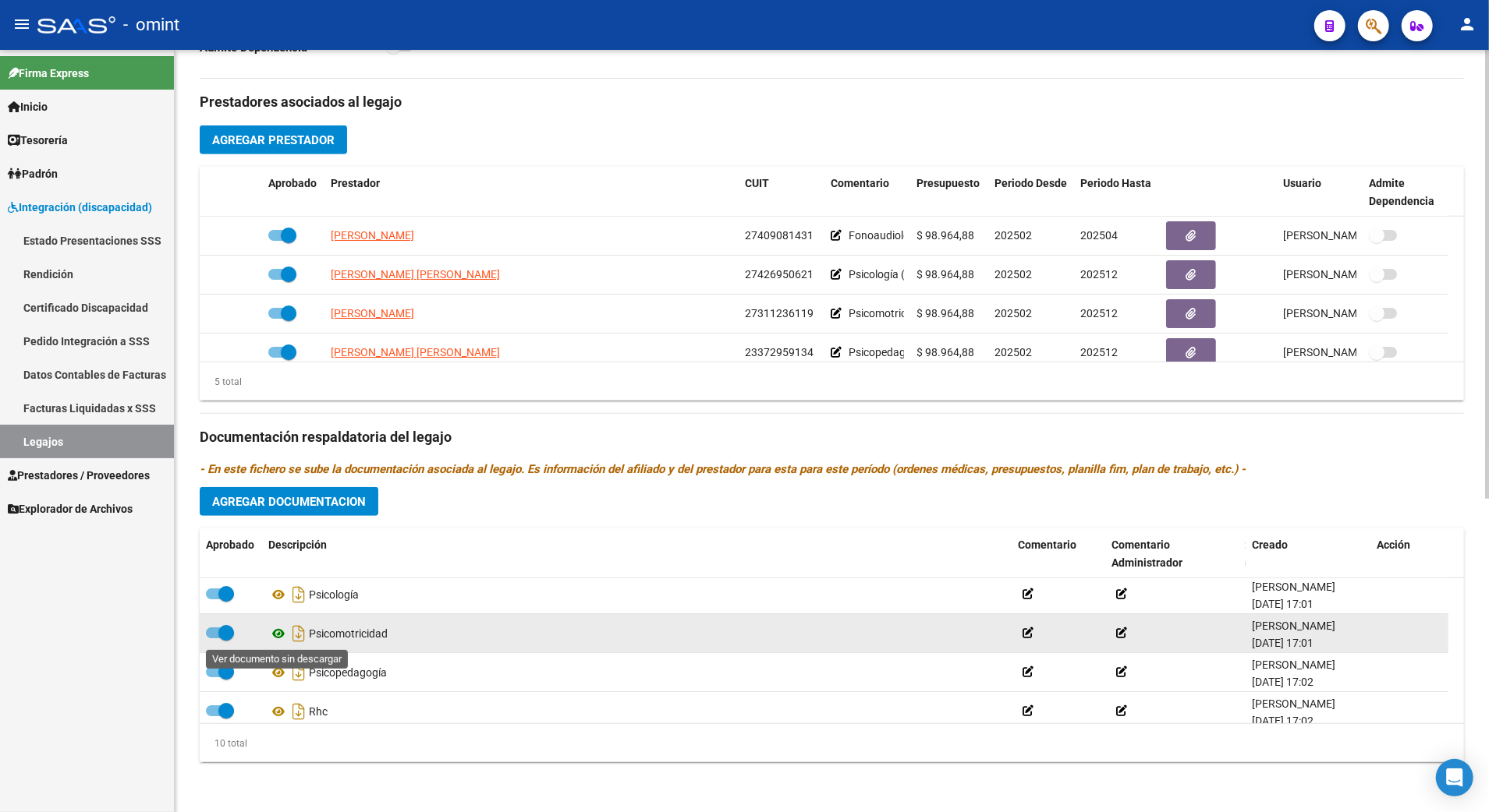
click at [276, 630] on icon at bounding box center [279, 634] width 20 height 18
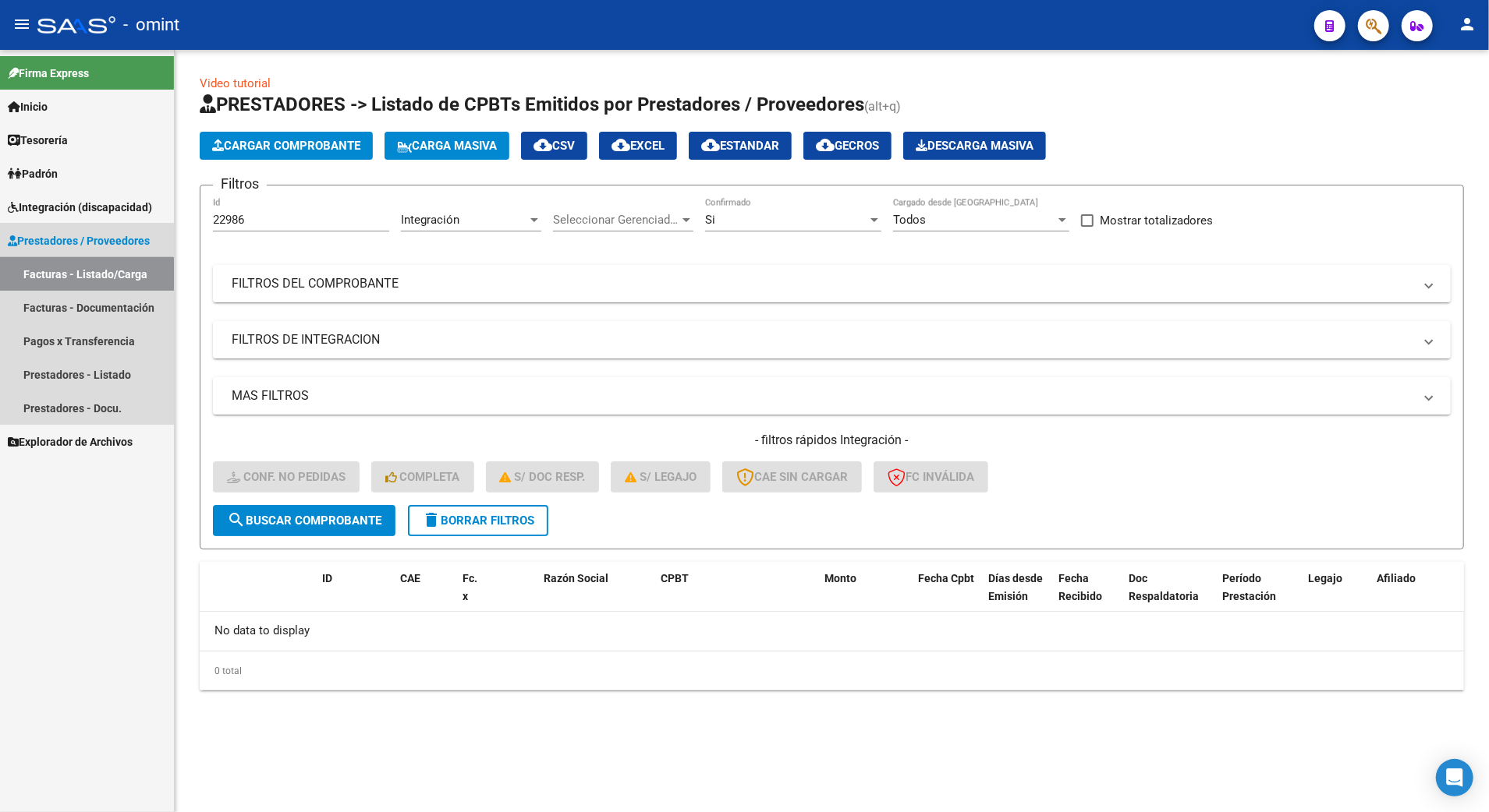
click at [54, 274] on link "Facturas - Listado/Carga" at bounding box center [87, 274] width 174 height 33
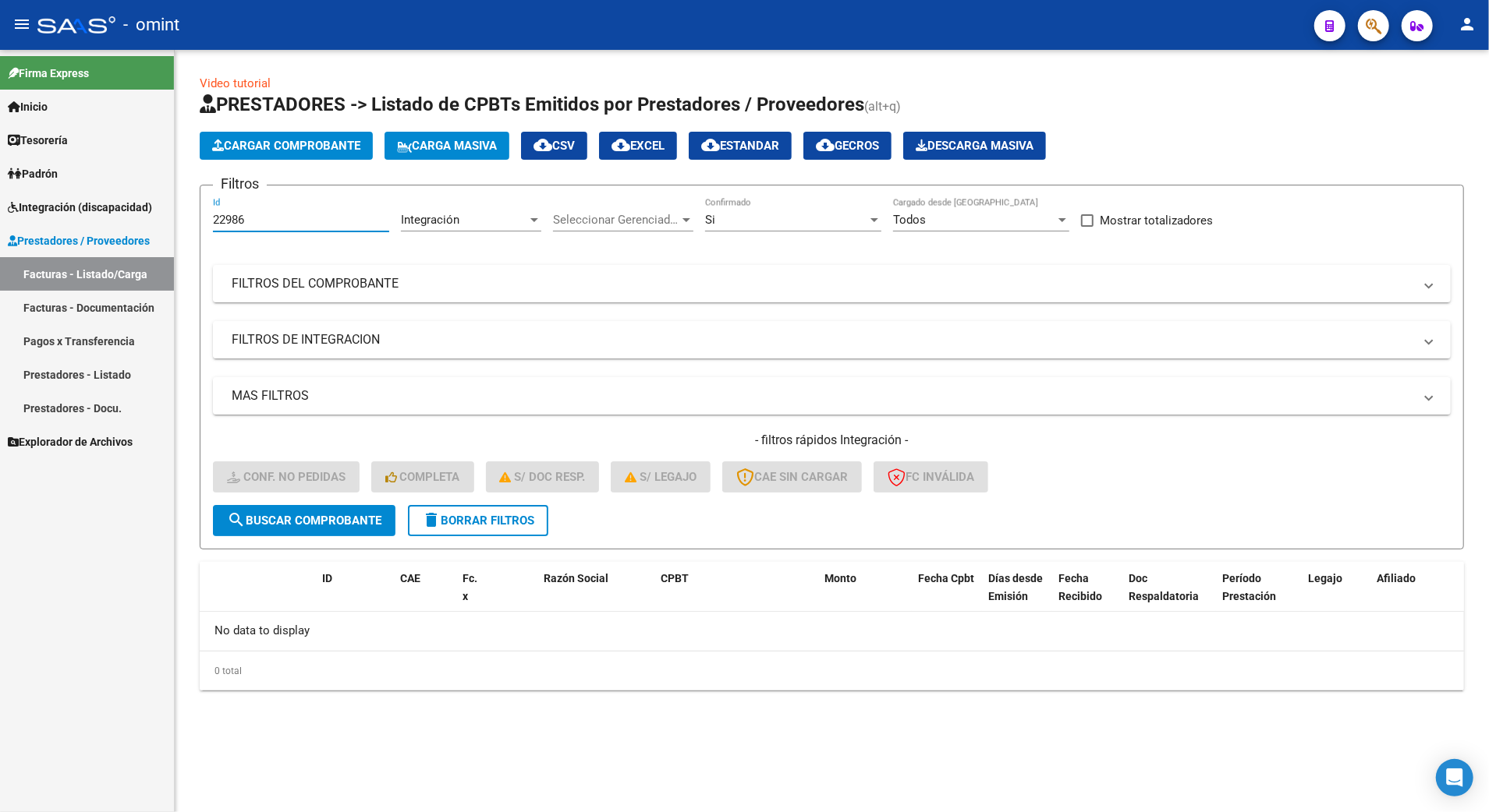
drag, startPoint x: 272, startPoint y: 217, endPoint x: 159, endPoint y: 207, distance: 113.4
click at [159, 207] on mat-sidenav-container "Firma Express Inicio Calendario SSS Instructivos Contacto OS Tesorería Extracto…" at bounding box center [744, 431] width 1489 height 763
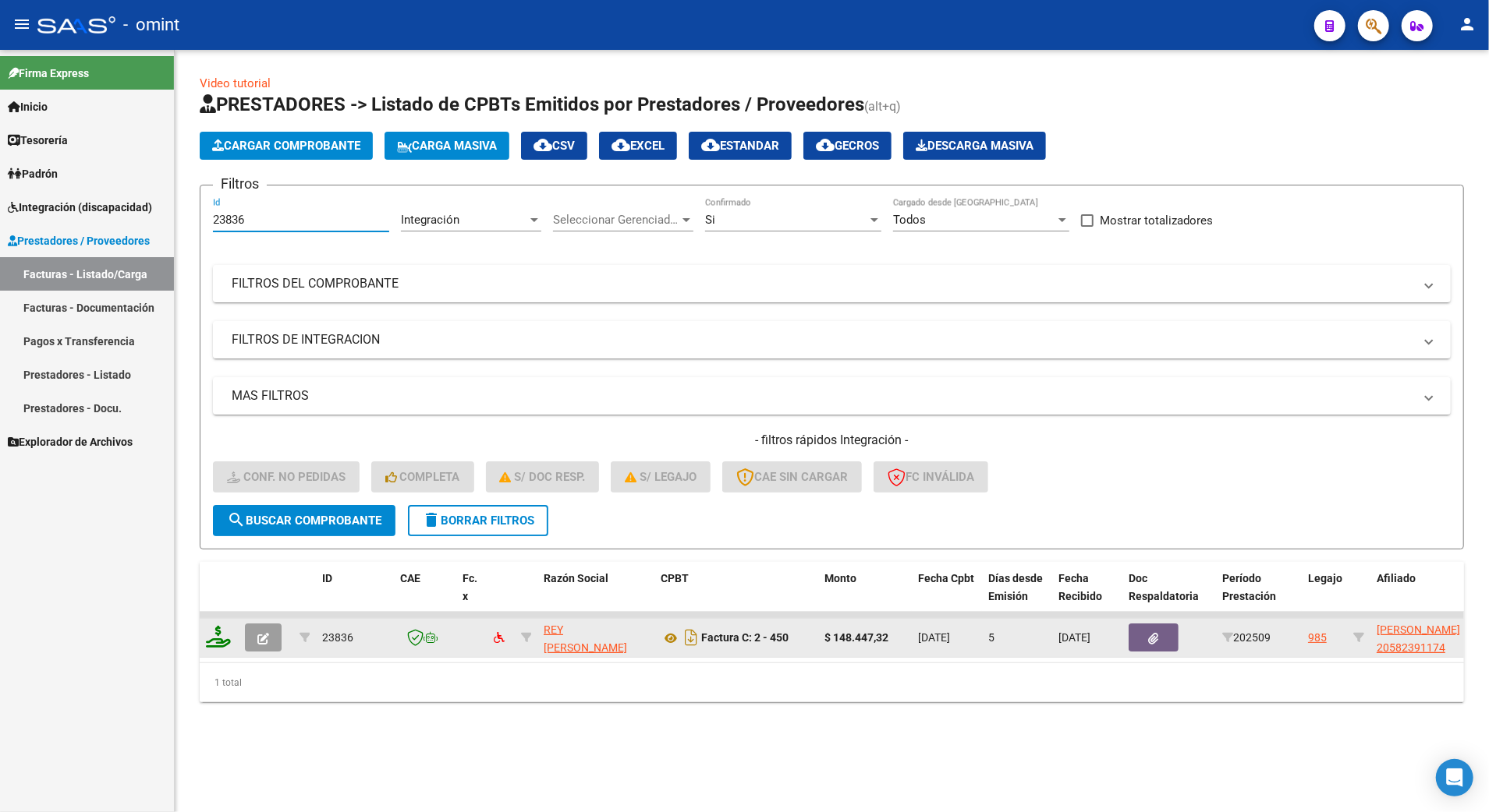
type input "23836"
click at [225, 631] on icon at bounding box center [219, 637] width 25 height 22
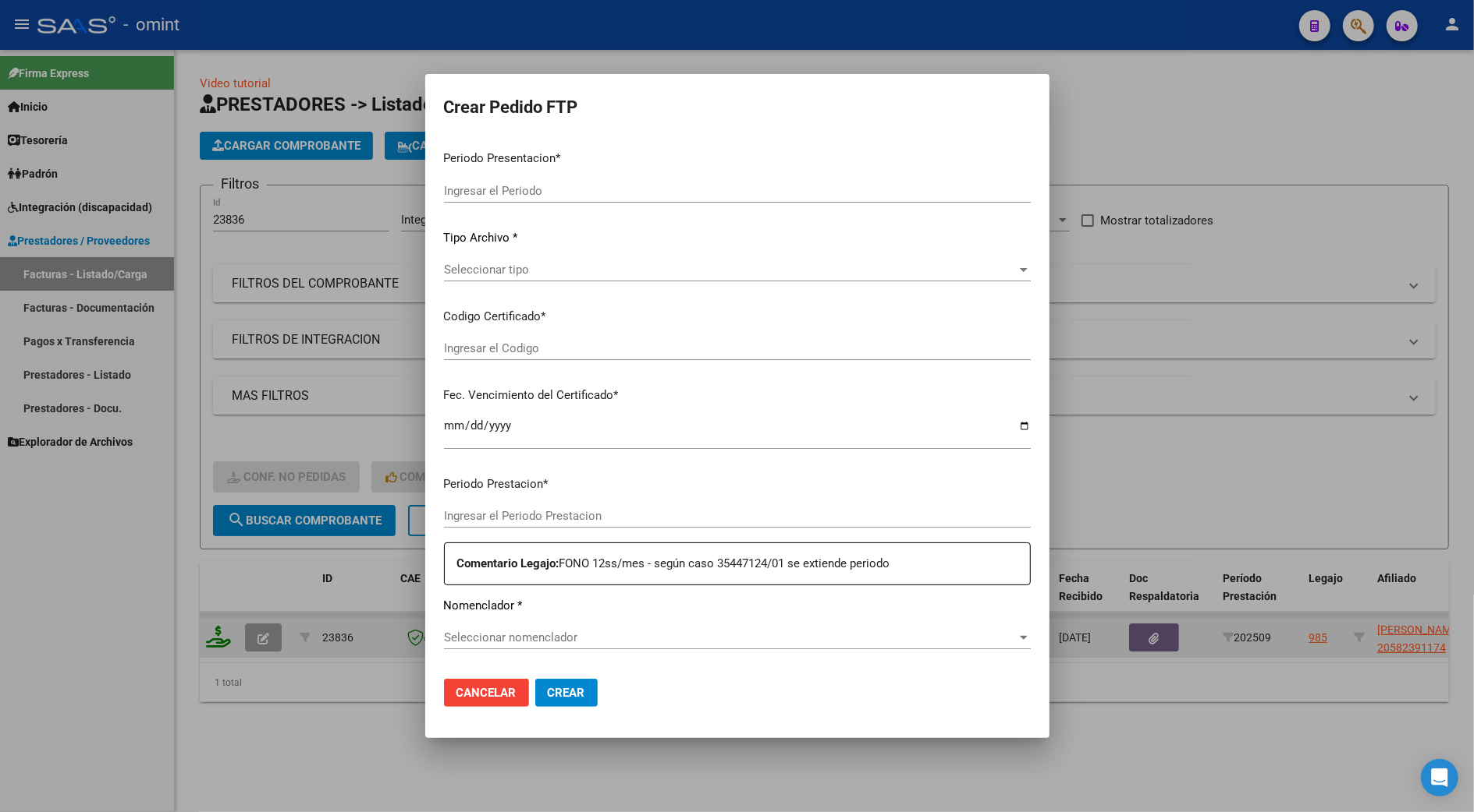
type input "202509"
type input "$ 148.447,32"
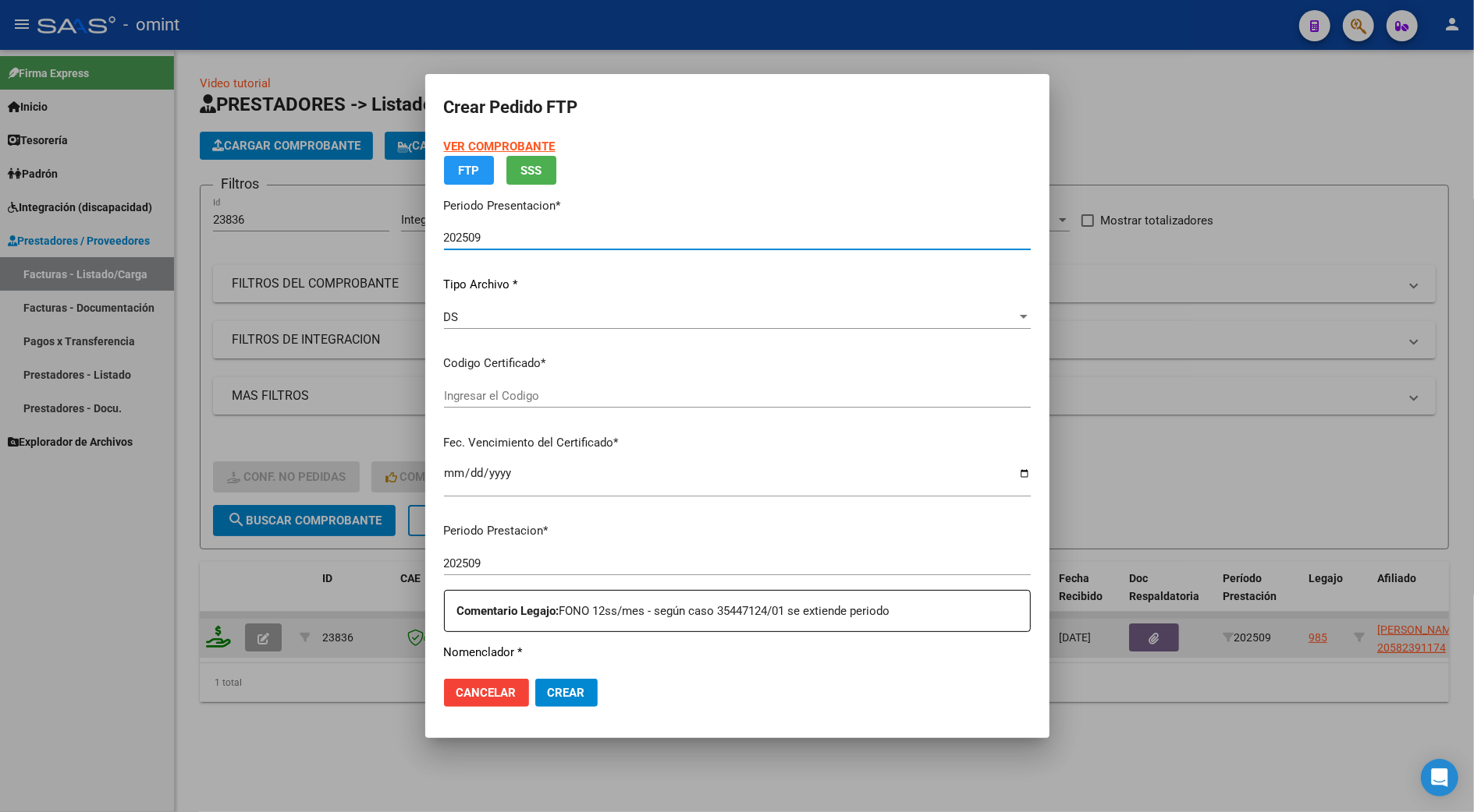
type input "5475079279"
type input "2025-11-28"
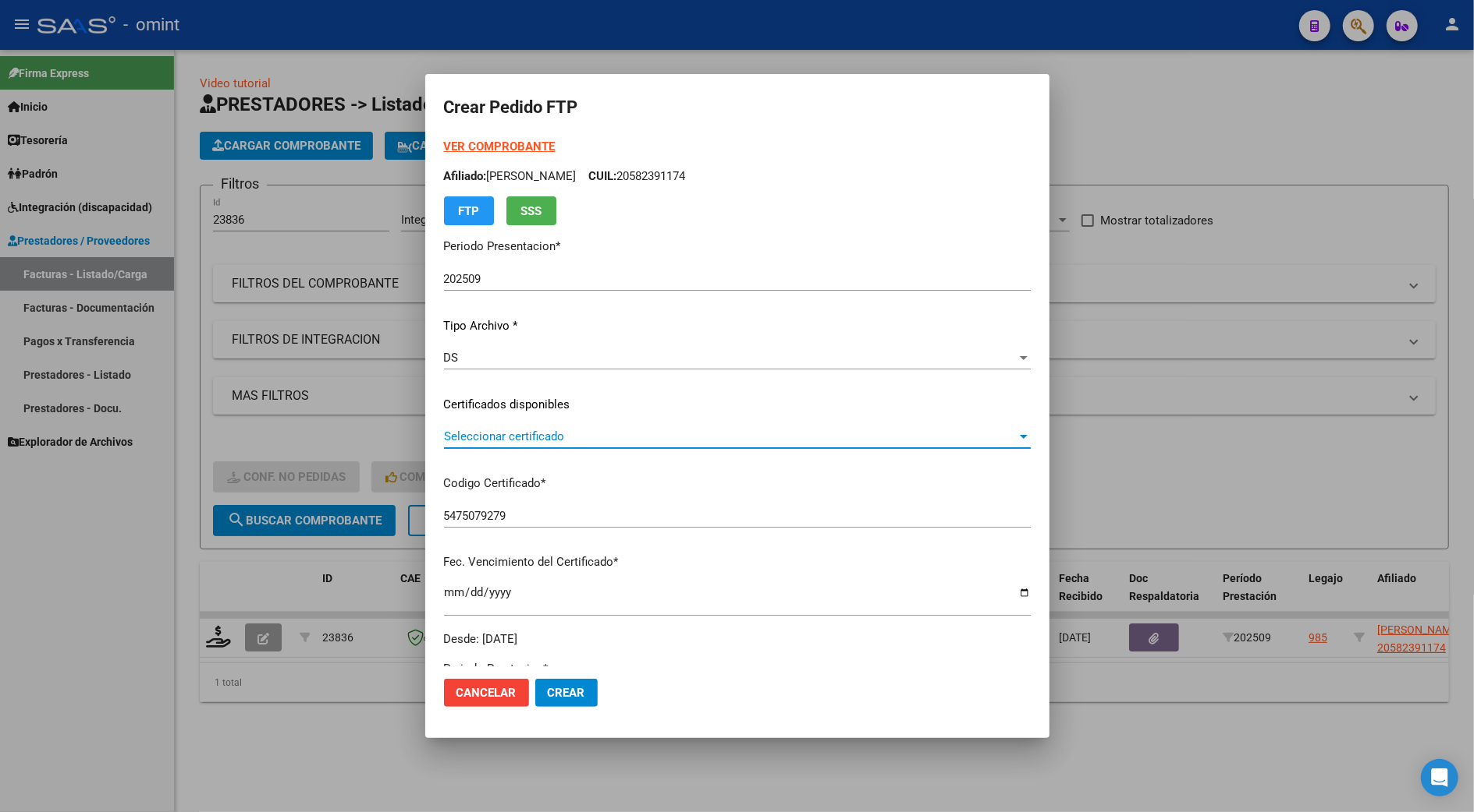
click at [490, 438] on span "Seleccionar certificado" at bounding box center [730, 436] width 572 height 14
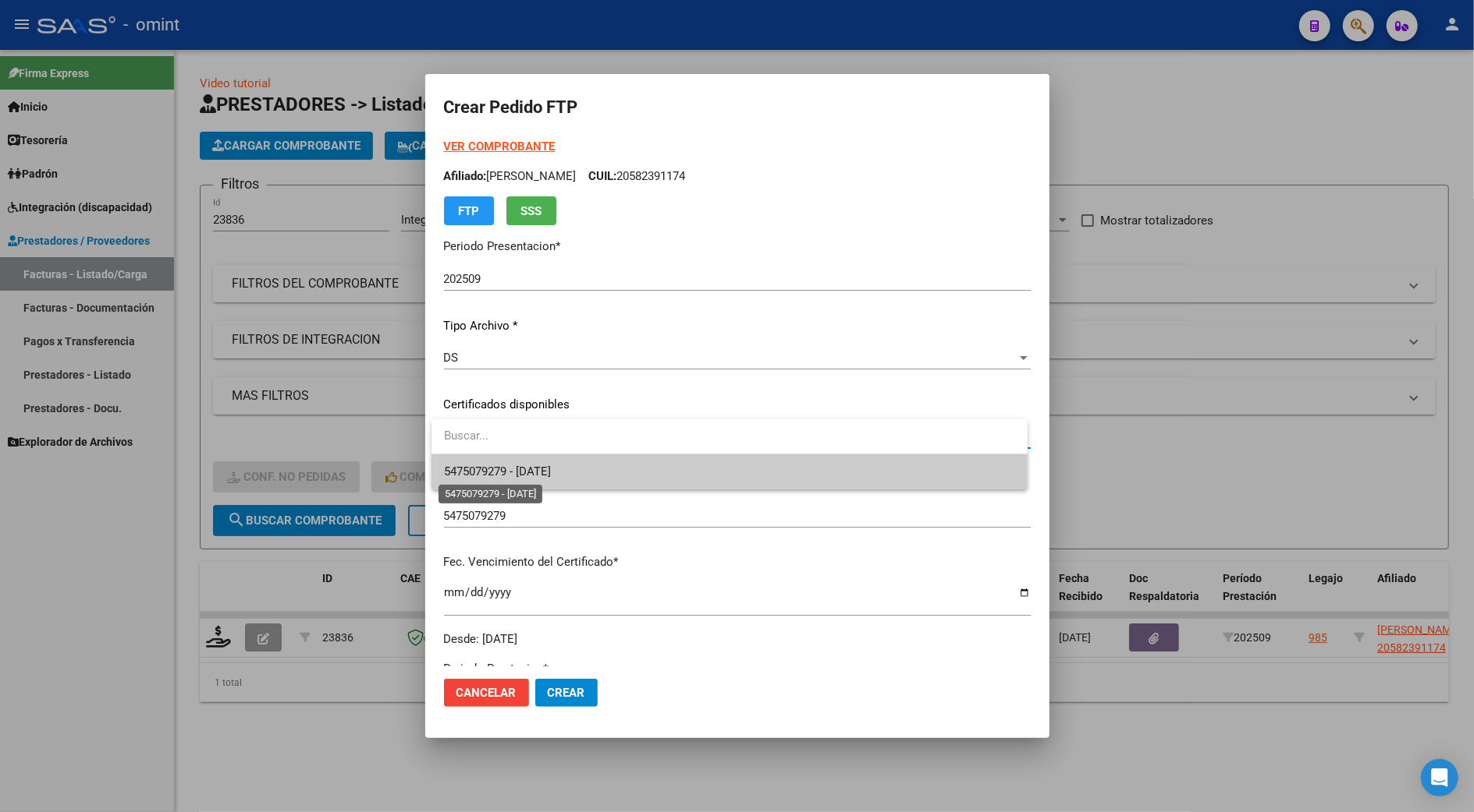
click at [503, 468] on span "5475079279 - 2025-11-28" at bounding box center [497, 471] width 107 height 14
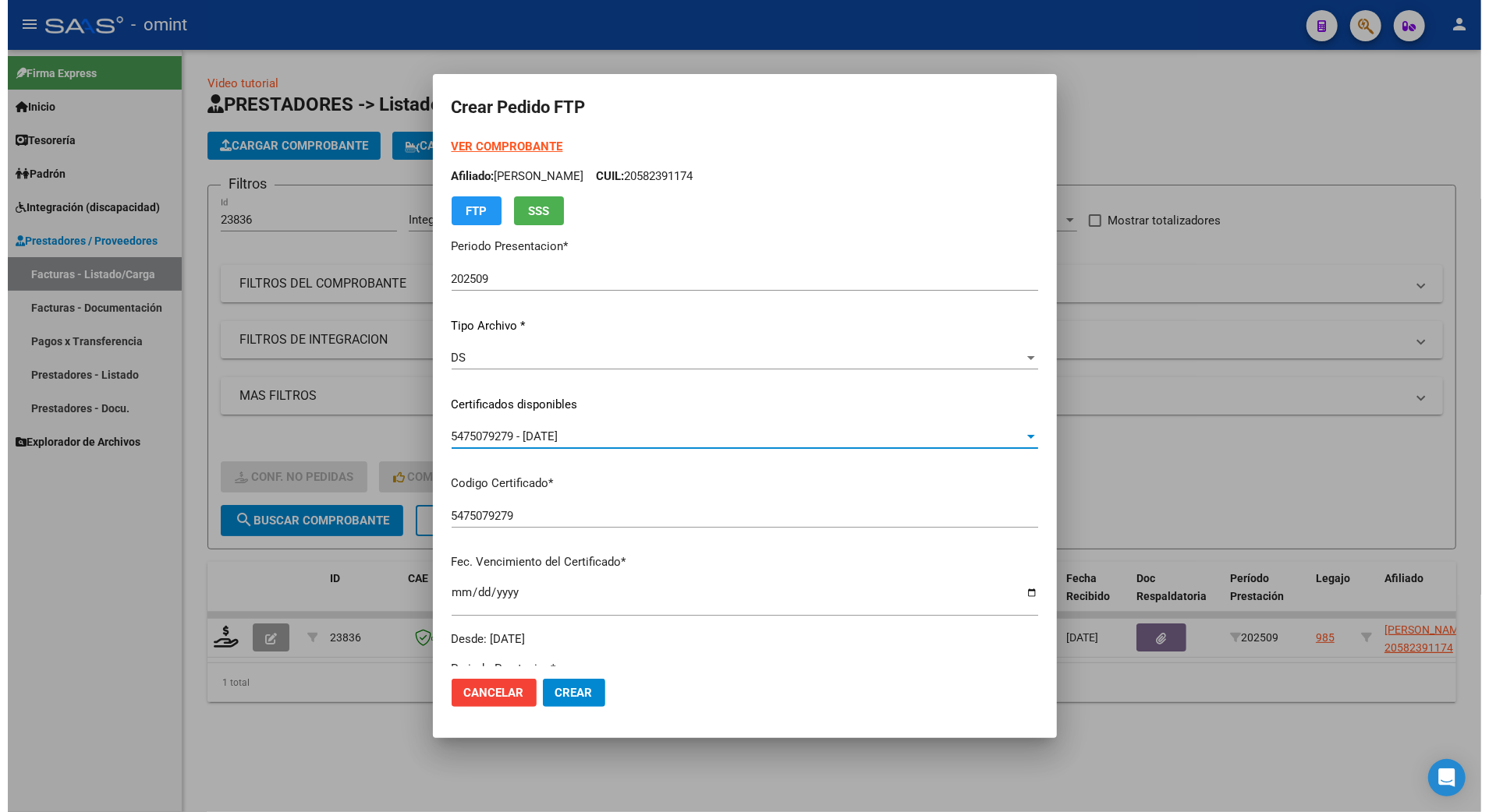
scroll to position [312, 0]
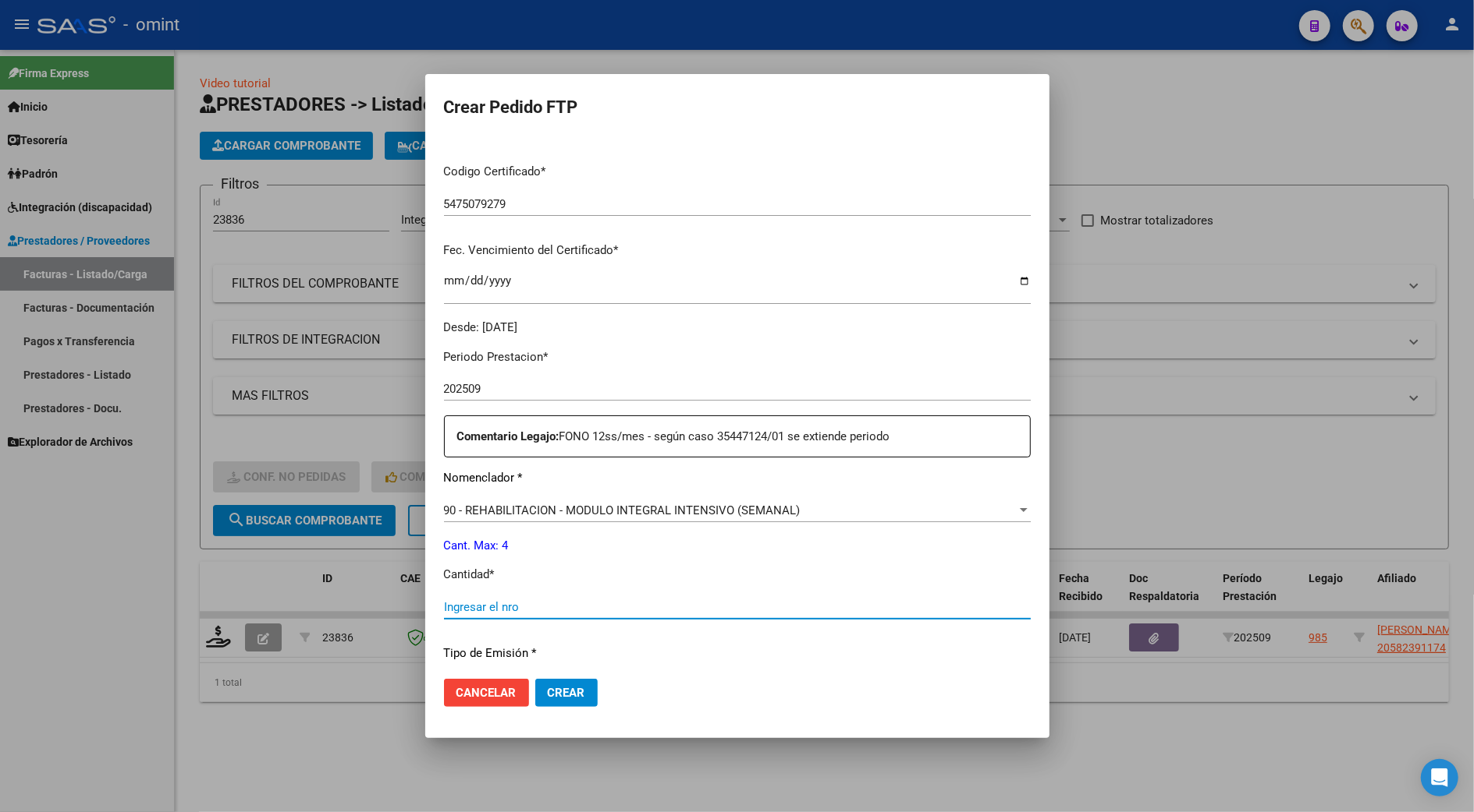
click at [511, 613] on input "Ingresar el nro" at bounding box center [737, 607] width 586 height 14
type input "4"
click at [561, 684] on button "Crear" at bounding box center [566, 694] width 63 height 28
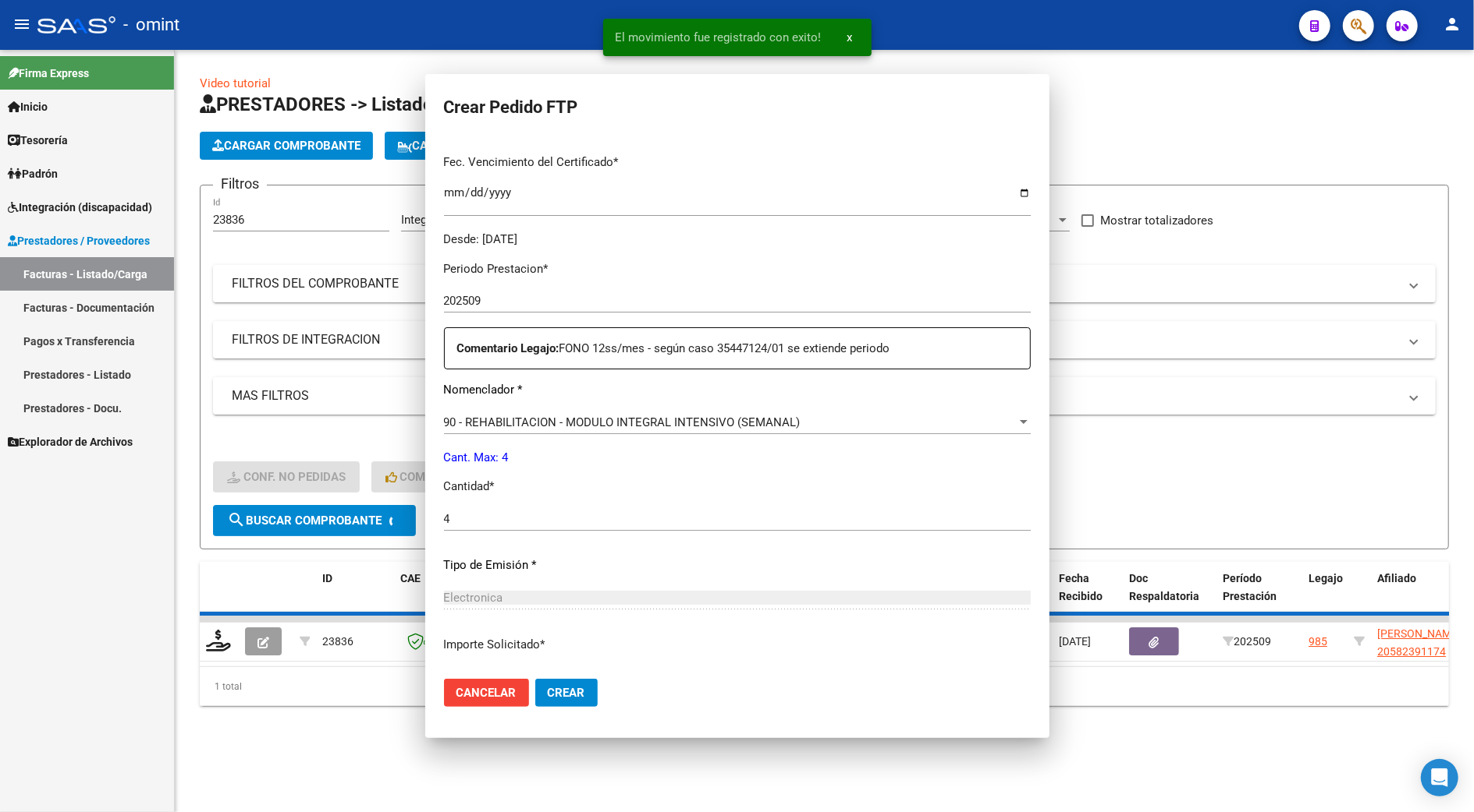
scroll to position [0, 0]
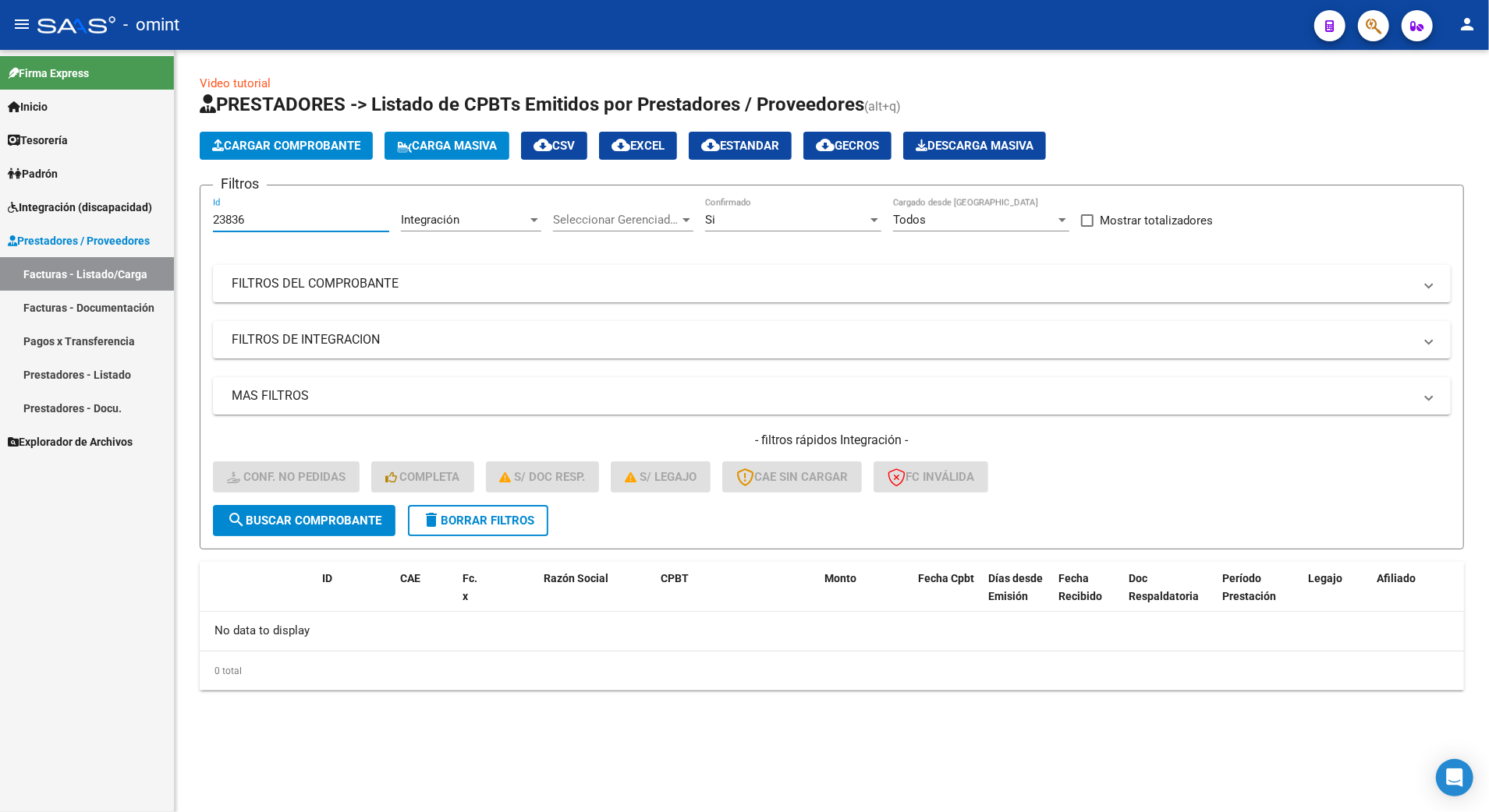
drag, startPoint x: 244, startPoint y: 219, endPoint x: 183, endPoint y: 216, distance: 61.1
click at [183, 216] on div "Video tutorial PRESTADORES -> Listado de CPBTs Emitidos por Prestadores / Prove…" at bounding box center [832, 395] width 1315 height 691
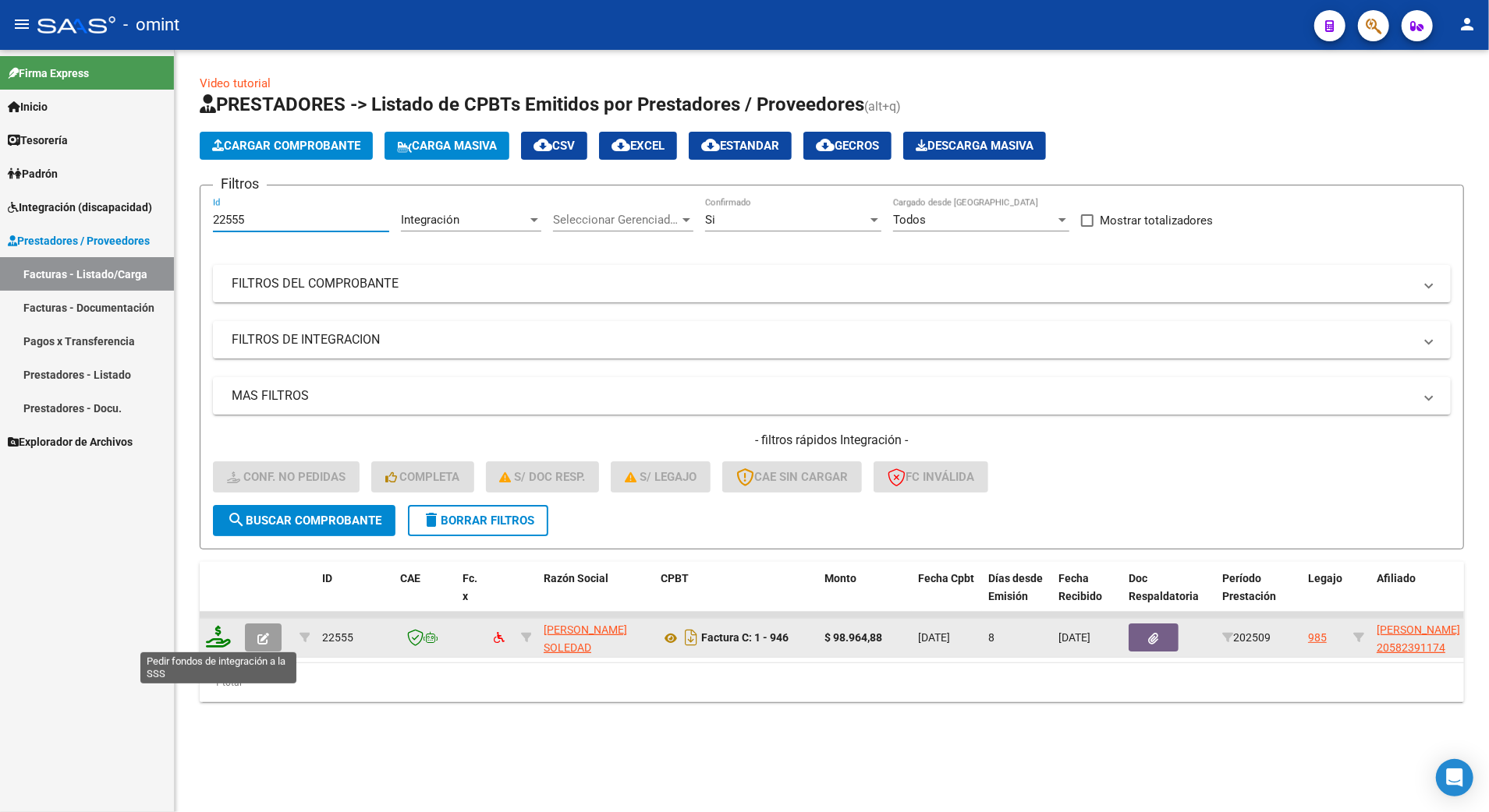
type input "22555"
click at [217, 639] on icon at bounding box center [219, 637] width 25 height 22
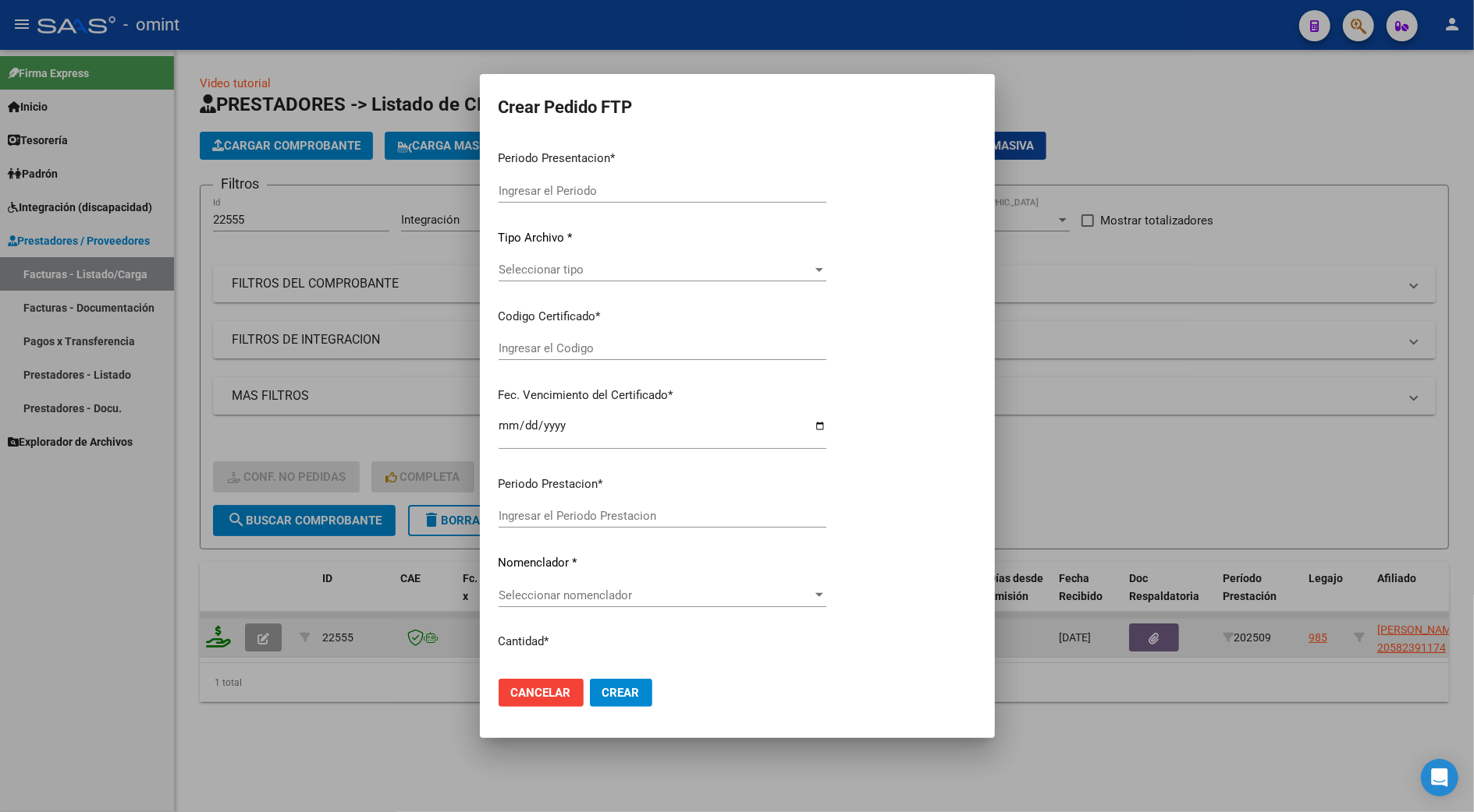
type input "202509"
type input "$ 98.964,88"
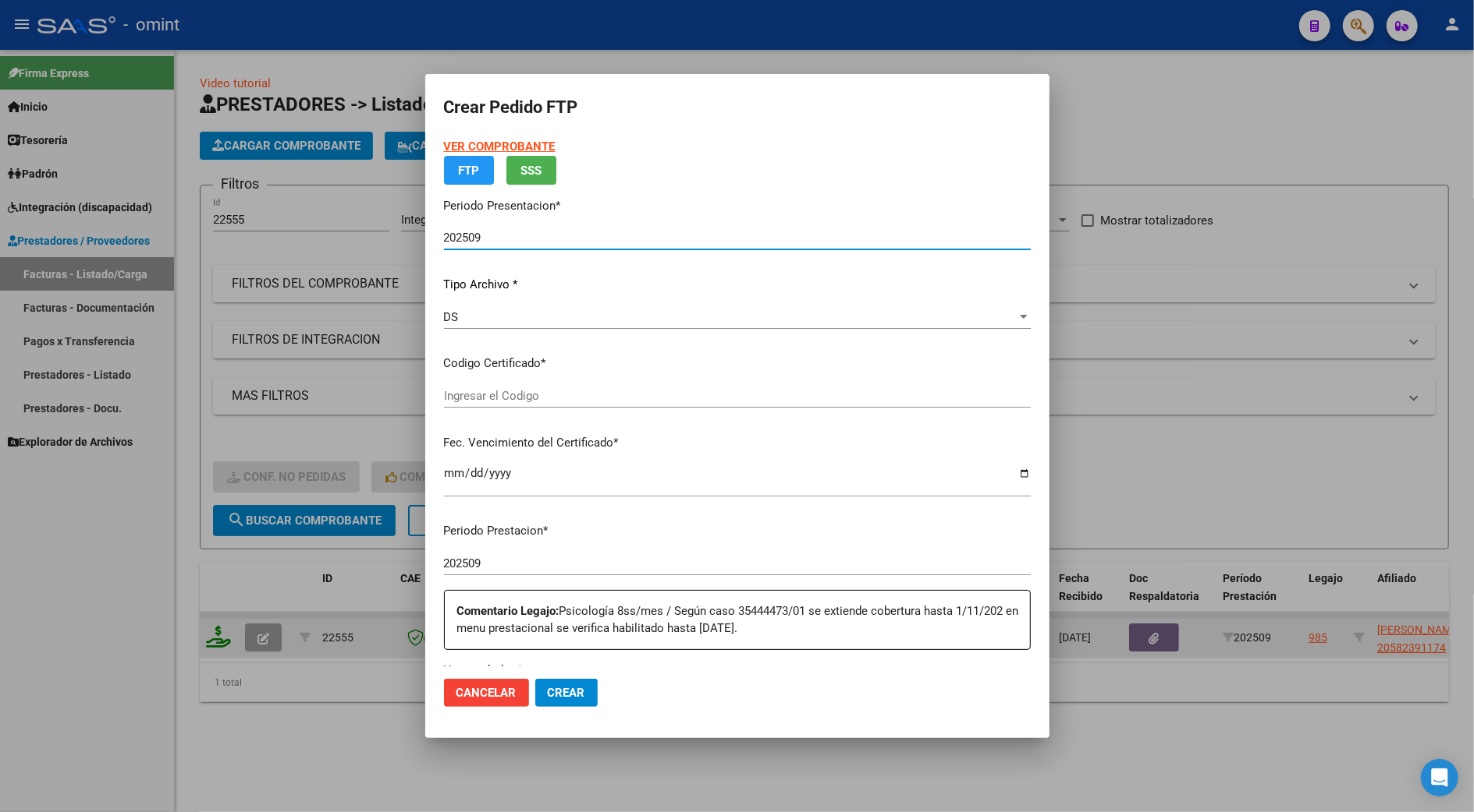
type input "5475079279"
type input "2025-11-28"
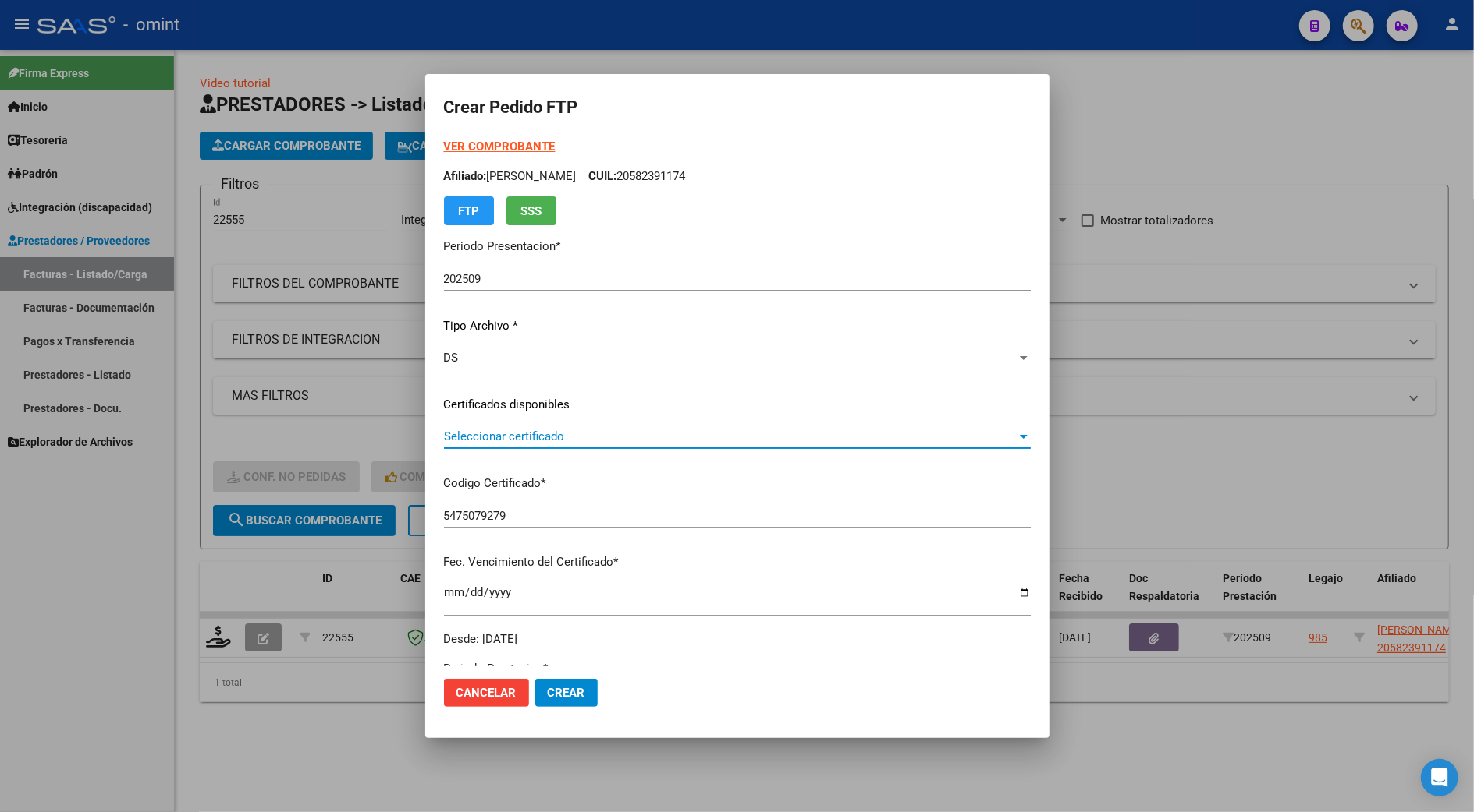
click at [497, 435] on span "Seleccionar certificado" at bounding box center [730, 436] width 572 height 14
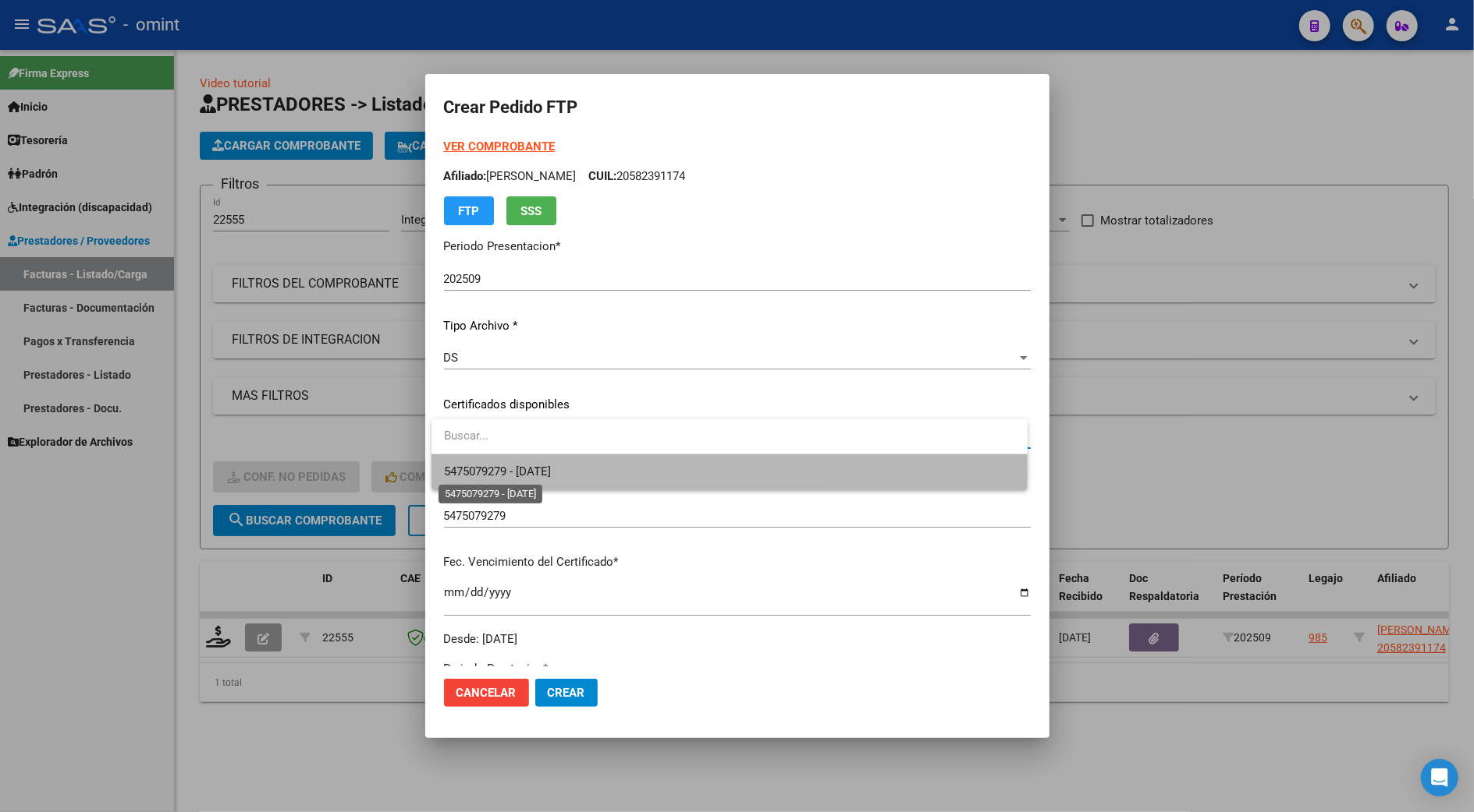
click at [532, 469] on span "5475079279 - 2025-11-28" at bounding box center [497, 471] width 107 height 14
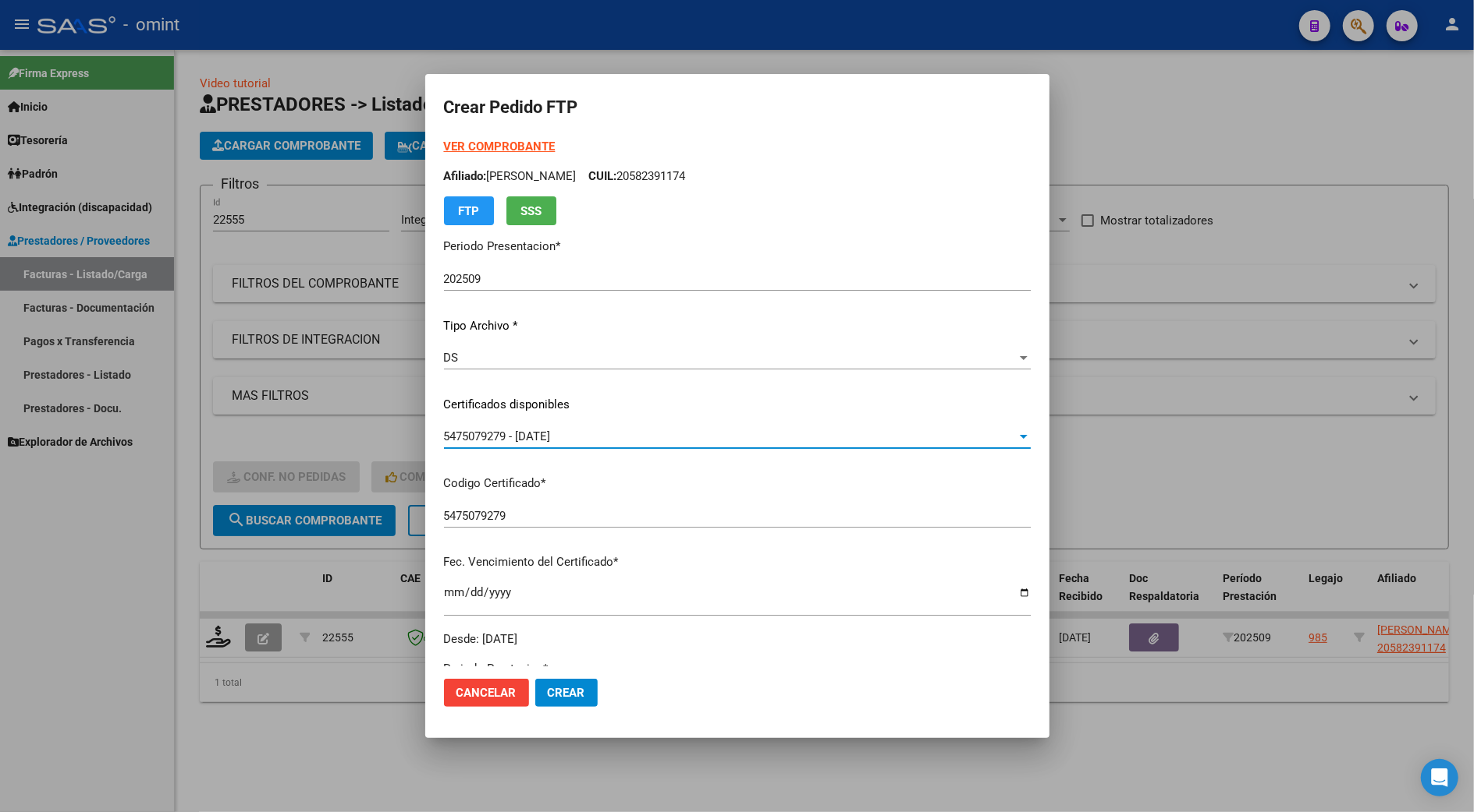
scroll to position [415, 0]
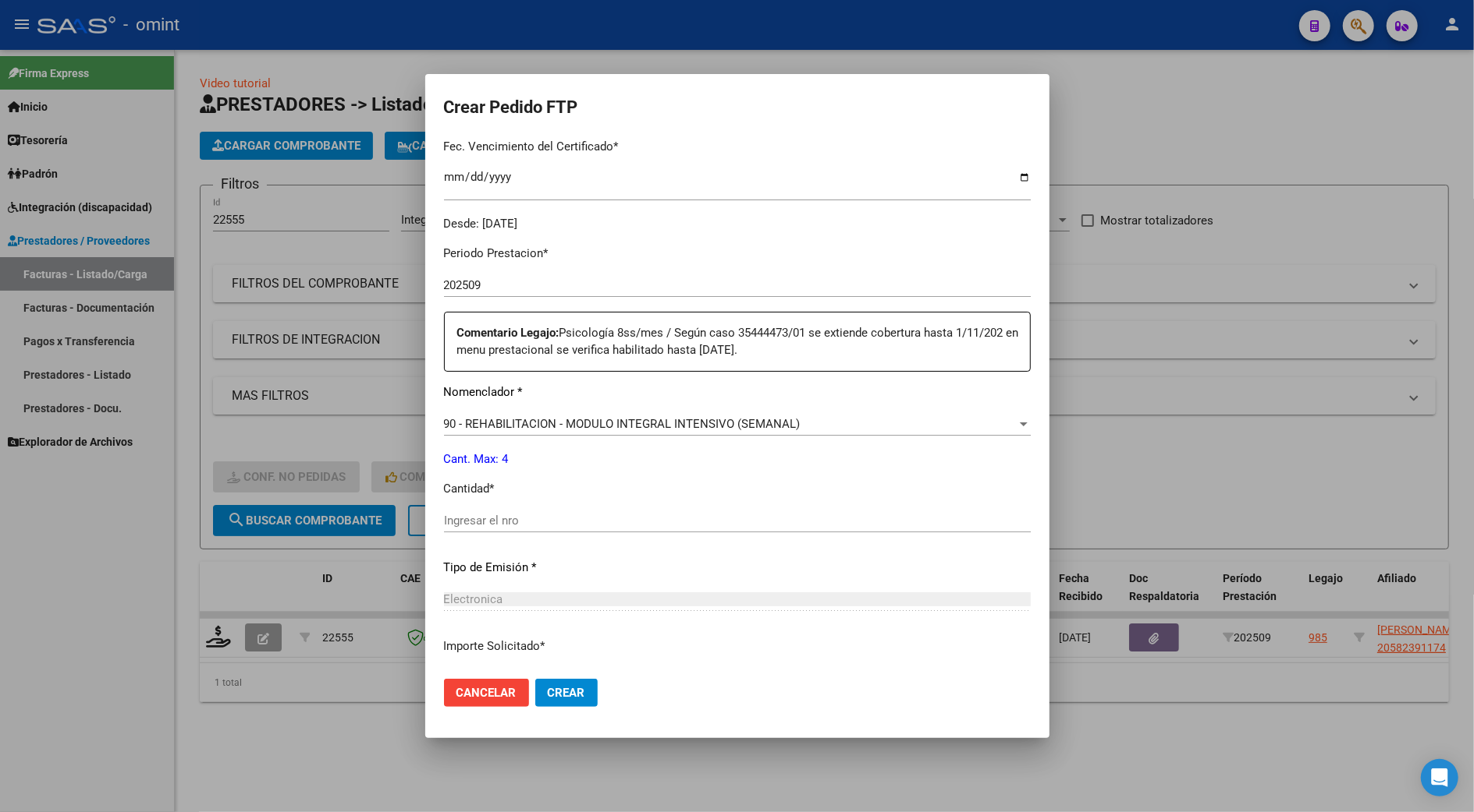
click at [515, 519] on input "Ingresar el nro" at bounding box center [737, 520] width 586 height 14
type input "4"
click at [559, 693] on span "Crear" at bounding box center [566, 693] width 38 height 14
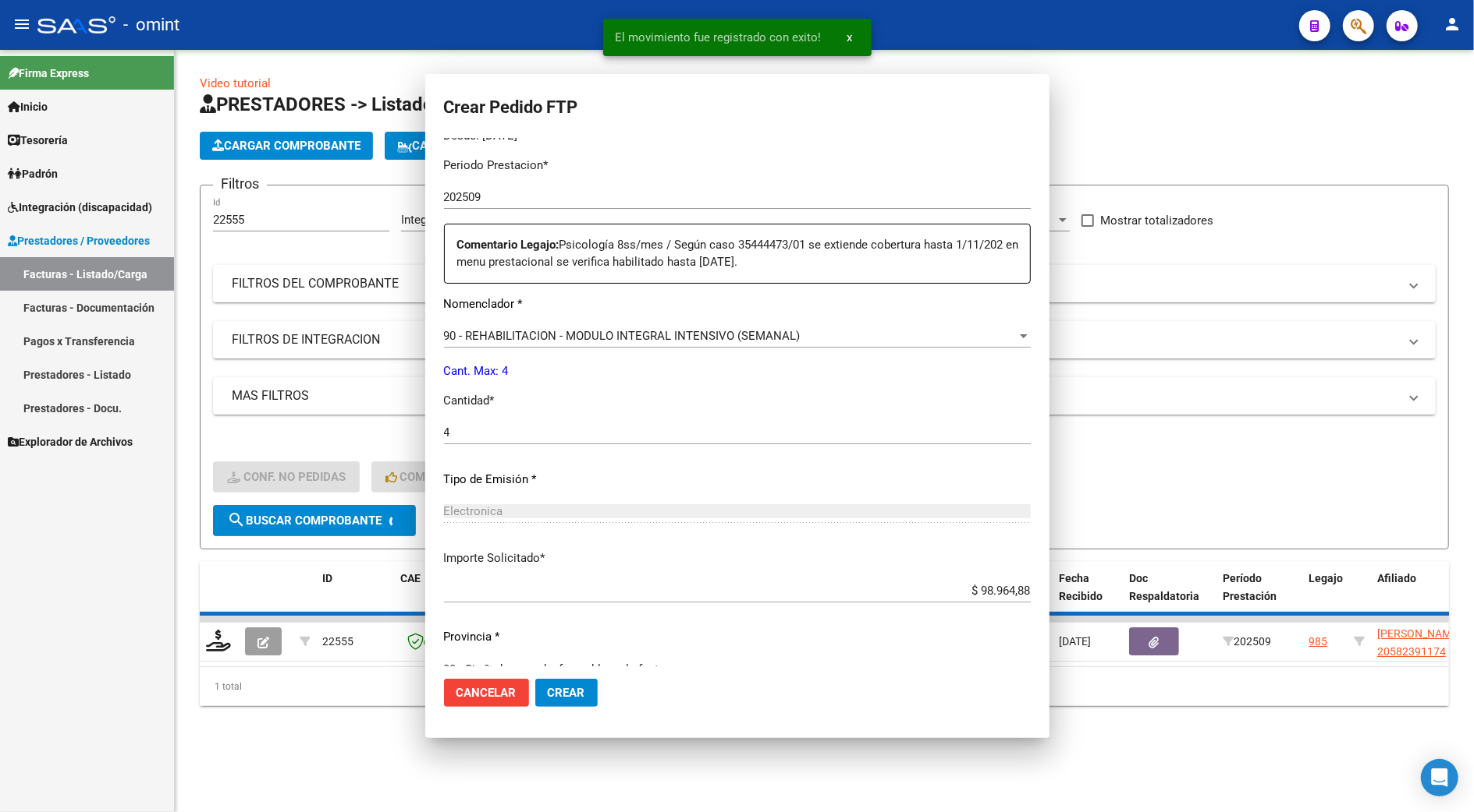
scroll to position [0, 0]
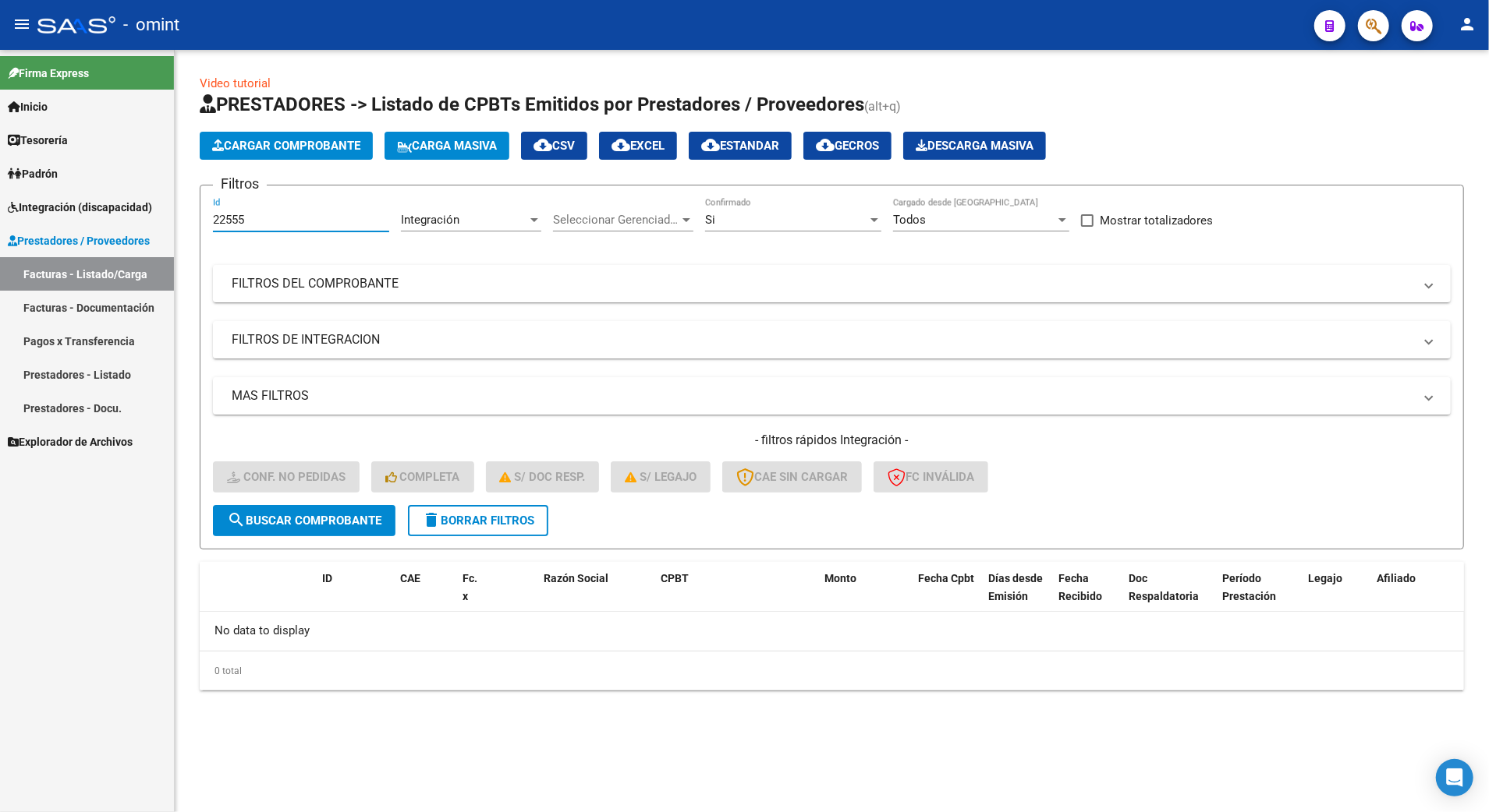
drag, startPoint x: 257, startPoint y: 216, endPoint x: 174, endPoint y: 218, distance: 83.0
click at [174, 218] on div "Video tutorial PRESTADORES -> Listado de CPBTs Emitidos por Prestadores / Prove…" at bounding box center [832, 395] width 1315 height 691
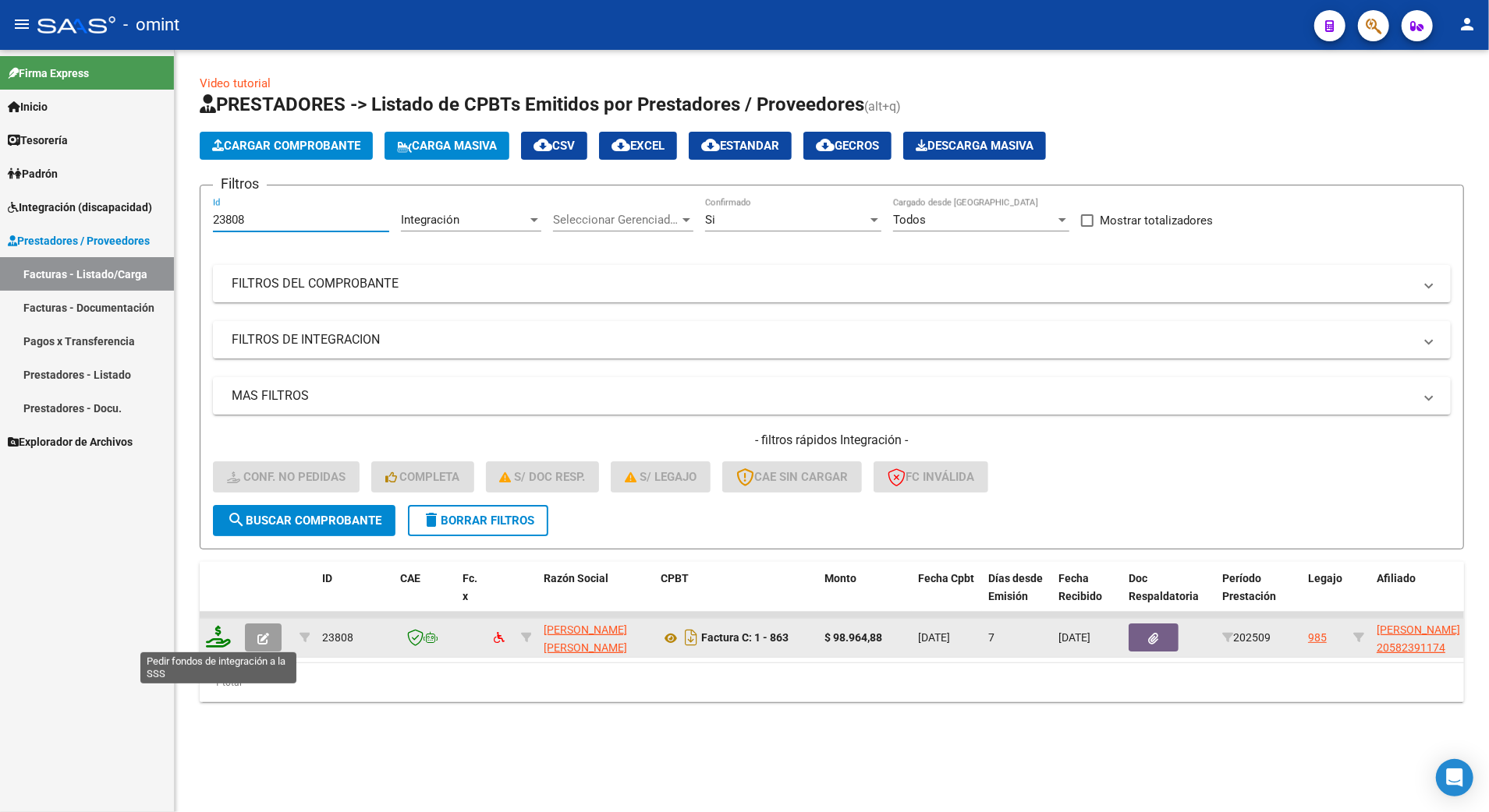
type input "23808"
click at [220, 634] on icon at bounding box center [219, 637] width 25 height 22
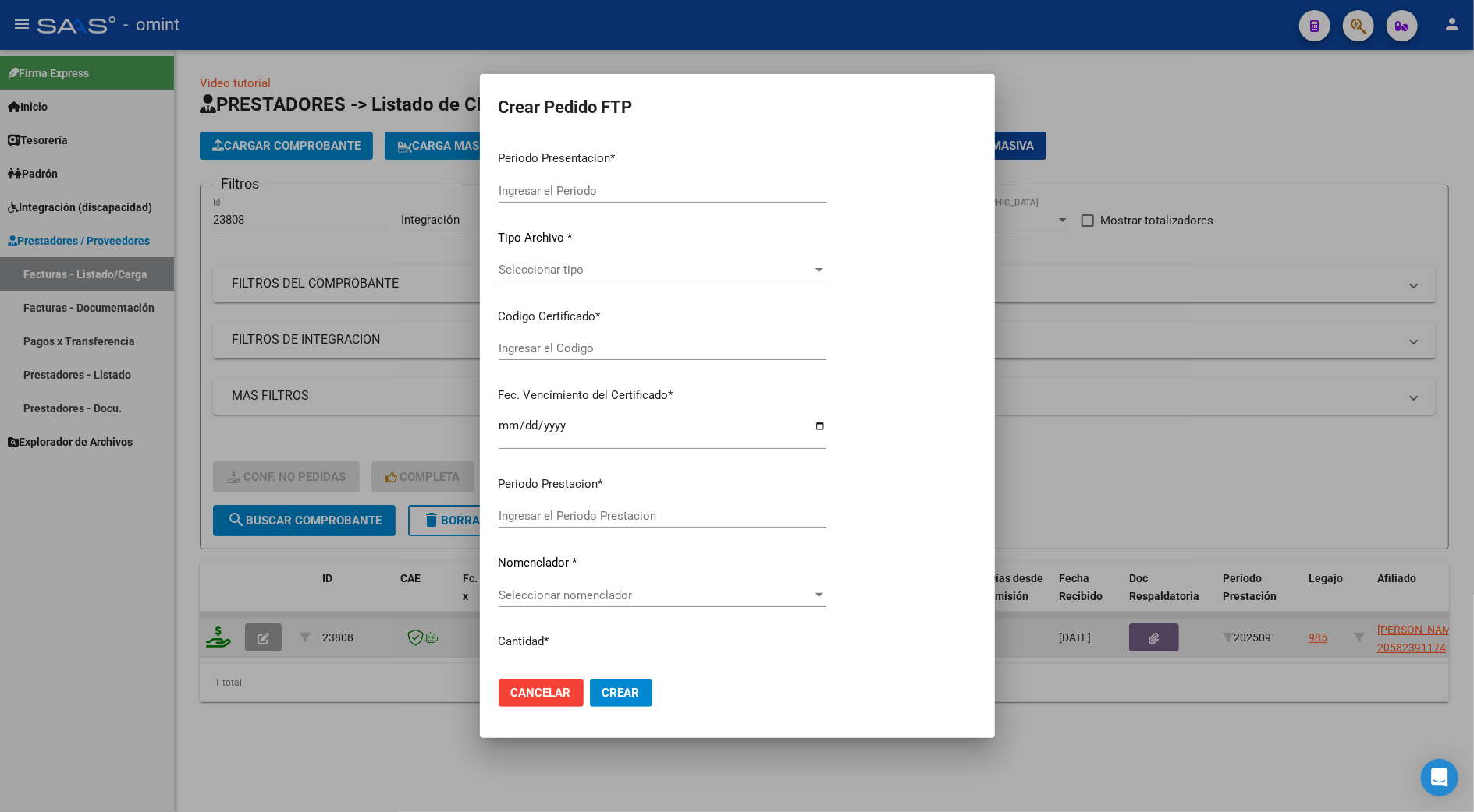
type input "202509"
type input "$ 98.964,88"
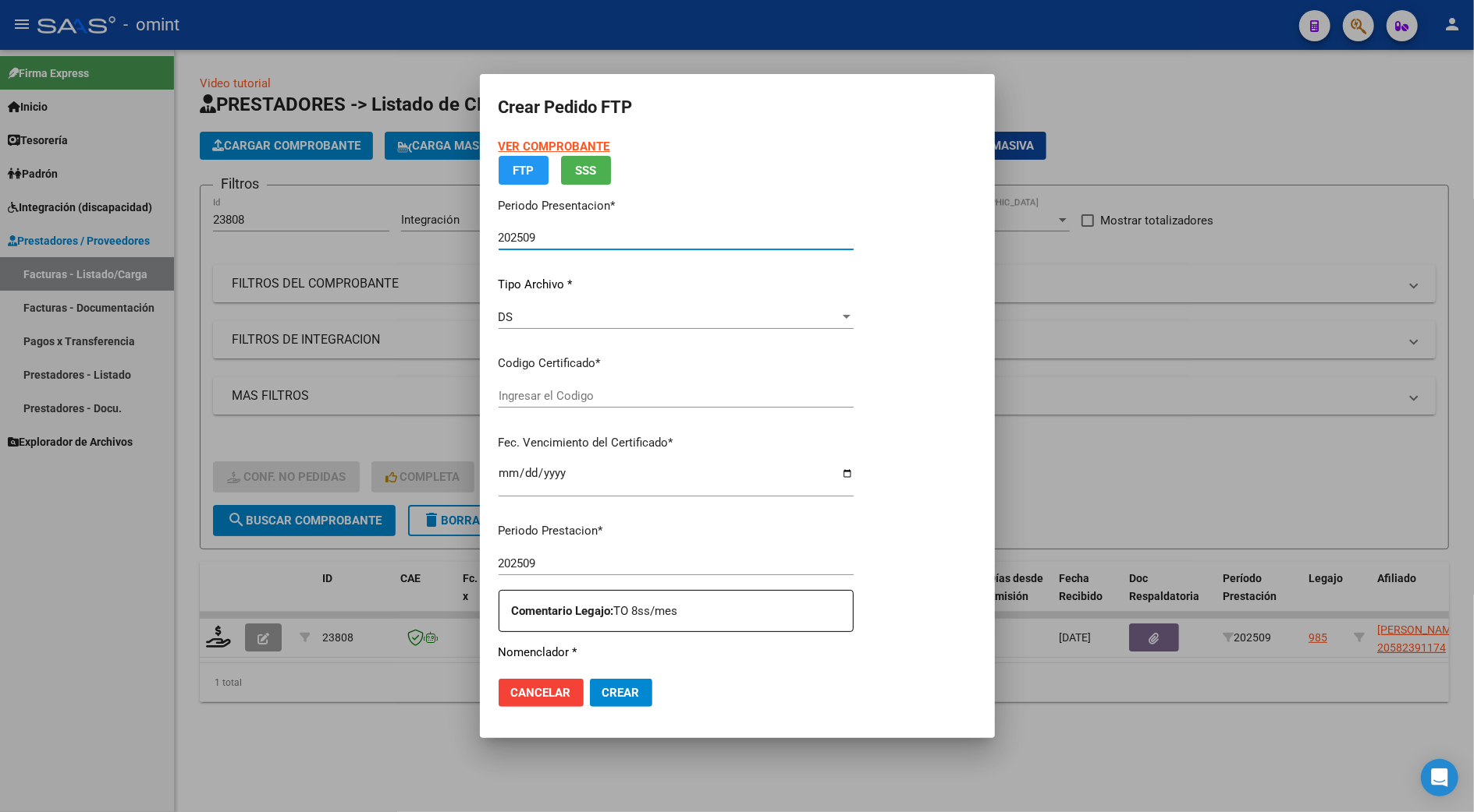
type input "5475079279"
type input "2025-11-28"
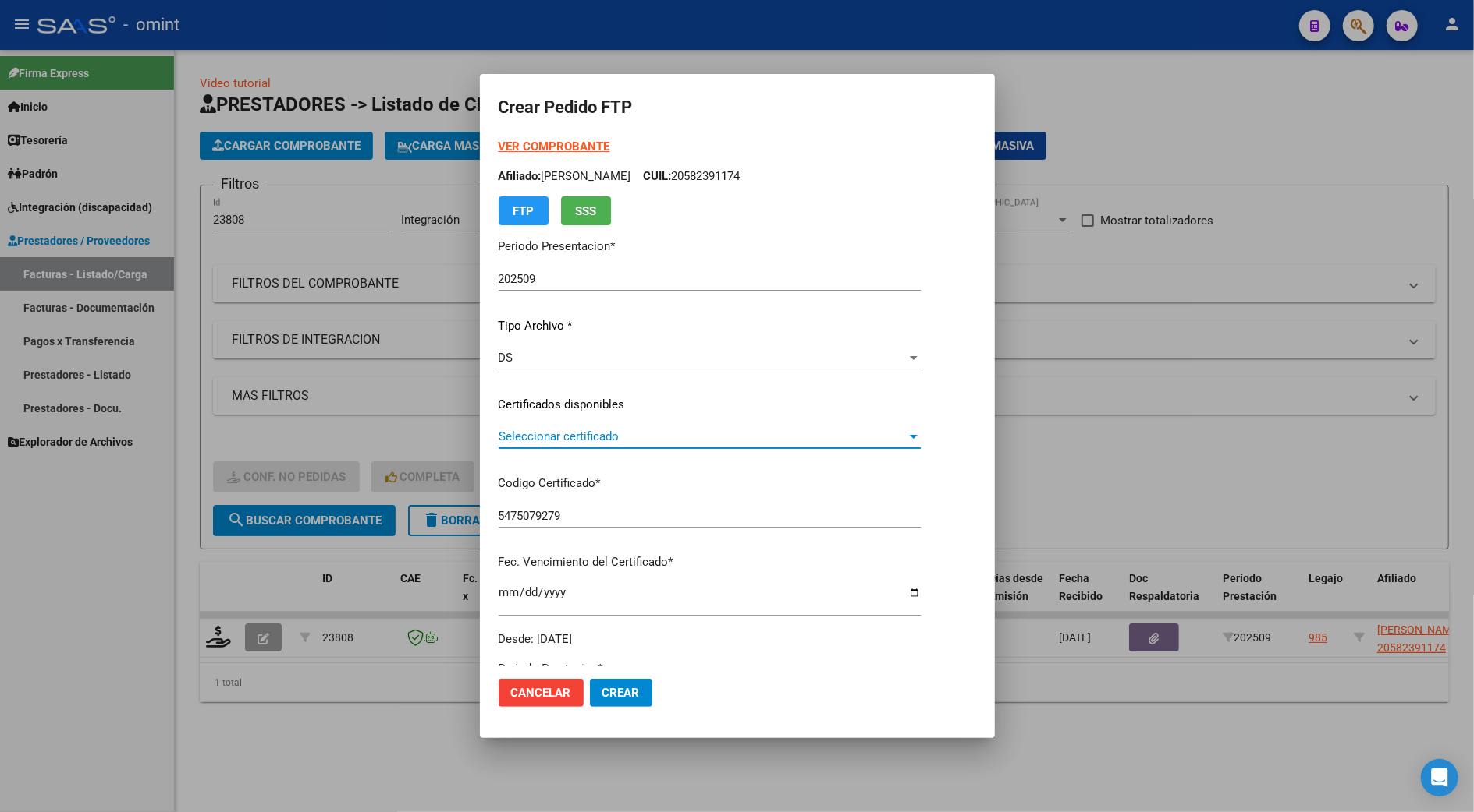
click at [588, 434] on span "Seleccionar certificado" at bounding box center [702, 436] width 408 height 14
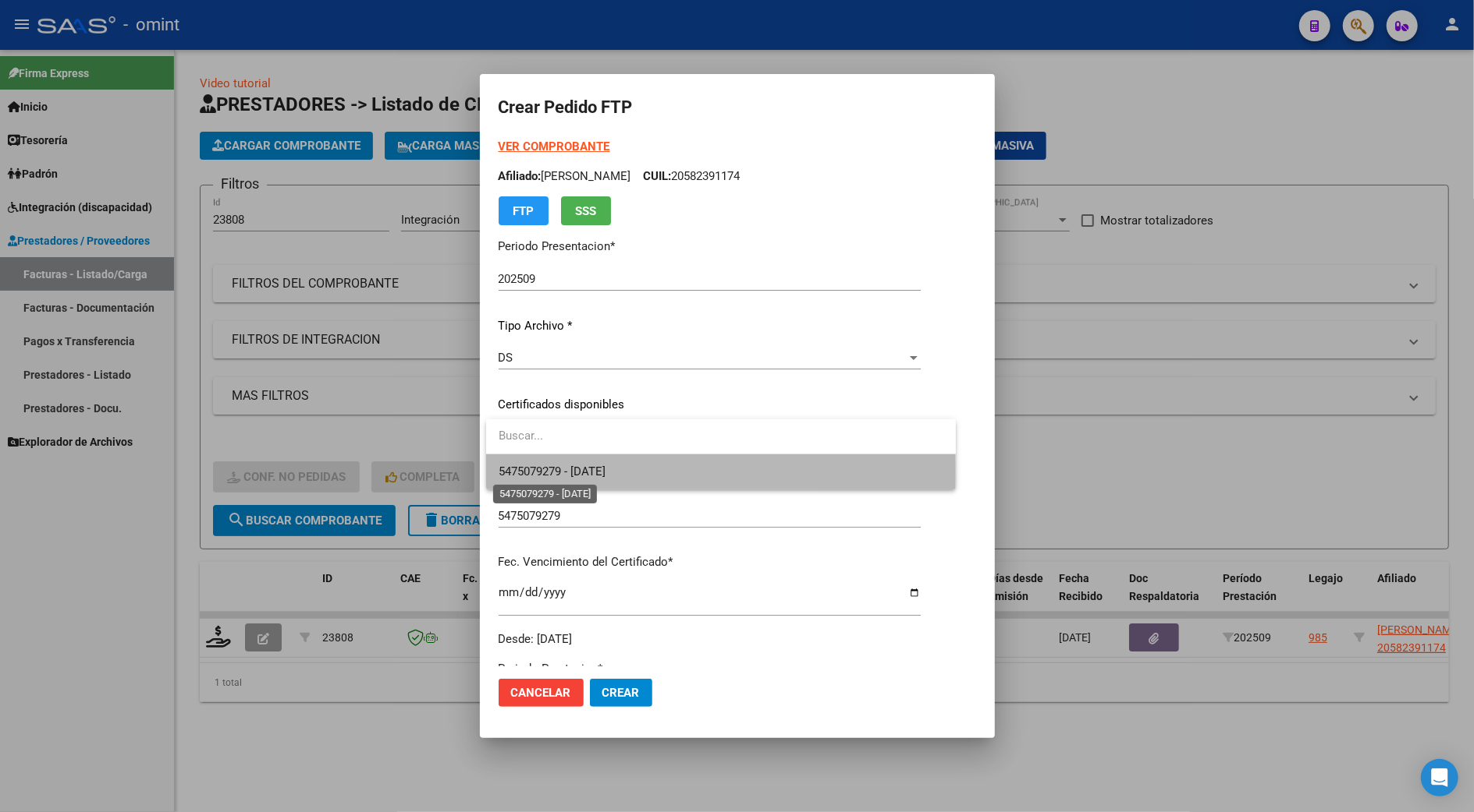
click at [590, 471] on span "5475079279 - 2025-11-28" at bounding box center [552, 471] width 107 height 14
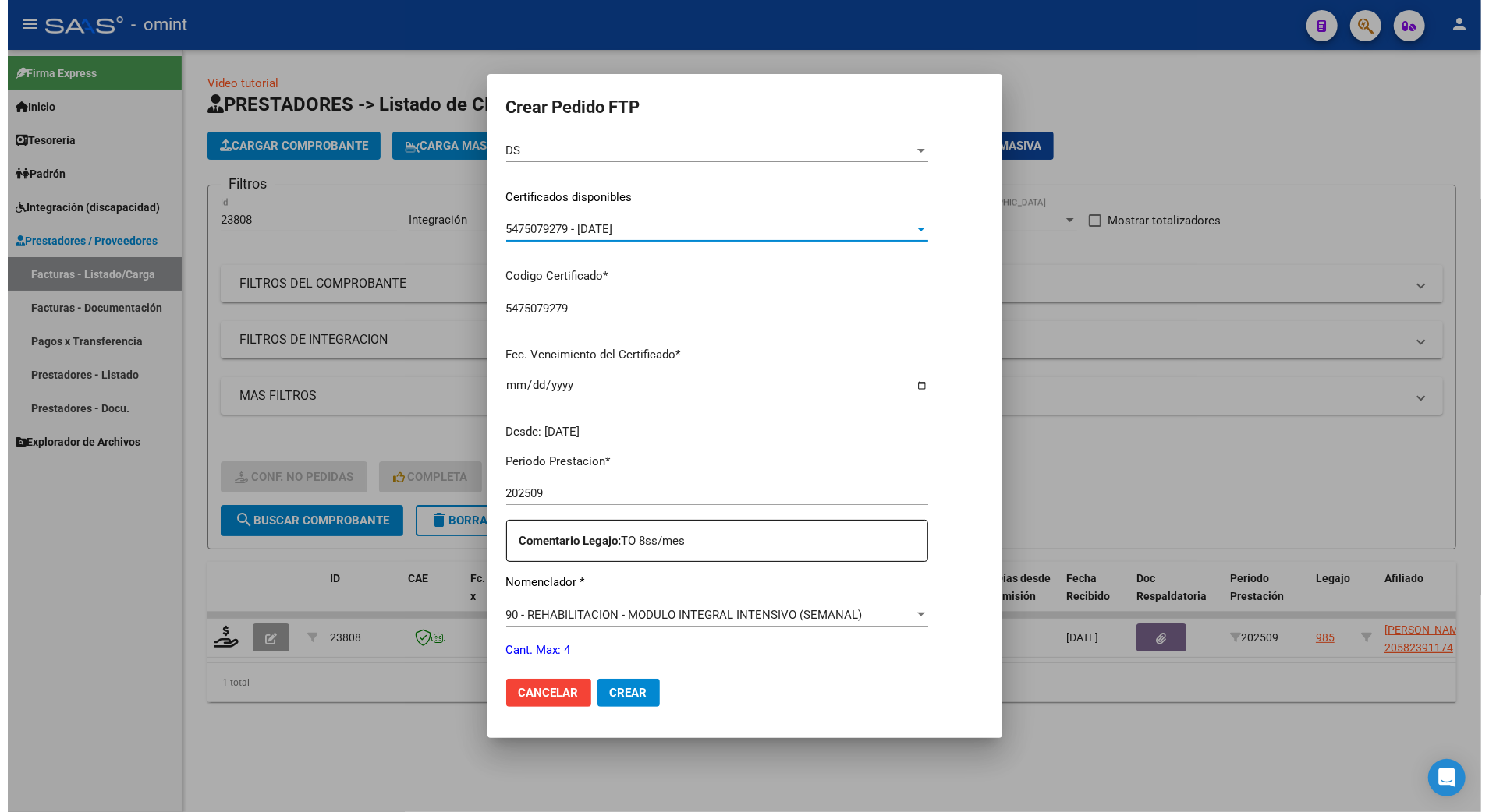
scroll to position [515, 0]
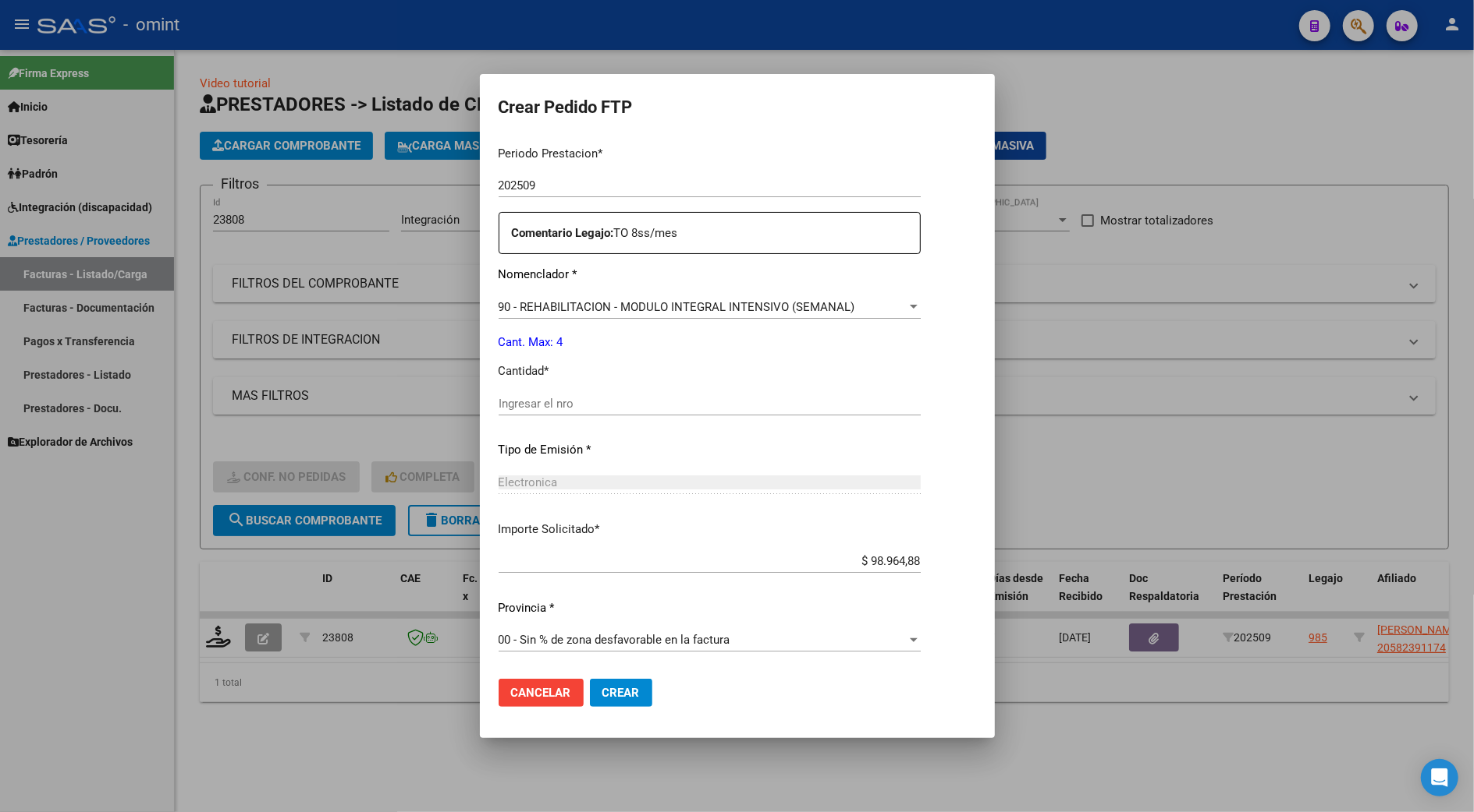
click at [553, 398] on input "Ingresar el nro" at bounding box center [710, 403] width 422 height 14
type input "4"
click at [627, 691] on span "Crear" at bounding box center [621, 693] width 38 height 14
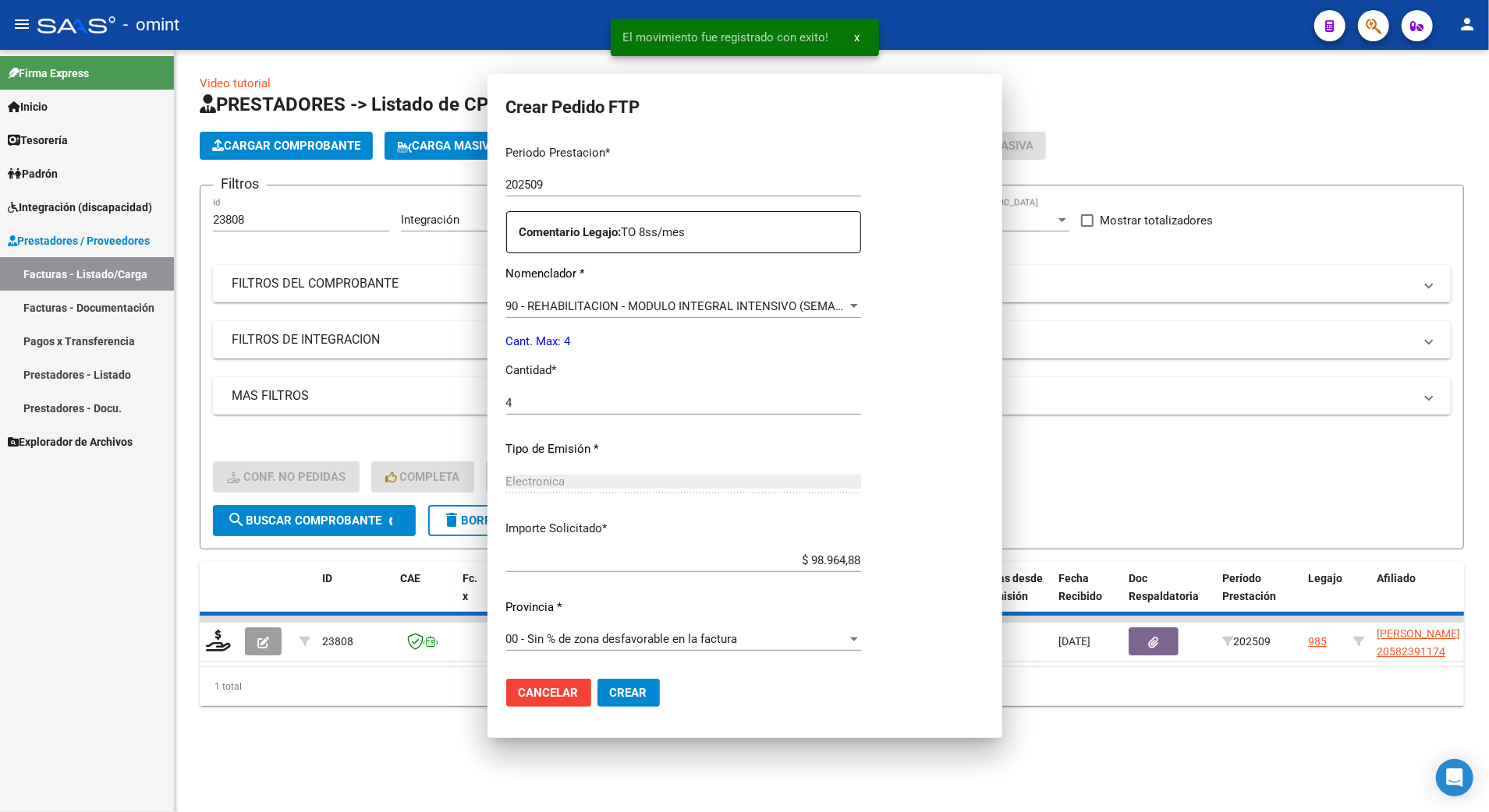
scroll to position [0, 0]
